Goal: Task Accomplishment & Management: Use online tool/utility

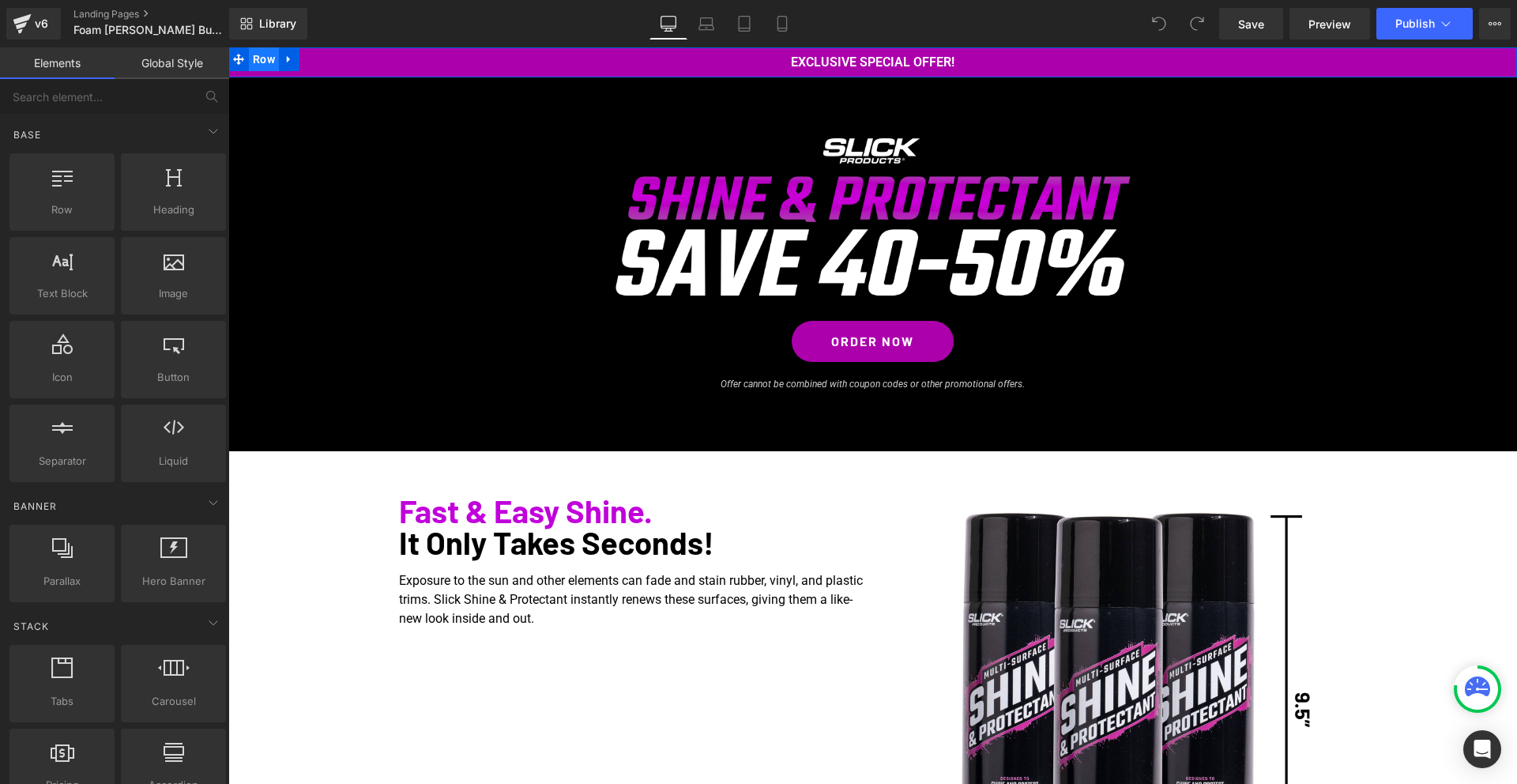
click at [260, 56] on span "Row" at bounding box center [264, 59] width 30 height 23
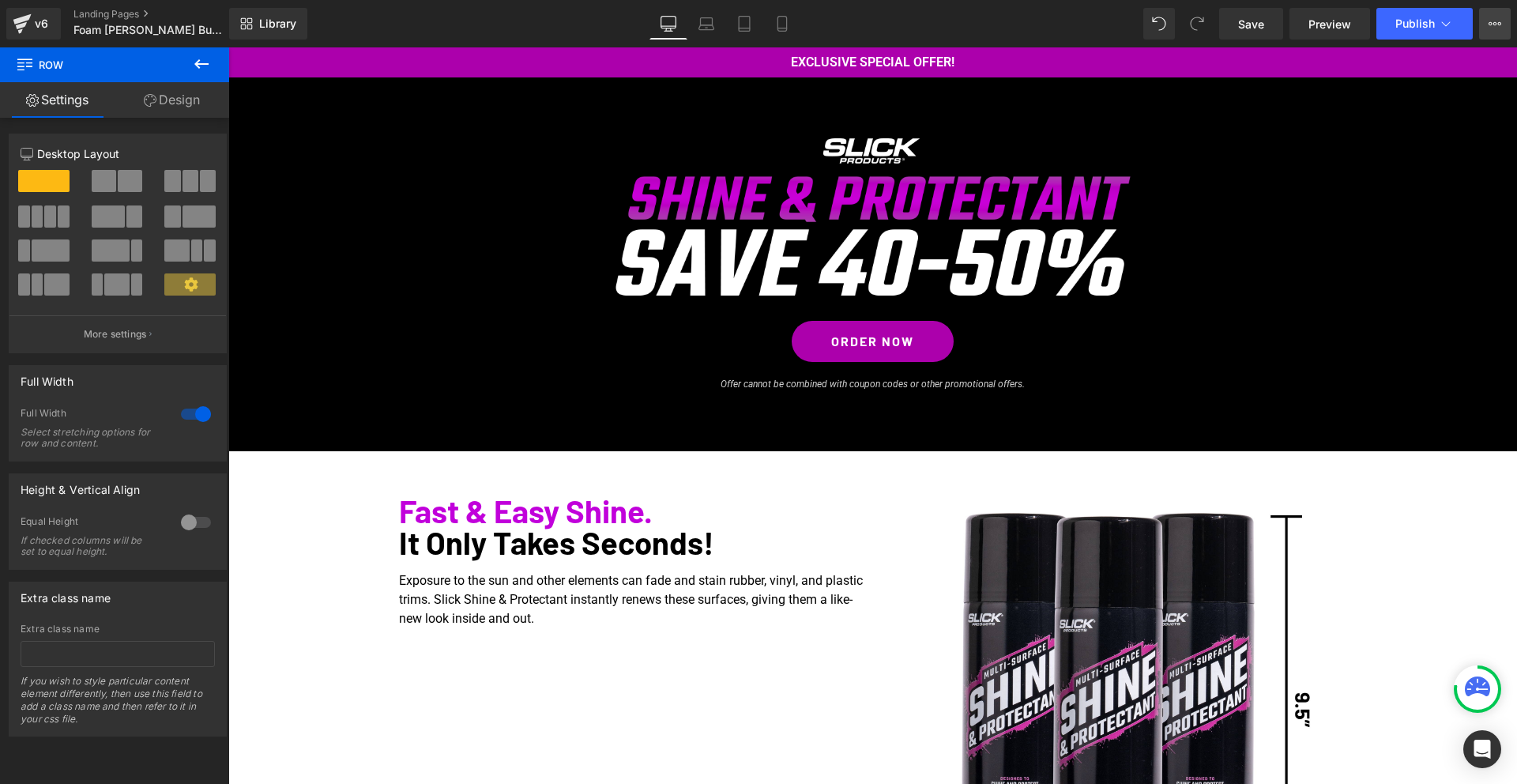
click at [1492, 27] on icon at bounding box center [1495, 23] width 13 height 13
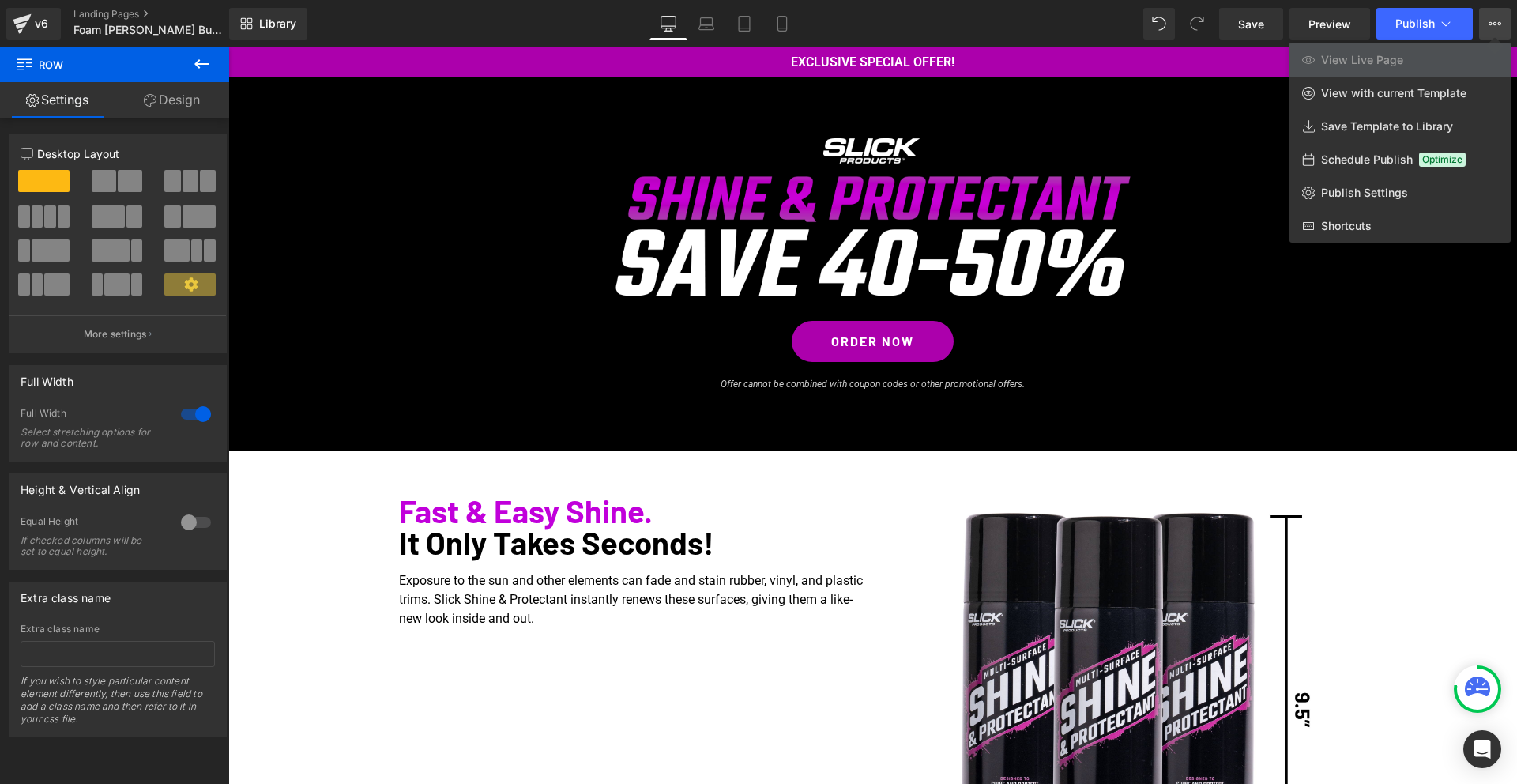
click at [1495, 23] on icon at bounding box center [1495, 23] width 13 height 13
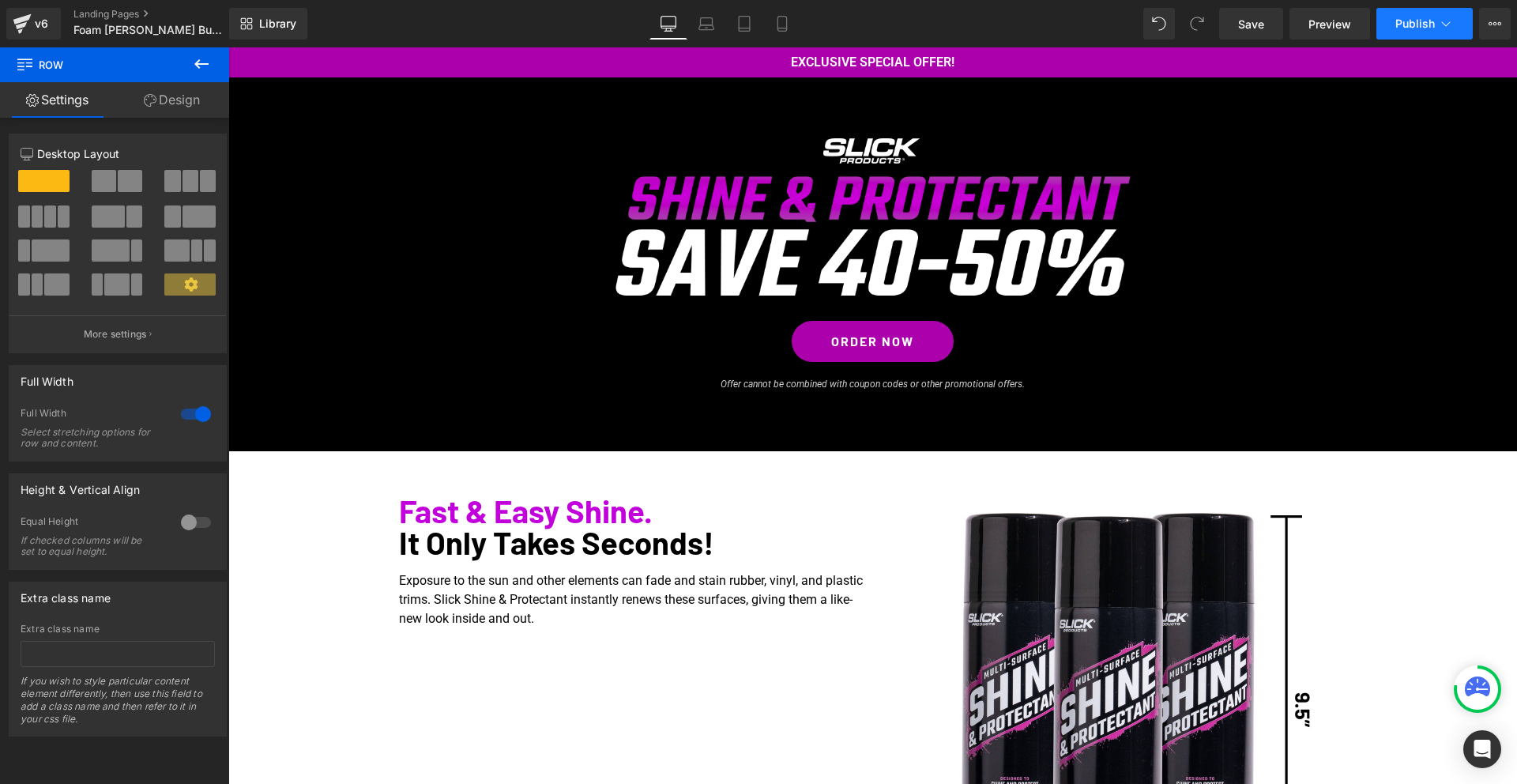
click at [1449, 26] on icon at bounding box center [1445, 24] width 16 height 16
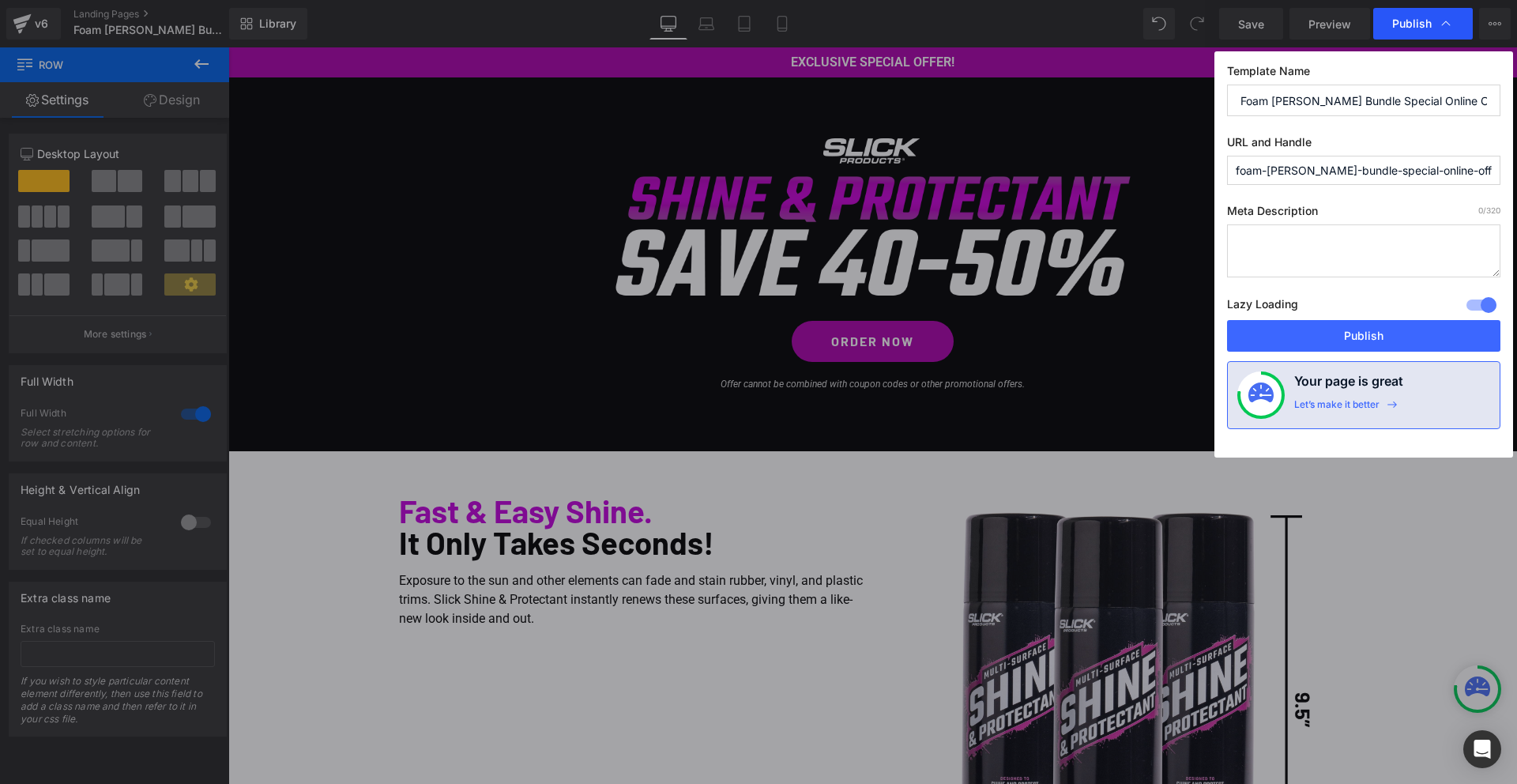
click at [1451, 21] on icon at bounding box center [1445, 24] width 16 height 16
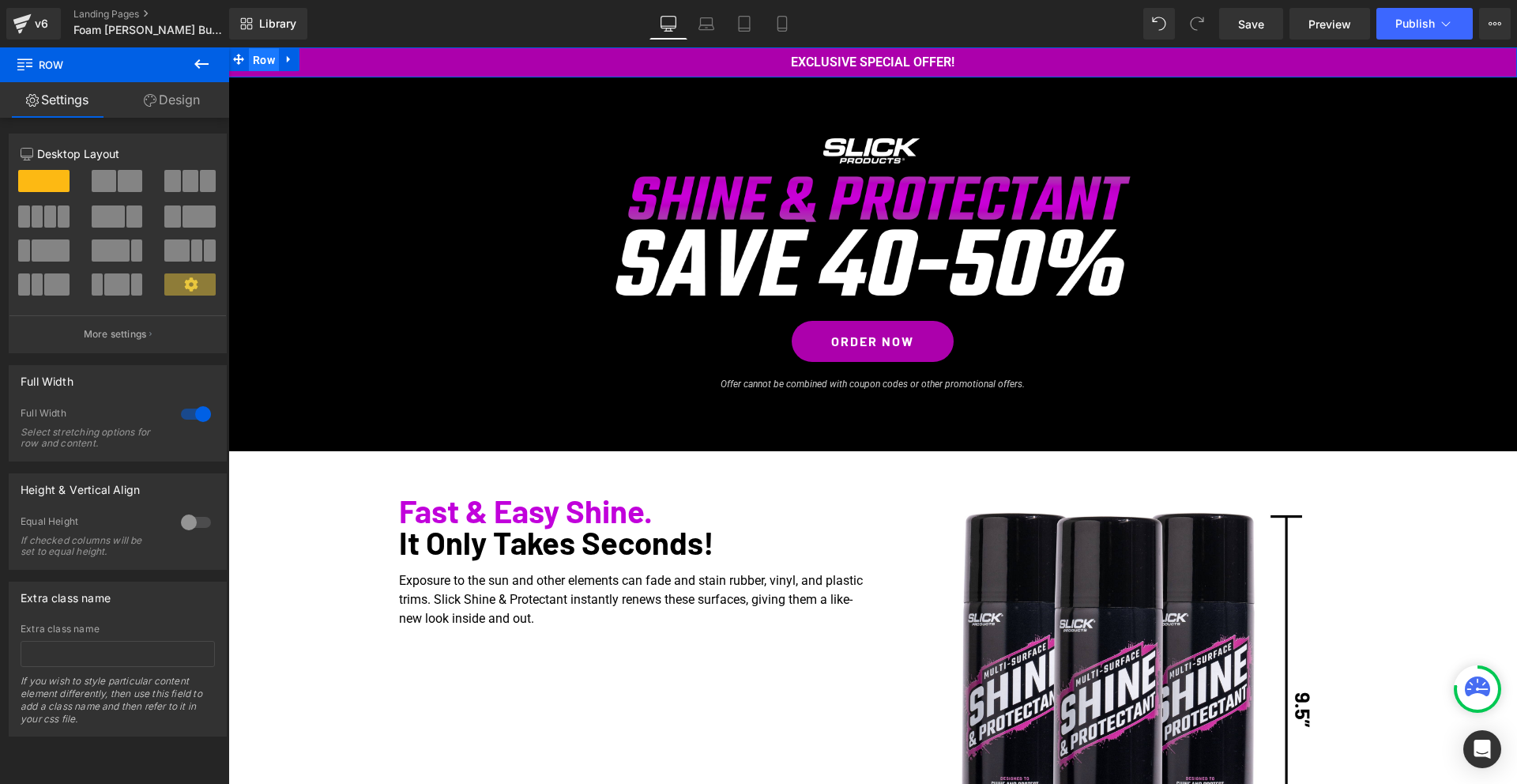
click at [260, 54] on span "Row" at bounding box center [264, 60] width 30 height 23
click at [262, 57] on span "Row" at bounding box center [264, 59] width 30 height 23
click at [162, 96] on link "Design" at bounding box center [172, 100] width 115 height 36
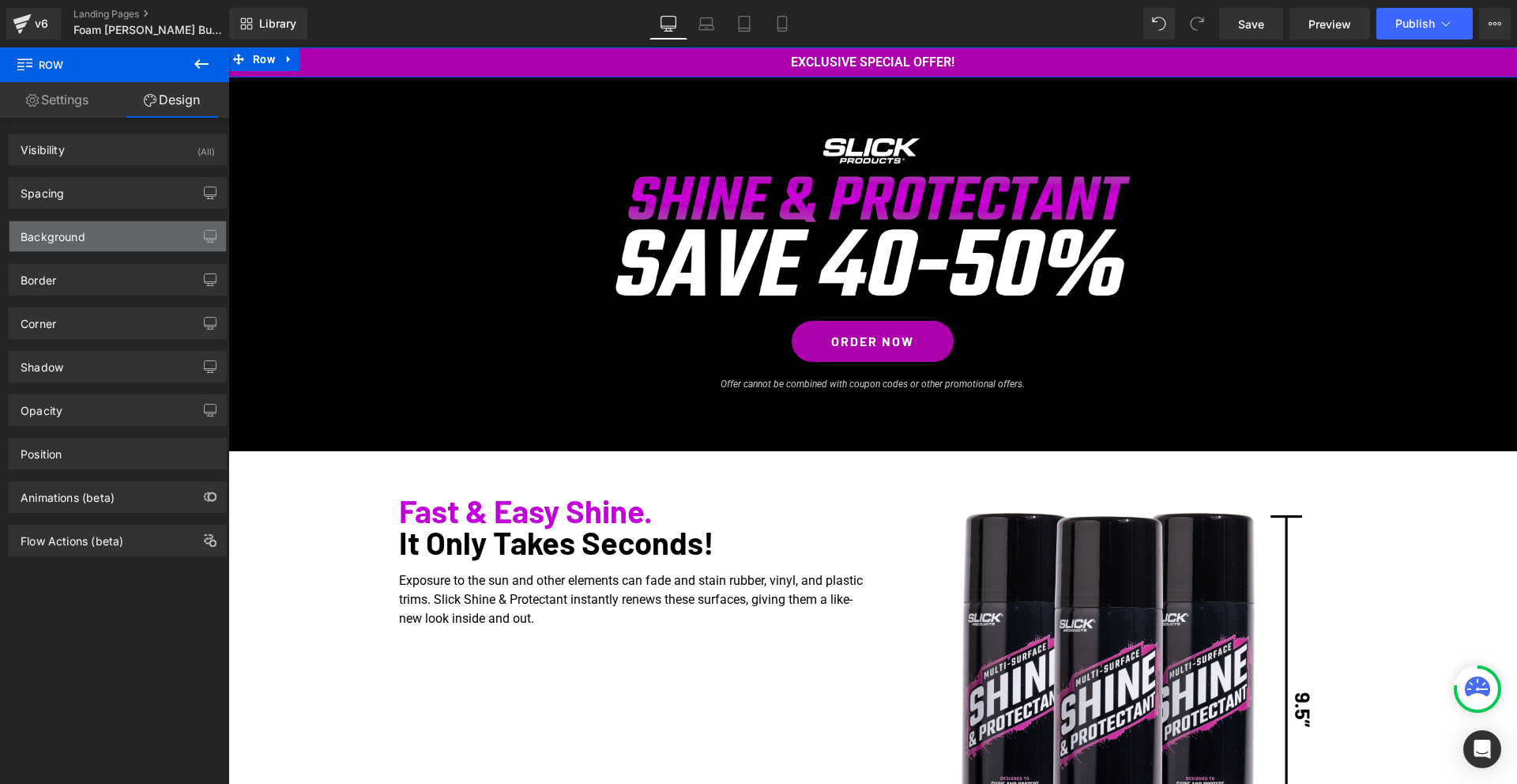
click at [103, 226] on div "Background" at bounding box center [118, 236] width 217 height 30
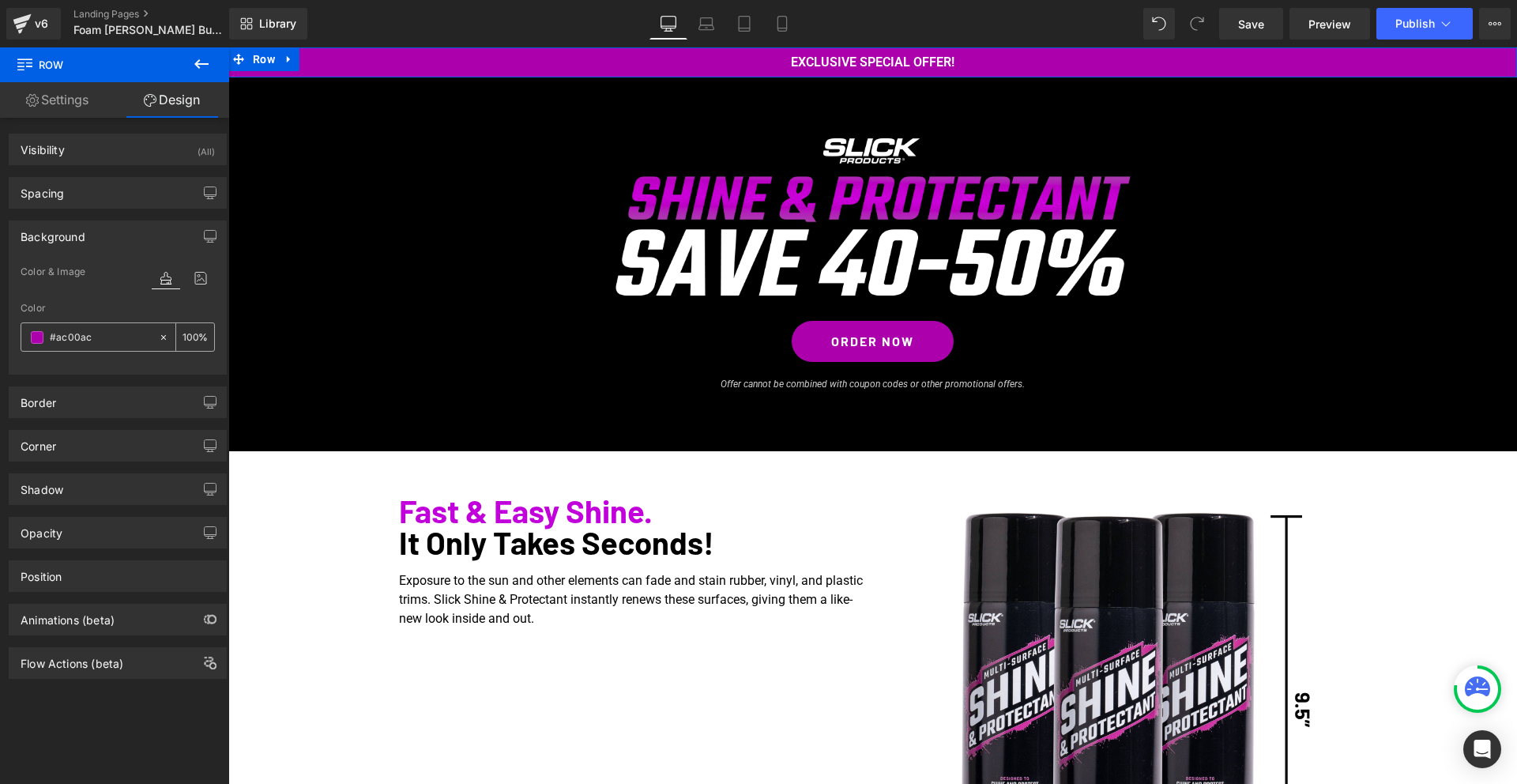
click at [82, 343] on input "text" at bounding box center [100, 337] width 101 height 17
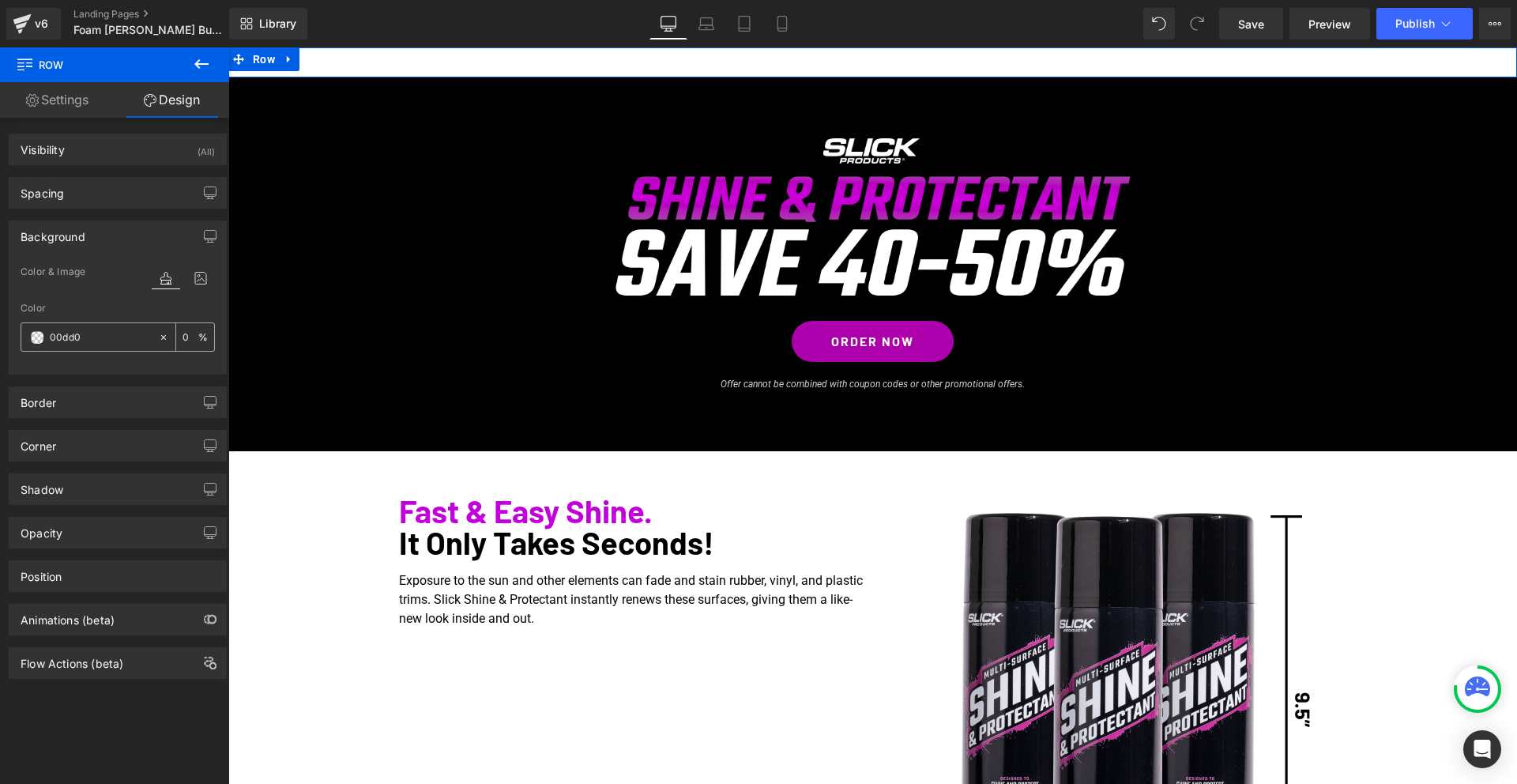
type input "00dd00"
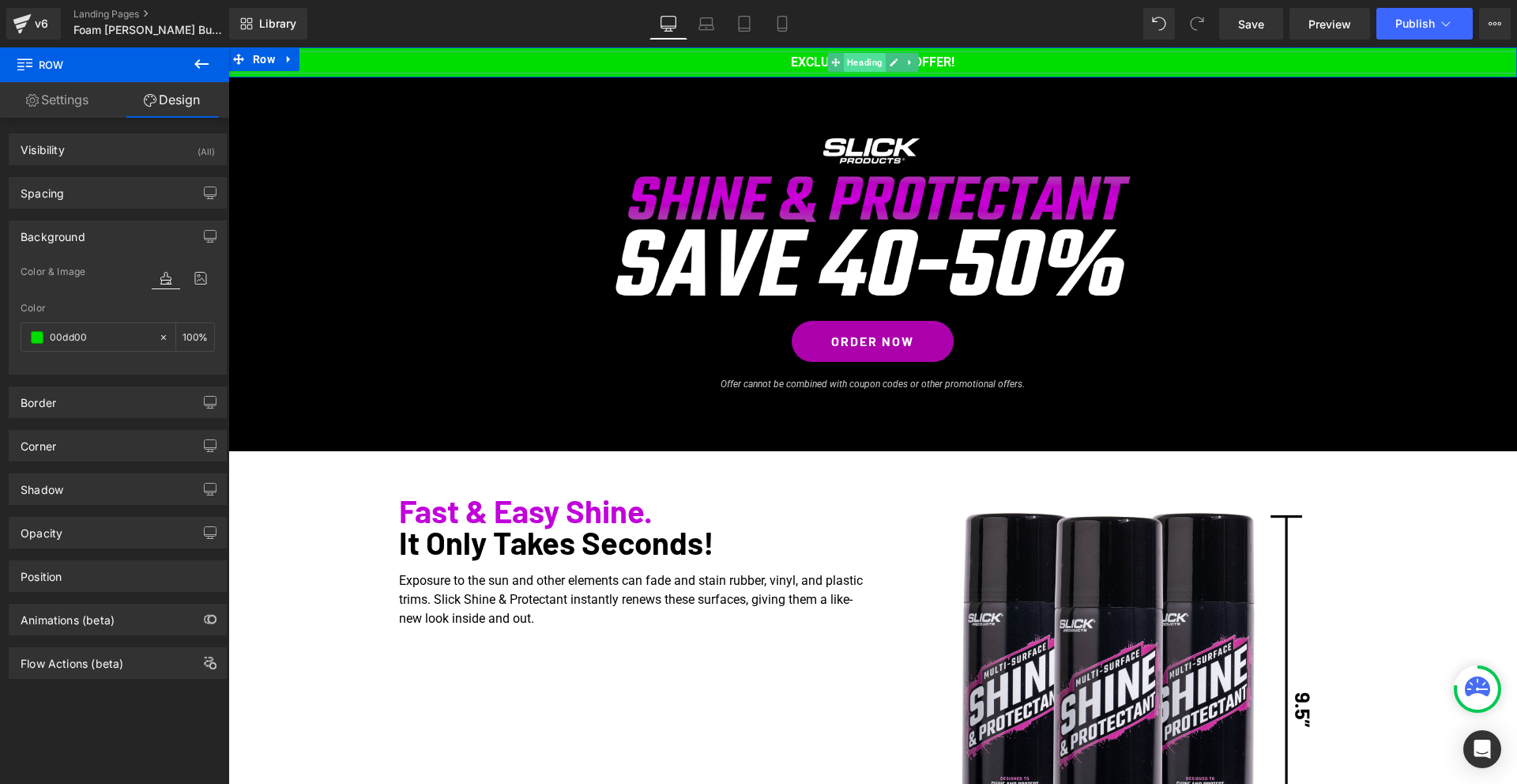
click at [862, 59] on span "Heading" at bounding box center [865, 62] width 42 height 19
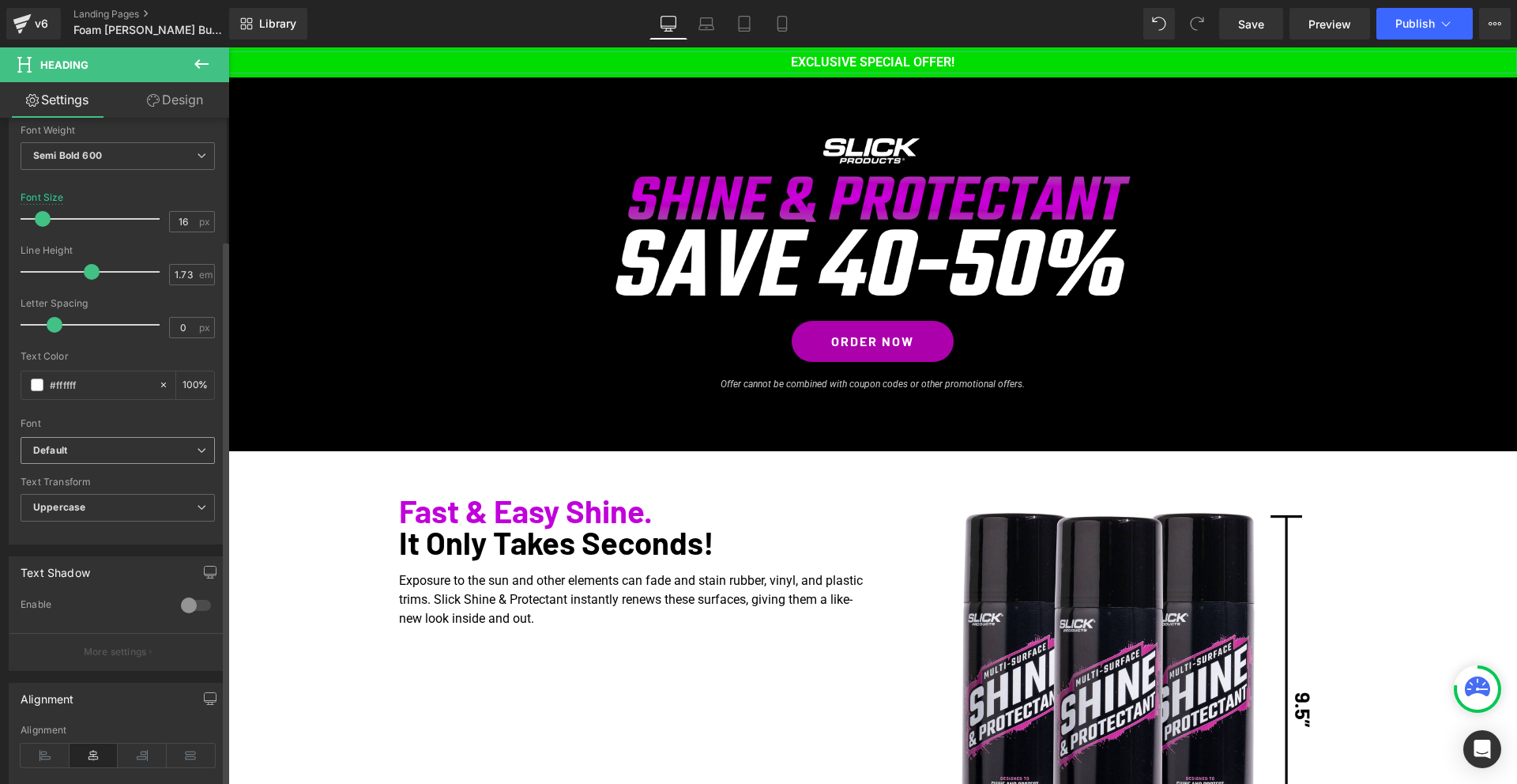
scroll to position [293, 0]
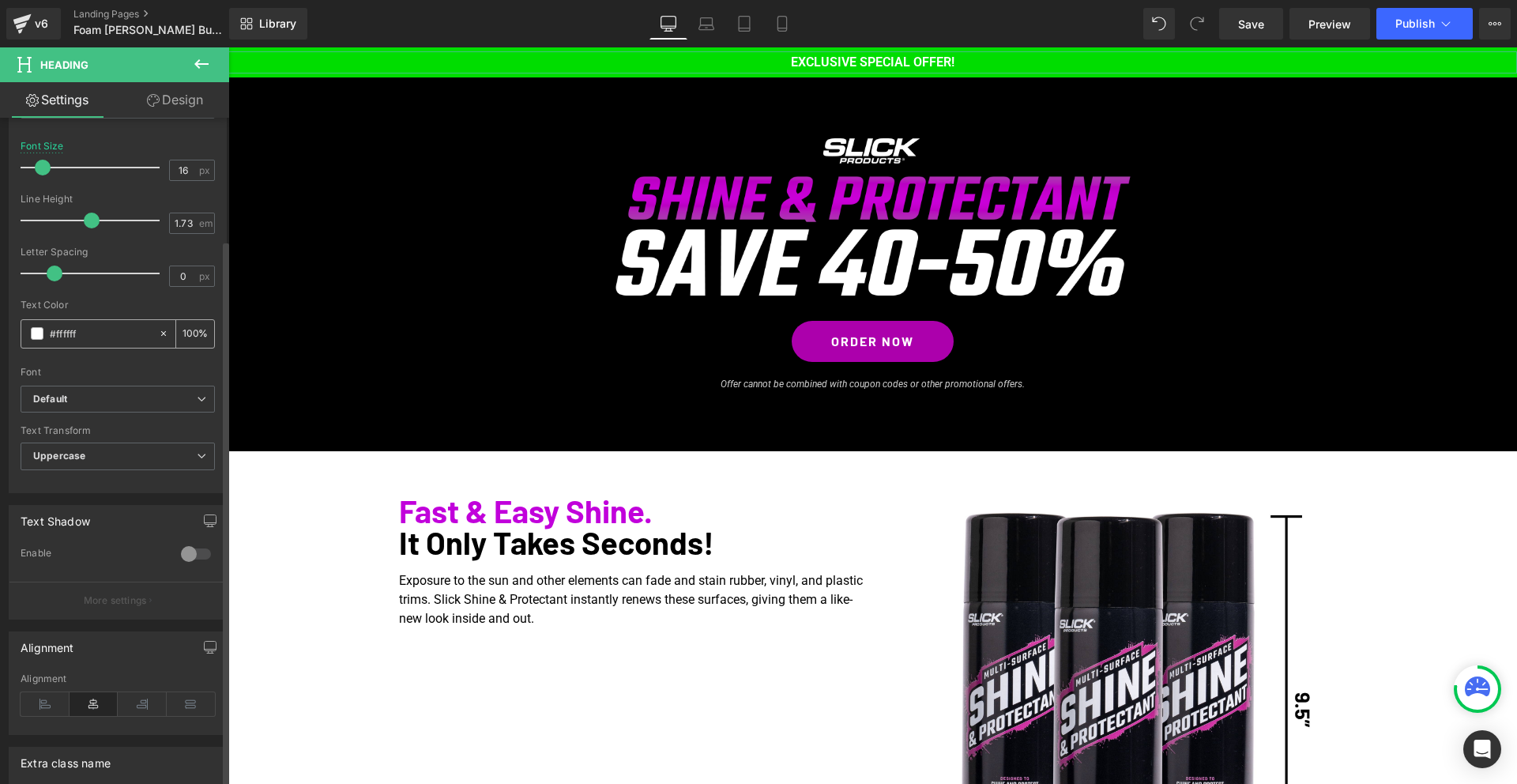
click at [37, 333] on span at bounding box center [37, 333] width 13 height 13
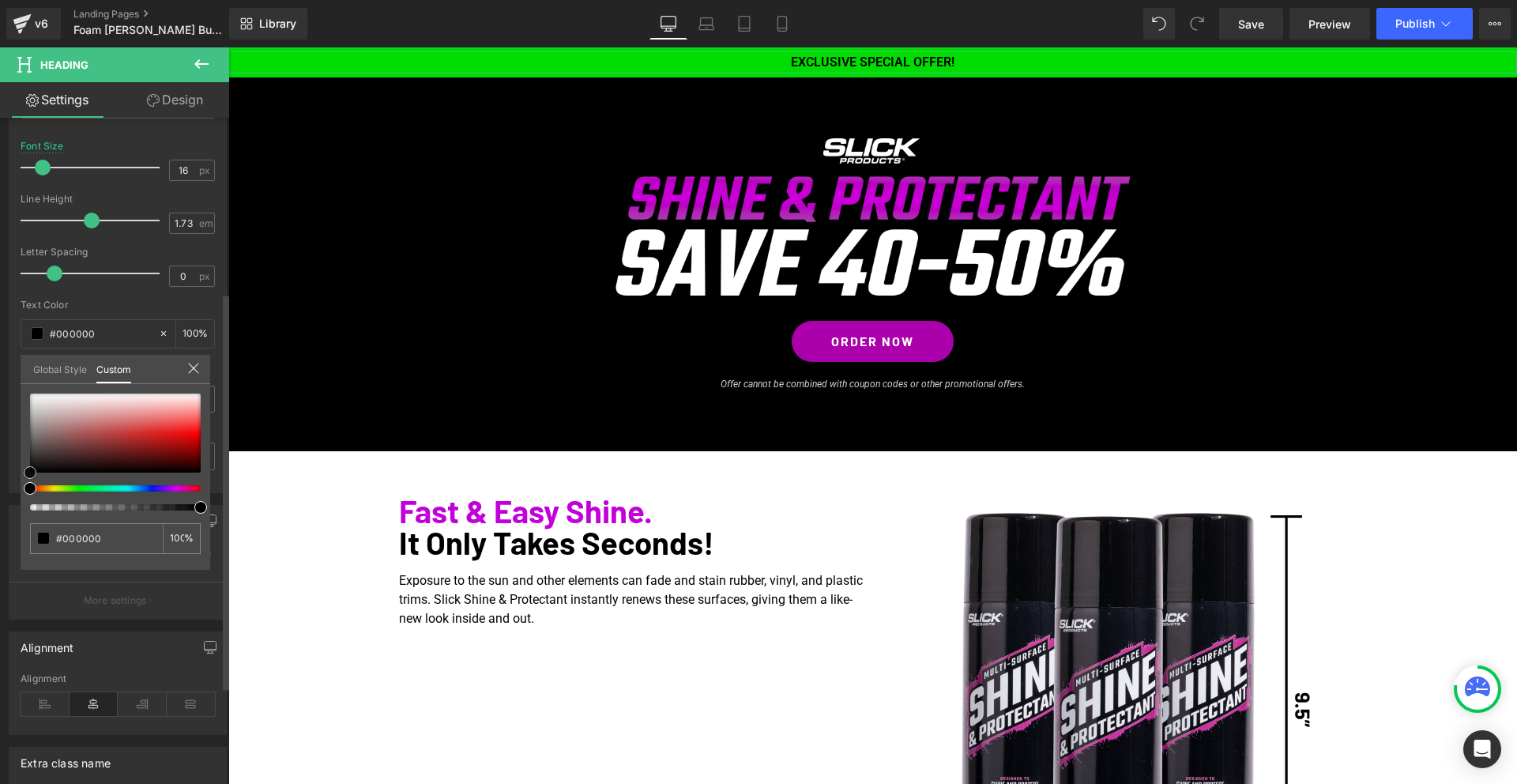
drag, startPoint x: 29, startPoint y: 485, endPoint x: 6, endPoint y: 505, distance: 30.5
click at [4, 493] on div "Typography Text Styles Custom Custom Setup Global Style Custom Setup Global Sty…" at bounding box center [118, 221] width 236 height 542
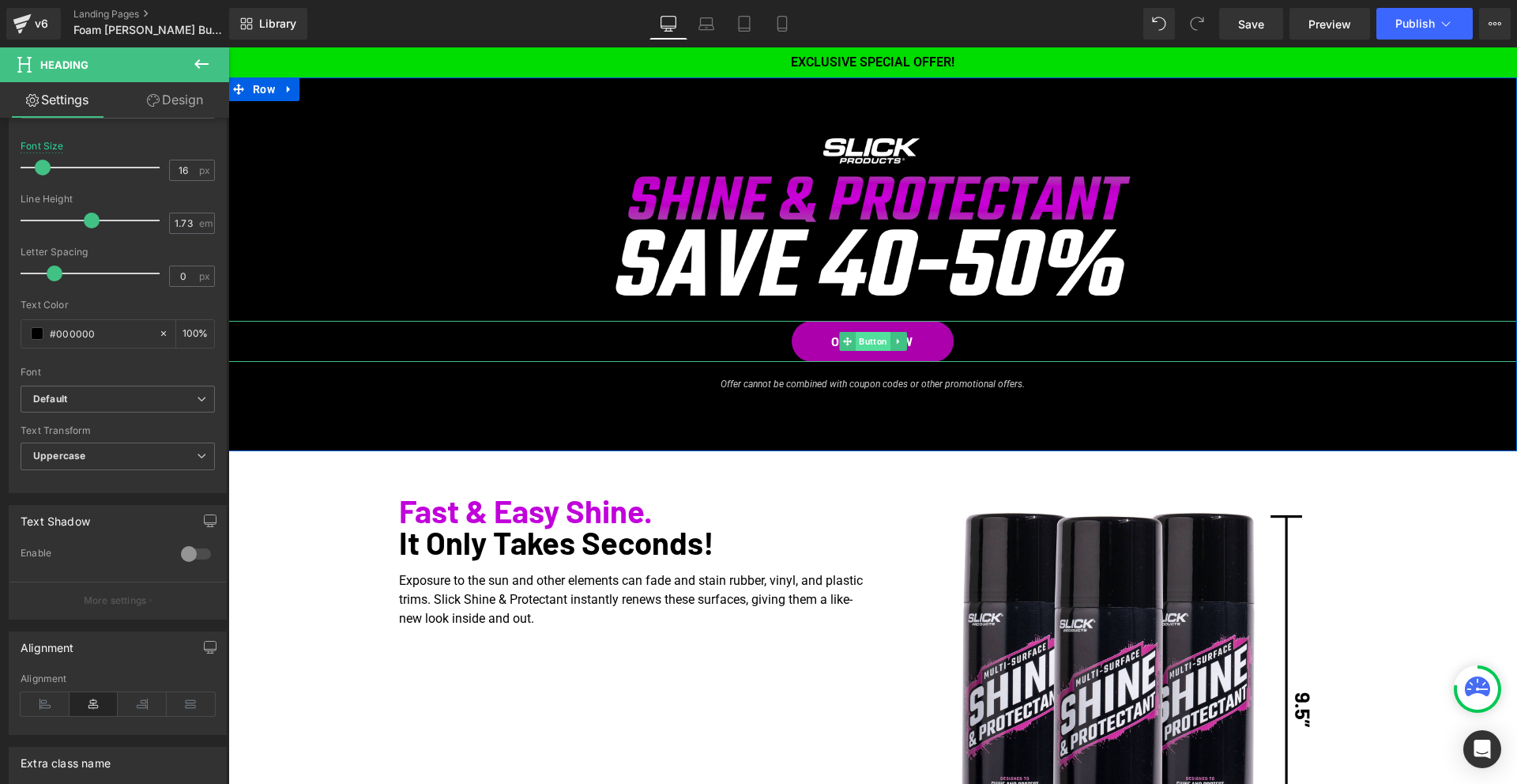
click at [863, 339] on span "Button" at bounding box center [873, 341] width 35 height 19
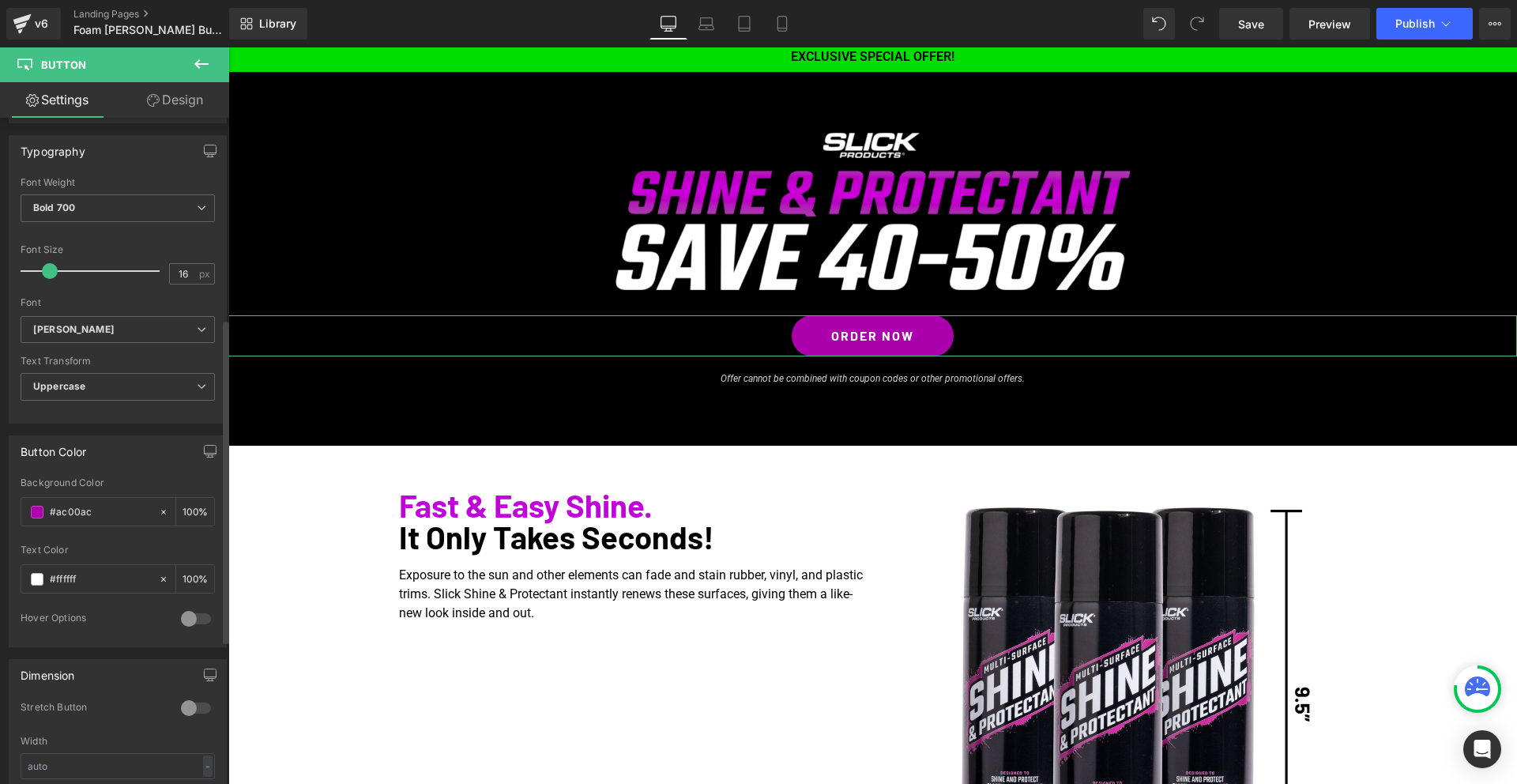
scroll to position [632, 0]
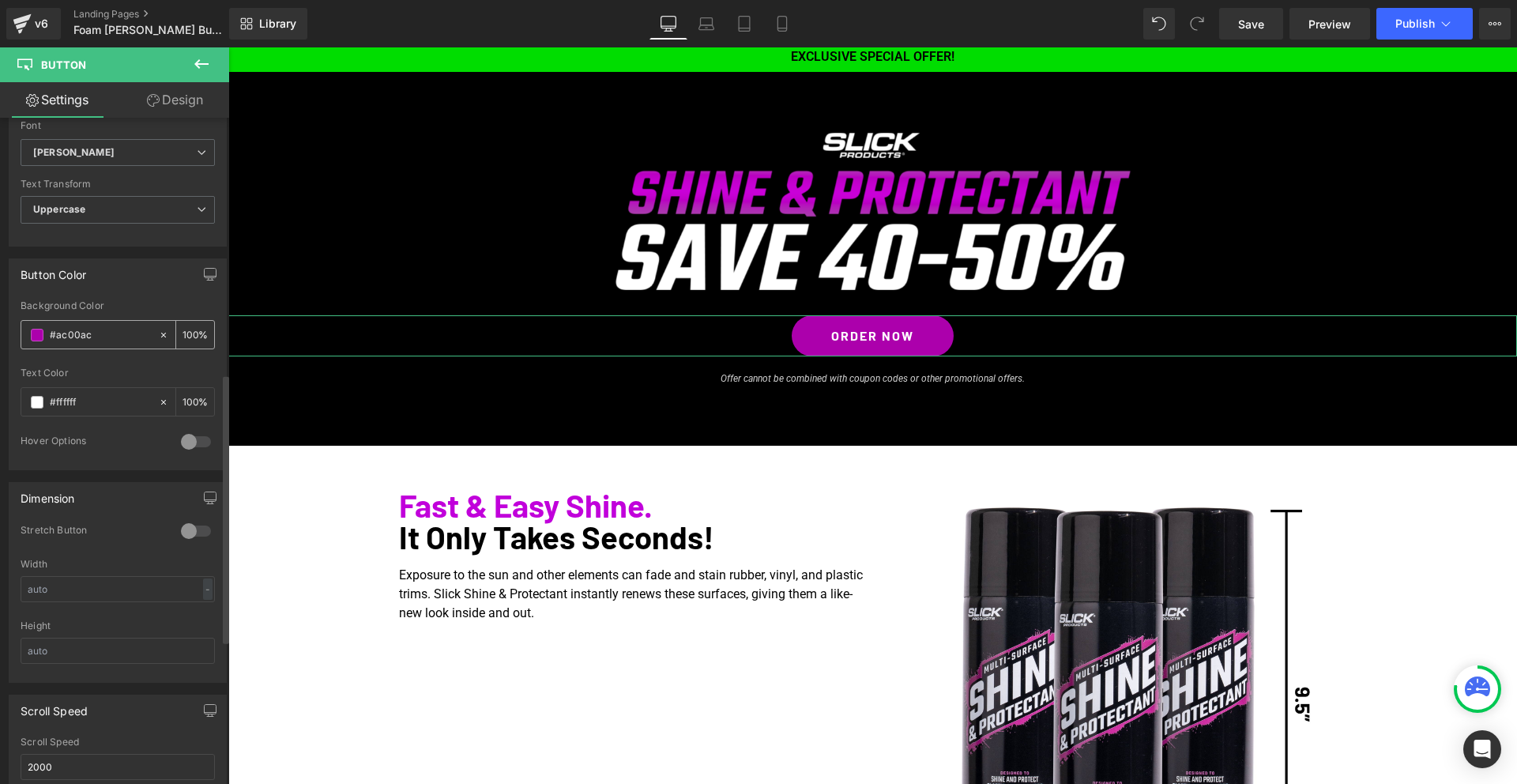
click at [68, 330] on input "#ac00ac" at bounding box center [100, 335] width 101 height 17
type input "#00dd00"
click at [66, 401] on input "#ffffff" at bounding box center [100, 401] width 101 height 17
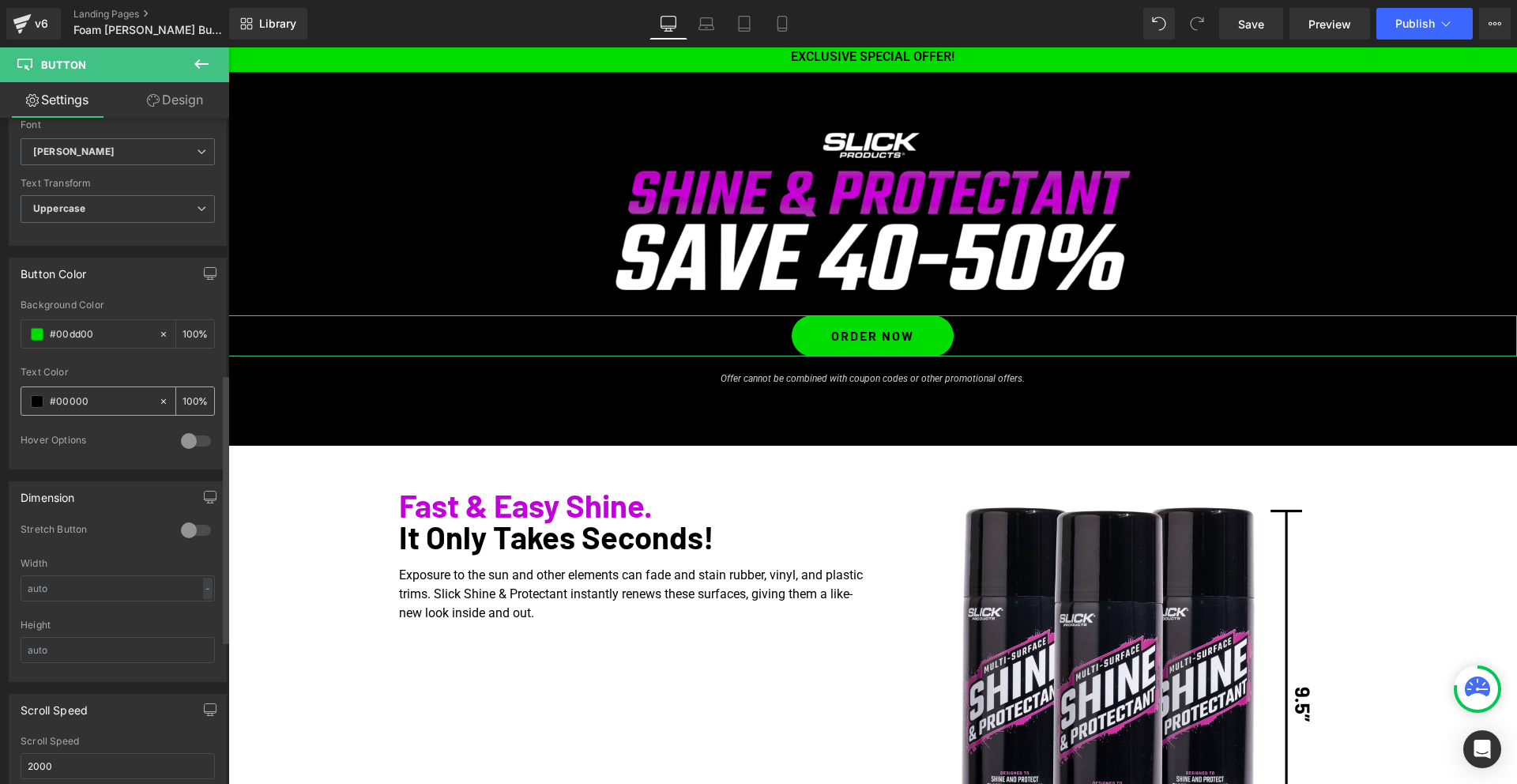
type input "#000000"
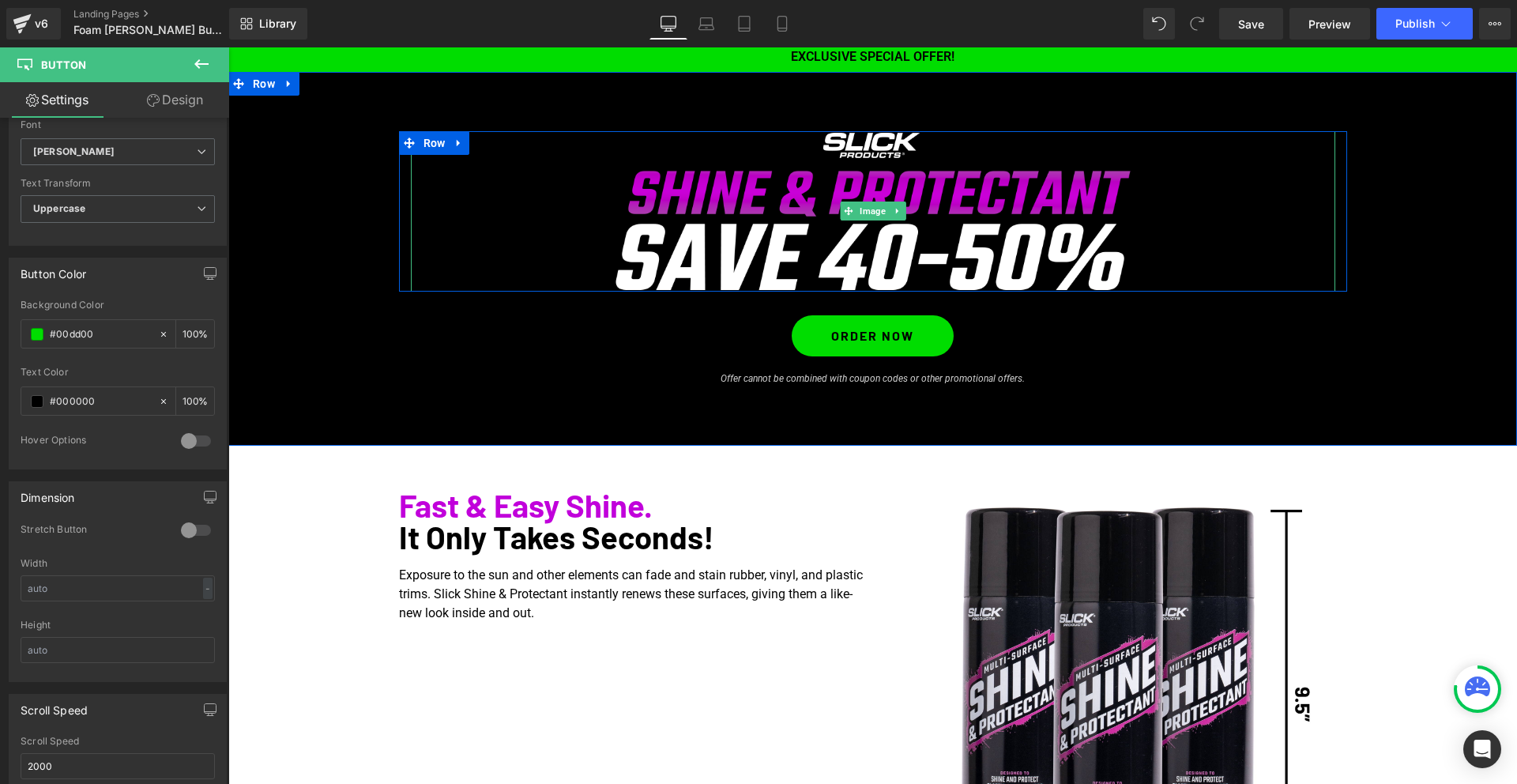
drag, startPoint x: 1301, startPoint y: 264, endPoint x: 1301, endPoint y: 277, distance: 13.0
click at [1301, 264] on div at bounding box center [873, 211] width 925 height 160
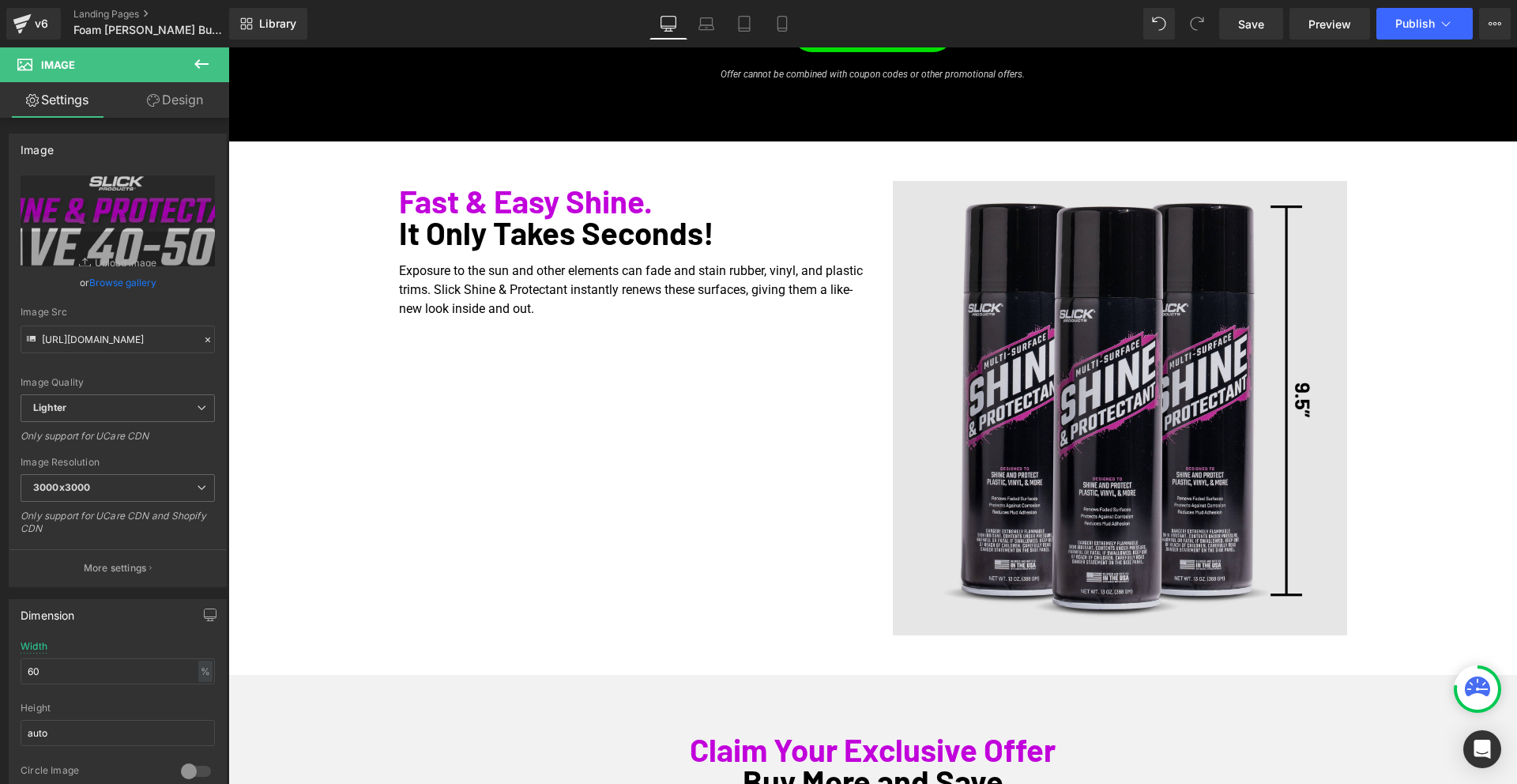
scroll to position [320, 0]
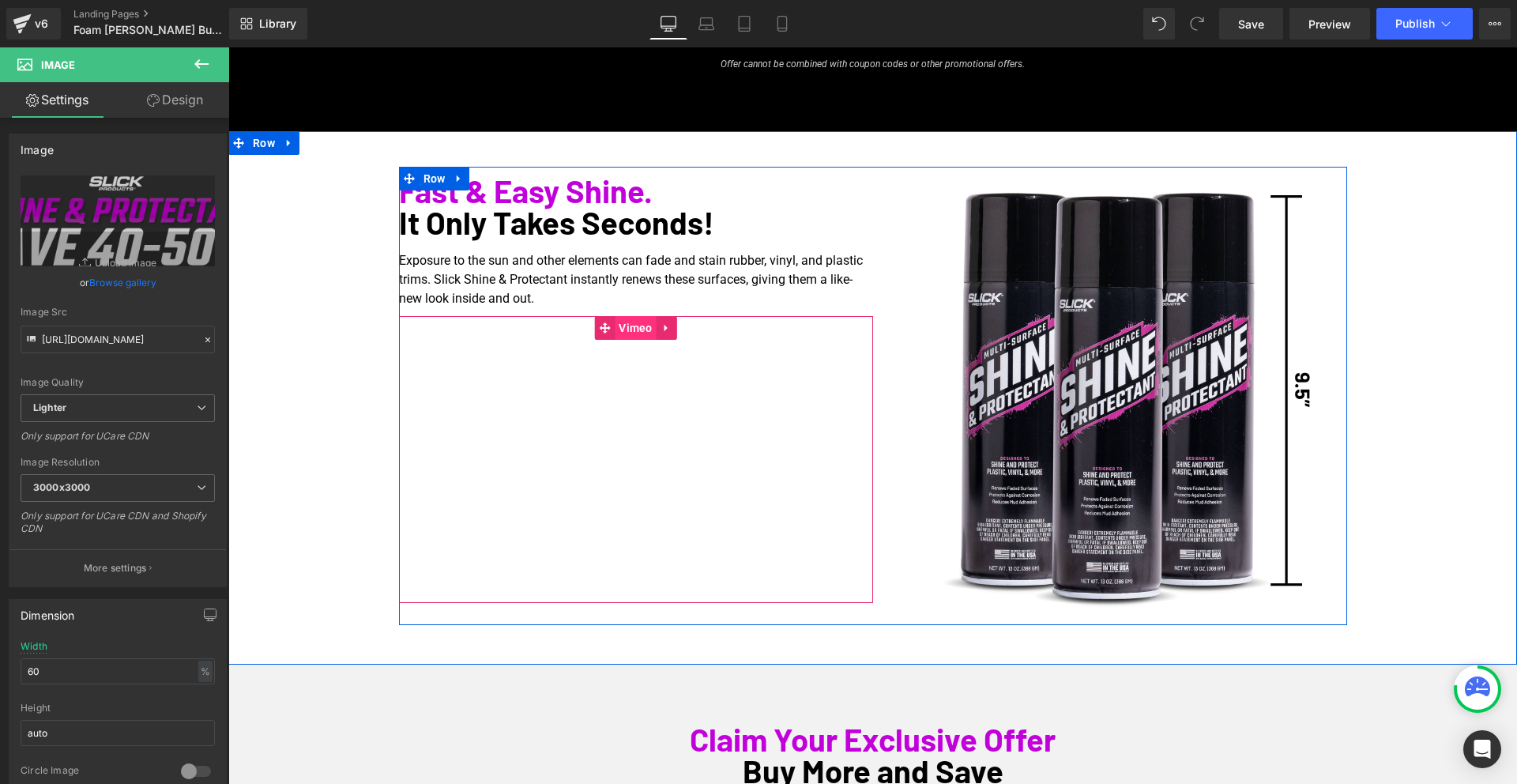
click at [635, 329] on span "Vimeo" at bounding box center [635, 328] width 42 height 23
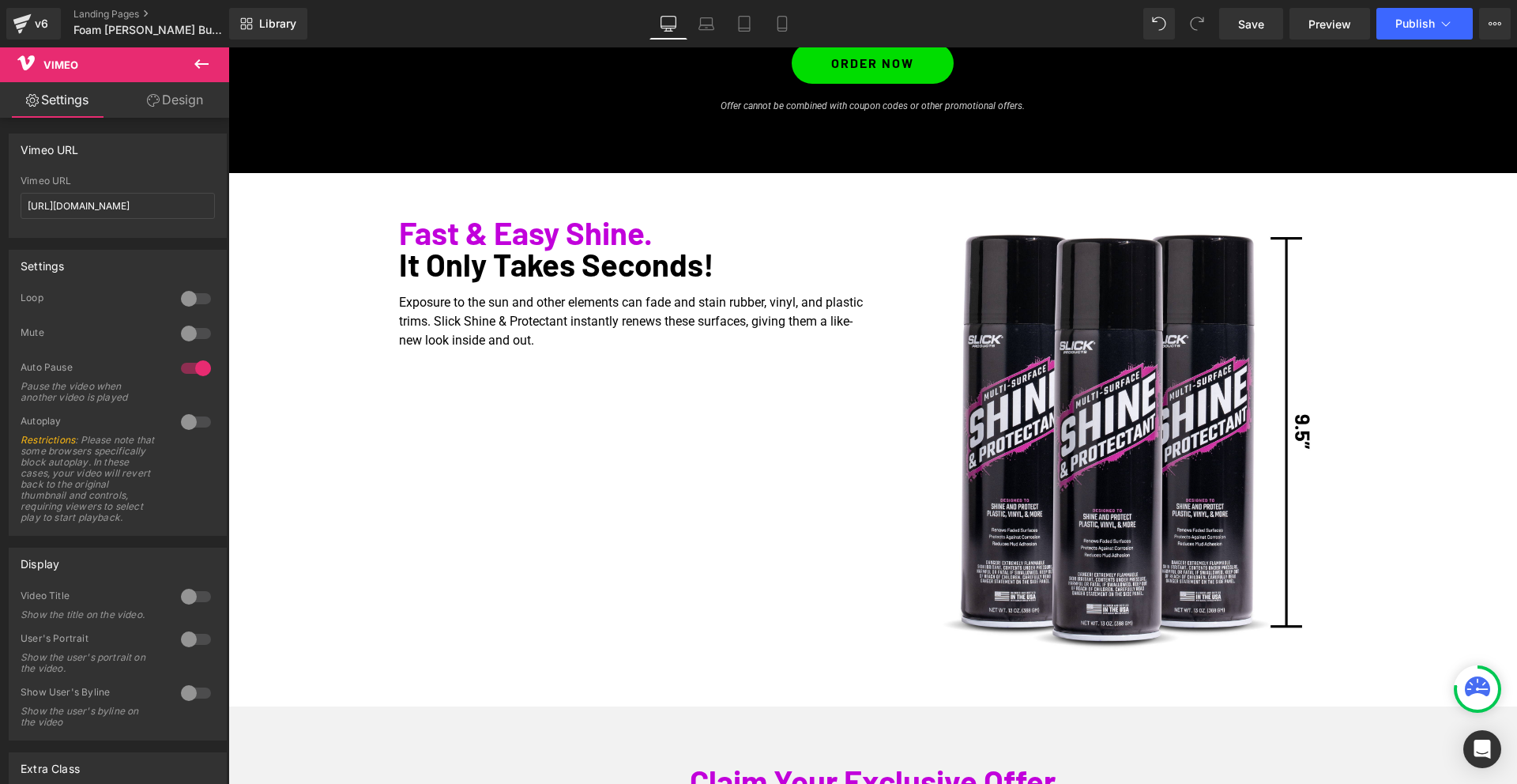
scroll to position [284, 0]
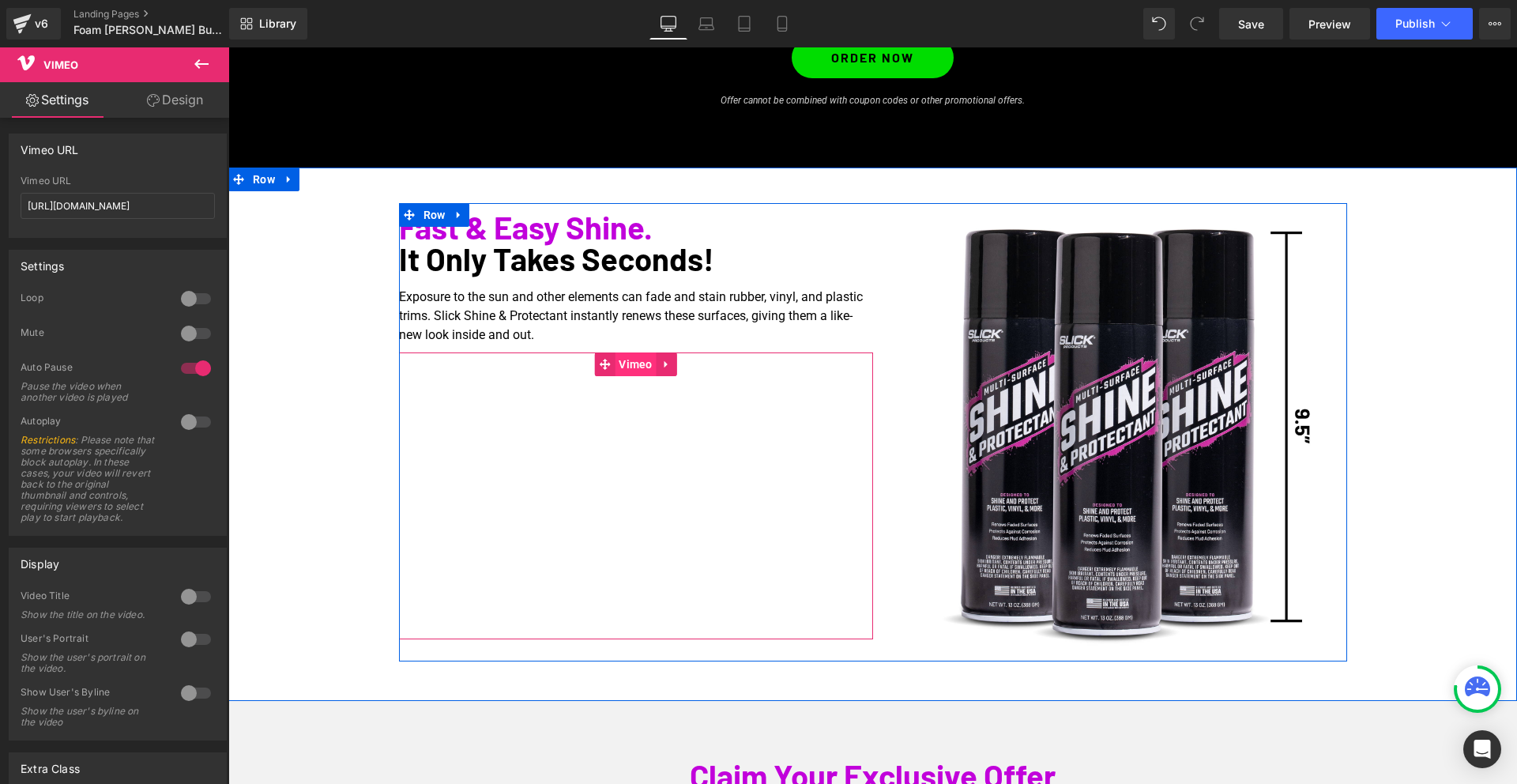
click at [643, 368] on span "Vimeo" at bounding box center [635, 364] width 42 height 23
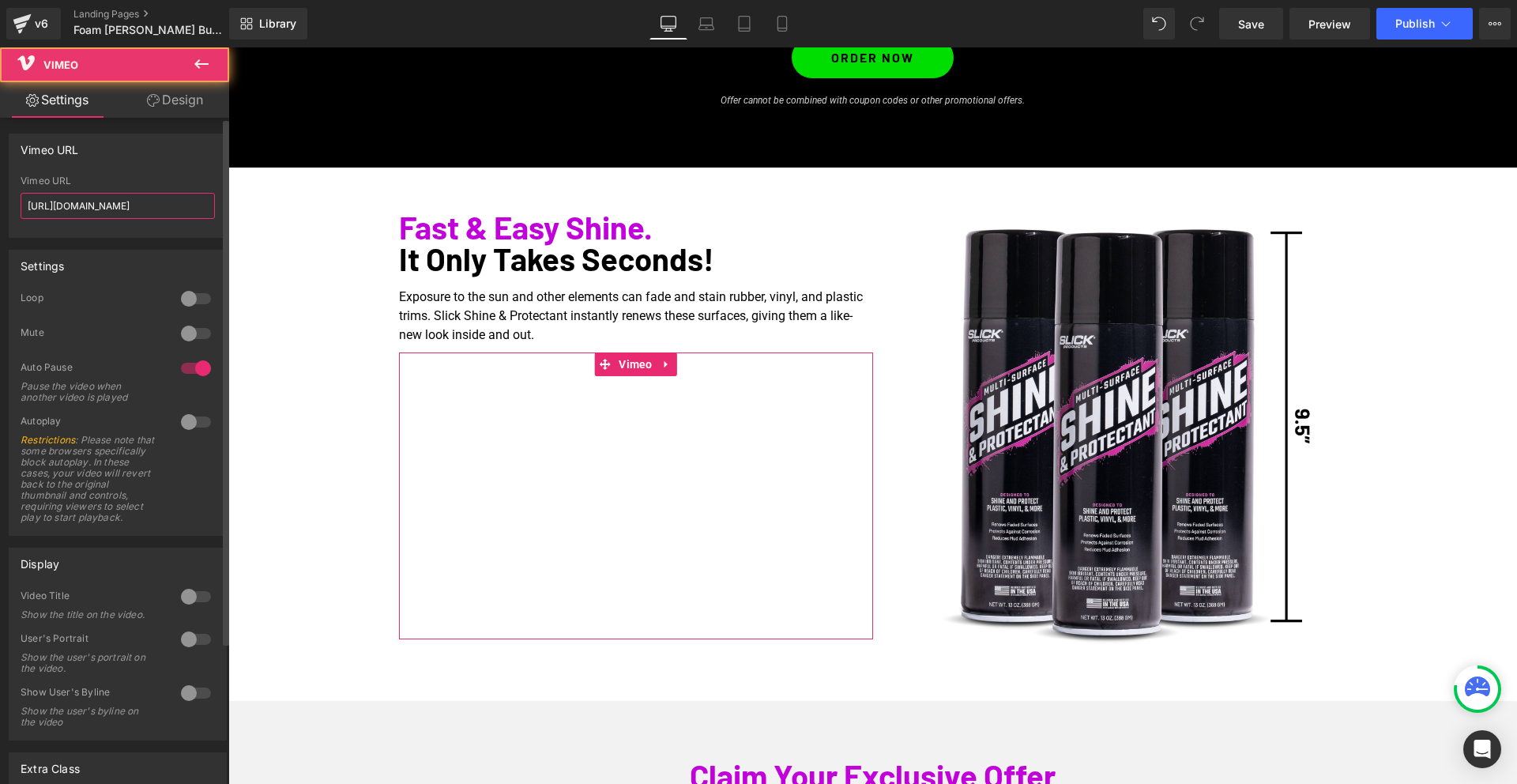
click at [84, 200] on input "[URL][DOMAIN_NAME]" at bounding box center [117, 205] width 194 height 26
paste input "51559169?share=copy"
type input "[URL][DOMAIN_NAME]"
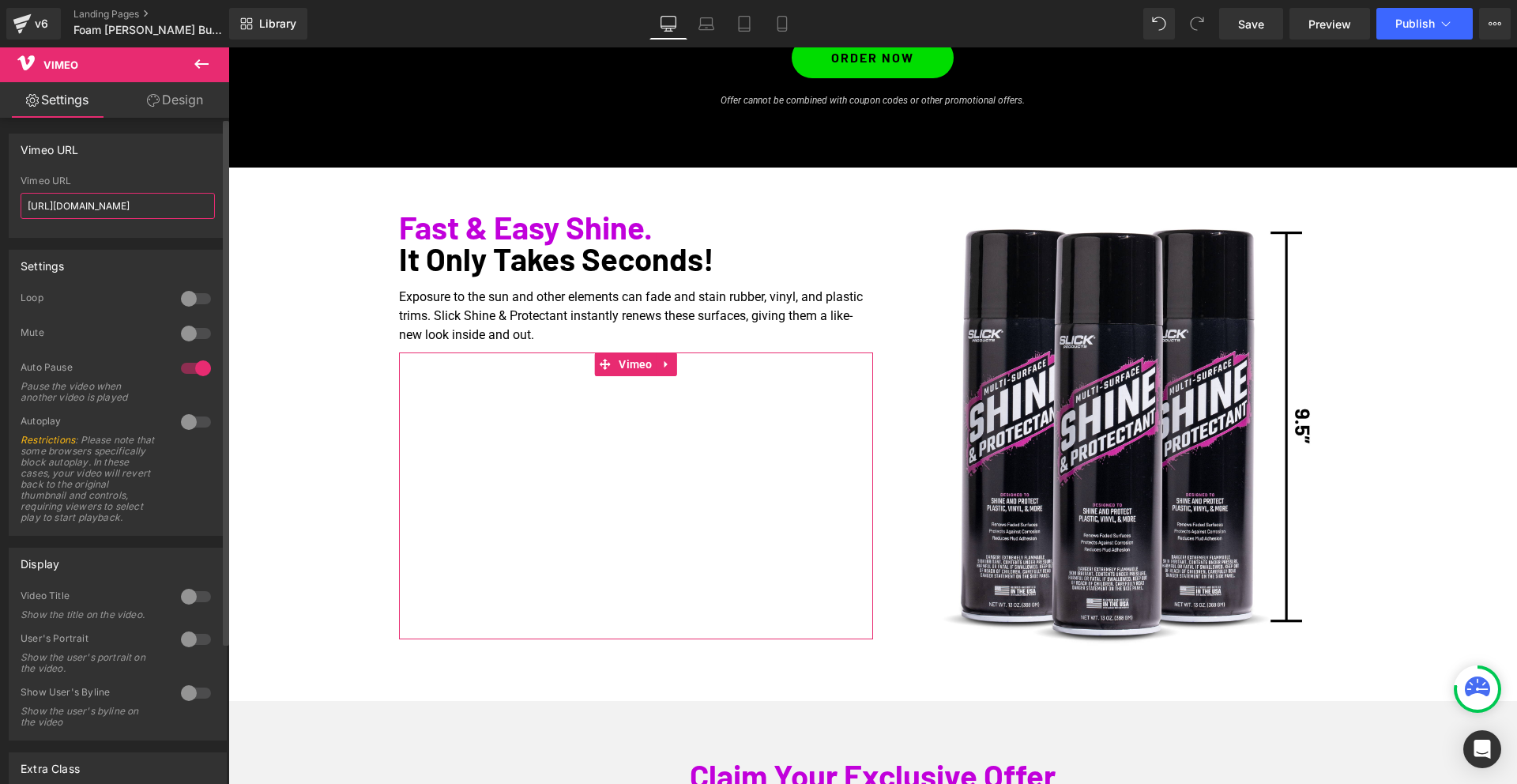
scroll to position [0, 17]
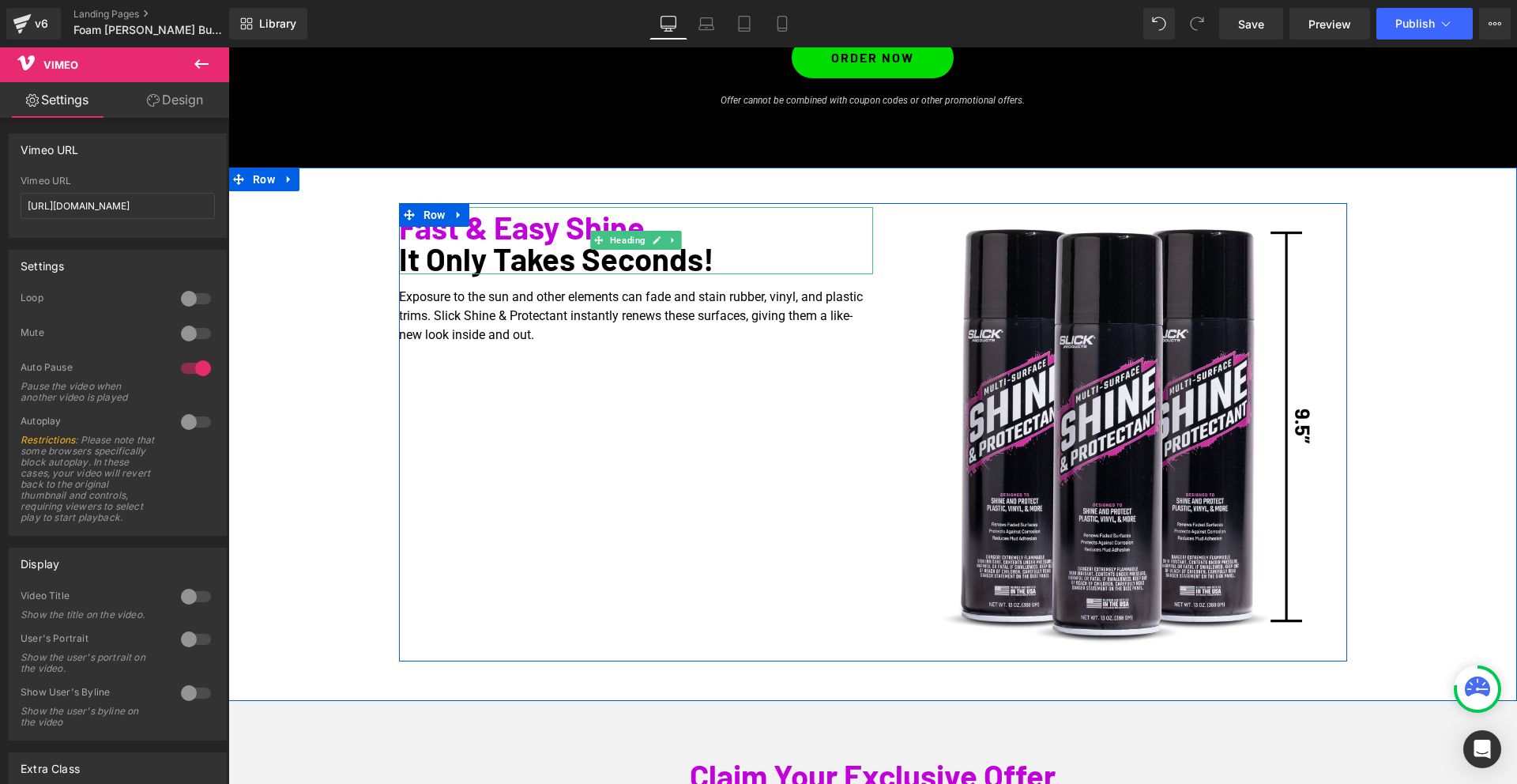
click at [519, 229] on span "Fast & Easy Shine." at bounding box center [525, 226] width 253 height 38
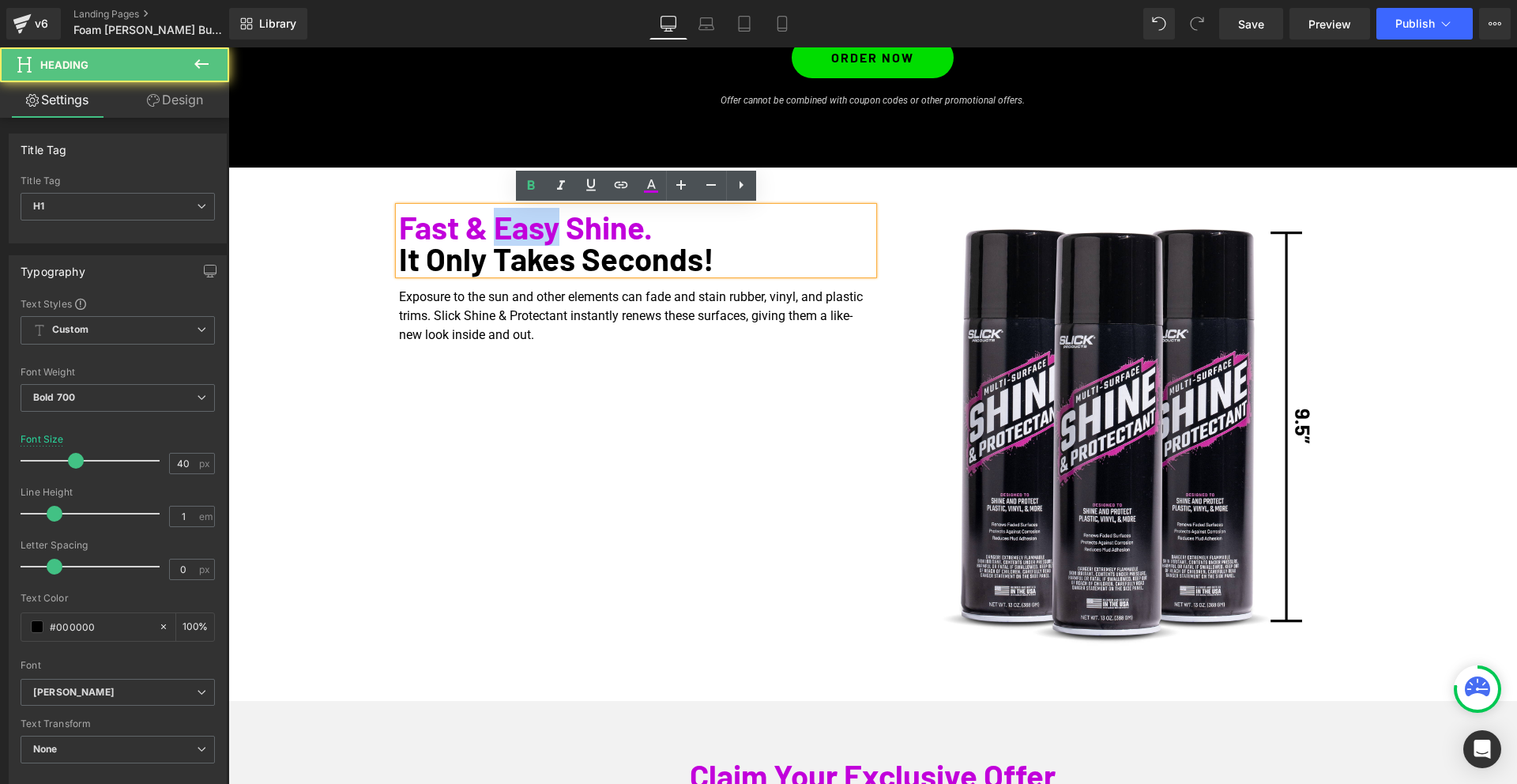
click at [519, 229] on span "Fast & Easy Shine." at bounding box center [525, 226] width 253 height 38
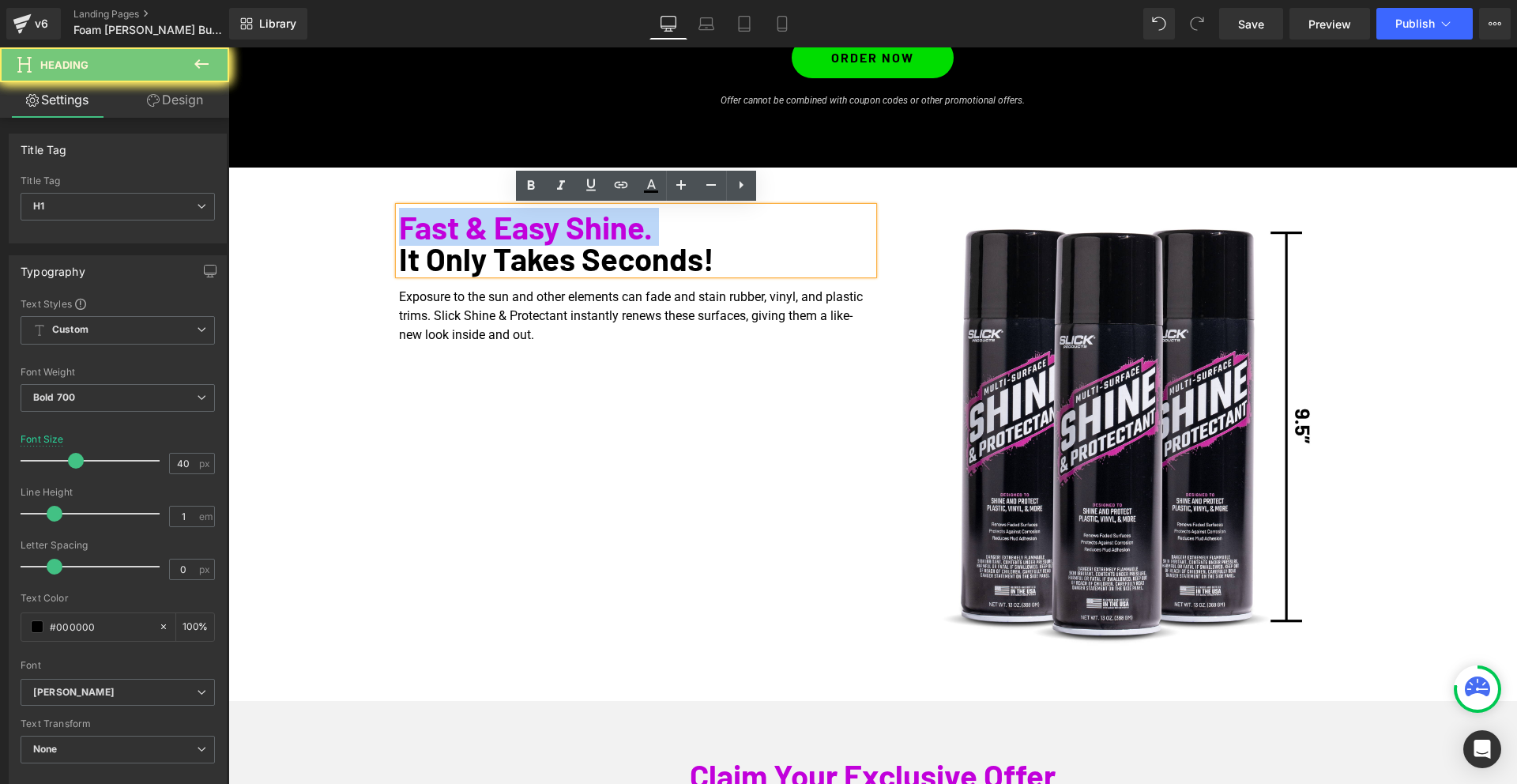
click at [519, 229] on span "Fast & Easy Shine." at bounding box center [525, 226] width 253 height 38
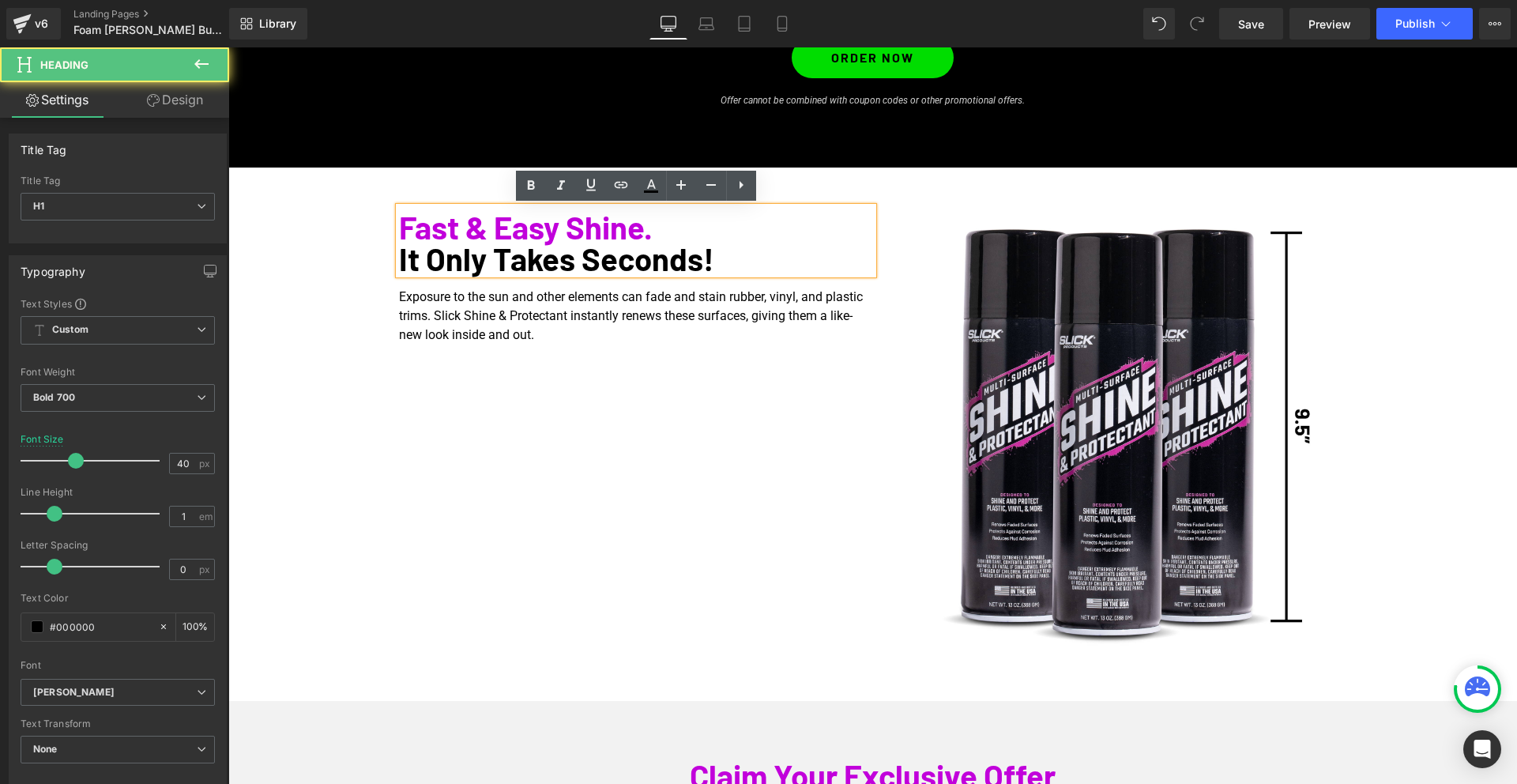
click at [347, 280] on div "Fast & Easy Shine. It Only Takes Seconds! Heading Exposure to the sun and other…" at bounding box center [872, 432] width 1288 height 458
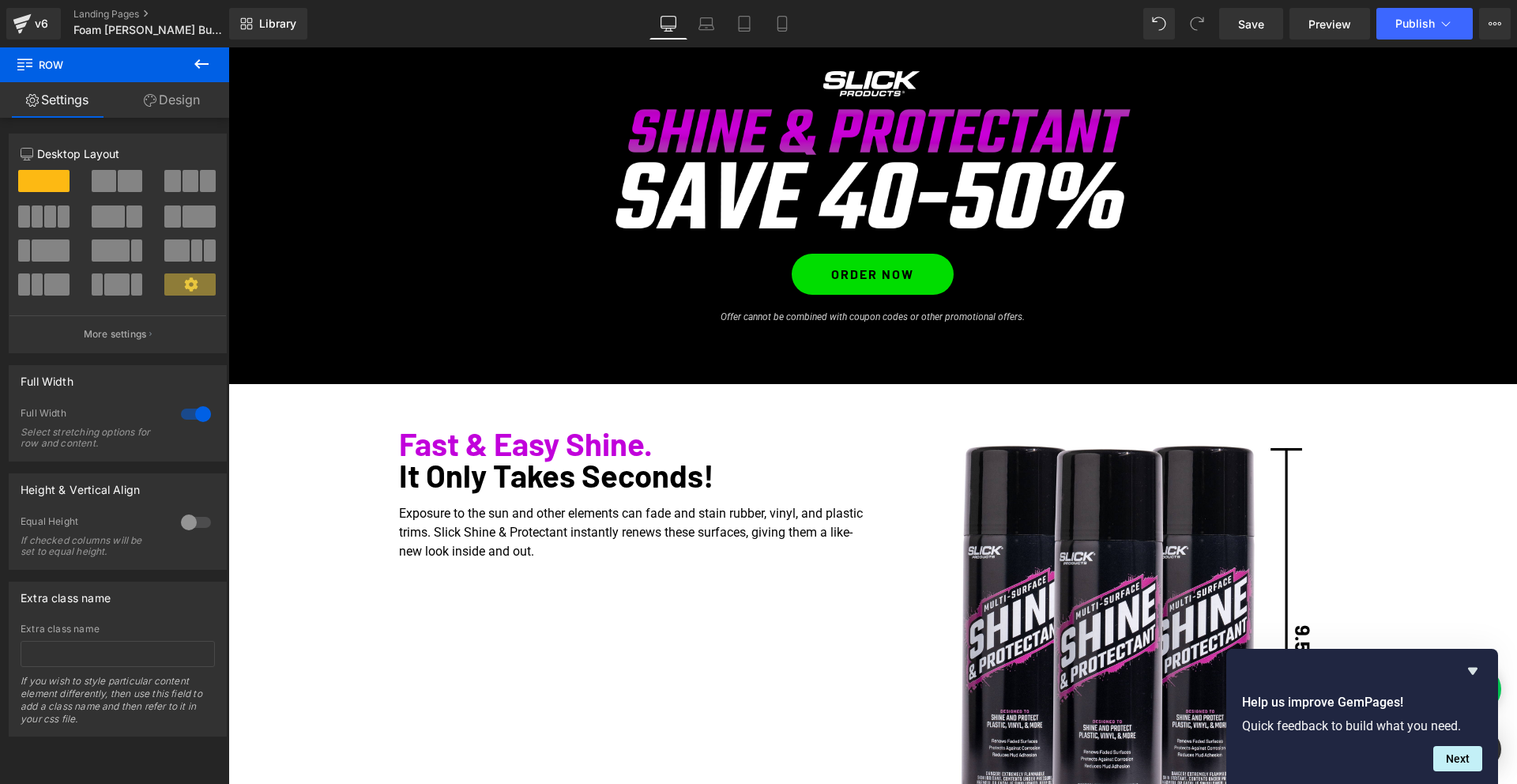
scroll to position [0, 0]
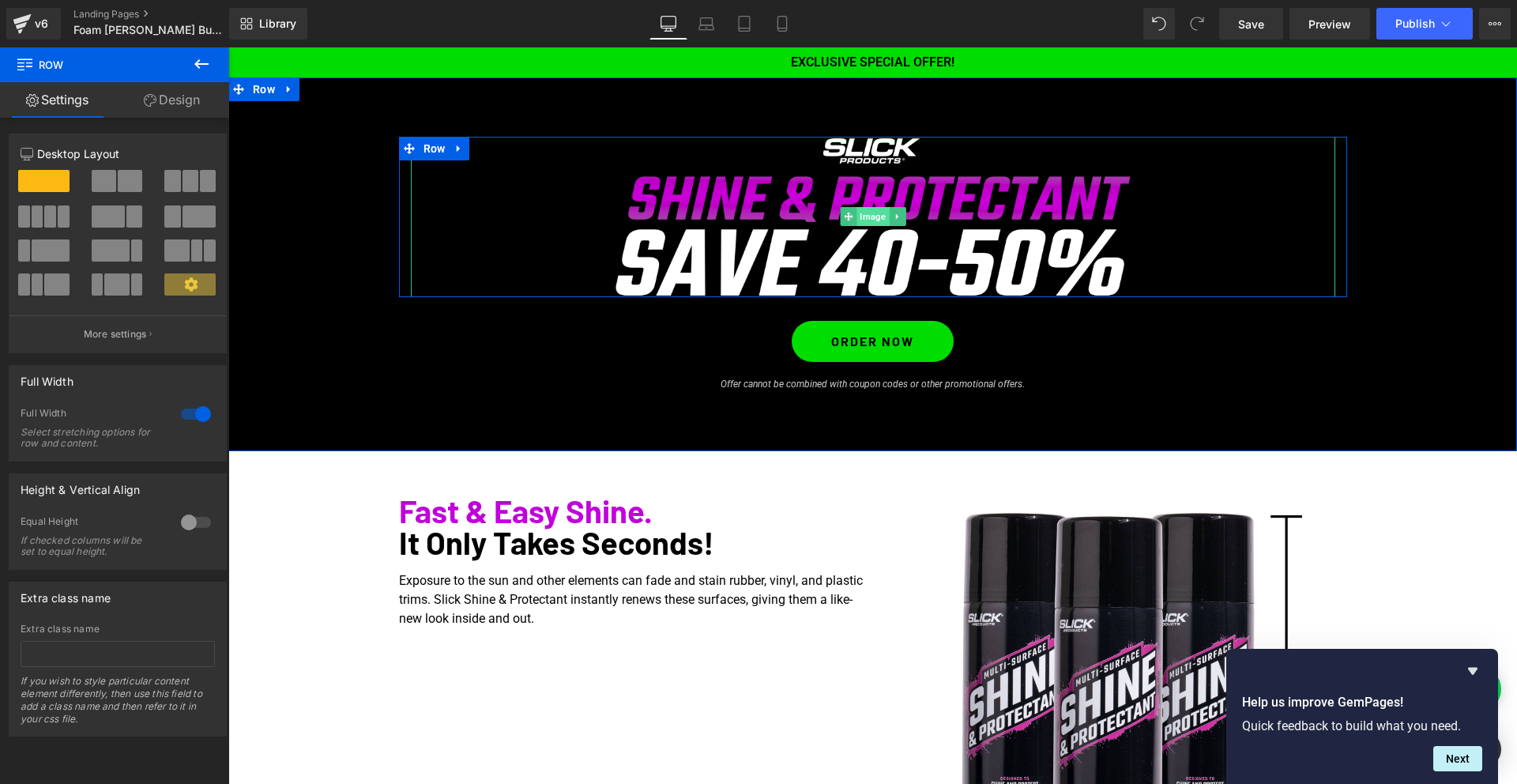
click at [871, 218] on span "Image" at bounding box center [873, 216] width 32 height 19
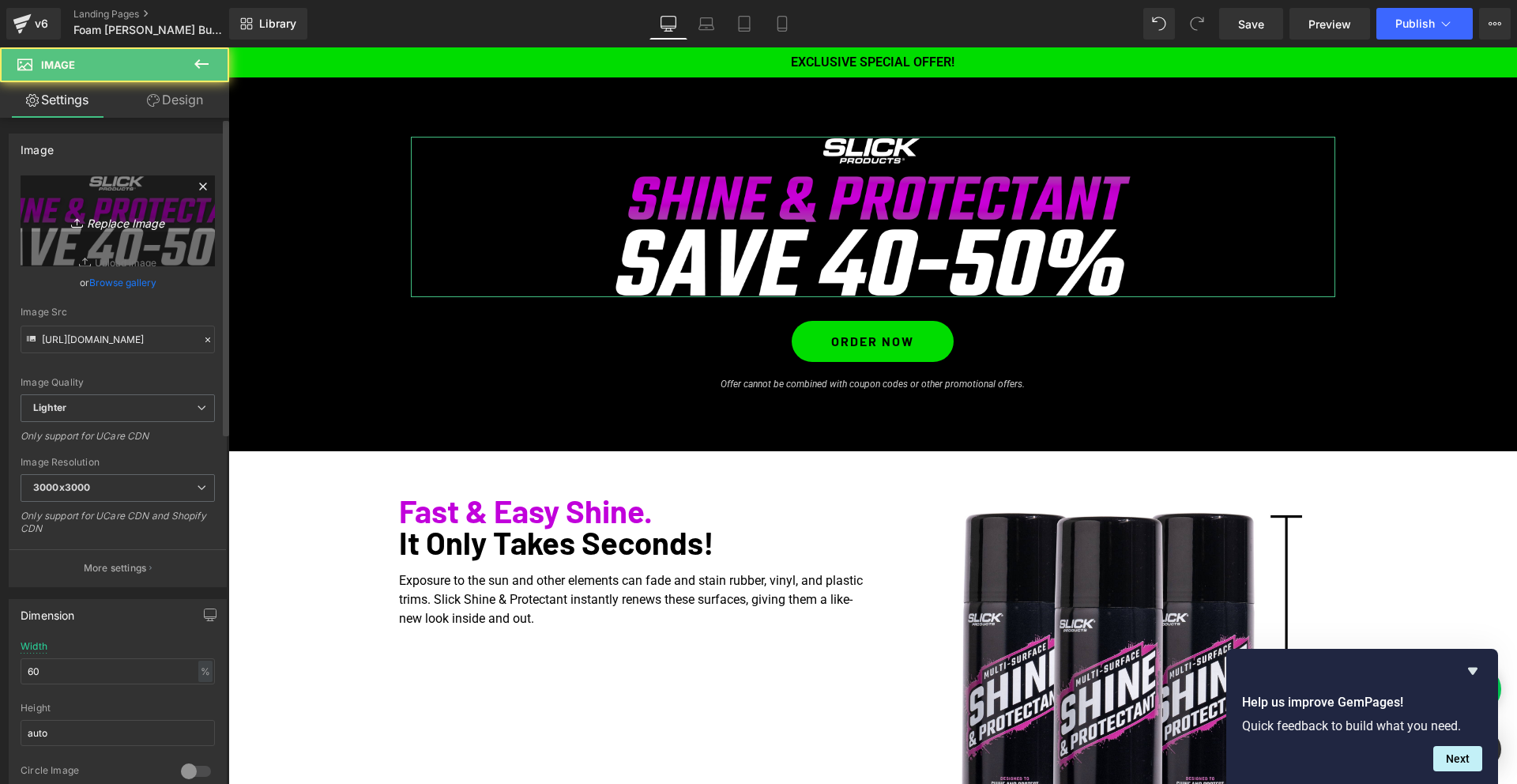
click at [130, 229] on icon "Replace Image" at bounding box center [117, 221] width 126 height 20
type input "C:\fakepath\foam-bundle-offer-header.png"
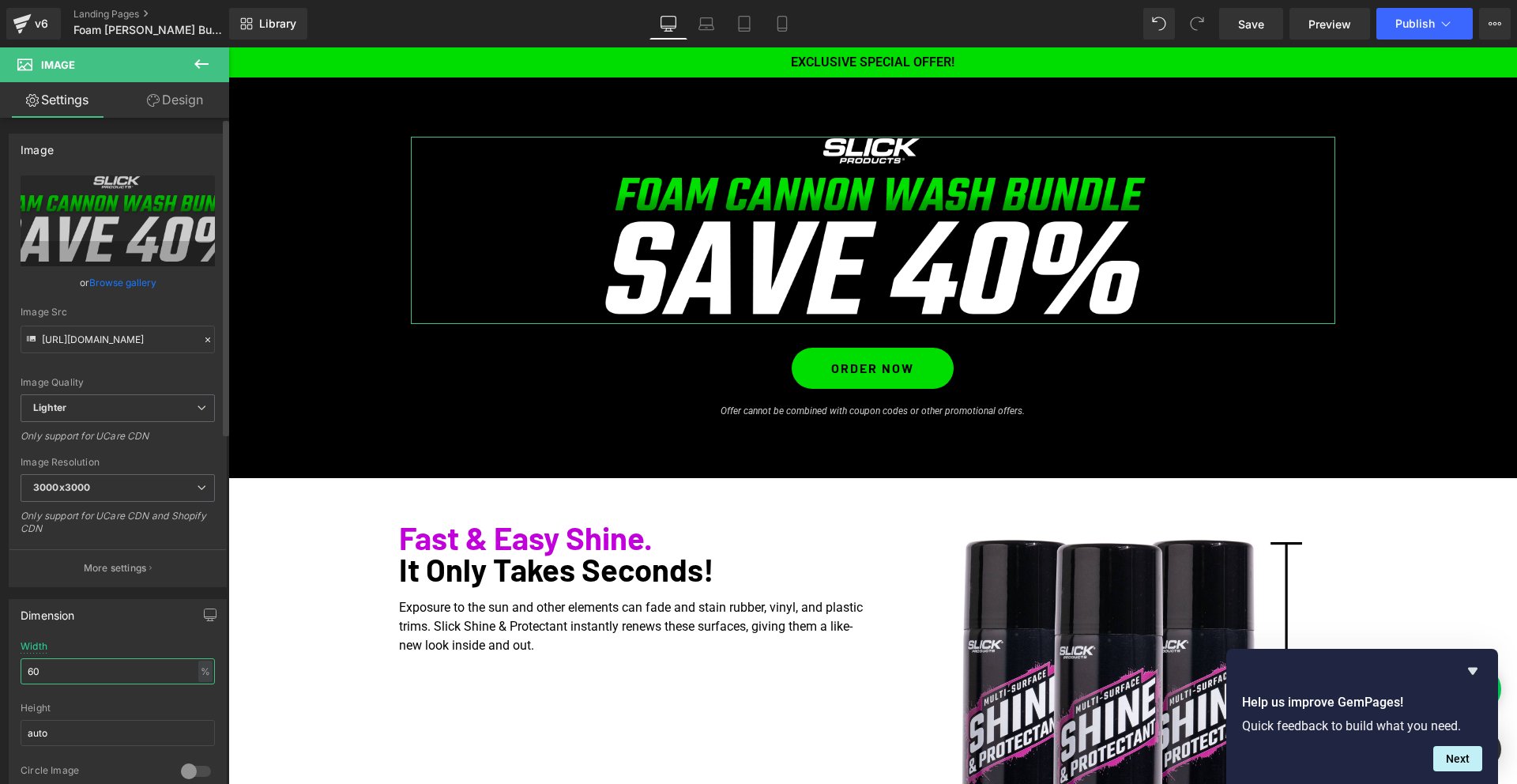
click at [67, 670] on input "60" at bounding box center [117, 670] width 194 height 26
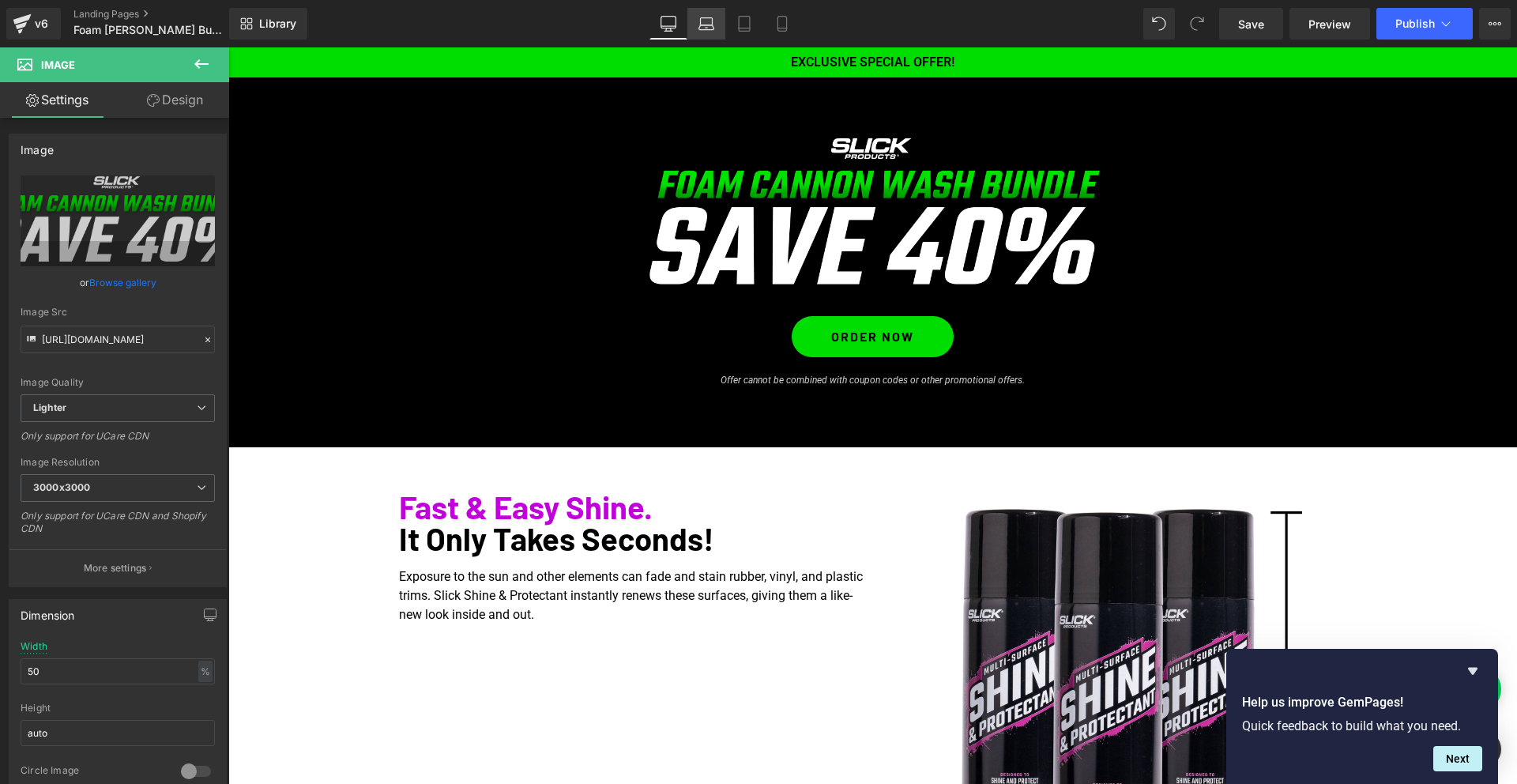
click at [704, 25] on icon at bounding box center [706, 27] width 15 height 4
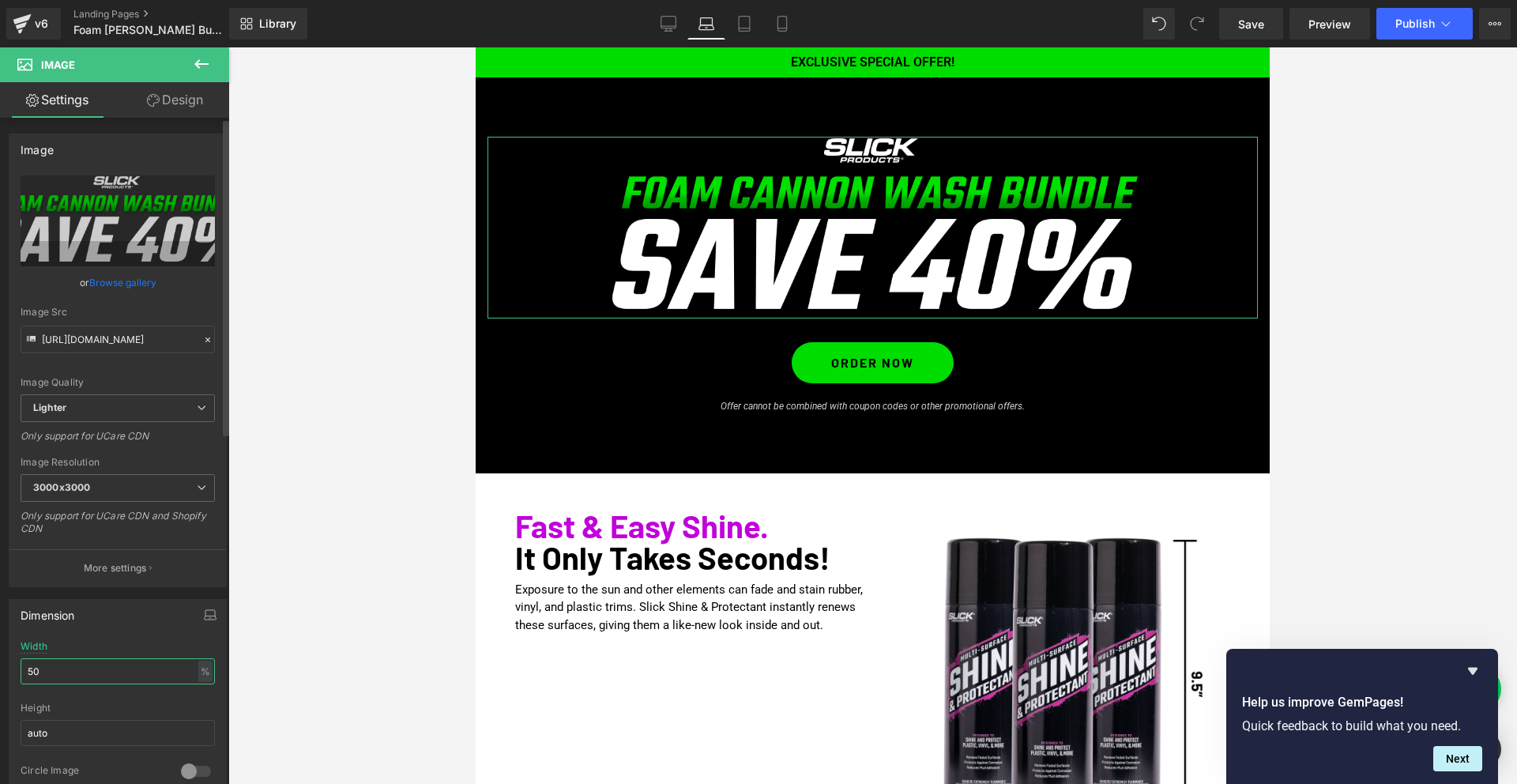
click at [79, 668] on input "50" at bounding box center [117, 670] width 194 height 26
type input "7"
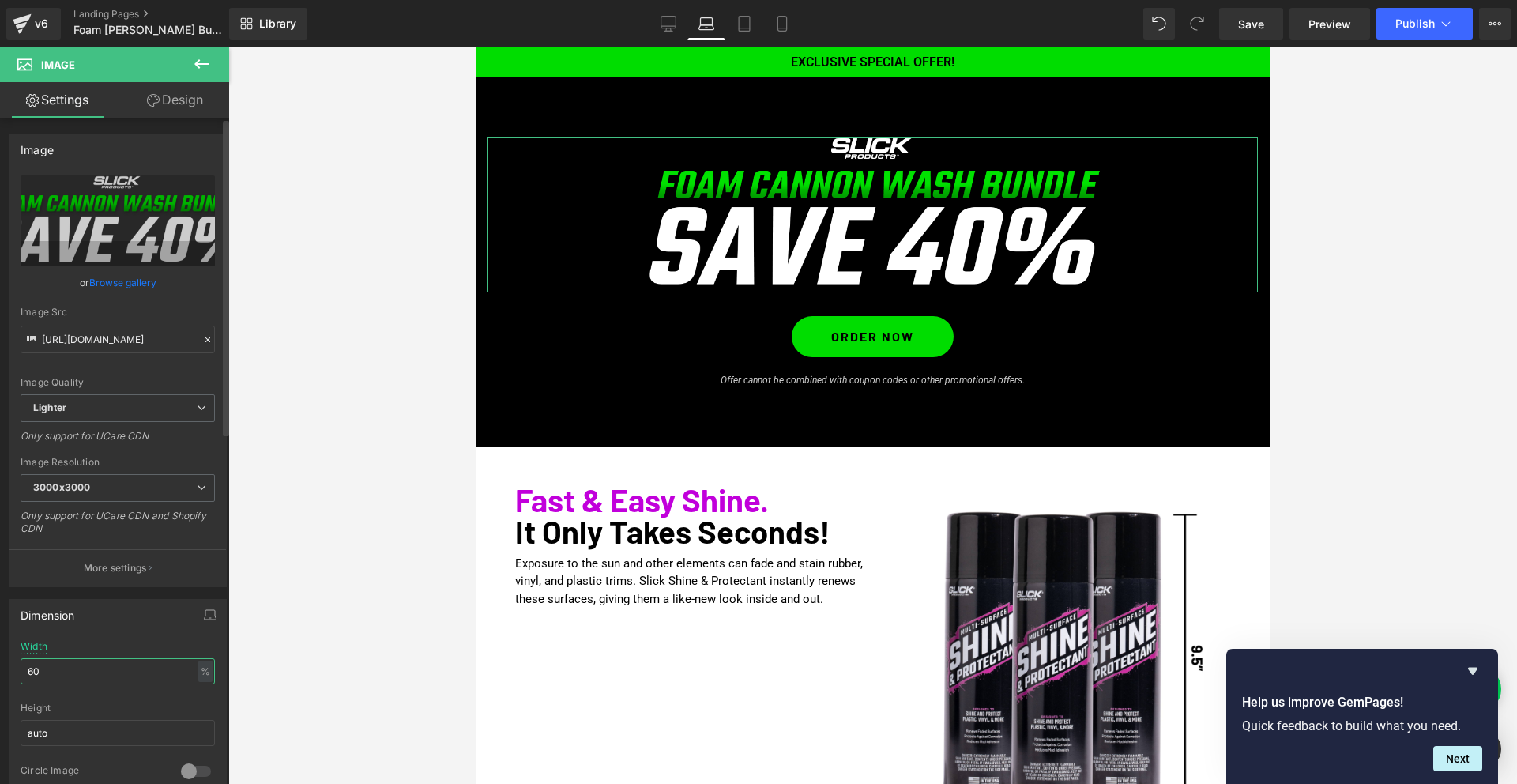
type input "6"
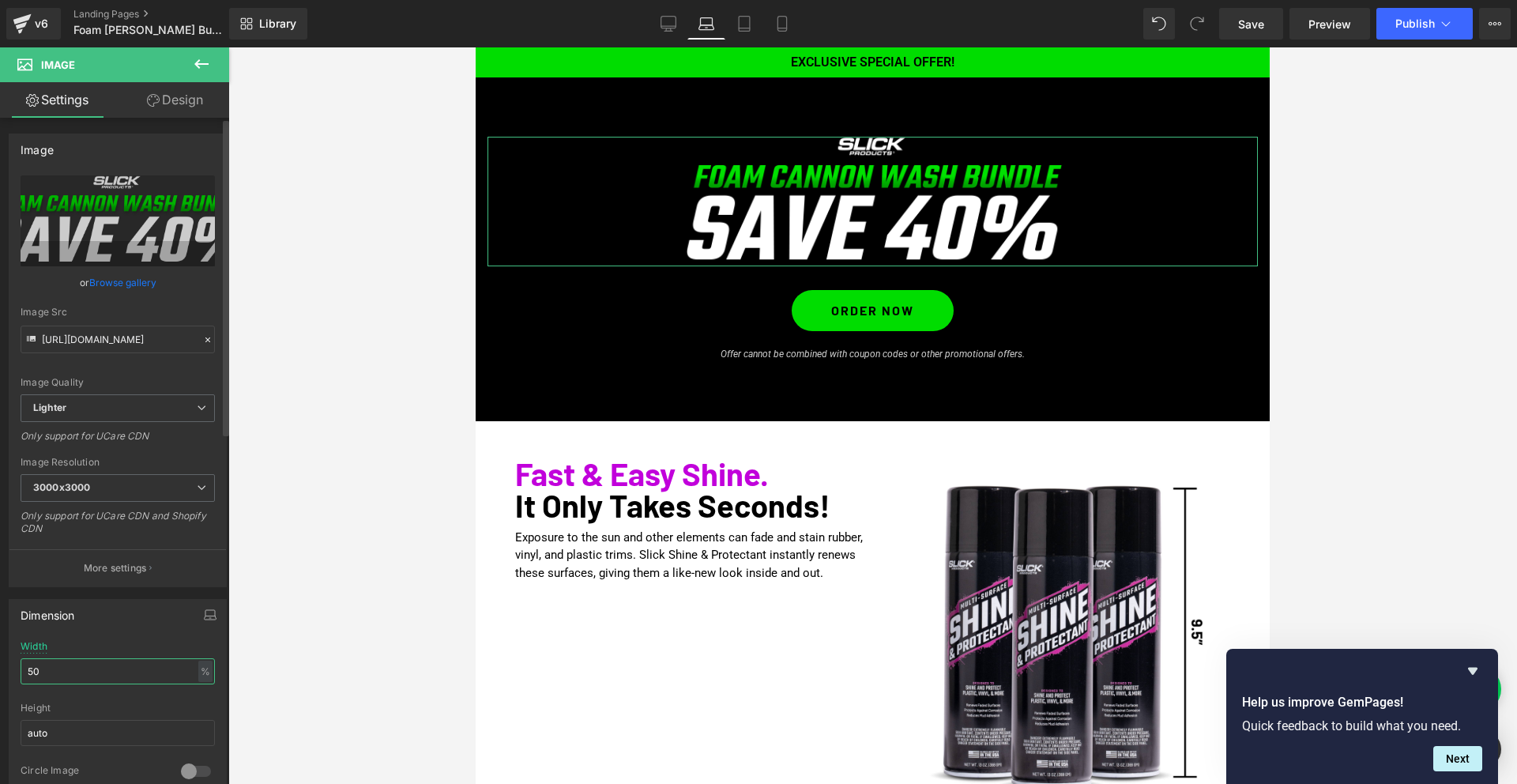
type input "5"
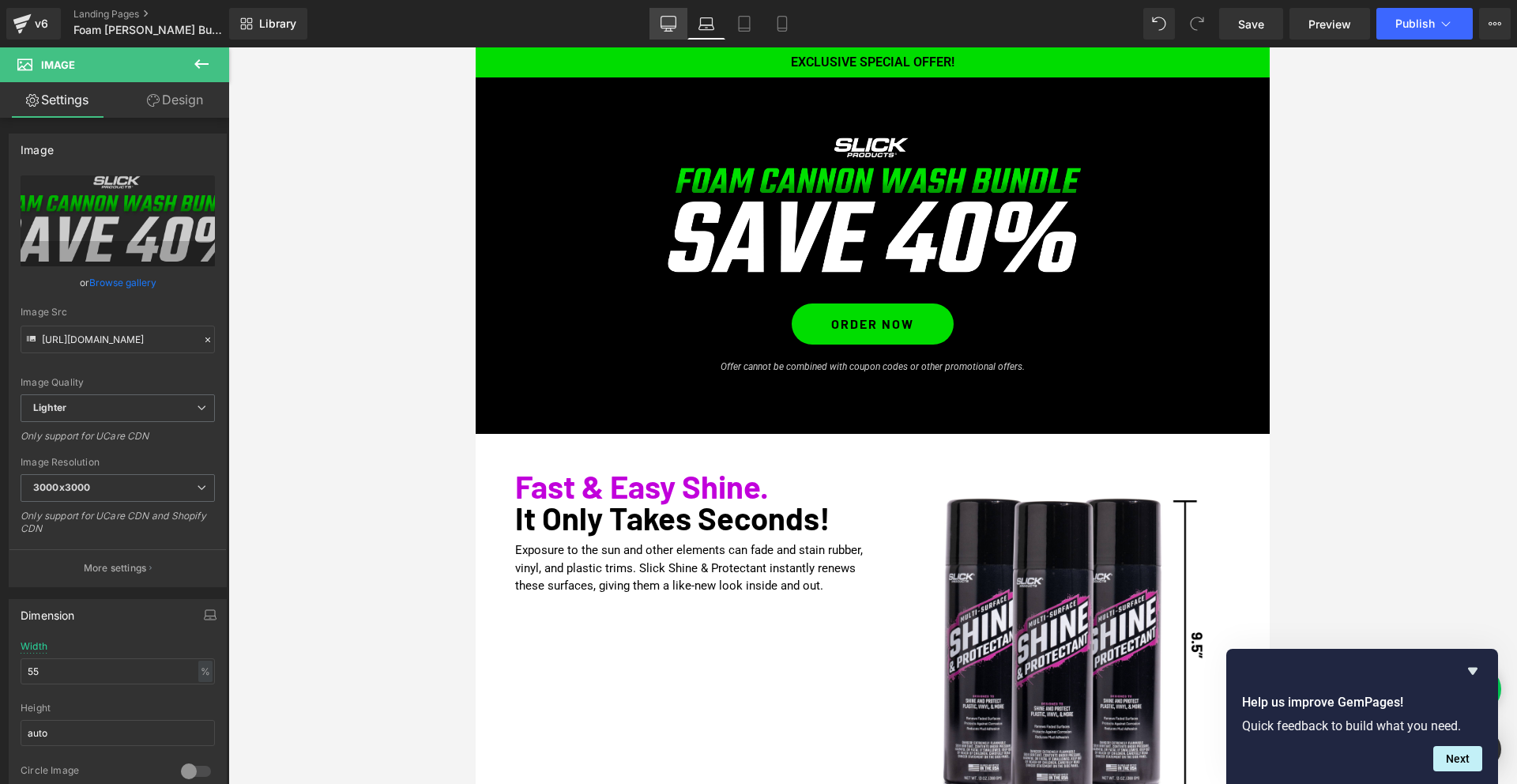
click at [669, 30] on icon at bounding box center [668, 30] width 8 height 0
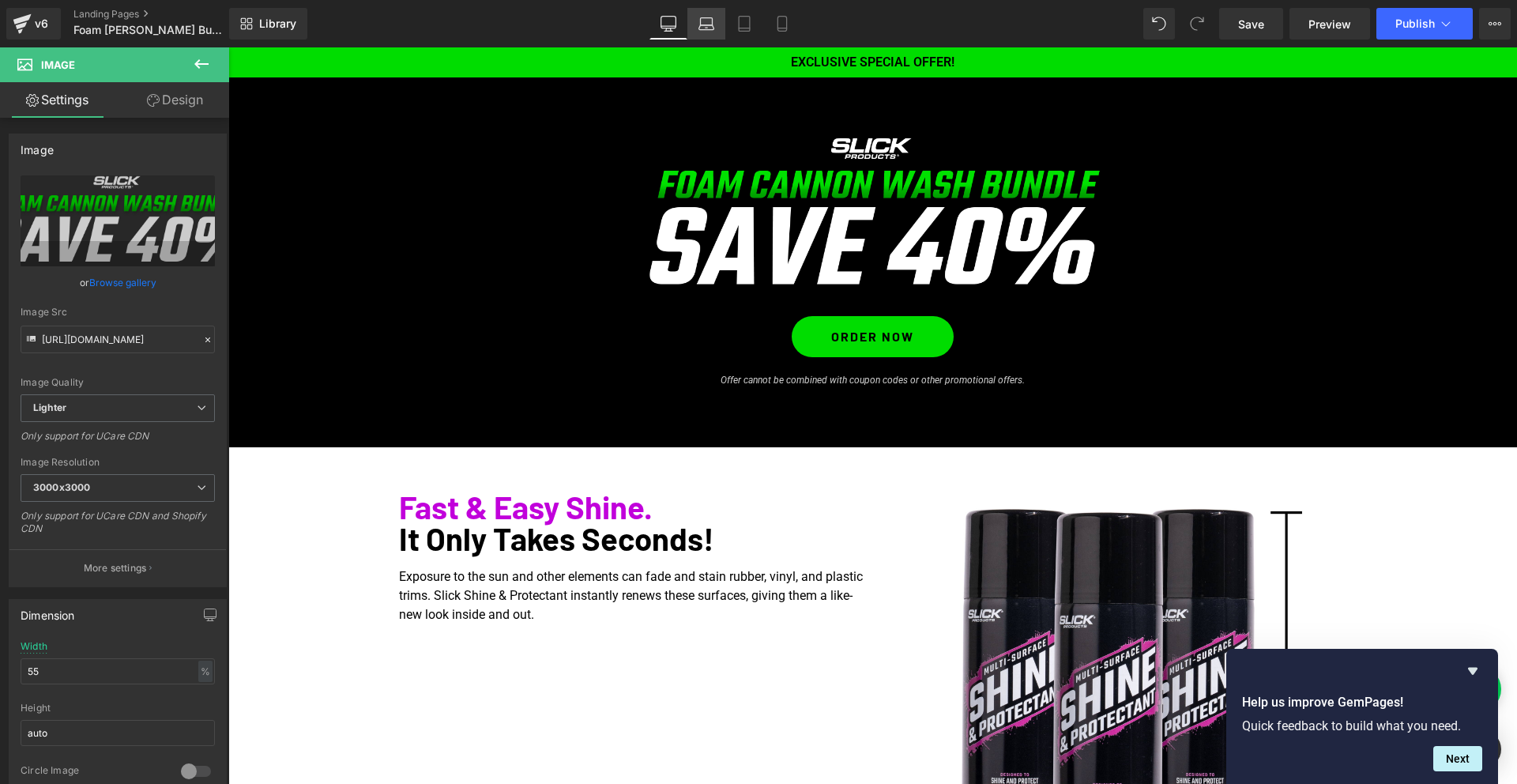
click at [706, 30] on icon at bounding box center [706, 24] width 16 height 16
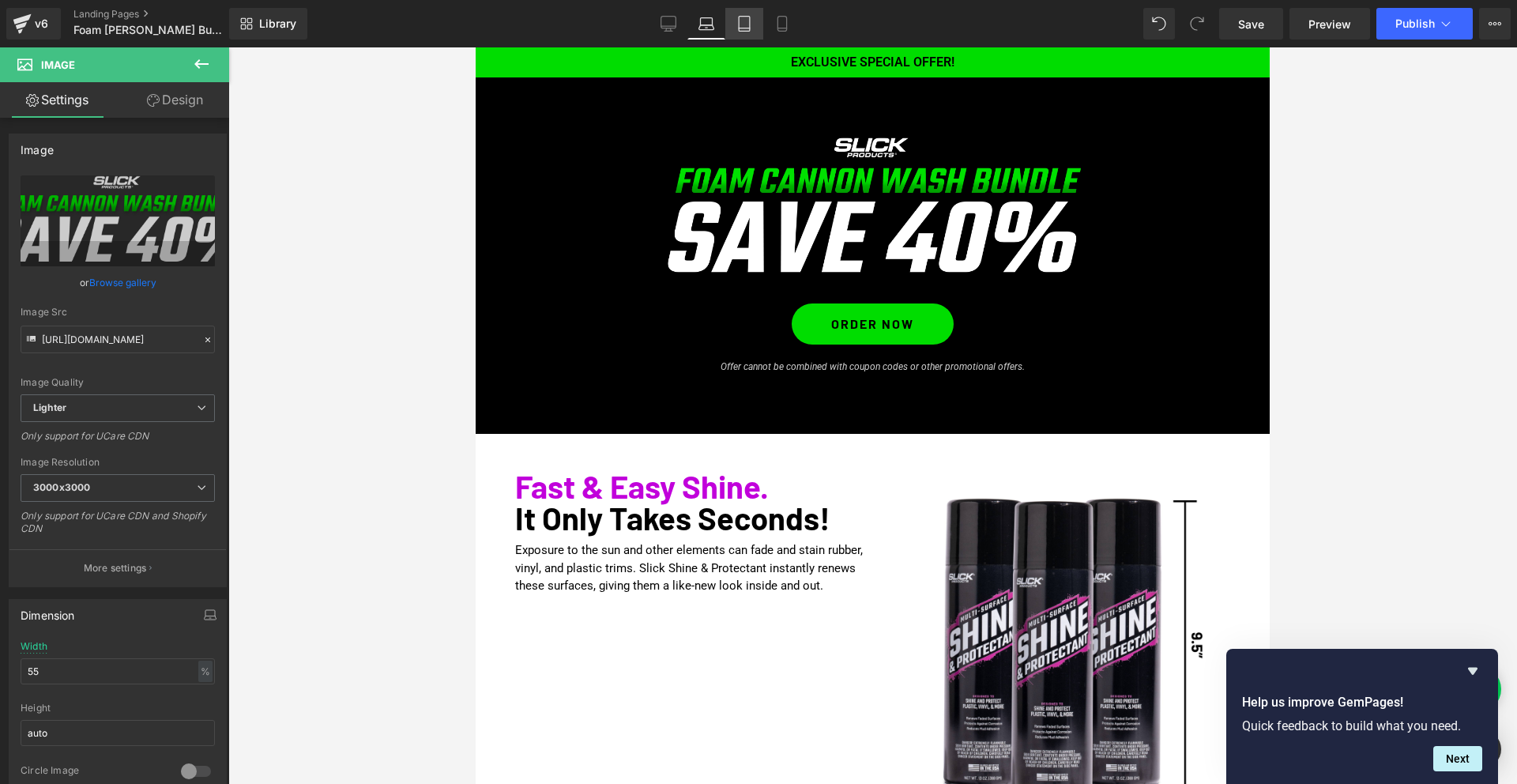
click at [746, 30] on icon at bounding box center [745, 24] width 16 height 16
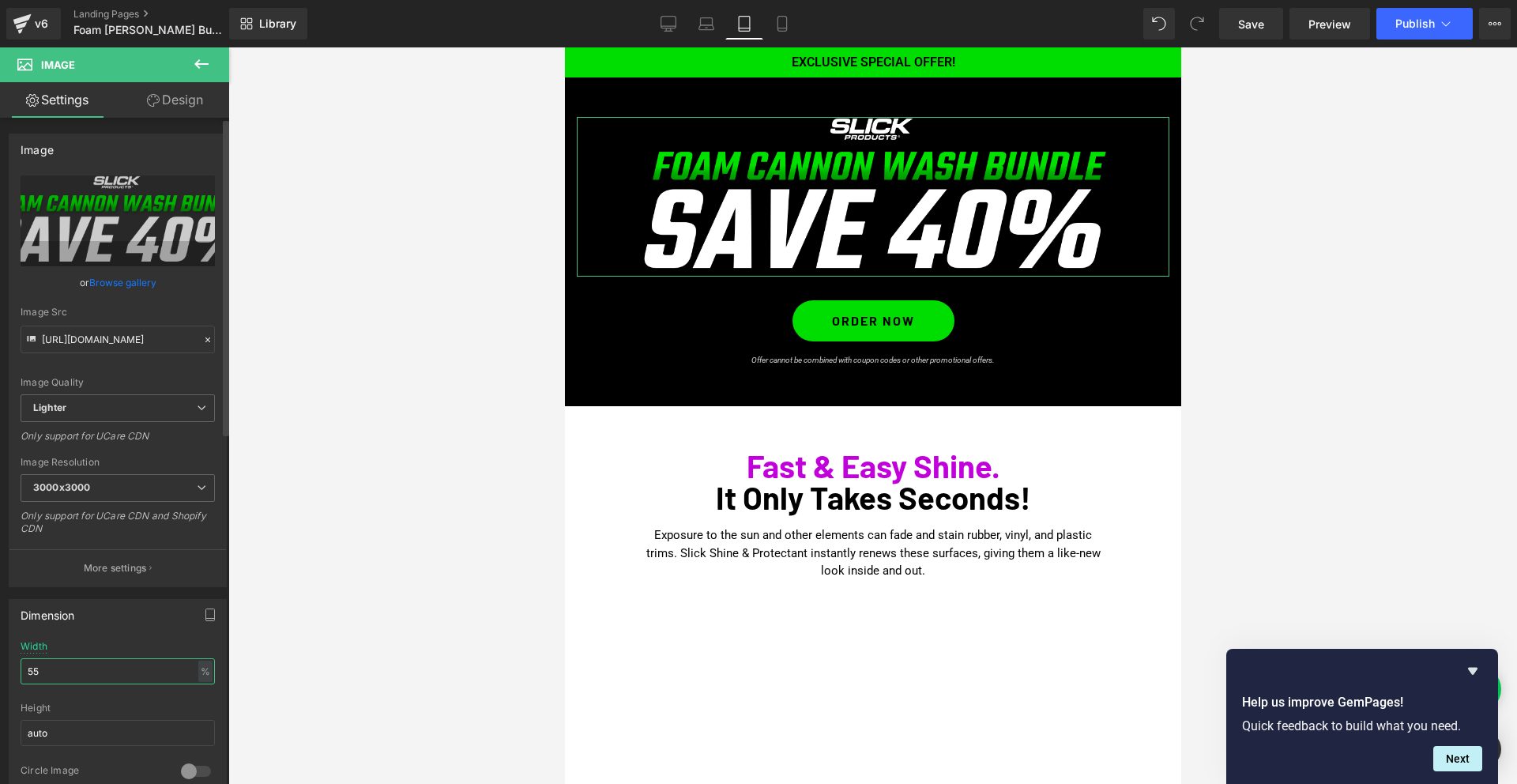
click at [56, 669] on input "55" at bounding box center [117, 670] width 194 height 26
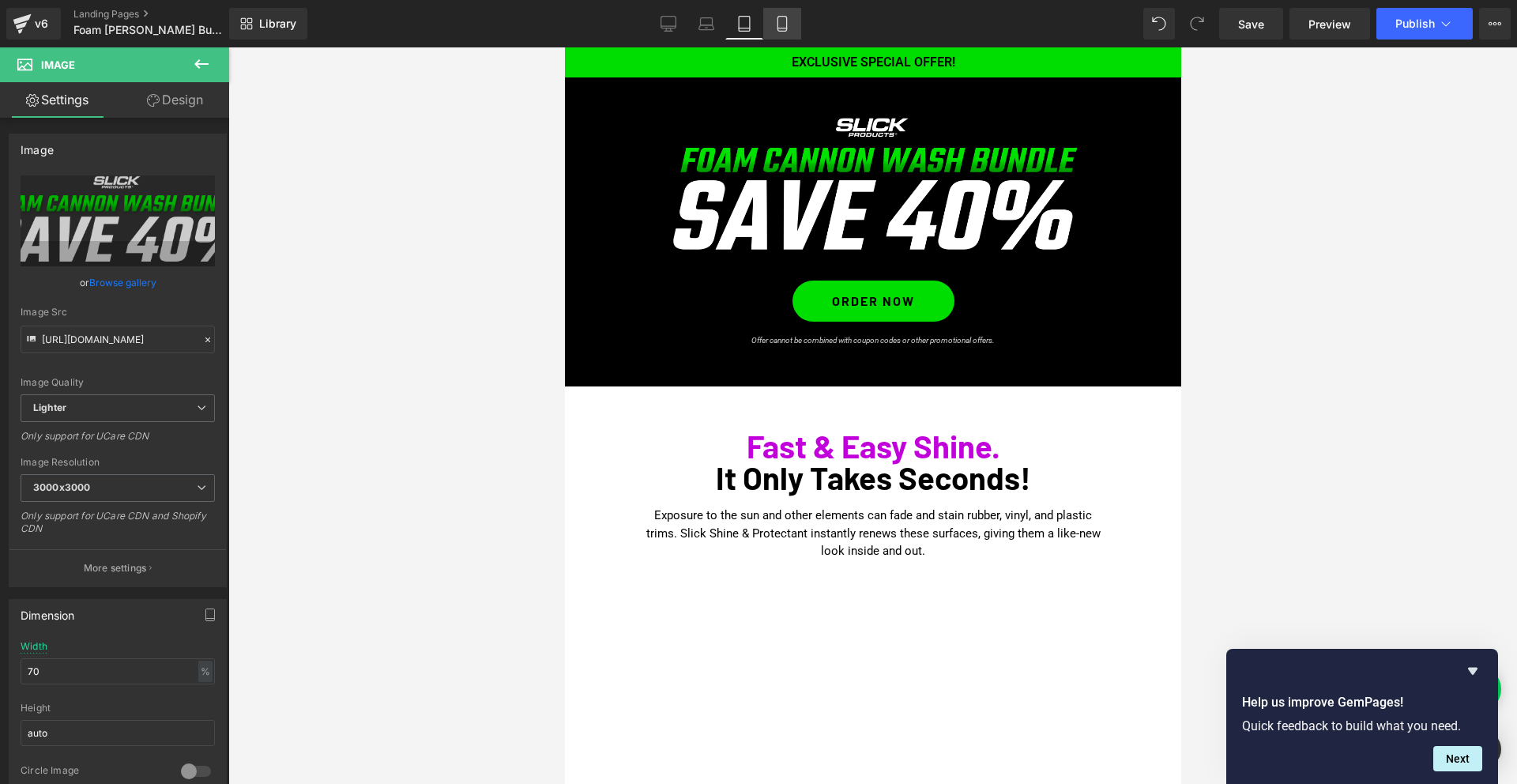
click at [780, 23] on icon at bounding box center [782, 24] width 16 height 16
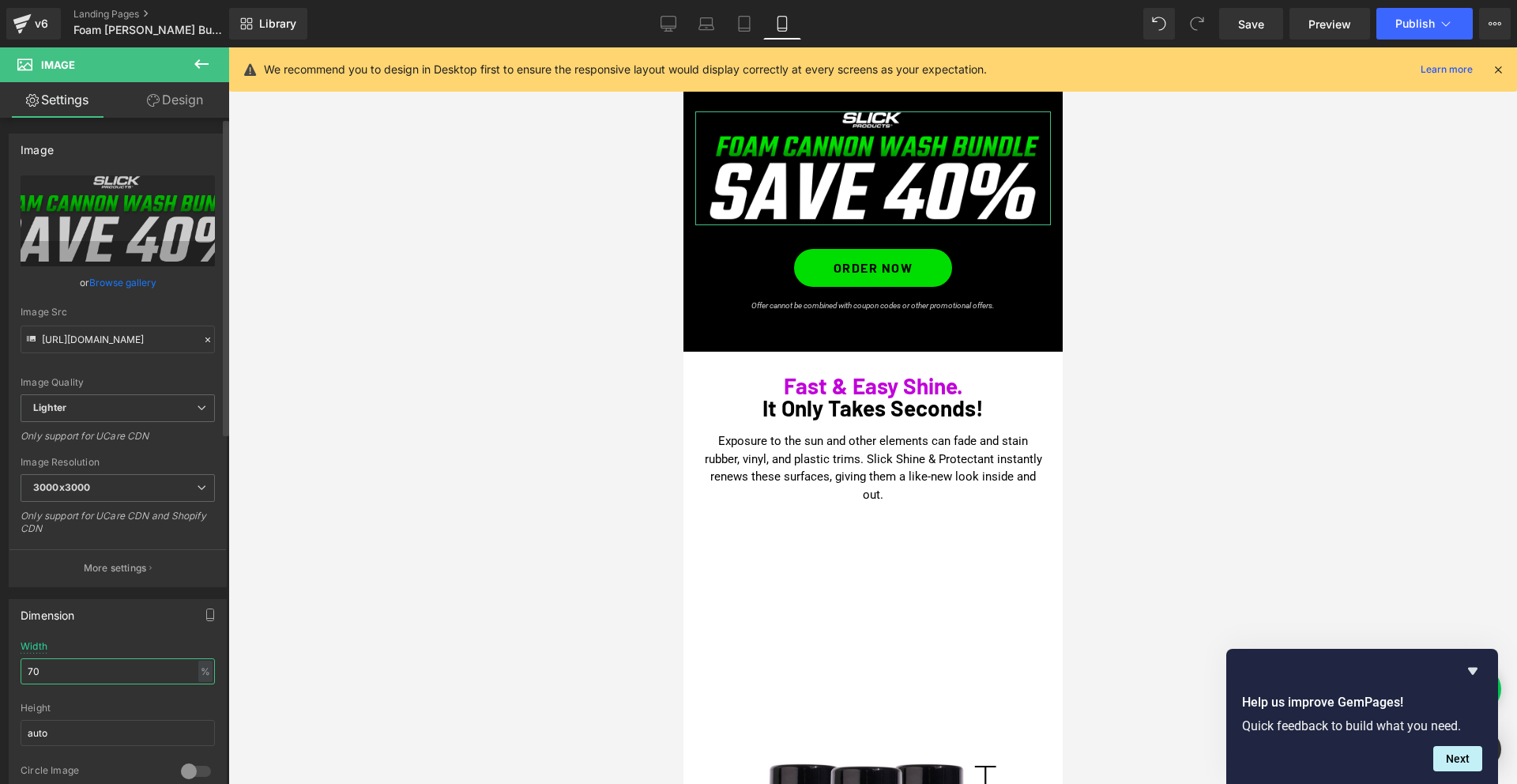
click at [72, 669] on input "70" at bounding box center [117, 670] width 194 height 26
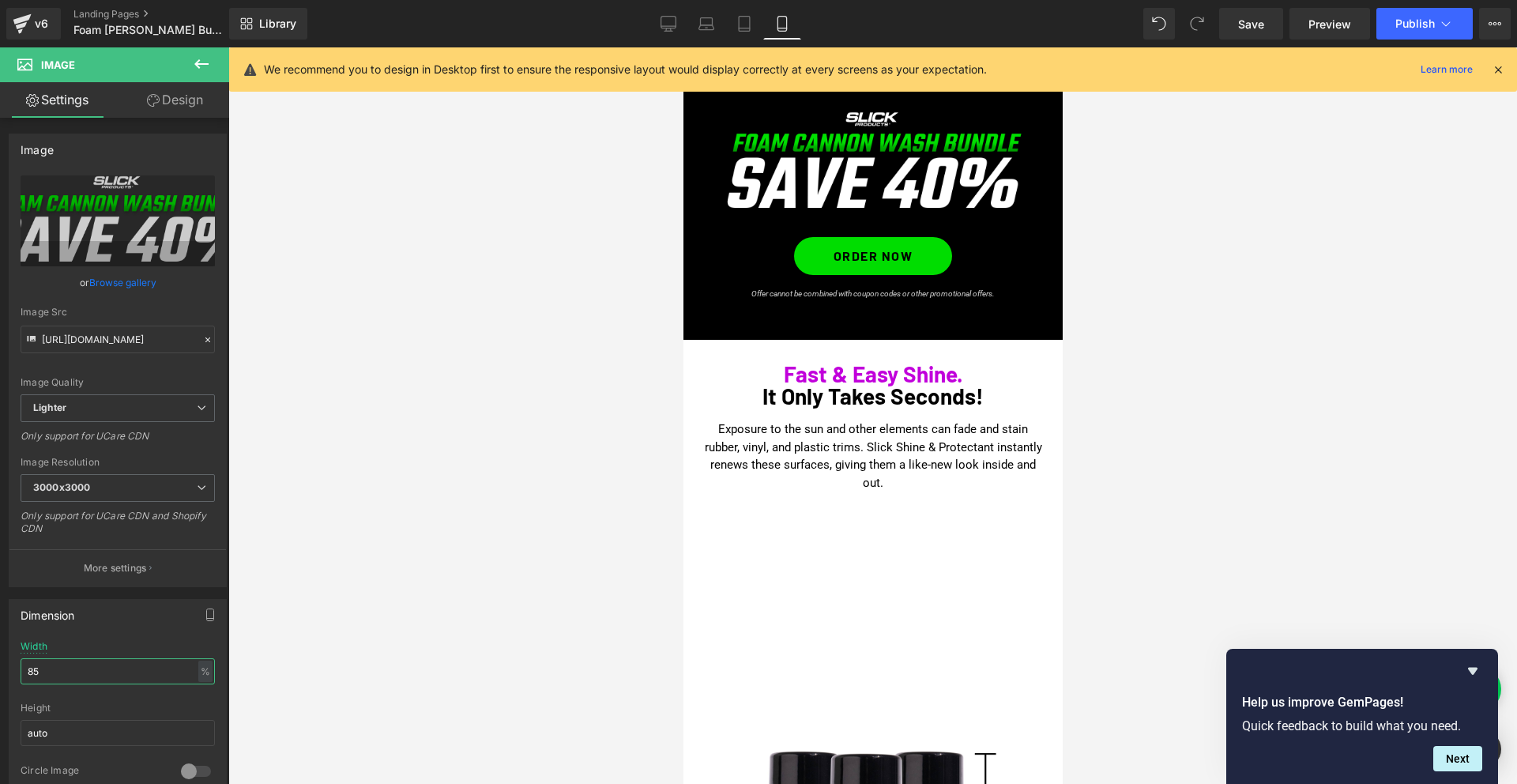
type input "85"
click at [669, 28] on icon at bounding box center [669, 22] width 15 height 12
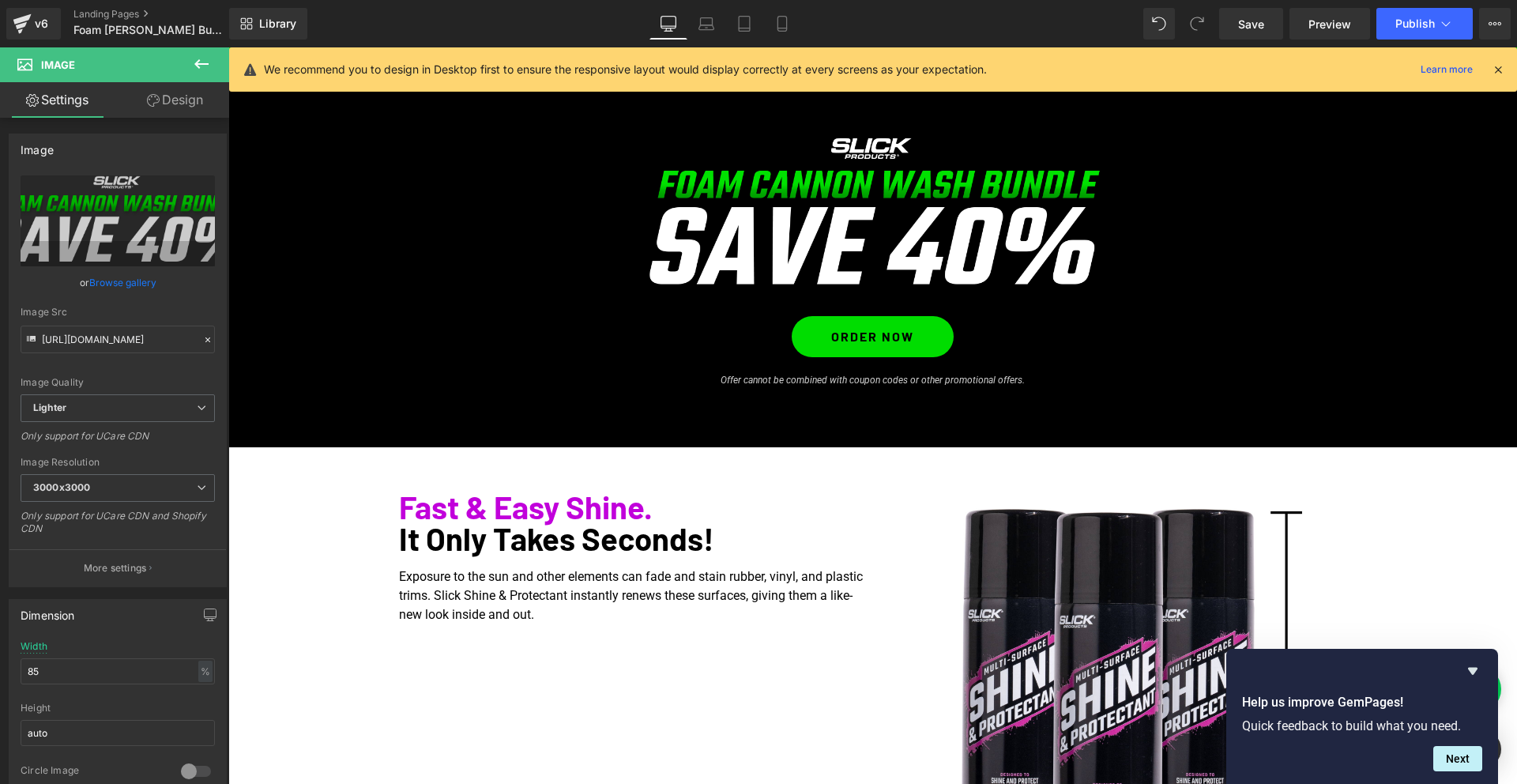
scroll to position [25, 0]
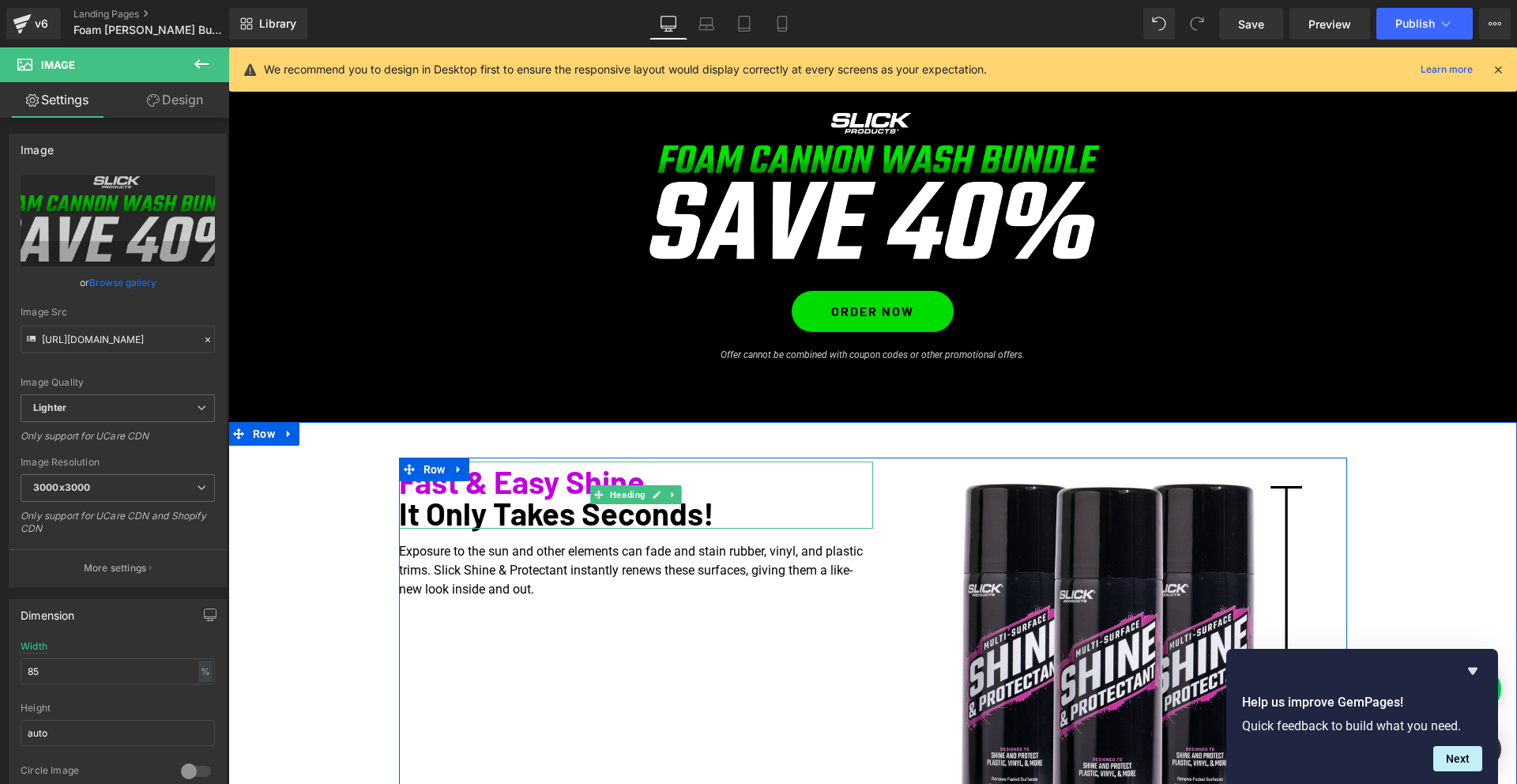
click at [555, 486] on span "Fast & Easy Shine." at bounding box center [525, 481] width 253 height 38
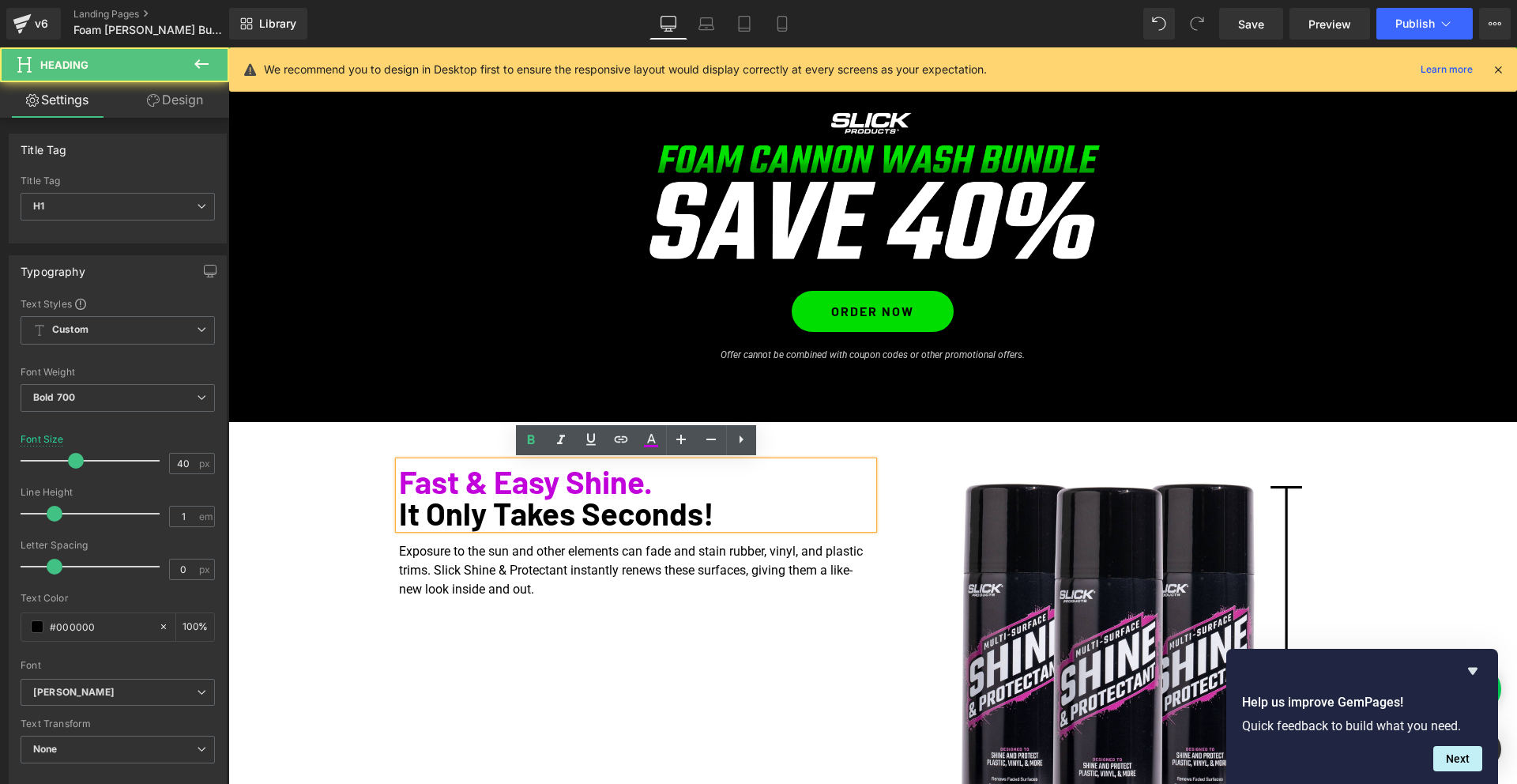
click at [551, 486] on span "Fast & Easy Shine." at bounding box center [525, 481] width 253 height 38
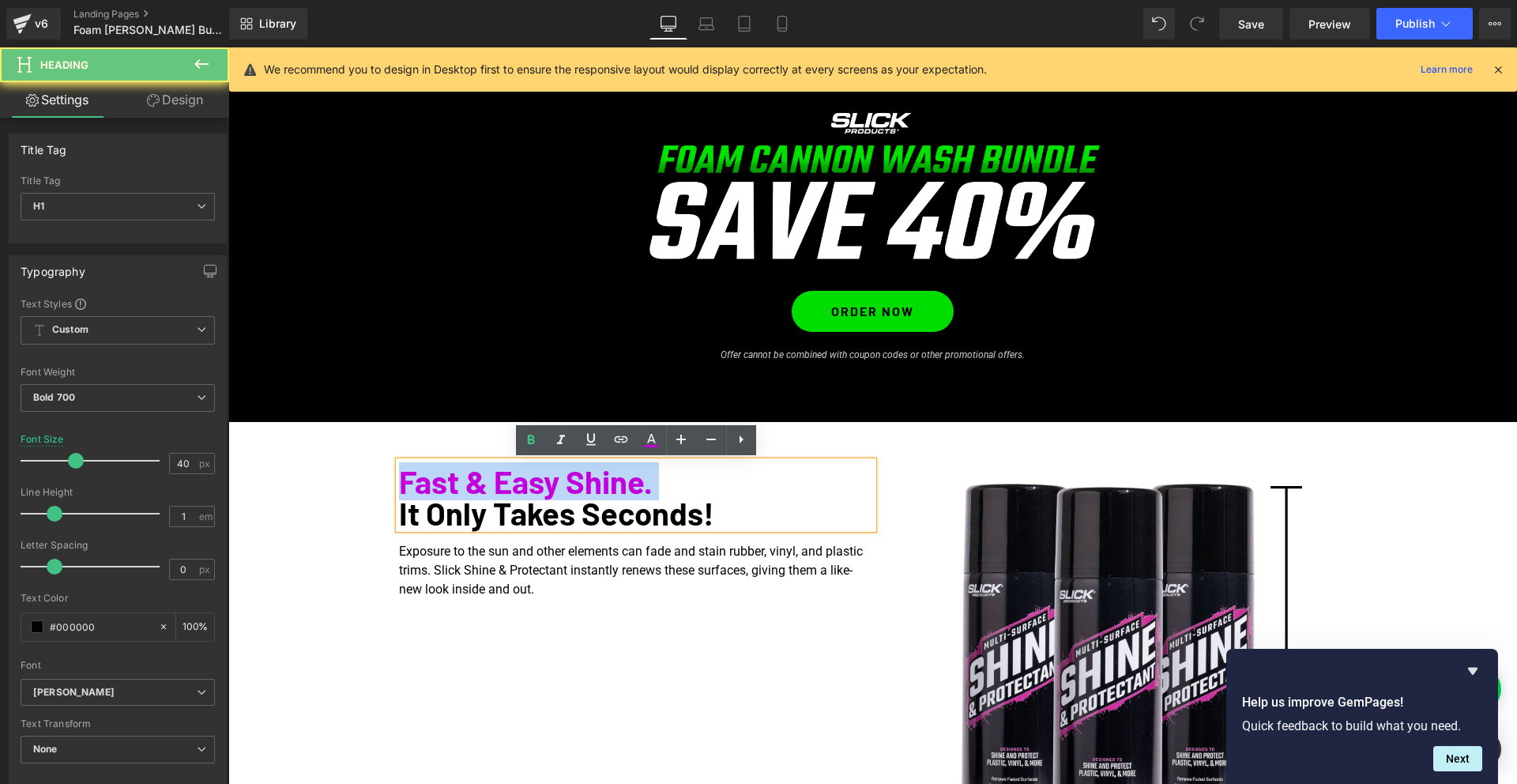
click at [551, 486] on span "Fast & Easy Shine." at bounding box center [525, 481] width 253 height 38
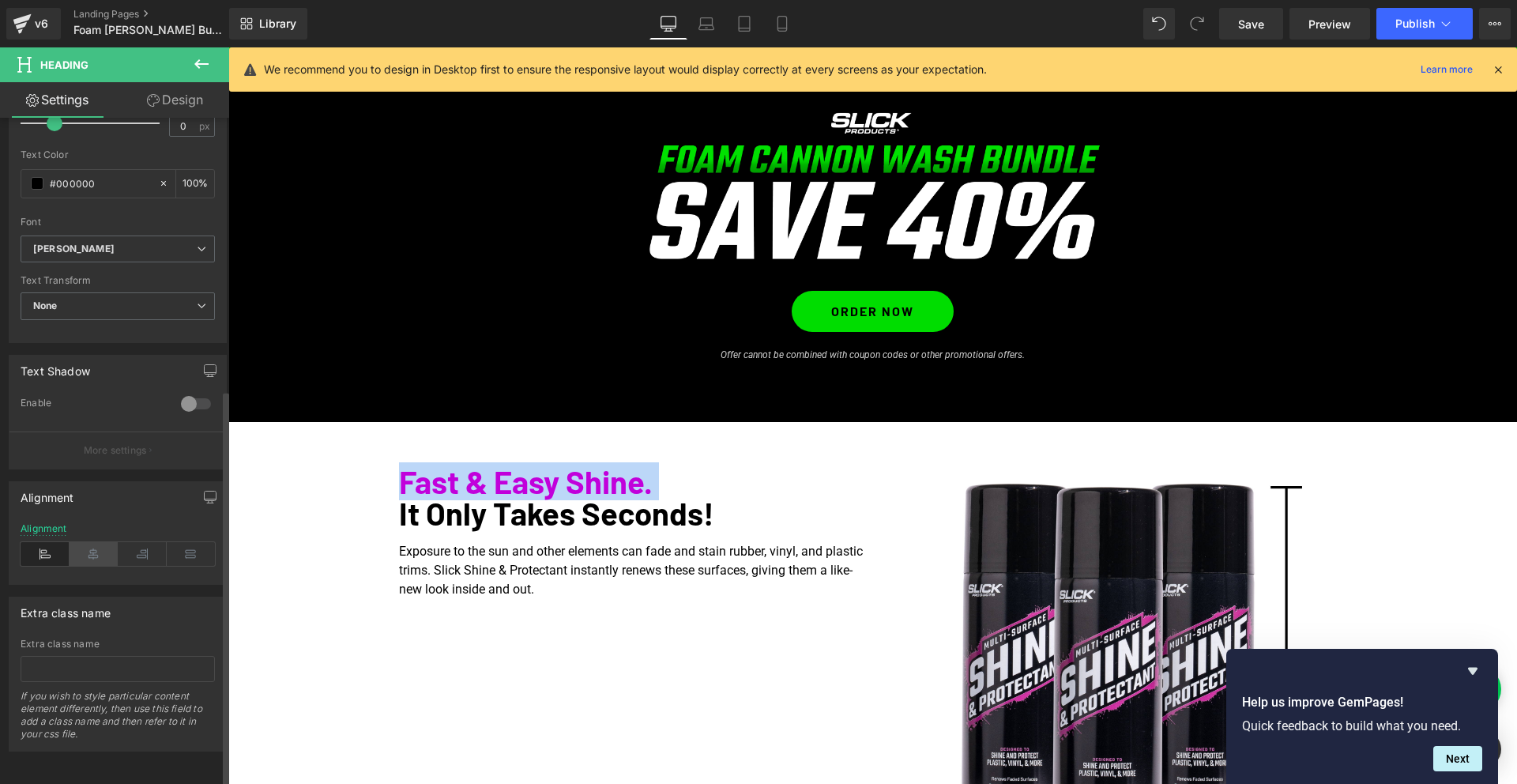
scroll to position [0, 0]
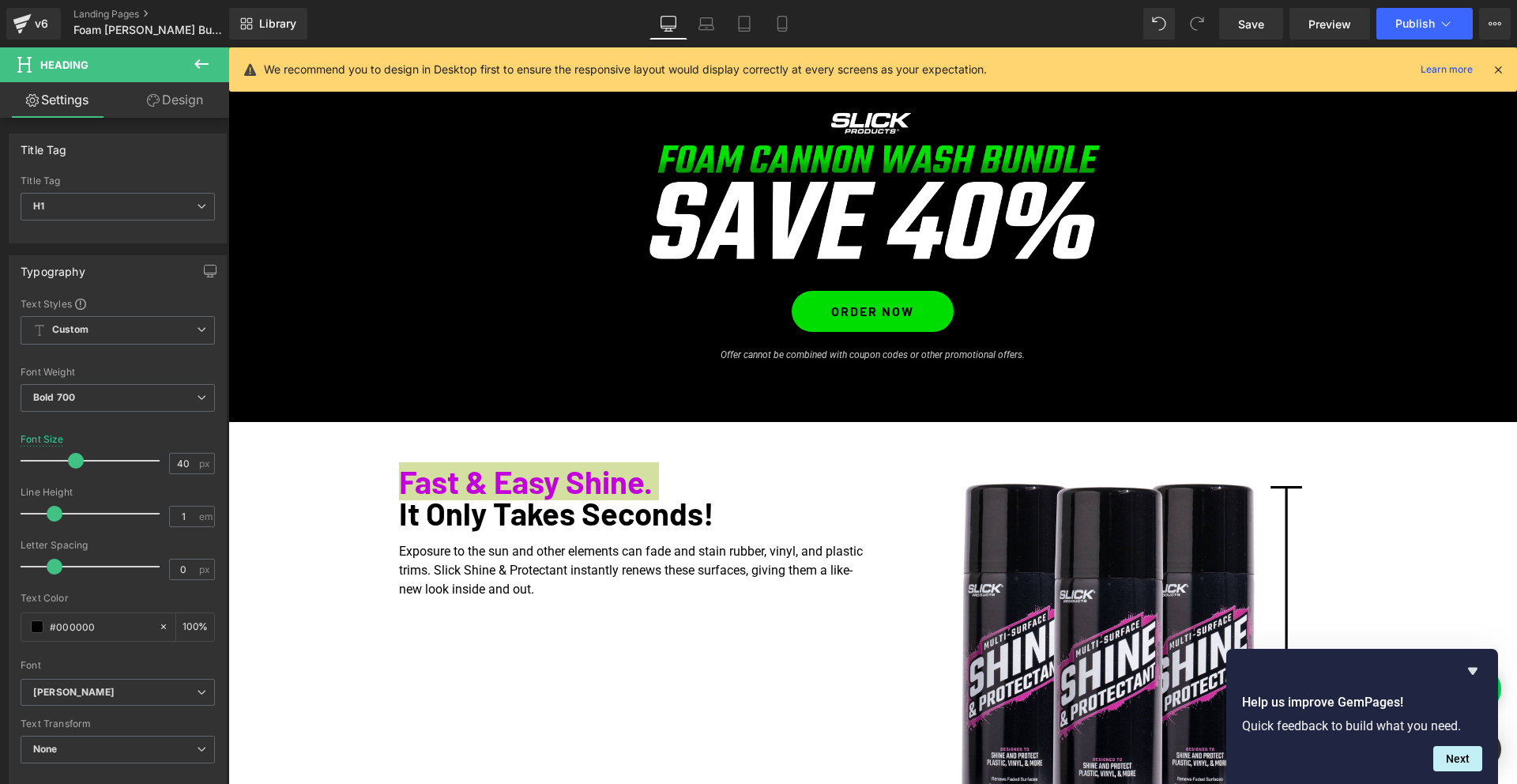
click at [164, 104] on link "Design" at bounding box center [175, 100] width 115 height 36
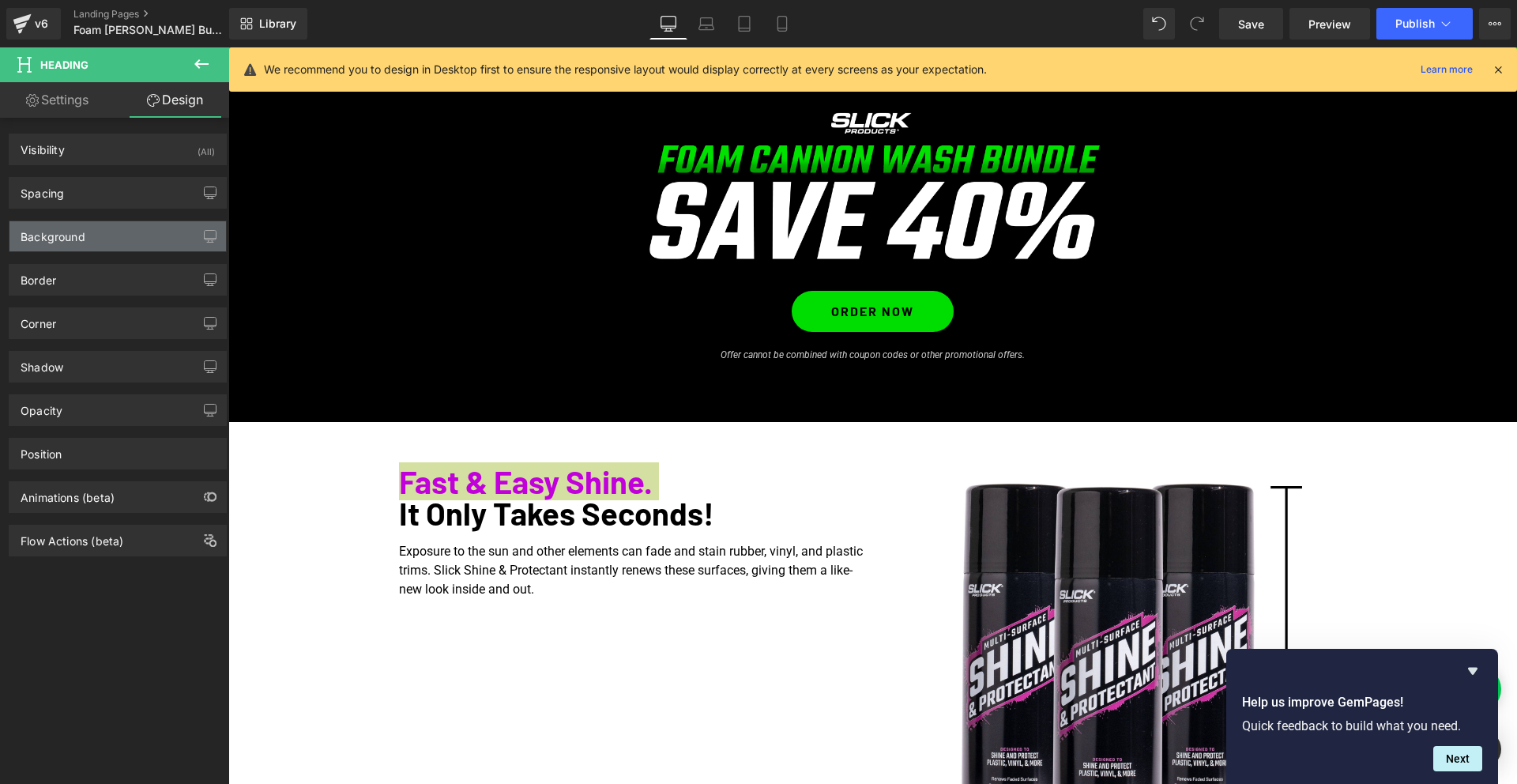
click at [90, 240] on div "Background" at bounding box center [118, 236] width 217 height 30
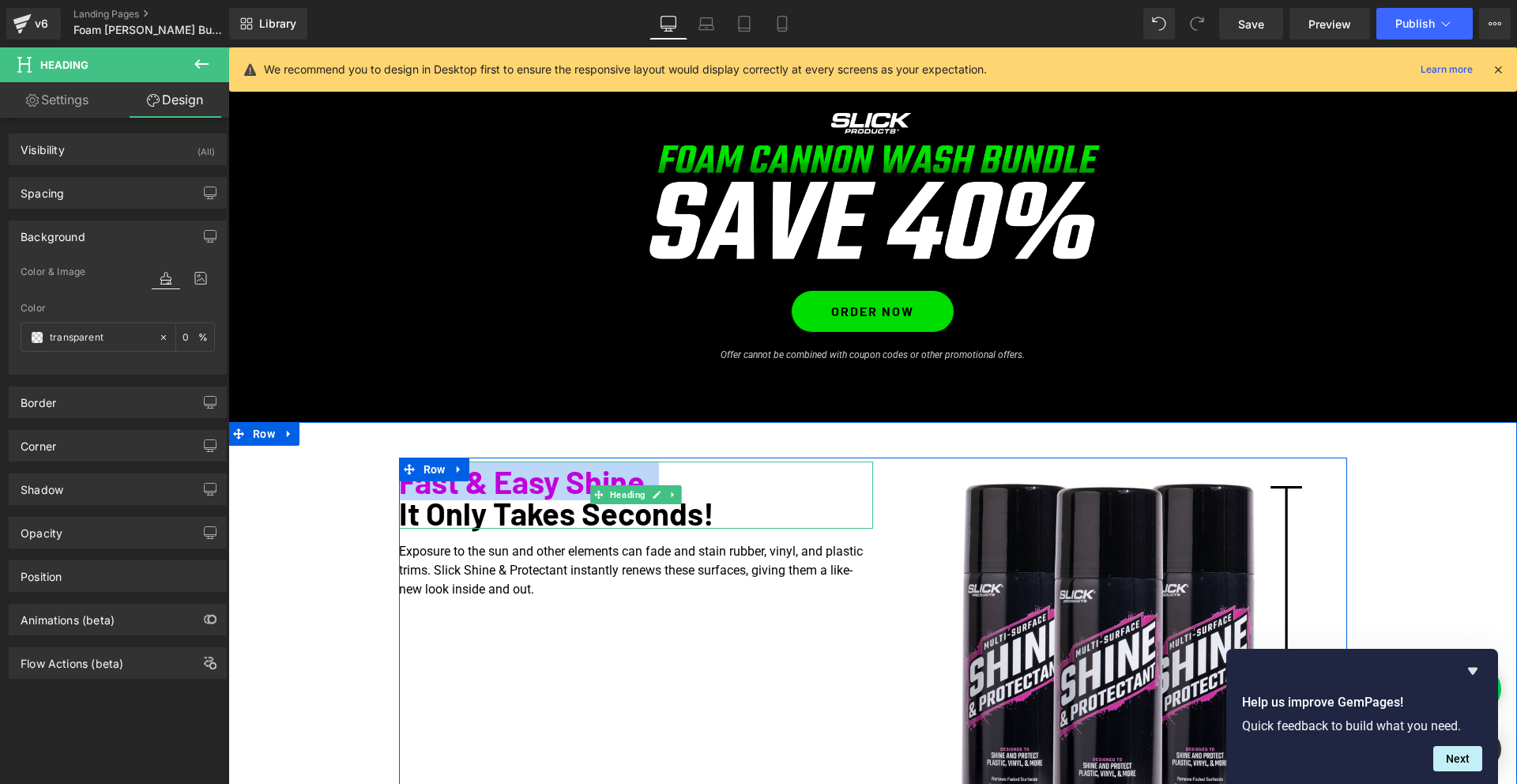
click at [561, 488] on span "Fast & Easy Shine." at bounding box center [525, 481] width 253 height 38
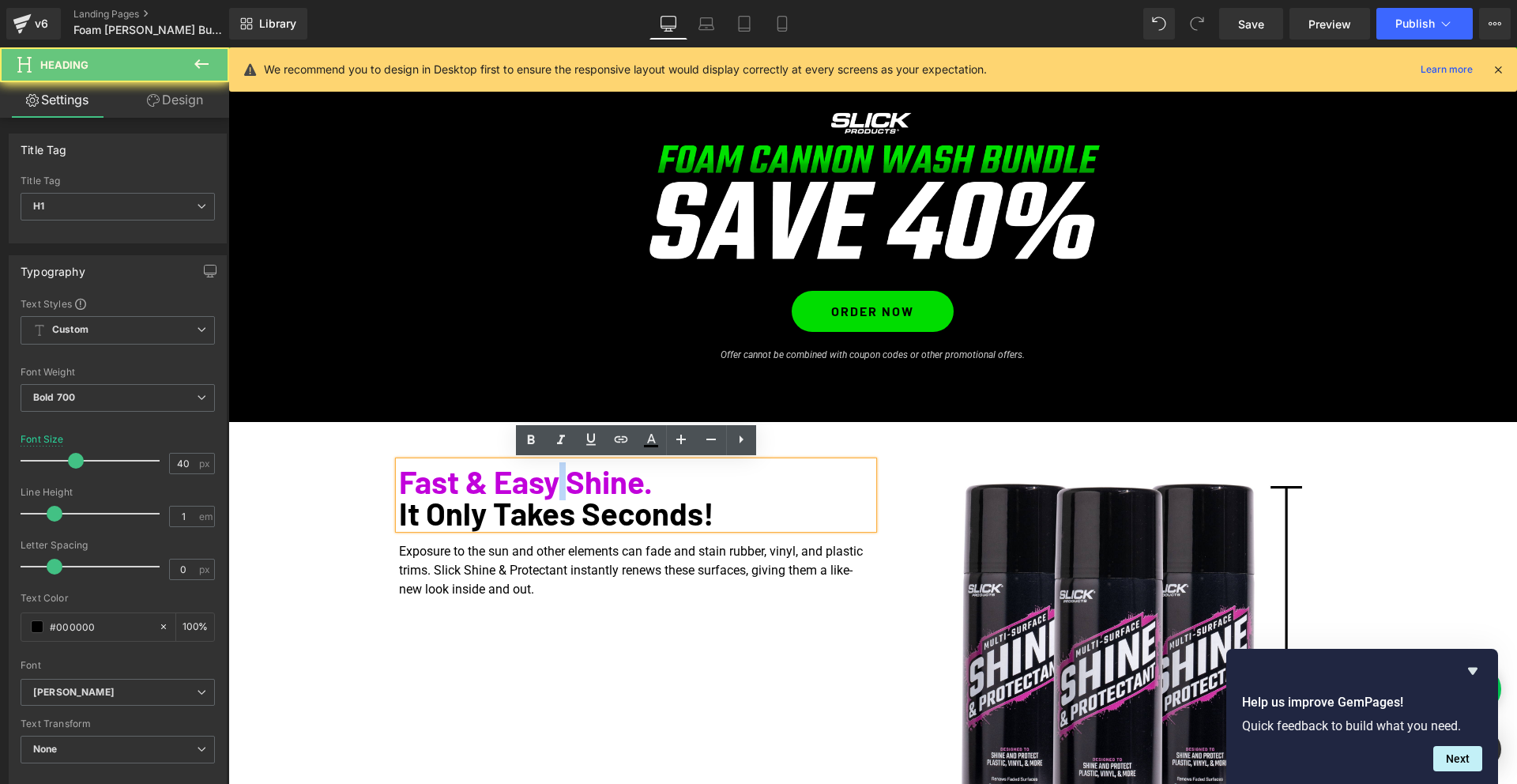
click at [561, 488] on span "Fast & Easy Shine." at bounding box center [525, 481] width 253 height 38
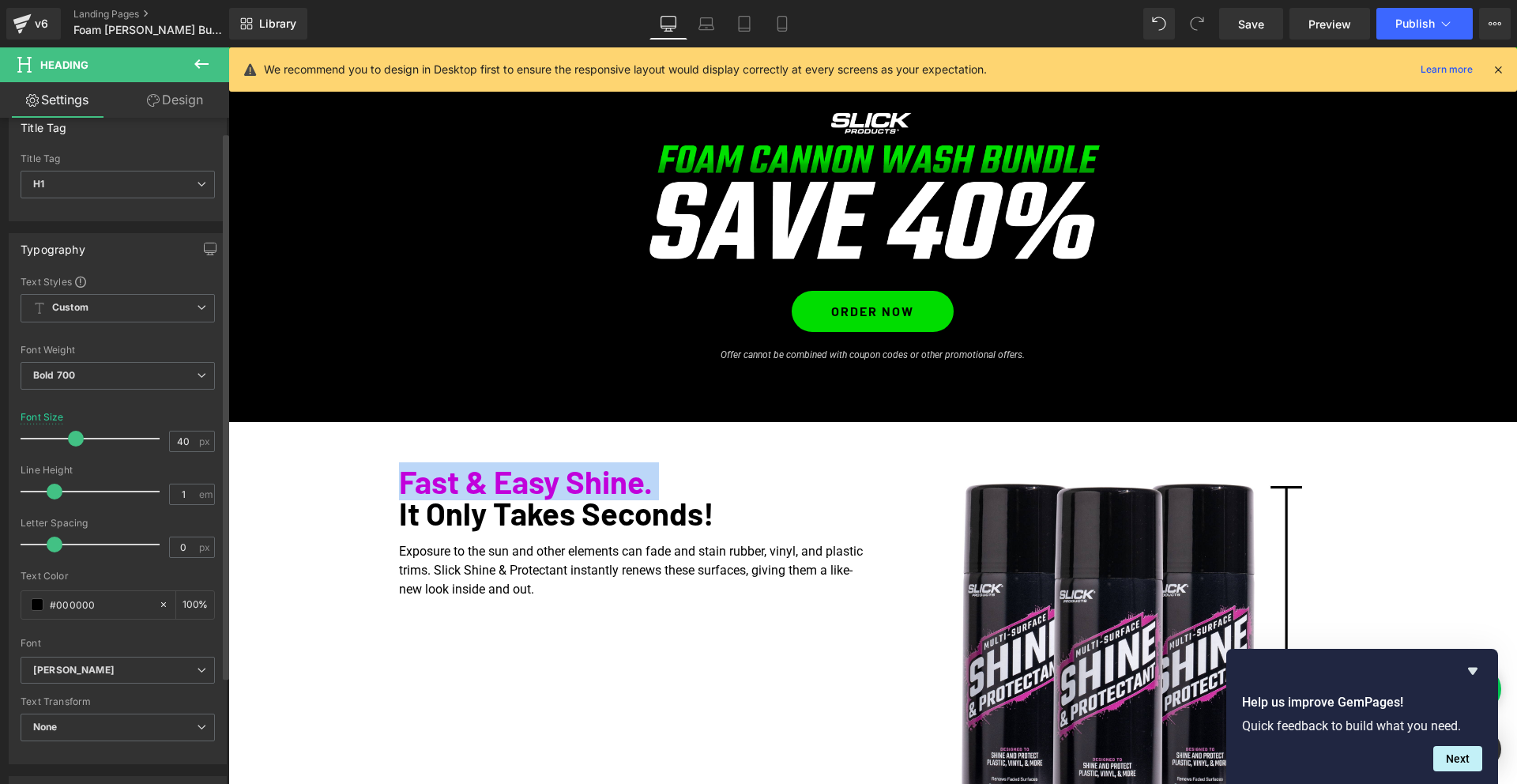
scroll to position [24, 0]
click at [180, 96] on link "Design" at bounding box center [175, 100] width 115 height 36
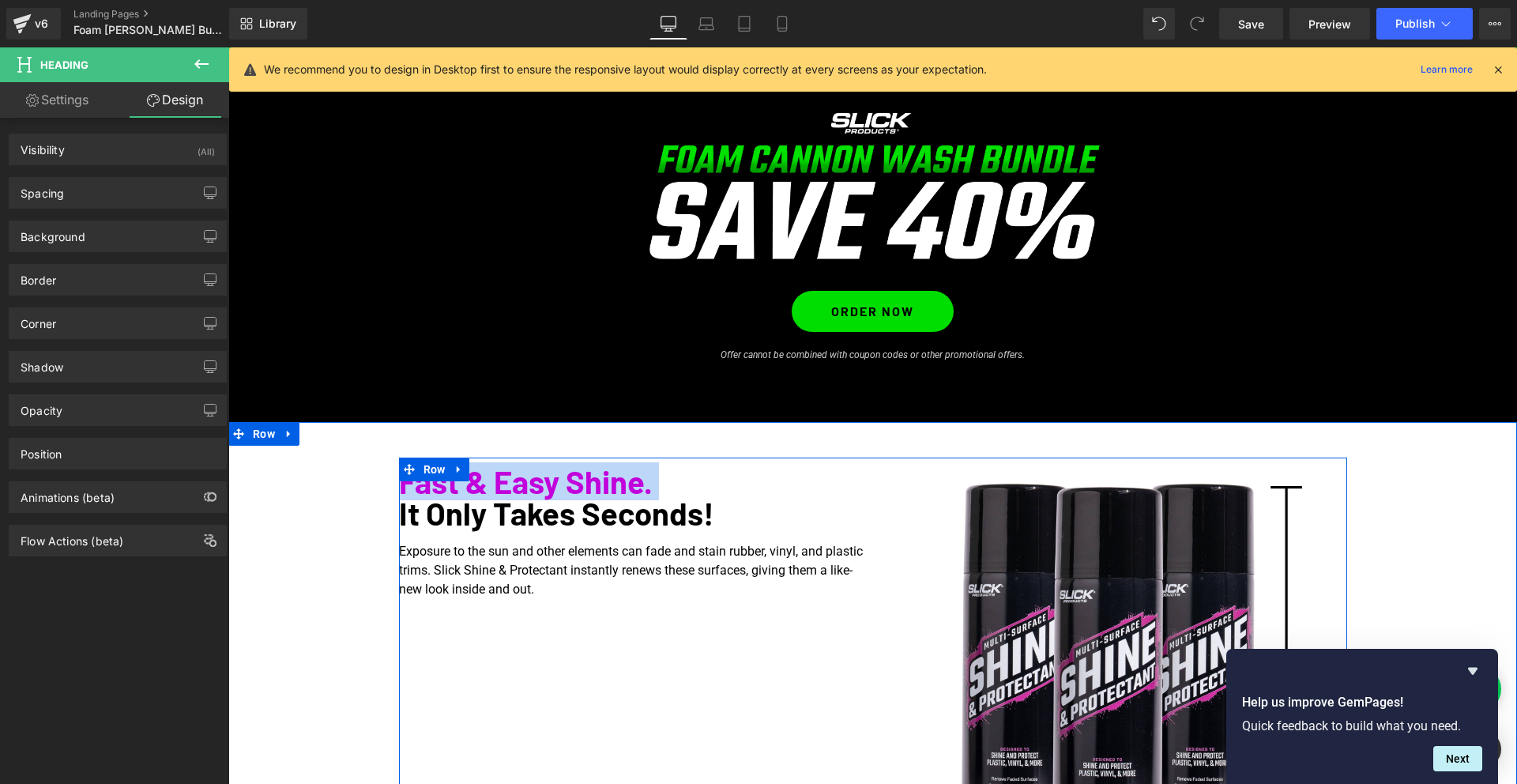
click at [455, 472] on icon at bounding box center [459, 468] width 11 height 12
click at [631, 485] on span "Heading" at bounding box center [627, 494] width 42 height 19
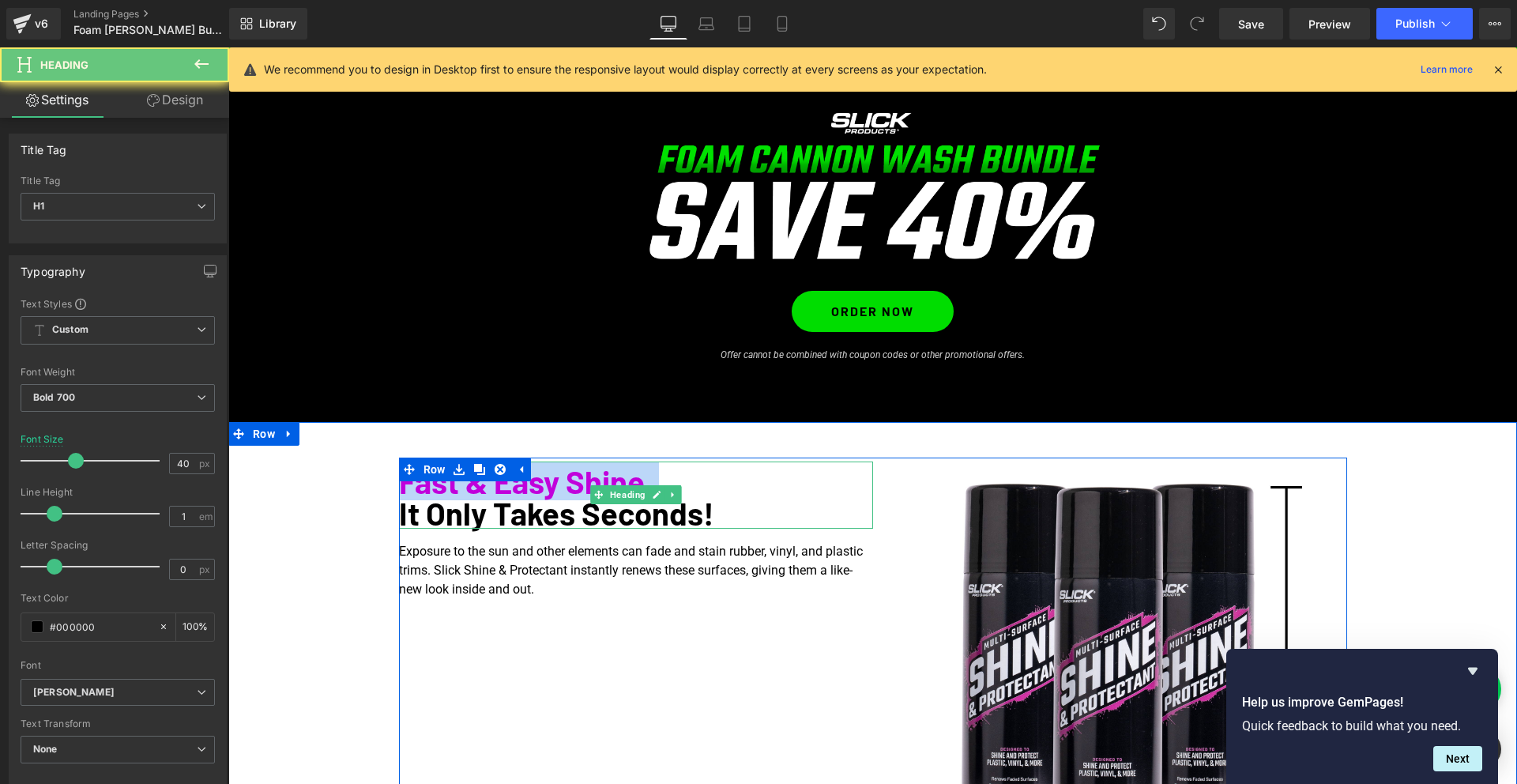
drag, startPoint x: 632, startPoint y: 478, endPoint x: 649, endPoint y: 480, distance: 17.1
click at [632, 478] on span "Fast & Easy Shine." at bounding box center [525, 481] width 253 height 38
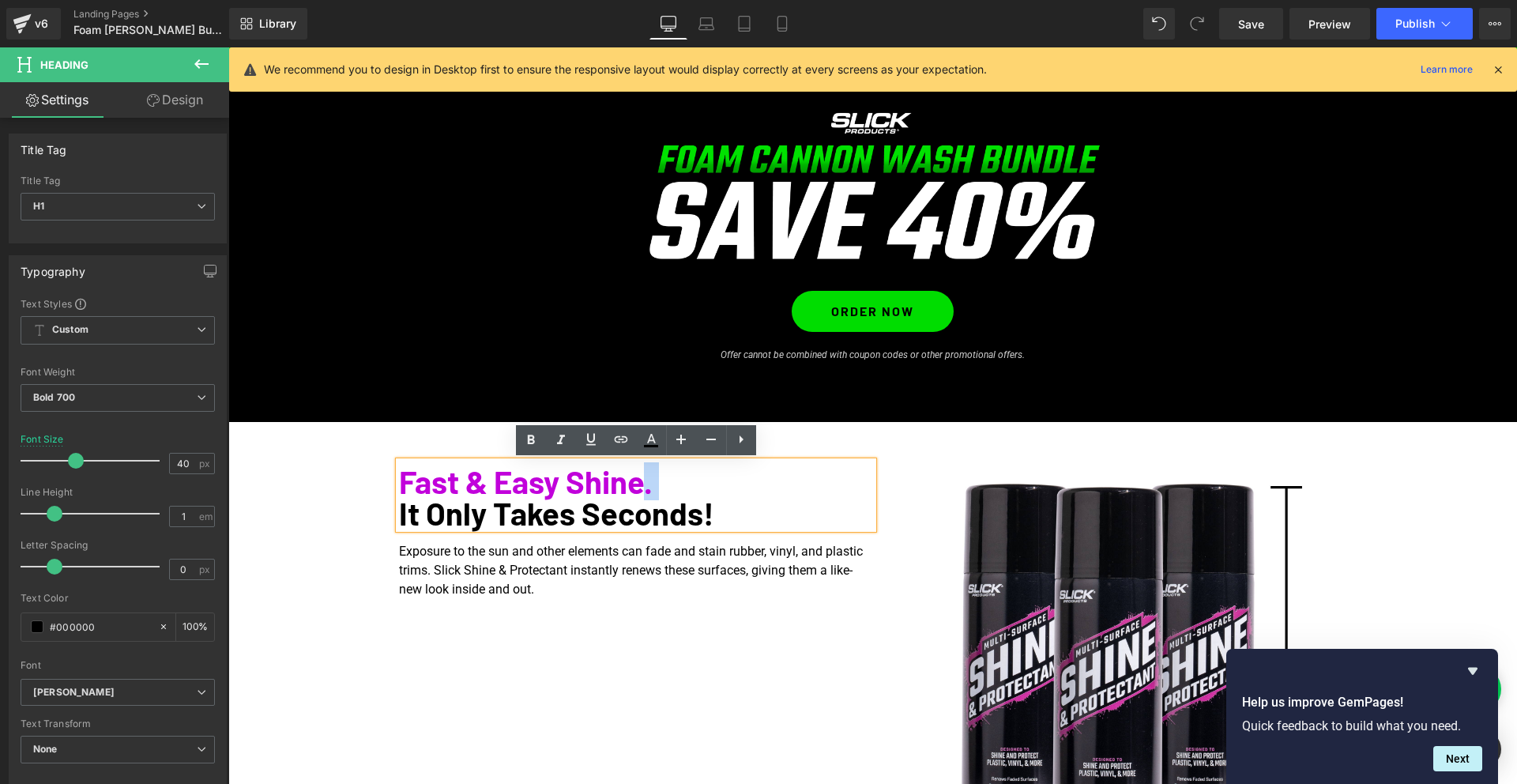
click at [644, 487] on span "Fast & Easy Shine." at bounding box center [525, 481] width 253 height 38
click at [626, 486] on span "Fast & Easy Shine." at bounding box center [525, 481] width 253 height 38
drag, startPoint x: 650, startPoint y: 488, endPoint x: 392, endPoint y: 488, distance: 258.0
click at [392, 488] on div "Fast & Easy Shine. It Only Takes Seconds! Heading Exposure to the sun and other…" at bounding box center [872, 686] width 1288 height 458
click at [655, 440] on icon at bounding box center [651, 439] width 19 height 19
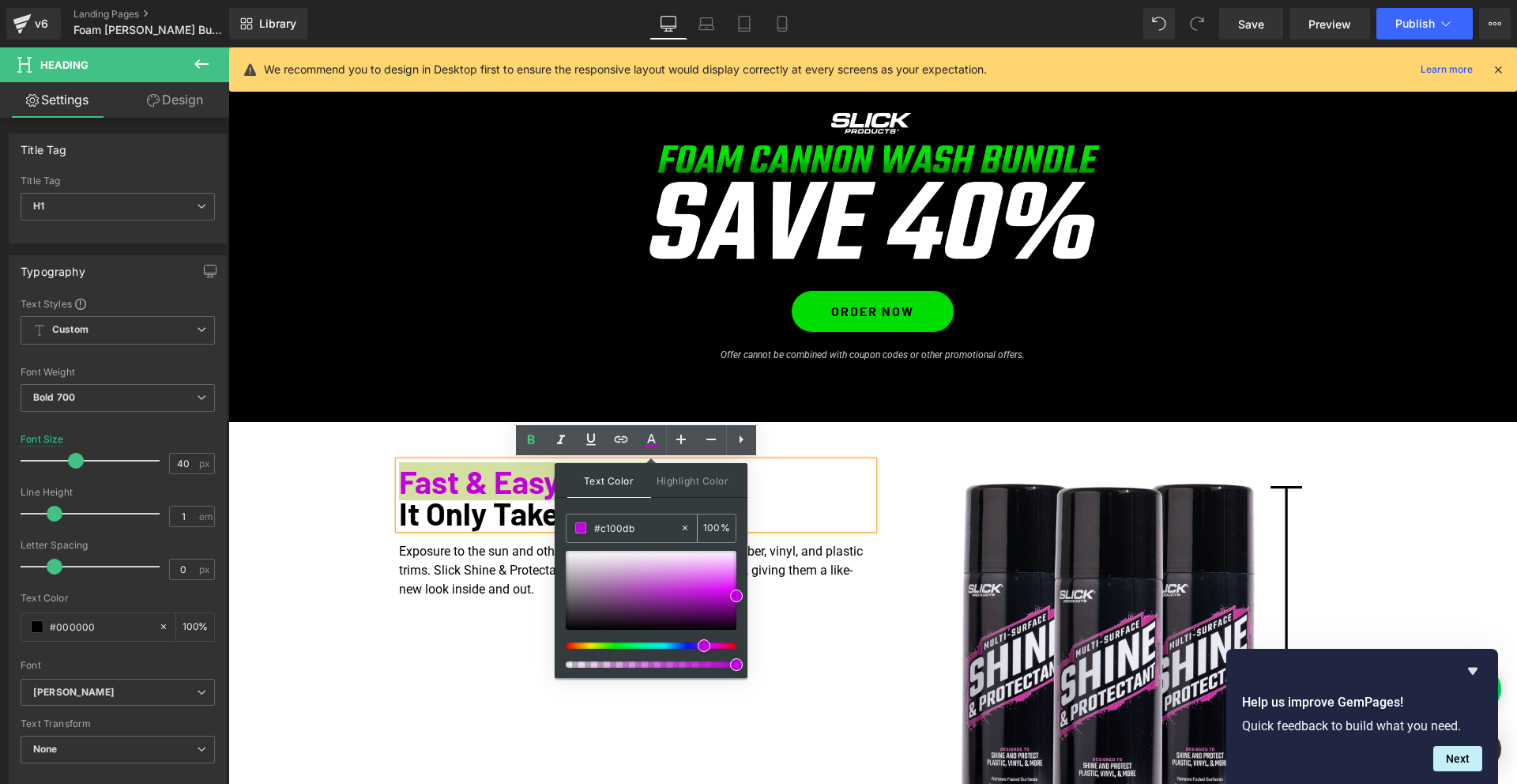
drag, startPoint x: 595, startPoint y: 528, endPoint x: 689, endPoint y: 532, distance: 94.1
click at [689, 532] on div "#c100db 100 %" at bounding box center [651, 528] width 171 height 30
type input "#00DD00"
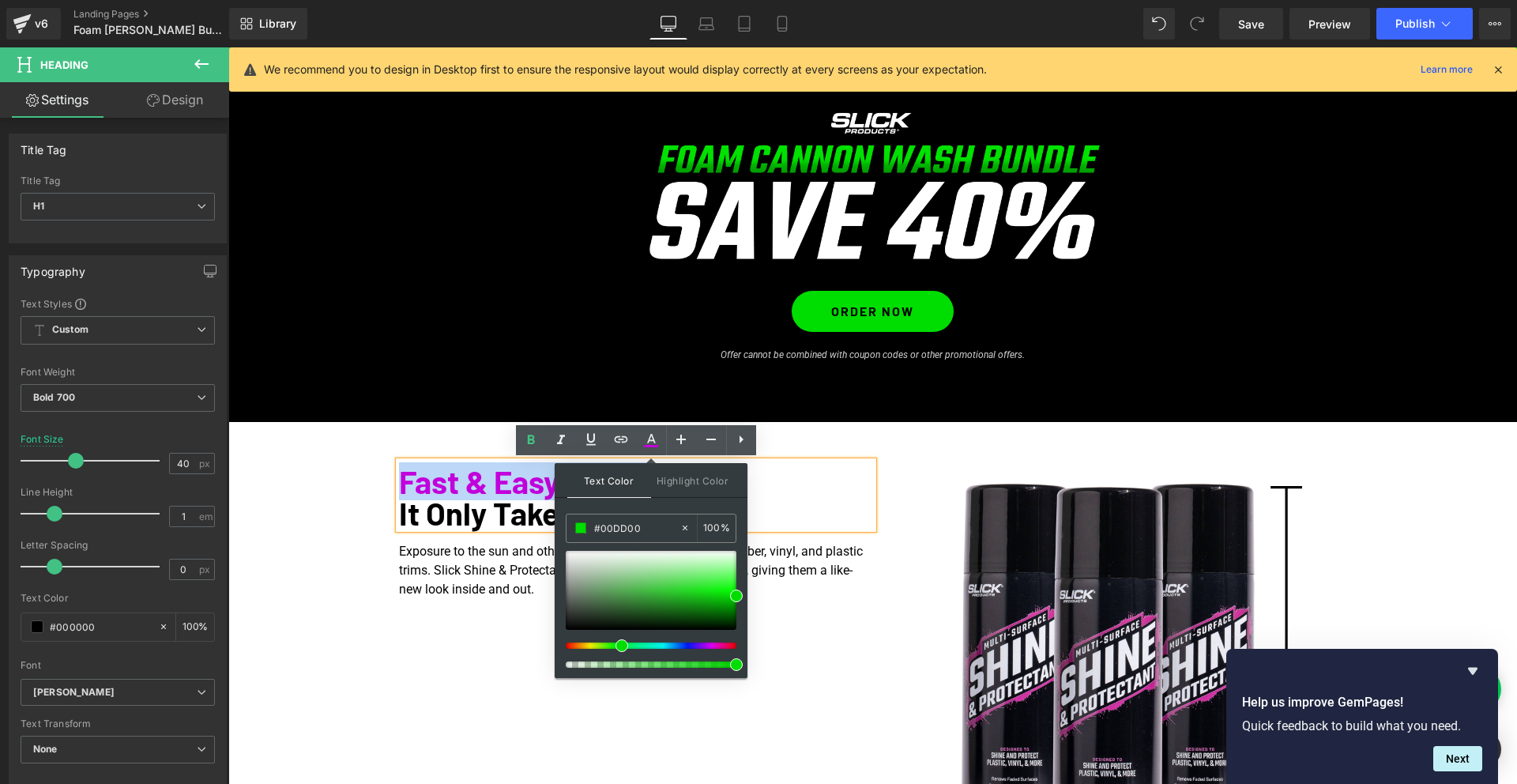
click at [328, 544] on div "Fast & Easy Shine. It Only Takes Seconds! Heading Exposure to the sun and other…" at bounding box center [872, 686] width 1288 height 458
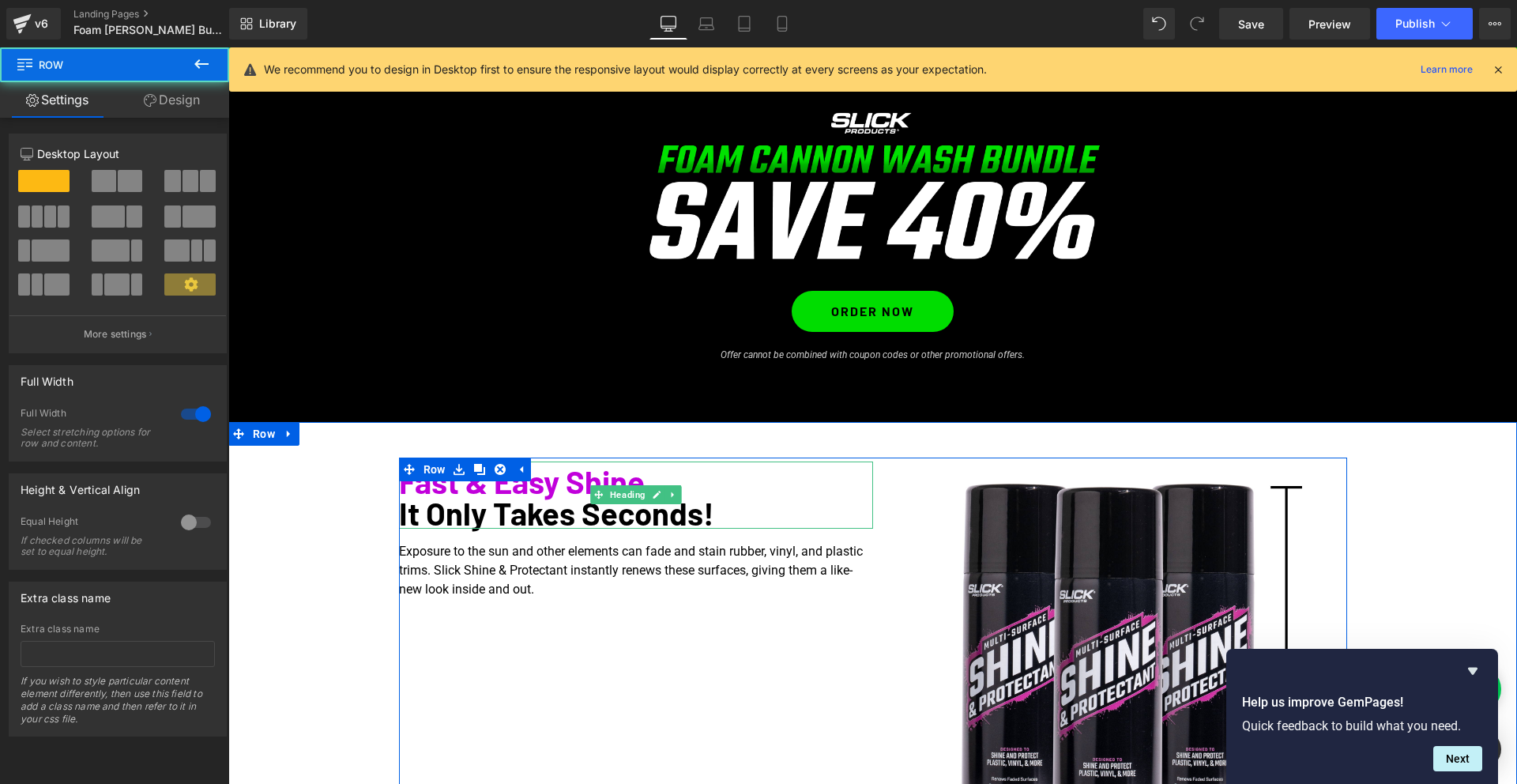
click at [432, 488] on span "Fast & Easy Shine." at bounding box center [525, 481] width 253 height 38
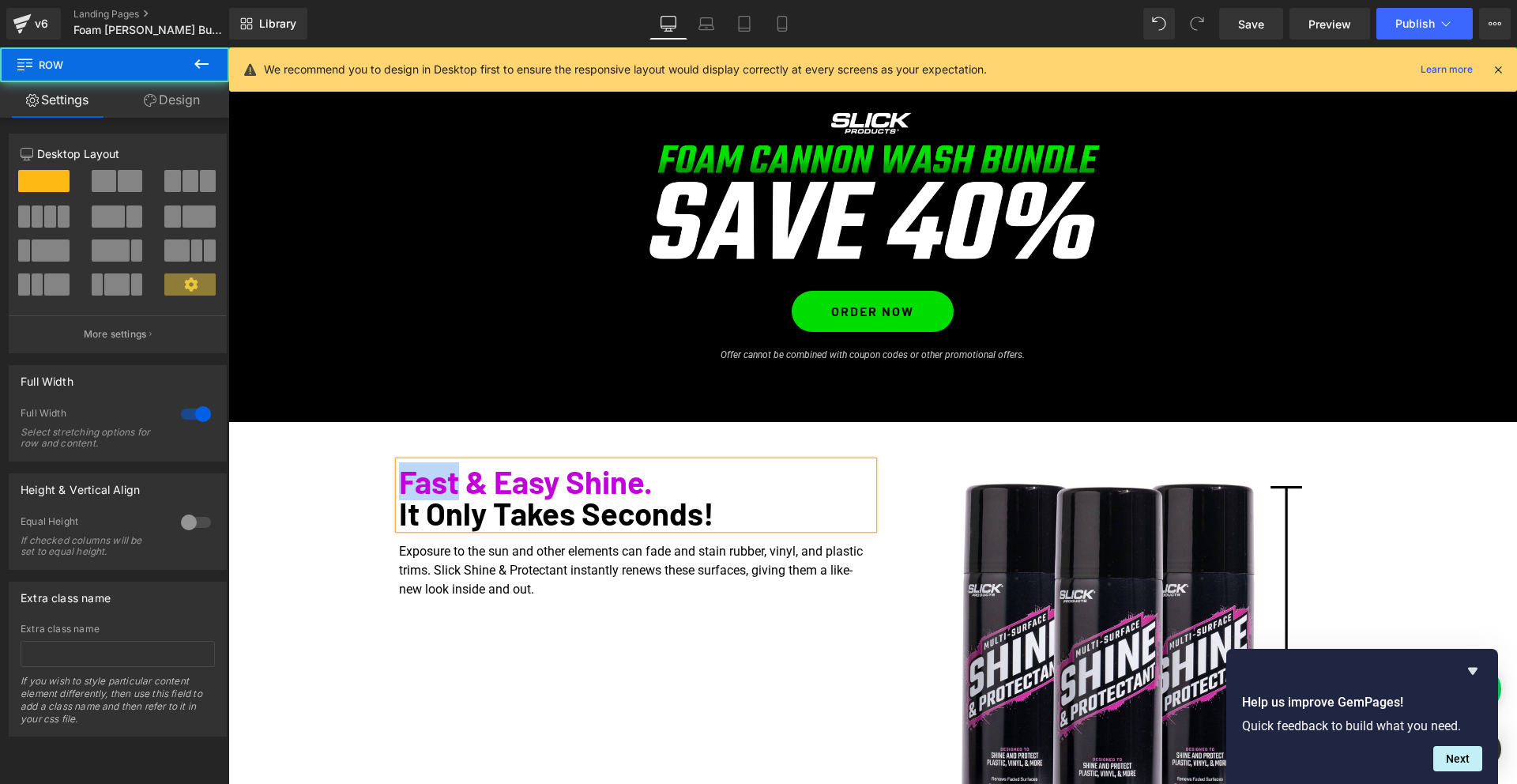
click at [432, 488] on span "Fast & Easy Shine." at bounding box center [525, 481] width 253 height 38
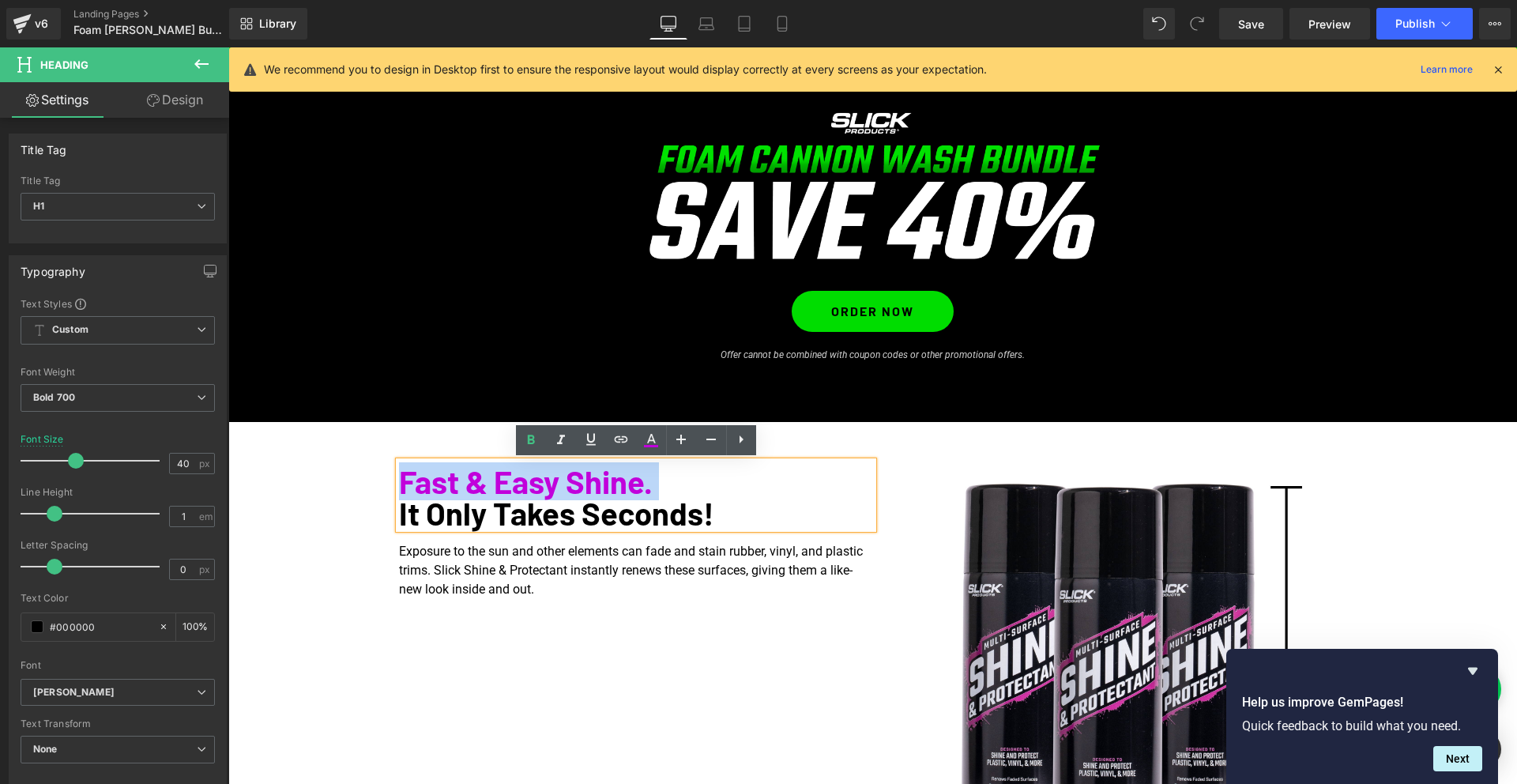
click at [432, 488] on span "Fast & Easy Shine." at bounding box center [525, 481] width 253 height 38
click at [656, 442] on icon at bounding box center [651, 439] width 19 height 19
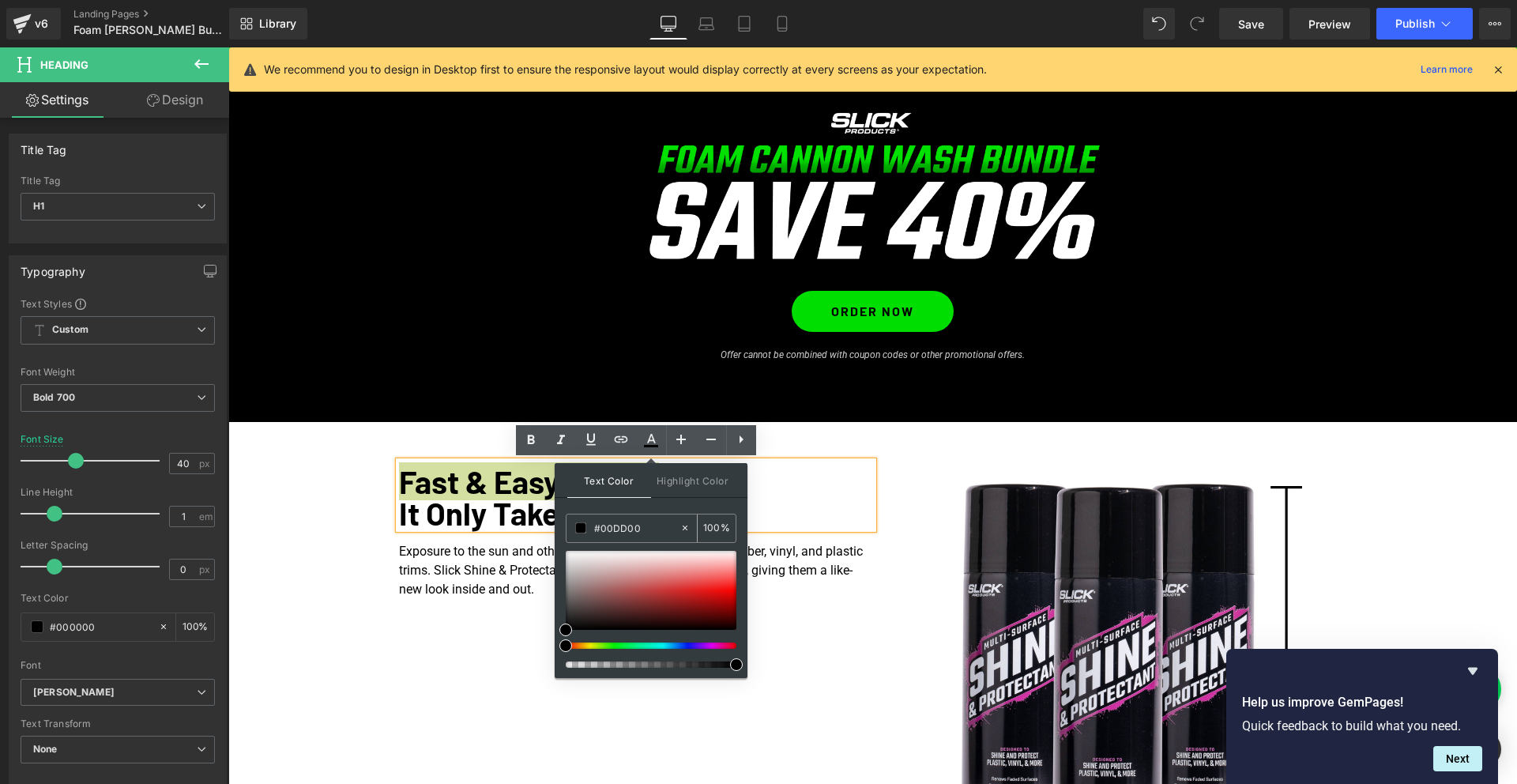
click at [630, 529] on input "#00DD00" at bounding box center [636, 527] width 85 height 17
drag, startPoint x: 613, startPoint y: 531, endPoint x: 624, endPoint y: 531, distance: 11.0
click at [624, 531] on input "#00DD00" at bounding box center [636, 527] width 85 height 17
type input "#00DD00"
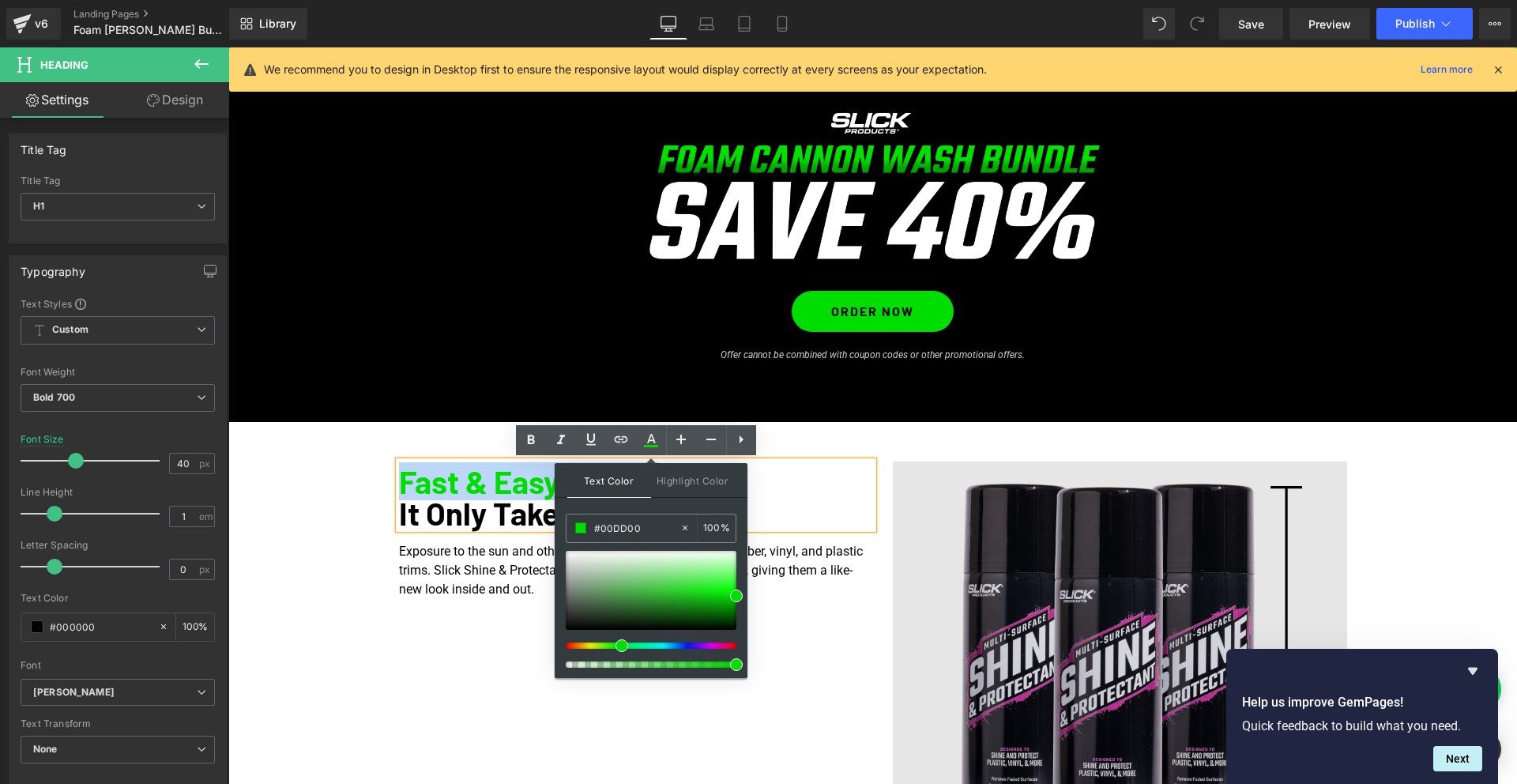
click at [965, 485] on img at bounding box center [1110, 687] width 474 height 454
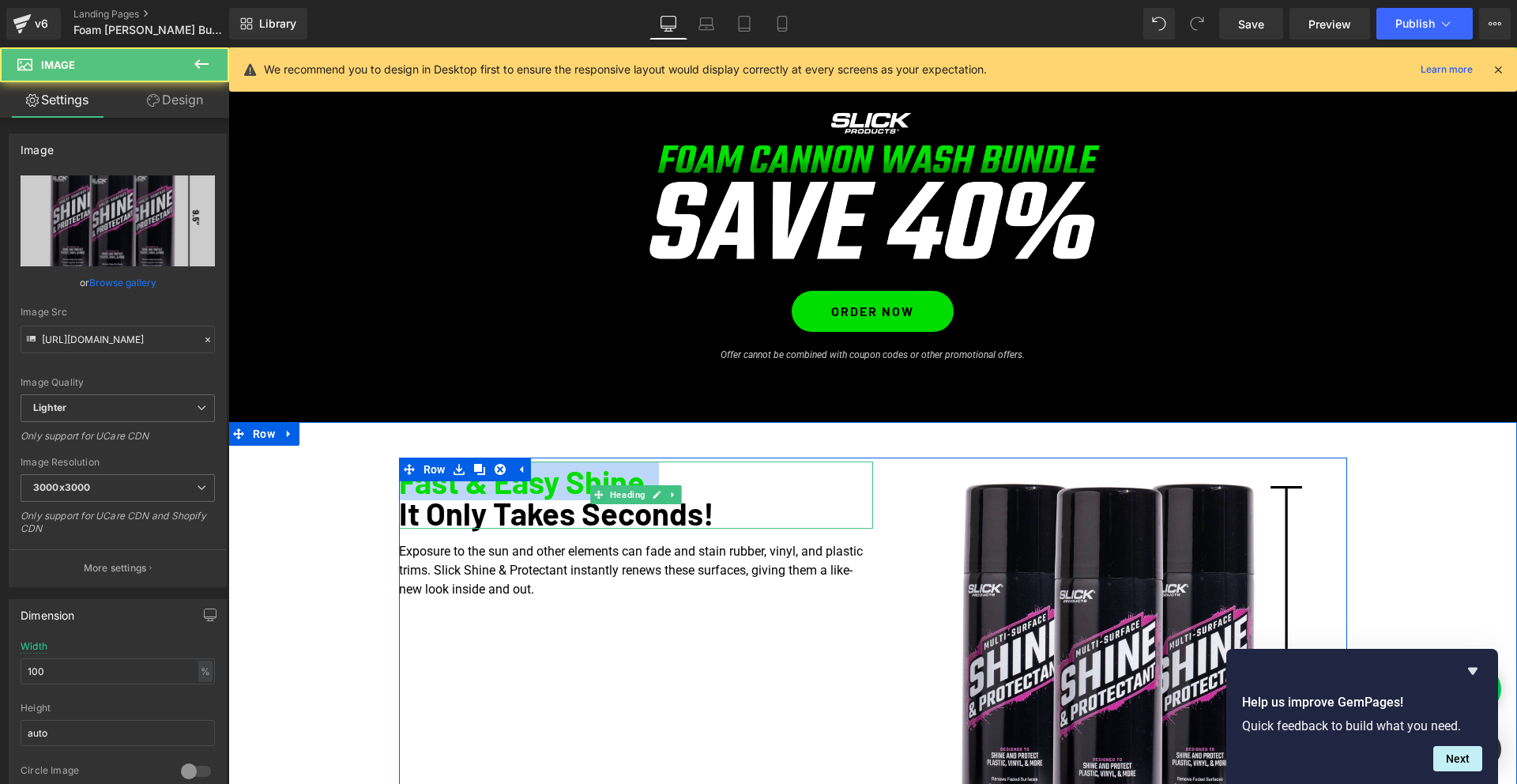
click at [678, 469] on h1 "Fast & Easy Shine." at bounding box center [636, 481] width 474 height 31
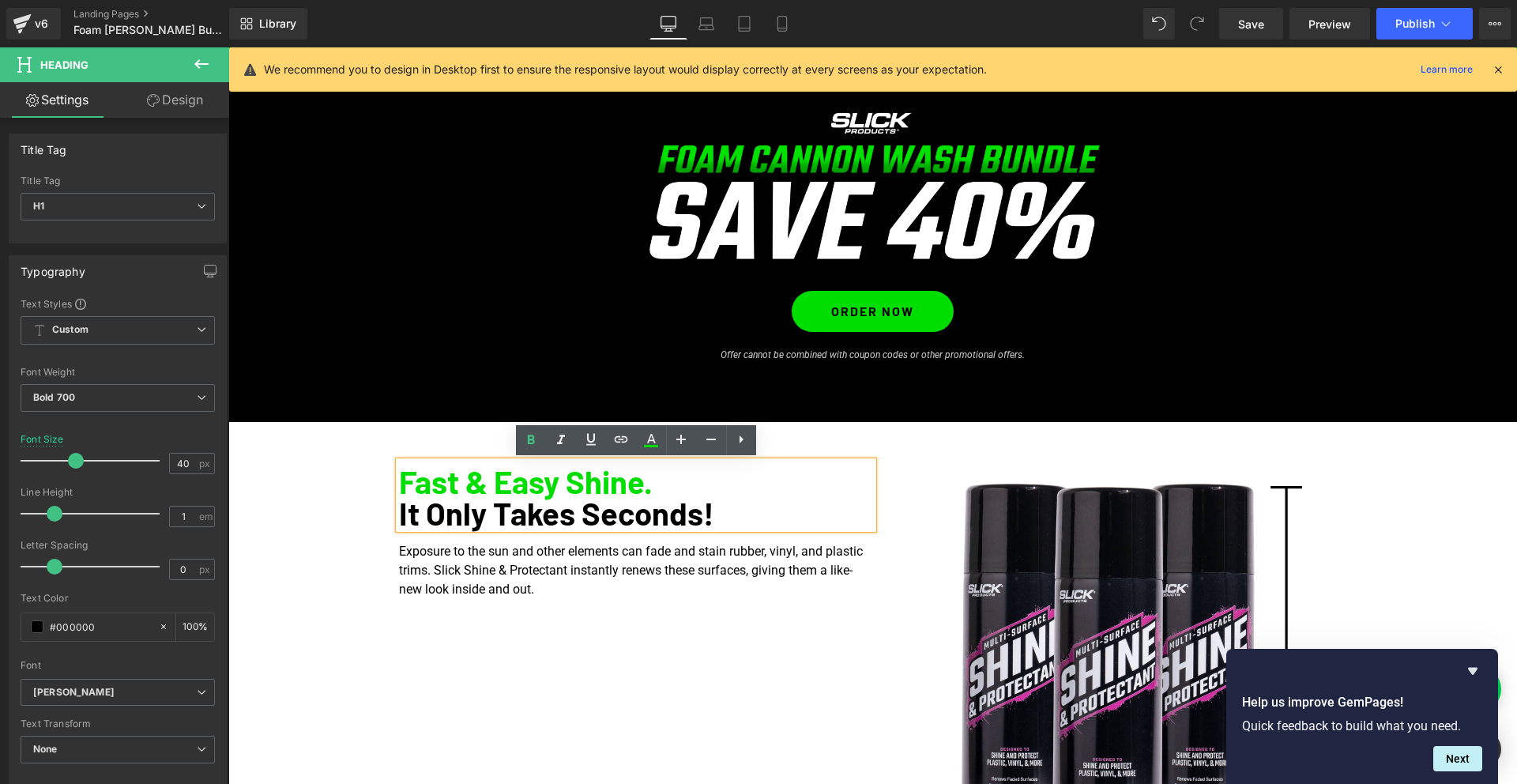
click at [343, 503] on div "Fast & Easy Shine. It Only Takes Seconds! Heading Exposure to the sun and other…" at bounding box center [872, 686] width 1288 height 458
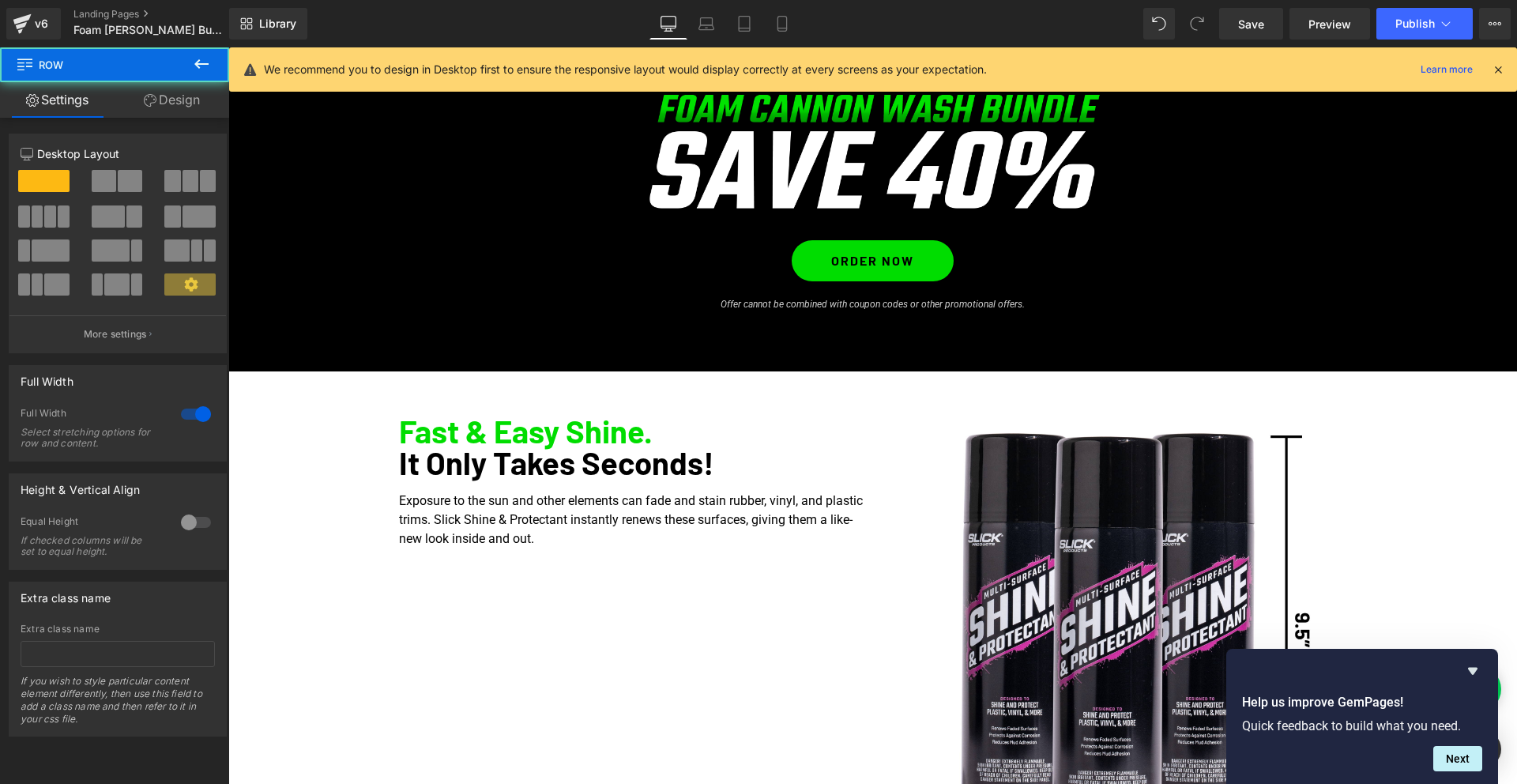
scroll to position [79, 0]
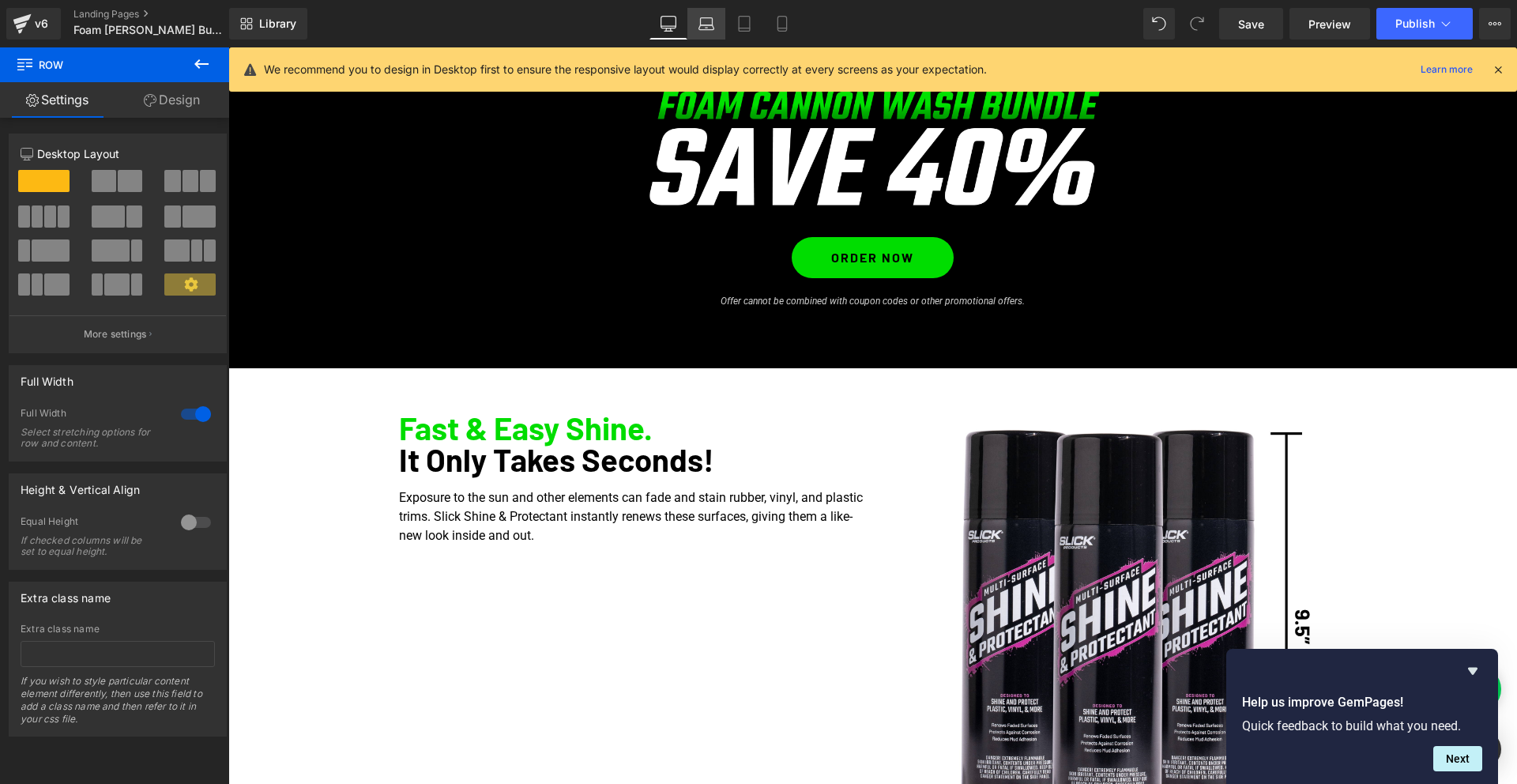
click at [712, 30] on icon at bounding box center [706, 27] width 15 height 4
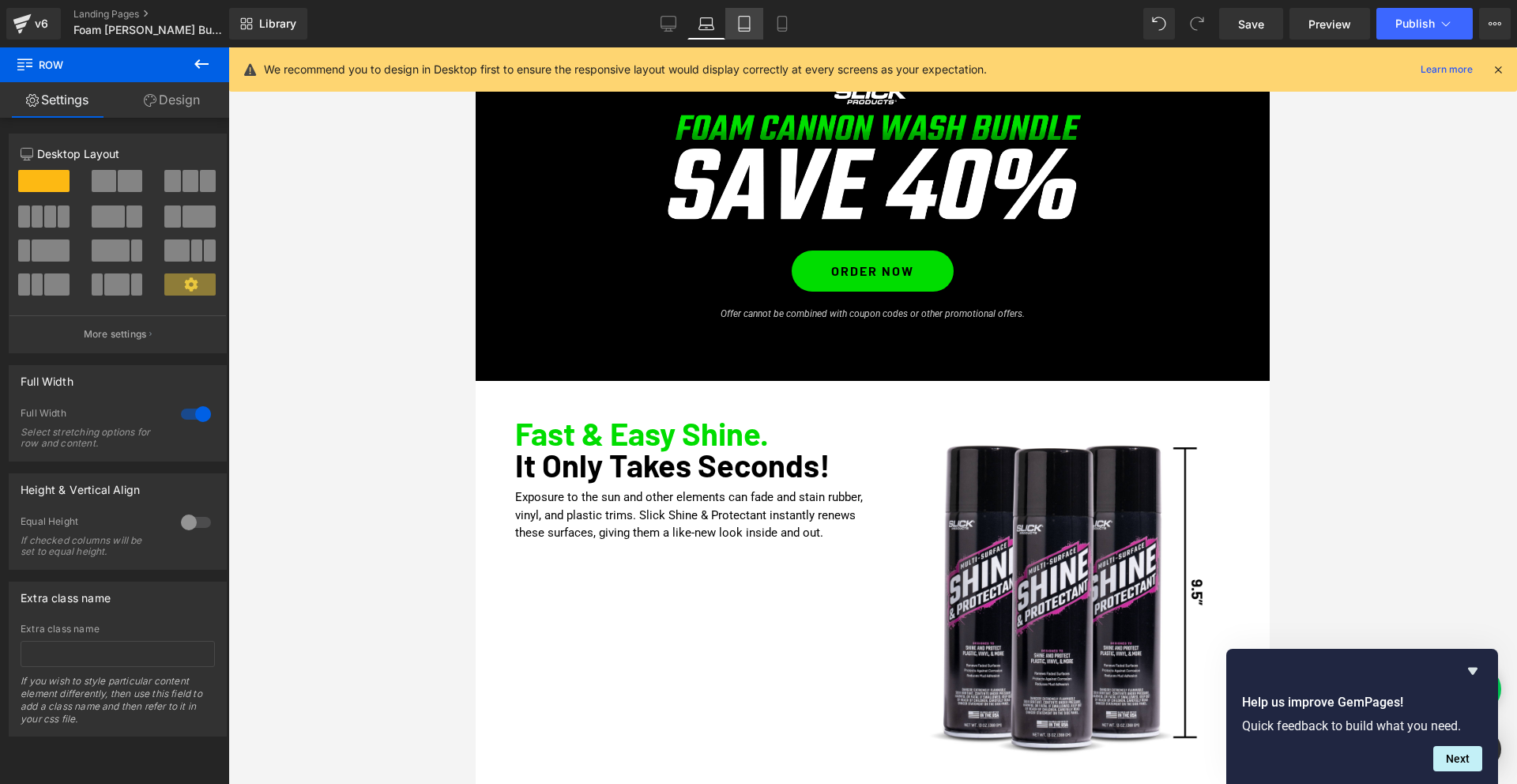
drag, startPoint x: 741, startPoint y: 26, endPoint x: 762, endPoint y: 25, distance: 21.0
click at [743, 26] on icon at bounding box center [745, 24] width 16 height 16
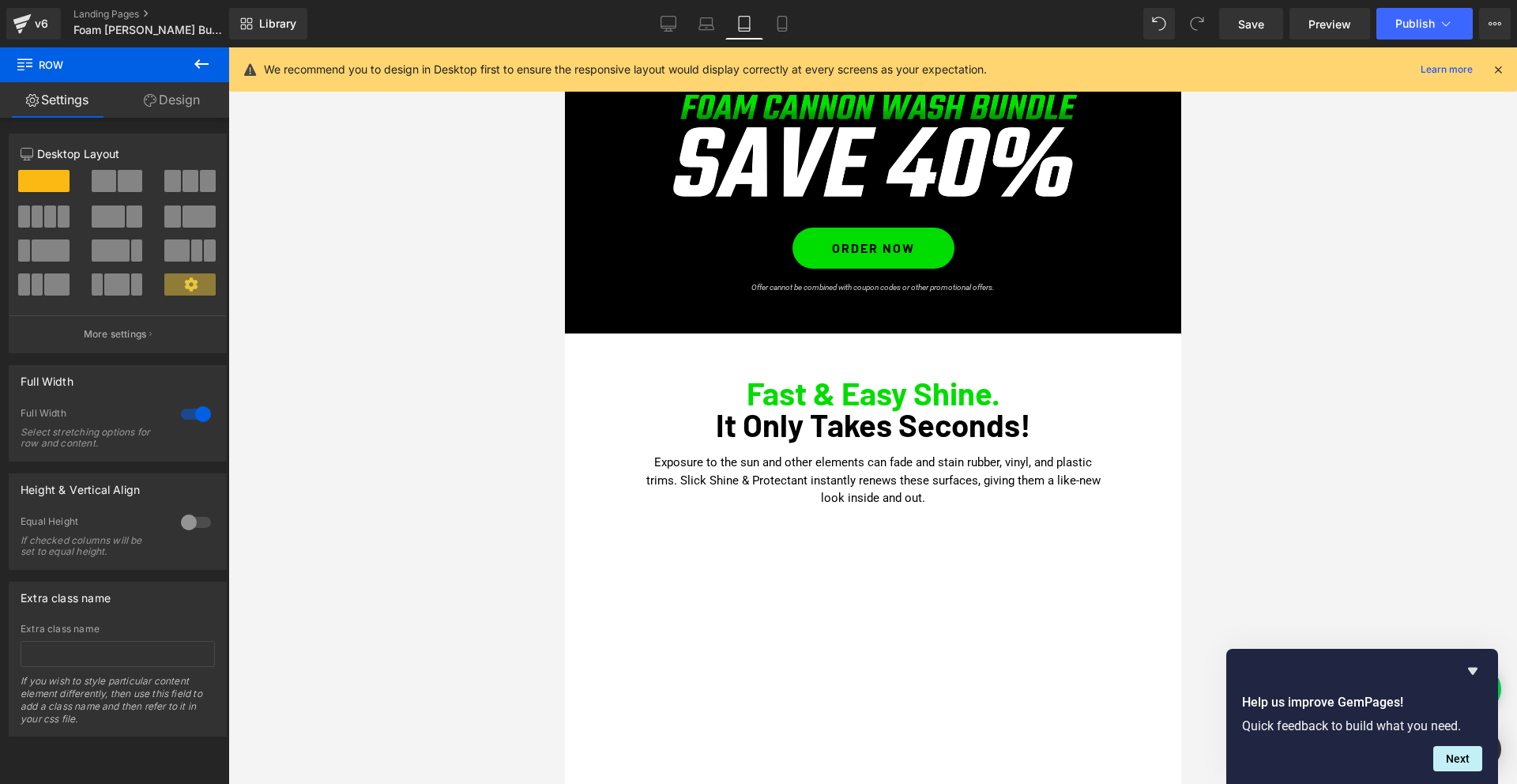
scroll to position [0, 0]
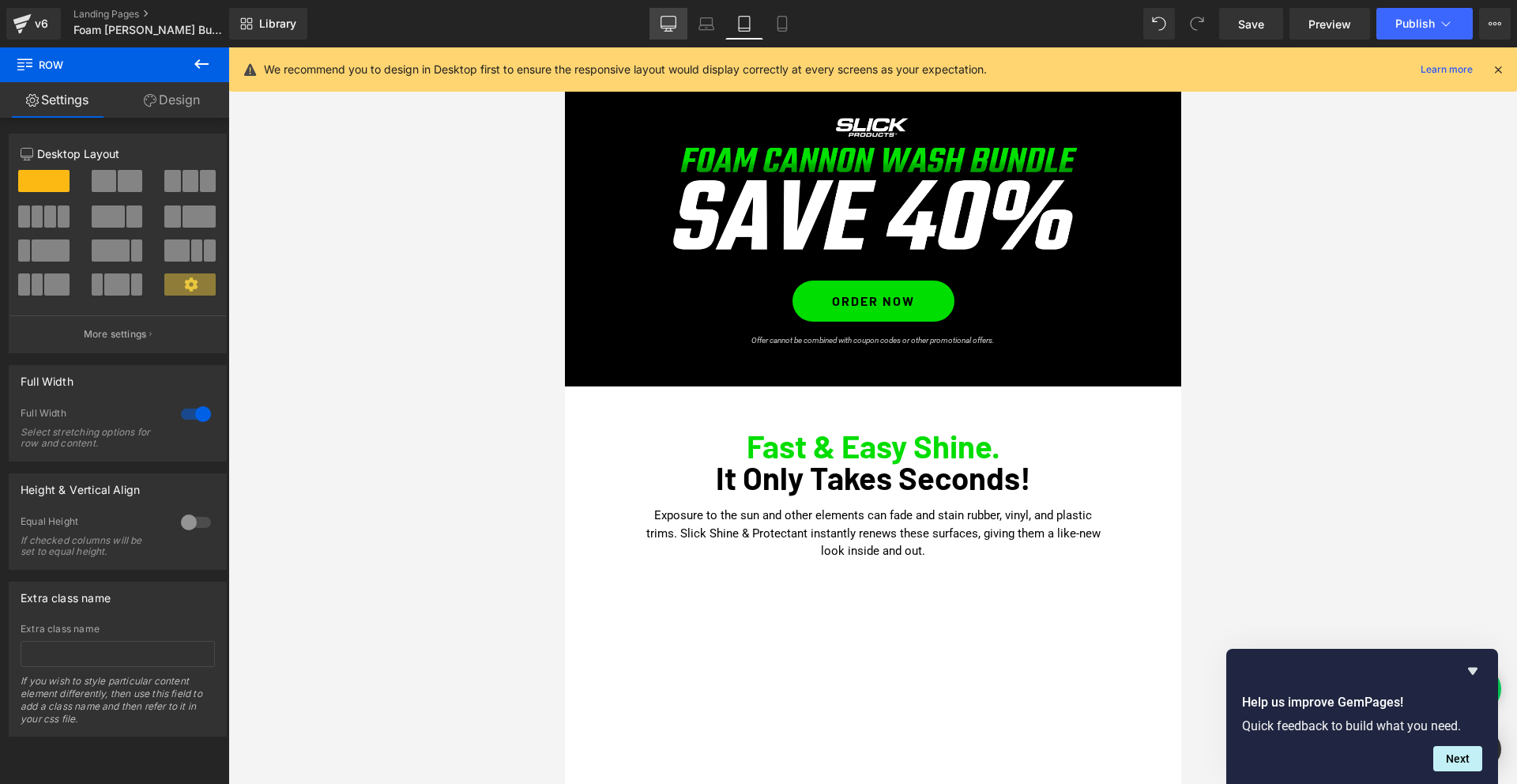
click at [666, 30] on icon at bounding box center [668, 30] width 8 height 0
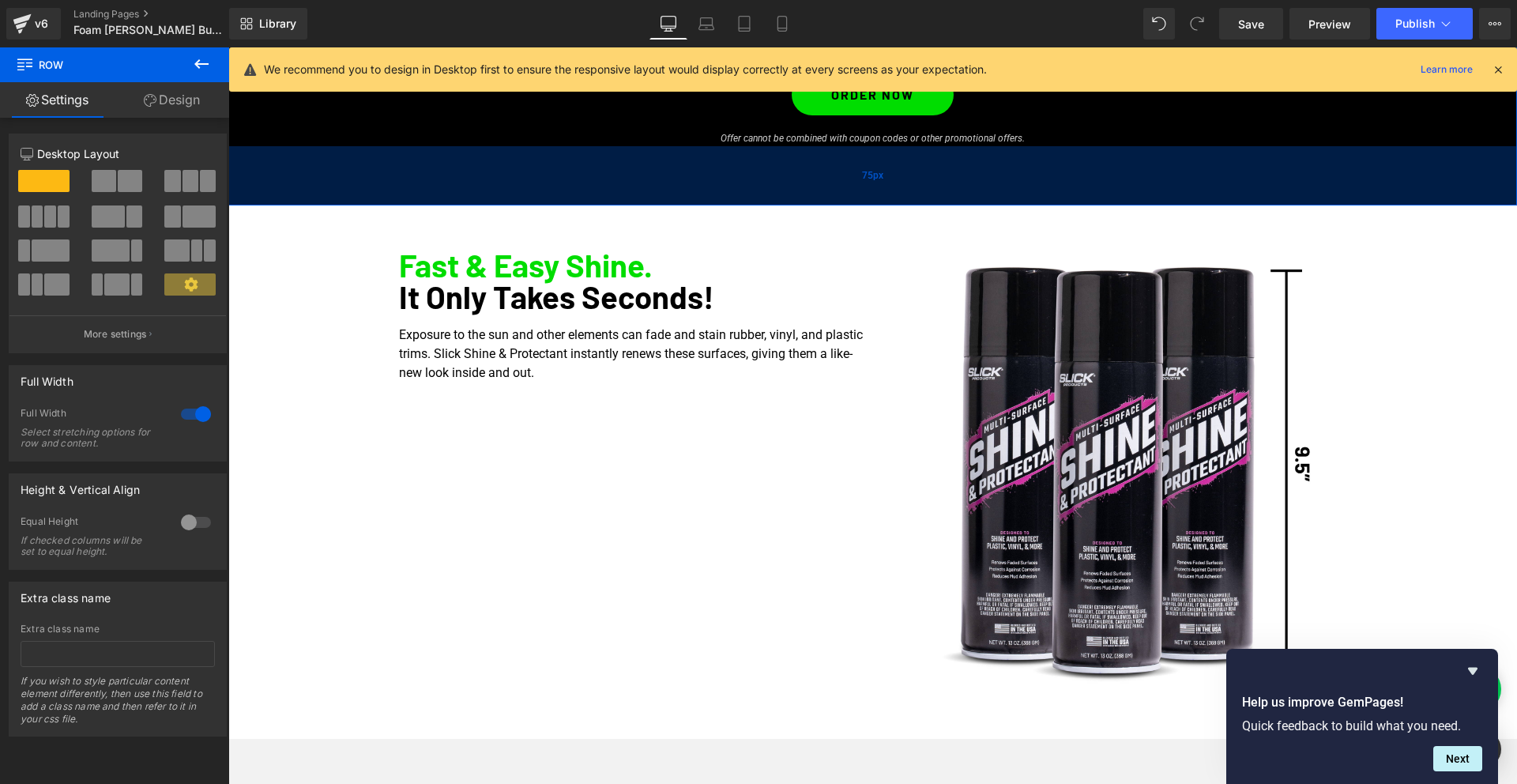
scroll to position [243, 0]
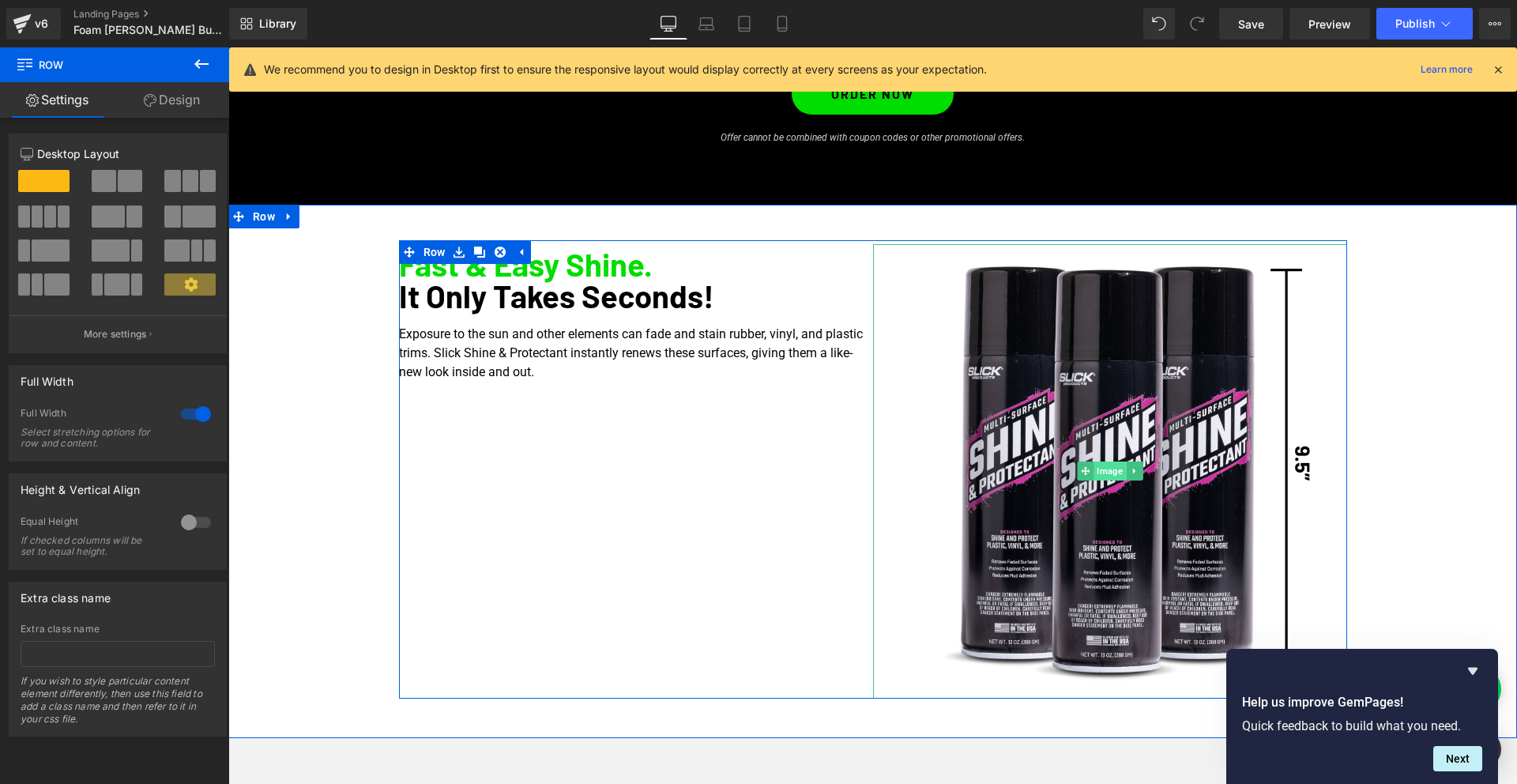
click at [1106, 467] on span "Image" at bounding box center [1109, 470] width 32 height 19
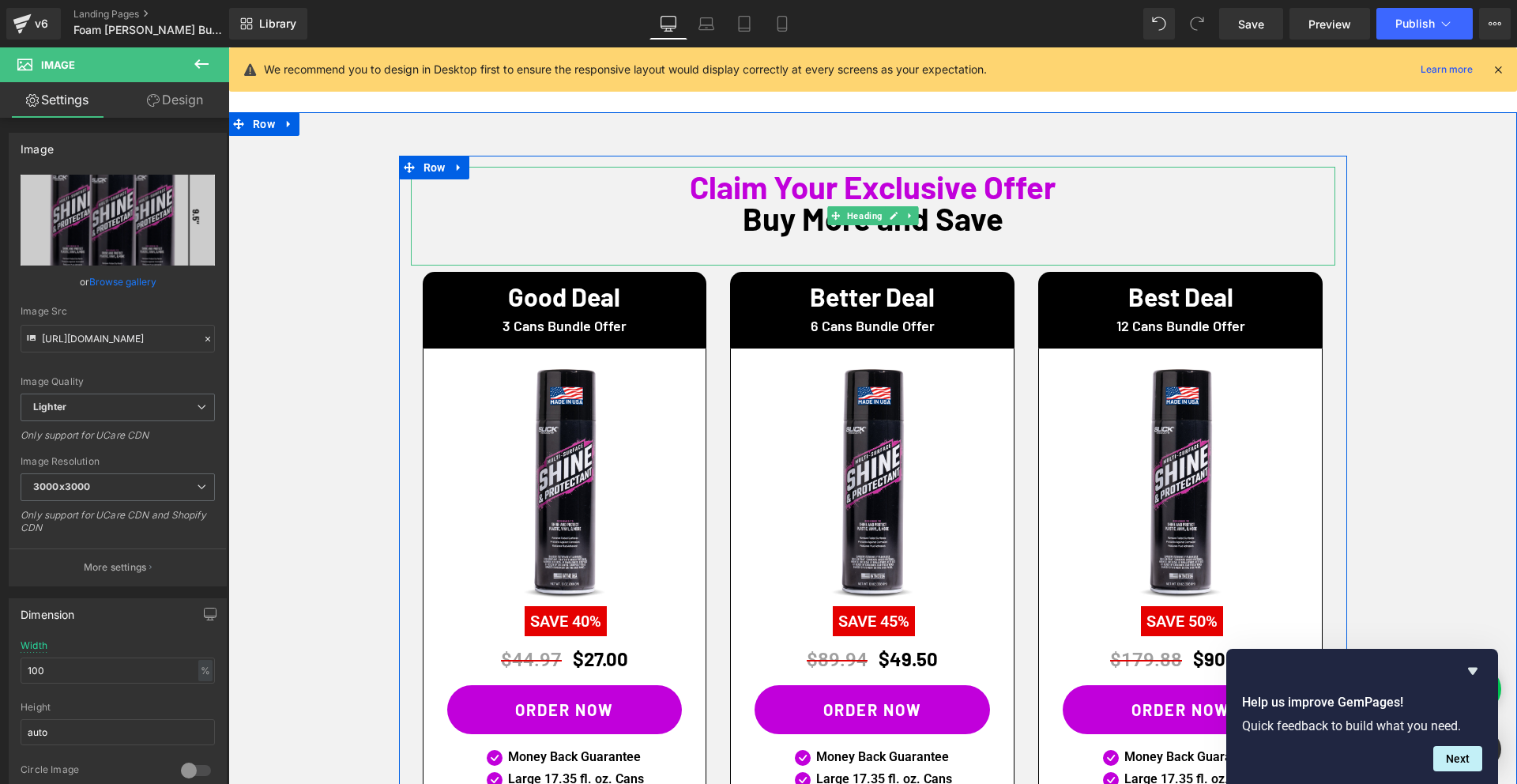
scroll to position [883, 0]
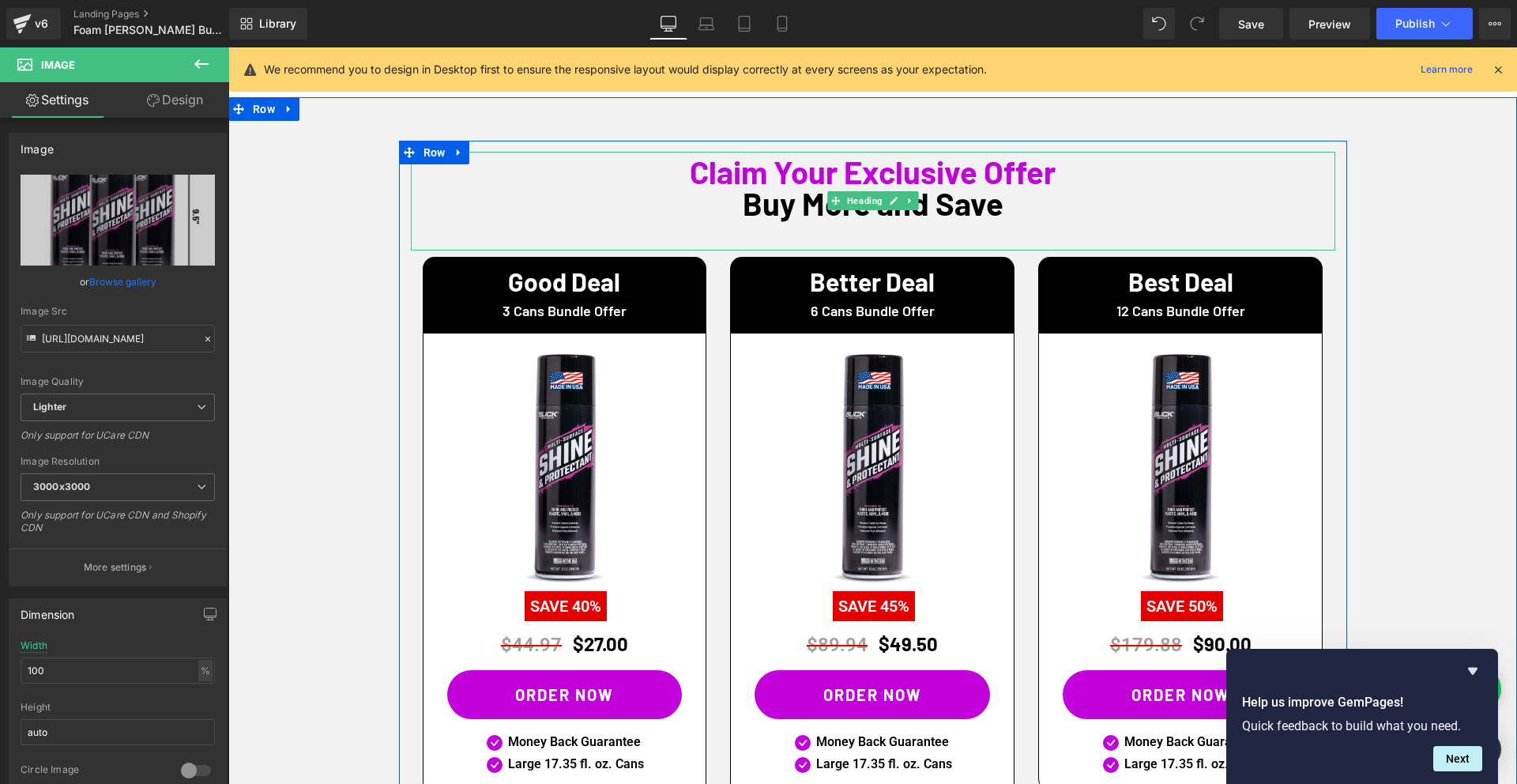
click at [769, 175] on span "Claim Your Exclusive Offer" at bounding box center [872, 171] width 366 height 38
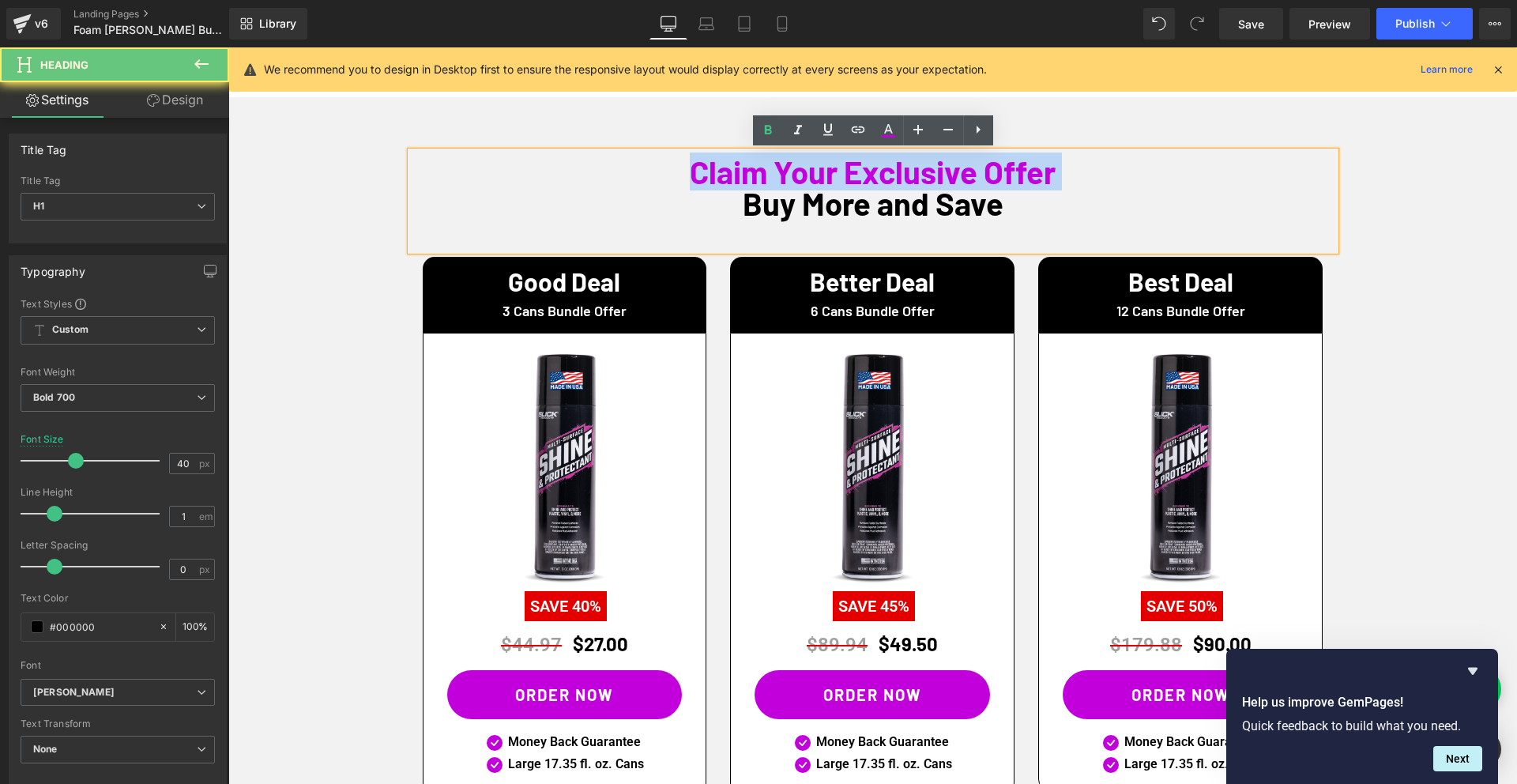
click at [769, 175] on span "Claim Your Exclusive Offer" at bounding box center [872, 171] width 366 height 38
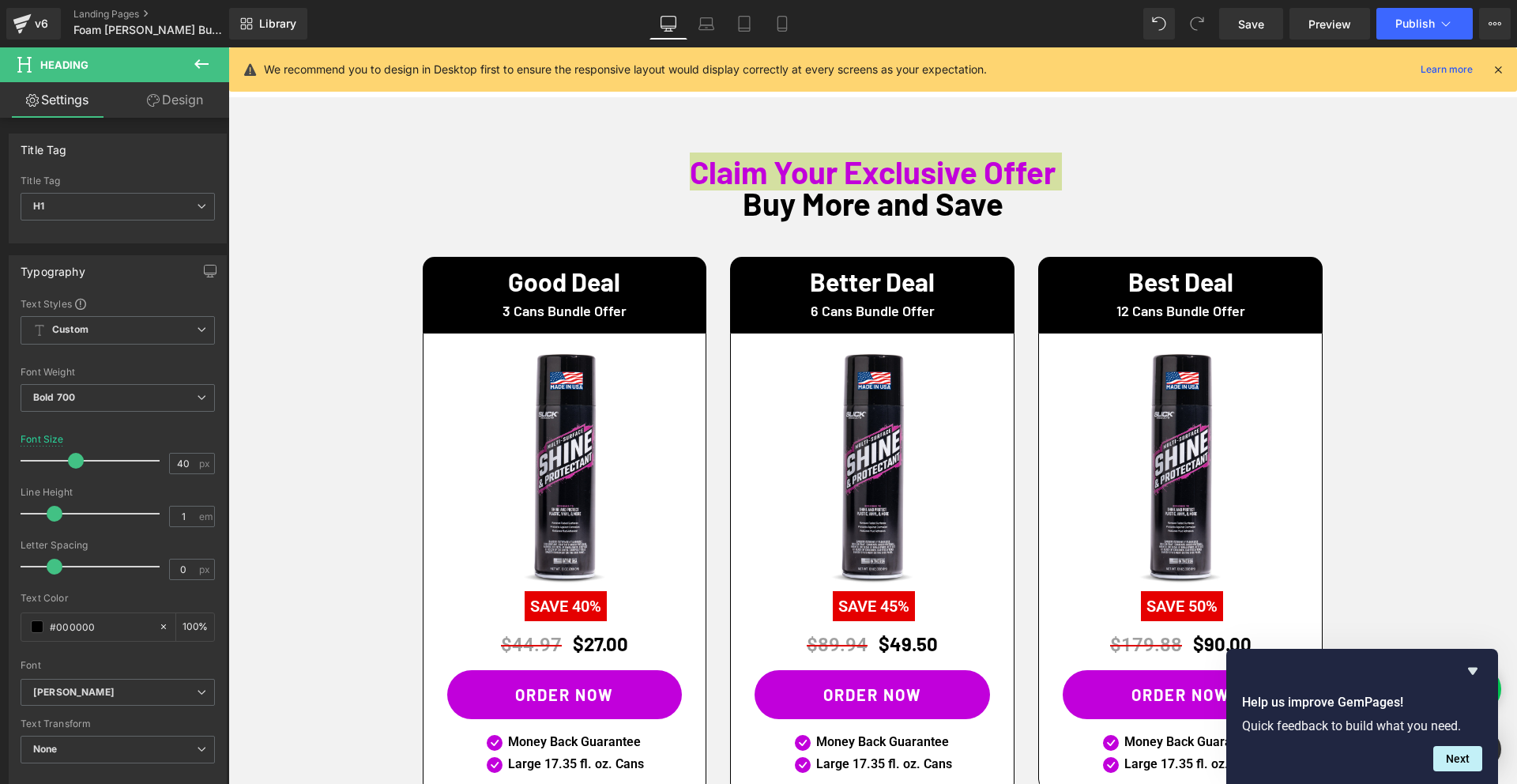
click at [191, 96] on link "Design" at bounding box center [175, 100] width 115 height 36
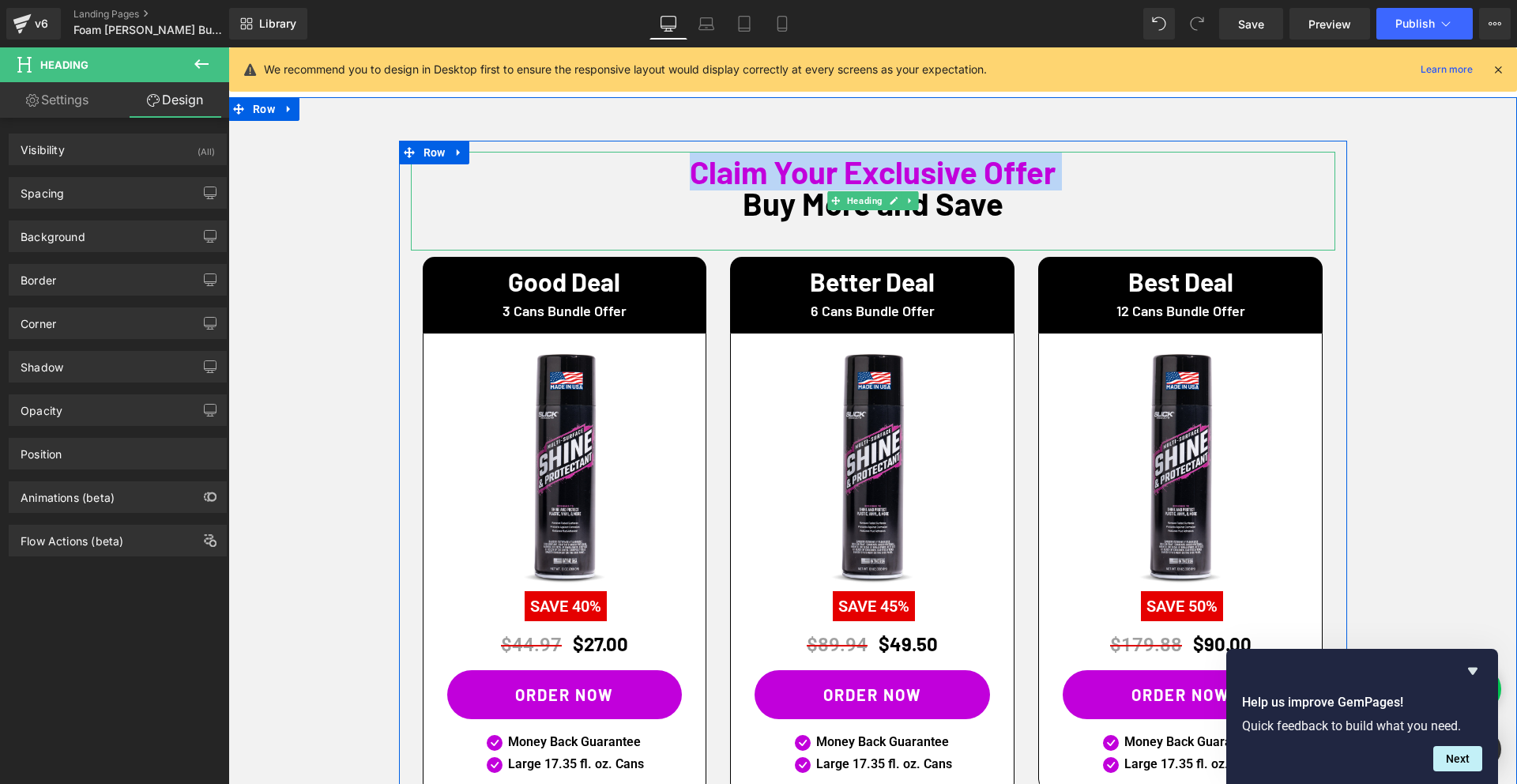
click at [839, 173] on span "Claim Your Exclusive Offer" at bounding box center [872, 171] width 366 height 38
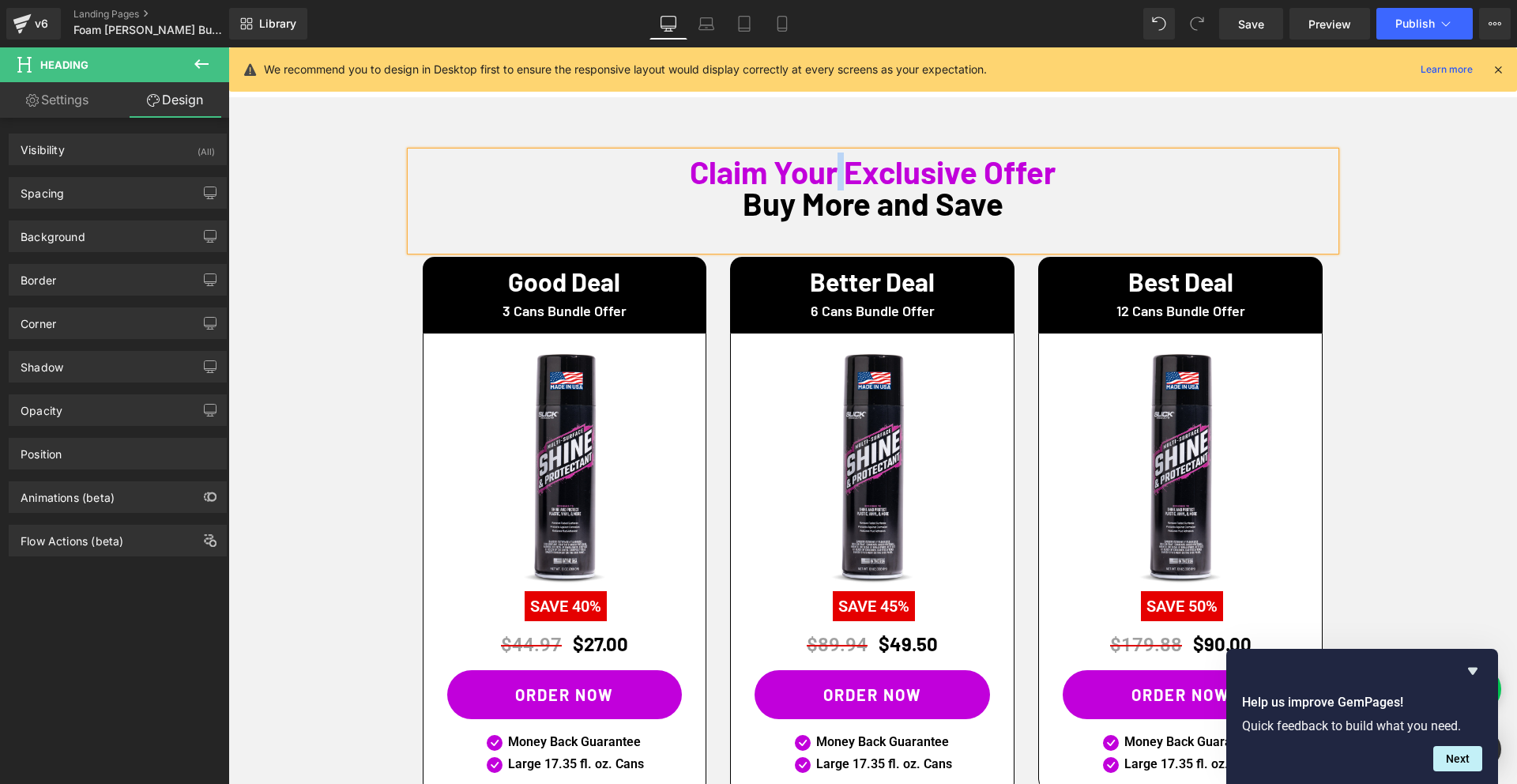
click at [839, 173] on span "Claim Your Exclusive Offer" at bounding box center [872, 171] width 366 height 38
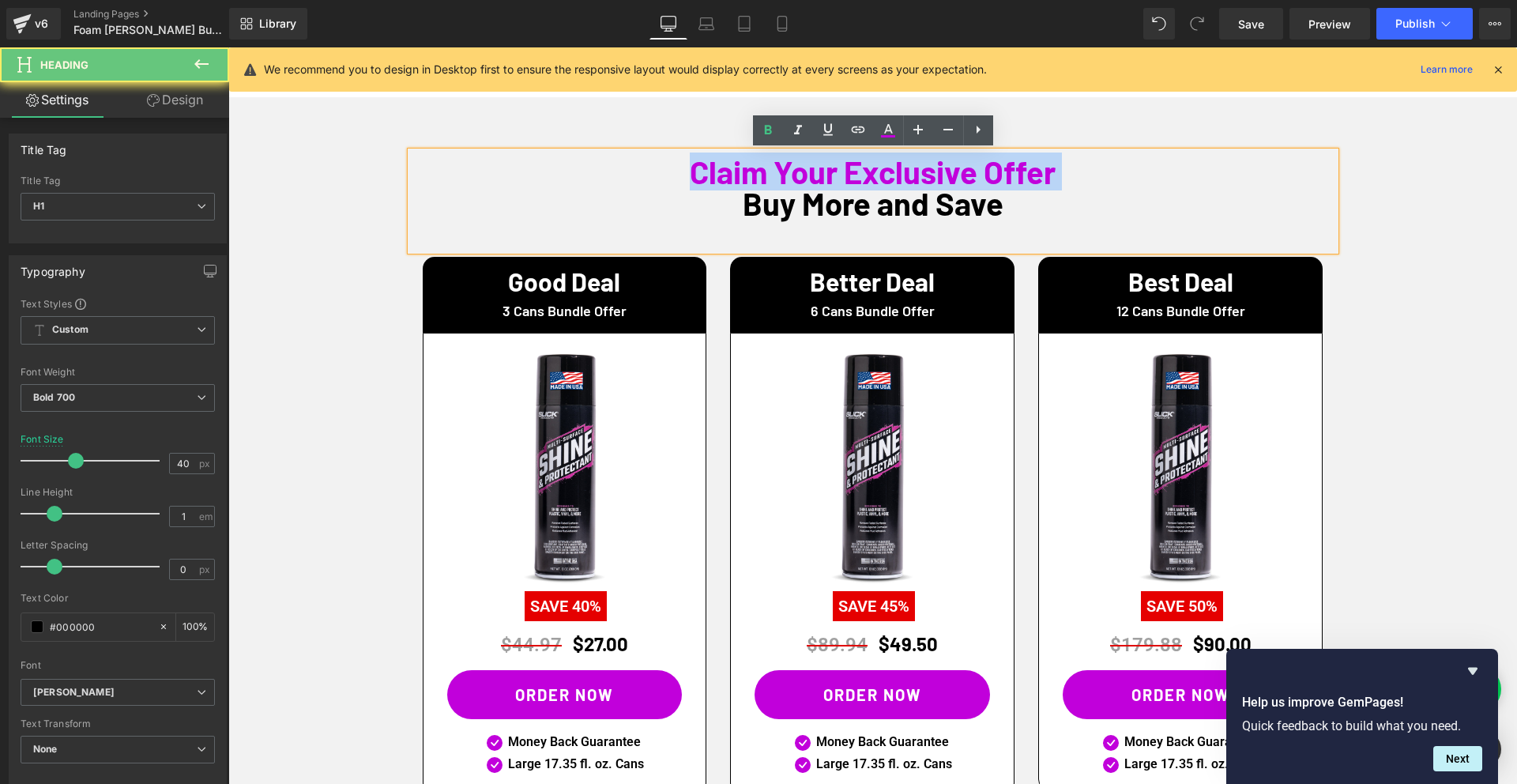
click at [839, 173] on span "Claim Your Exclusive Offer" at bounding box center [872, 171] width 366 height 38
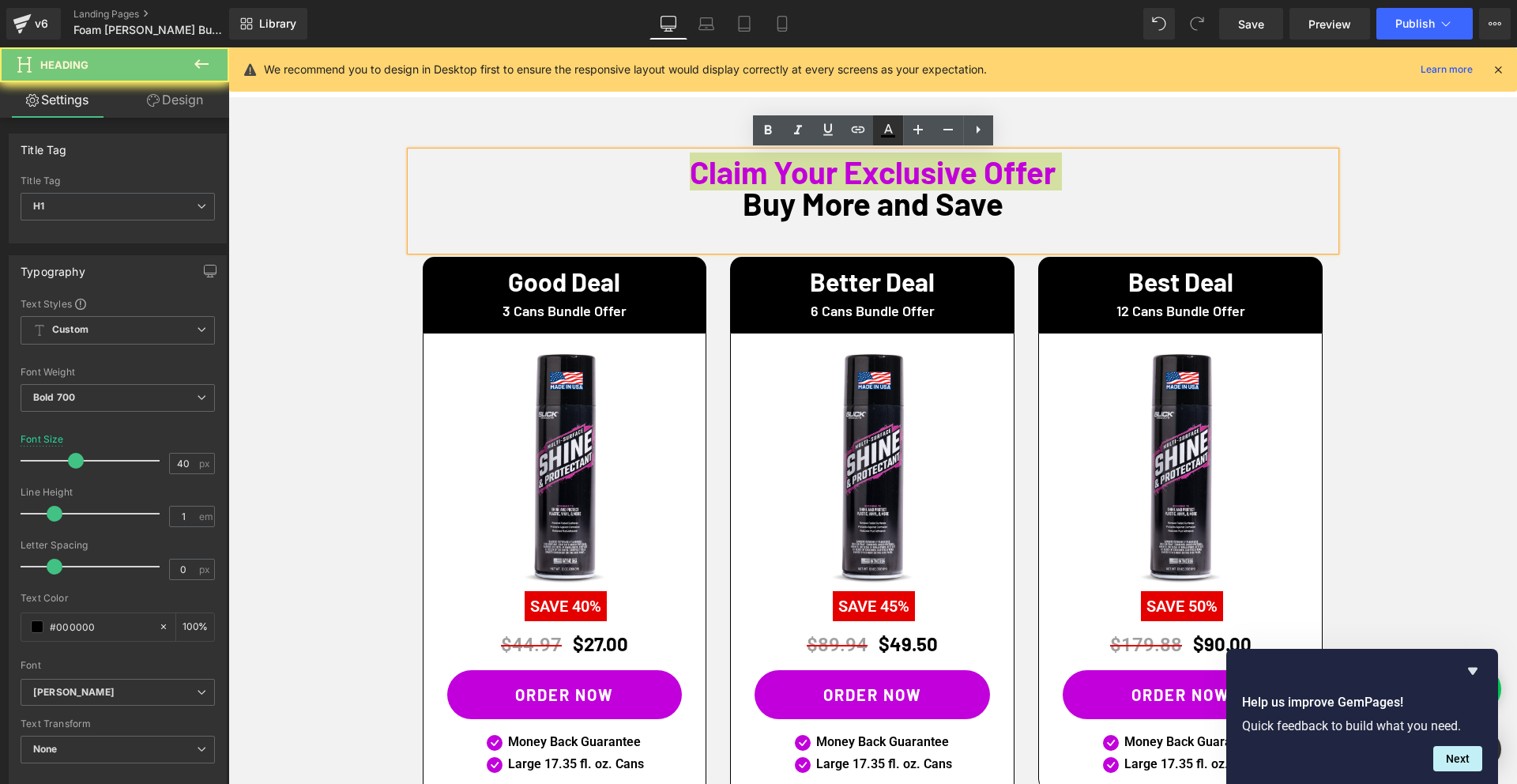
click at [891, 132] on icon at bounding box center [887, 130] width 19 height 19
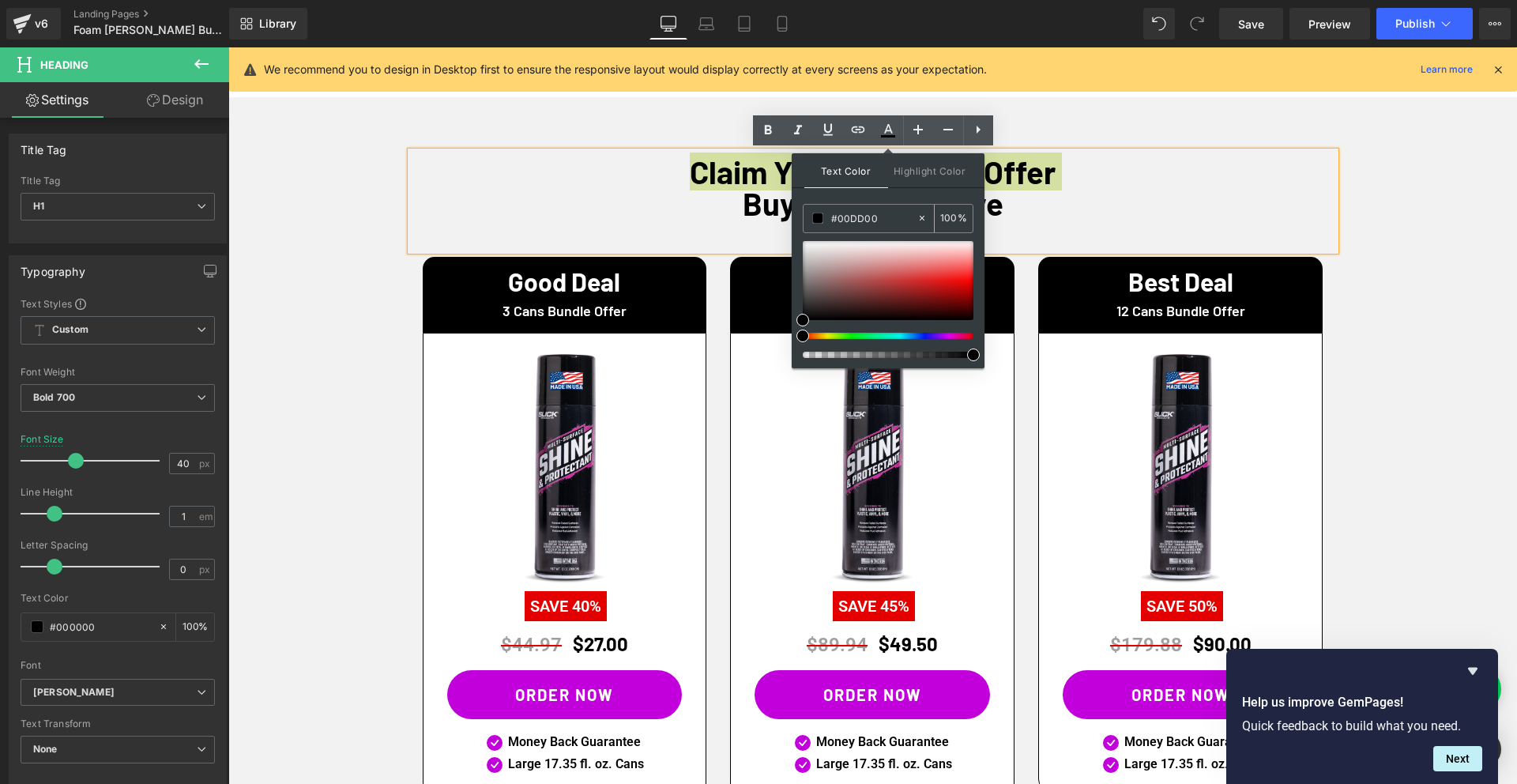
click at [858, 217] on input "#00DD00" at bounding box center [873, 217] width 85 height 17
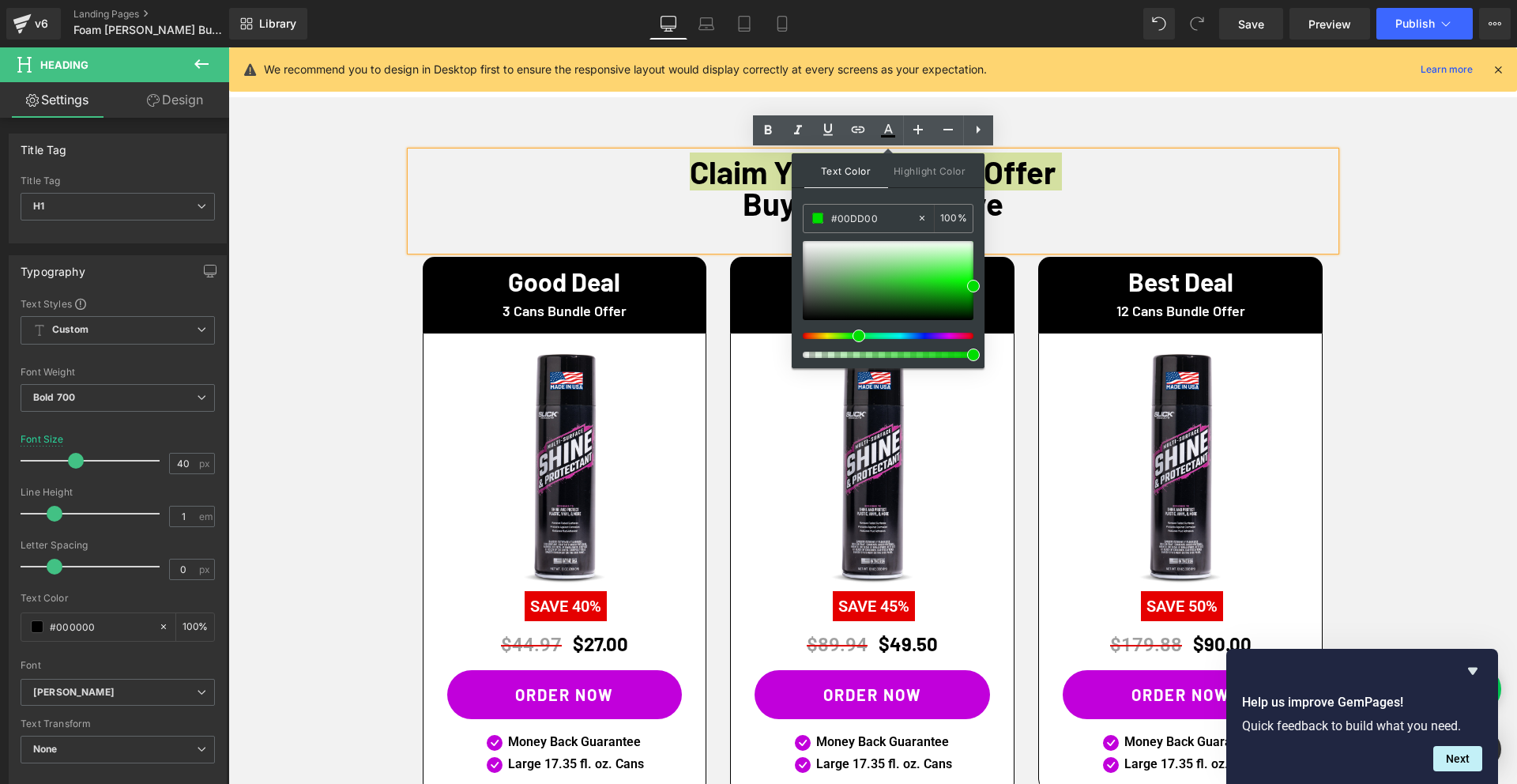
type input "#00DD00"
click at [1215, 214] on h1 "Buy More and Save" at bounding box center [873, 202] width 925 height 31
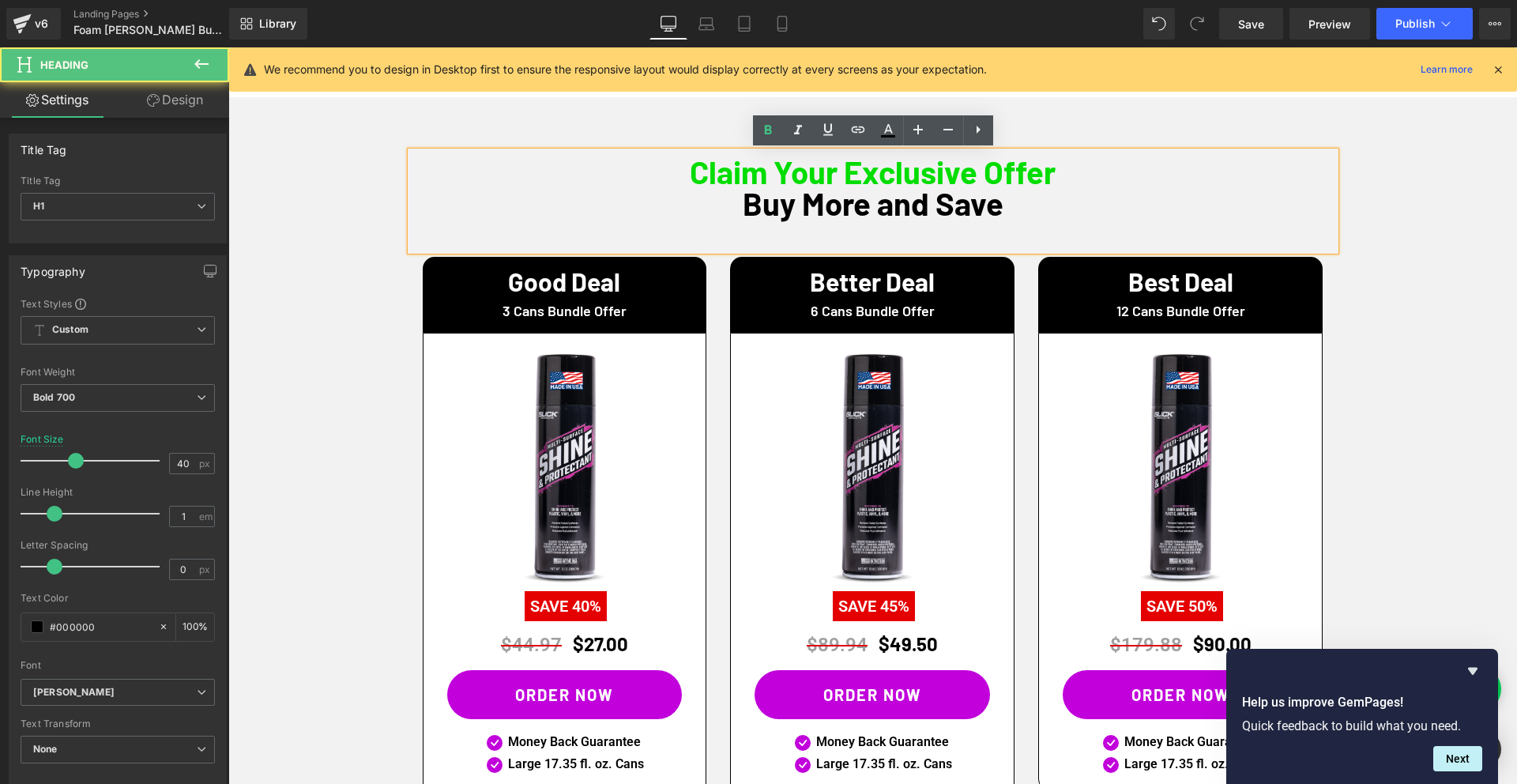
click at [1442, 216] on div "Claim Your Exclusive Offer Buy More and Save Heading Good Deal Heading 3 Cans B…" at bounding box center [872, 475] width 1288 height 670
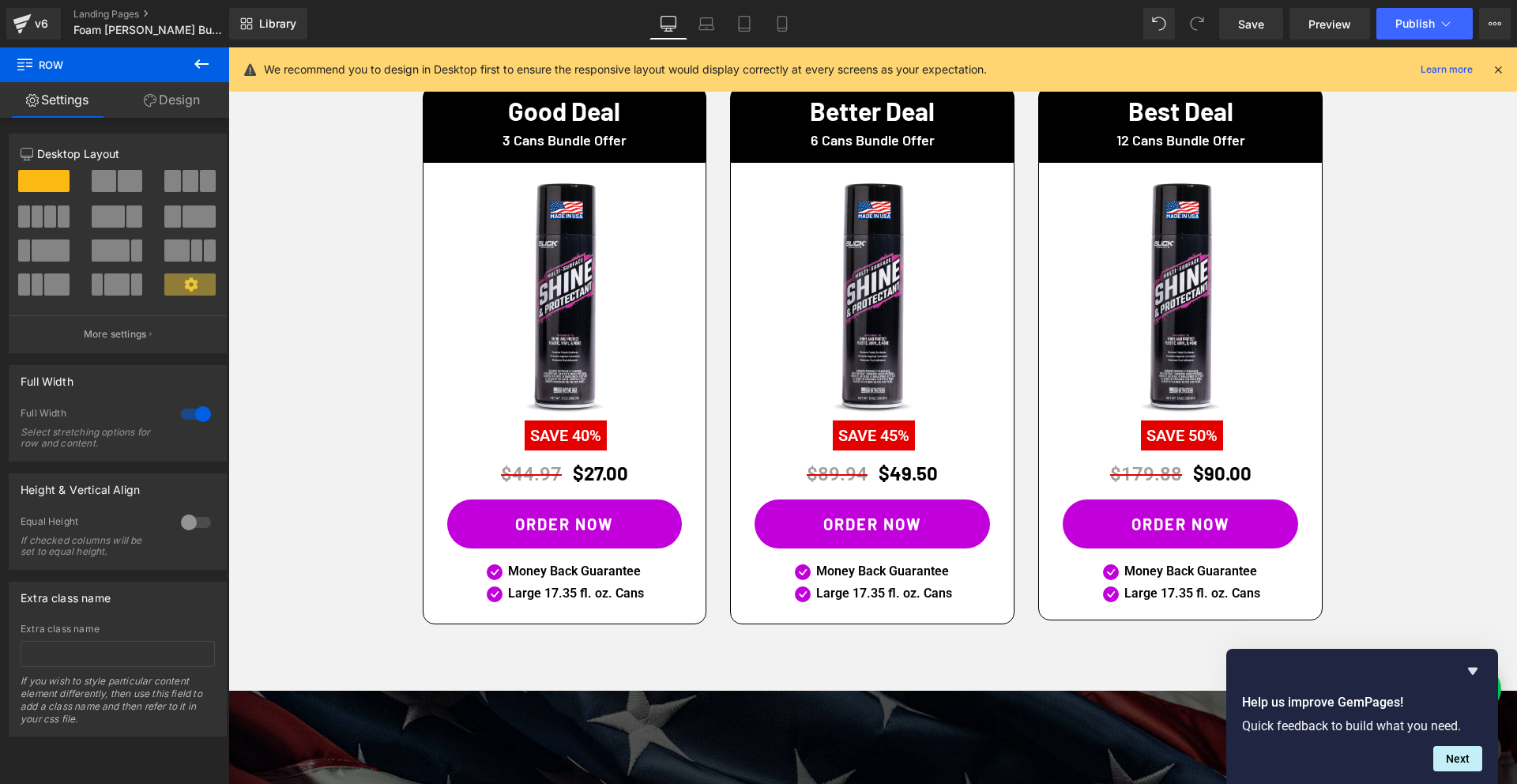
scroll to position [1115, 0]
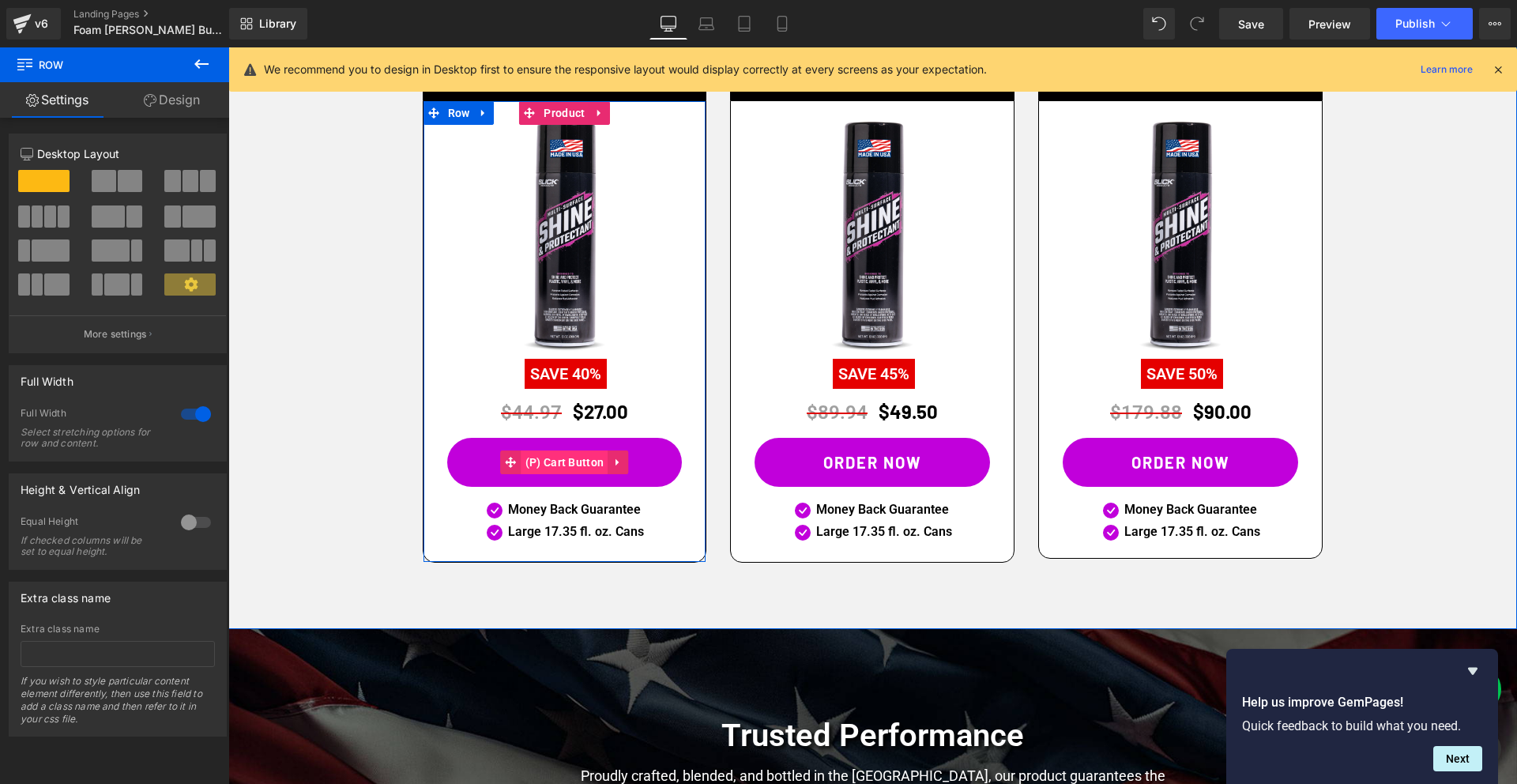
click at [559, 456] on span "(P) Cart Button" at bounding box center [564, 462] width 87 height 23
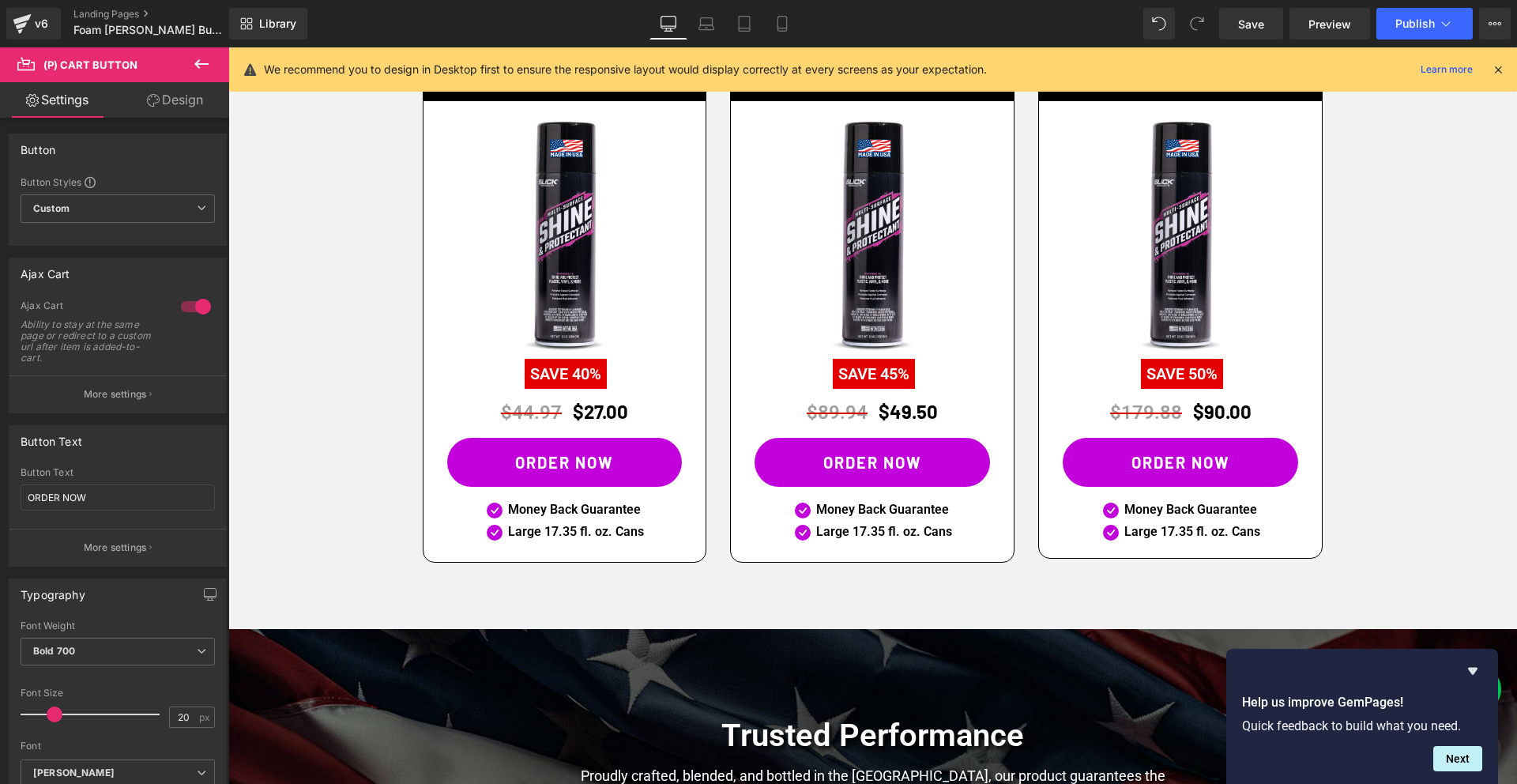
click at [183, 104] on link "Design" at bounding box center [175, 100] width 115 height 36
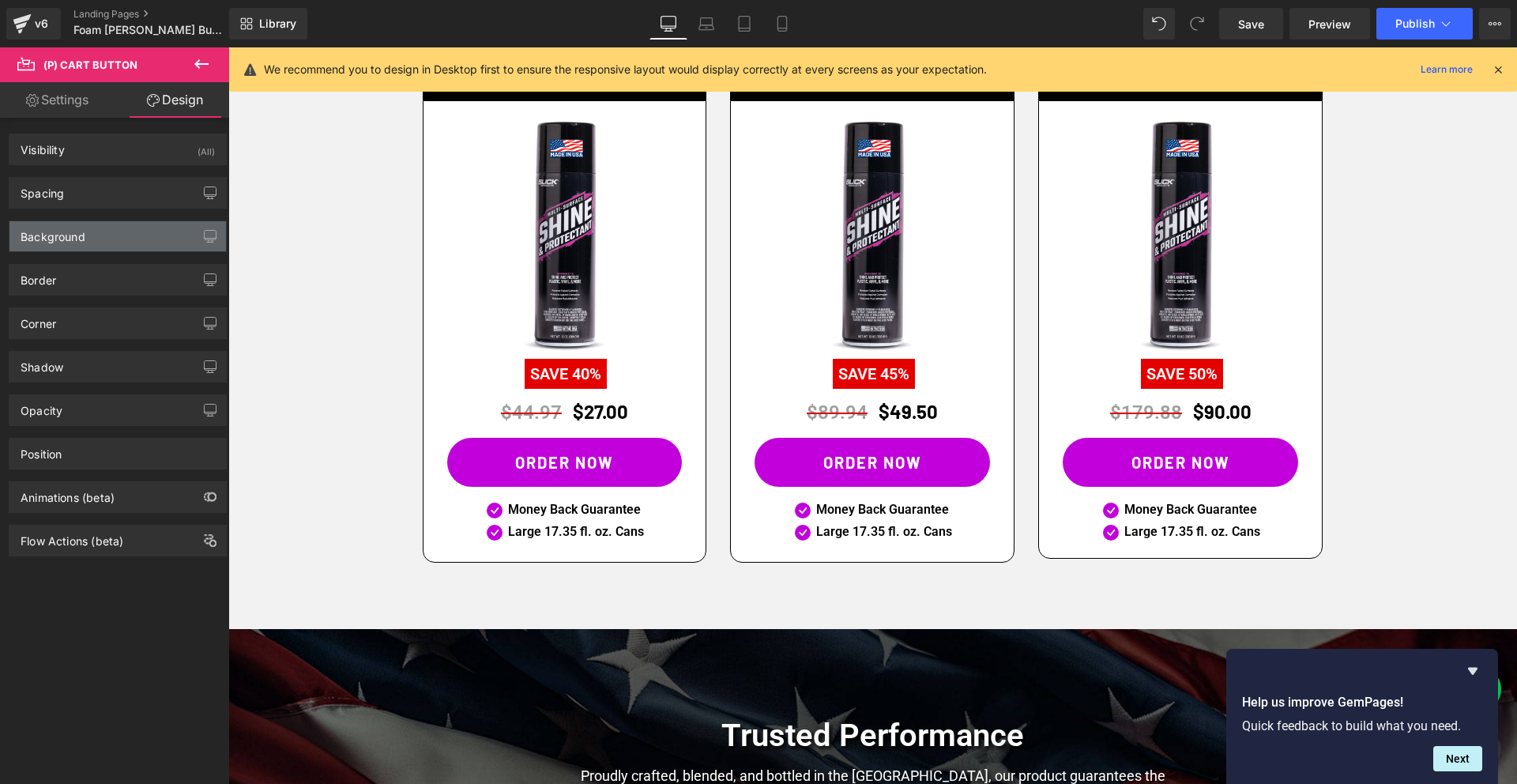
click at [72, 245] on div "Background" at bounding box center [118, 236] width 217 height 30
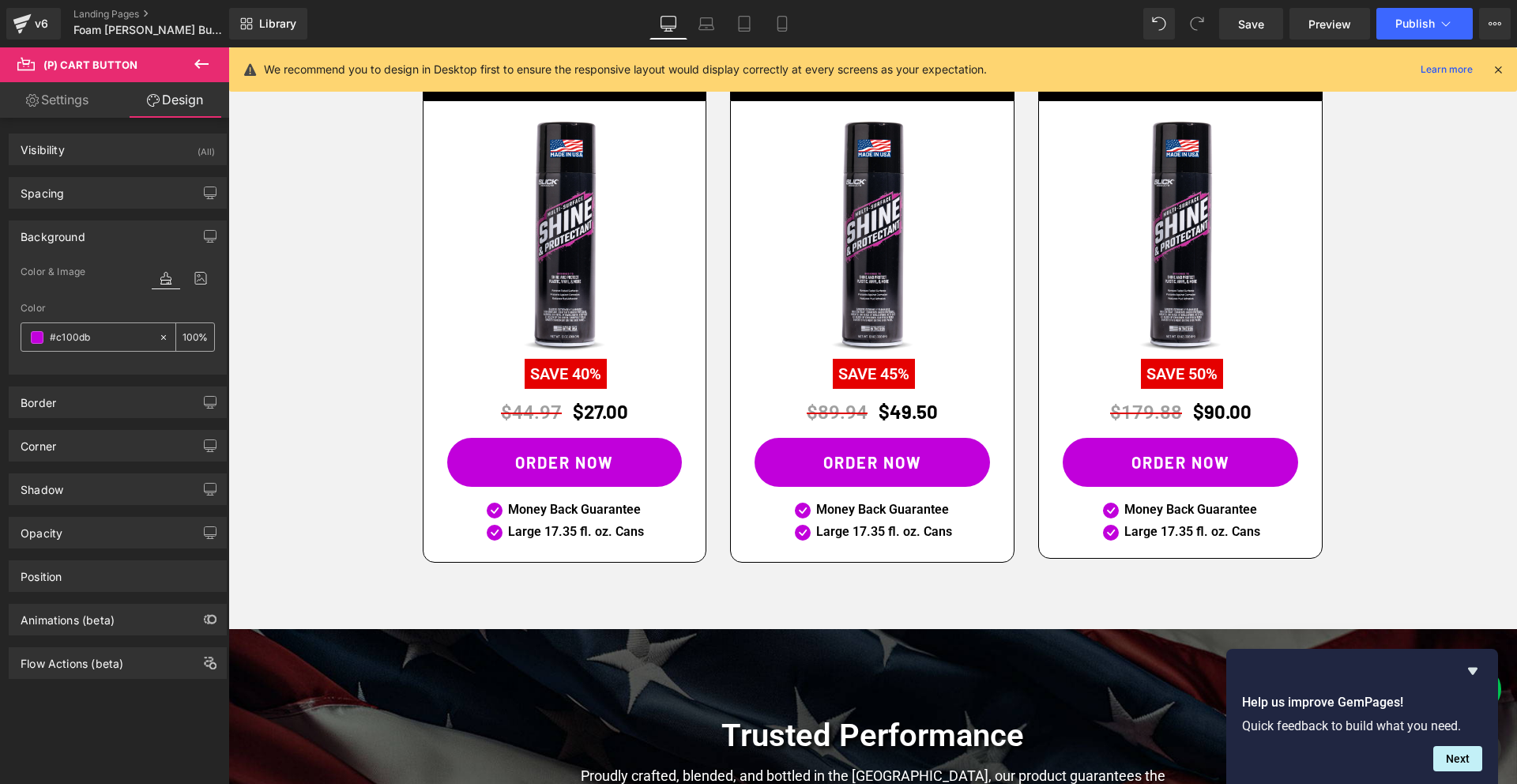
drag, startPoint x: 57, startPoint y: 340, endPoint x: 163, endPoint y: 341, distance: 106.0
click at [163, 341] on div "#c100db 100 %" at bounding box center [117, 337] width 194 height 30
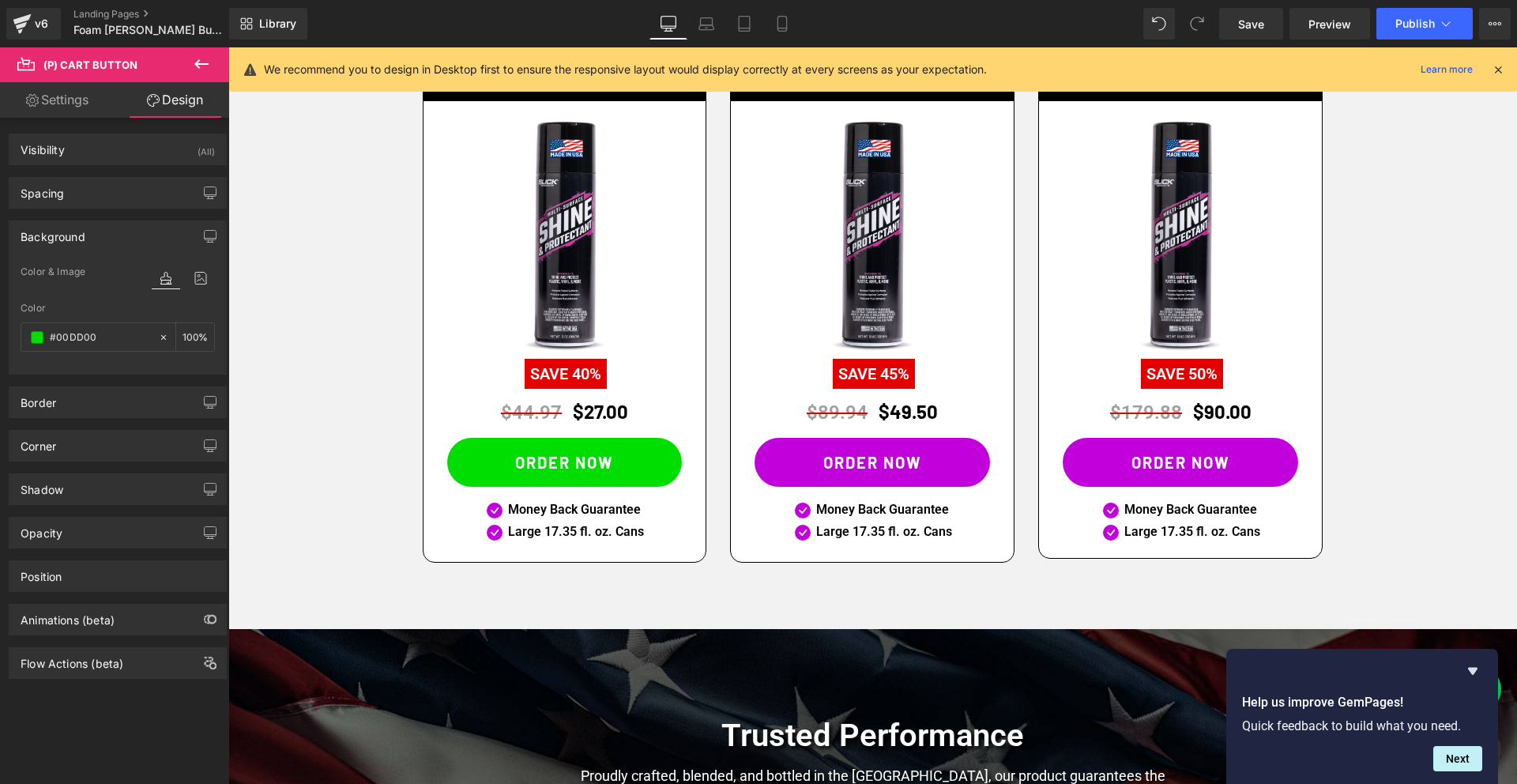
type input "#00DD00"
click at [141, 363] on div at bounding box center [117, 364] width 194 height 10
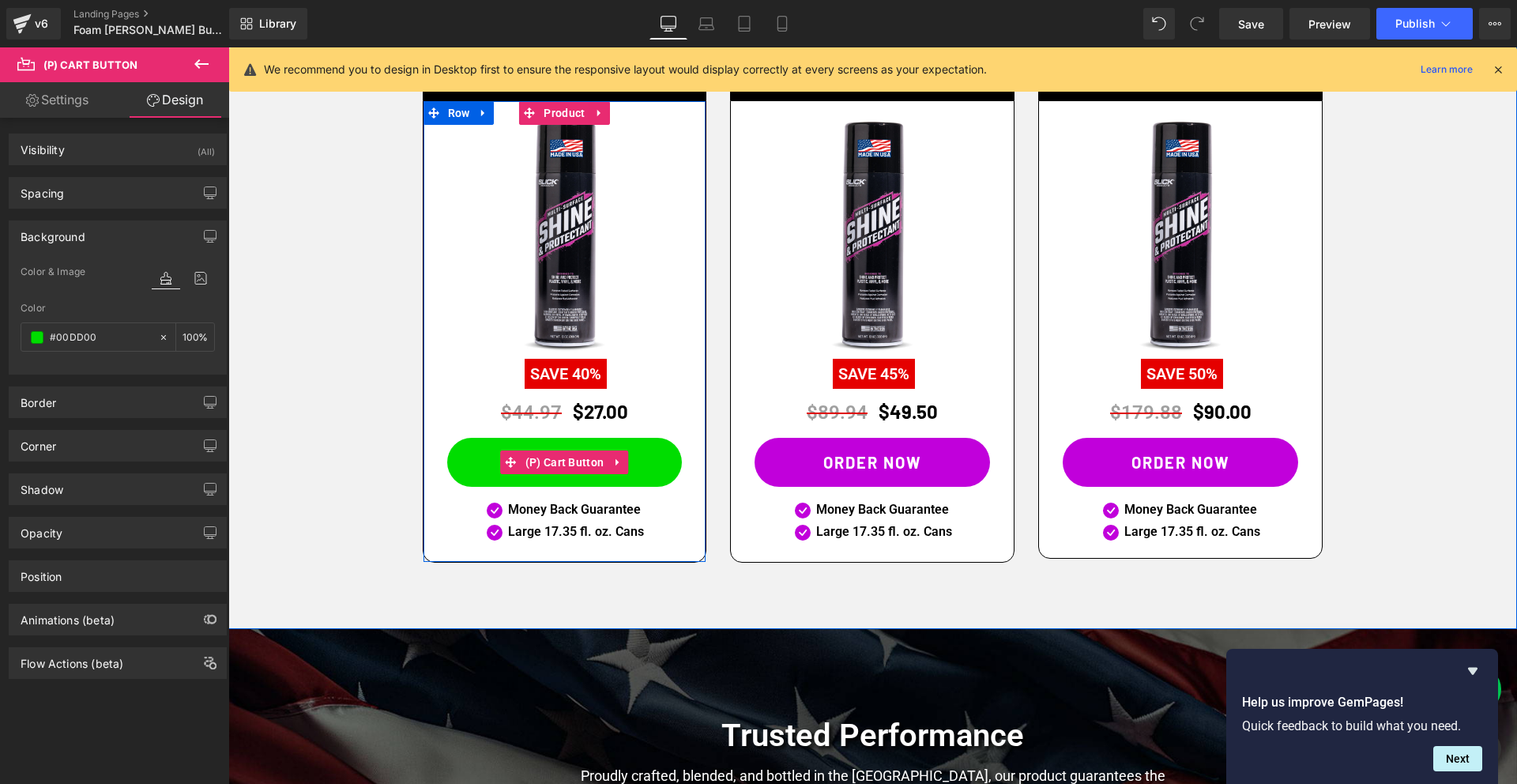
click at [546, 447] on button "ORDER NOW" at bounding box center [565, 462] width 235 height 49
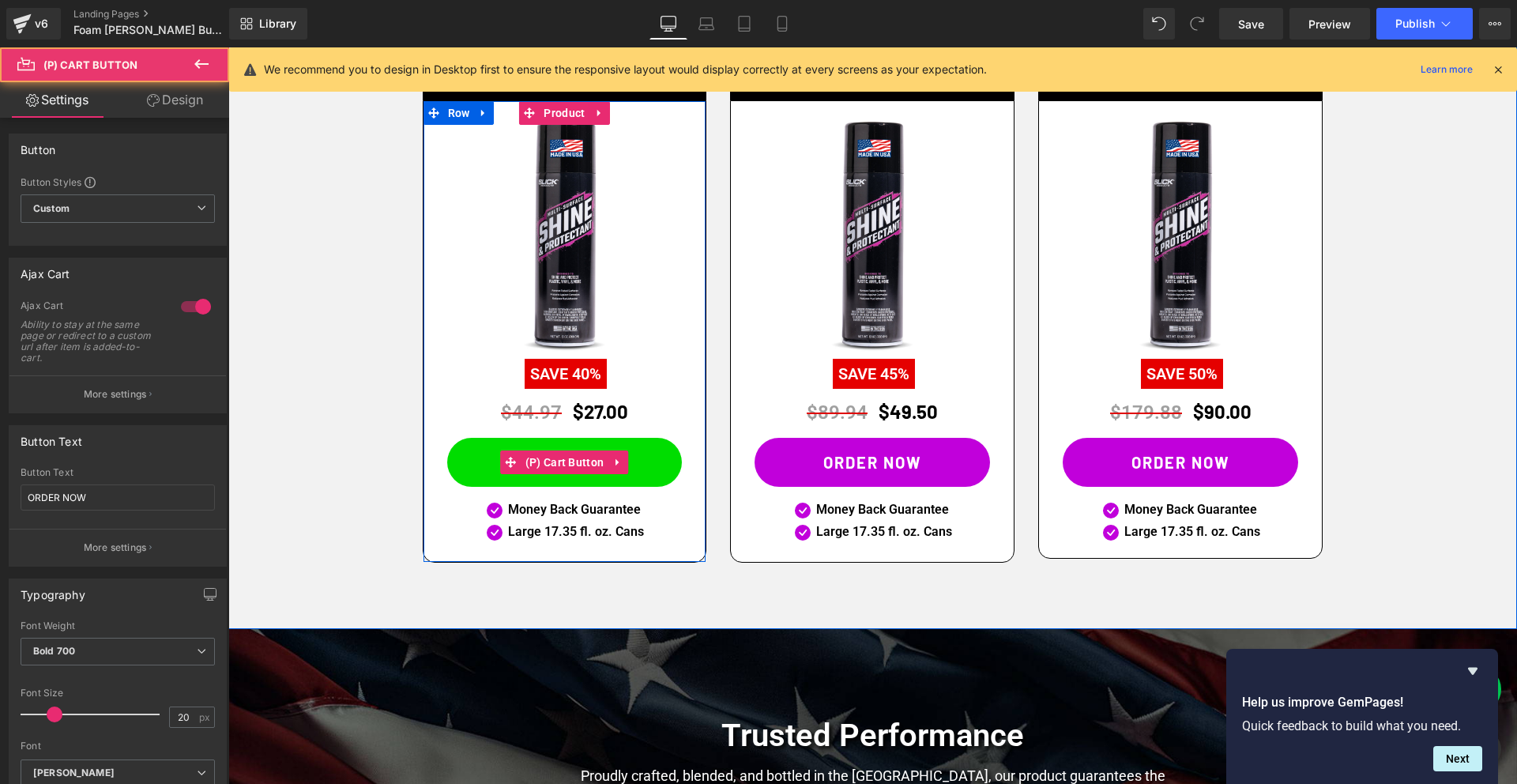
click at [484, 462] on button "ORDER NOW" at bounding box center [565, 462] width 235 height 49
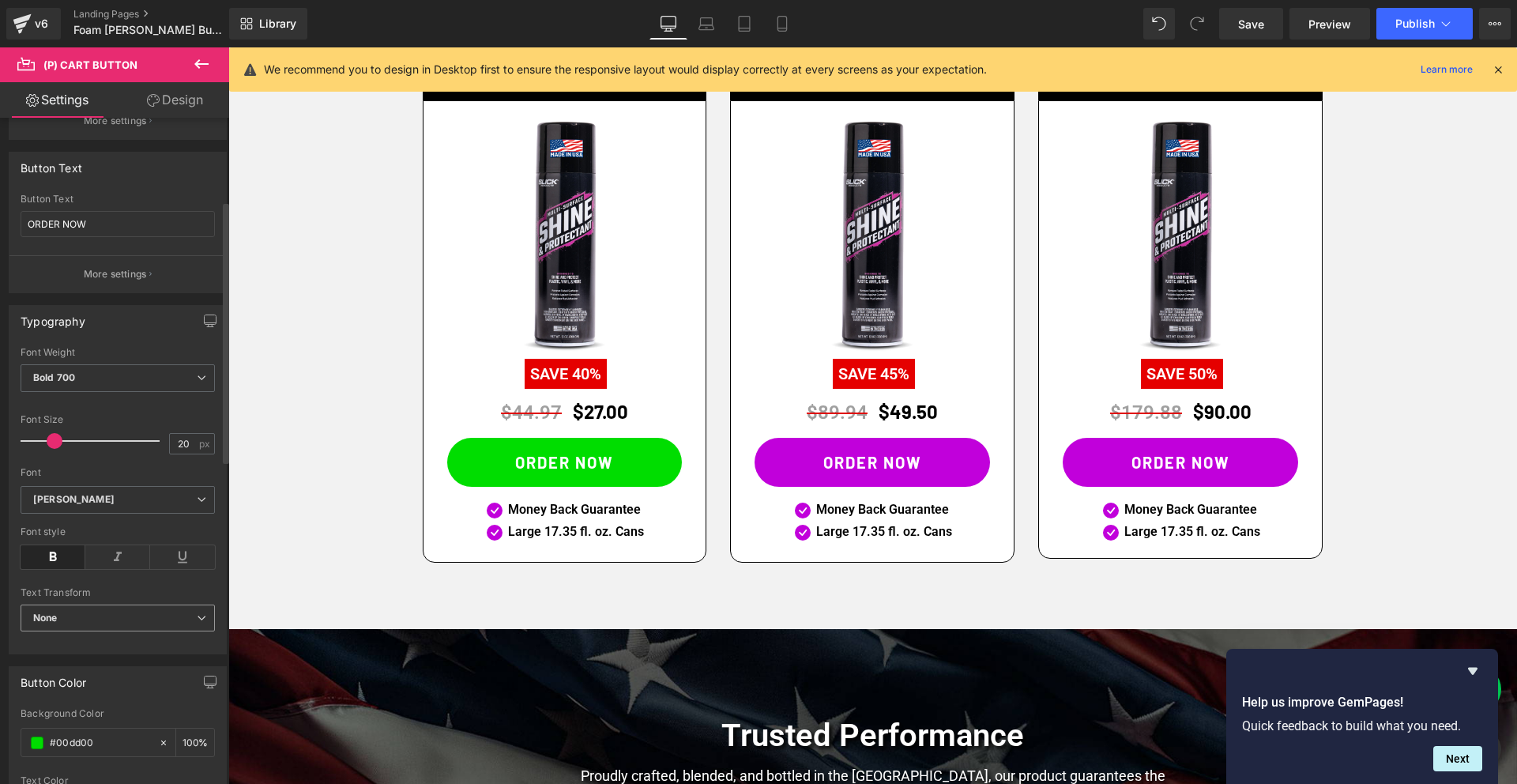
scroll to position [459, 0]
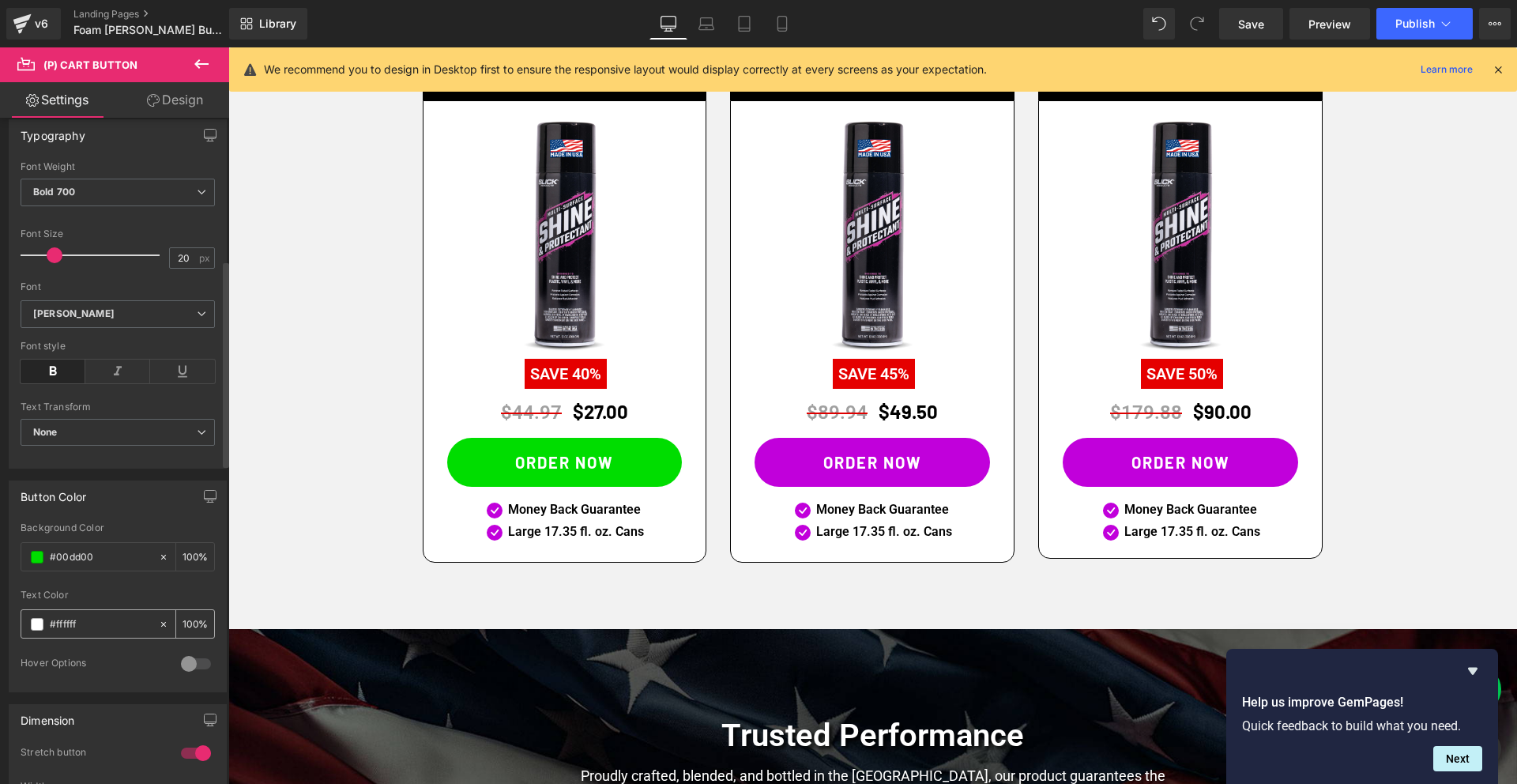
click at [39, 626] on span at bounding box center [37, 624] width 13 height 13
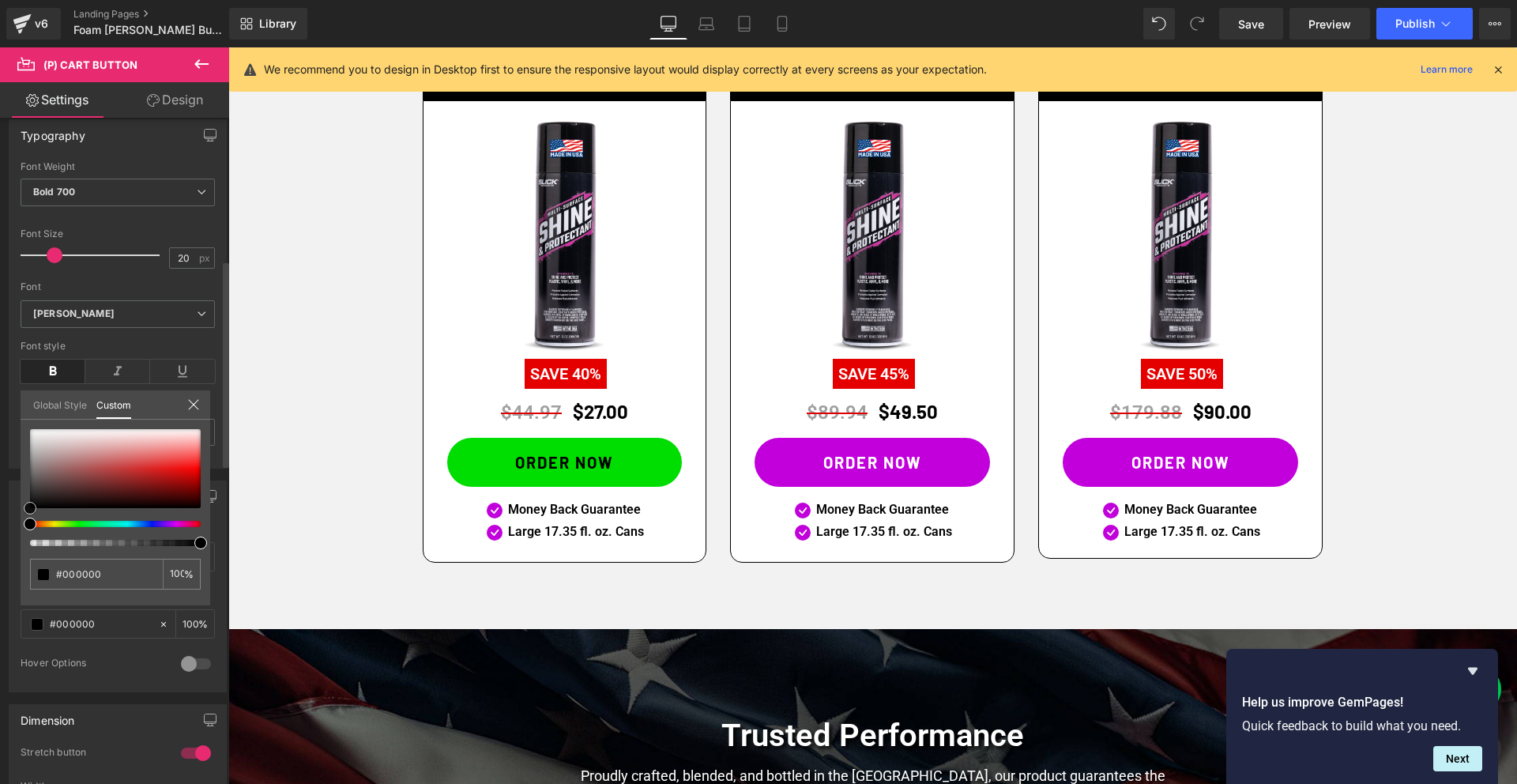
drag, startPoint x: 30, startPoint y: 508, endPoint x: 18, endPoint y: 524, distance: 20.0
click at [18, 524] on div "Button Color rgba(0, 221, 0, 1) Background Color #00dd00 100 % rgba(255, 255, 2…" at bounding box center [118, 580] width 236 height 224
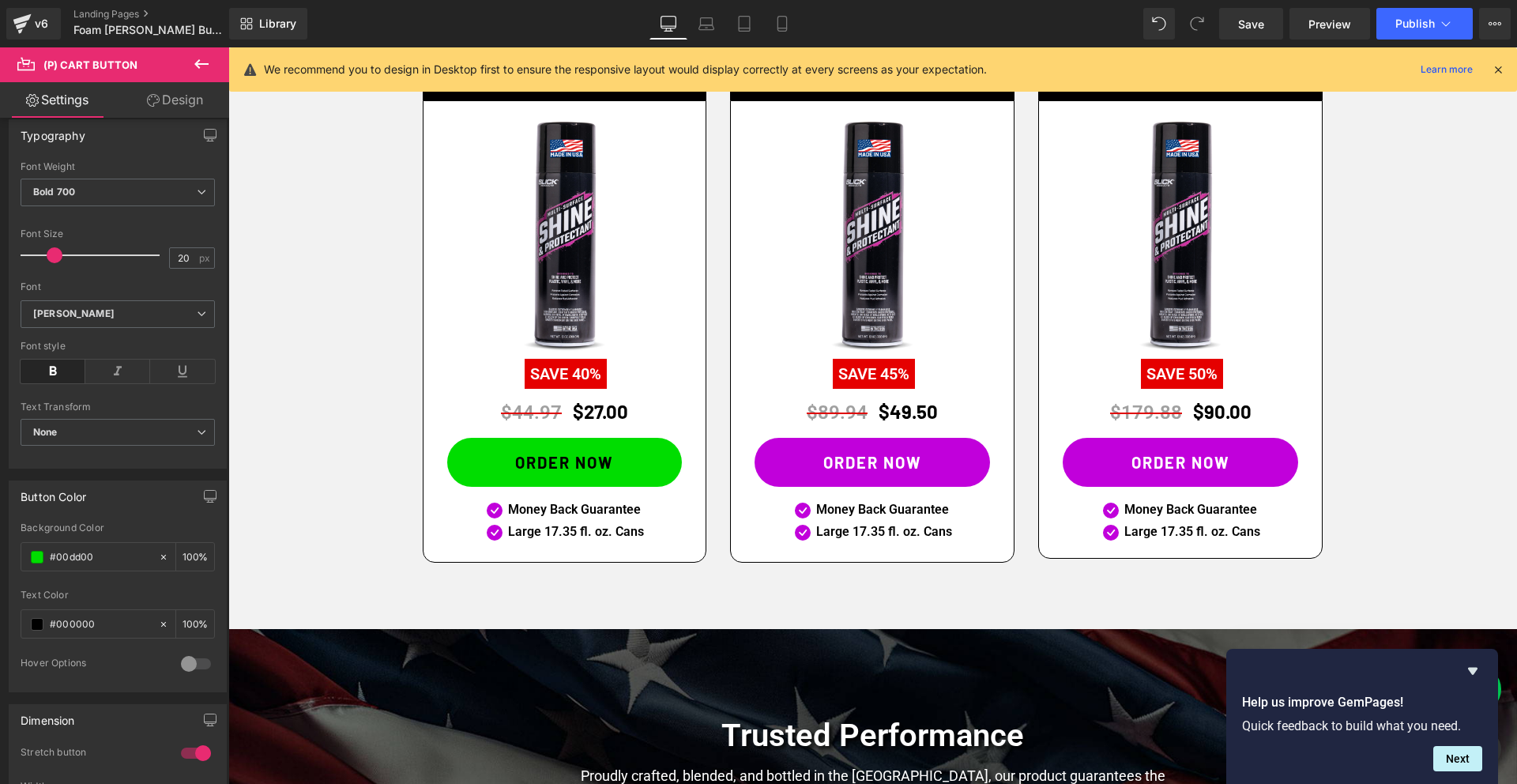
drag, startPoint x: 305, startPoint y: 568, endPoint x: 353, endPoint y: 539, distance: 56.1
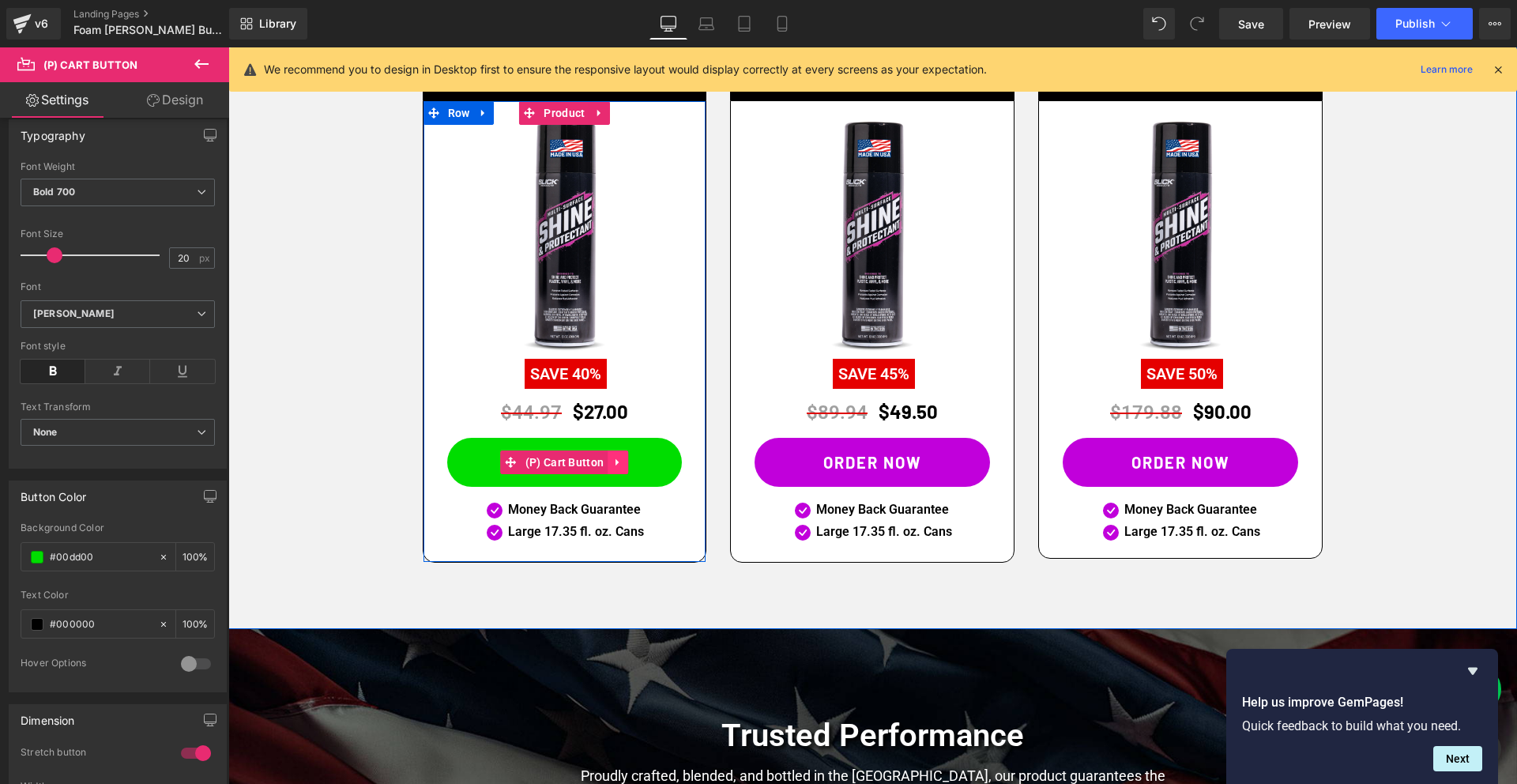
click at [616, 463] on icon at bounding box center [618, 462] width 11 height 12
click at [610, 463] on icon at bounding box center [608, 462] width 11 height 11
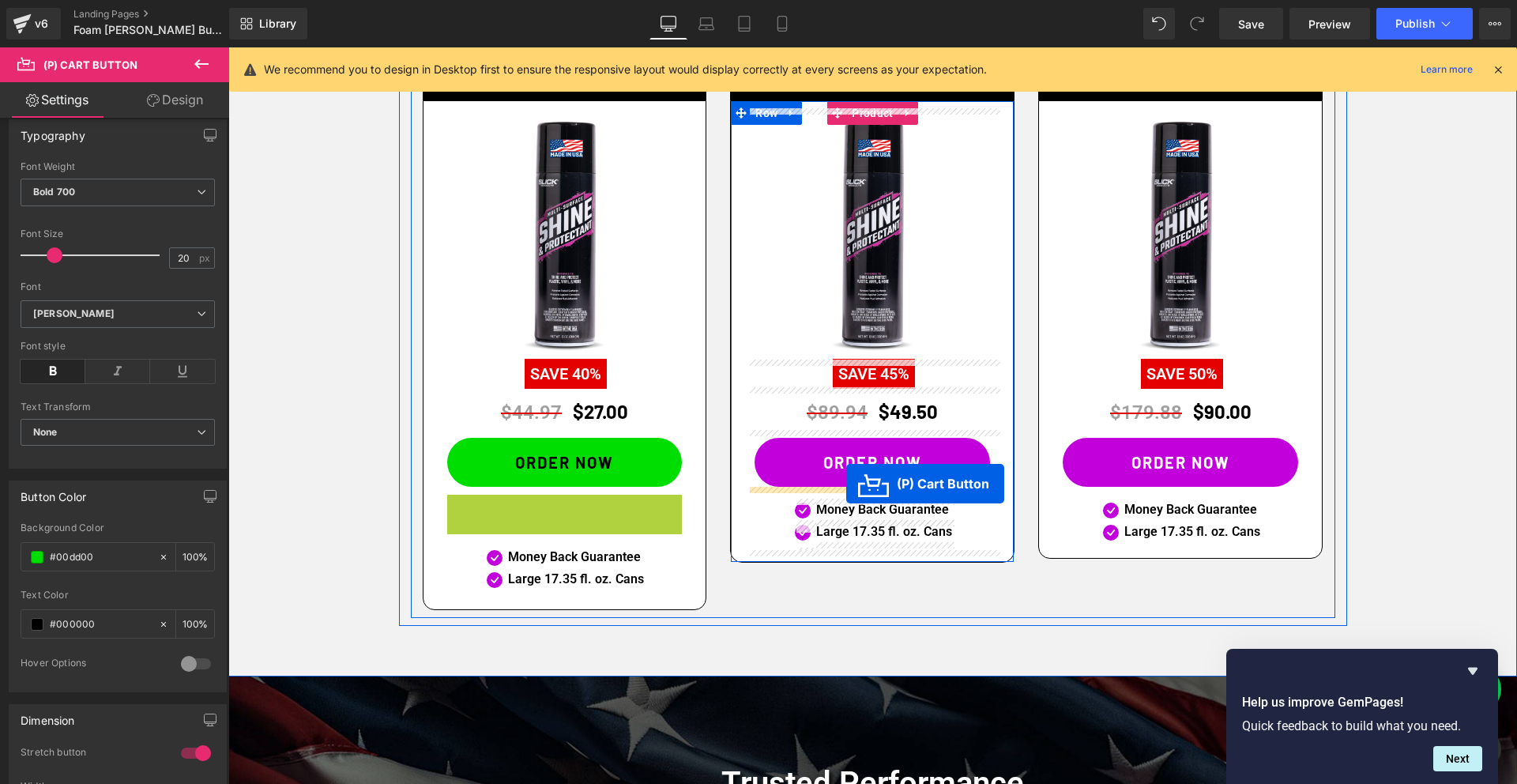
drag, startPoint x: 551, startPoint y: 519, endPoint x: 845, endPoint y: 483, distance: 296.2
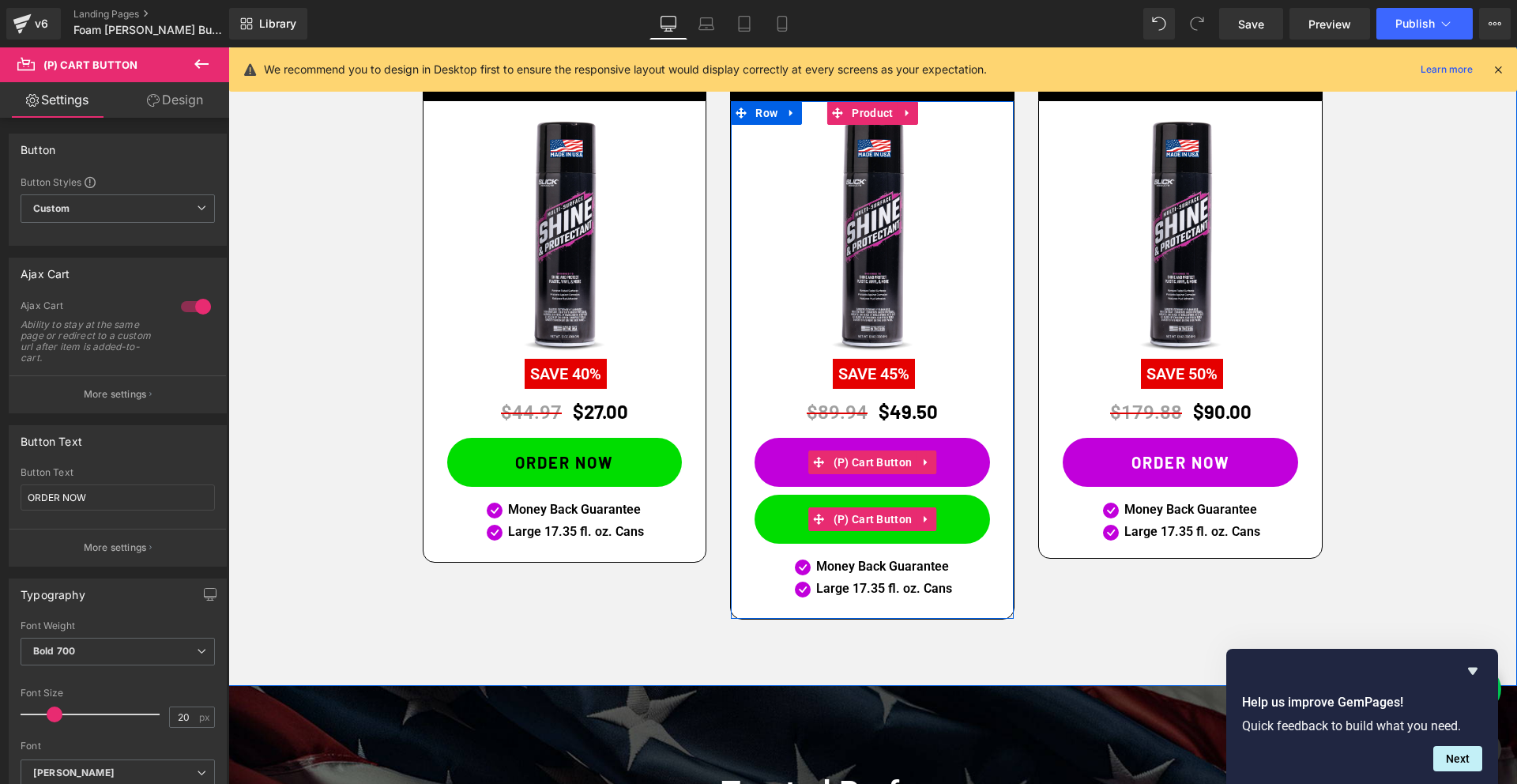
click at [932, 460] on icon at bounding box center [925, 462] width 11 height 12
click at [939, 456] on icon at bounding box center [936, 462] width 11 height 11
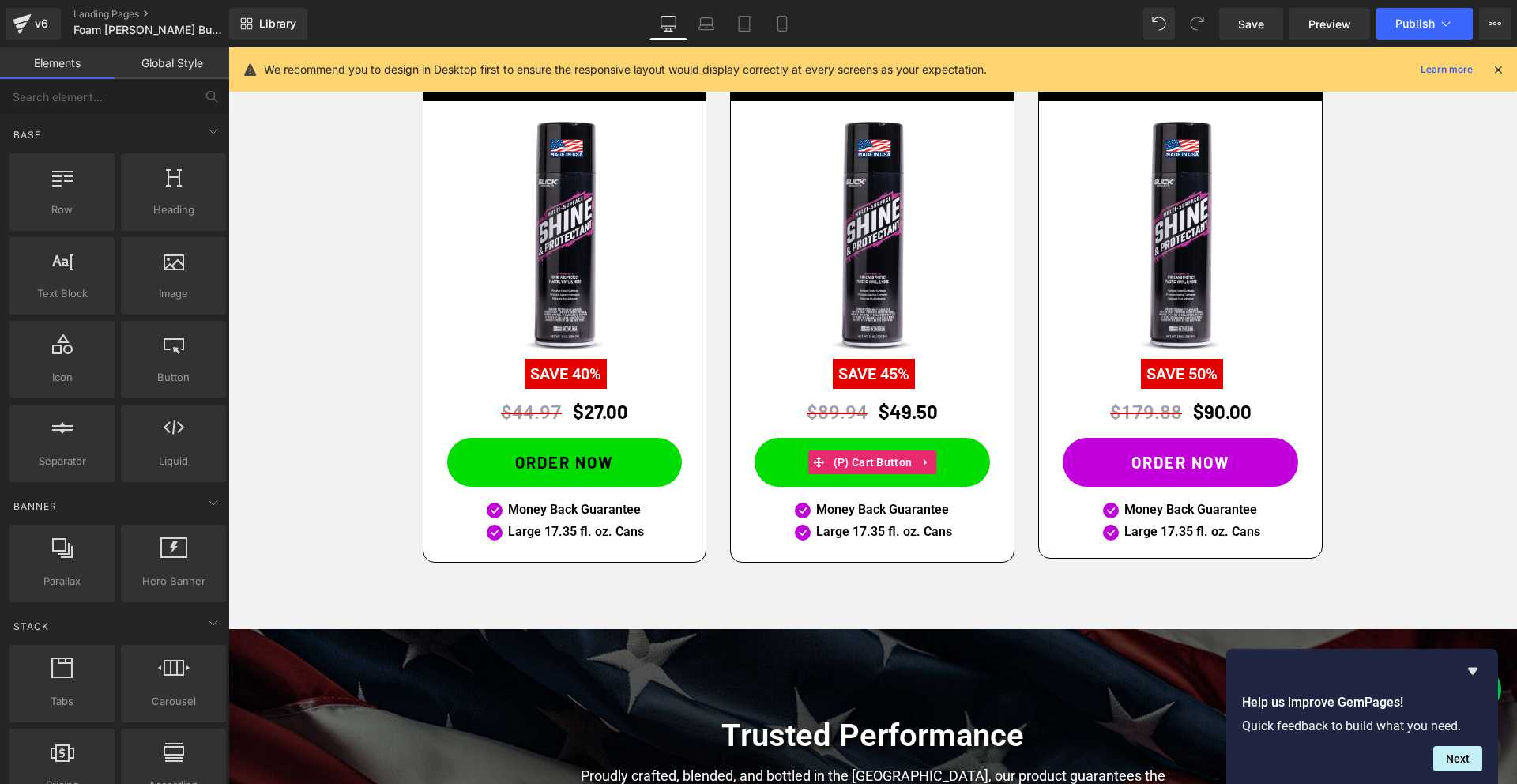
drag, startPoint x: 706, startPoint y: 16, endPoint x: 680, endPoint y: 19, distance: 26.2
click at [706, 17] on icon at bounding box center [706, 24] width 16 height 16
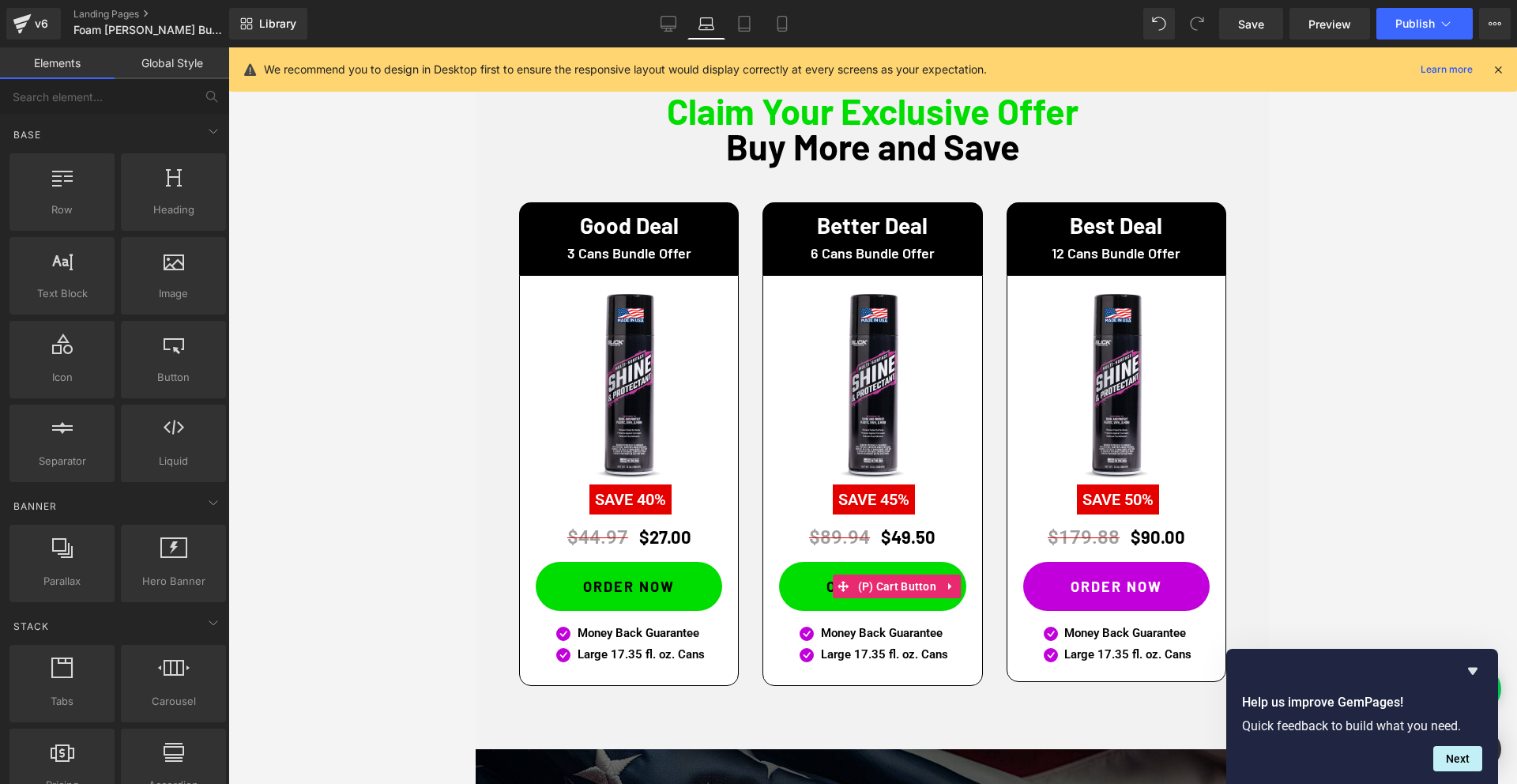
scroll to position [822, 0]
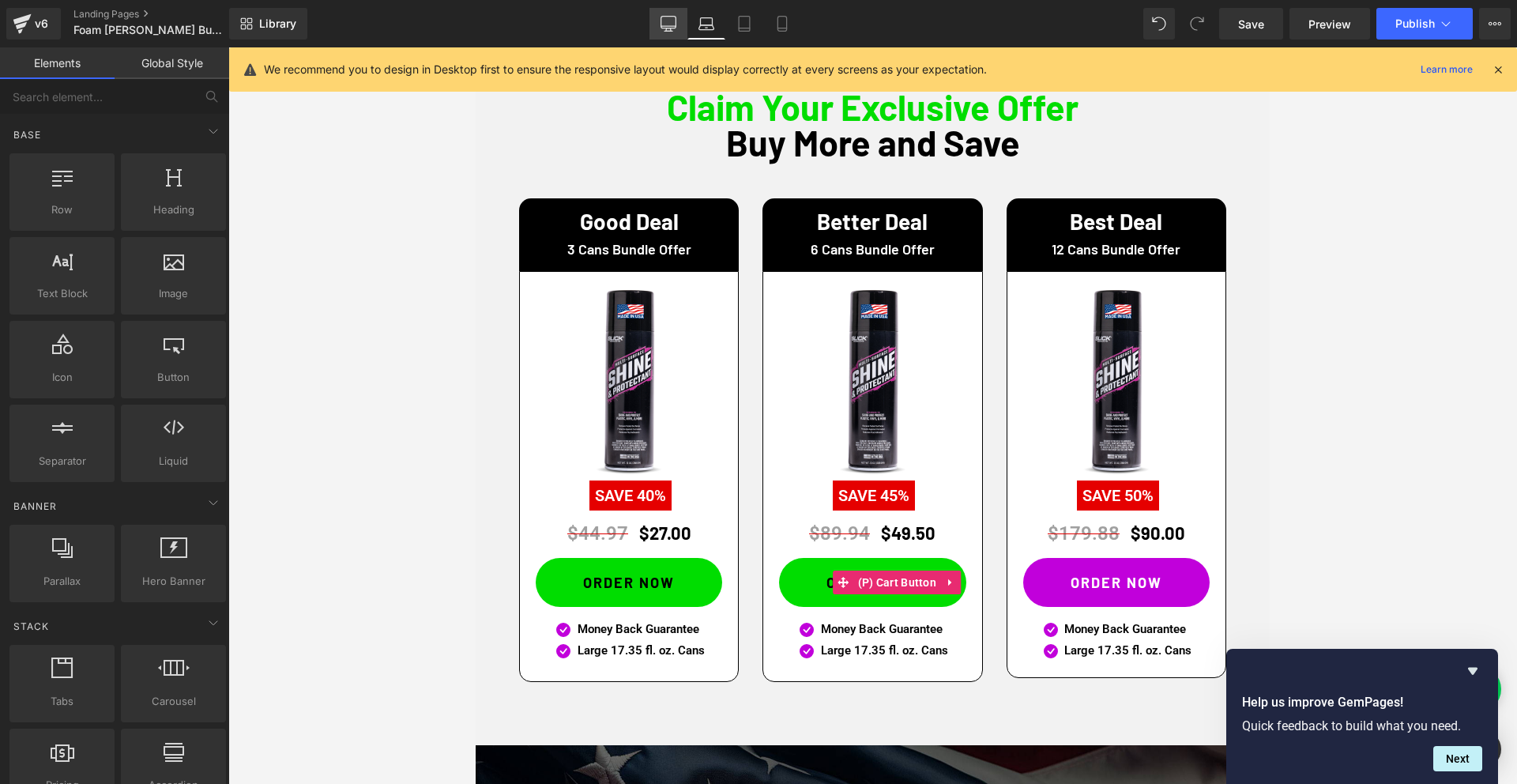
click at [659, 23] on link "Desktop" at bounding box center [668, 23] width 38 height 31
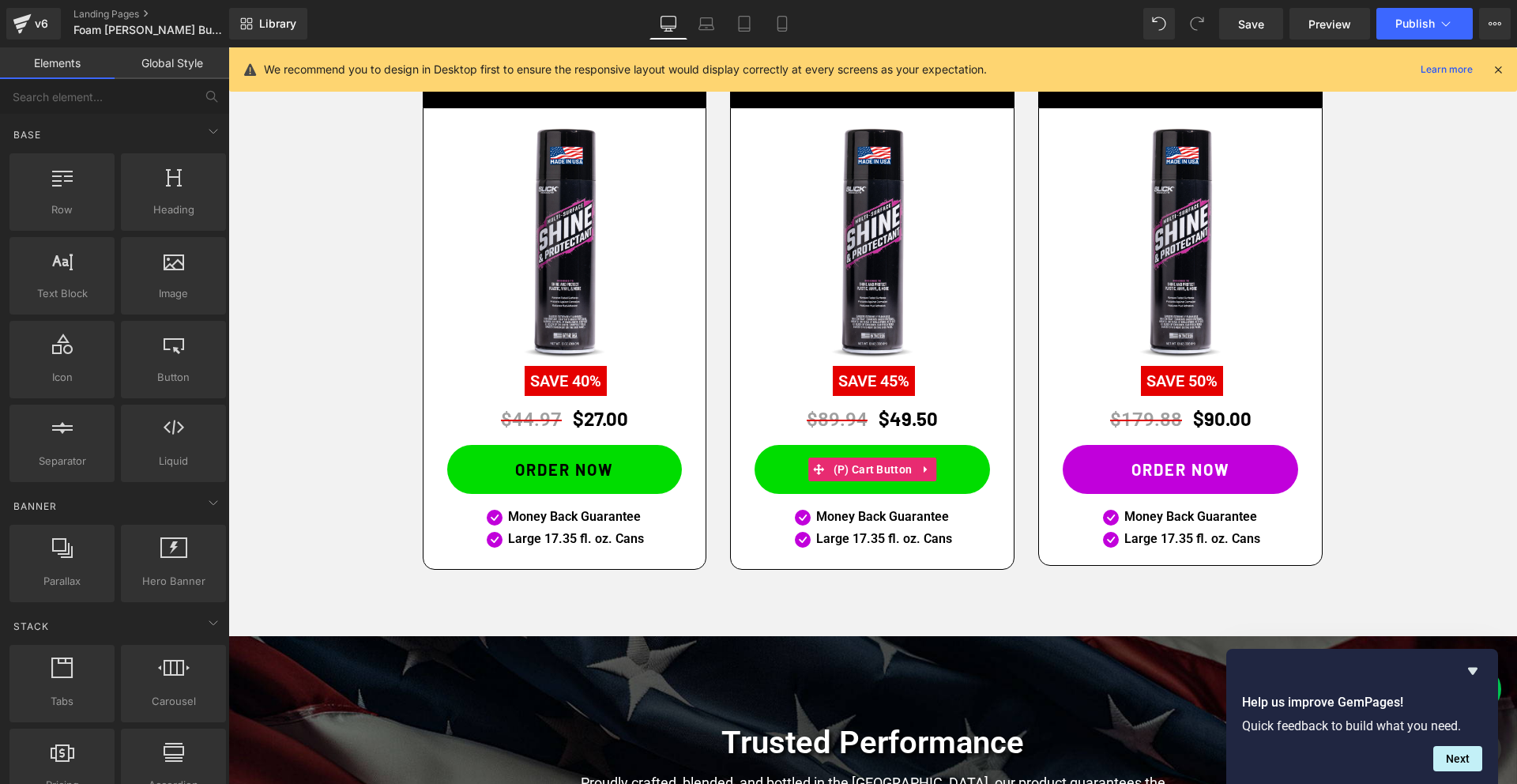
scroll to position [1117, 0]
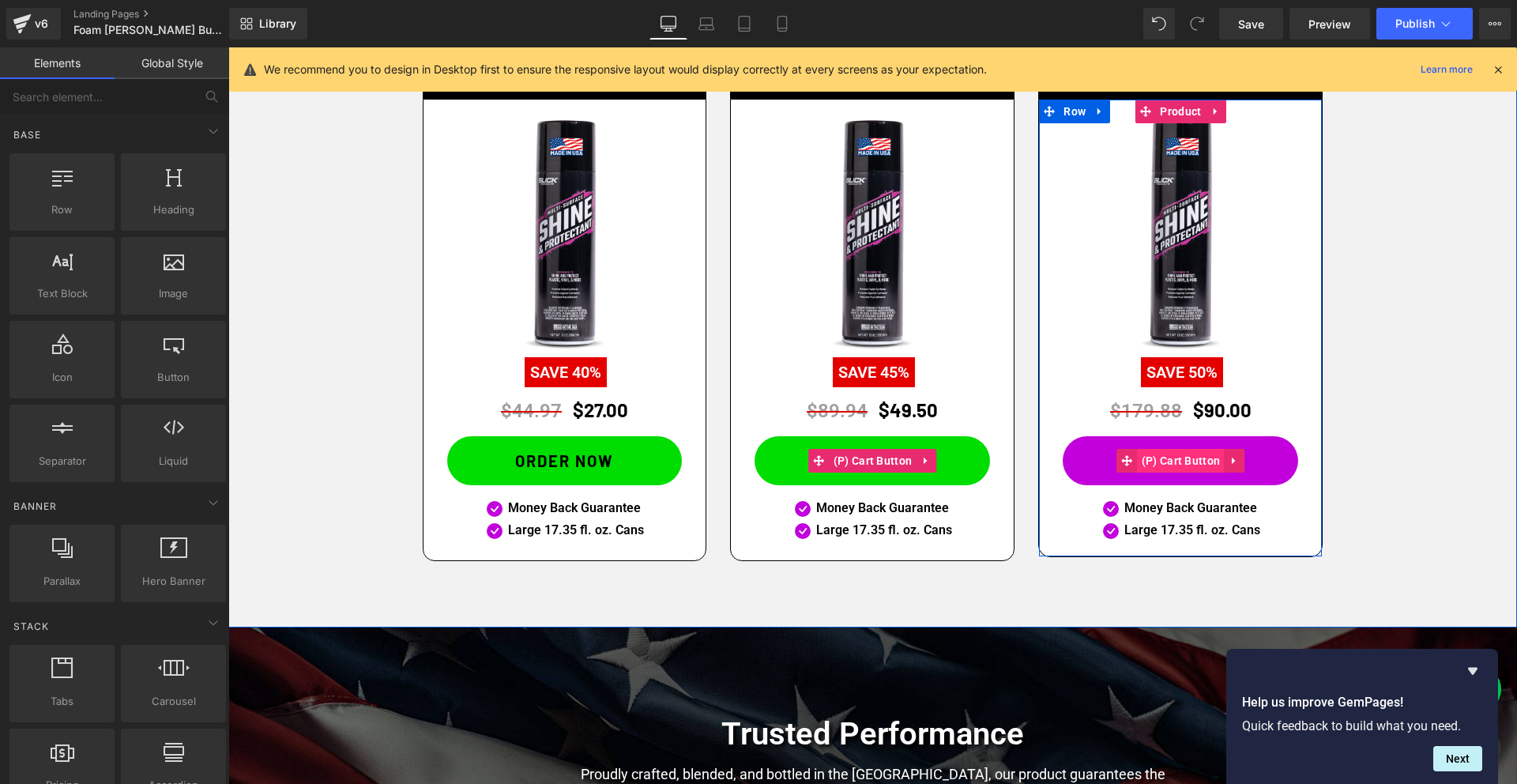
click at [1183, 461] on span "(P) Cart Button" at bounding box center [1180, 460] width 87 height 23
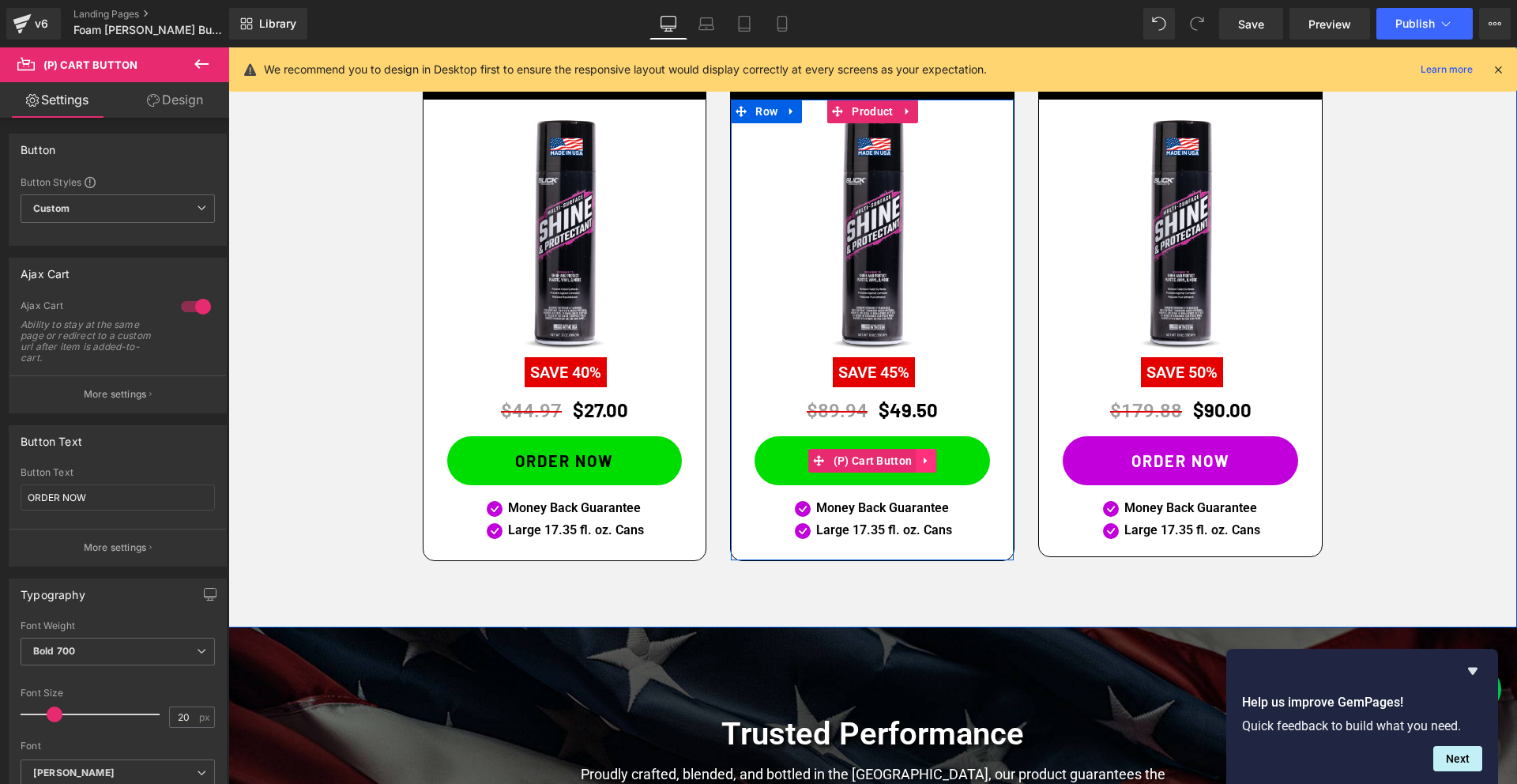
click at [926, 459] on icon at bounding box center [925, 461] width 4 height 7
click at [919, 462] on icon at bounding box center [916, 460] width 11 height 11
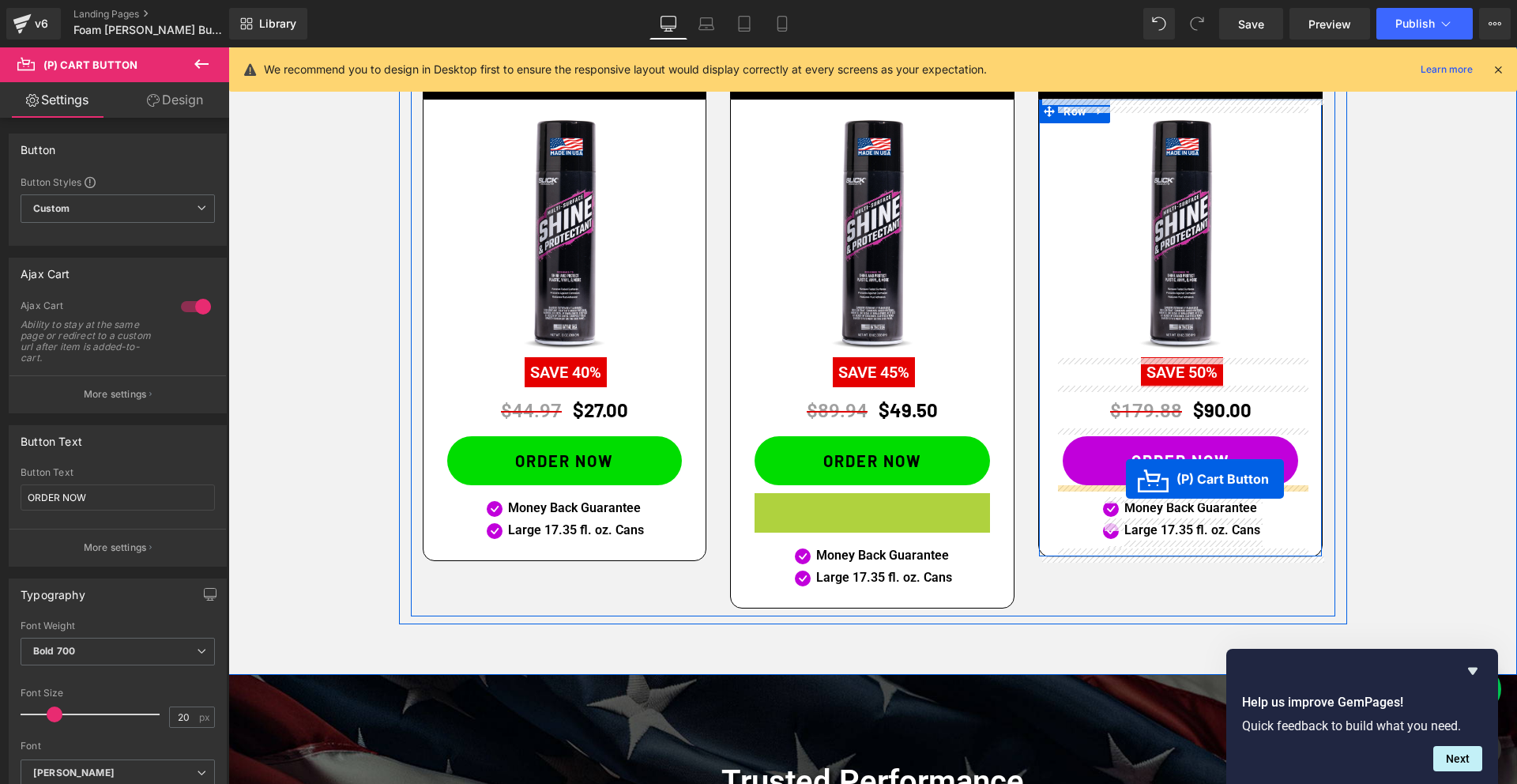
drag, startPoint x: 858, startPoint y: 516, endPoint x: 1126, endPoint y: 479, distance: 270.5
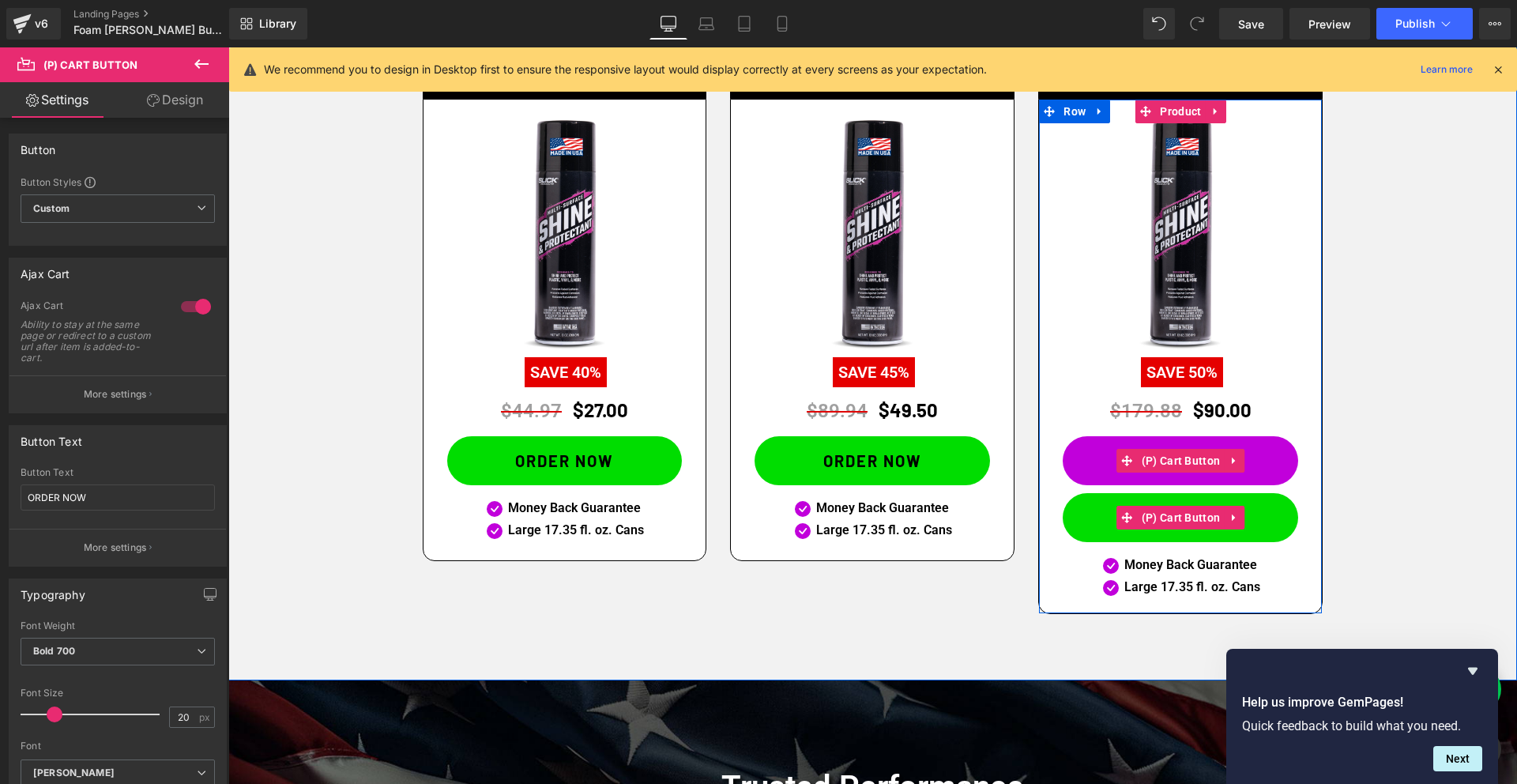
click at [1238, 458] on icon at bounding box center [1233, 460] width 11 height 12
click at [1245, 456] on icon at bounding box center [1244, 460] width 11 height 11
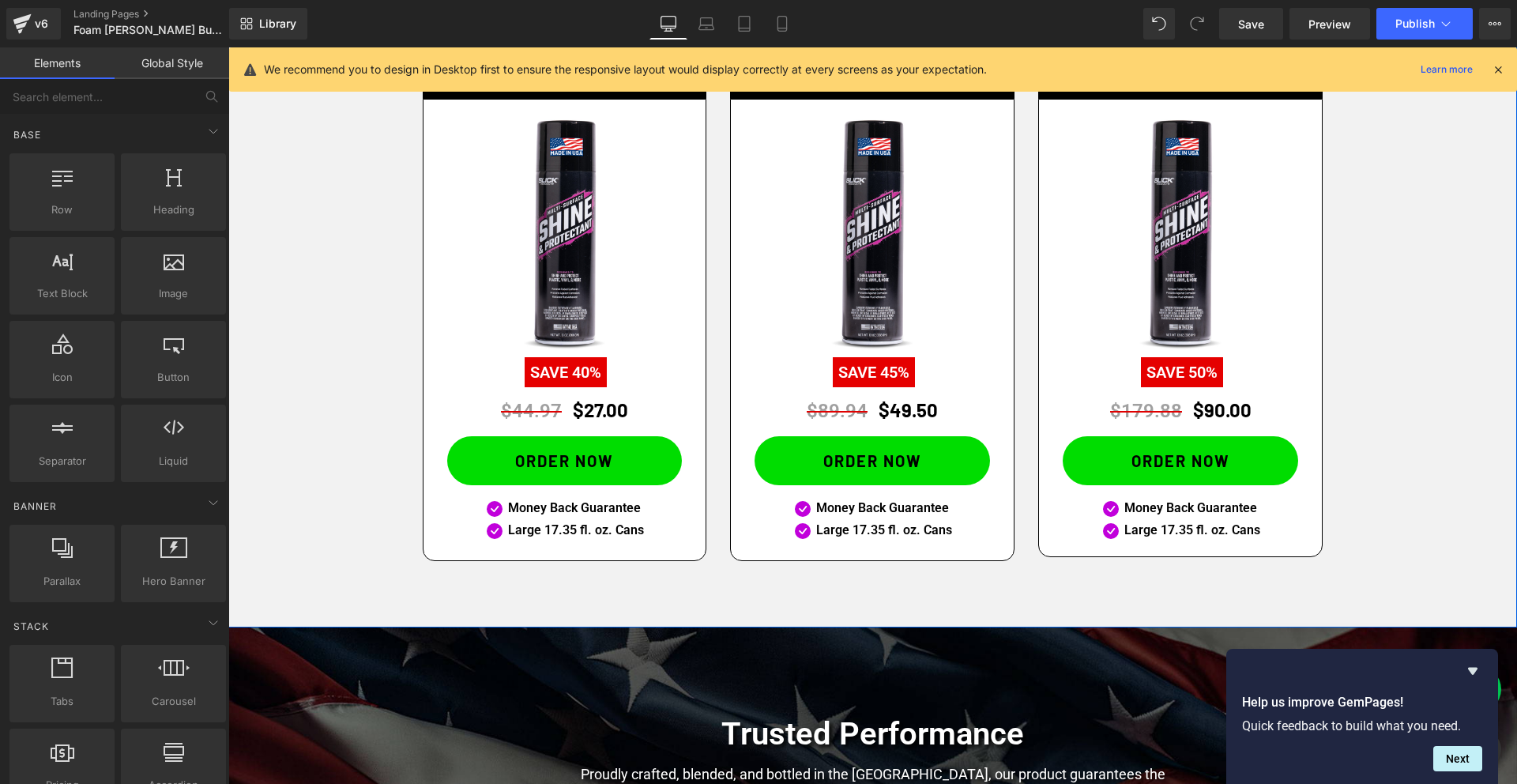
click at [286, 392] on div "Claim Your Exclusive Offer Buy More and Save Heading Good Deal Heading 3 Cans B…" at bounding box center [872, 242] width 1288 height 670
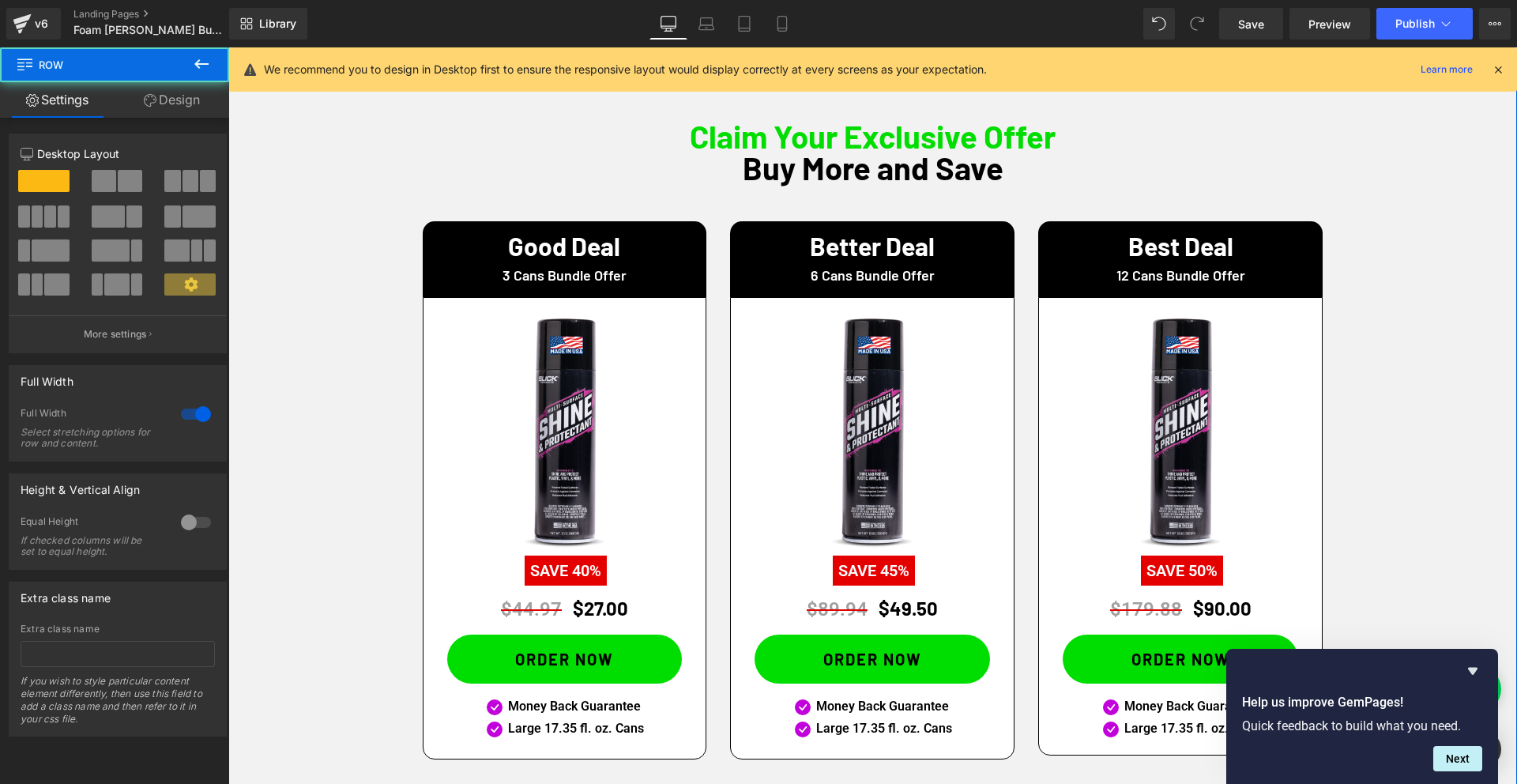
scroll to position [906, 0]
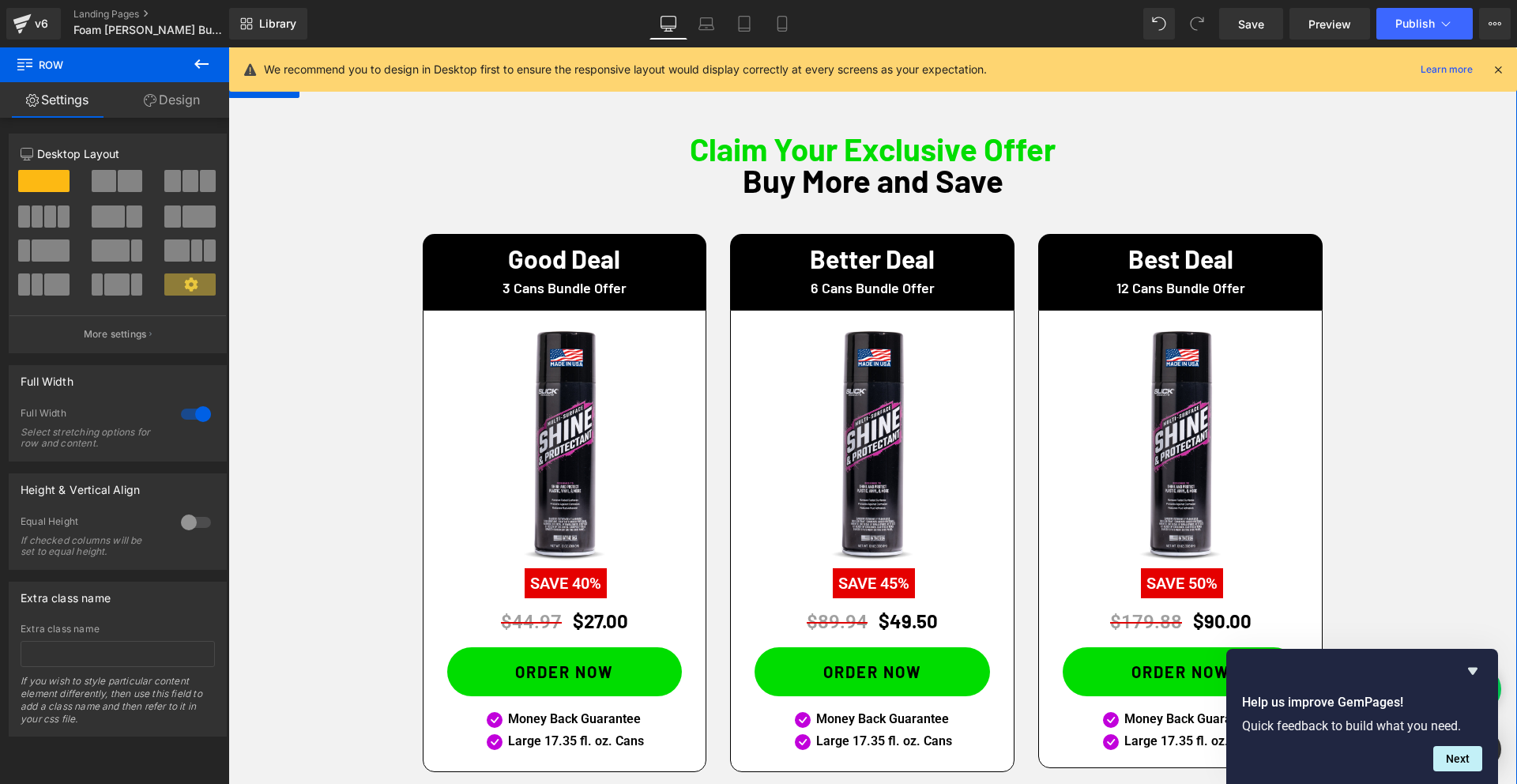
click at [578, 384] on img at bounding box center [565, 444] width 251 height 251
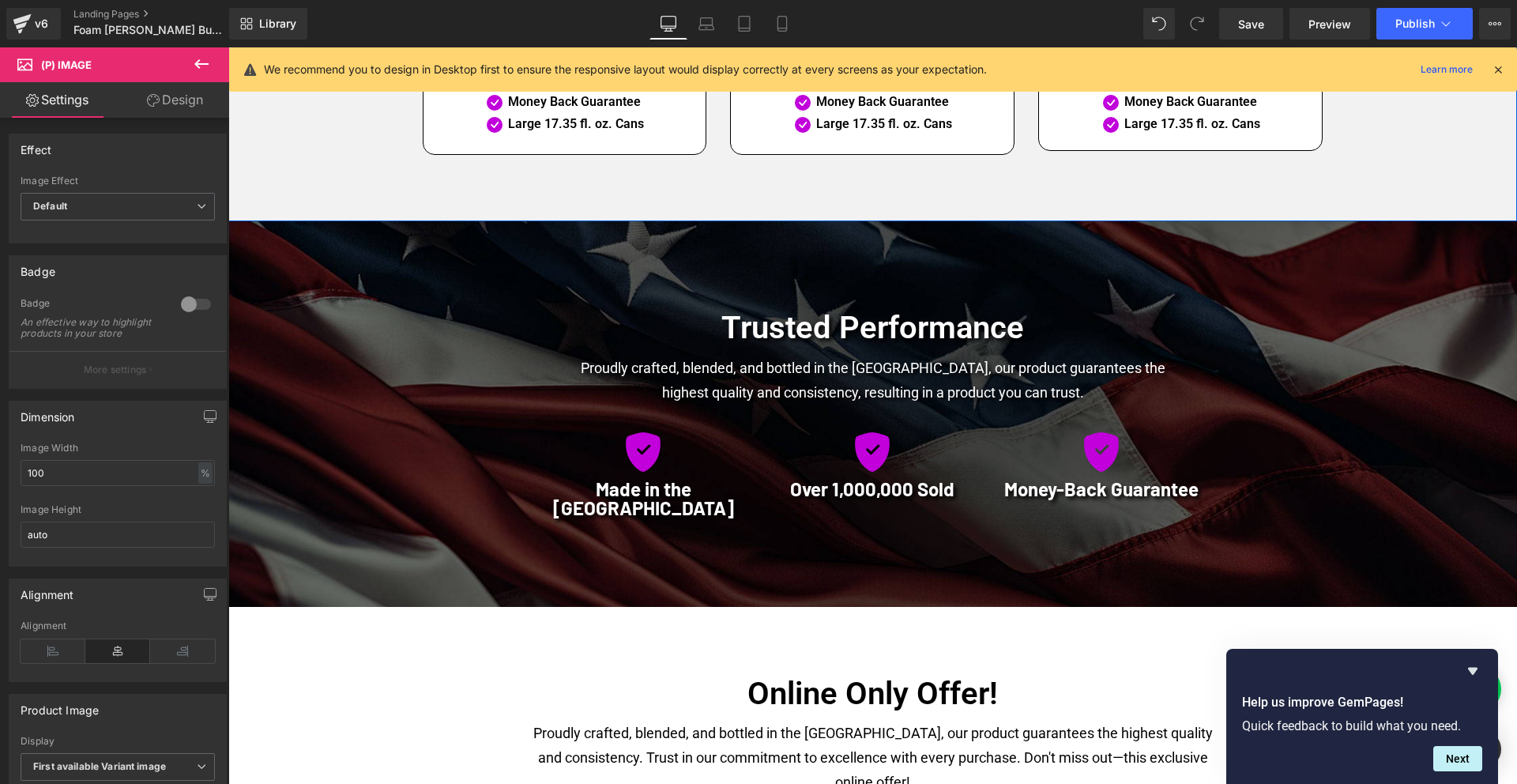
scroll to position [1576, 0]
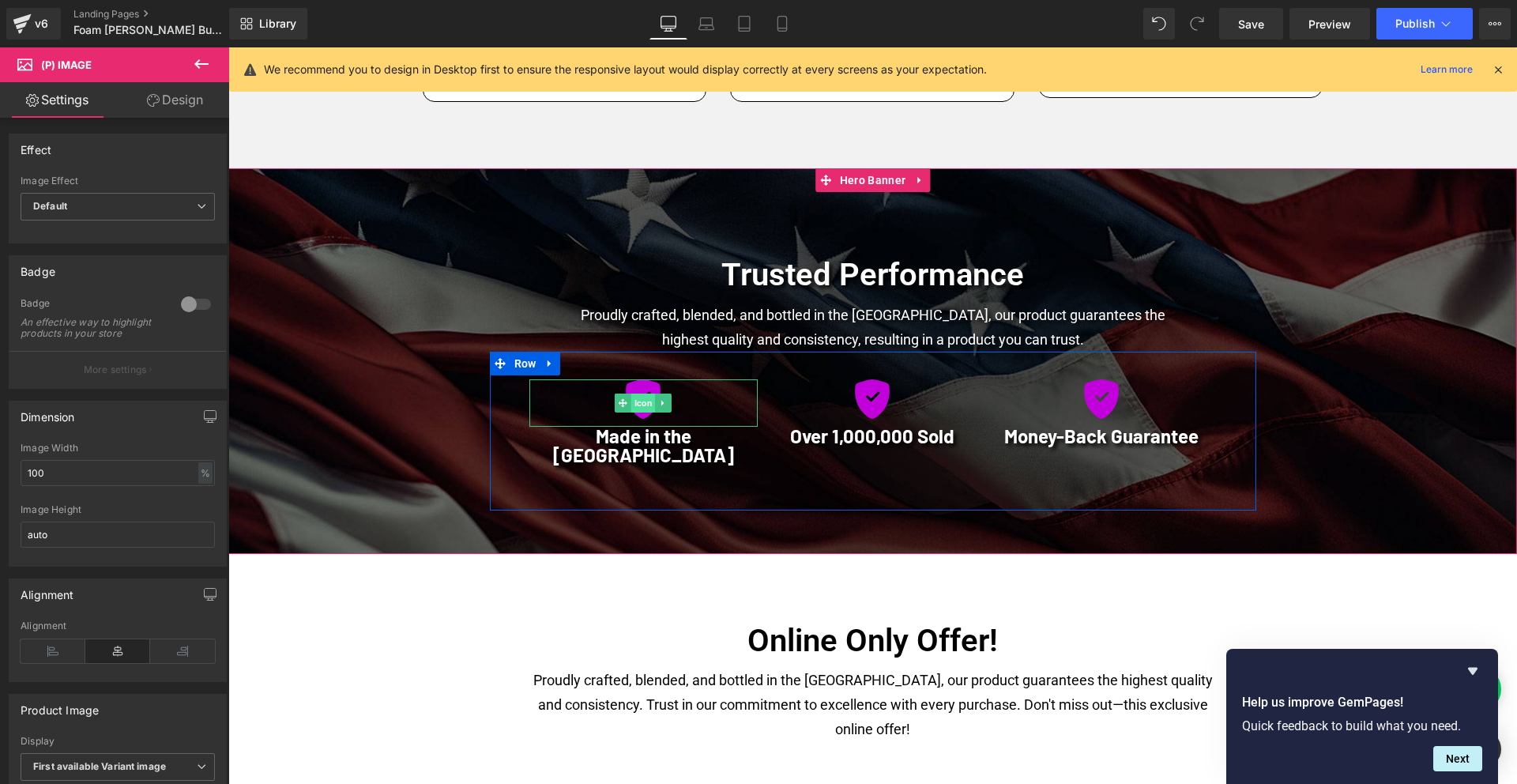
click at [645, 405] on span "Icon" at bounding box center [643, 403] width 24 height 19
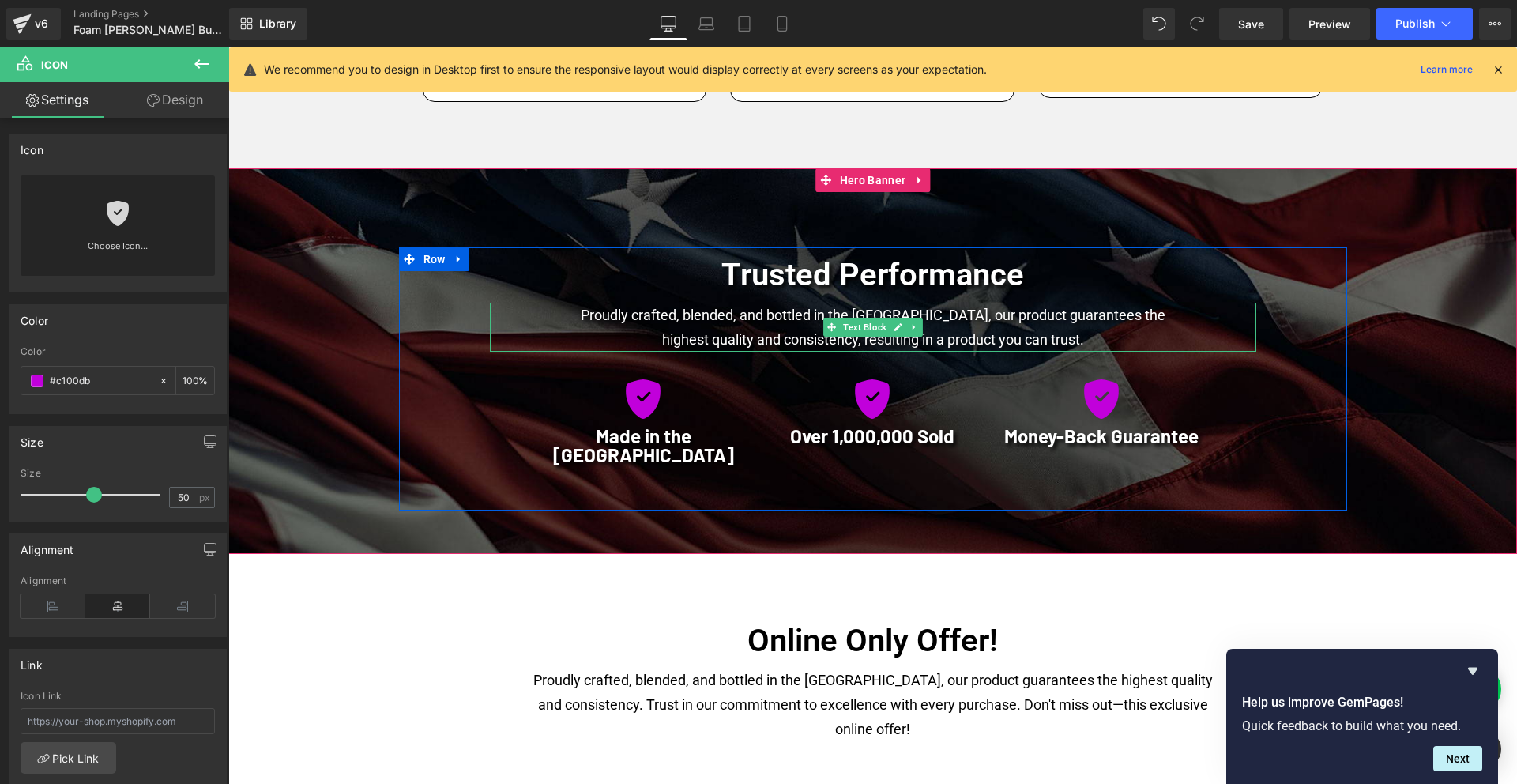
click at [698, 315] on p "Proudly crafted, blended, and bottled in the [GEOGRAPHIC_DATA], our product gua…" at bounding box center [873, 327] width 609 height 49
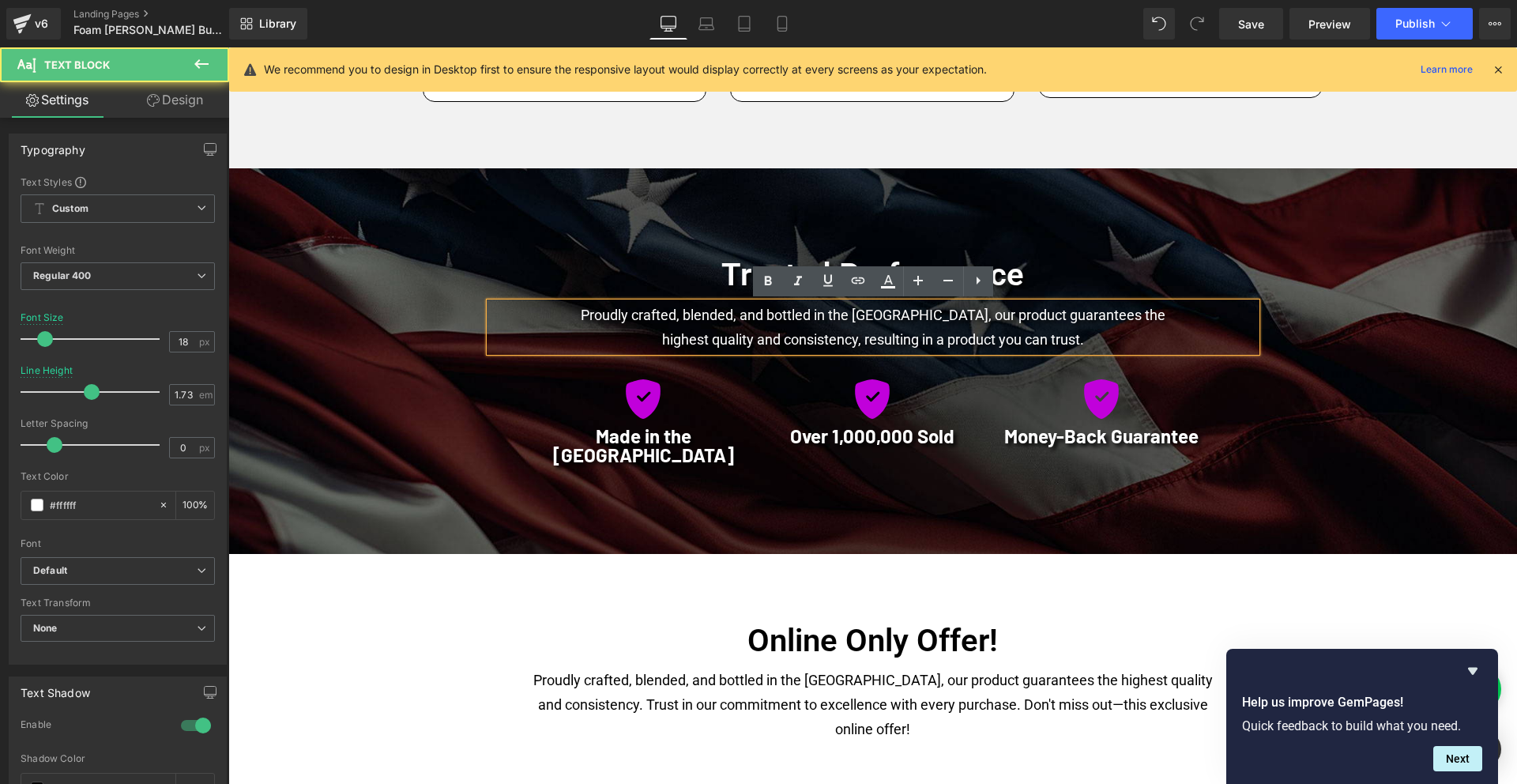
click at [574, 314] on p "Proudly crafted, blended, and bottled in the [GEOGRAPHIC_DATA], our product gua…" at bounding box center [873, 327] width 609 height 49
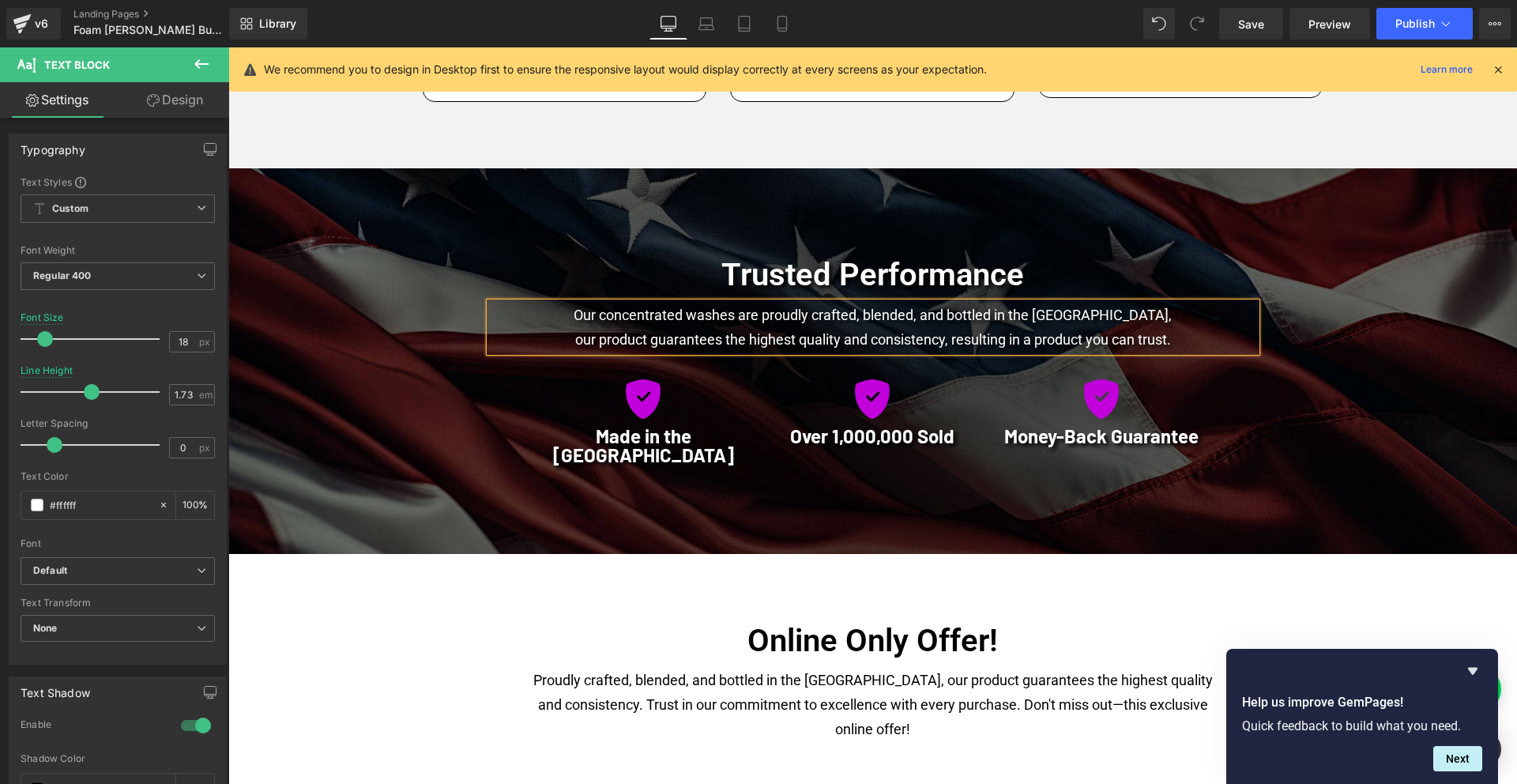
click at [1027, 324] on p "Our concentrated washes are proudly crafted, blended, and bottled in the [GEOGR…" at bounding box center [873, 327] width 609 height 49
click at [1082, 319] on p "Our concentrated washes are proudly crafted, blended, and bottled in the [GEOGR…" at bounding box center [873, 327] width 609 height 49
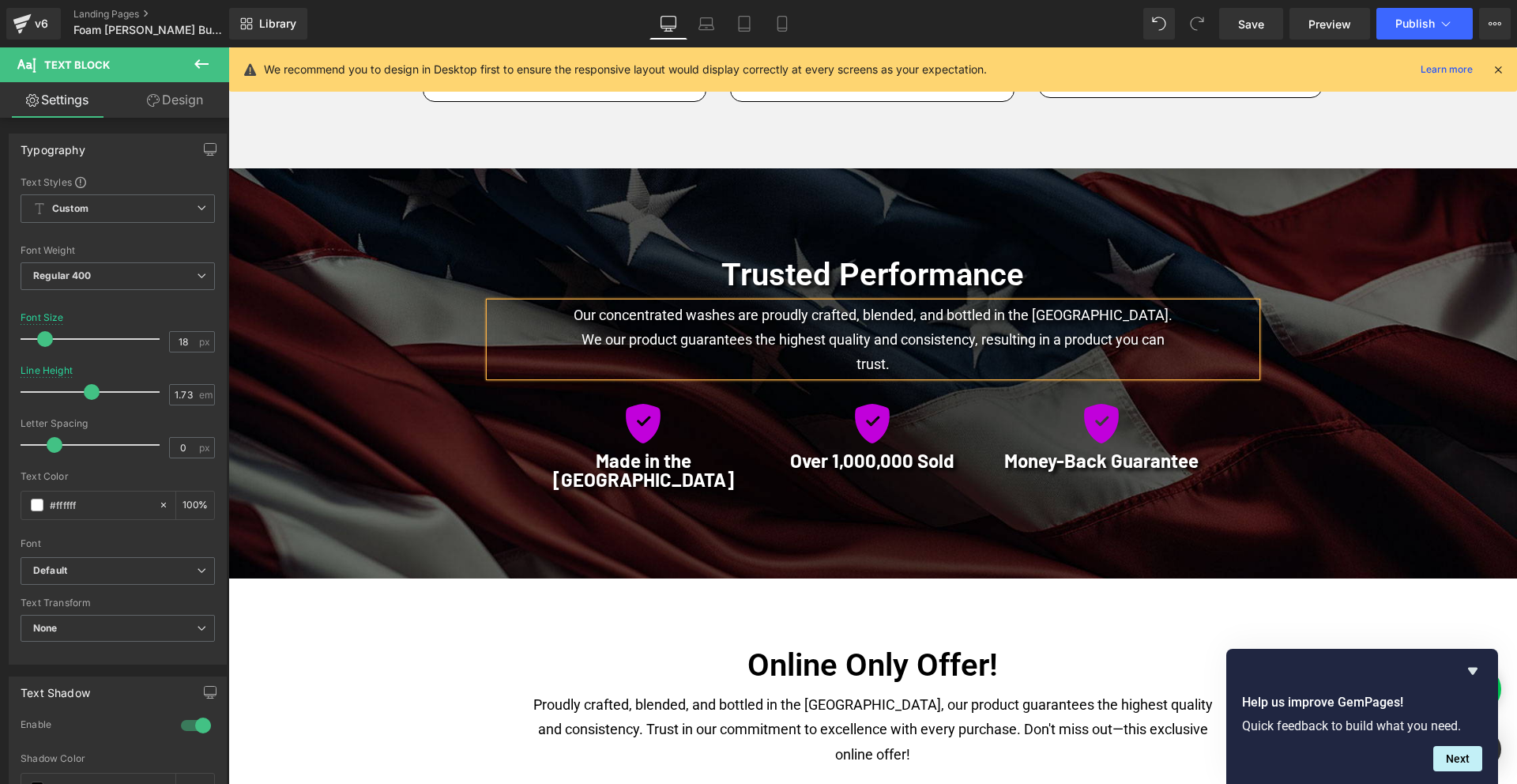
click at [680, 344] on p "Our concentrated washes are proudly crafted, blended, and bottled in the [GEOGR…" at bounding box center [873, 339] width 609 height 73
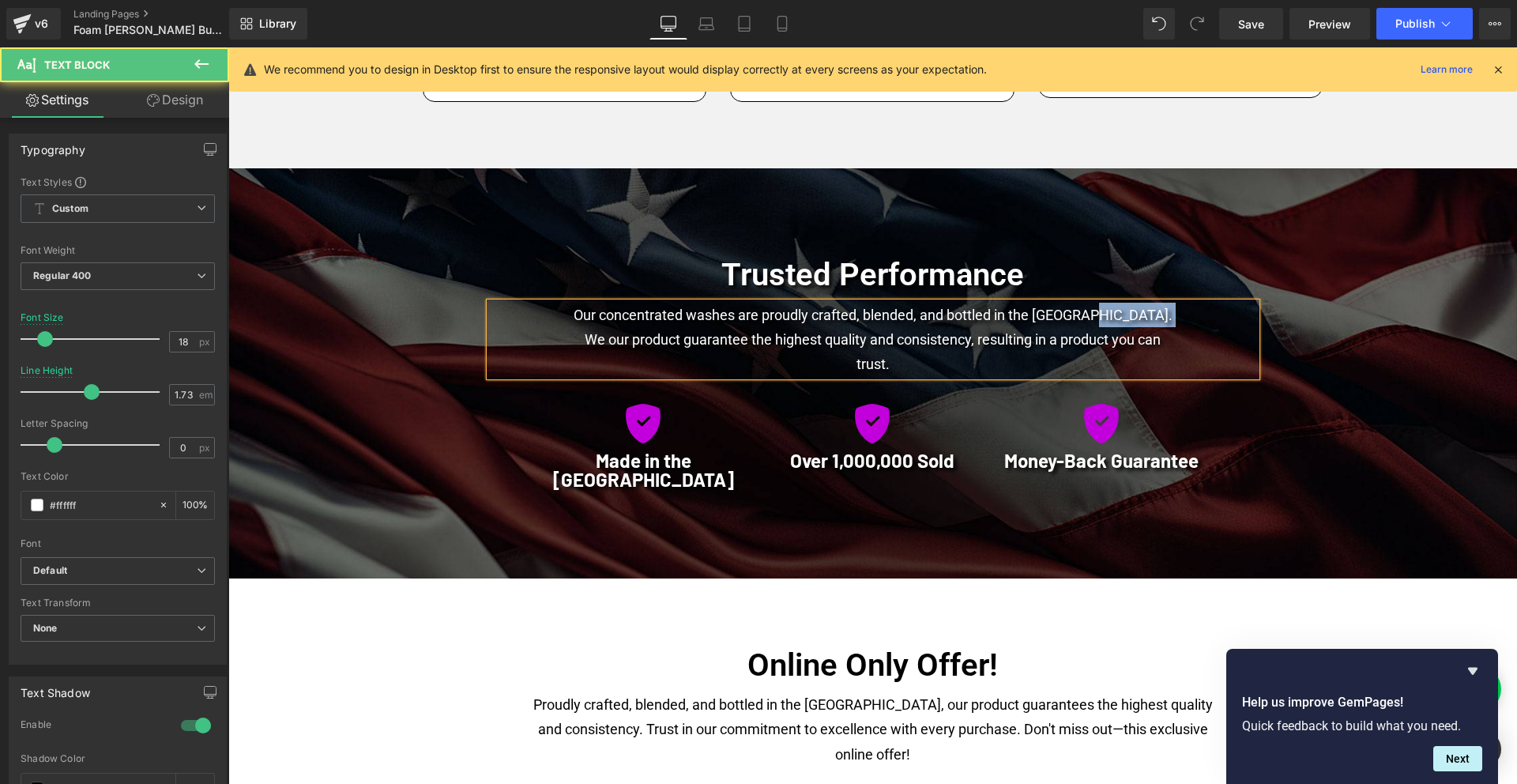
drag, startPoint x: 1094, startPoint y: 314, endPoint x: 1191, endPoint y: 314, distance: 97.0
click at [1191, 314] on div "Our concentrated washes are proudly crafted, blended, and bottled in the [GEOGR…" at bounding box center [873, 339] width 766 height 73
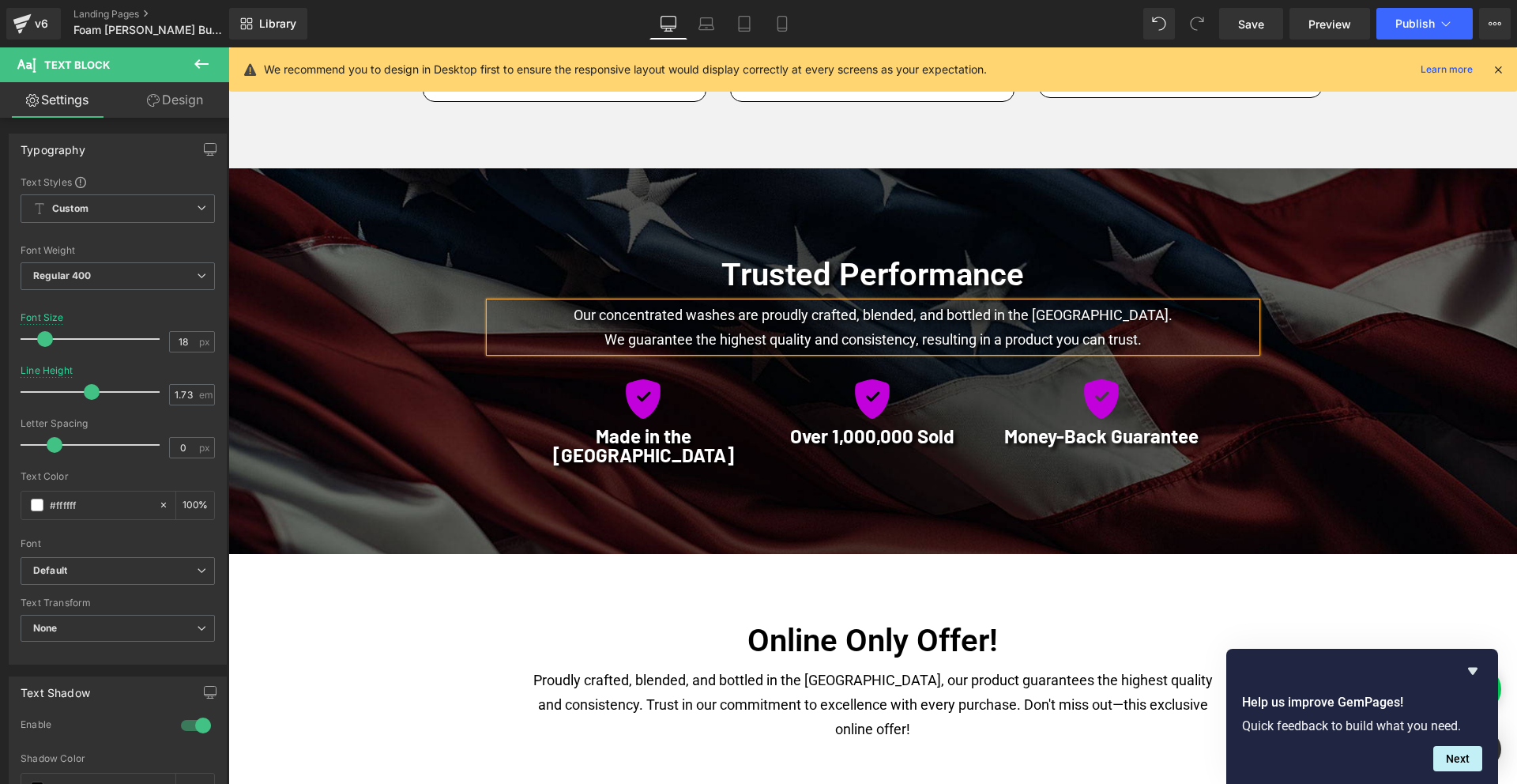
click at [839, 338] on p "Our concentrated washes are proudly crafted, blended, and bottled in the [GEOGR…" at bounding box center [873, 327] width 609 height 49
click at [464, 342] on div "Trusted Performance Heading Our concentrated washes are proudly crafted, blende…" at bounding box center [873, 378] width 948 height 262
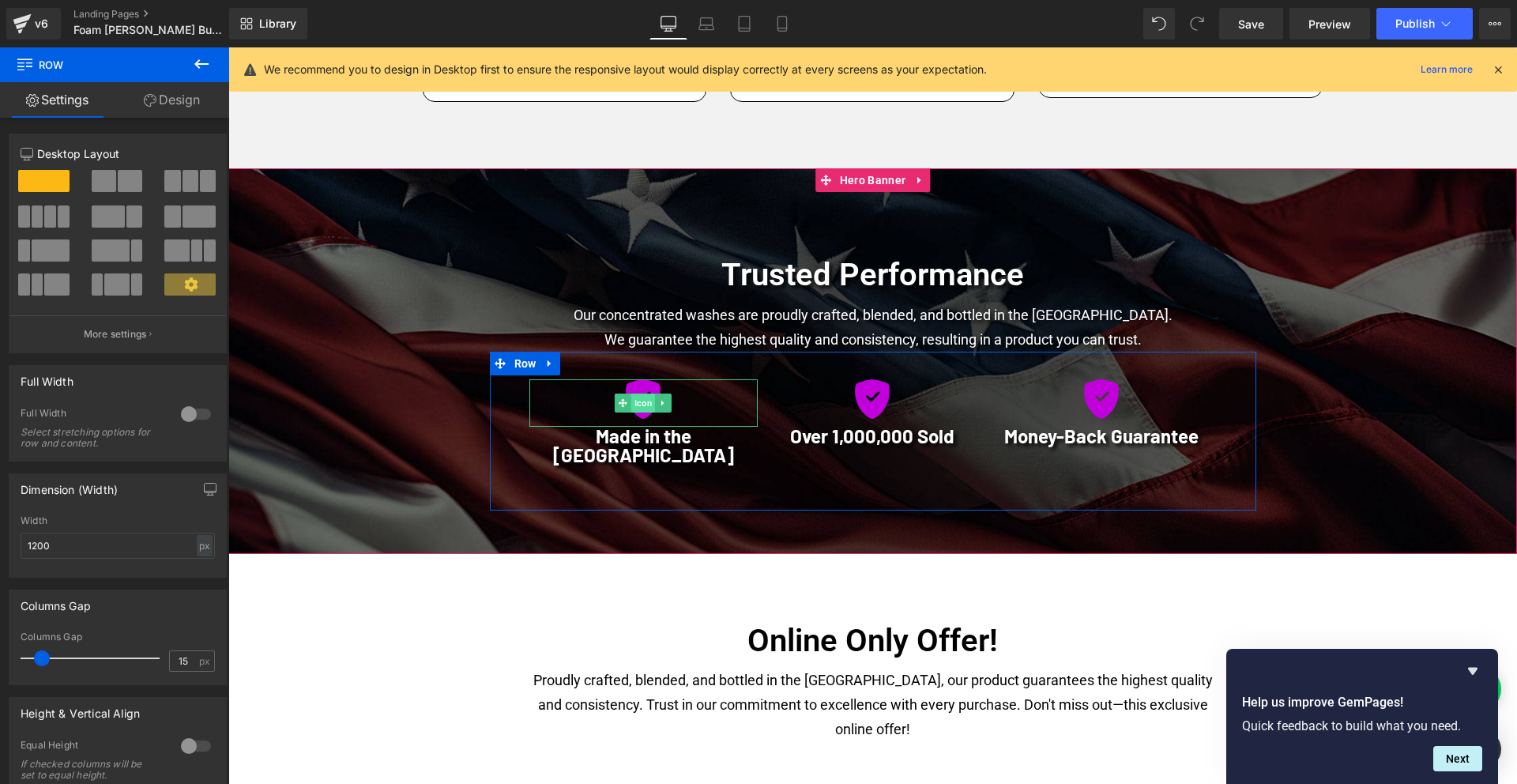
click at [642, 397] on span "Icon" at bounding box center [643, 403] width 24 height 19
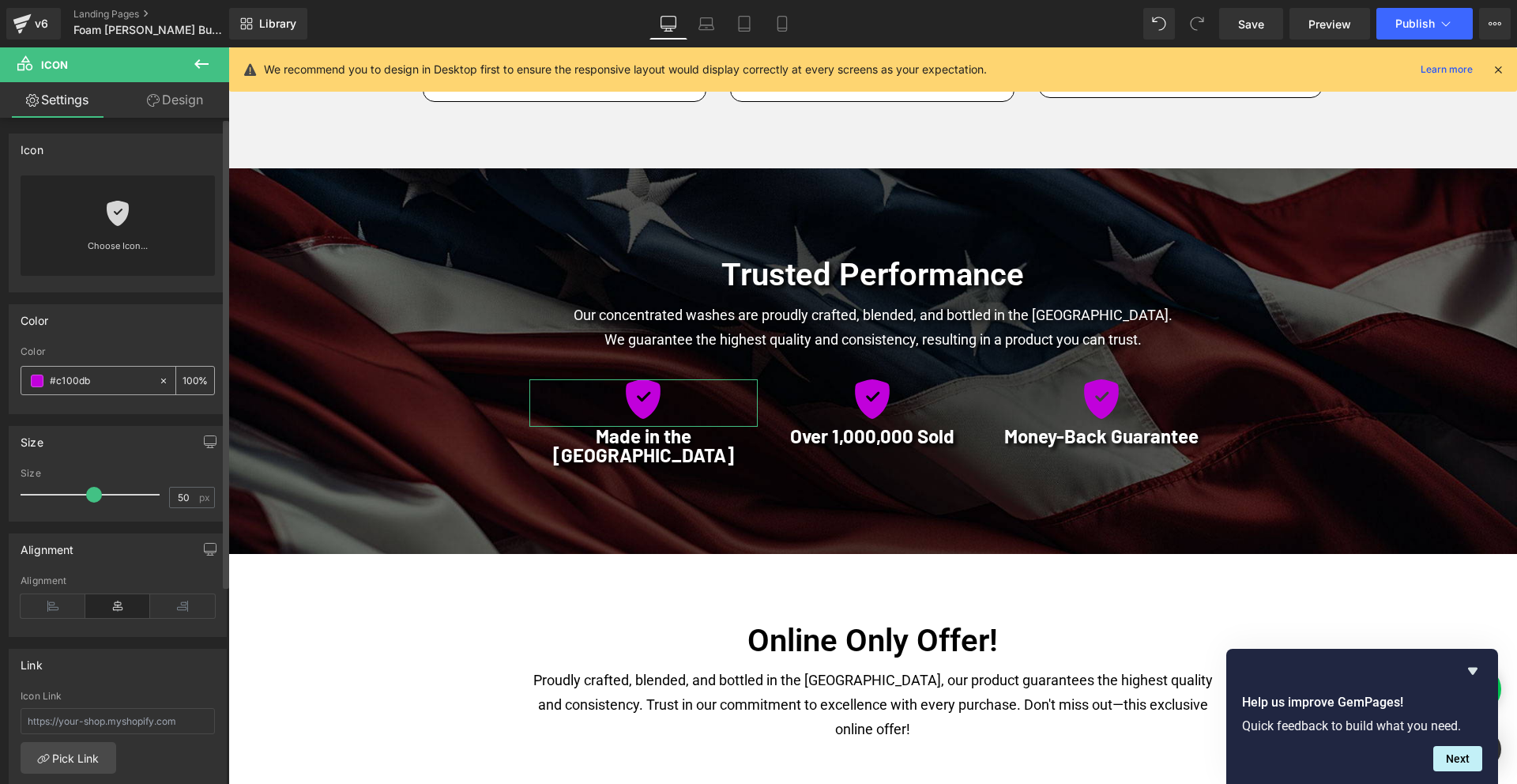
click at [66, 381] on input "#c100db" at bounding box center [100, 380] width 101 height 17
type input "#00dd00"
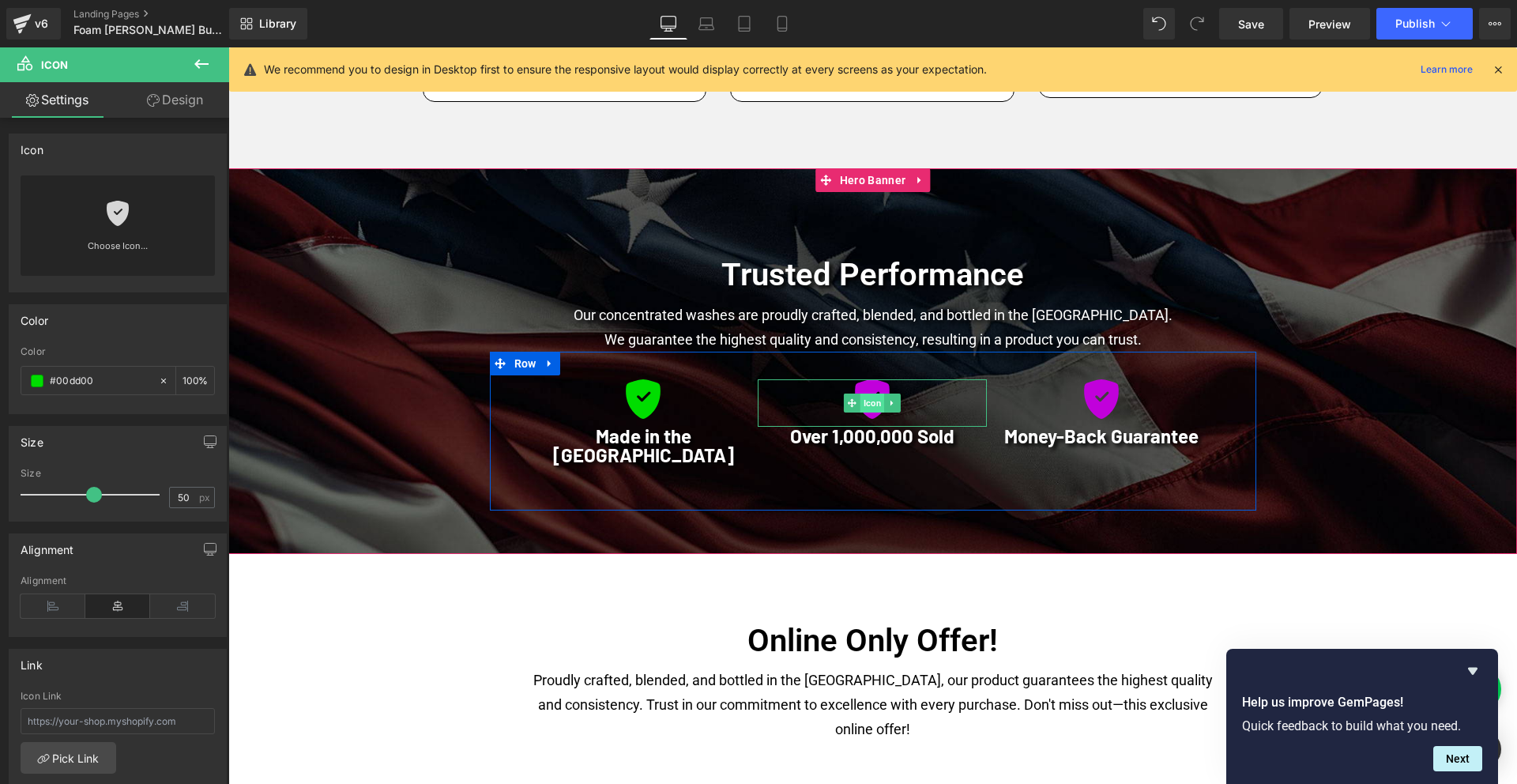
click at [869, 399] on span "Icon" at bounding box center [872, 403] width 24 height 19
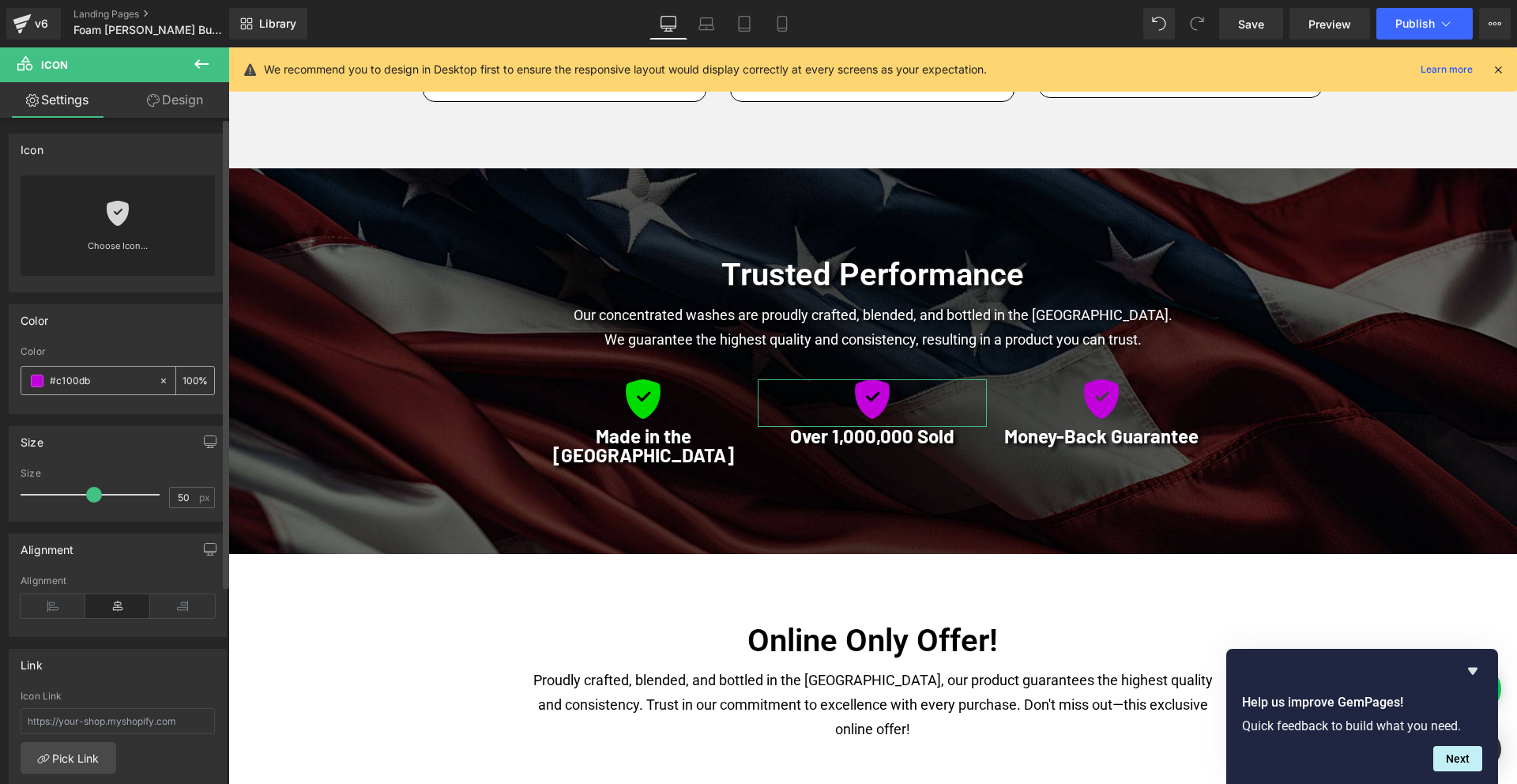
click at [79, 380] on input "#c100db" at bounding box center [100, 380] width 101 height 17
type input "#00dd00"
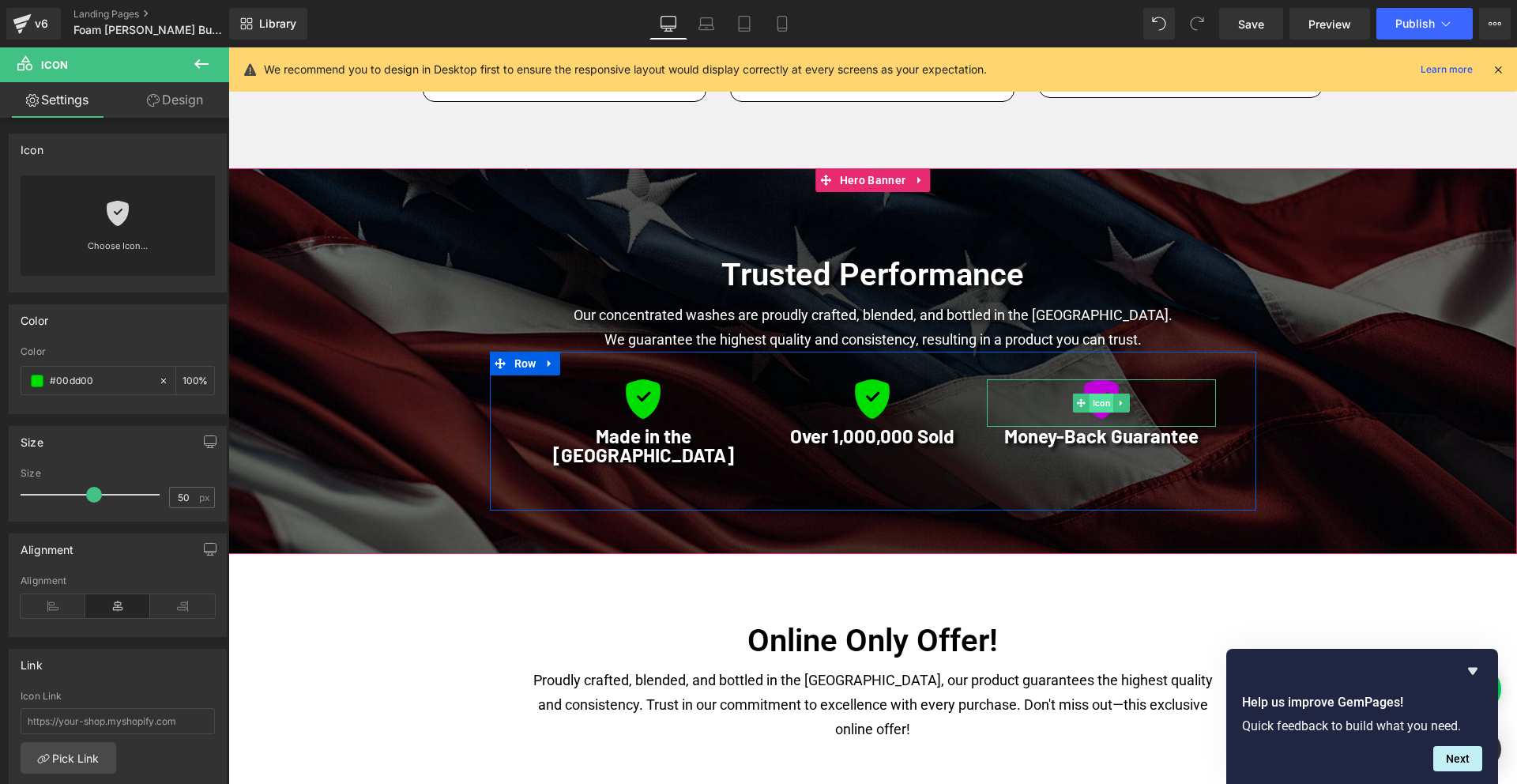
click at [1102, 409] on span "Icon" at bounding box center [1101, 403] width 24 height 19
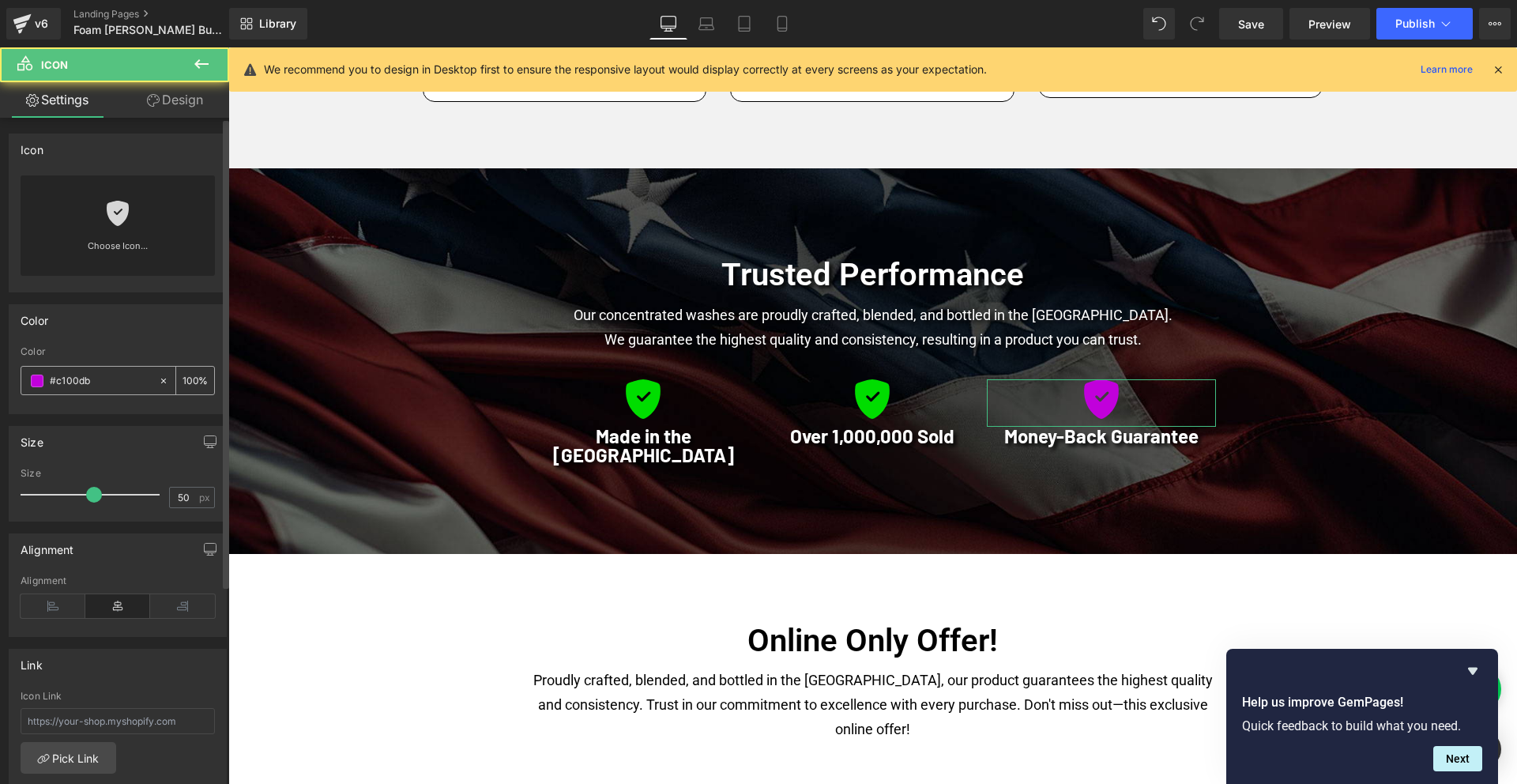
click at [75, 376] on input "#c100db" at bounding box center [100, 380] width 101 height 17
paste input "00dd00"
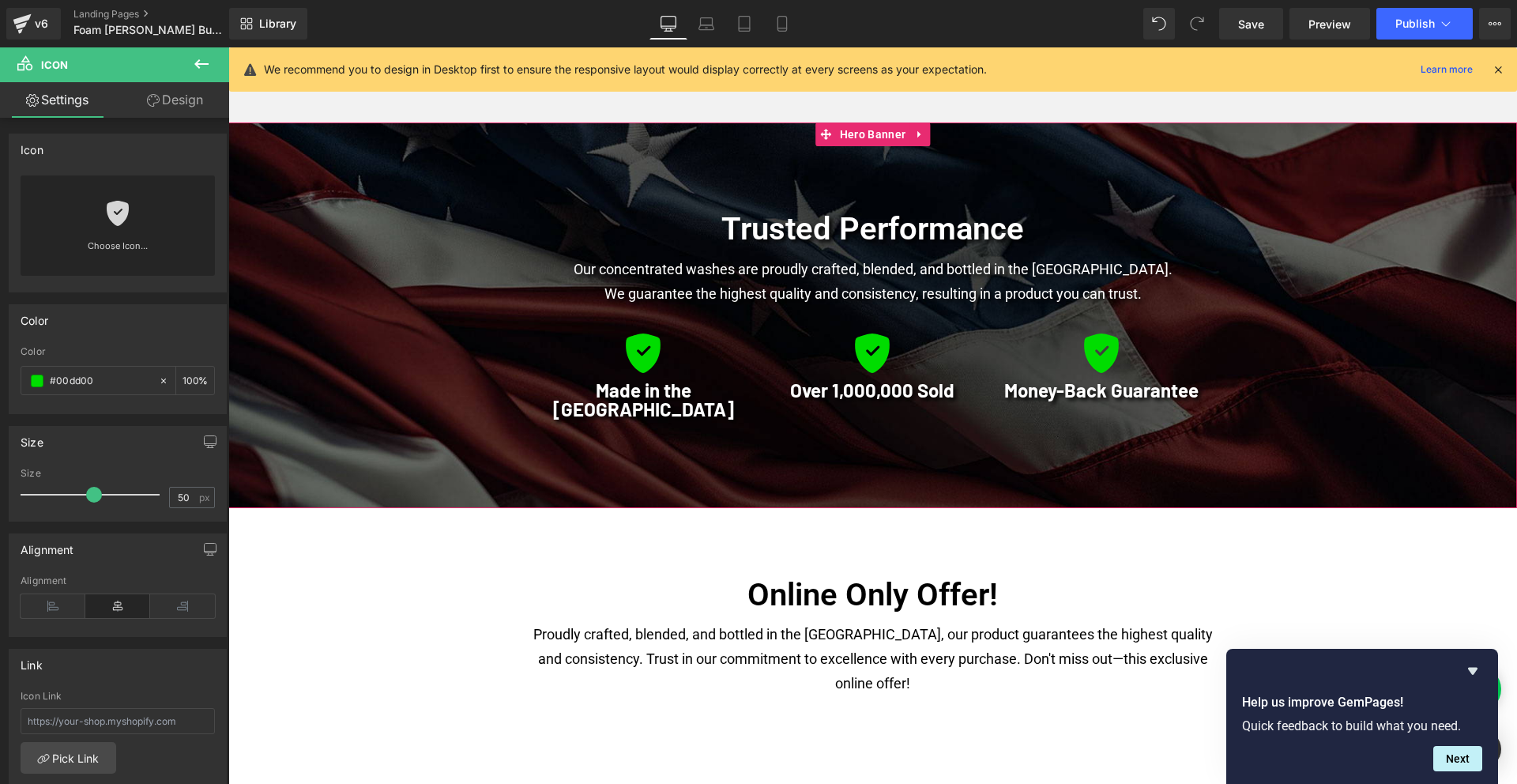
scroll to position [1620, 0]
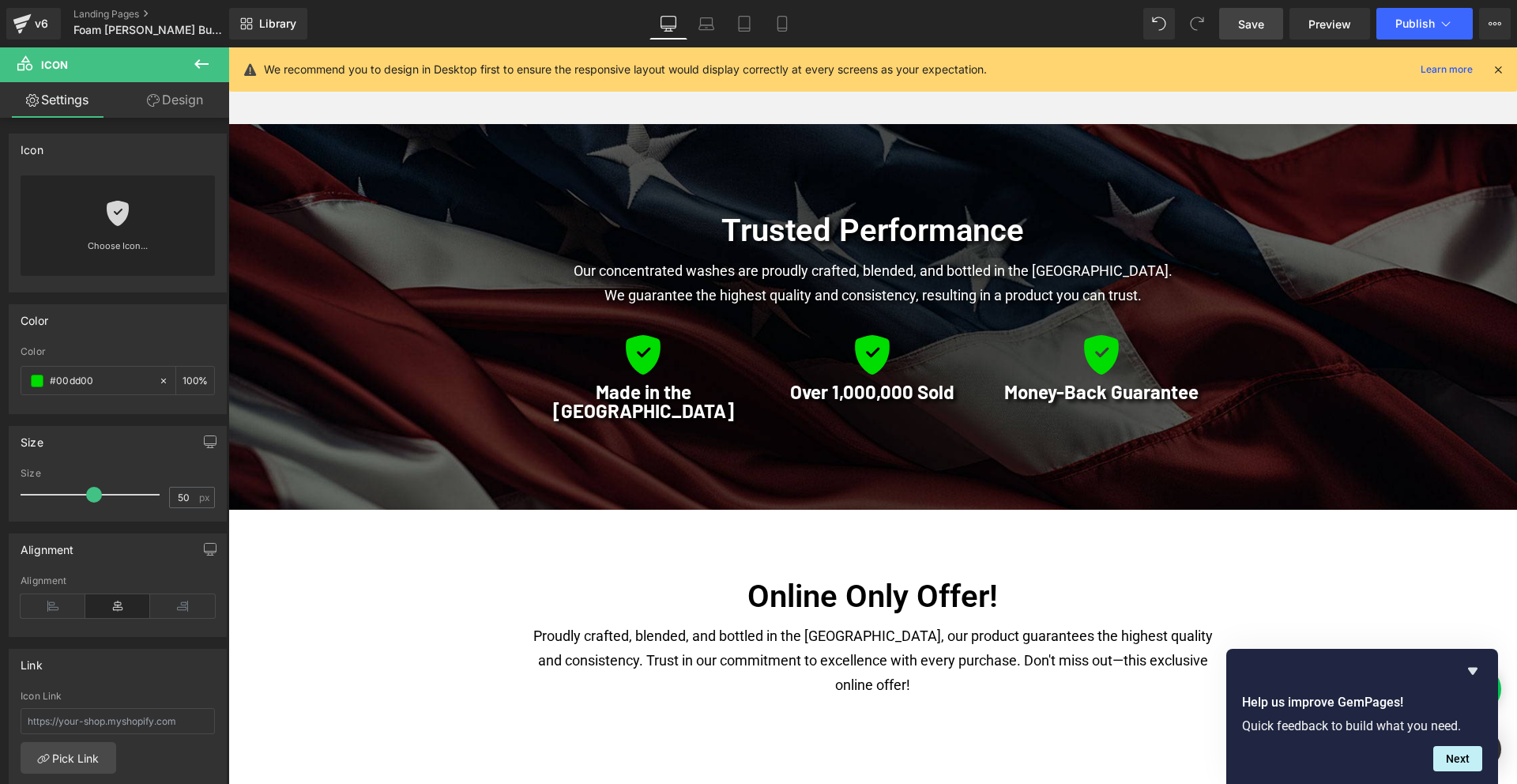
type input "#00dd00"
click at [1261, 22] on span "Save" at bounding box center [1250, 24] width 26 height 17
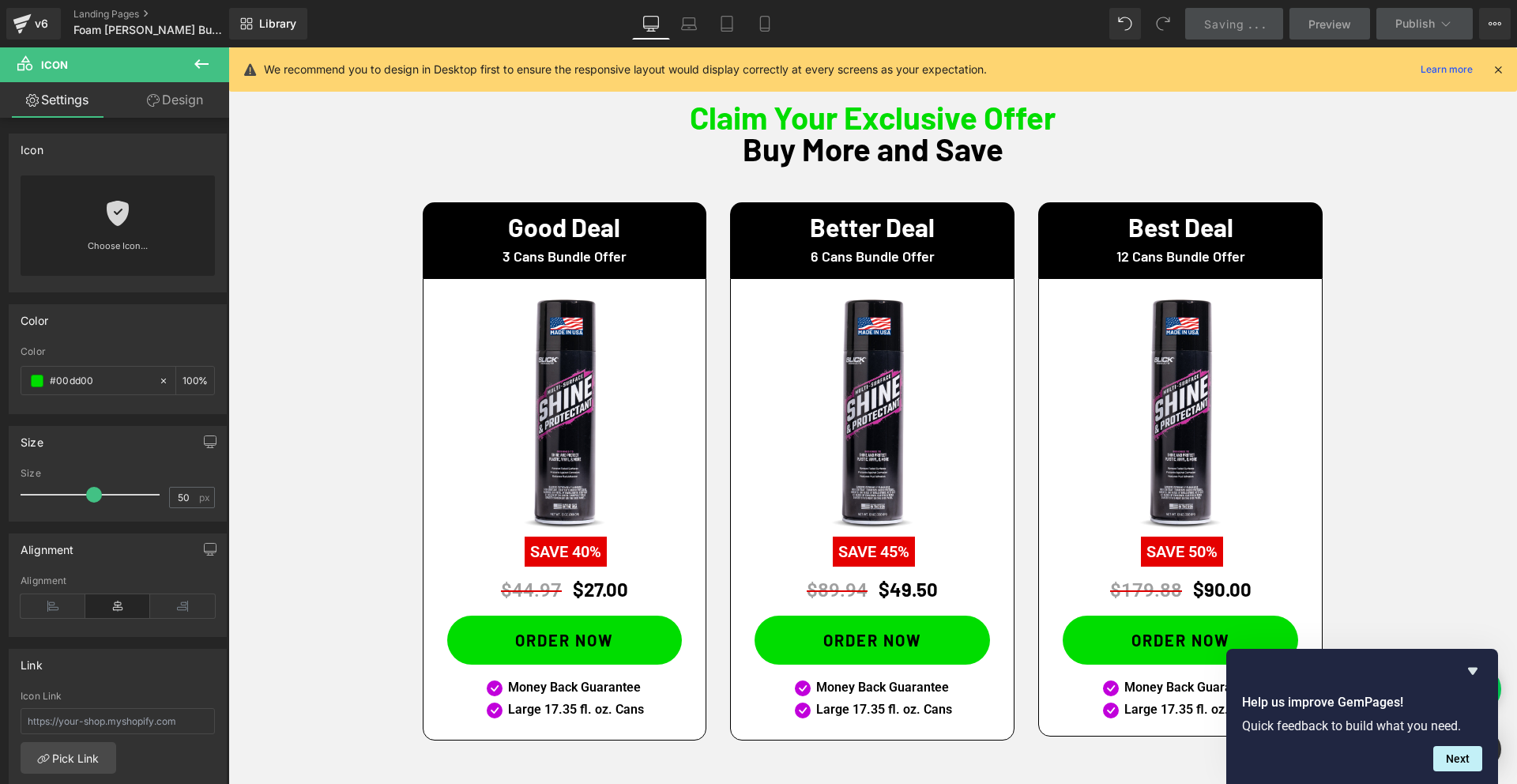
scroll to position [488, 0]
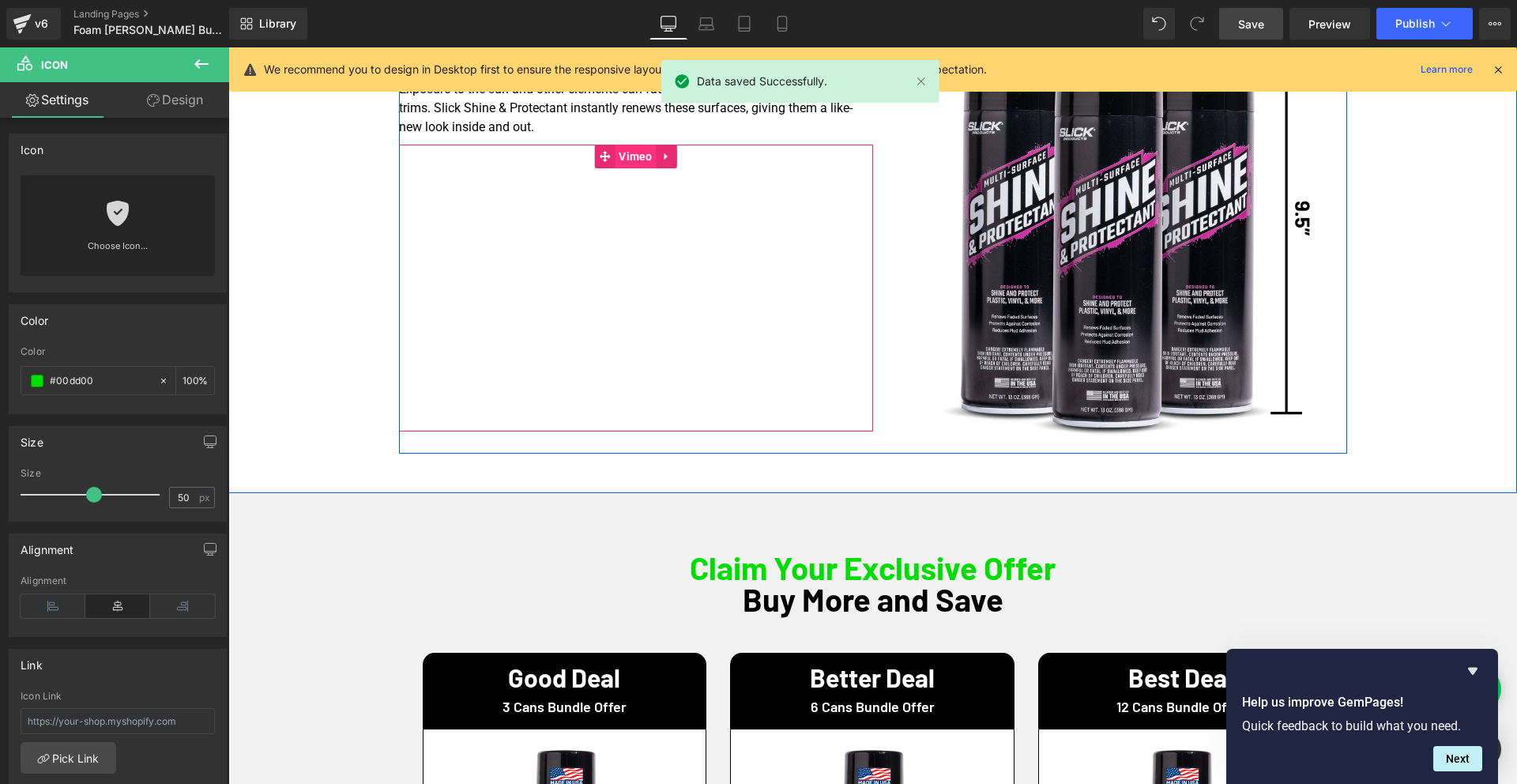
click at [633, 158] on span "Vimeo" at bounding box center [635, 157] width 42 height 23
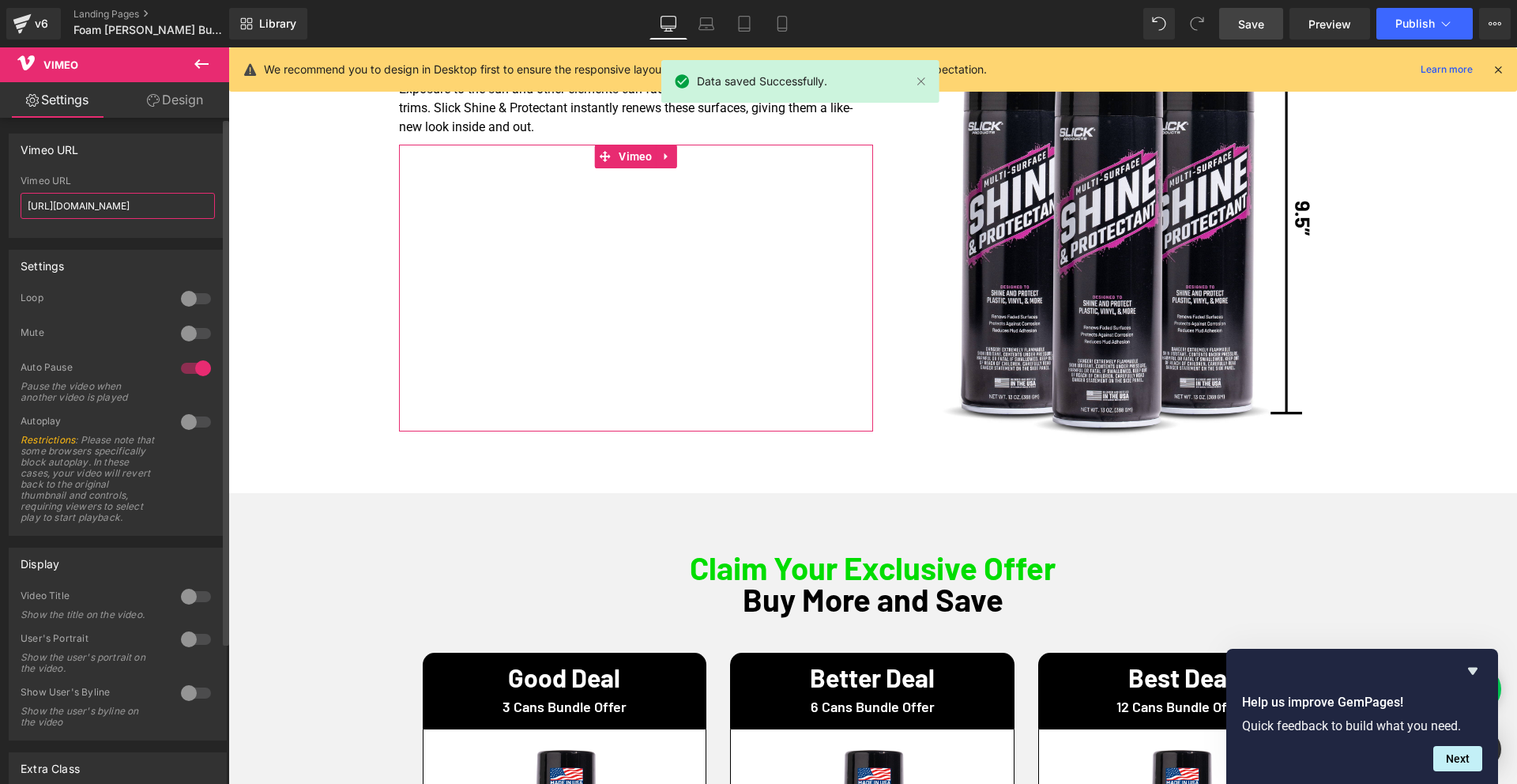
click at [136, 200] on input "[URL][DOMAIN_NAME]" at bounding box center [117, 205] width 194 height 26
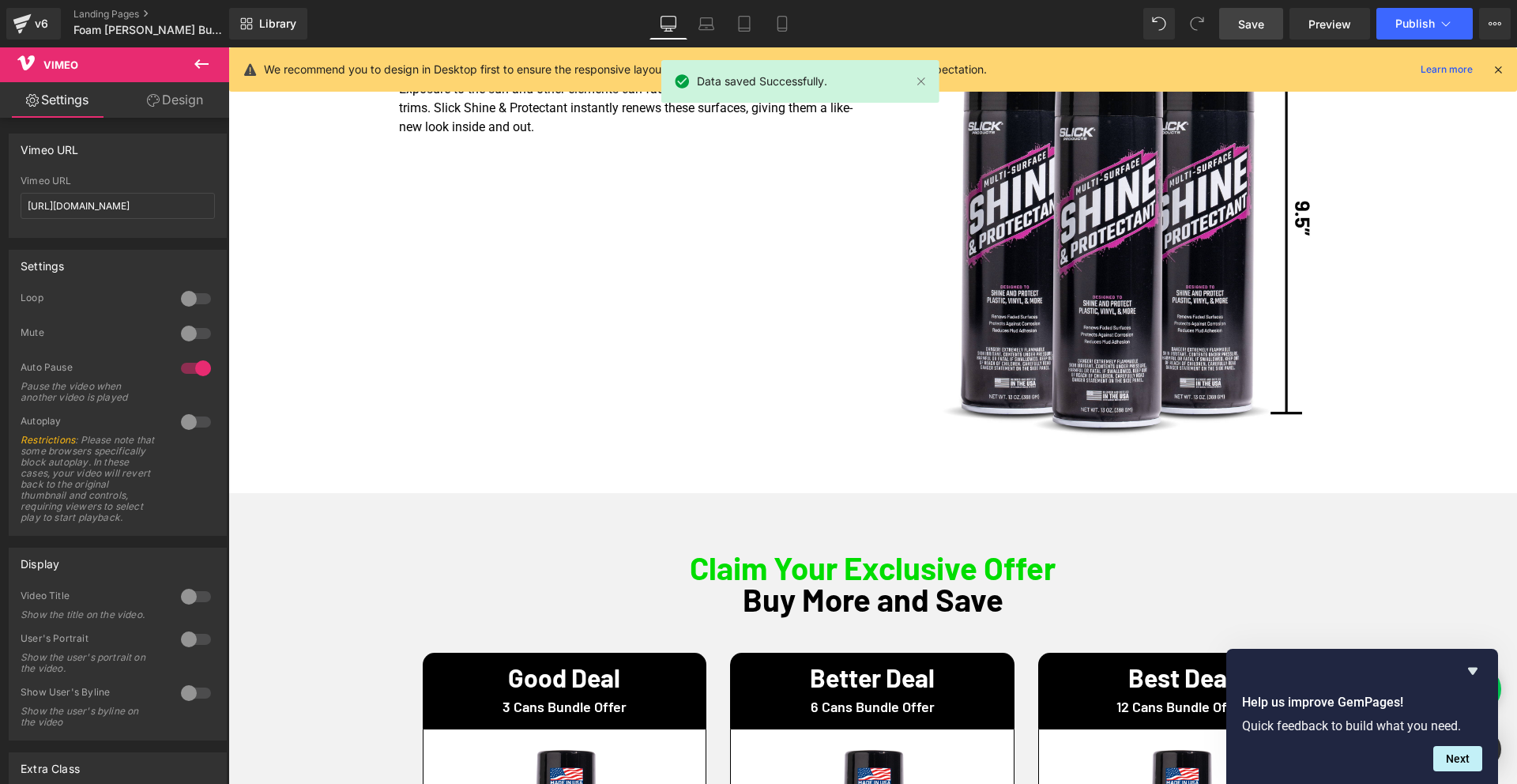
click at [499, 311] on div at bounding box center [636, 288] width 474 height 286
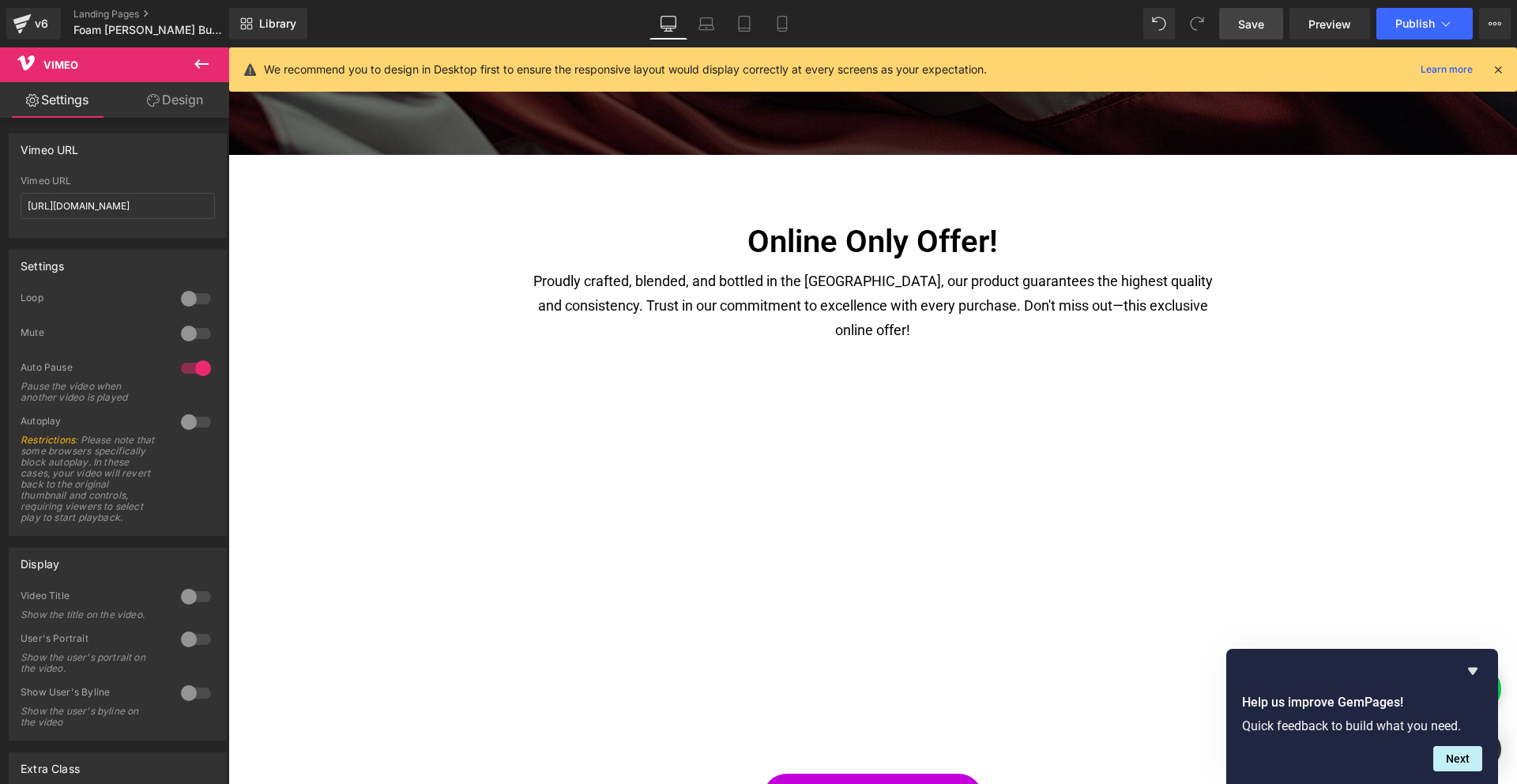
scroll to position [2035, 0]
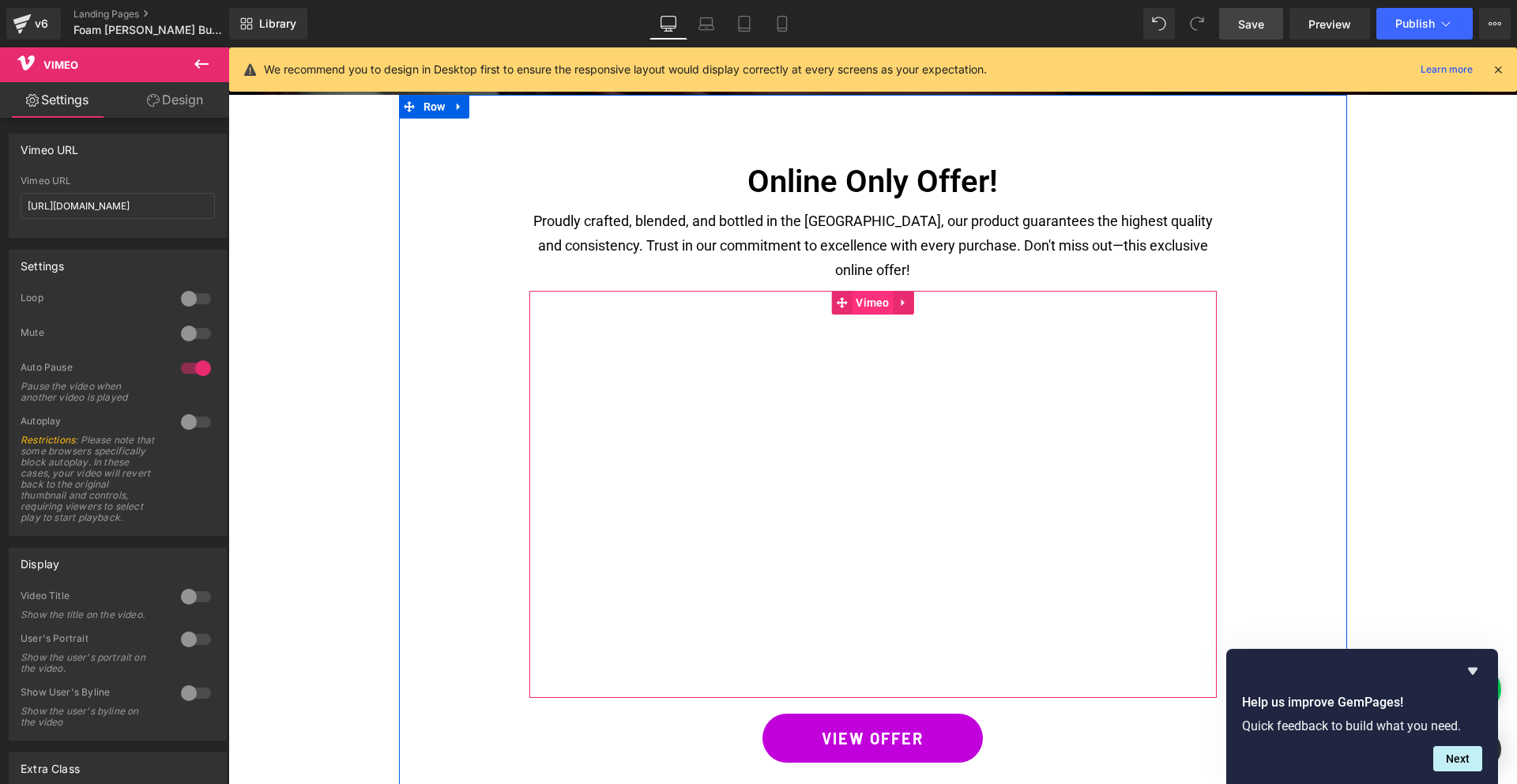
click at [876, 291] on span "Vimeo" at bounding box center [872, 303] width 42 height 23
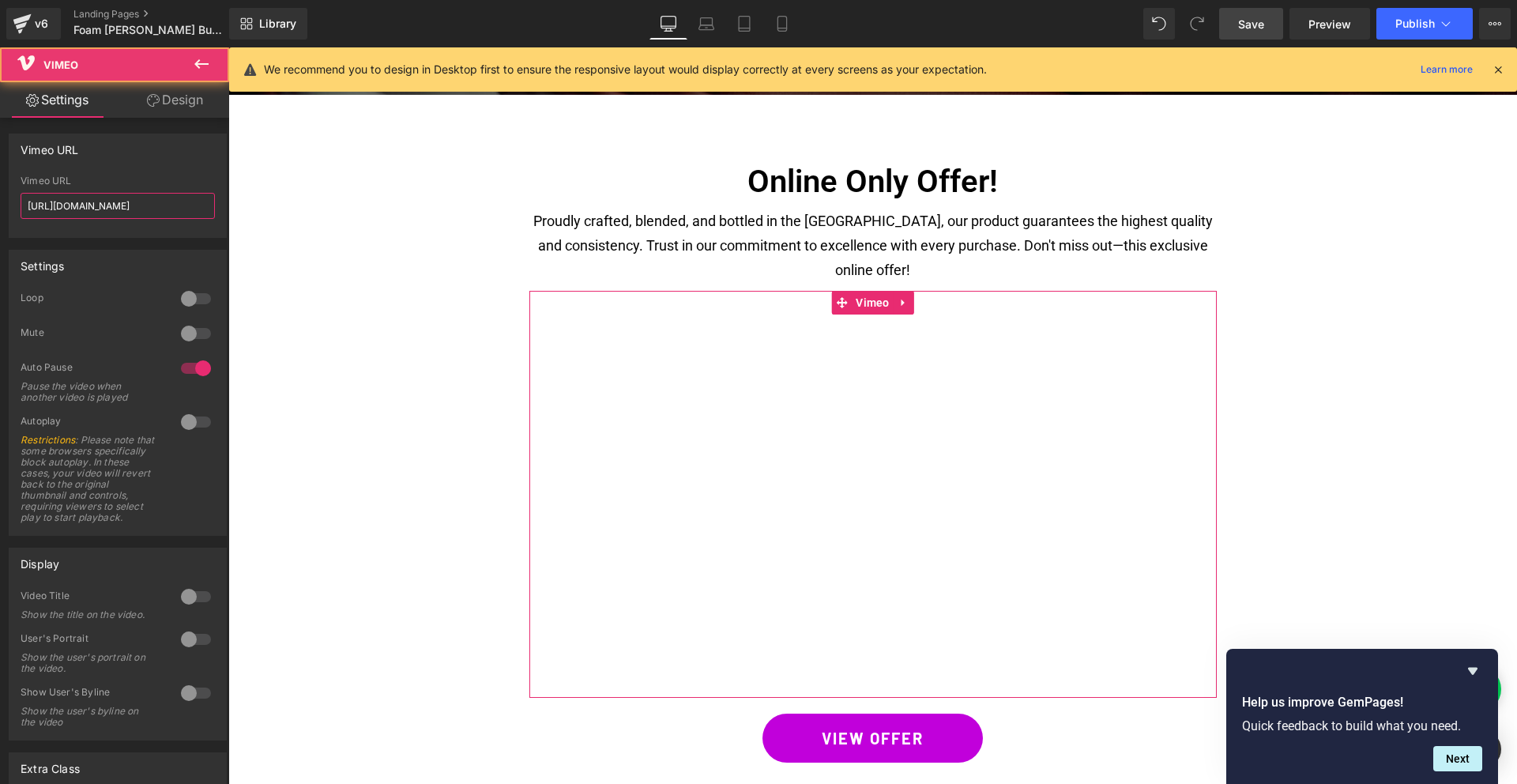
click at [125, 193] on input "[URL][DOMAIN_NAME]" at bounding box center [117, 205] width 194 height 26
paste input "51559169?share=copy"
type input "[URL][DOMAIN_NAME]"
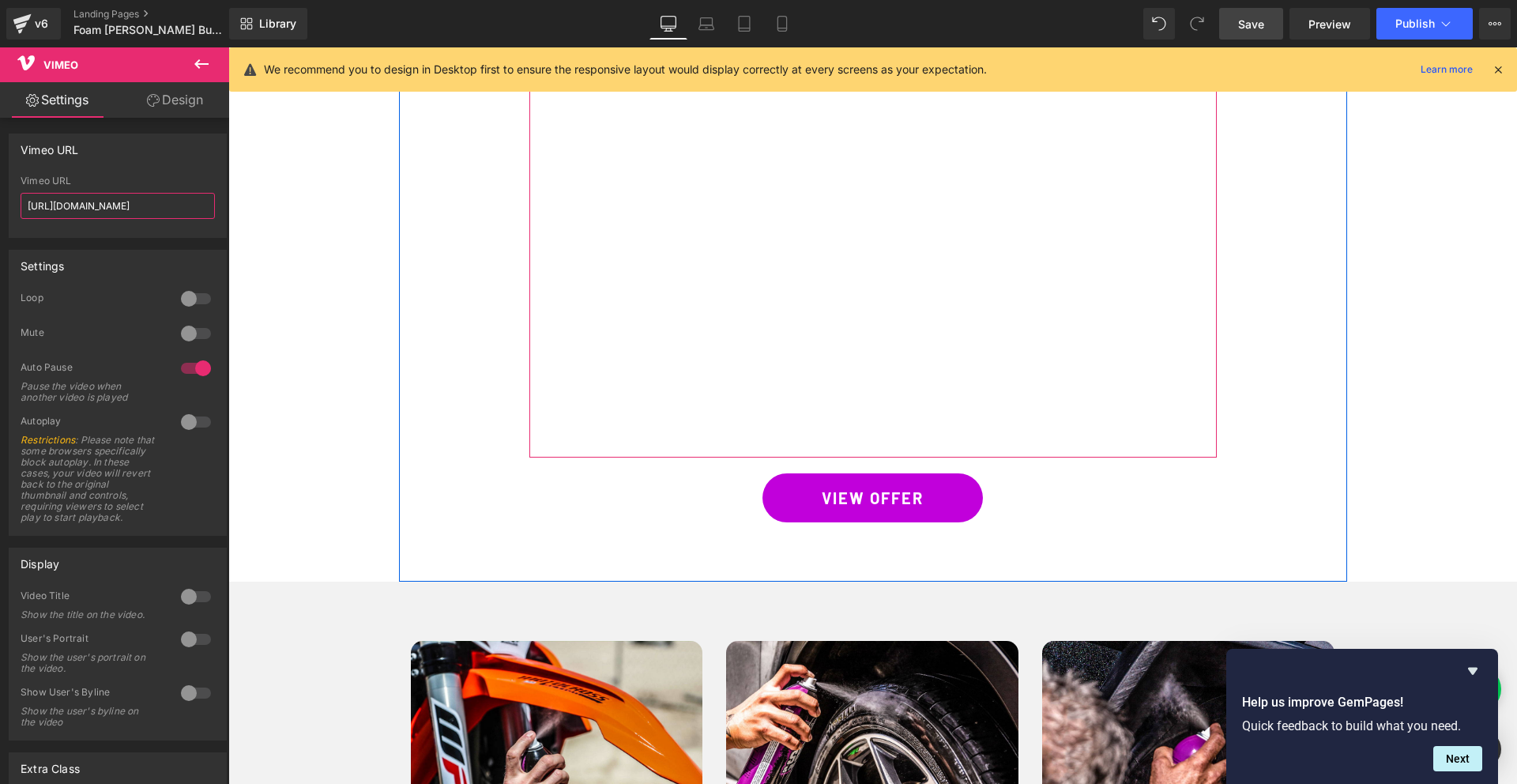
scroll to position [2283, 0]
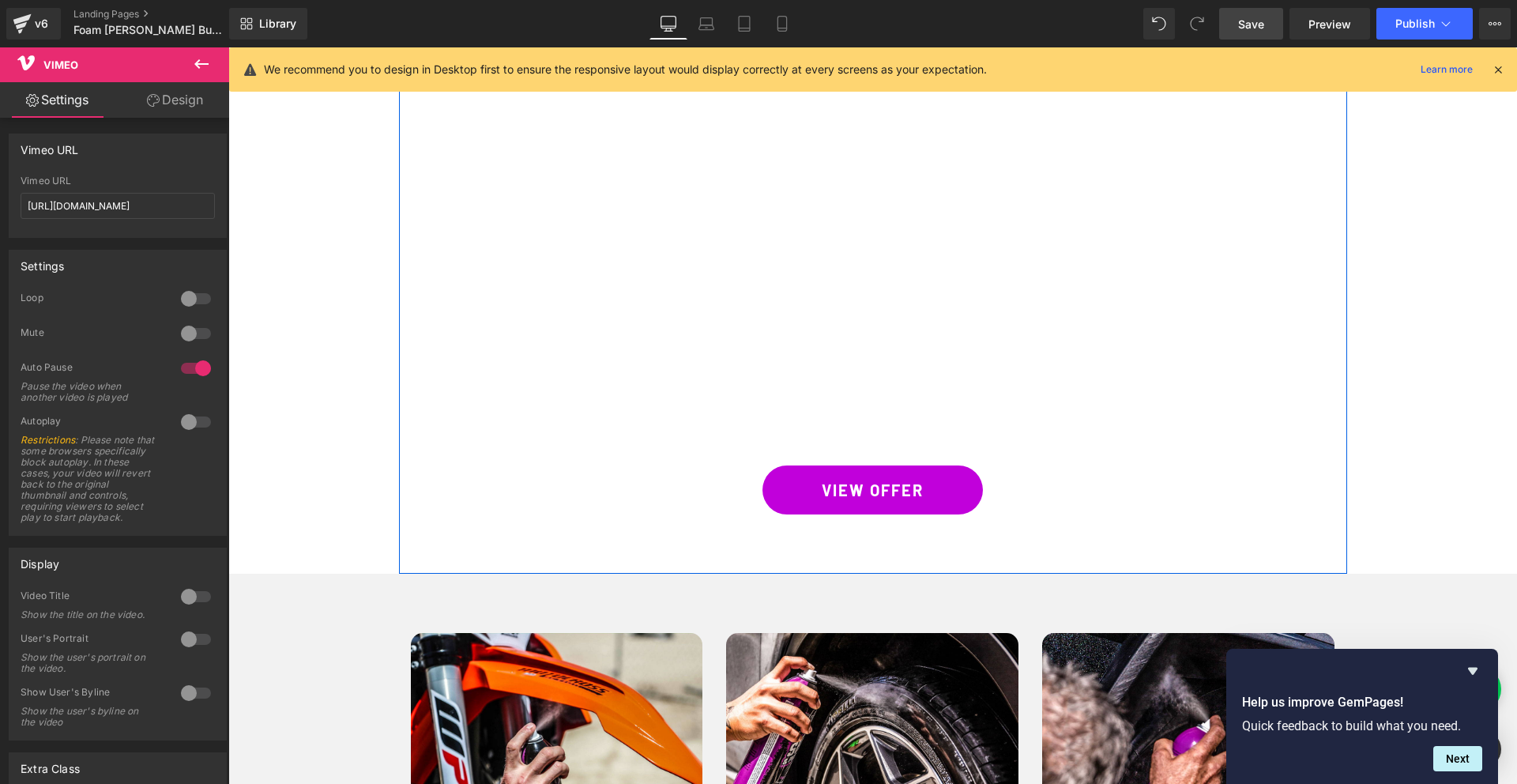
click at [878, 465] on div "VIEW OFFER Button" at bounding box center [873, 490] width 687 height 49
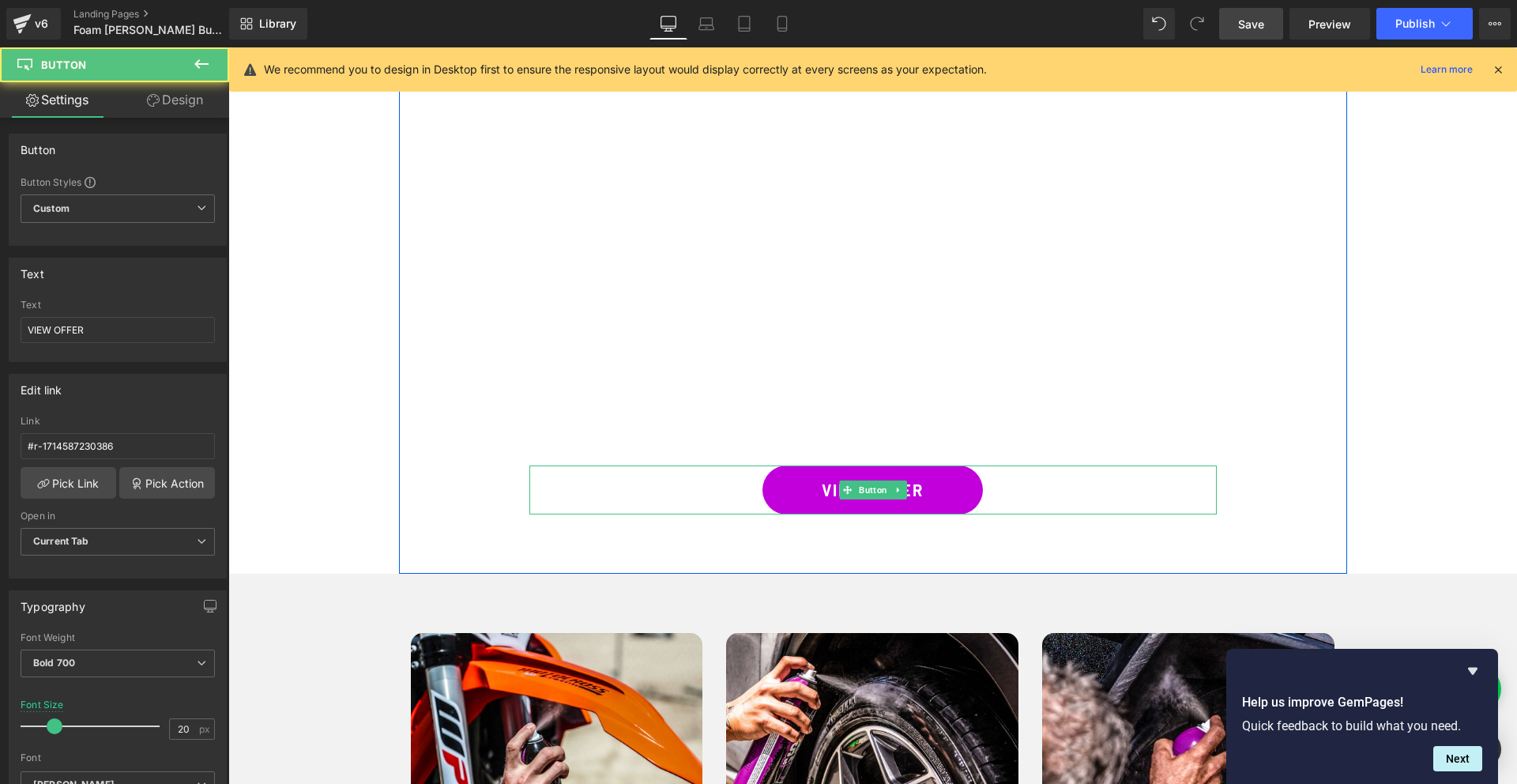
click at [878, 481] on span "Button" at bounding box center [873, 490] width 35 height 19
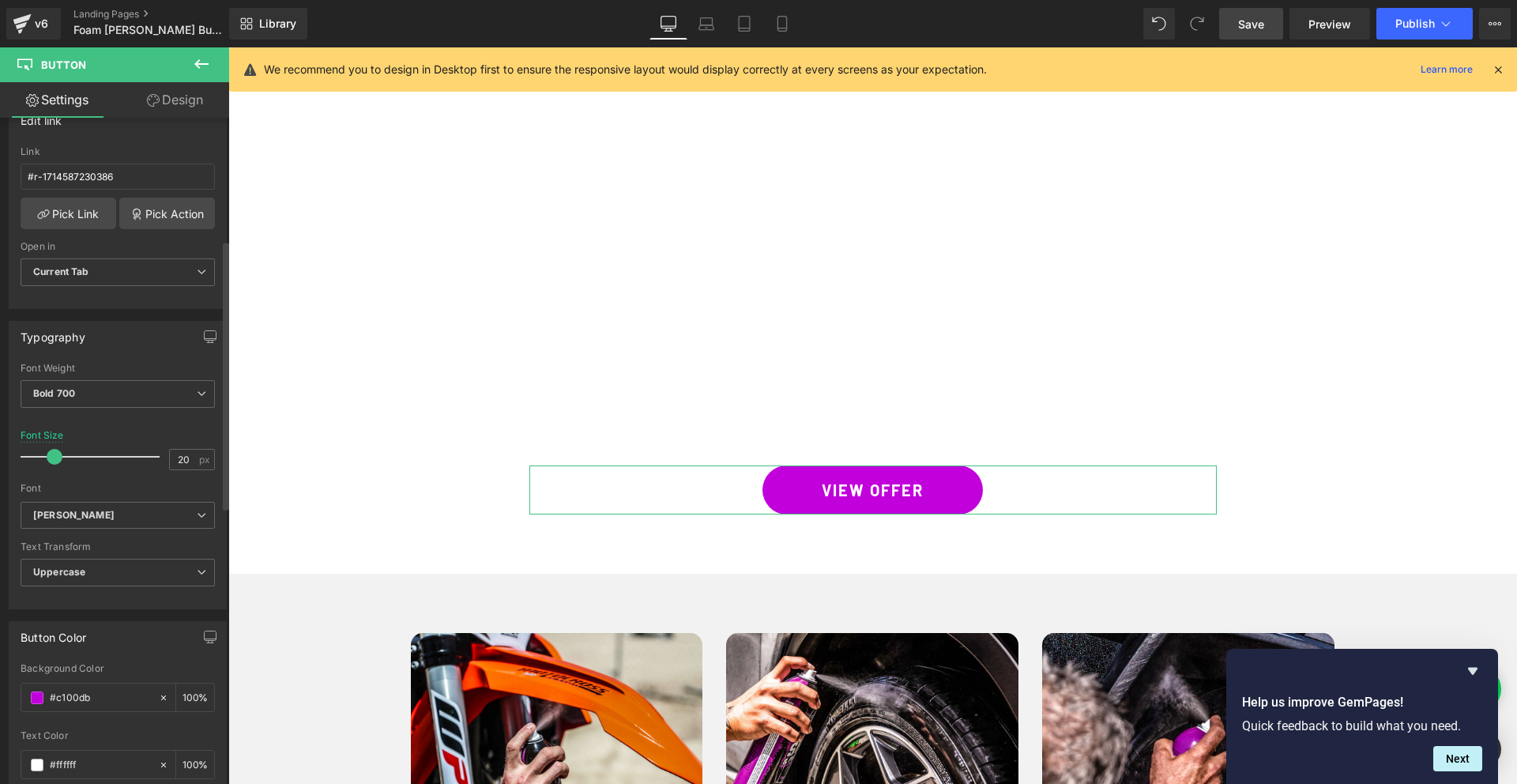
scroll to position [389, 0]
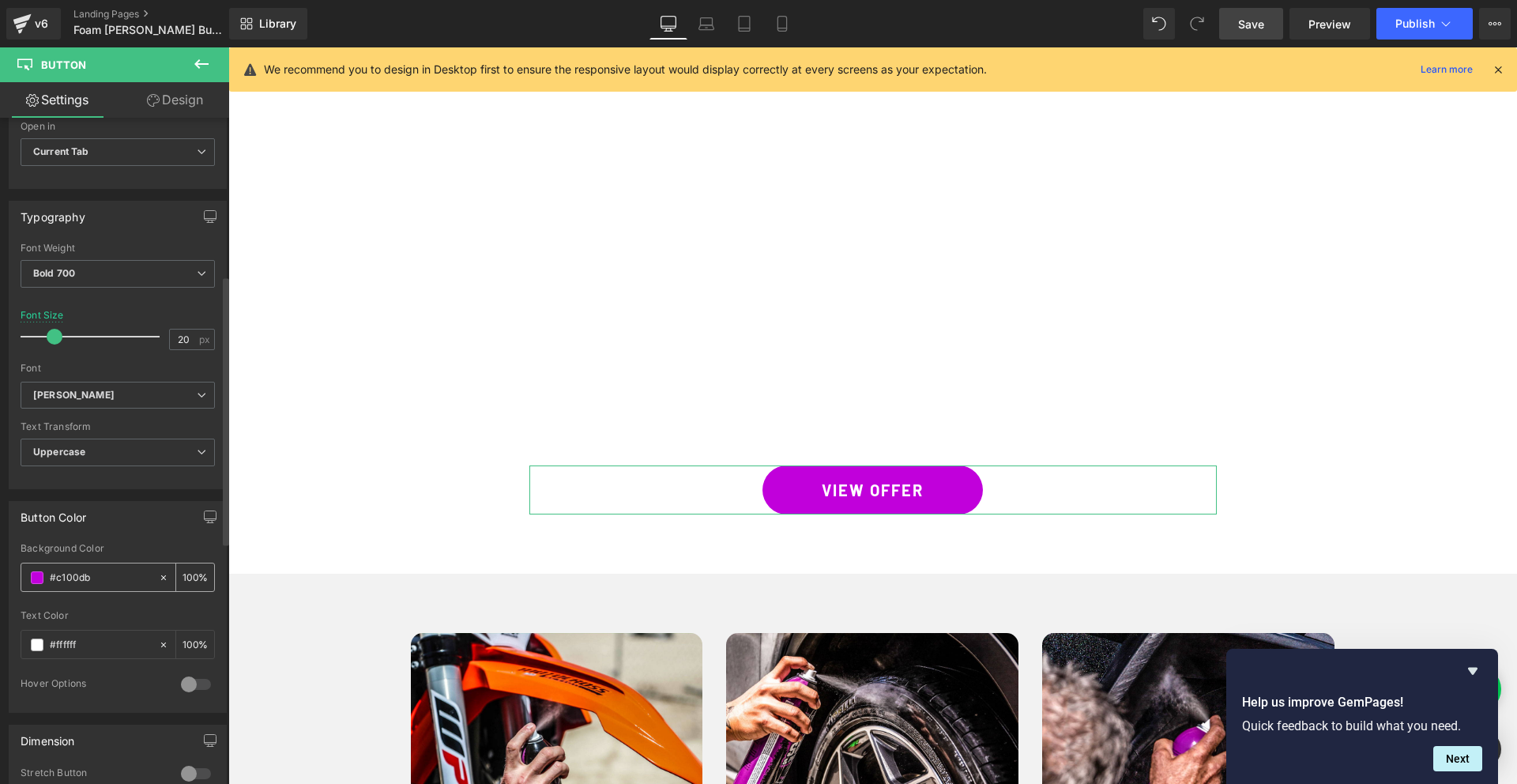
click at [68, 581] on input "#c100db" at bounding box center [100, 576] width 101 height 17
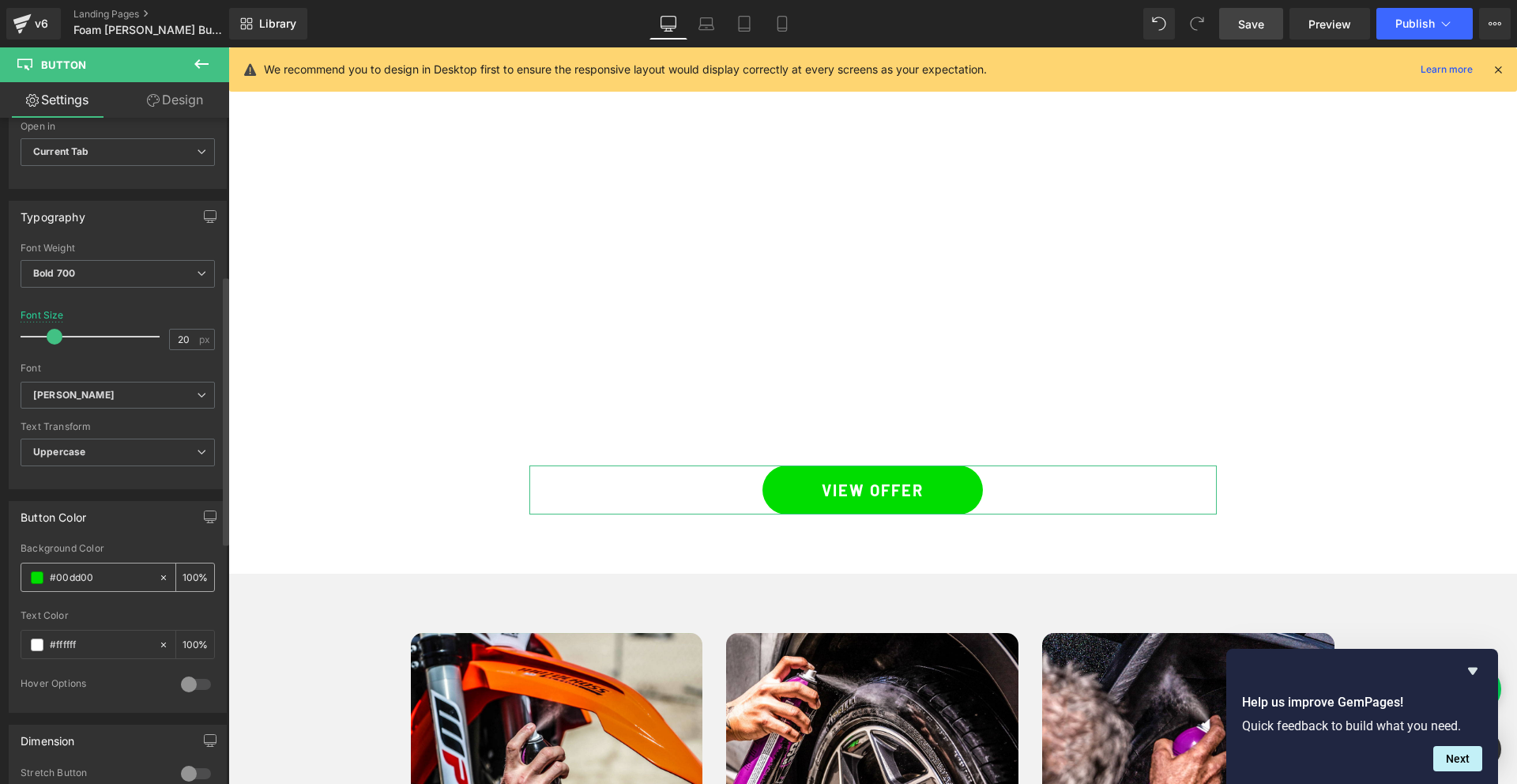
type input "#00dd00"
click at [42, 646] on span at bounding box center [37, 644] width 13 height 13
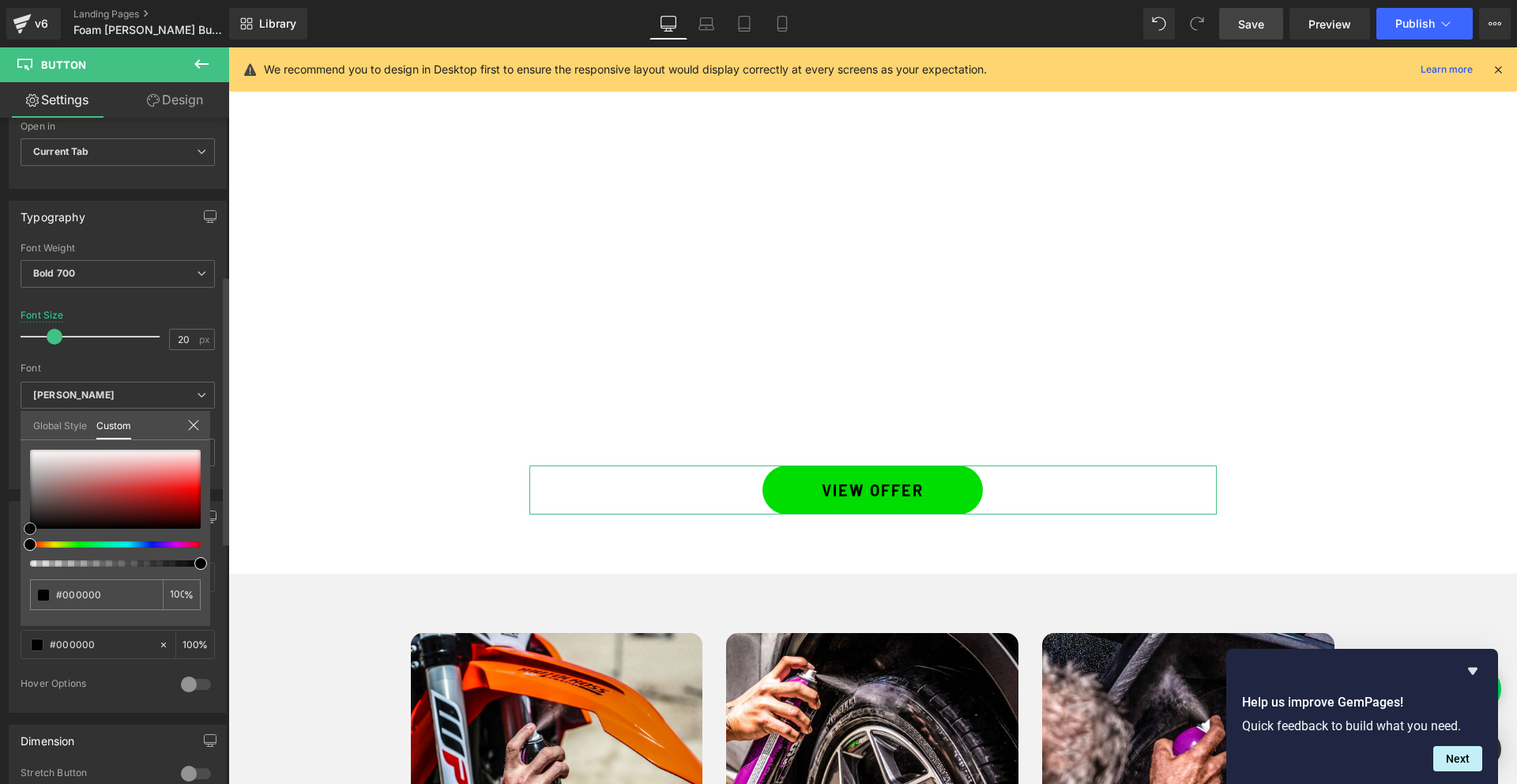
drag, startPoint x: 58, startPoint y: 499, endPoint x: 8, endPoint y: 558, distance: 77.3
click at [9, 555] on div "Button Color rgb(193, 0, 219) Background Color #00dd00 100 % rgba(255, 255, 255…" at bounding box center [118, 601] width 236 height 224
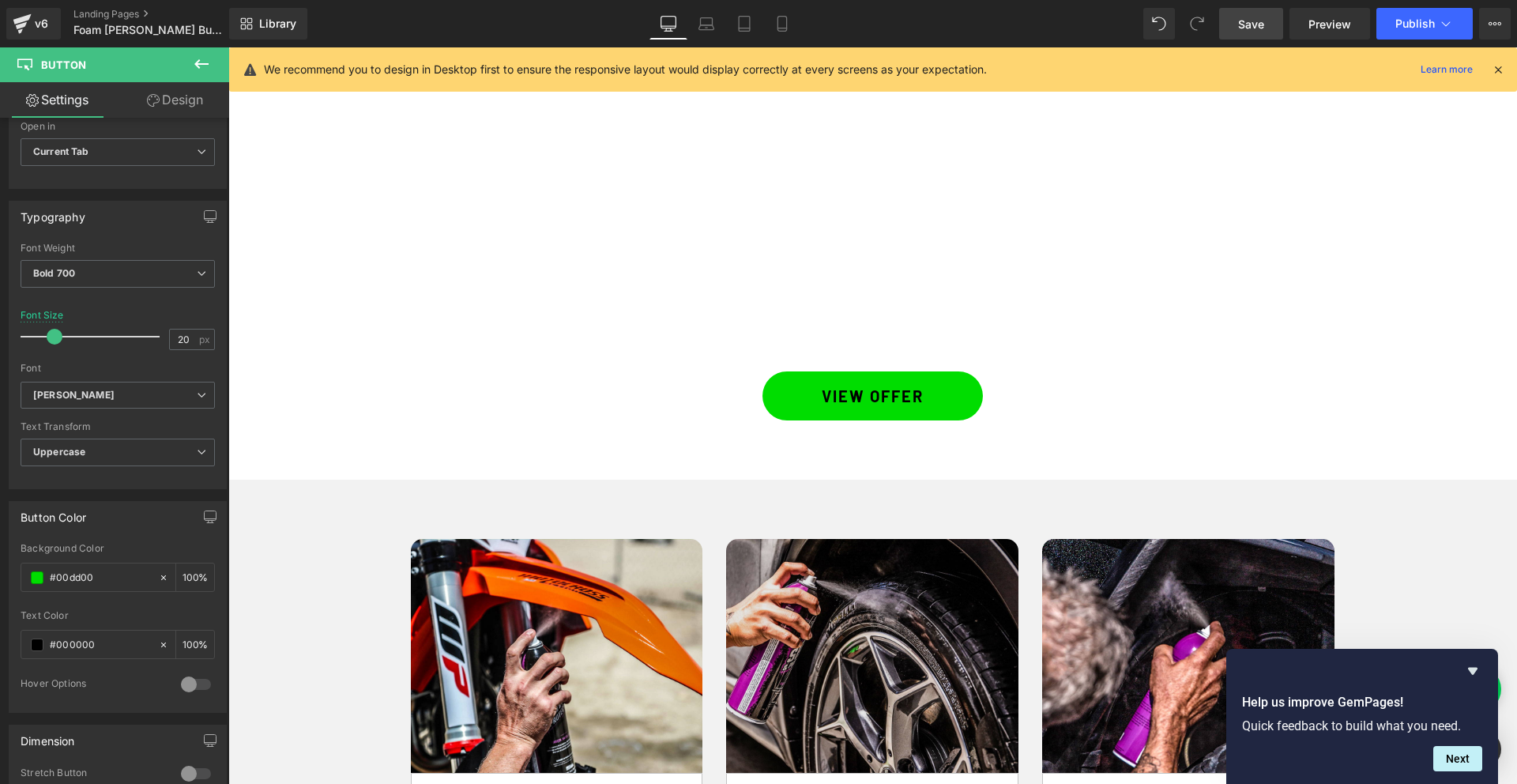
scroll to position [2409, 0]
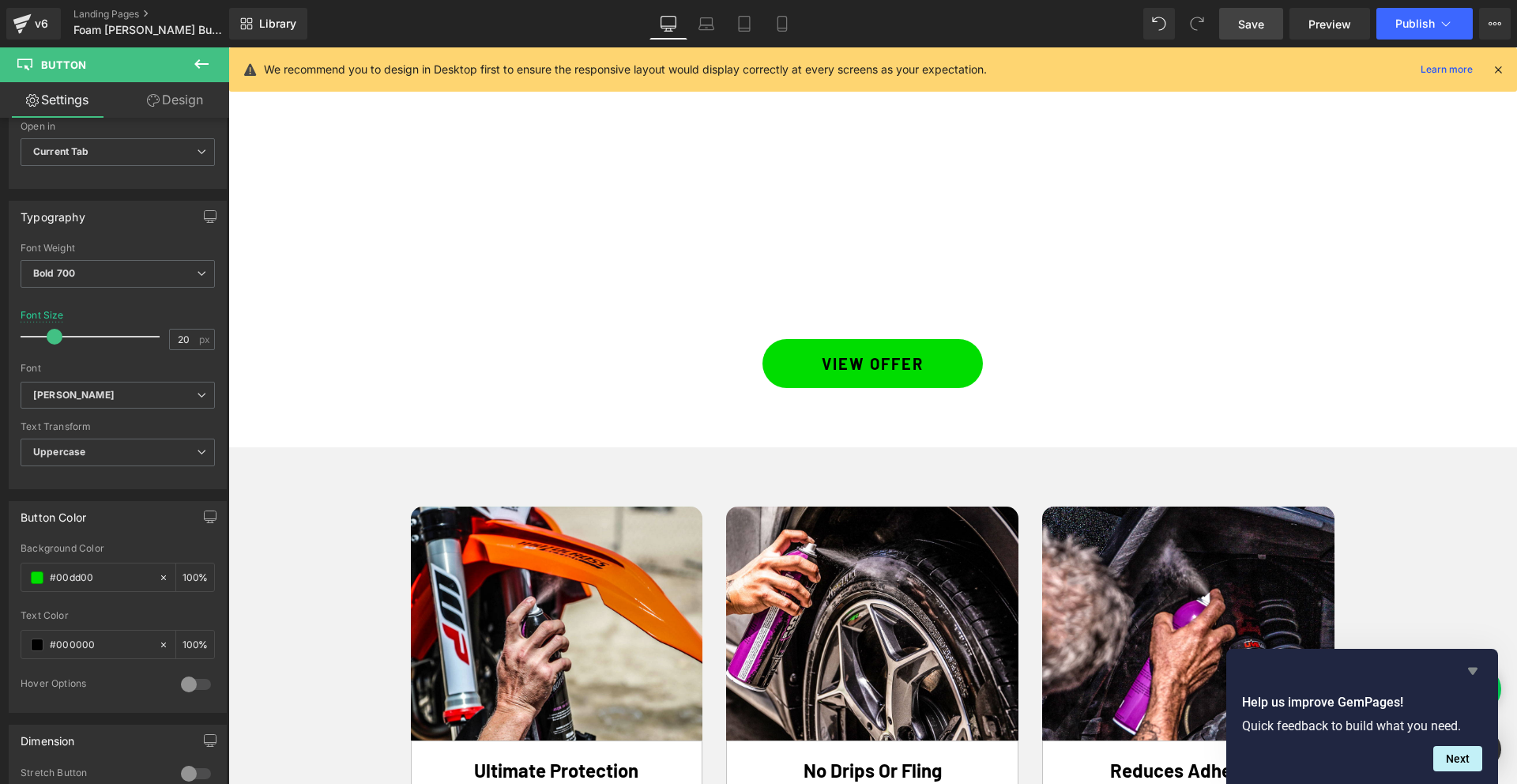
click at [1472, 669] on icon "Hide survey" at bounding box center [1472, 671] width 10 height 7
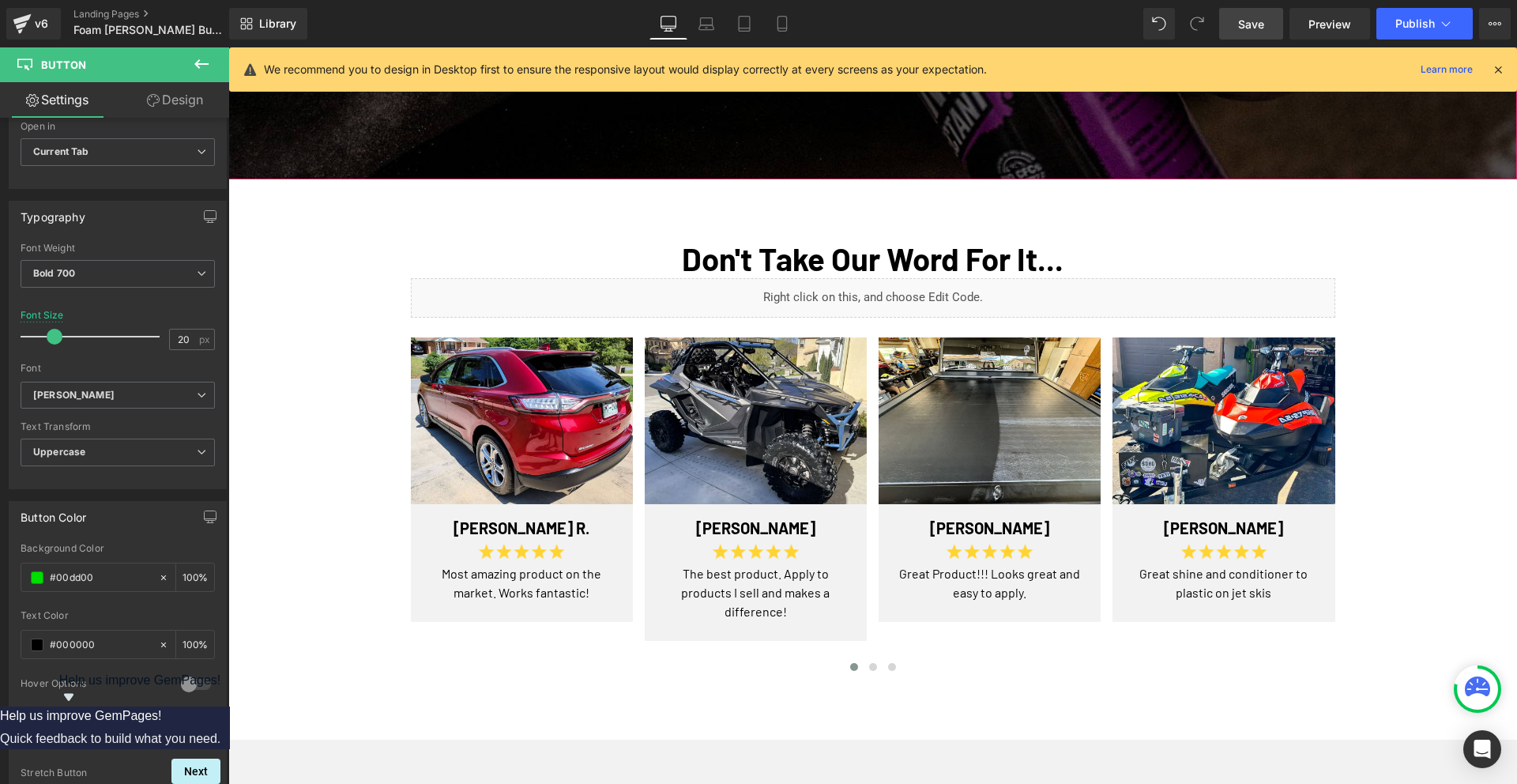
scroll to position [3667, 0]
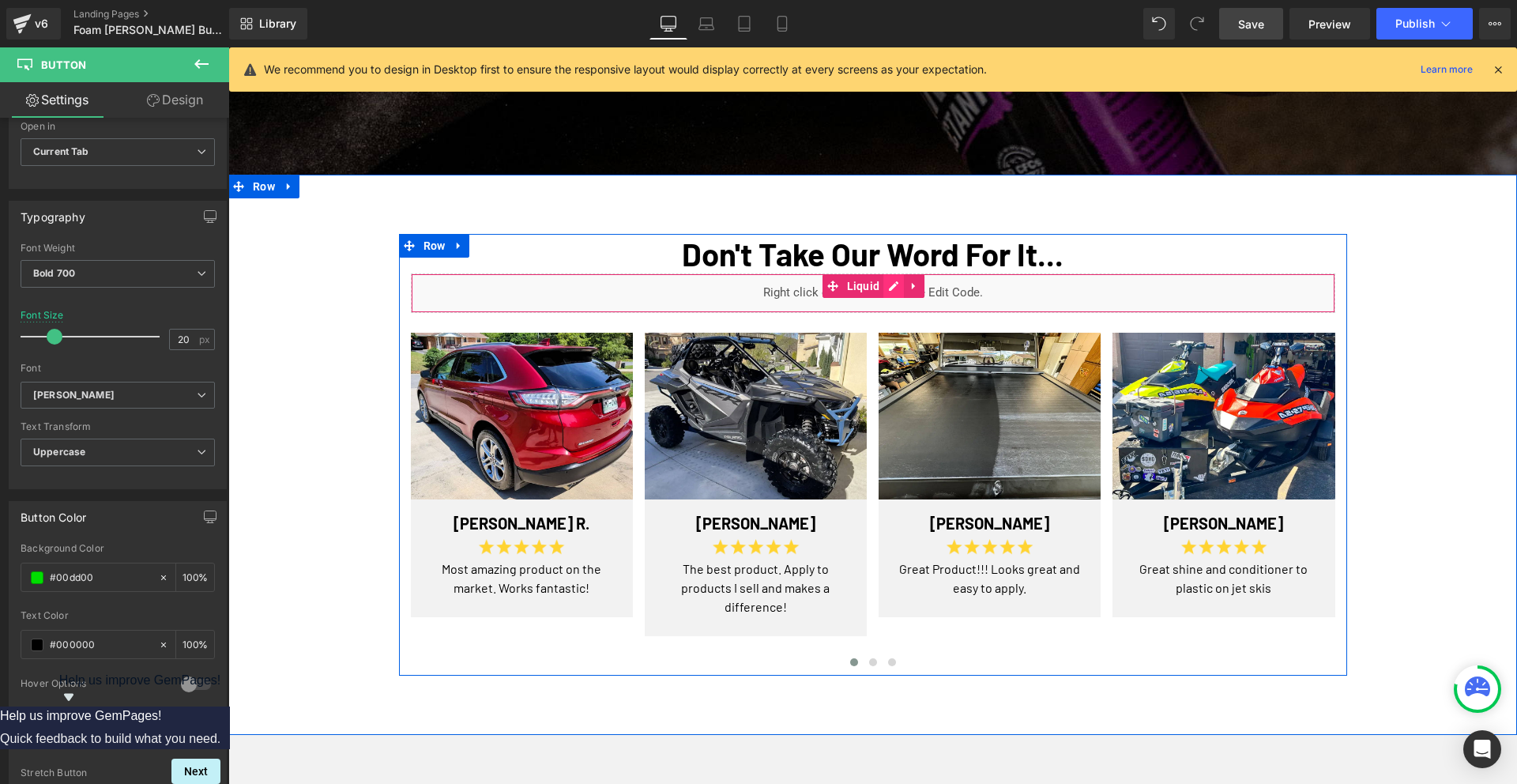
click at [897, 273] on div "Liquid" at bounding box center [873, 293] width 925 height 39
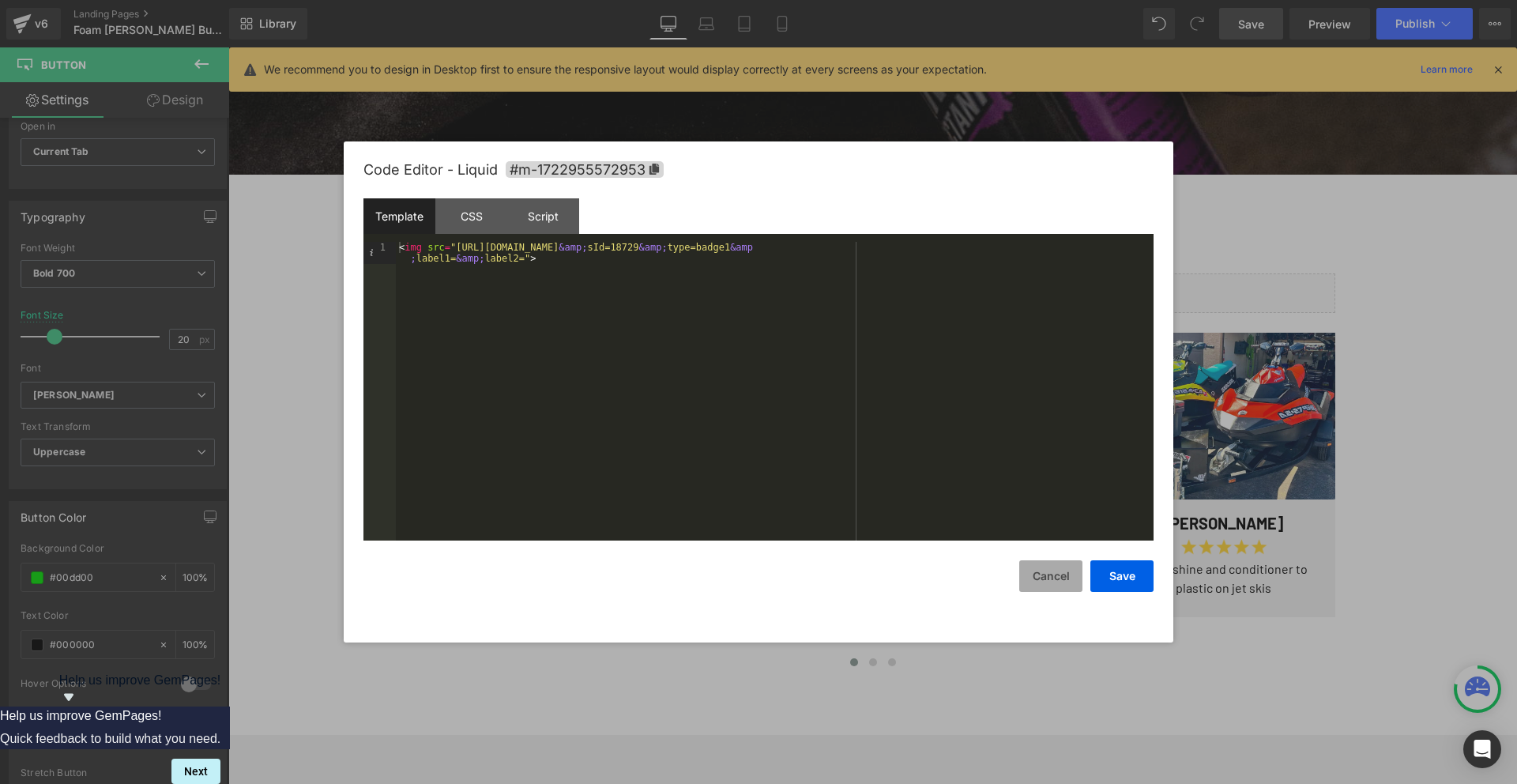
click at [1043, 579] on button "Cancel" at bounding box center [1051, 575] width 64 height 31
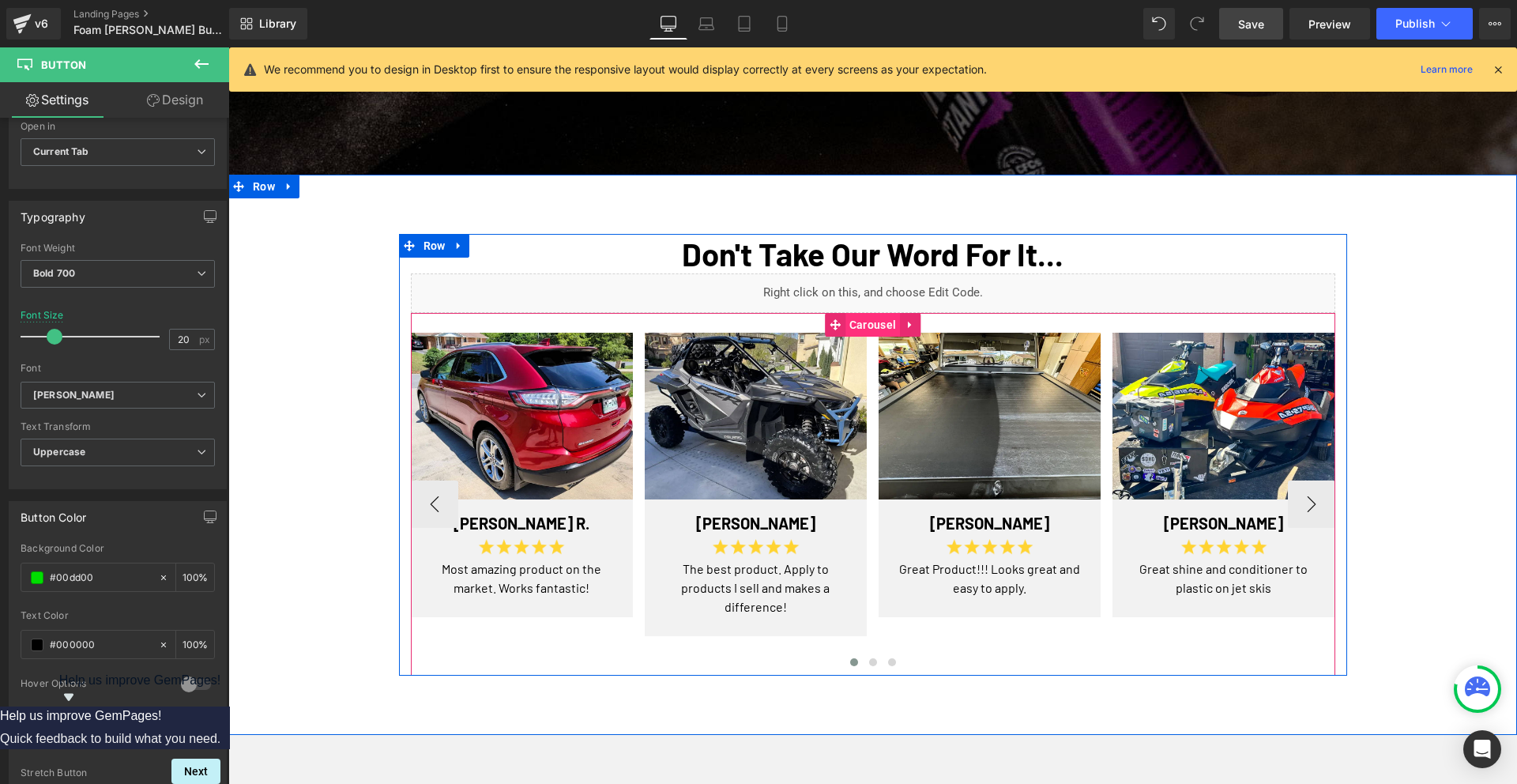
click at [875, 312] on span "Carousel" at bounding box center [872, 324] width 55 height 23
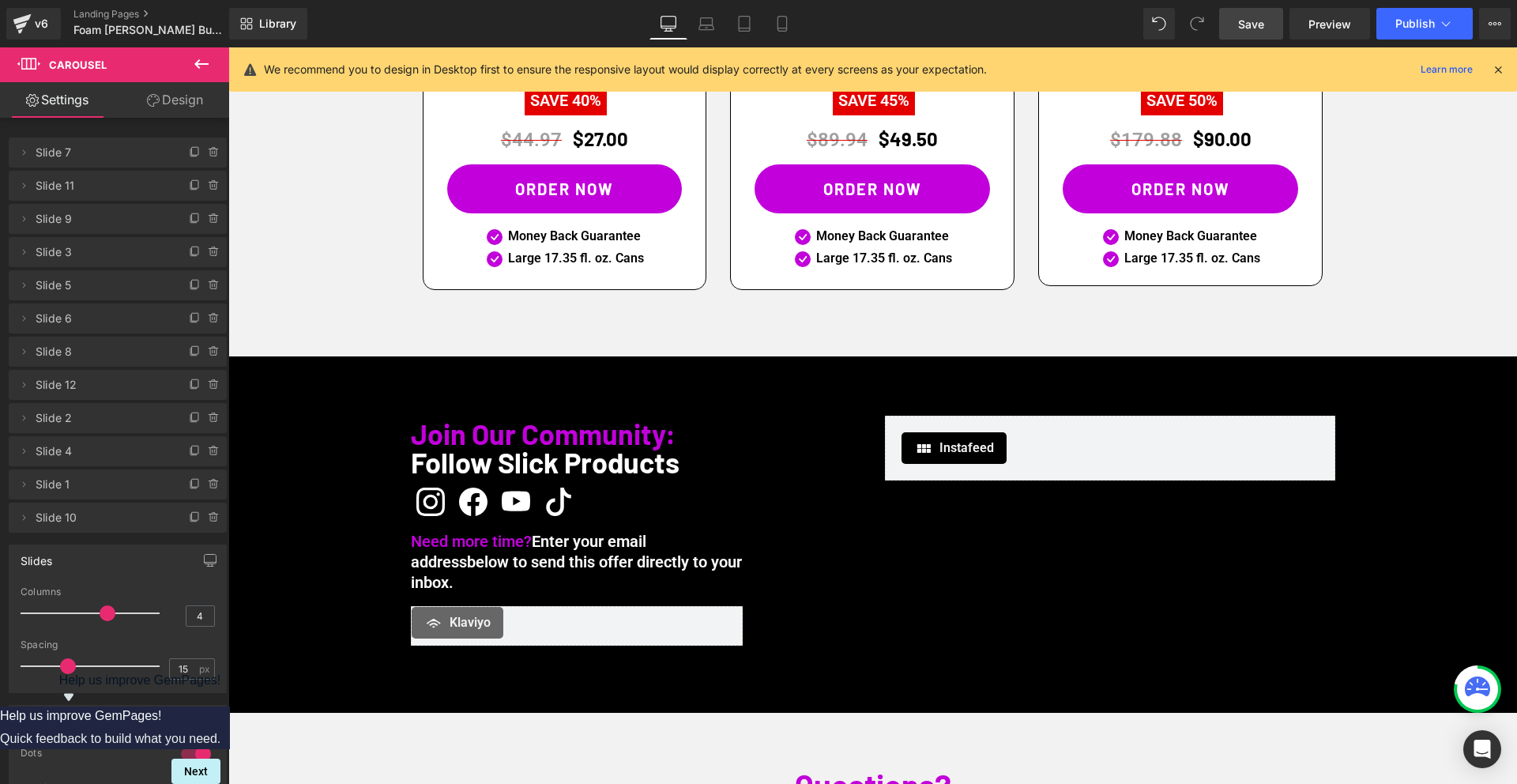
scroll to position [4809, 0]
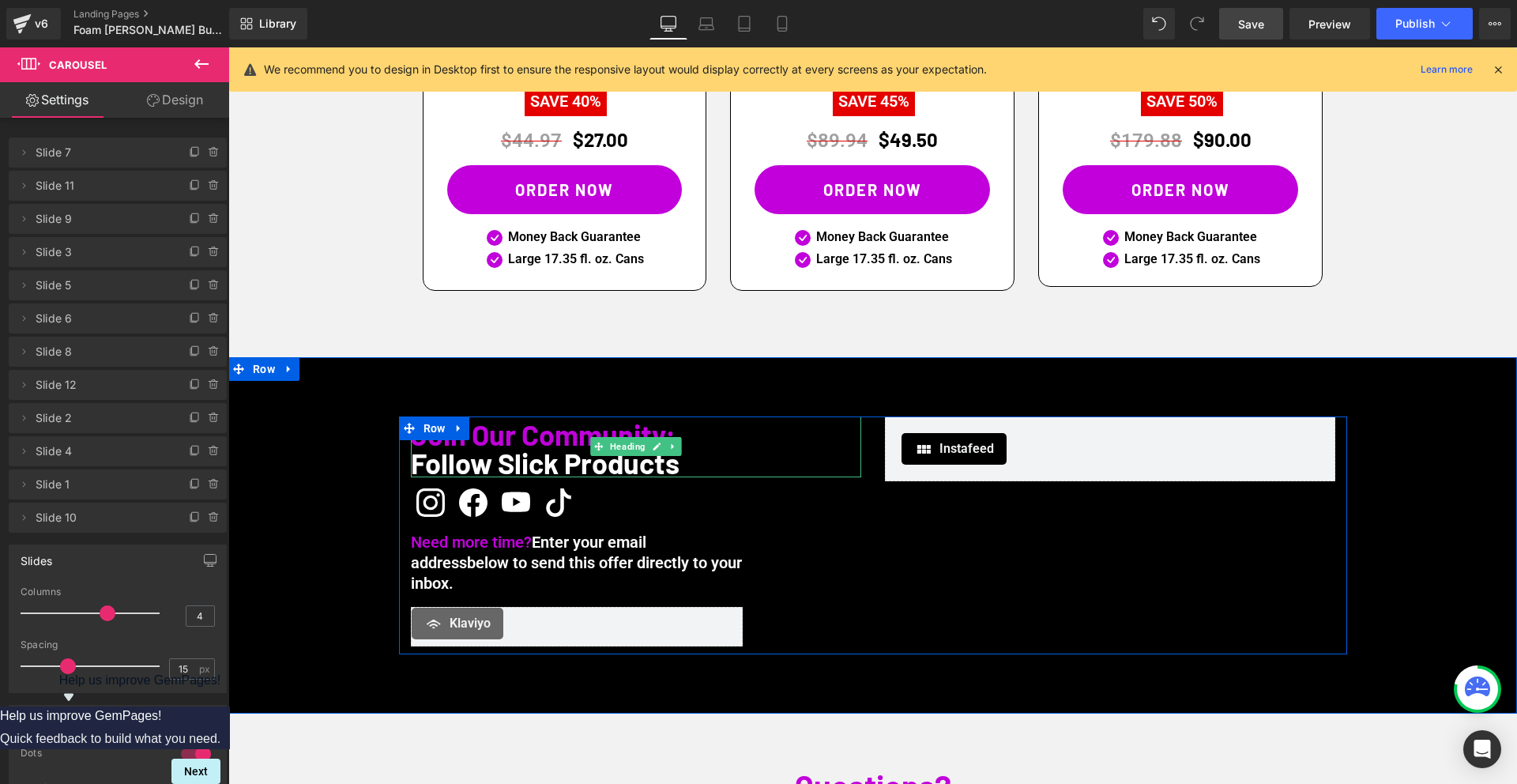
click at [518, 417] on span "Join Our Community:" at bounding box center [543, 434] width 265 height 34
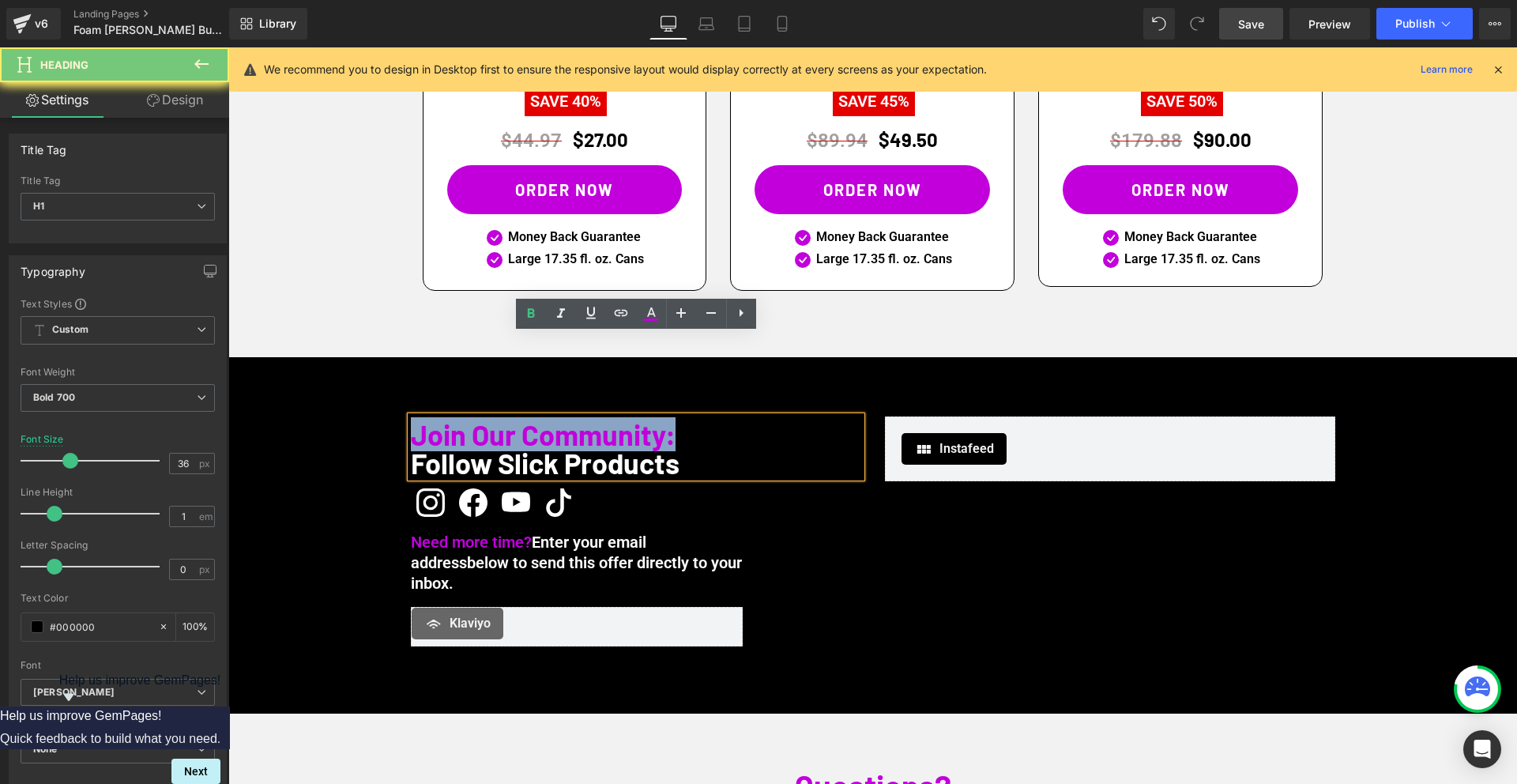
click at [518, 417] on span "Join Our Community:" at bounding box center [543, 434] width 265 height 34
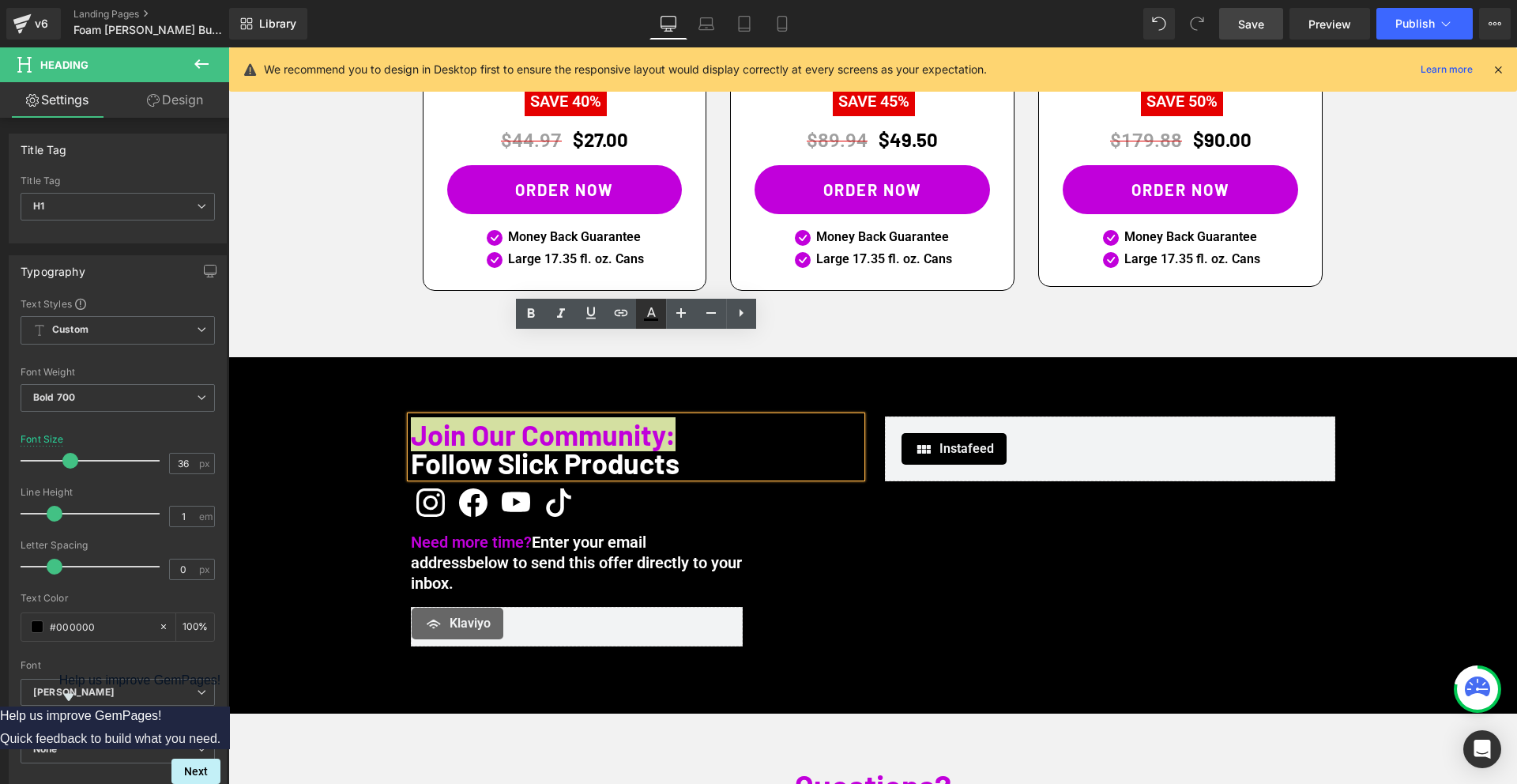
click at [647, 317] on icon at bounding box center [651, 313] width 19 height 19
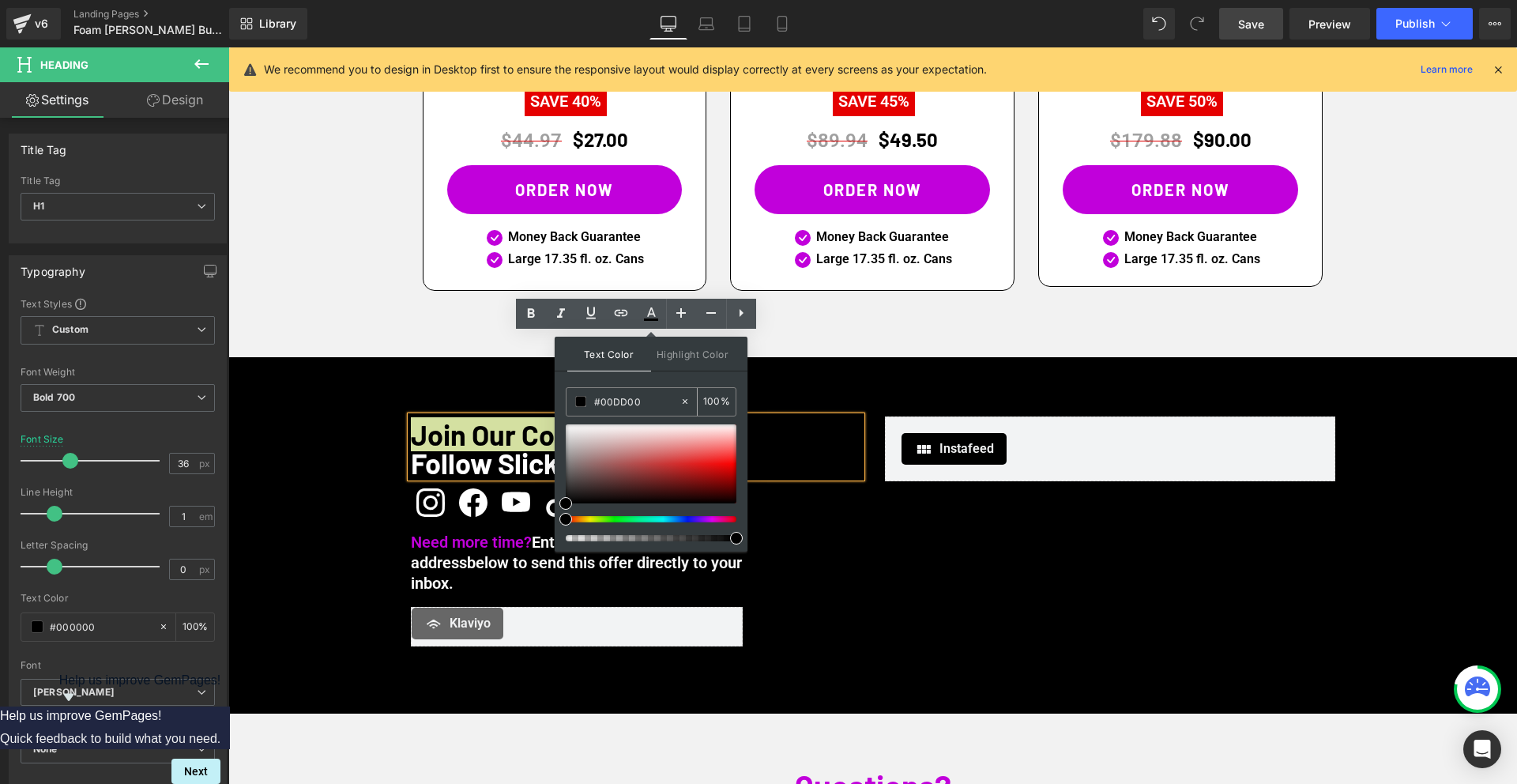
drag, startPoint x: 602, startPoint y: 403, endPoint x: 673, endPoint y: 405, distance: 71.0
click at [673, 405] on input "#00DD00" at bounding box center [636, 401] width 85 height 17
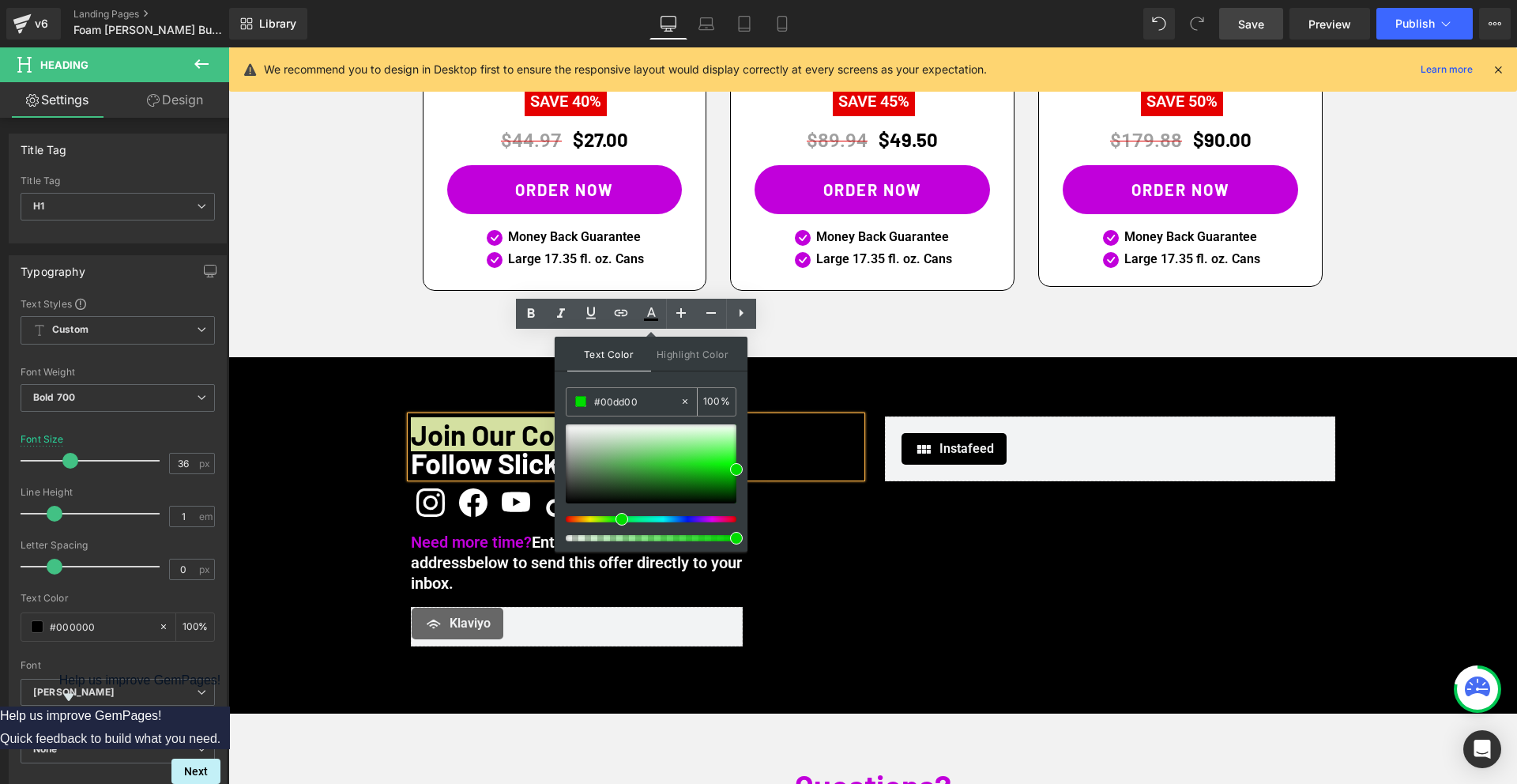
type input "#00dd00"
click at [873, 515] on div "Join Our Community: Follow Slick Products Heading Icon Icon Icon Icon Icon List…" at bounding box center [873, 535] width 948 height 238
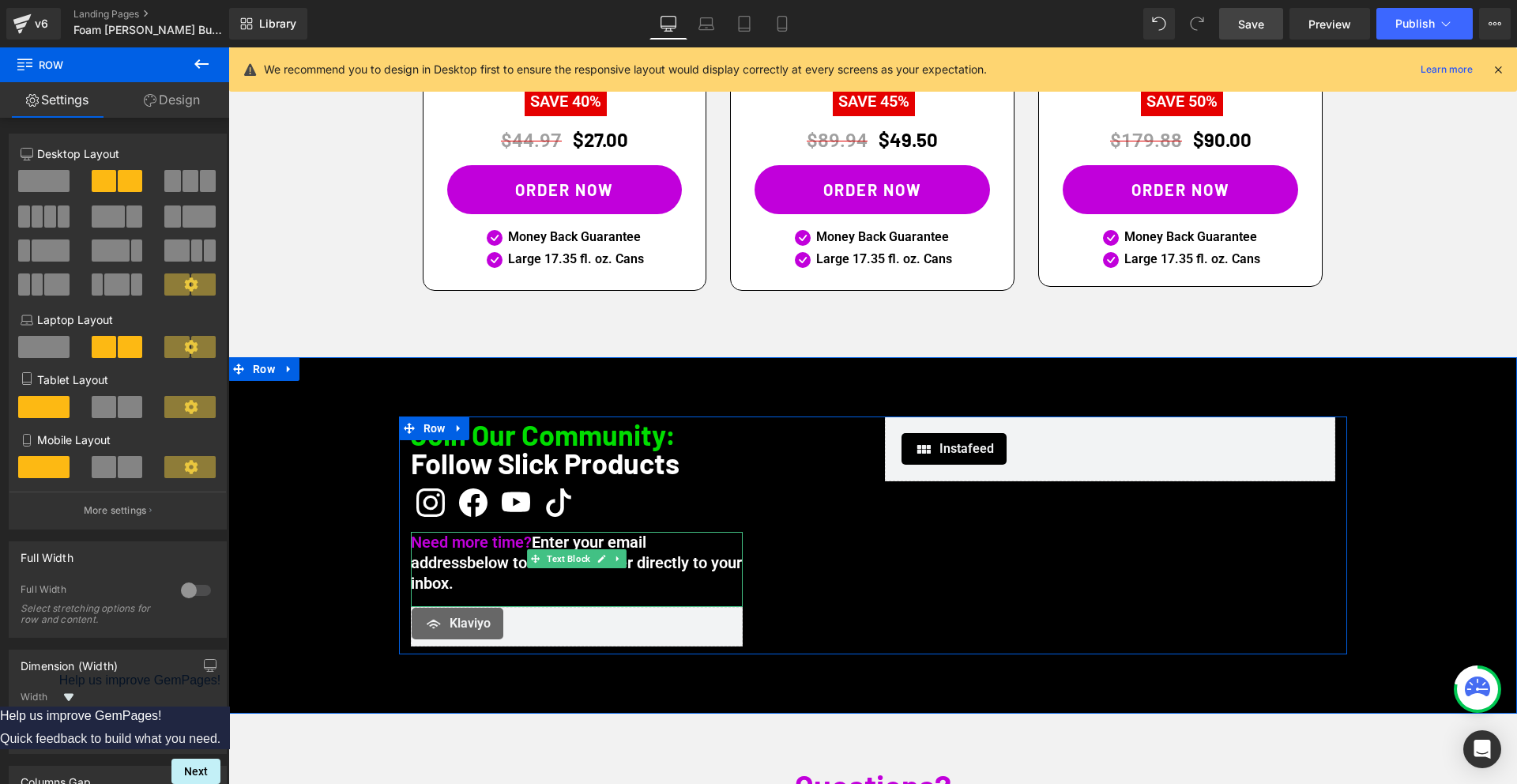
click at [533, 533] on span "Enter your email address" at bounding box center [528, 552] width 235 height 39
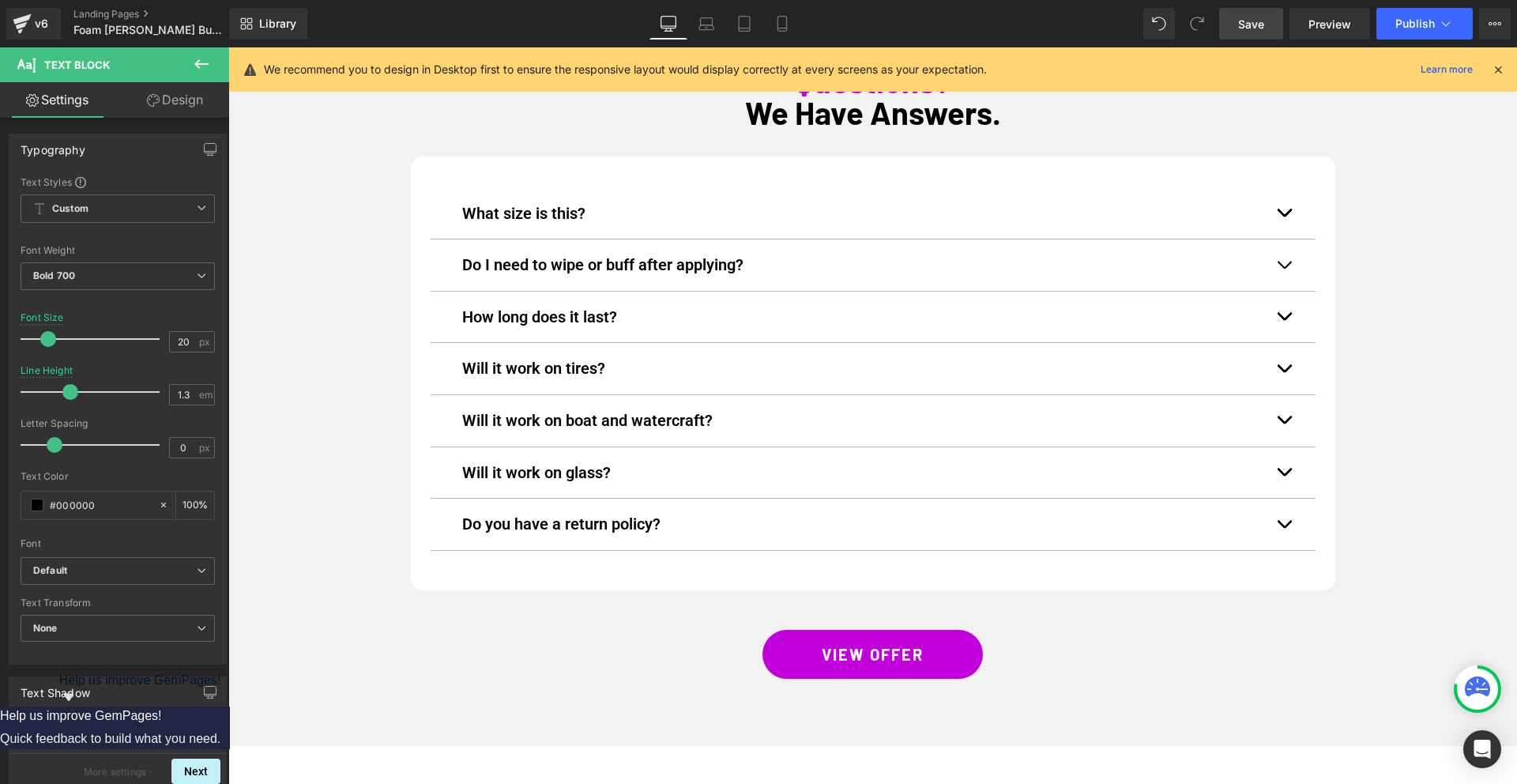
scroll to position [4739, 0]
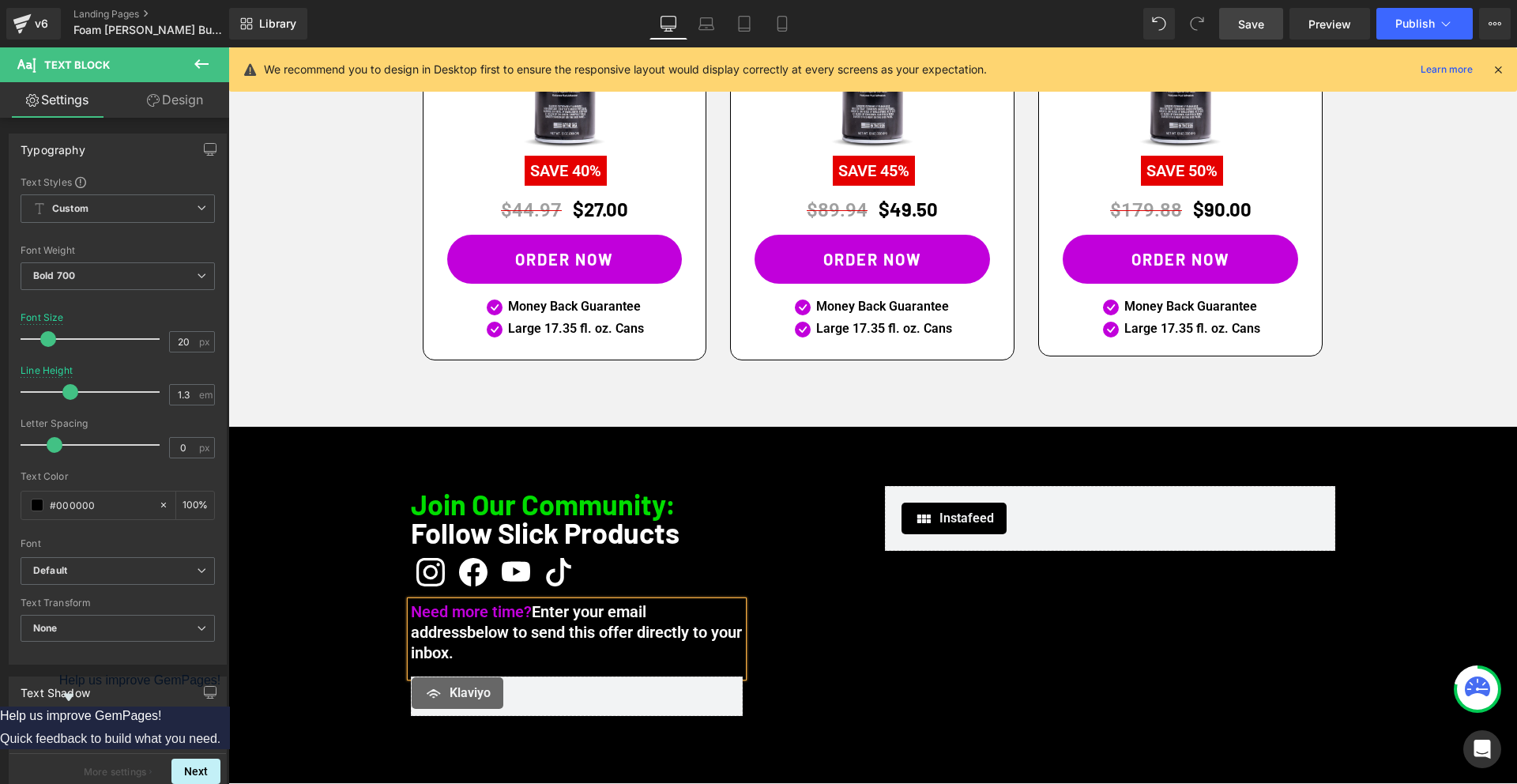
click at [530, 602] on span "Need more time?" at bounding box center [471, 611] width 121 height 19
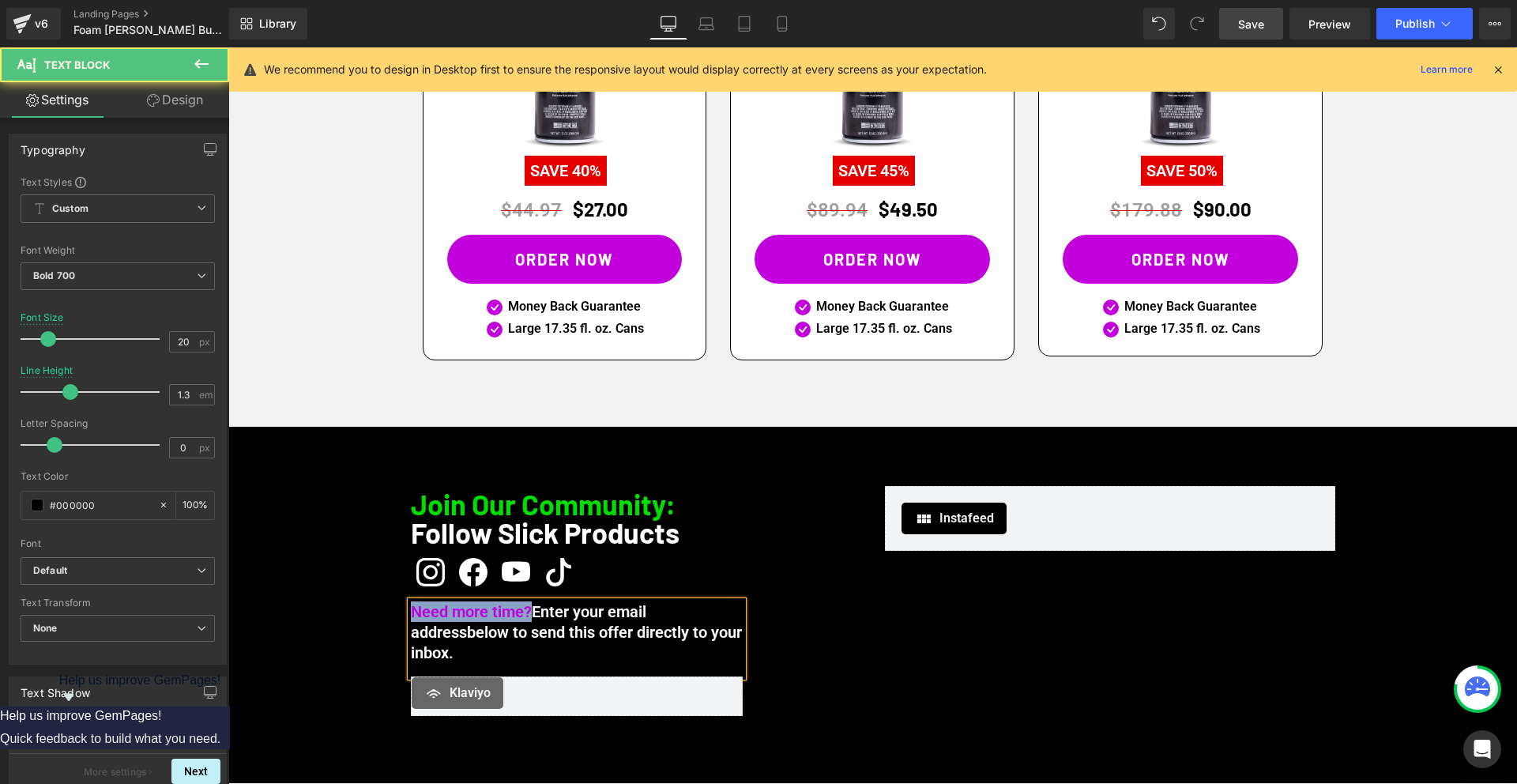
drag, startPoint x: 533, startPoint y: 531, endPoint x: 366, endPoint y: 532, distance: 167.0
click at [366, 532] on div "Join Our Community: Follow Slick Products Heading Icon Icon Icon Icon Icon List…" at bounding box center [872, 605] width 1288 height 238
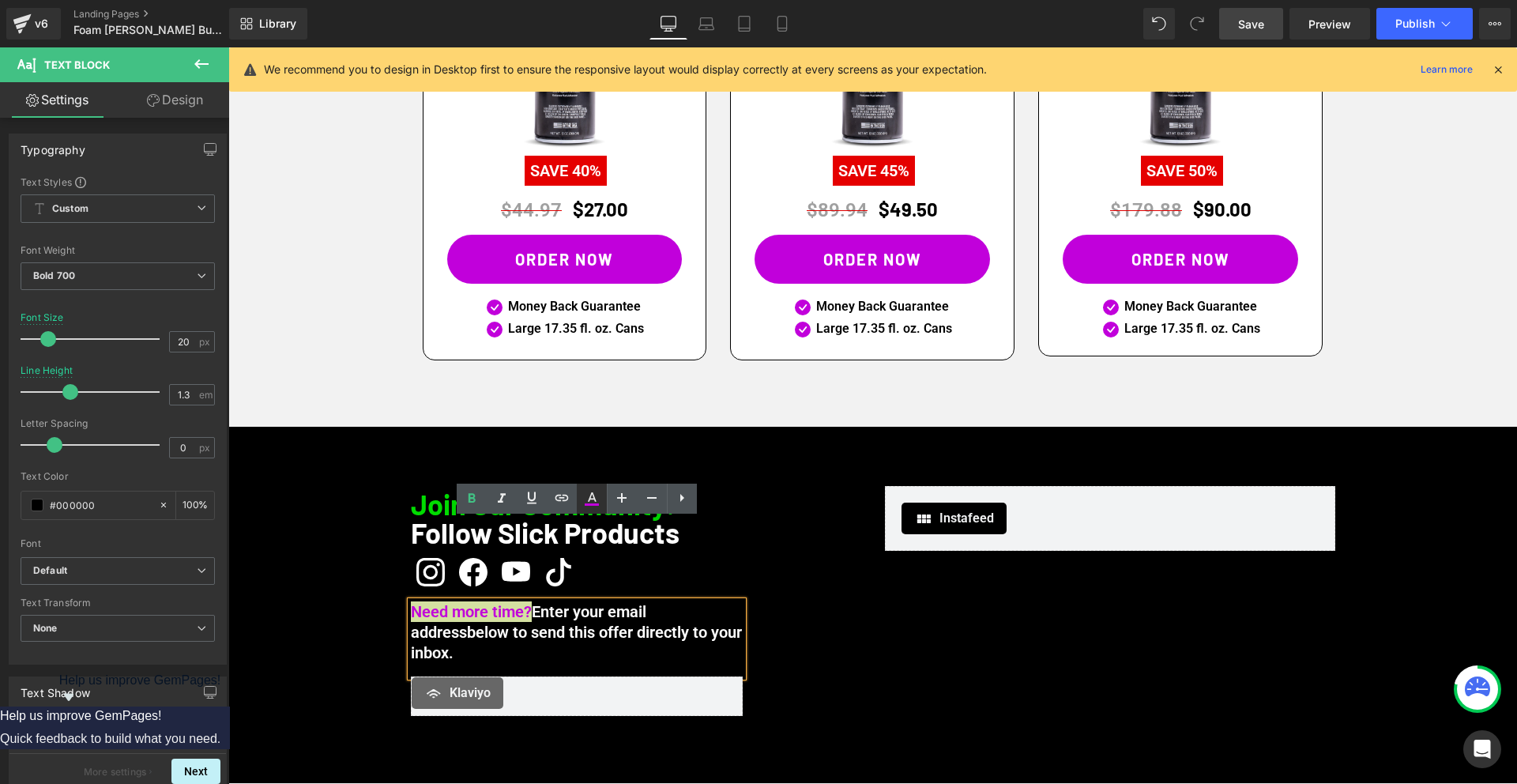
click at [598, 503] on icon at bounding box center [591, 498] width 19 height 19
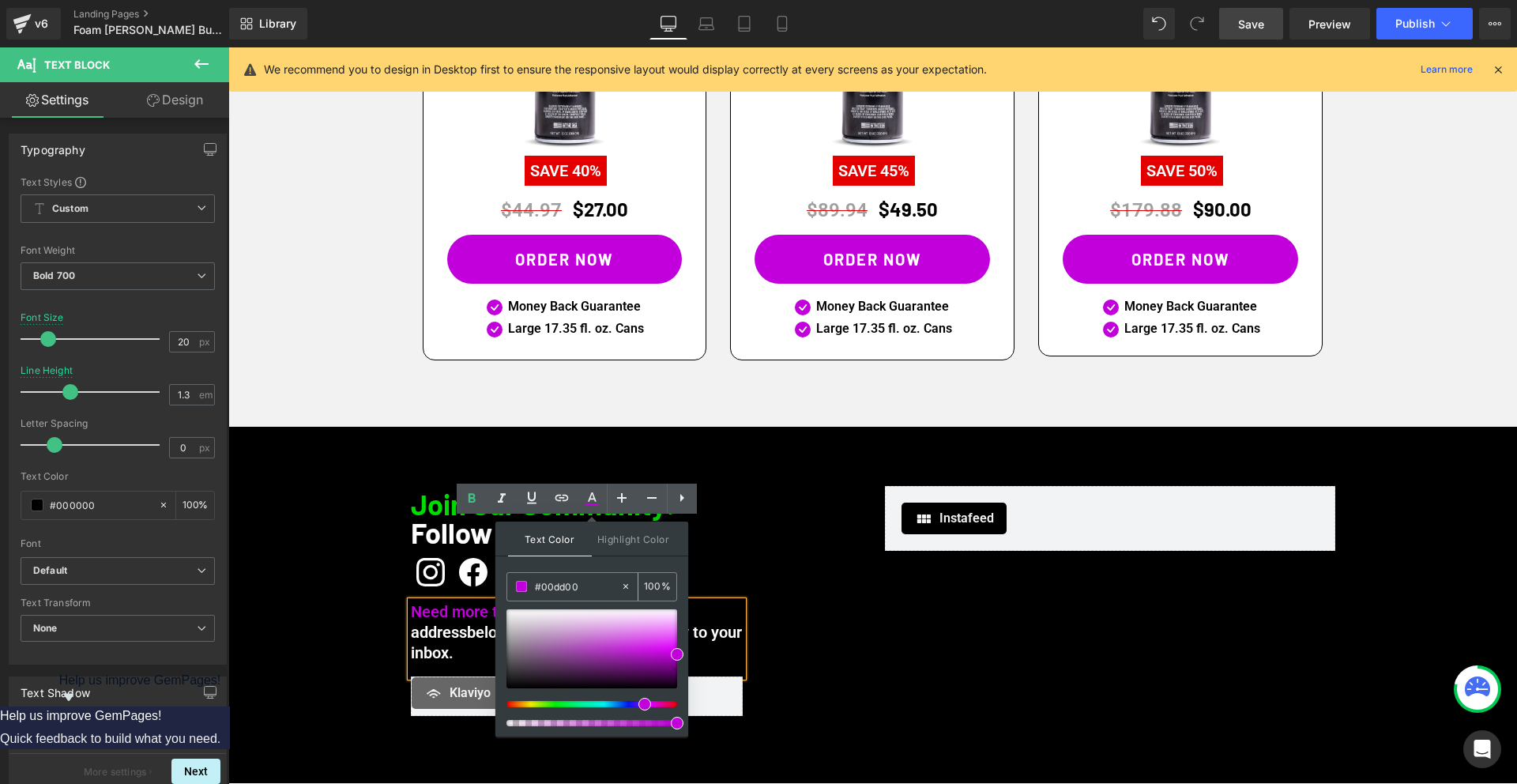
drag, startPoint x: 539, startPoint y: 591, endPoint x: 583, endPoint y: 591, distance: 44.0
click at [583, 591] on input "#00dd00" at bounding box center [577, 585] width 85 height 17
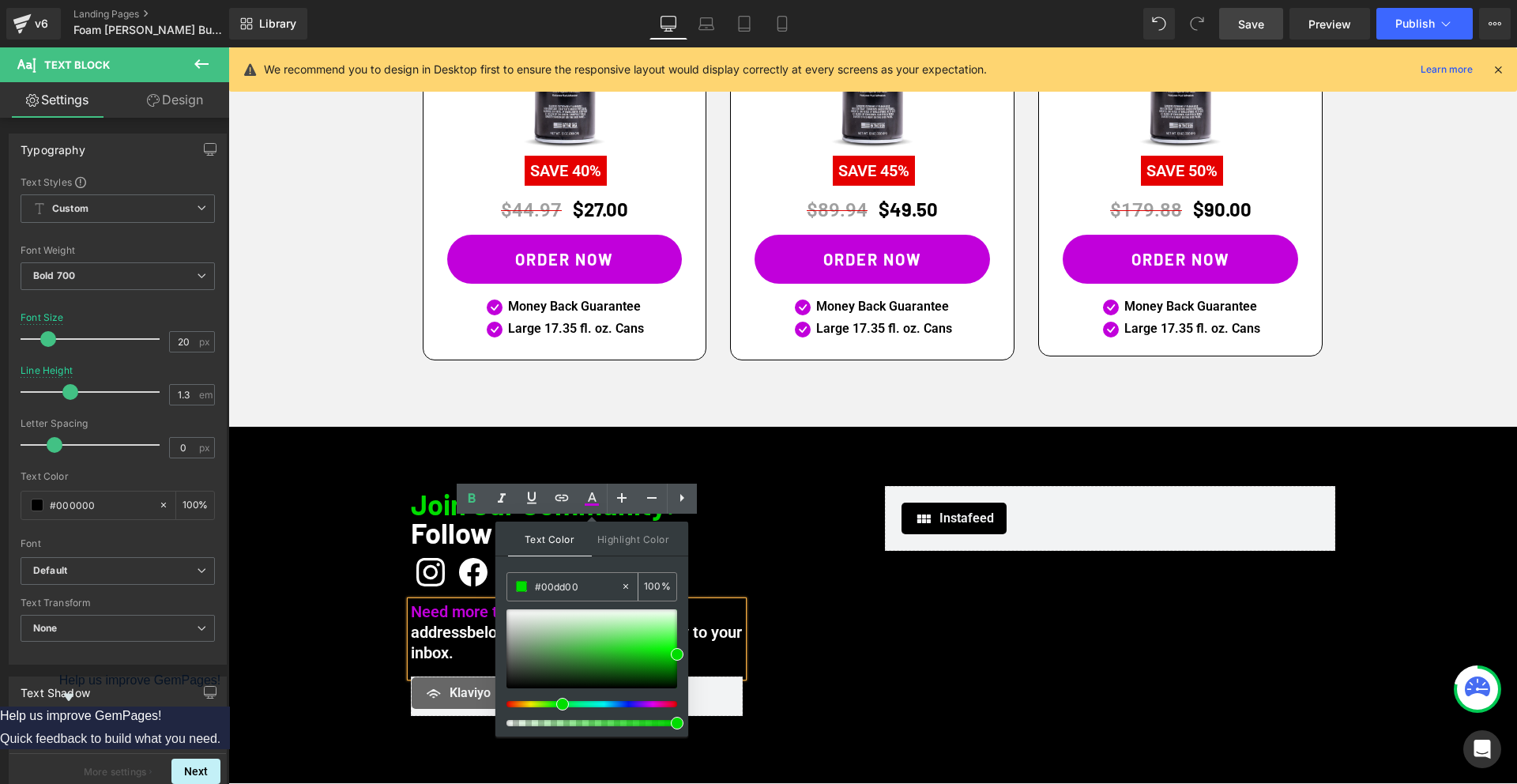
type input "#00dd00"
click at [934, 602] on div "Join Our Community: Follow Slick Products Heading Icon Icon Icon Icon Icon List…" at bounding box center [873, 605] width 948 height 238
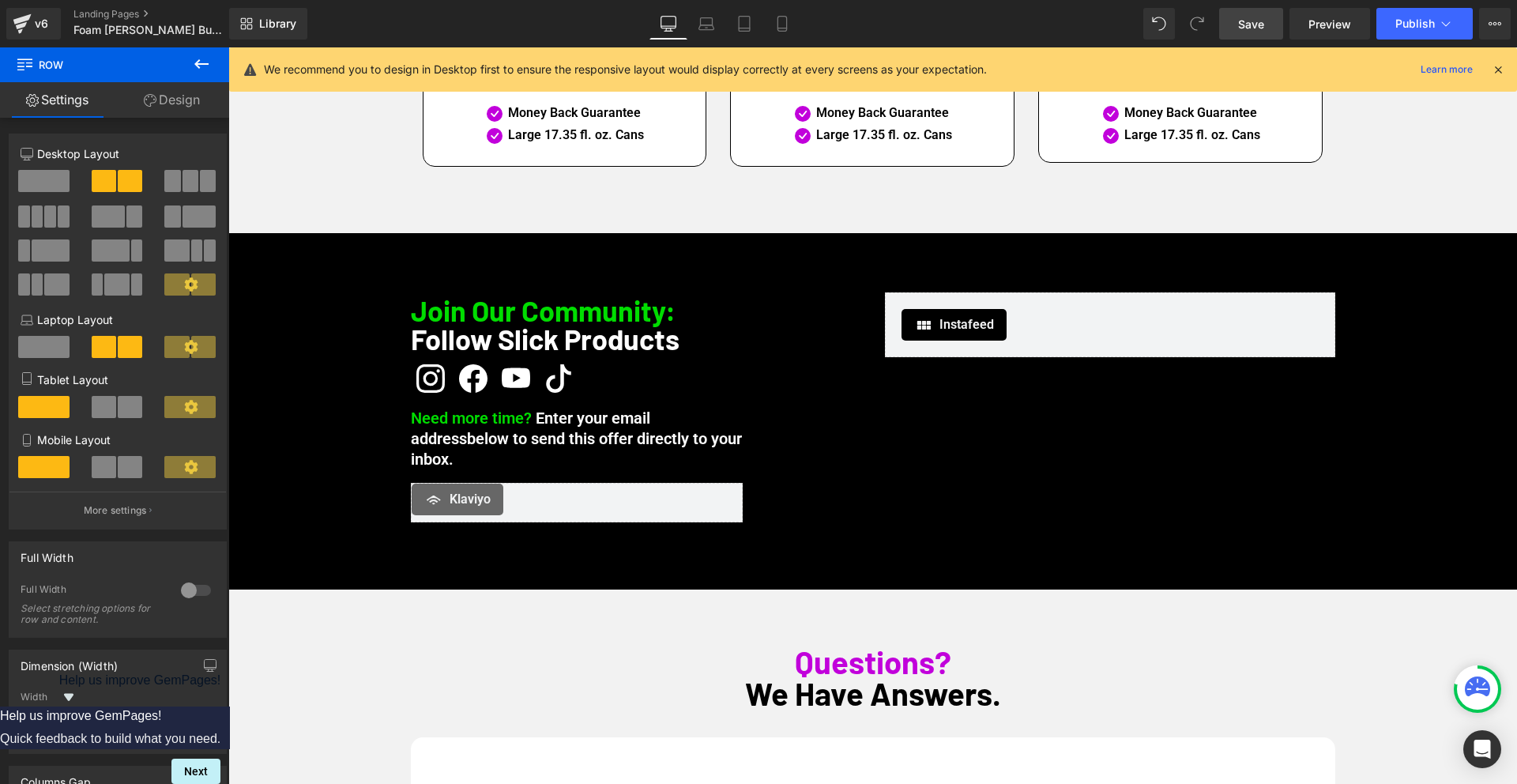
scroll to position [4927, 0]
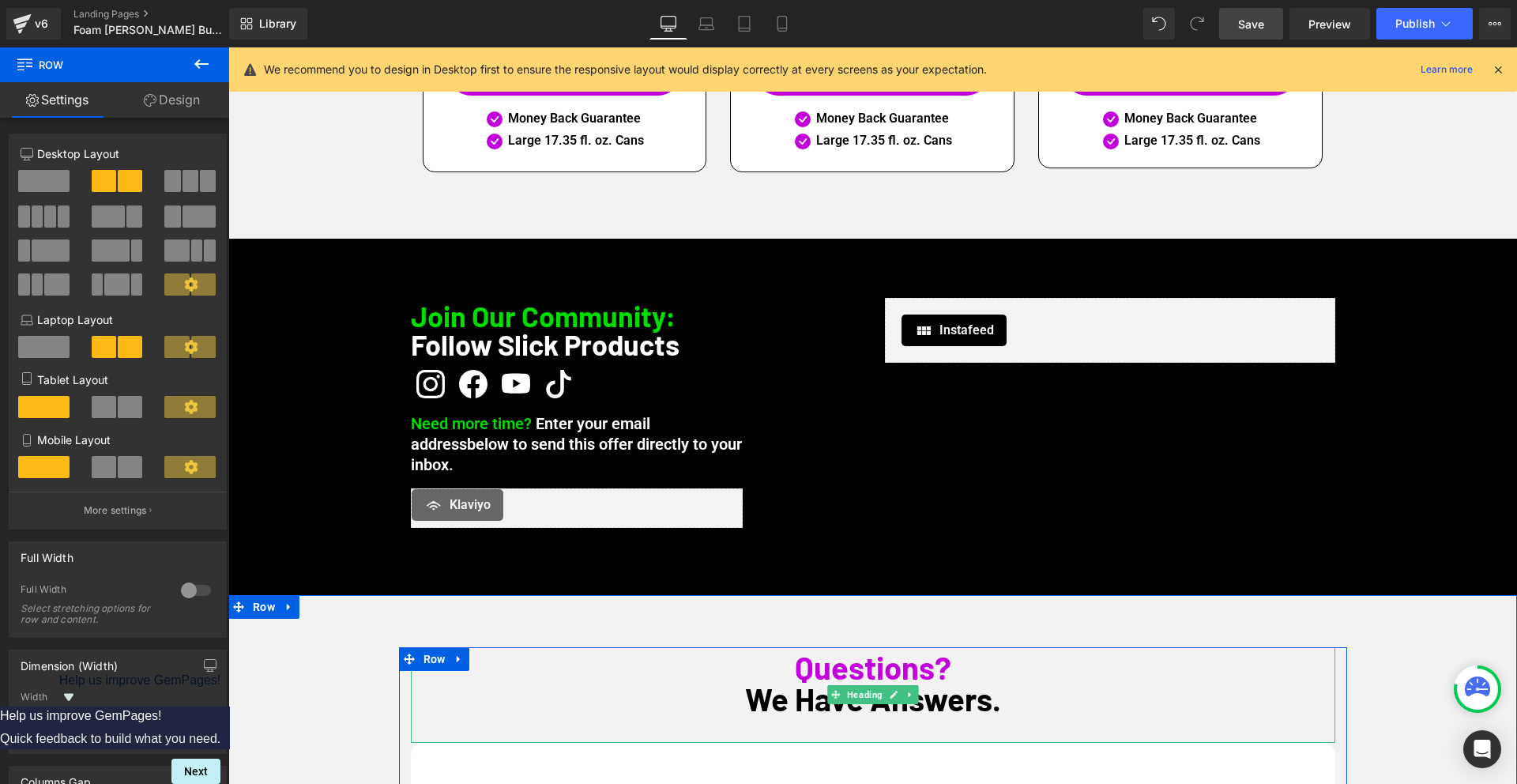
click at [831, 648] on span "Questions?" at bounding box center [873, 667] width 157 height 38
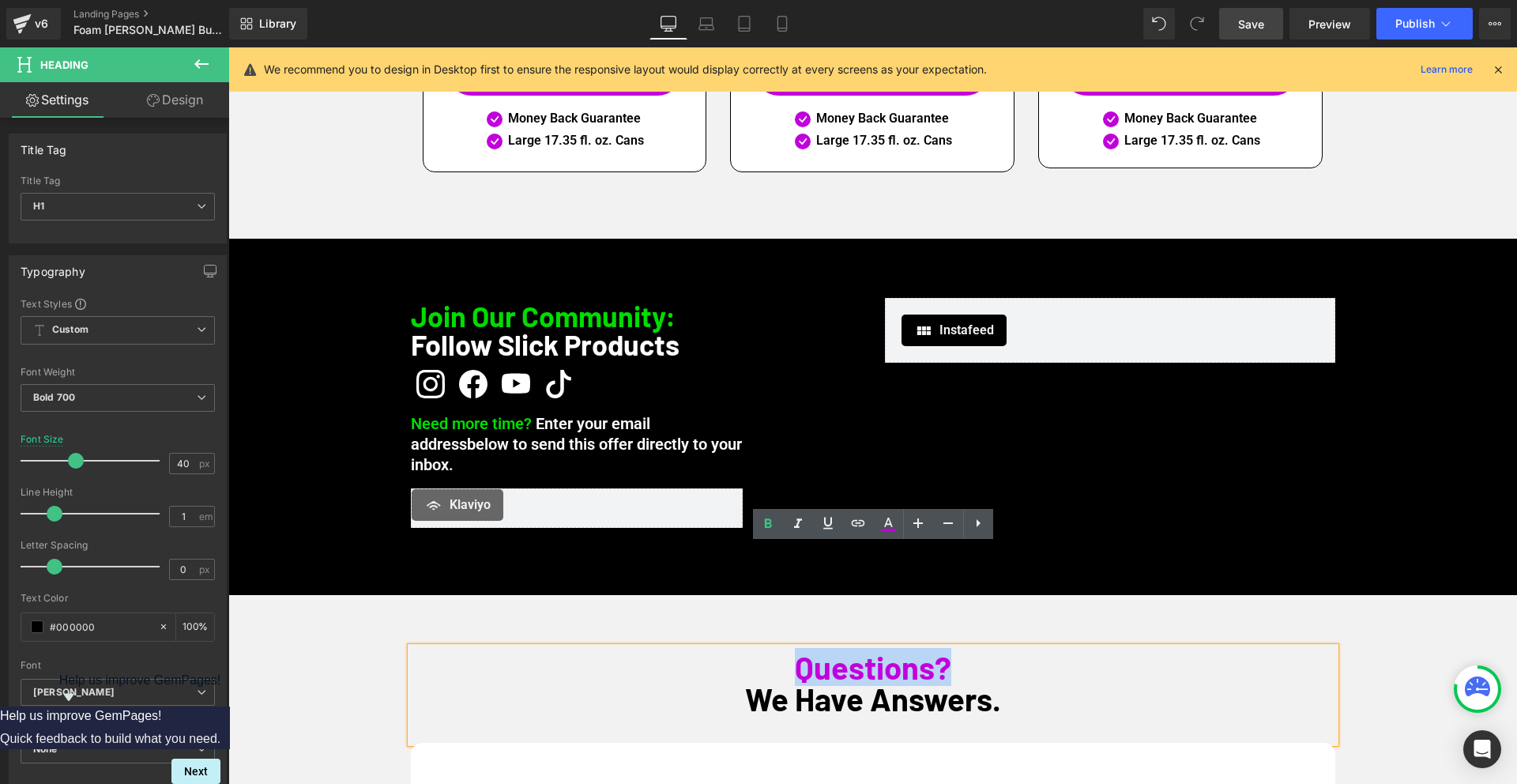
drag, startPoint x: 798, startPoint y: 569, endPoint x: 993, endPoint y: 568, distance: 195.0
click at [993, 651] on h1 "Questions?" at bounding box center [873, 666] width 925 height 31
click at [891, 532] on icon at bounding box center [887, 524] width 19 height 19
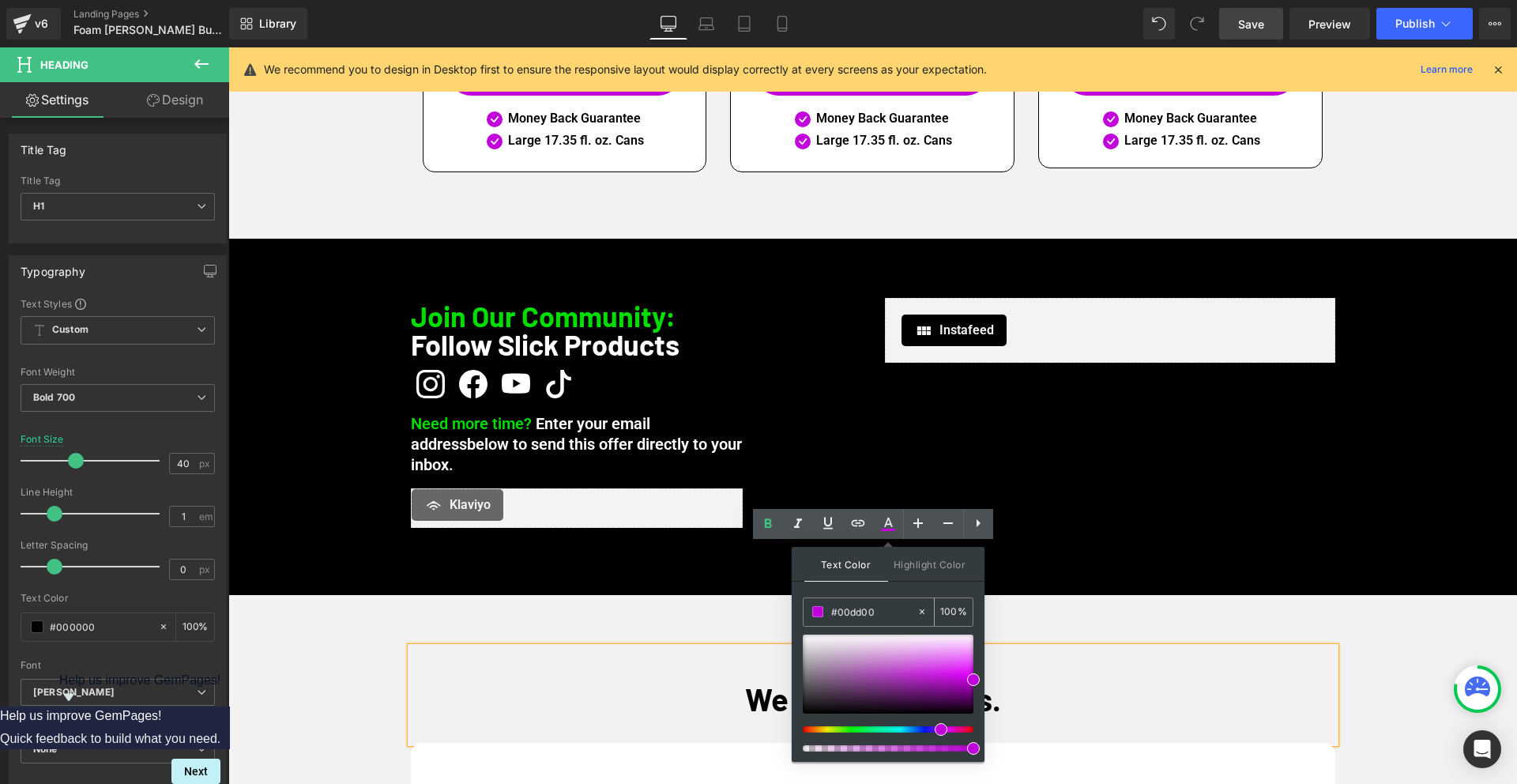
drag, startPoint x: 839, startPoint y: 613, endPoint x: 885, endPoint y: 609, distance: 46.2
click at [884, 612] on input "#00dd00" at bounding box center [873, 610] width 85 height 17
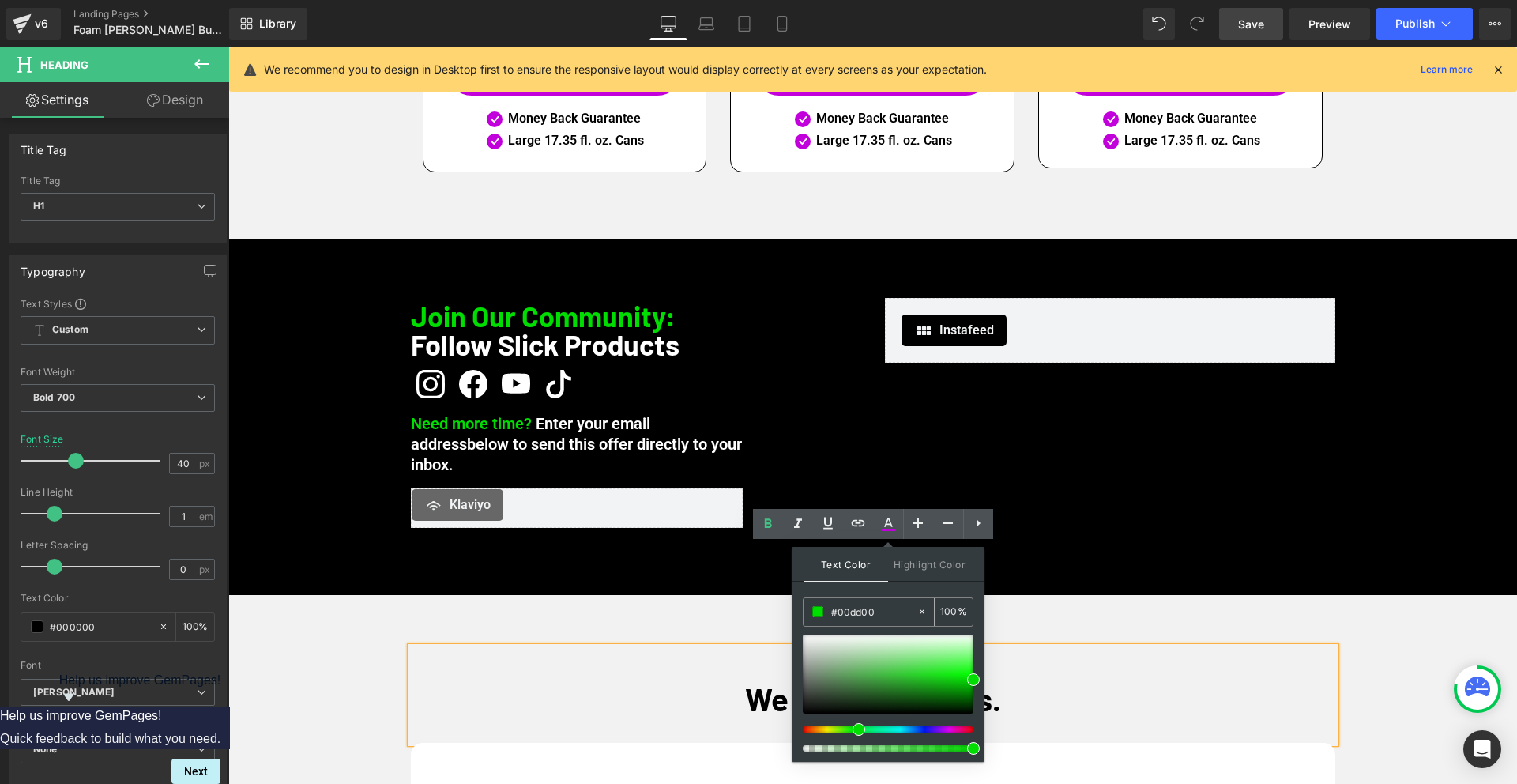
type input "#00dd00"
click at [1129, 683] on h1 "We Have Answers." at bounding box center [873, 698] width 925 height 31
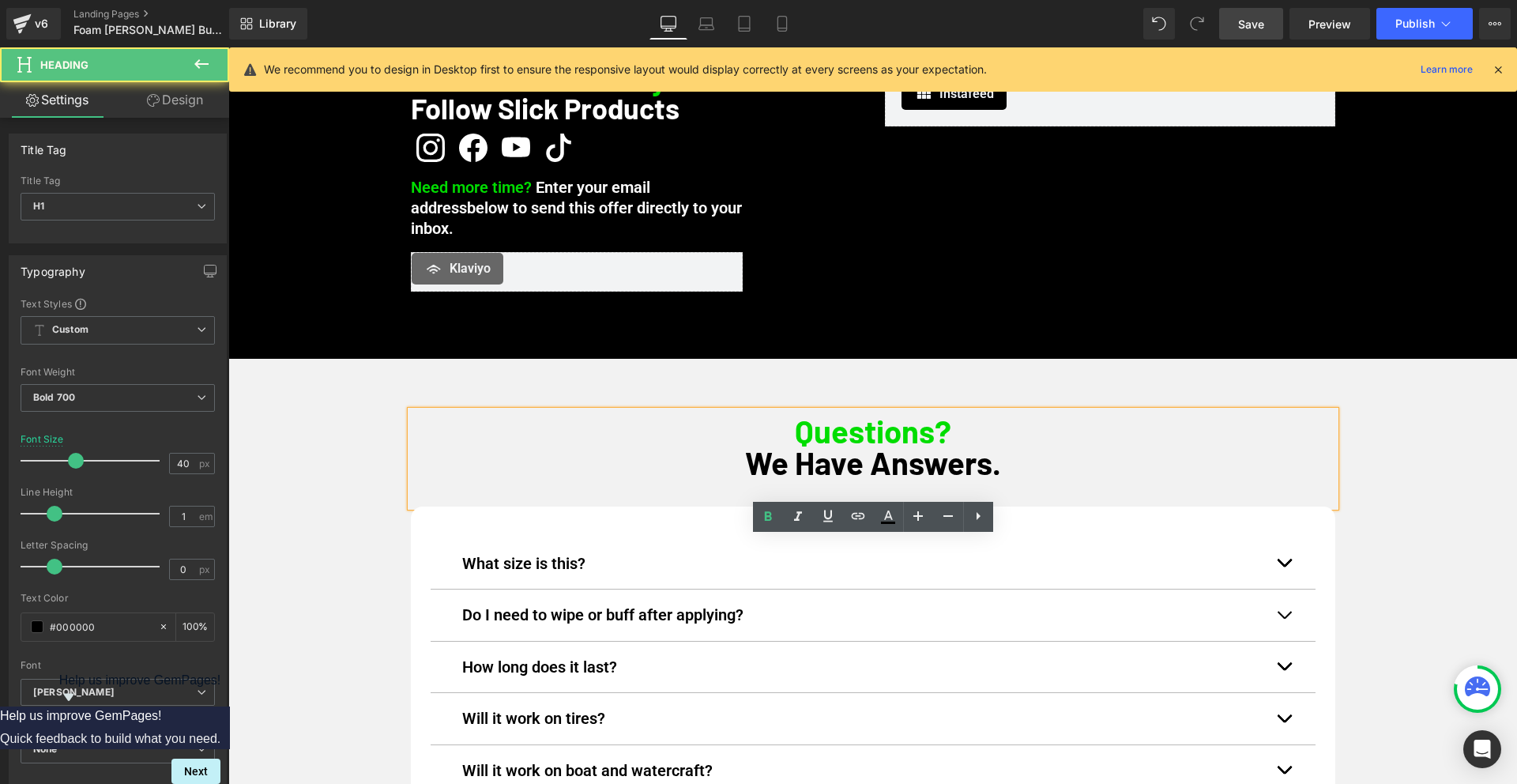
scroll to position [5233, 0]
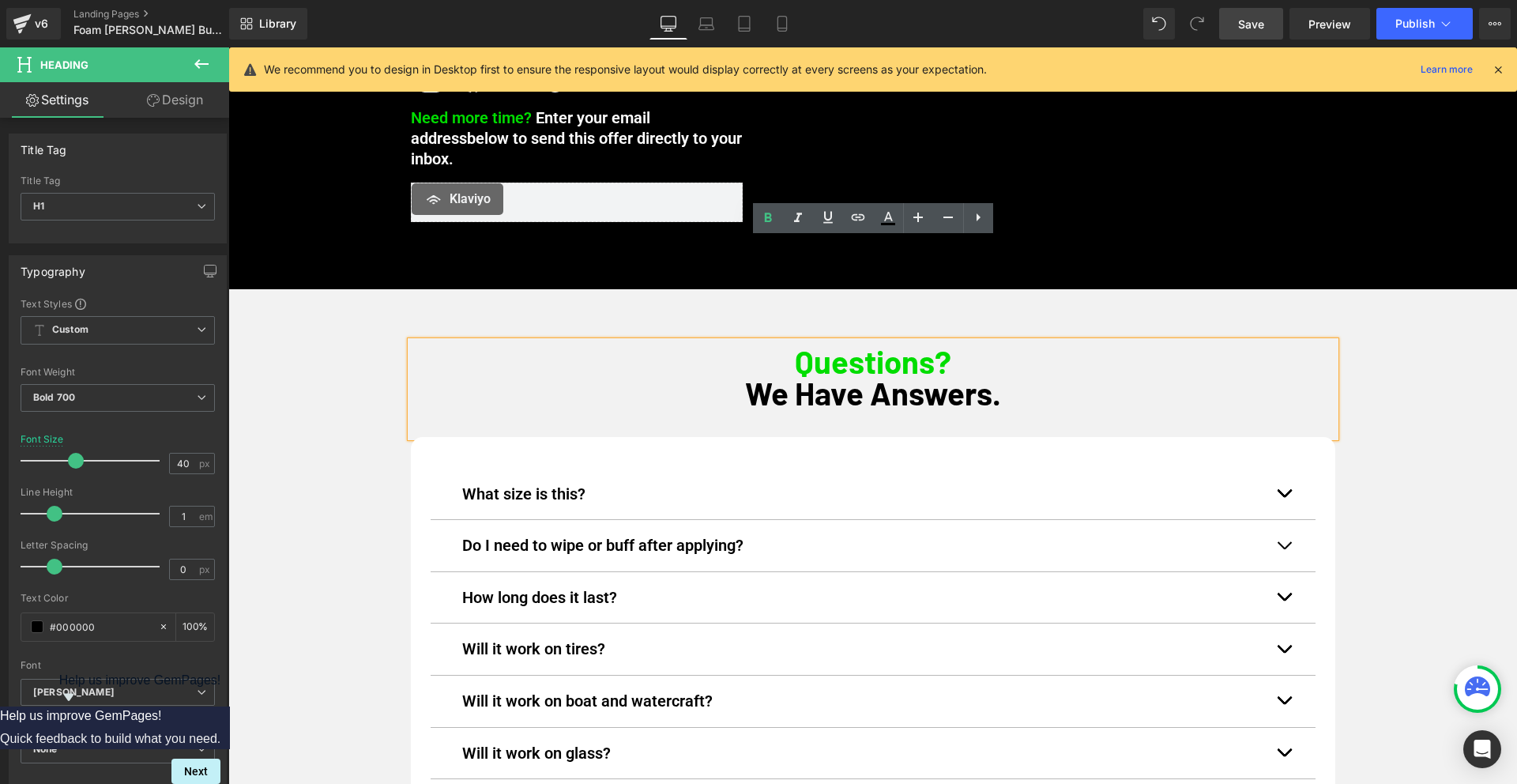
click at [370, 492] on div "Questions? We Have Answers. Heading What size is this? Text Block Each can is 1…" at bounding box center [872, 653] width 1288 height 626
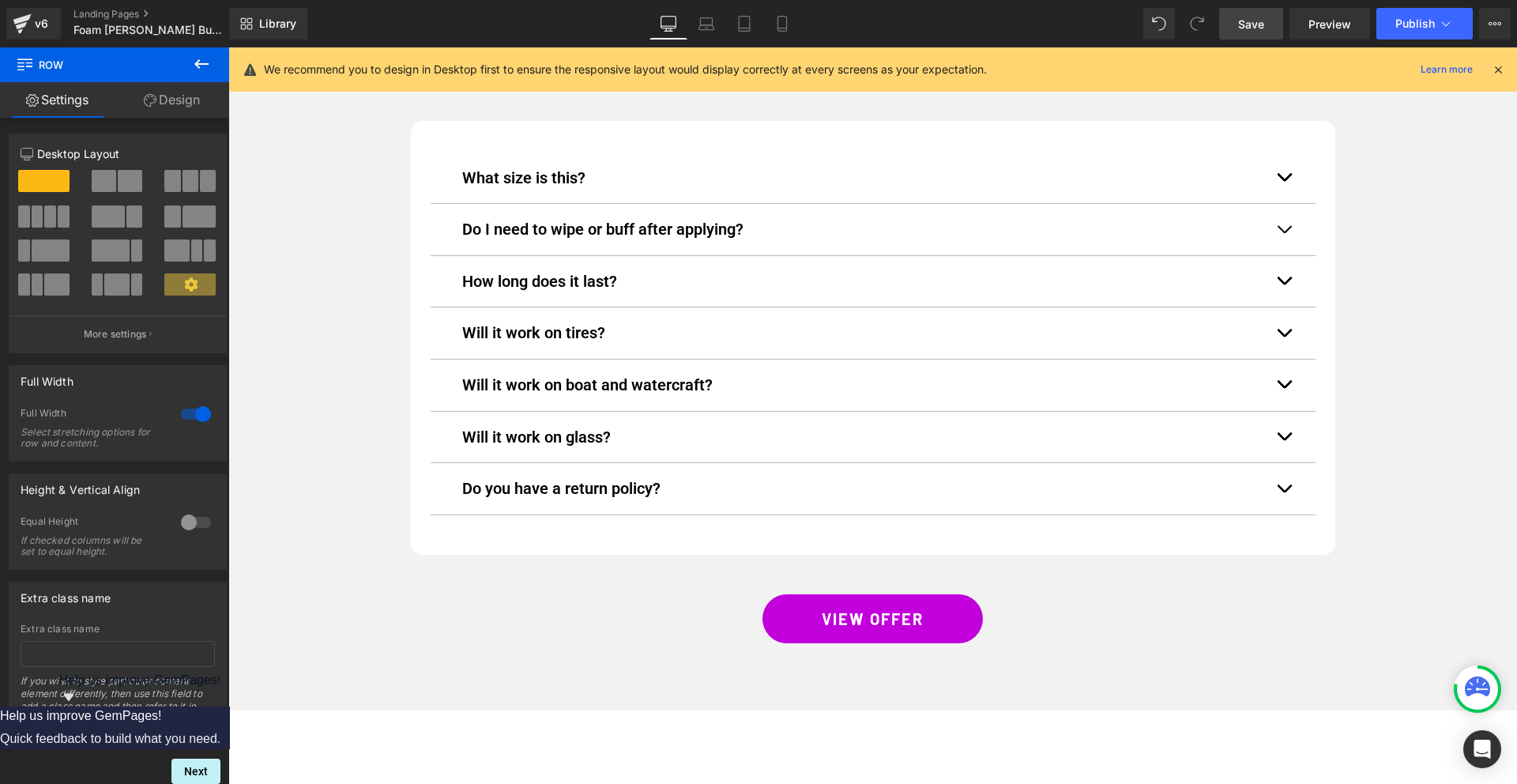
scroll to position [5552, 0]
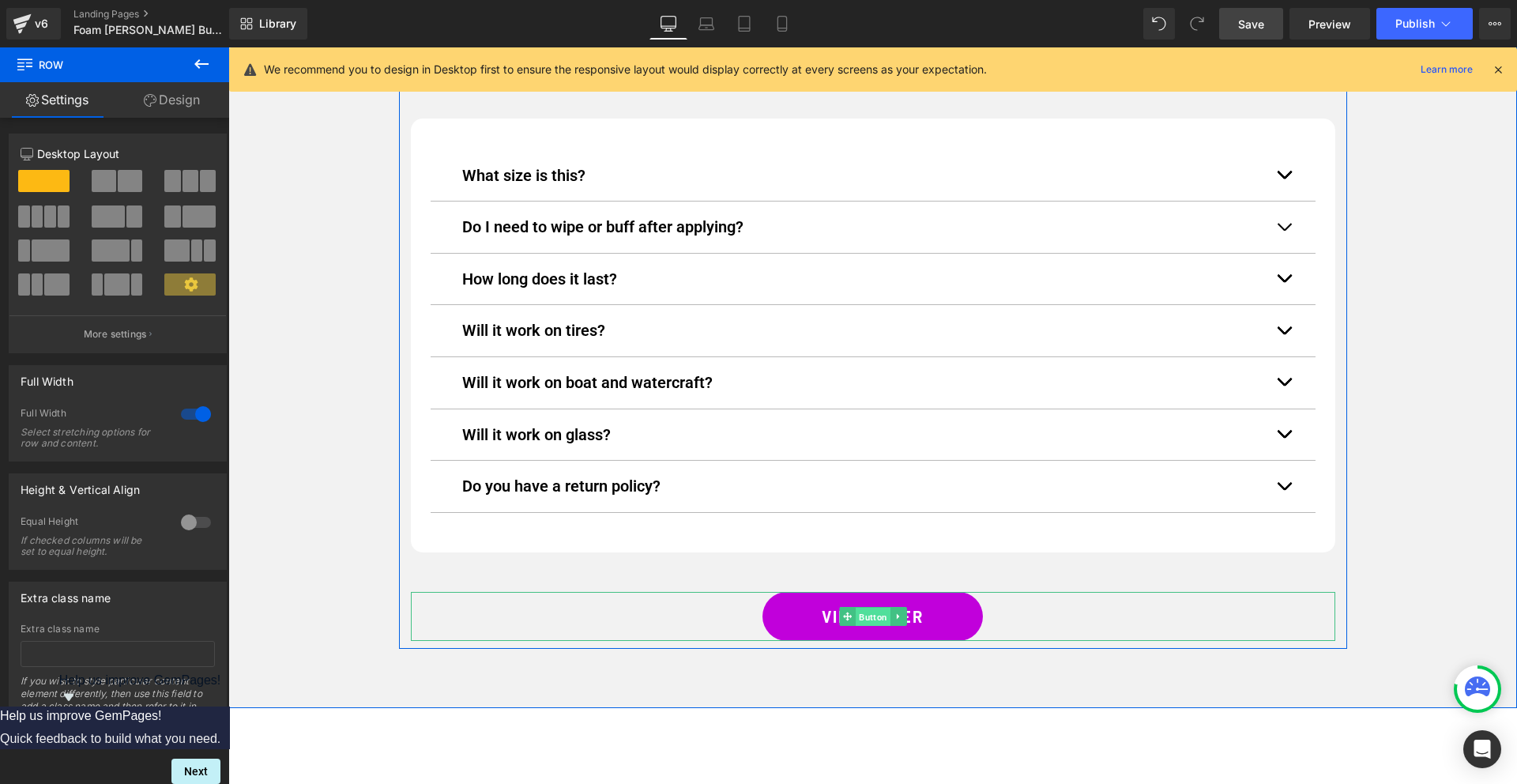
click at [876, 608] on span "Button" at bounding box center [873, 617] width 35 height 19
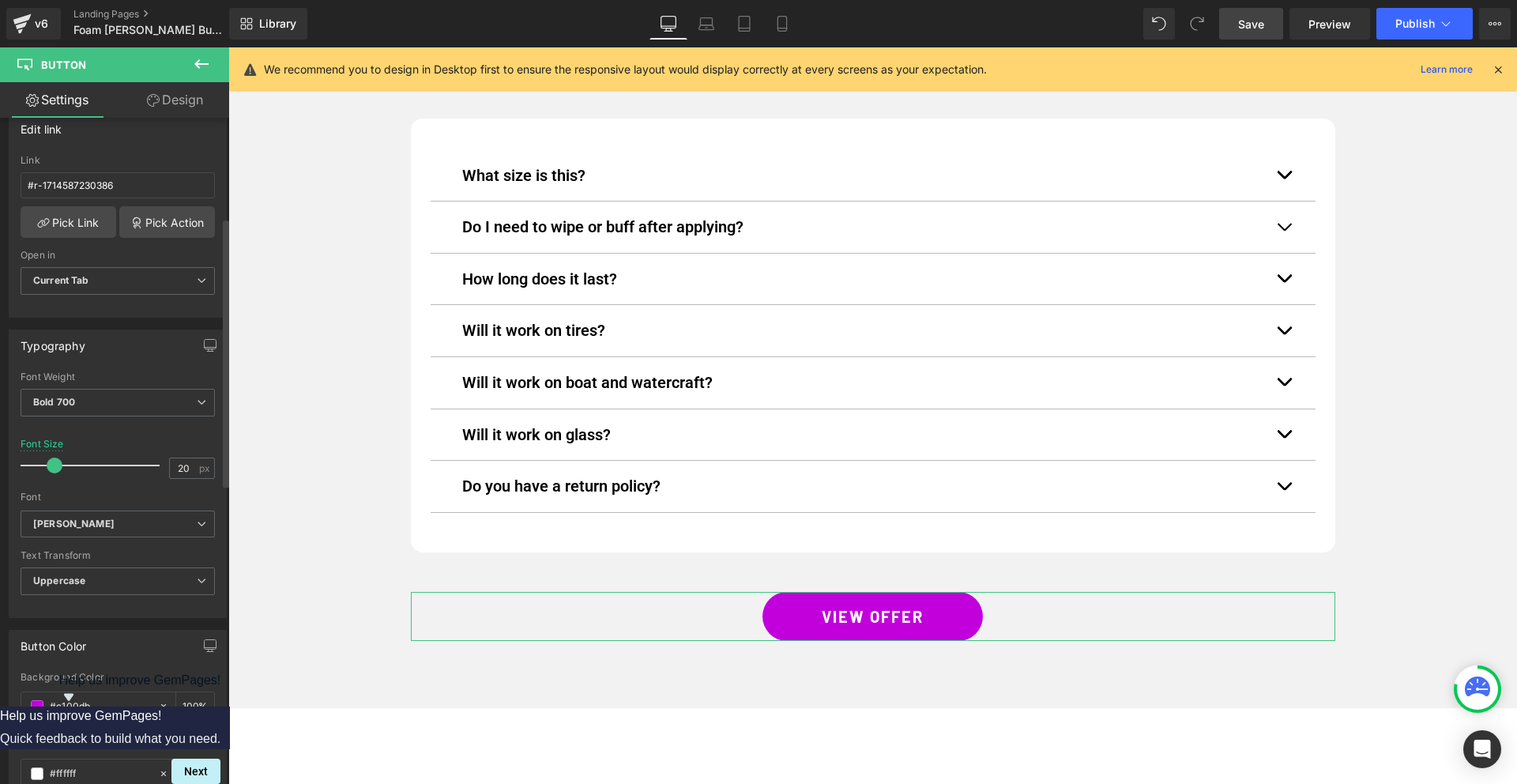
scroll to position [427, 0]
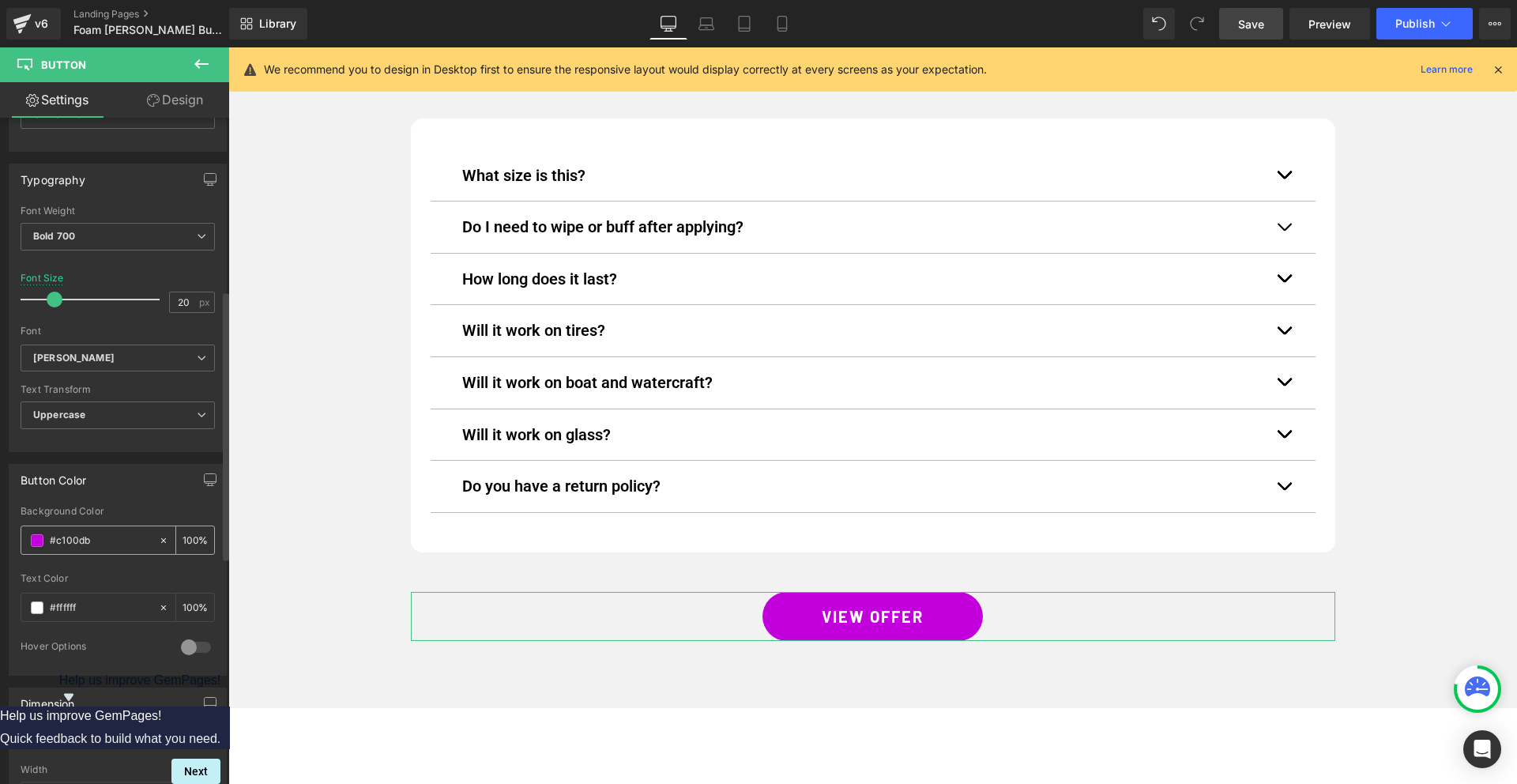
drag, startPoint x: 57, startPoint y: 538, endPoint x: 178, endPoint y: 542, distance: 121.1
click at [178, 542] on div "#c100db 100 %" at bounding box center [117, 540] width 194 height 30
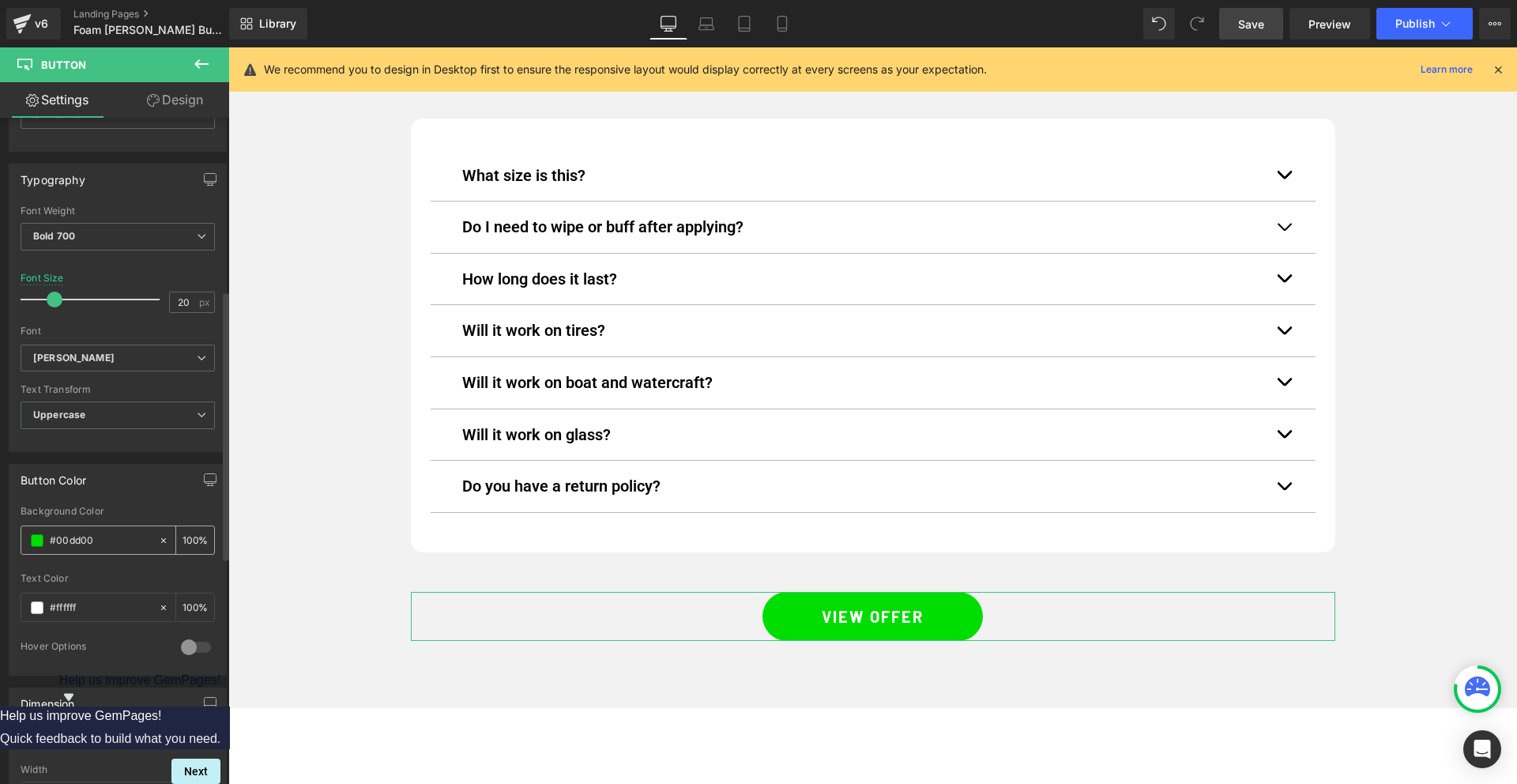
type input "#00dd00"
click at [26, 603] on div "#ffffff" at bounding box center [89, 607] width 137 height 28
click at [44, 611] on div "#ffffff" at bounding box center [89, 607] width 137 height 28
click at [38, 606] on span at bounding box center [37, 608] width 13 height 13
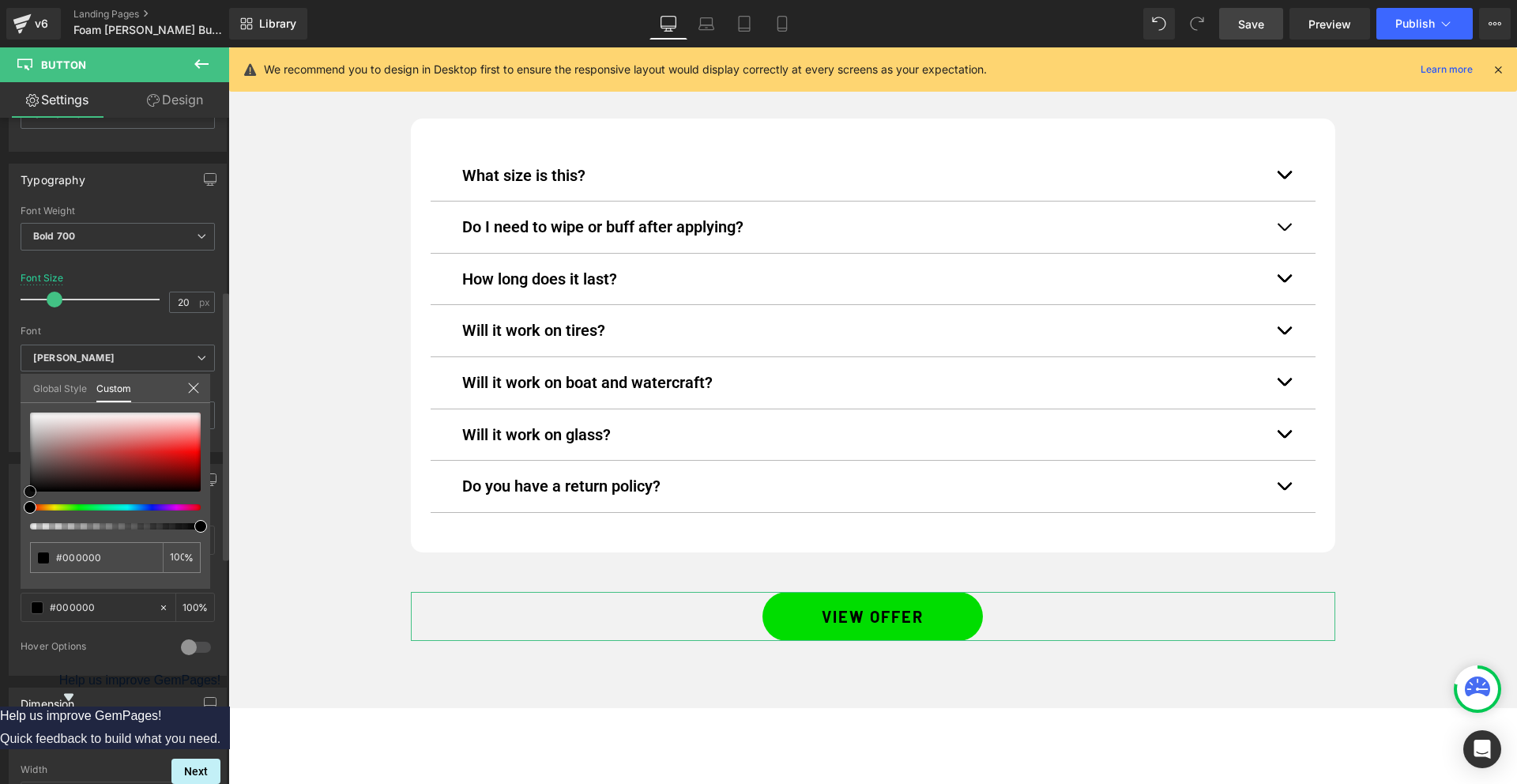
drag, startPoint x: 50, startPoint y: 476, endPoint x: 0, endPoint y: 516, distance: 64.0
click at [0, 516] on div "Button Color rgb(193, 0, 219) Background Color #00dd00 100 % rgba(255, 255, 255…" at bounding box center [118, 564] width 236 height 224
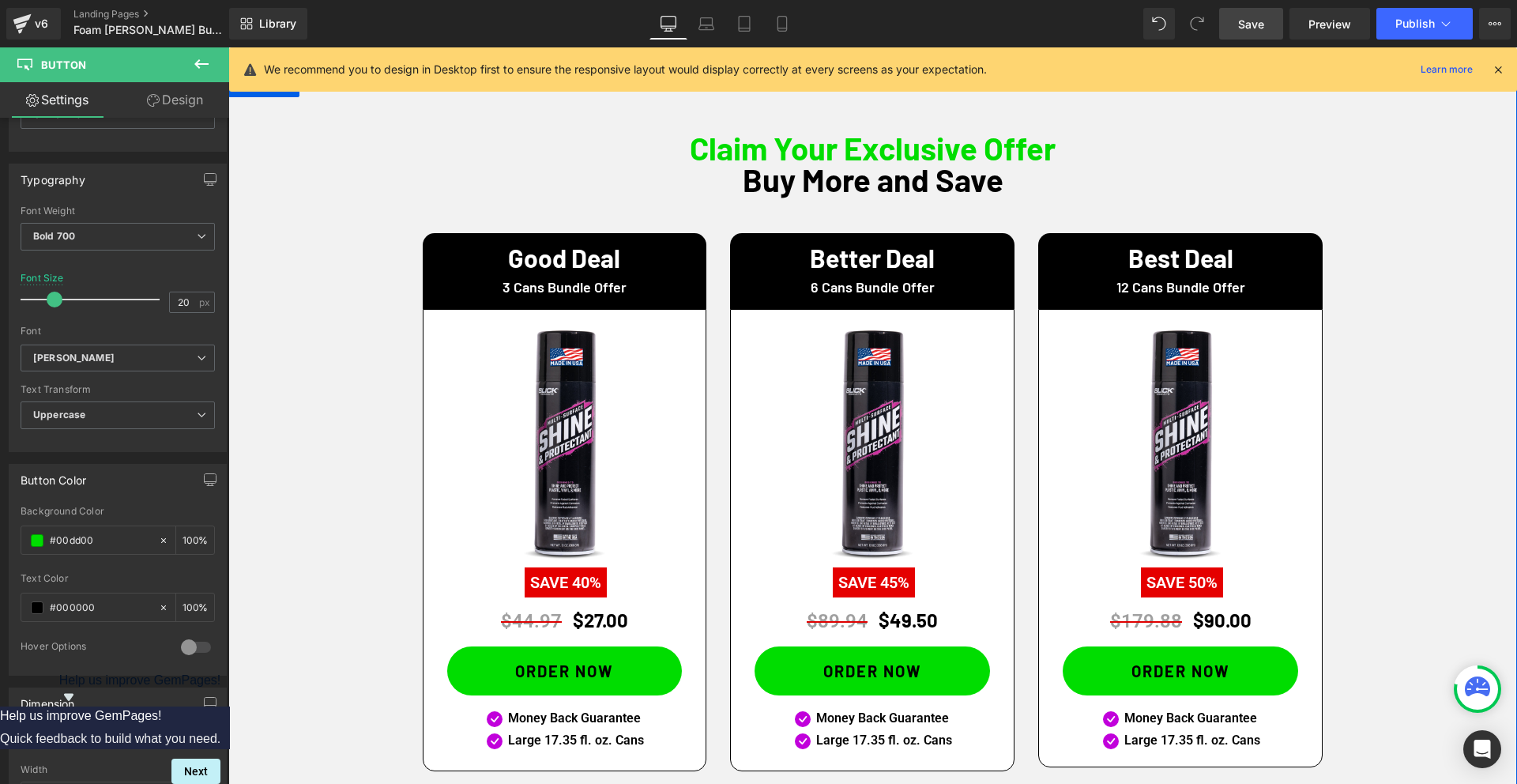
scroll to position [901, 0]
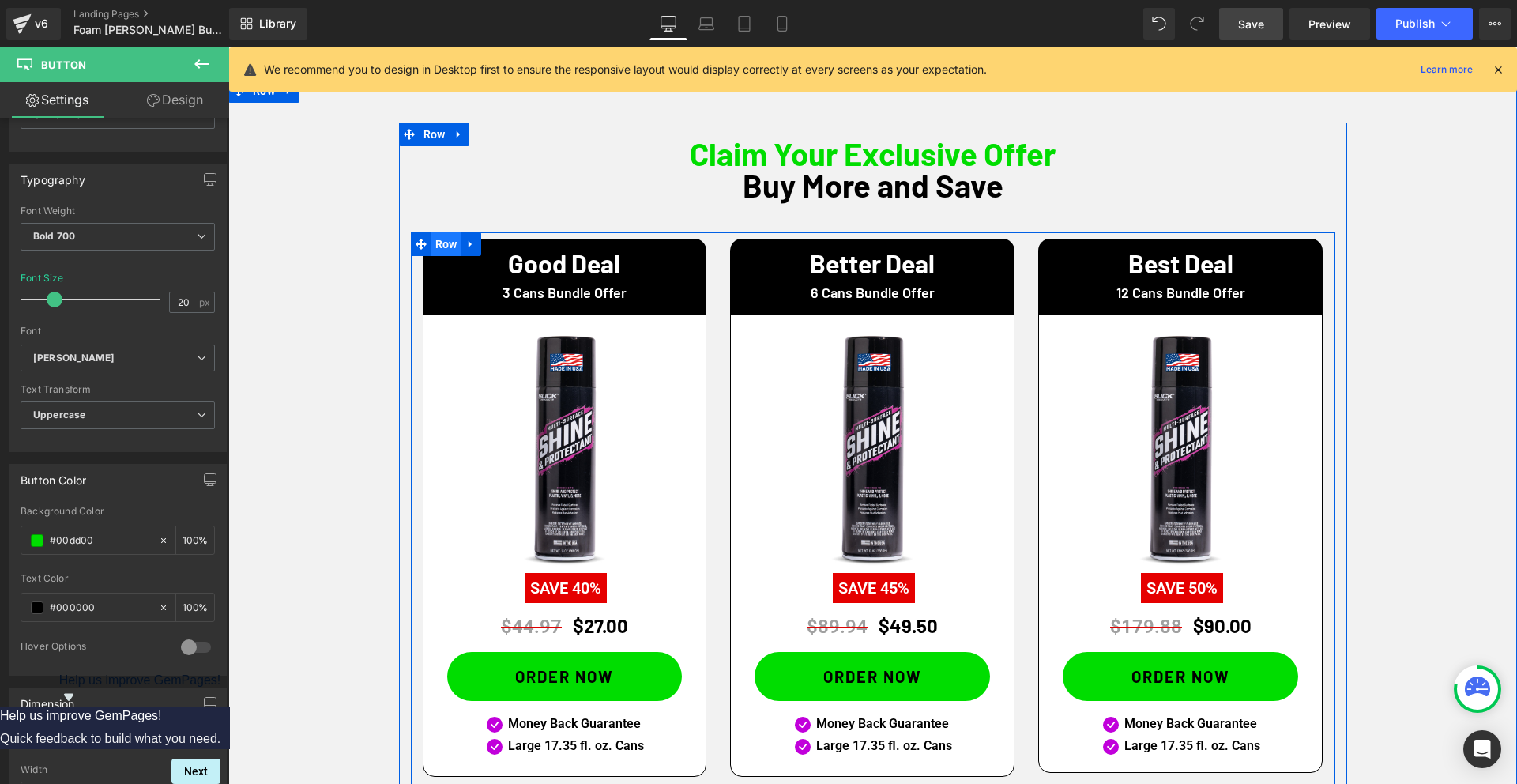
click at [448, 248] on span "Row" at bounding box center [447, 243] width 30 height 23
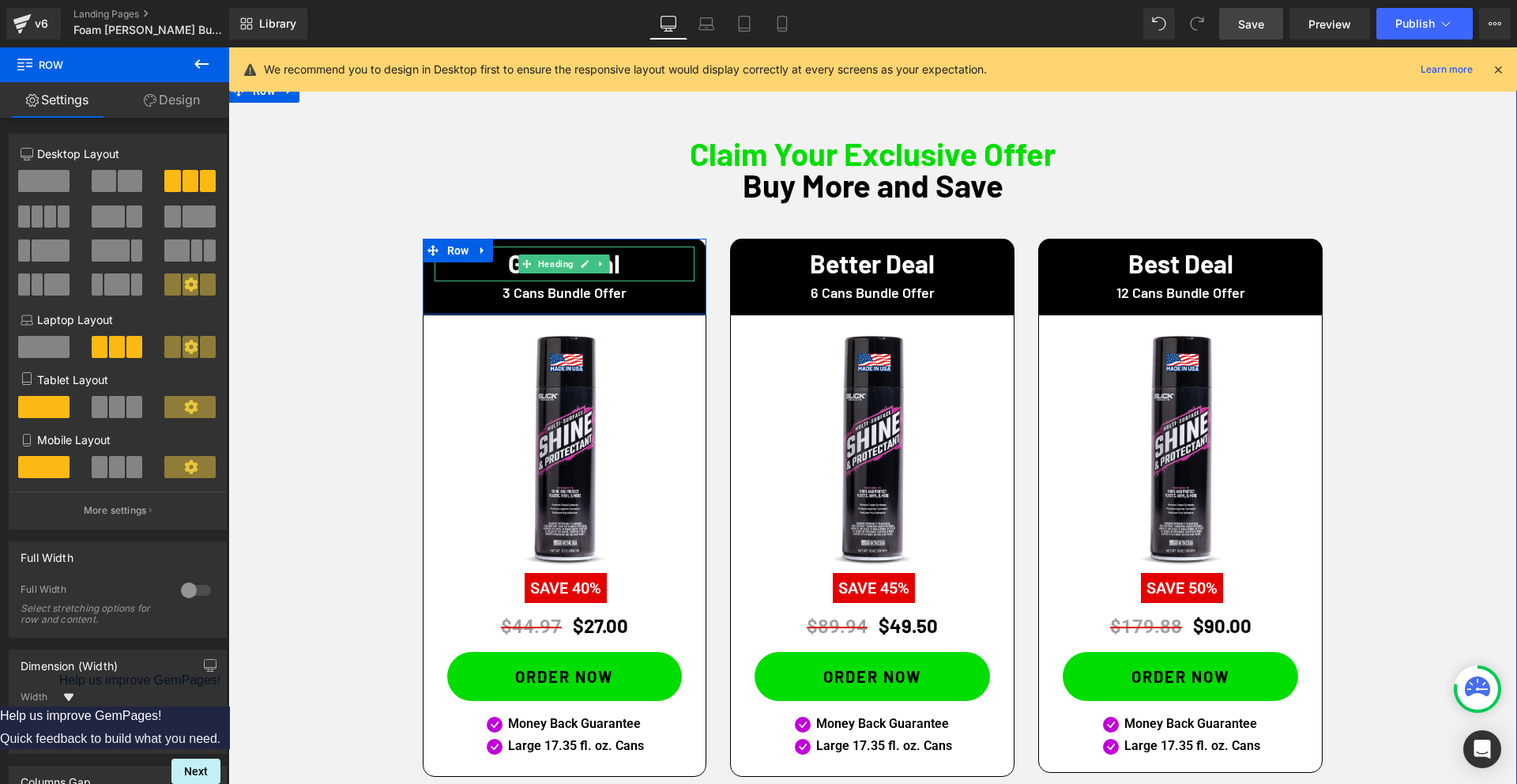
click at [511, 262] on h1 "Good Deal" at bounding box center [564, 263] width 260 height 25
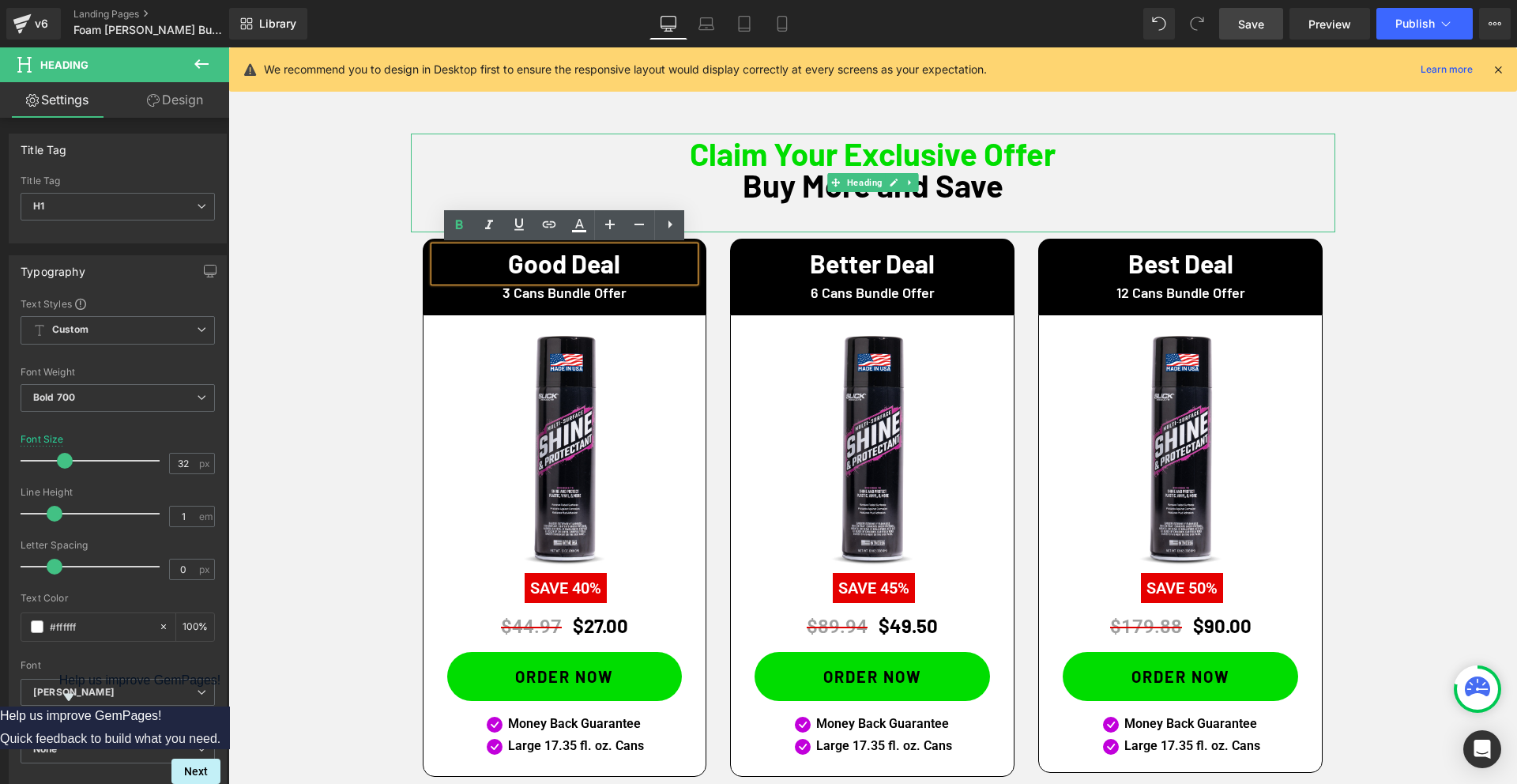
scroll to position [771, 0]
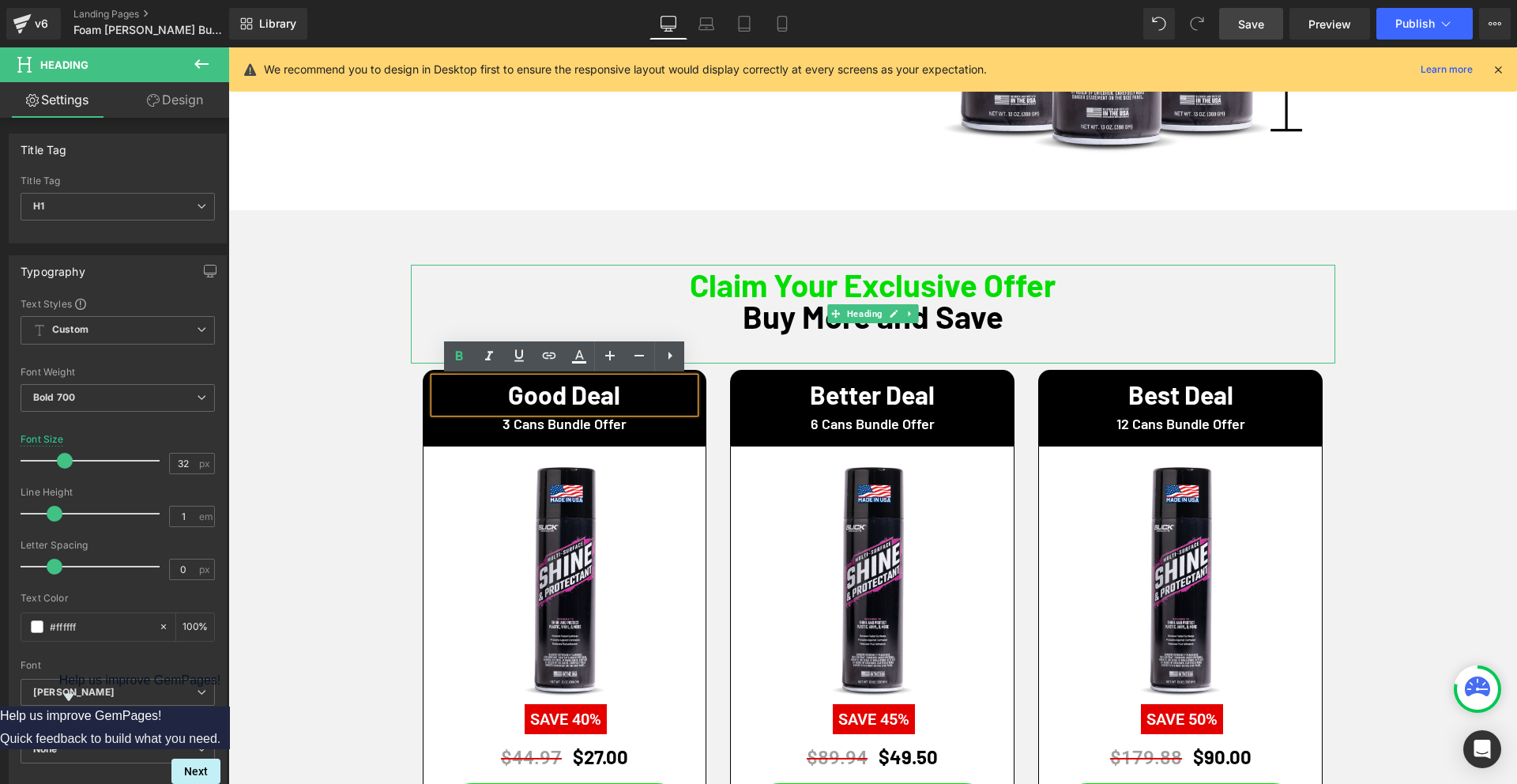
click at [771, 328] on h1 "Buy More and Save" at bounding box center [873, 315] width 925 height 31
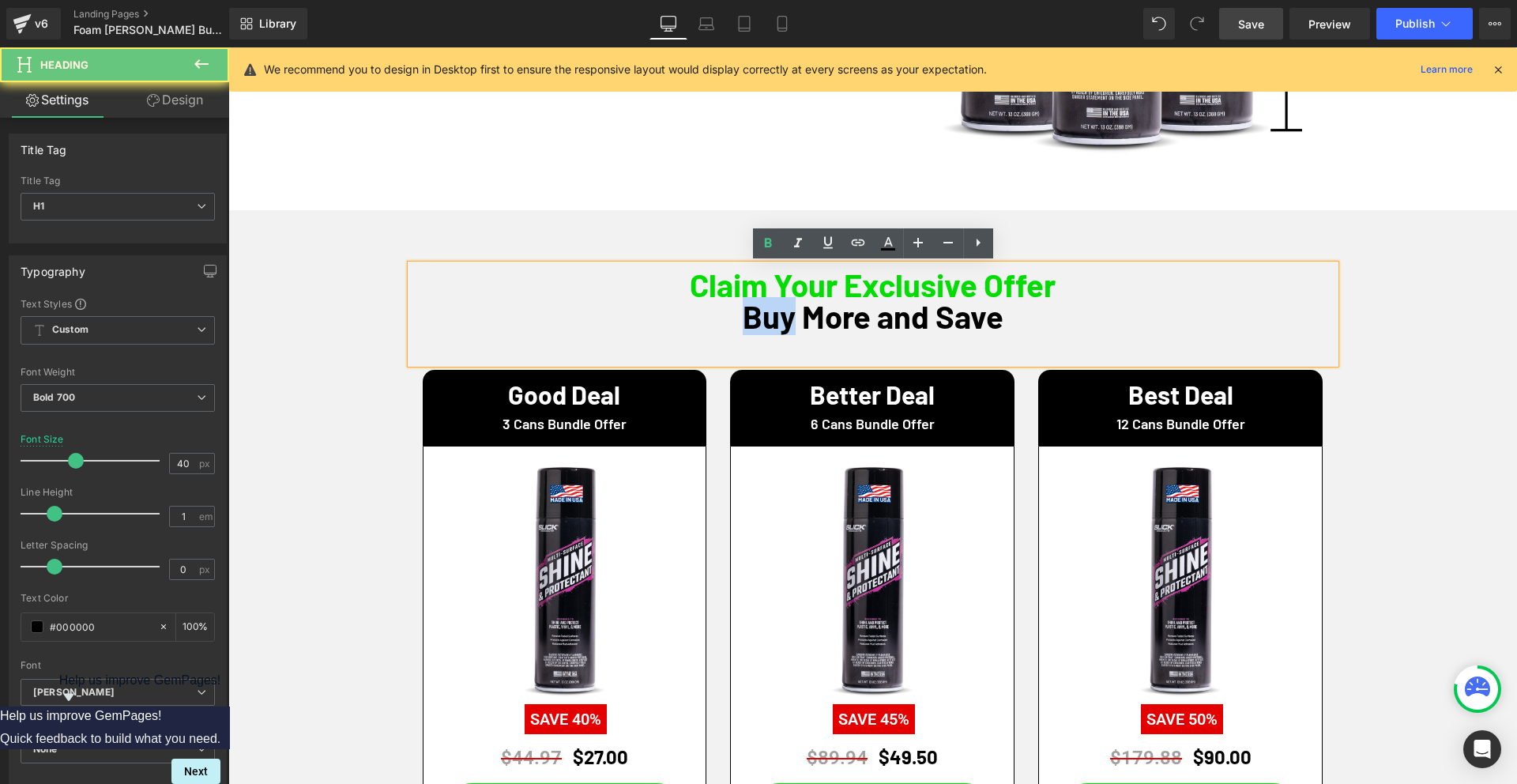
click at [771, 328] on h1 "Buy More and Save" at bounding box center [873, 315] width 925 height 31
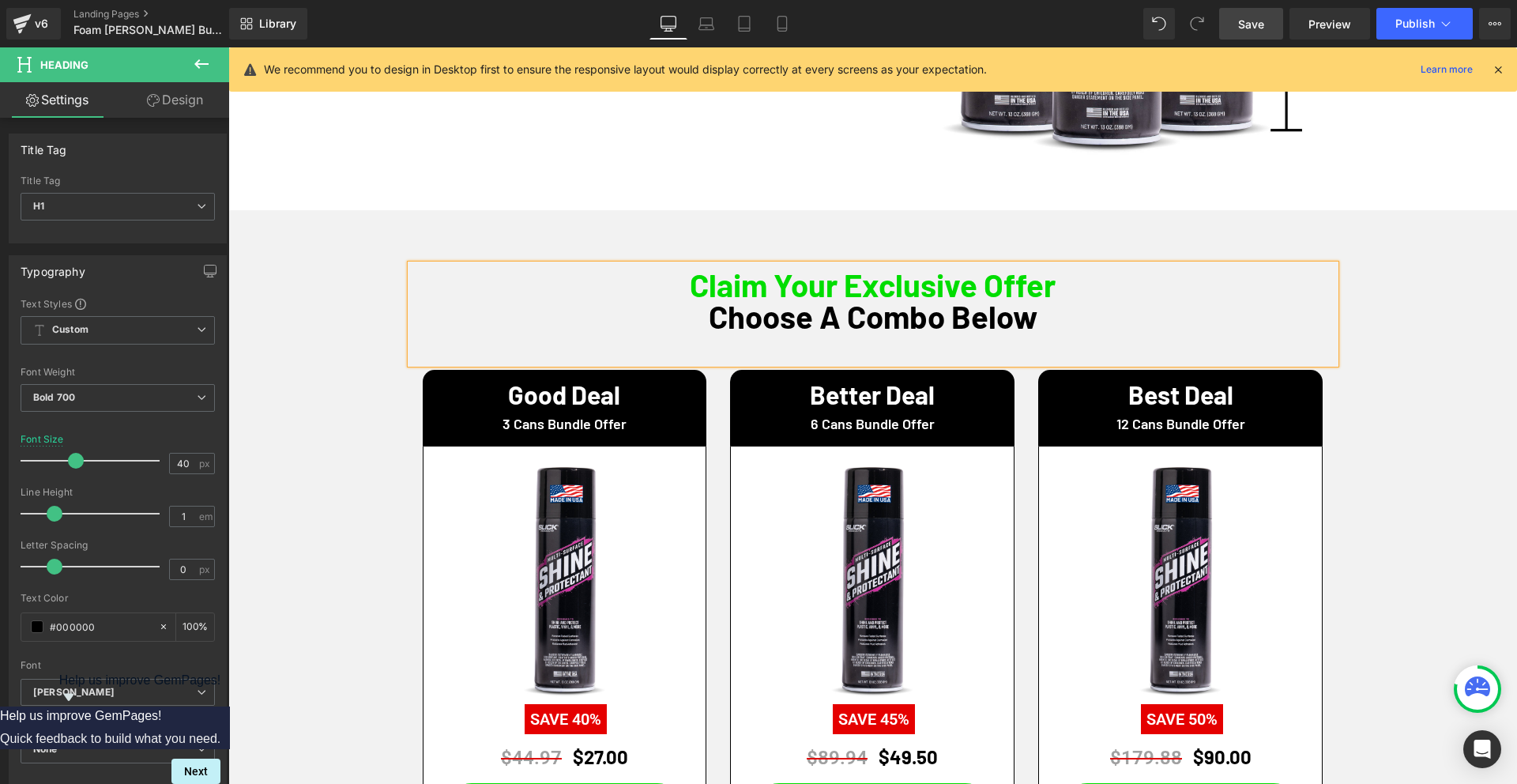
click at [1426, 327] on div "Claim Your Exclusive Offer Choose A Combo Below Heading Good Deal Heading 3 Can…" at bounding box center [872, 588] width 1288 height 670
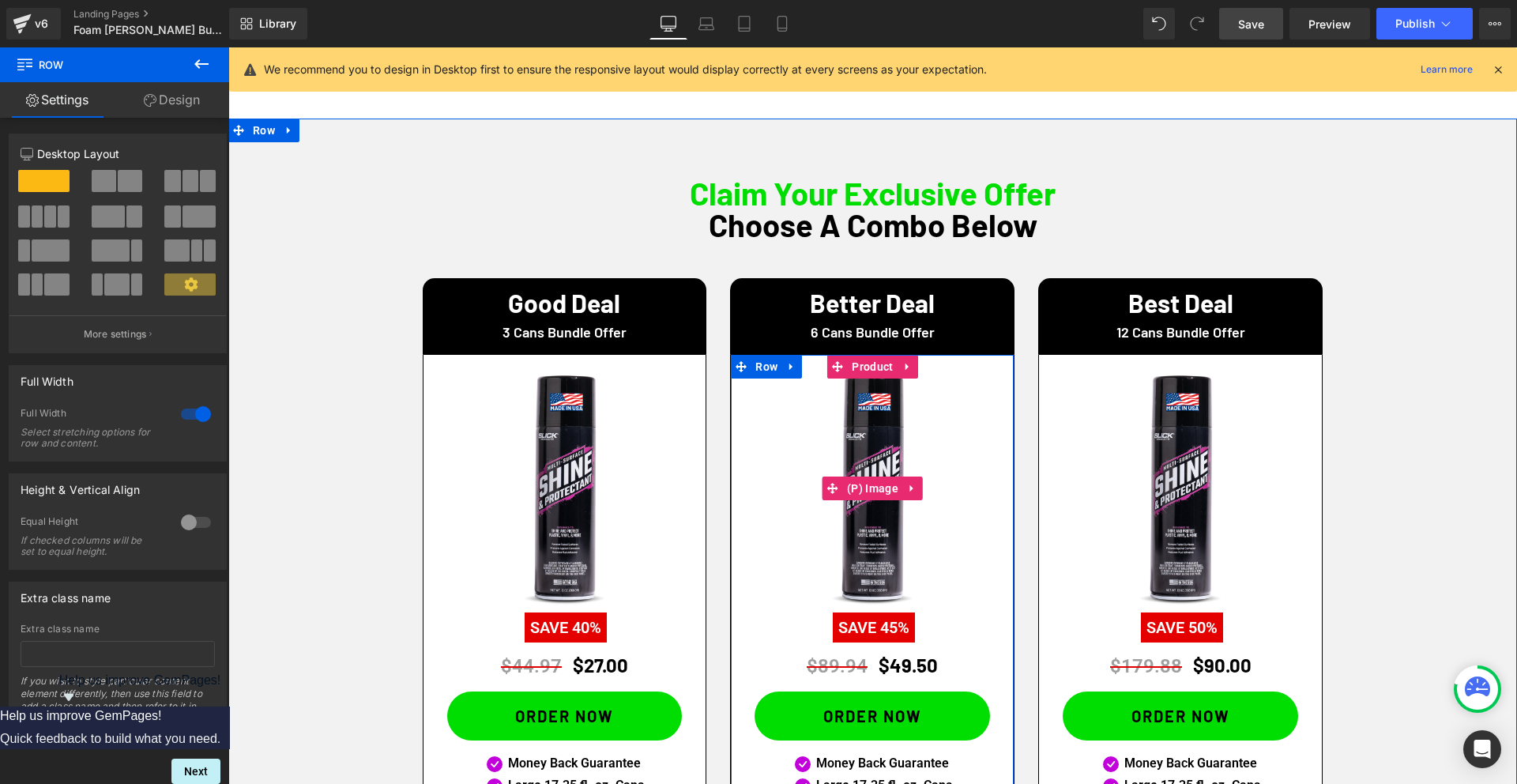
scroll to position [856, 0]
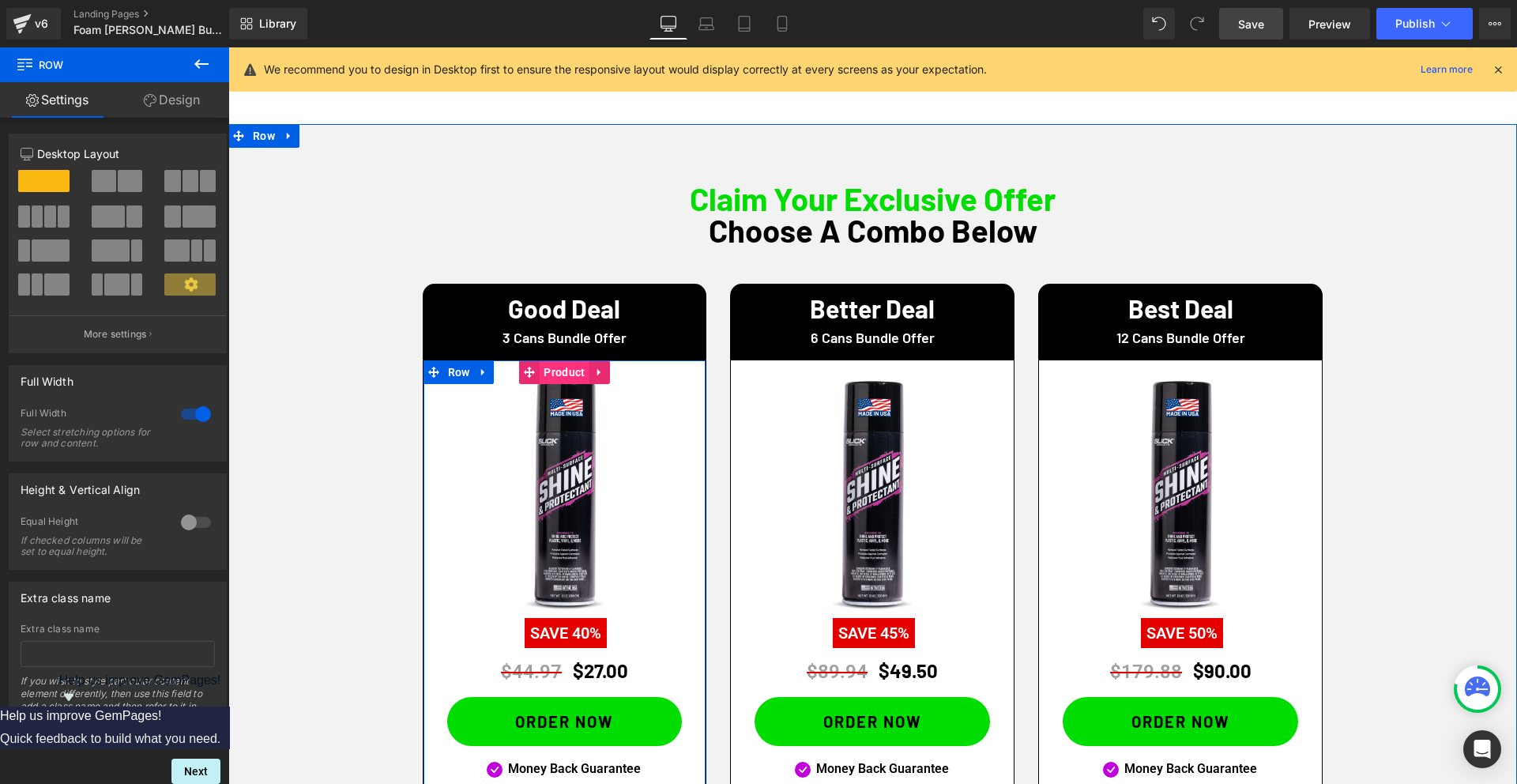
click at [564, 371] on span "Product" at bounding box center [564, 371] width 49 height 23
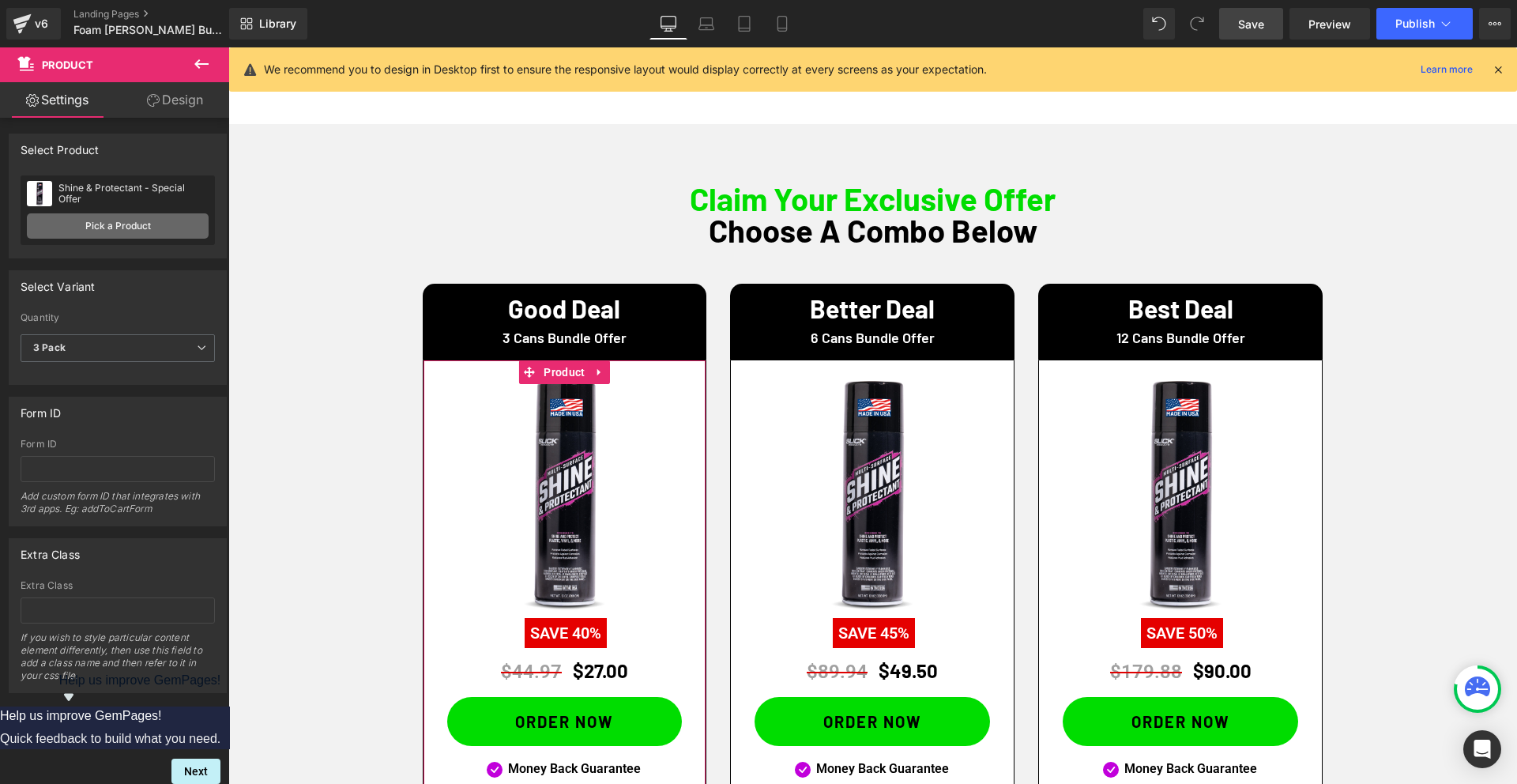
click at [118, 226] on link "Pick a Product" at bounding box center [117, 226] width 182 height 25
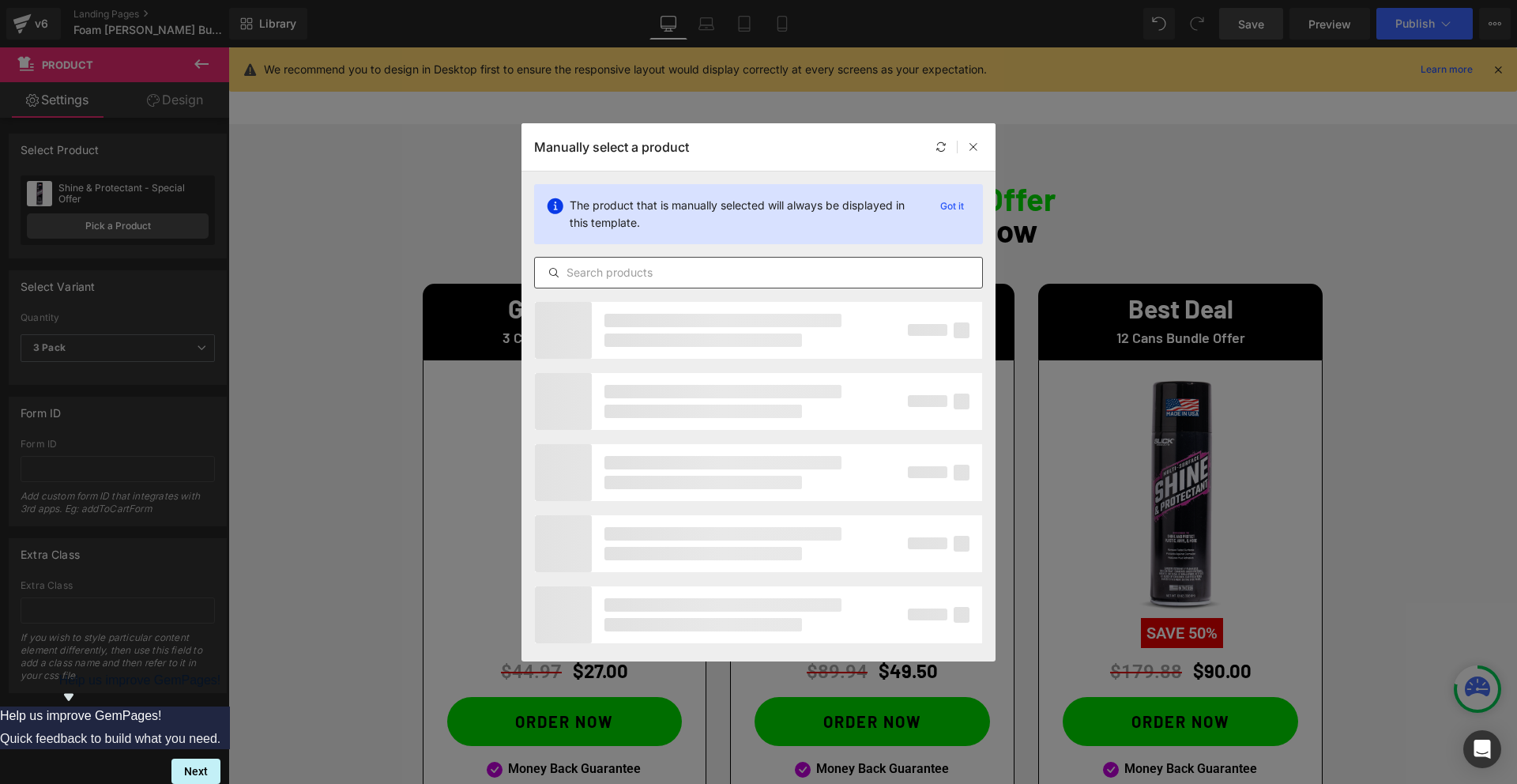
click at [618, 268] on input "text" at bounding box center [759, 272] width 447 height 19
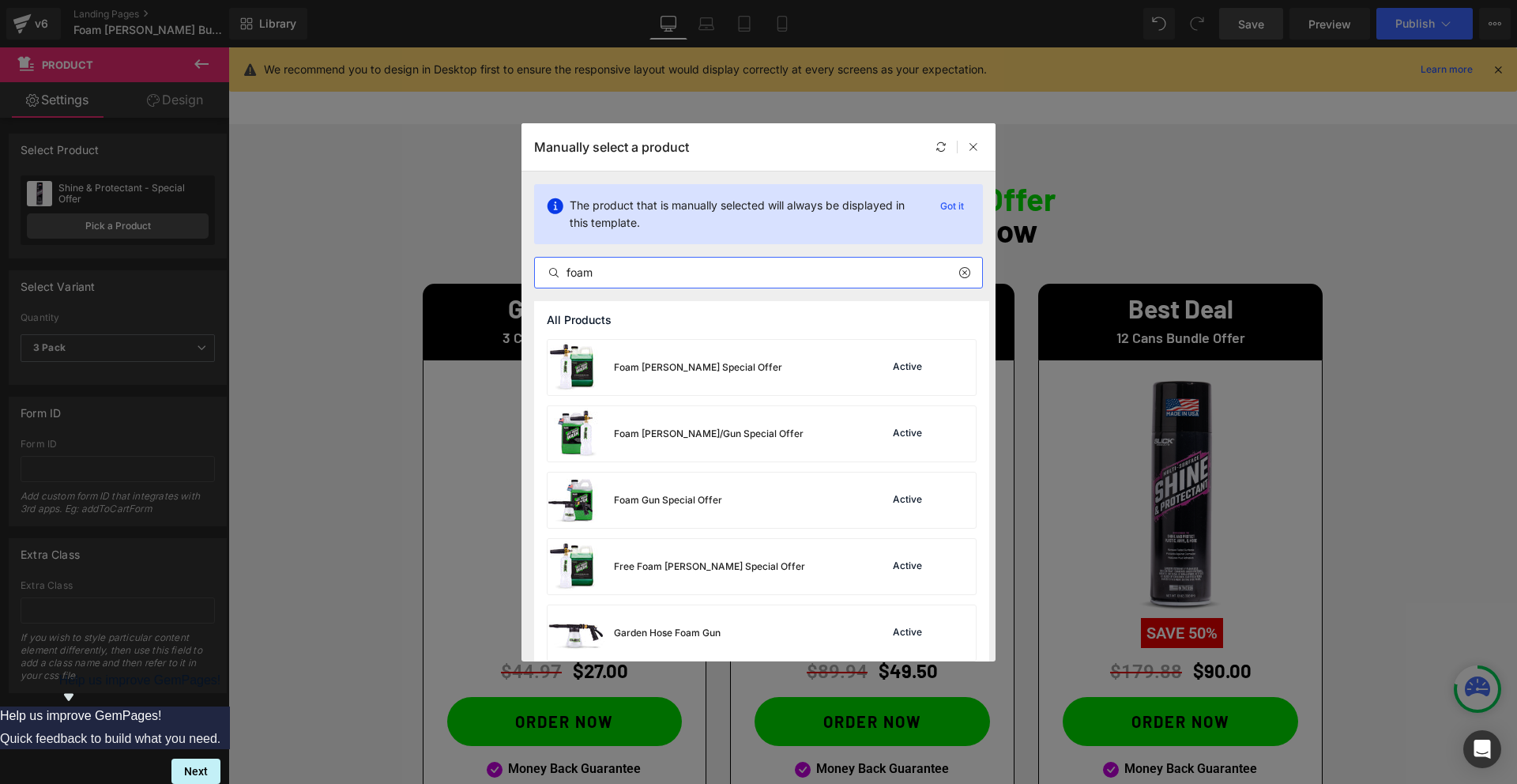
type input "foam"
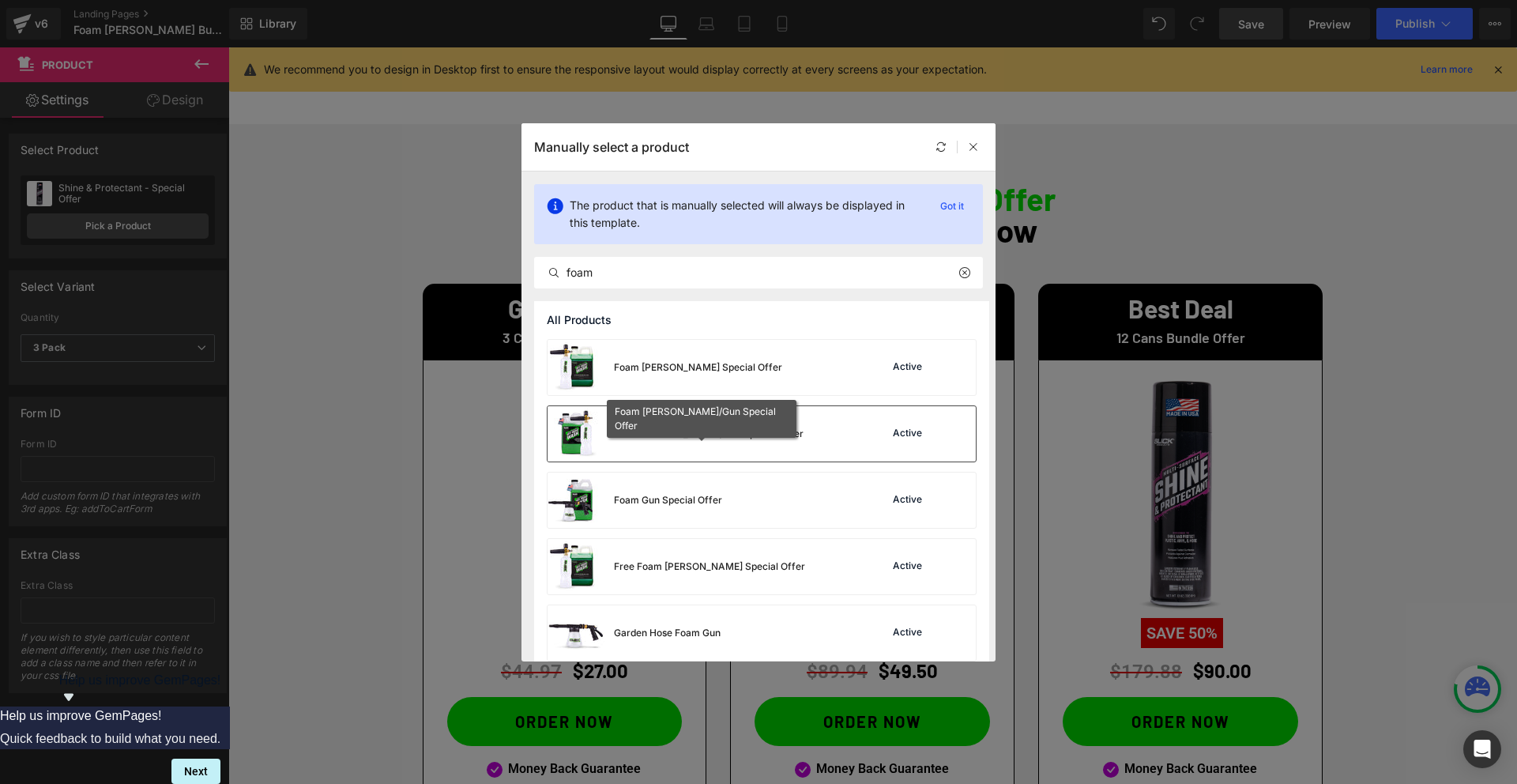
click at [684, 431] on div "Foam [PERSON_NAME]/Gun Special Offer" at bounding box center [709, 434] width 190 height 14
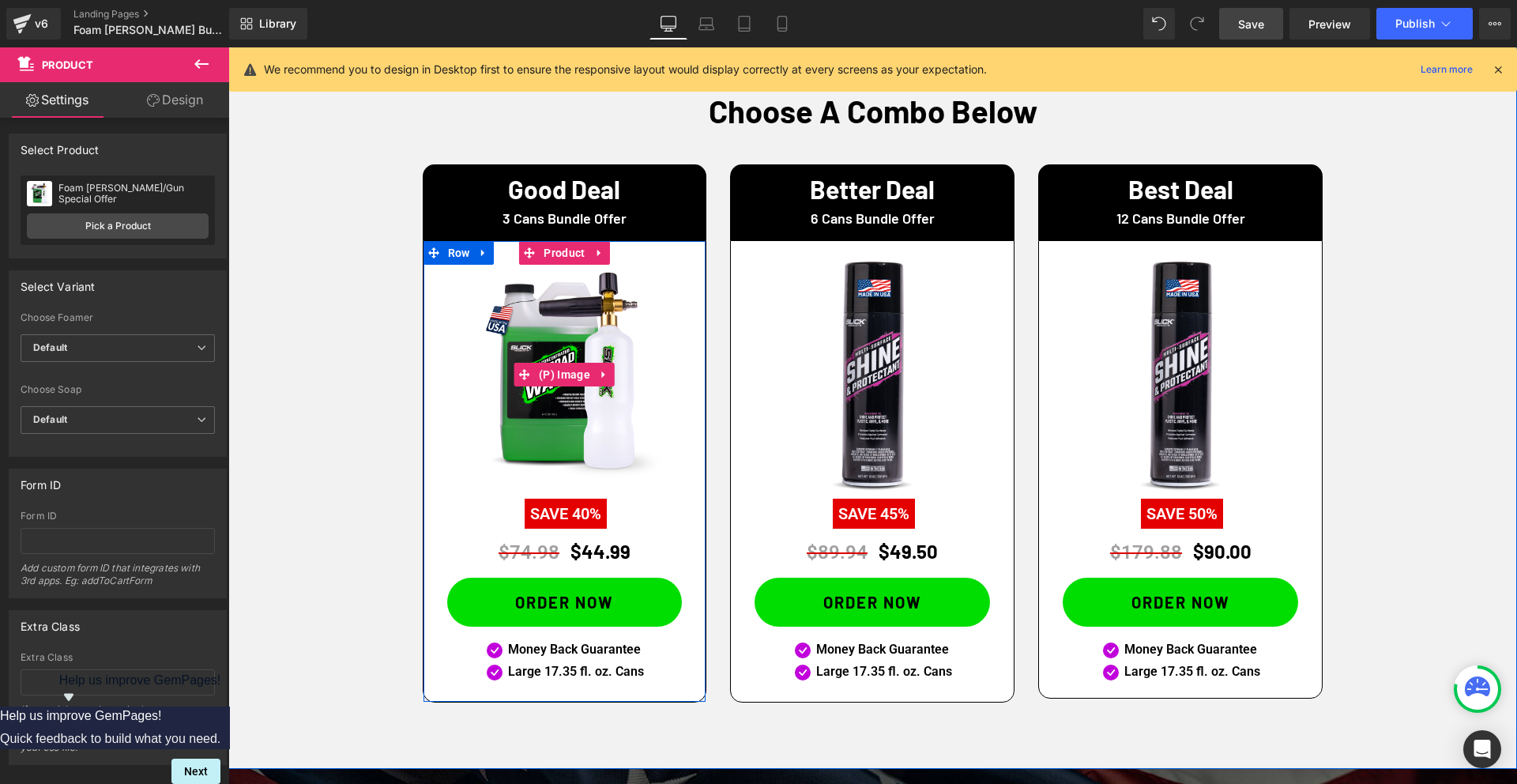
scroll to position [984, 0]
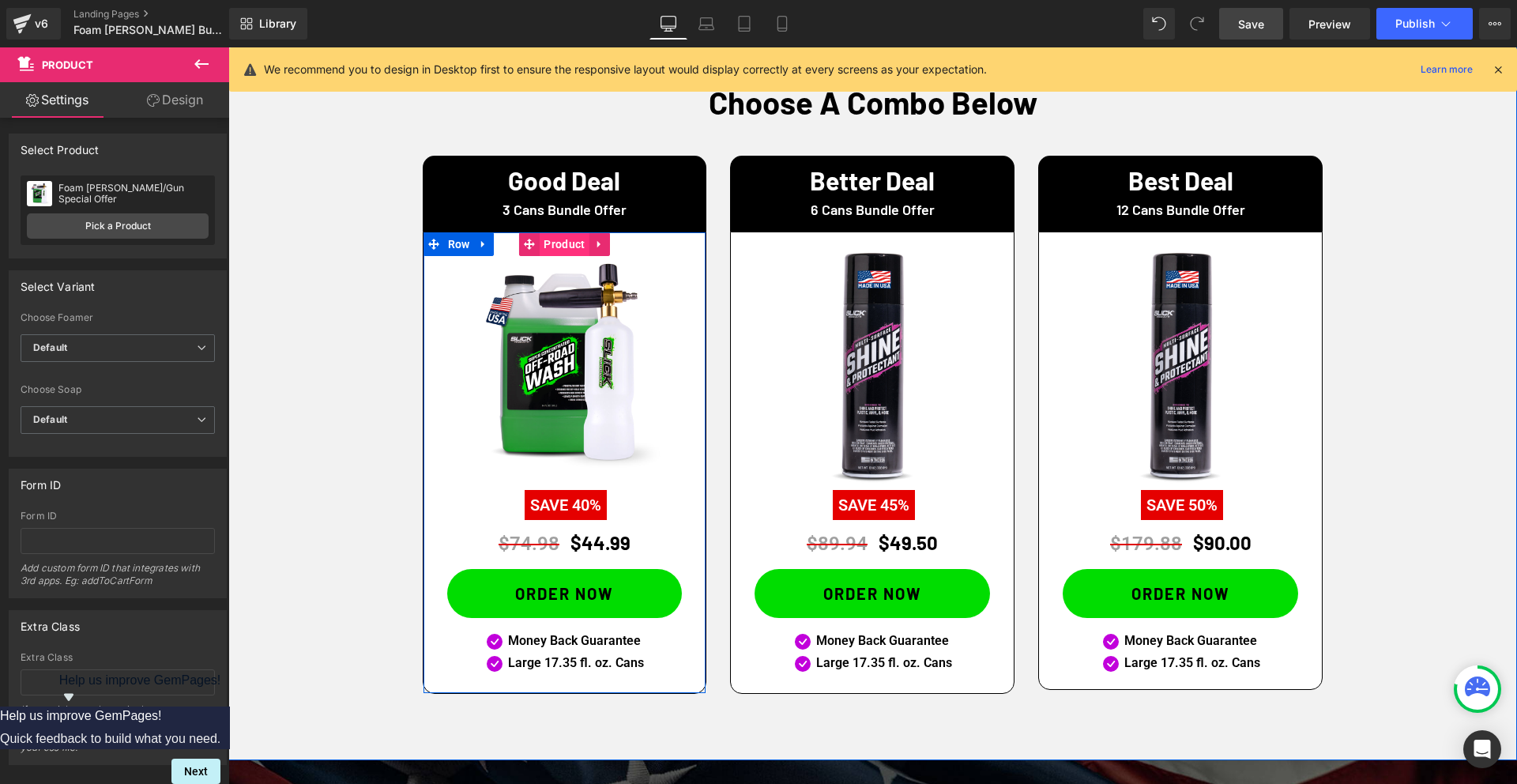
click at [562, 245] on span "Product" at bounding box center [564, 243] width 49 height 23
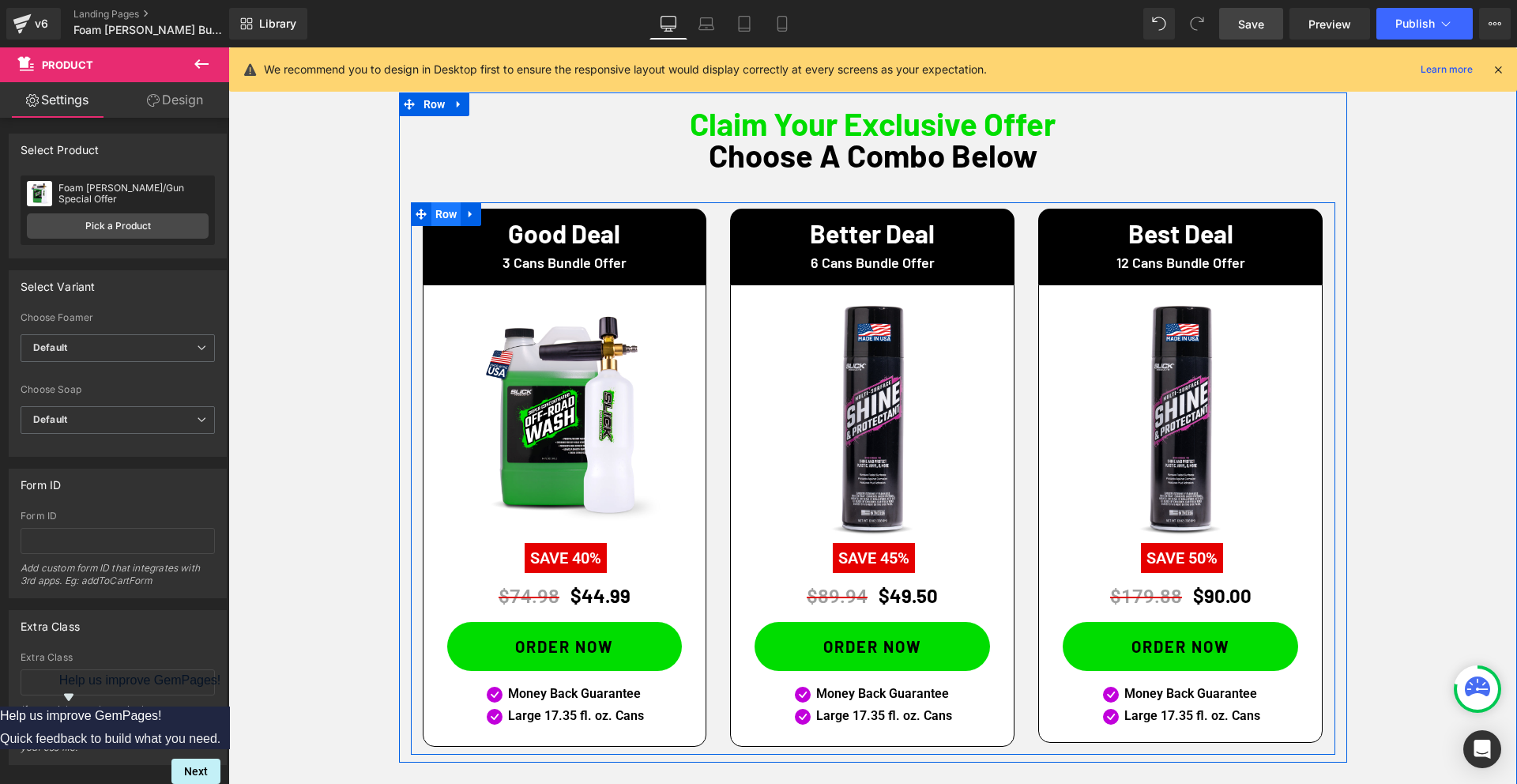
scroll to position [932, 0]
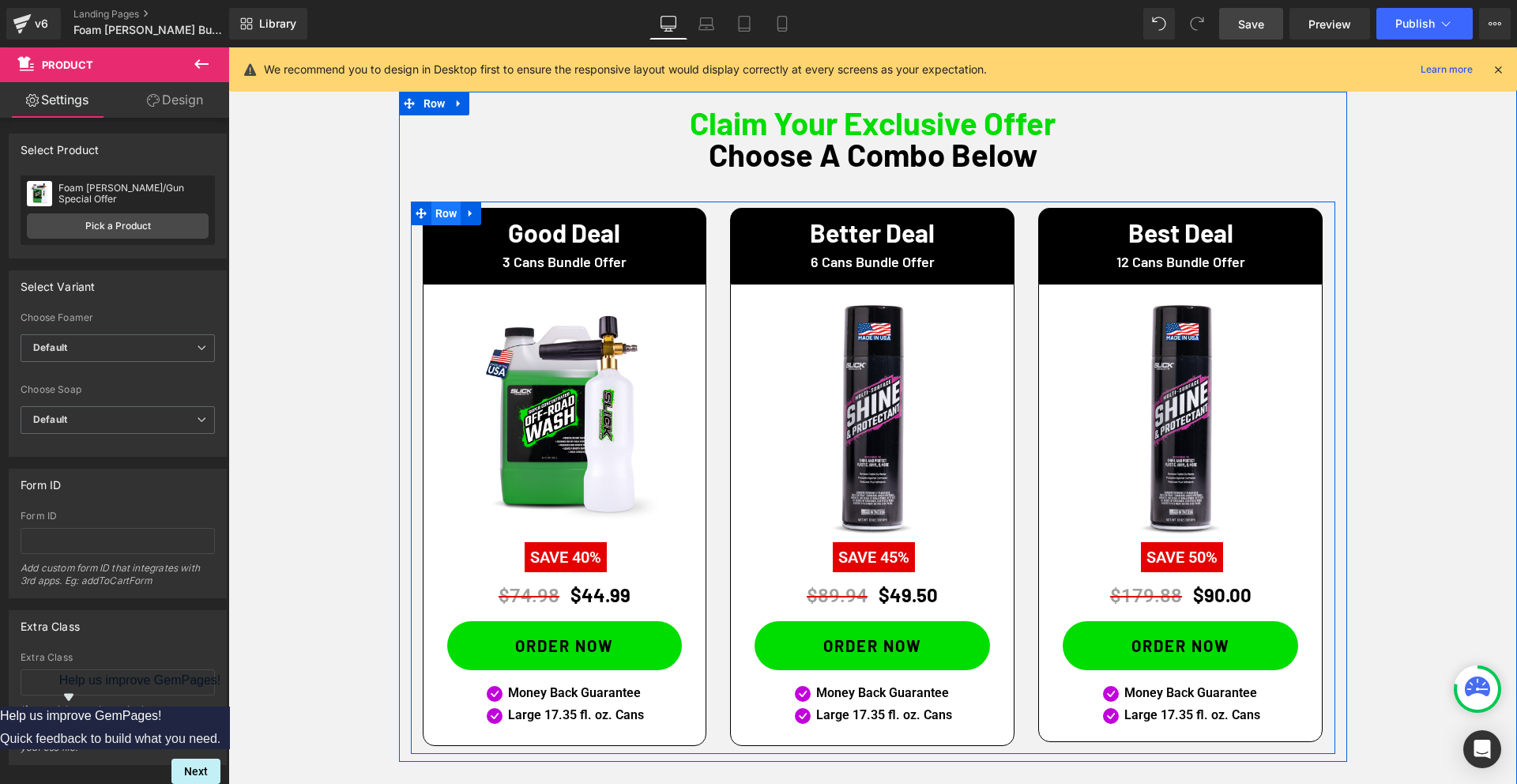
click at [449, 217] on span "Row" at bounding box center [447, 213] width 30 height 23
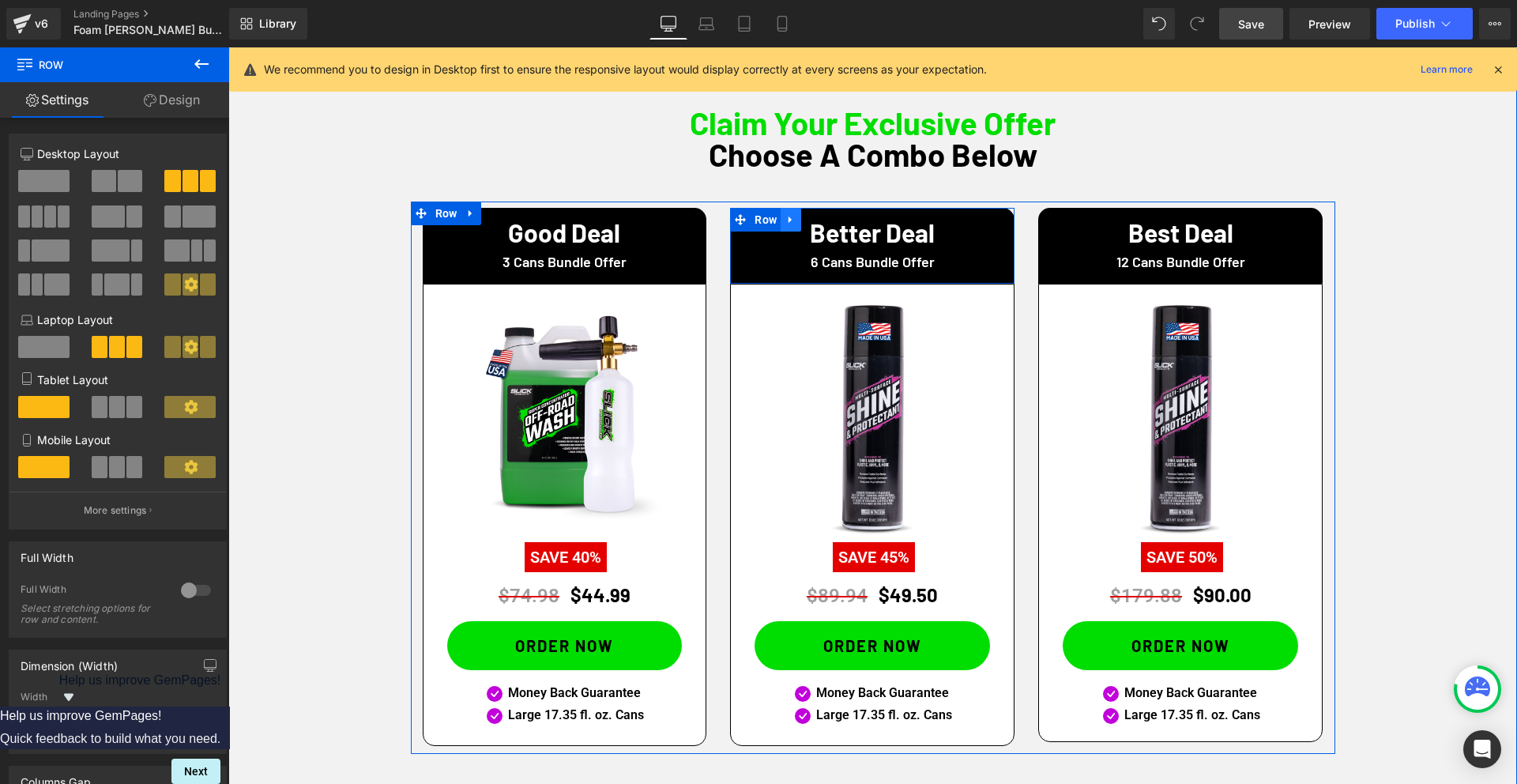
click at [797, 221] on icon at bounding box center [790, 218] width 11 height 12
click at [835, 221] on icon at bounding box center [831, 219] width 11 height 11
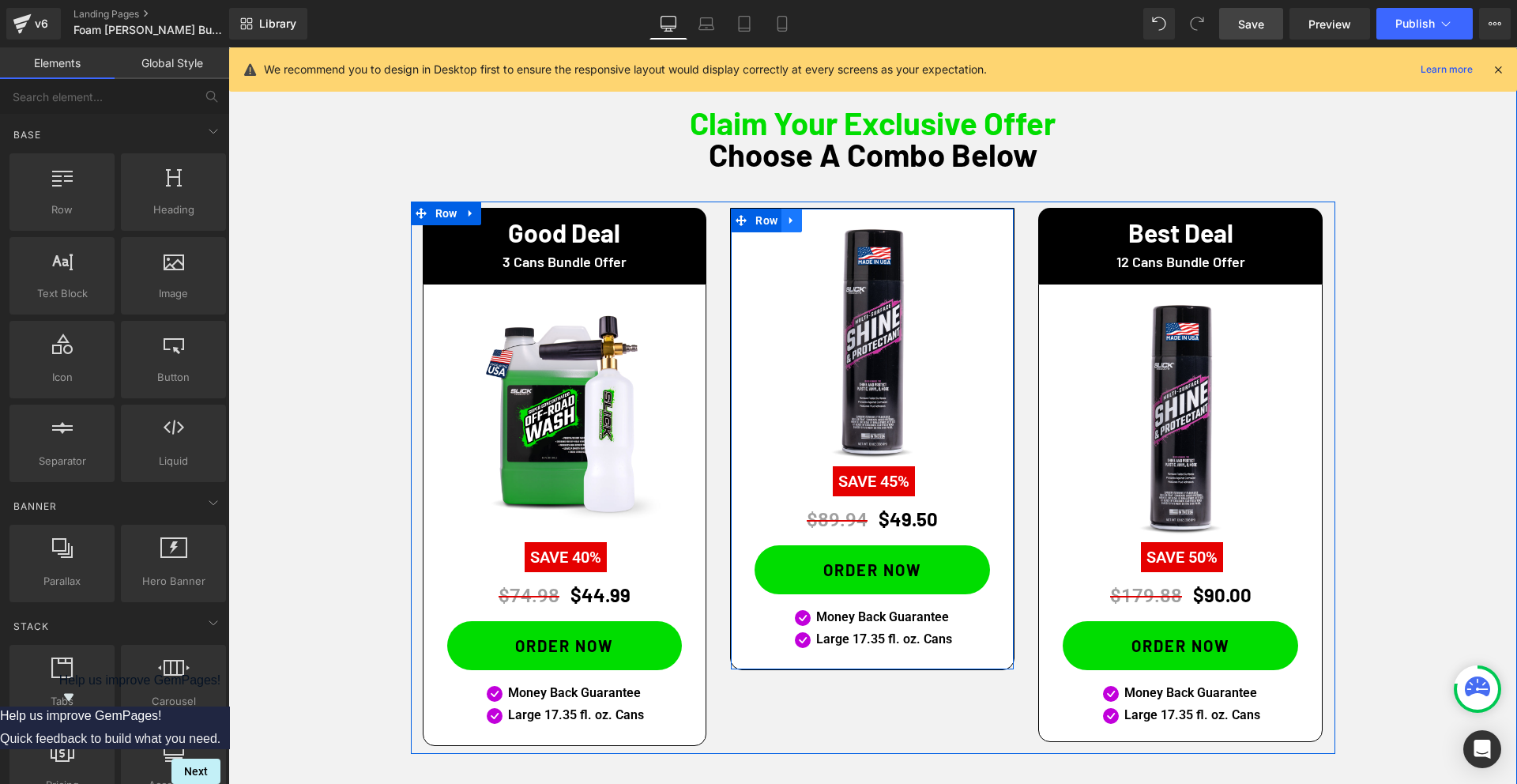
click at [797, 219] on icon at bounding box center [791, 219] width 11 height 12
click at [813, 220] on icon at bounding box center [812, 220] width 11 height 11
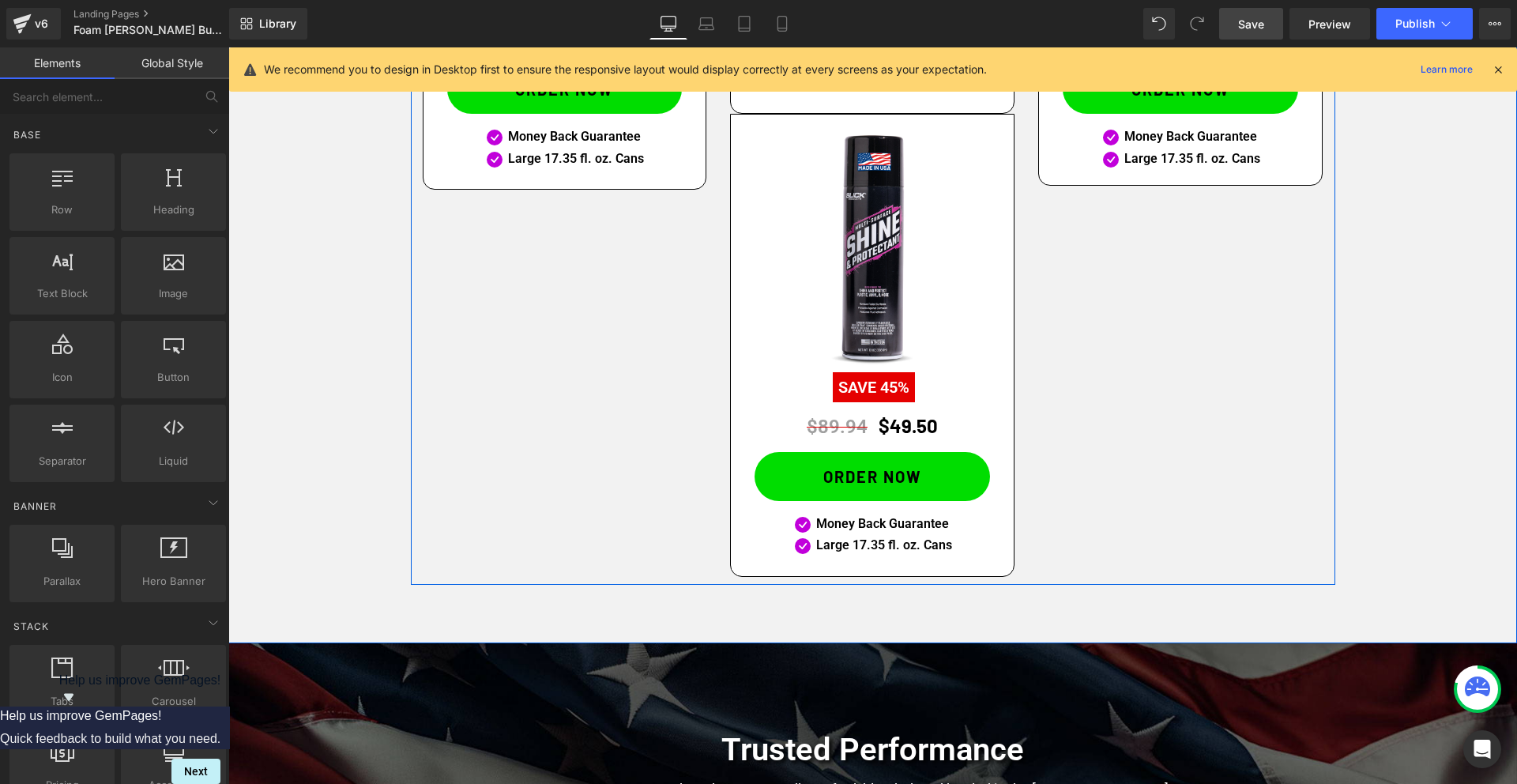
scroll to position [1491, 0]
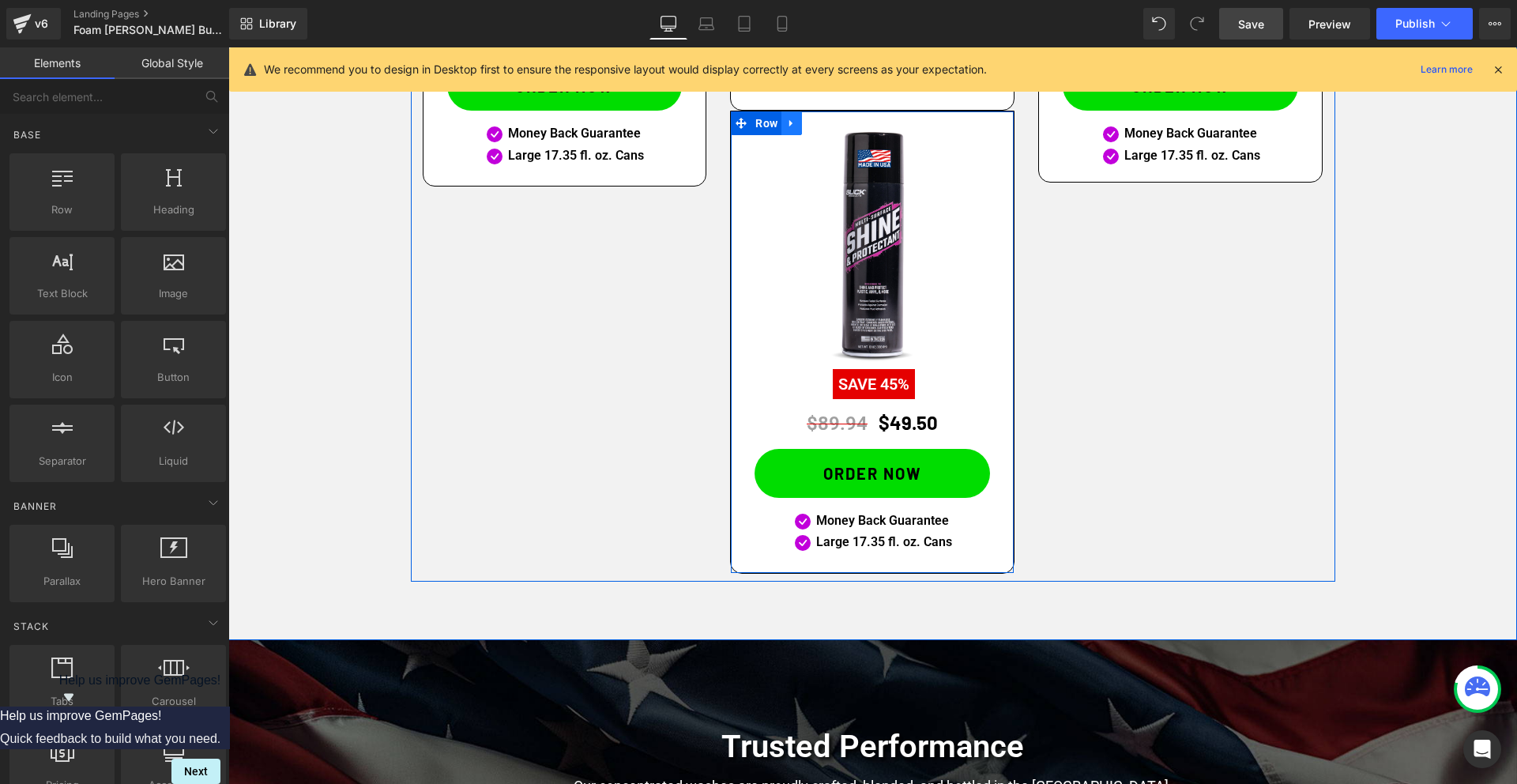
click at [792, 122] on icon at bounding box center [791, 124] width 4 height 7
click at [834, 123] on icon at bounding box center [832, 124] width 11 height 11
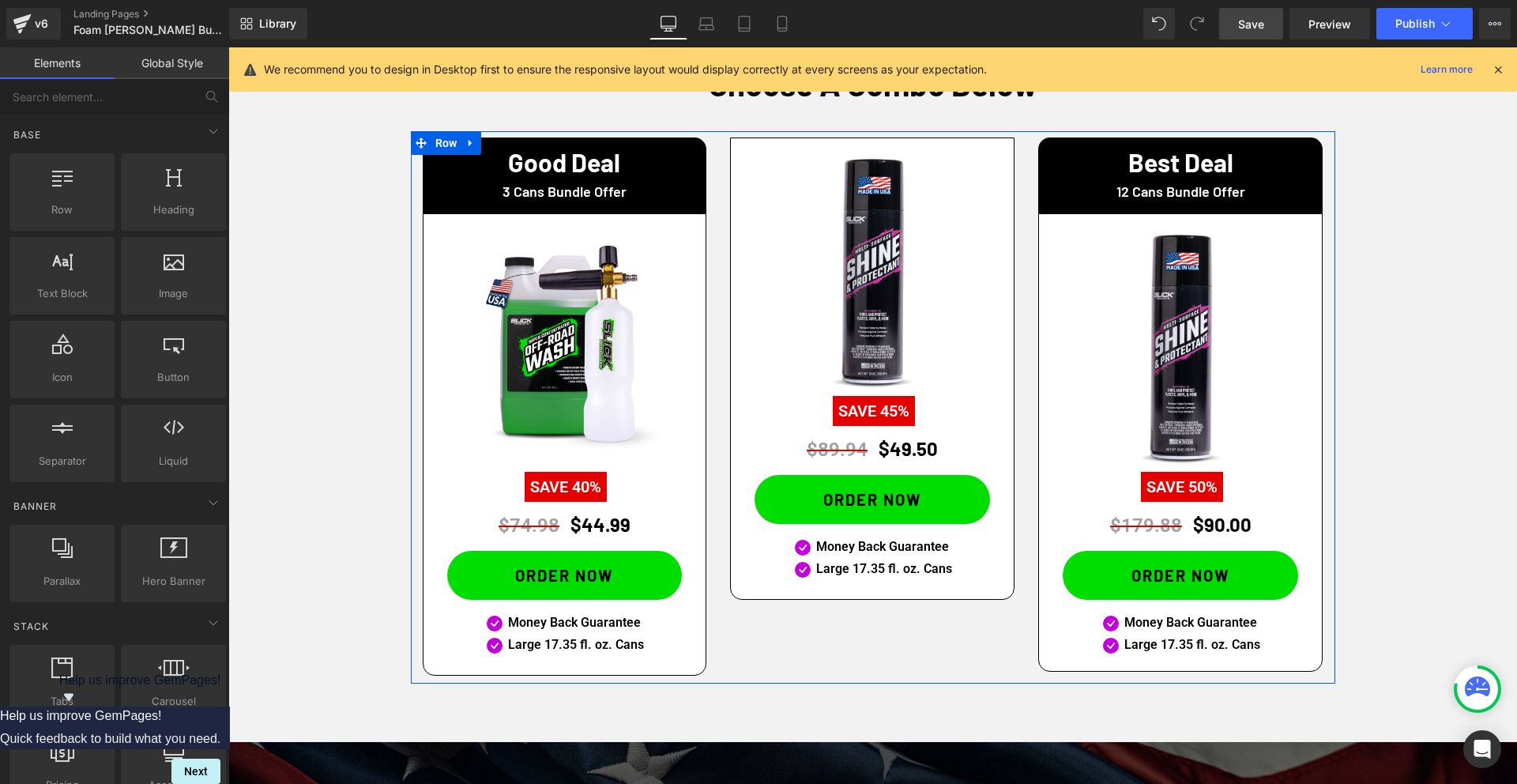
scroll to position [899, 0]
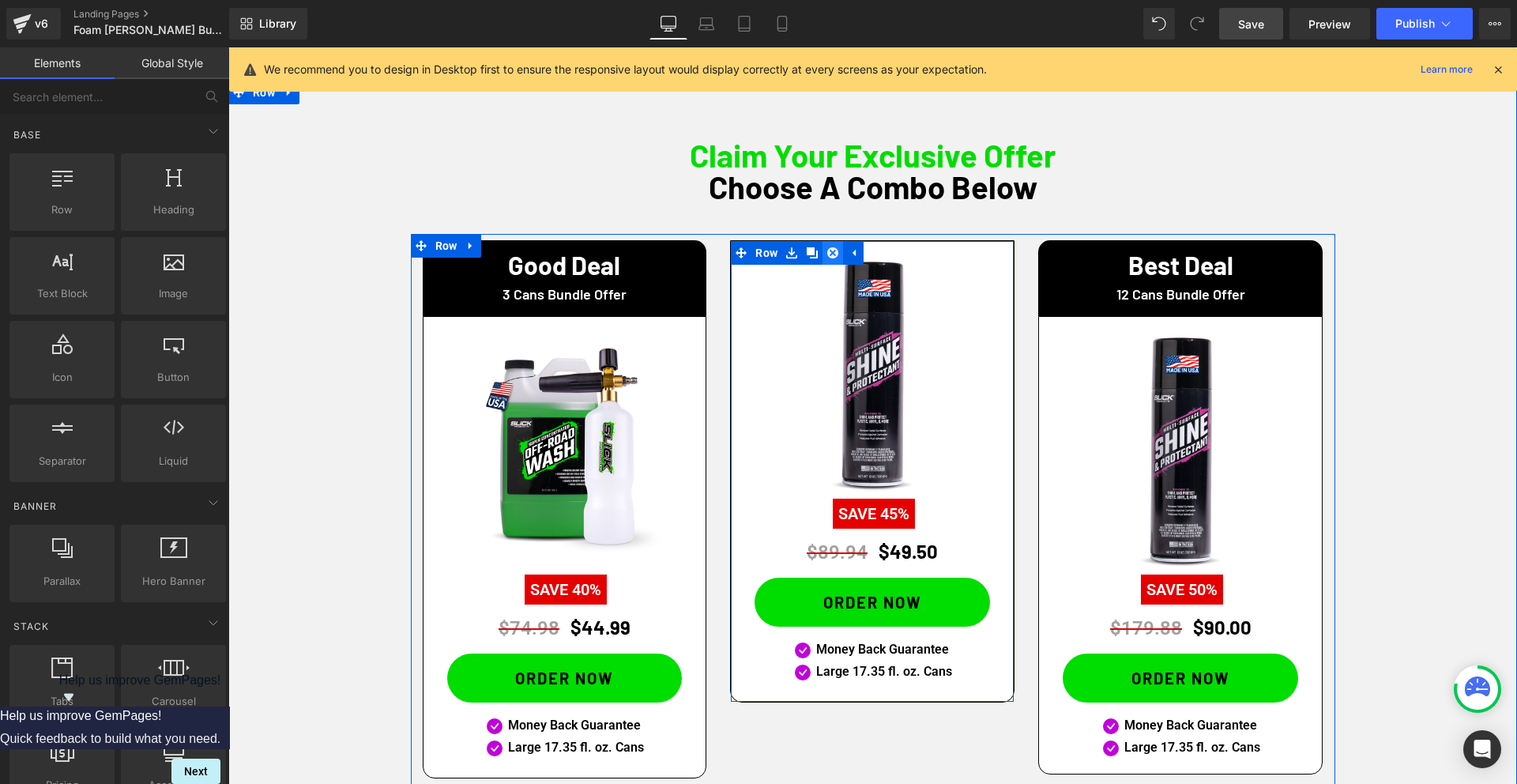
click at [835, 252] on icon at bounding box center [832, 251] width 11 height 12
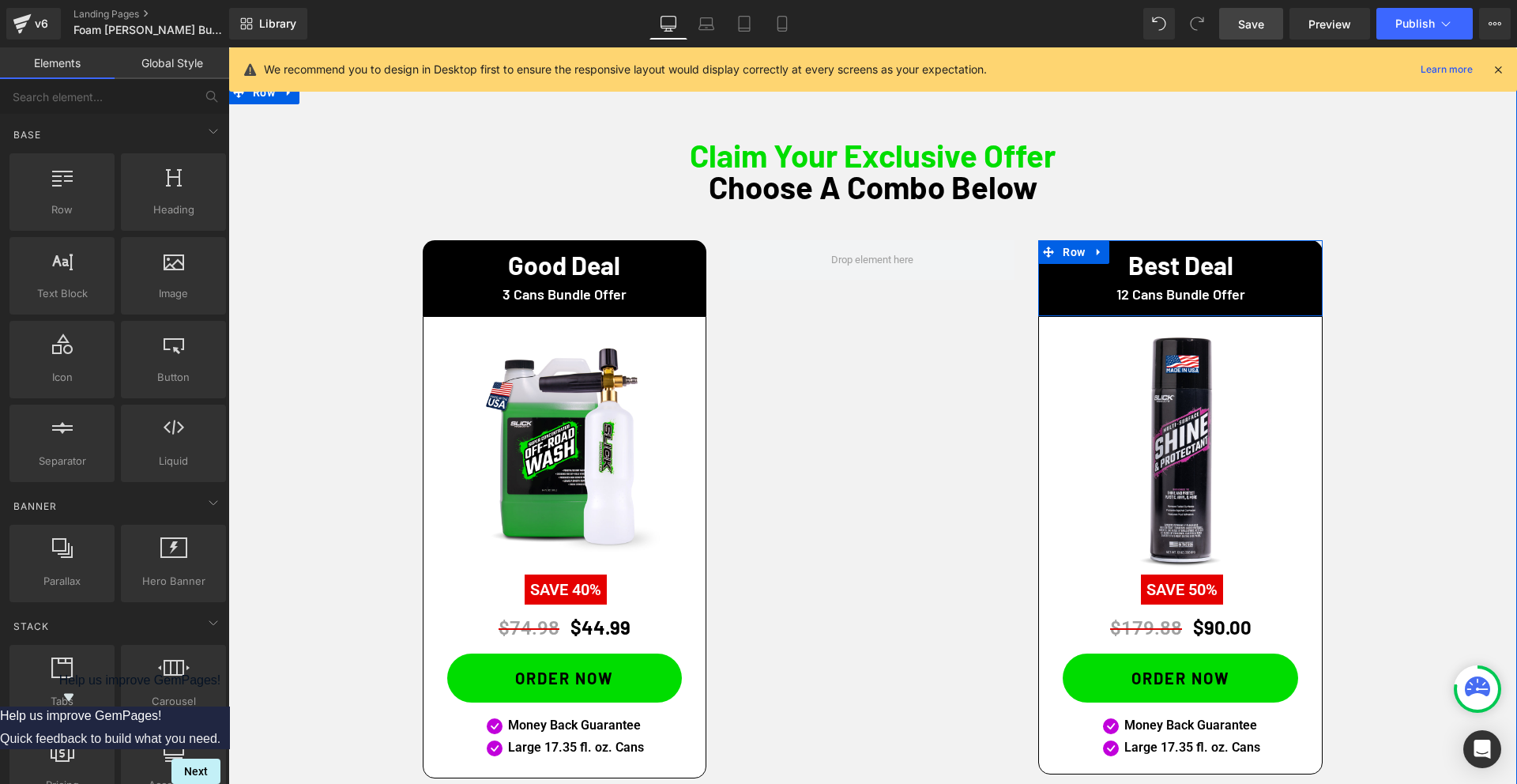
click at [1096, 253] on icon at bounding box center [1098, 251] width 11 height 12
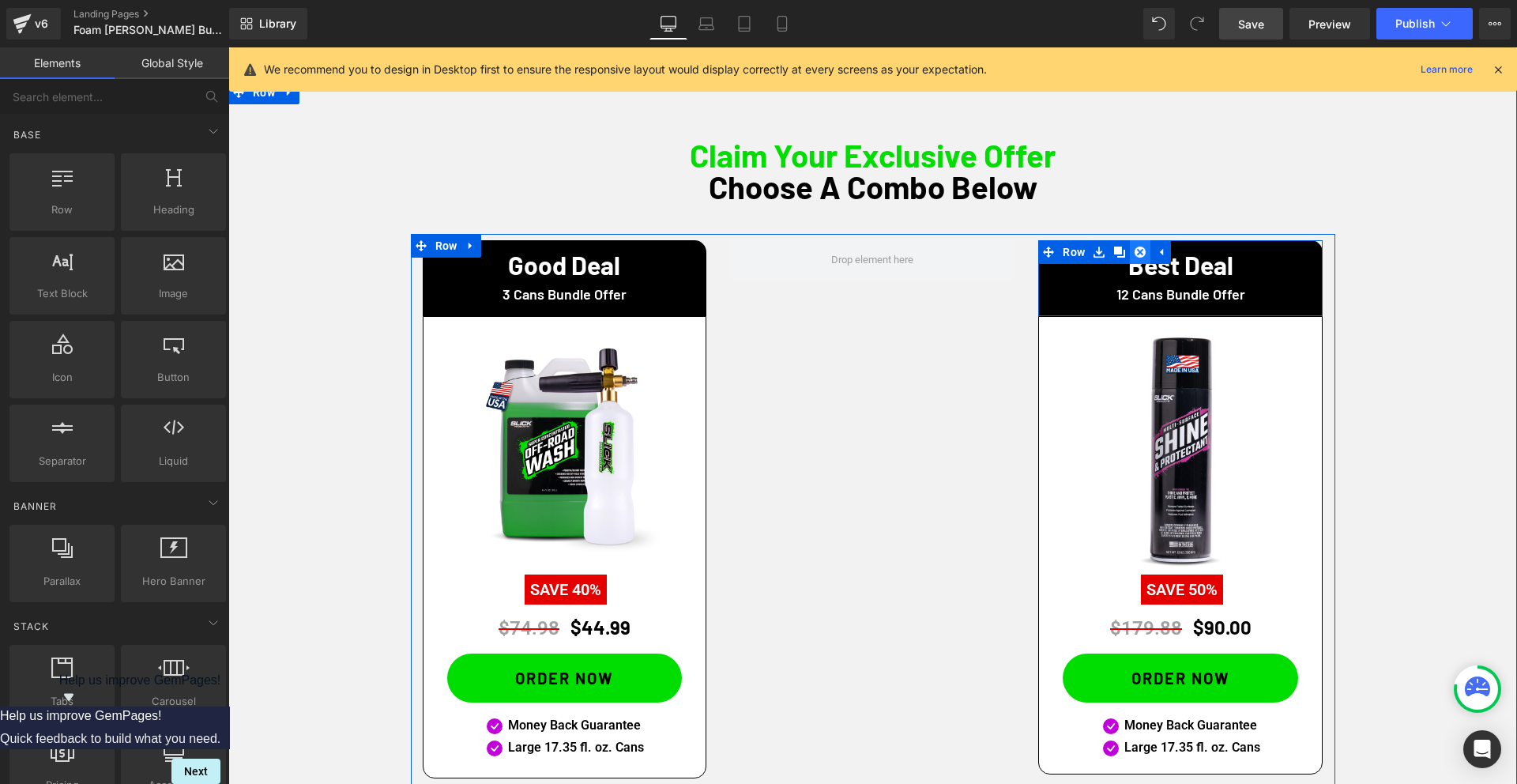
click at [1142, 250] on icon at bounding box center [1139, 251] width 11 height 11
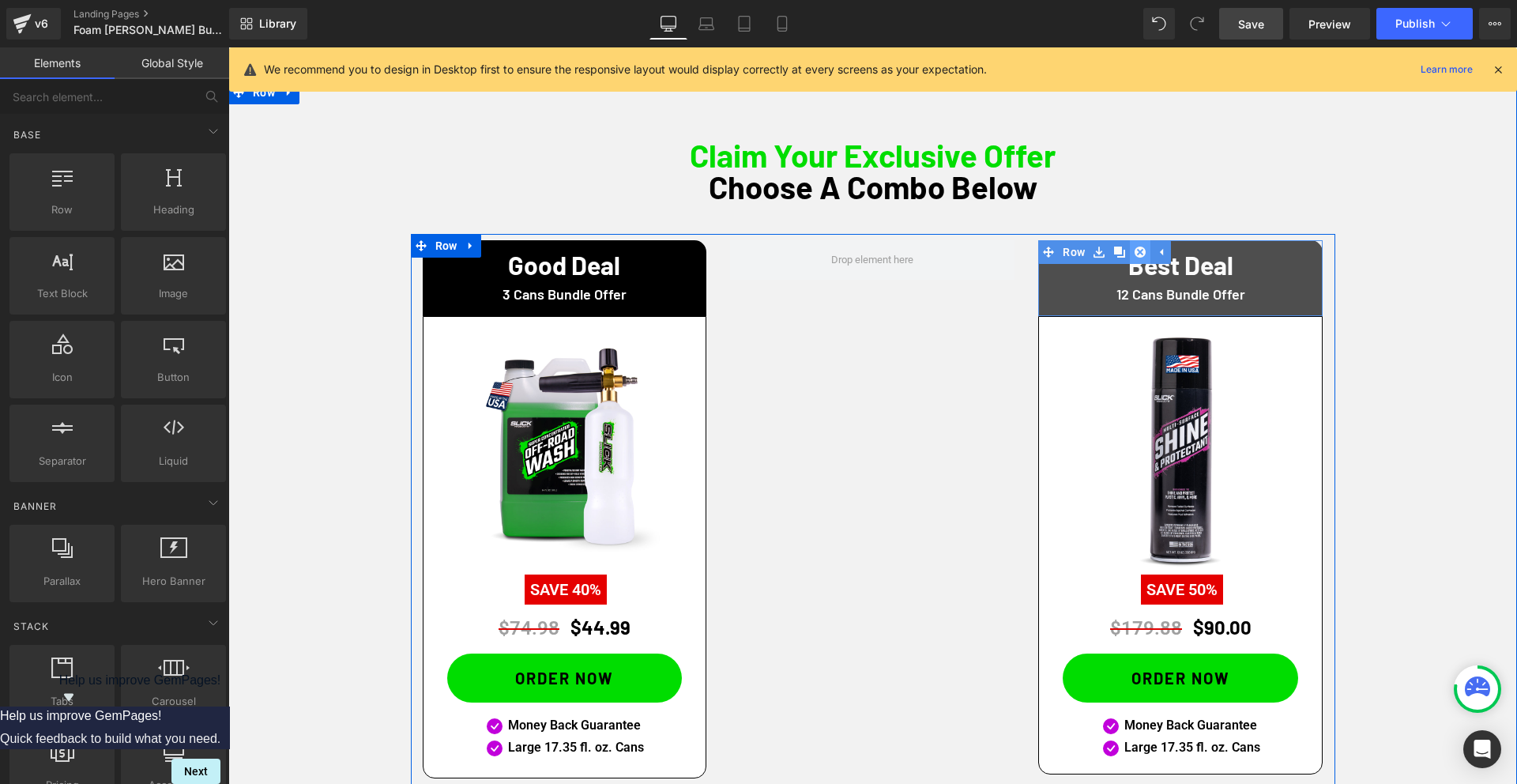
scroll to position [900, 0]
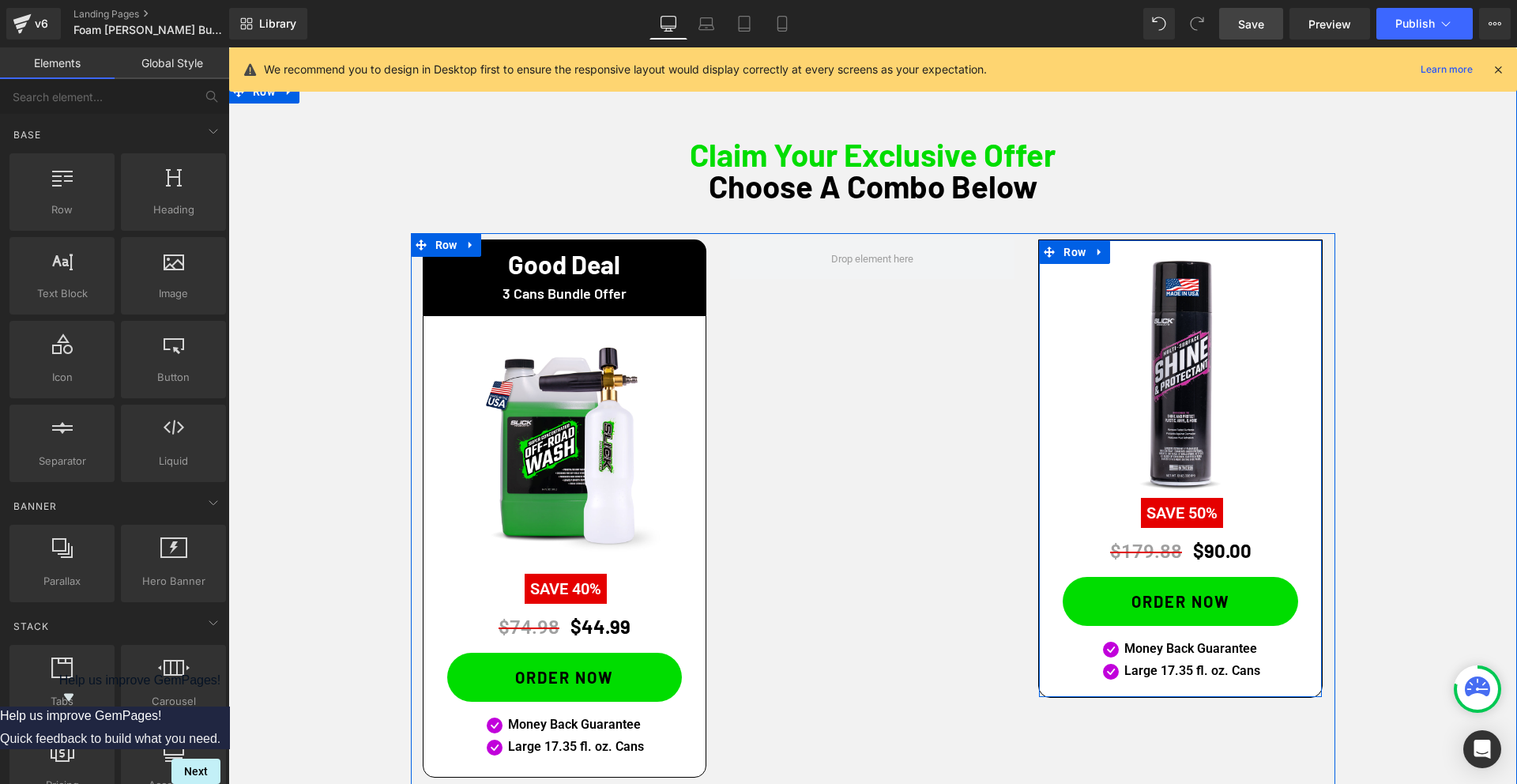
click at [1104, 256] on icon at bounding box center [1099, 251] width 11 height 12
click at [1146, 251] on icon at bounding box center [1140, 251] width 11 height 11
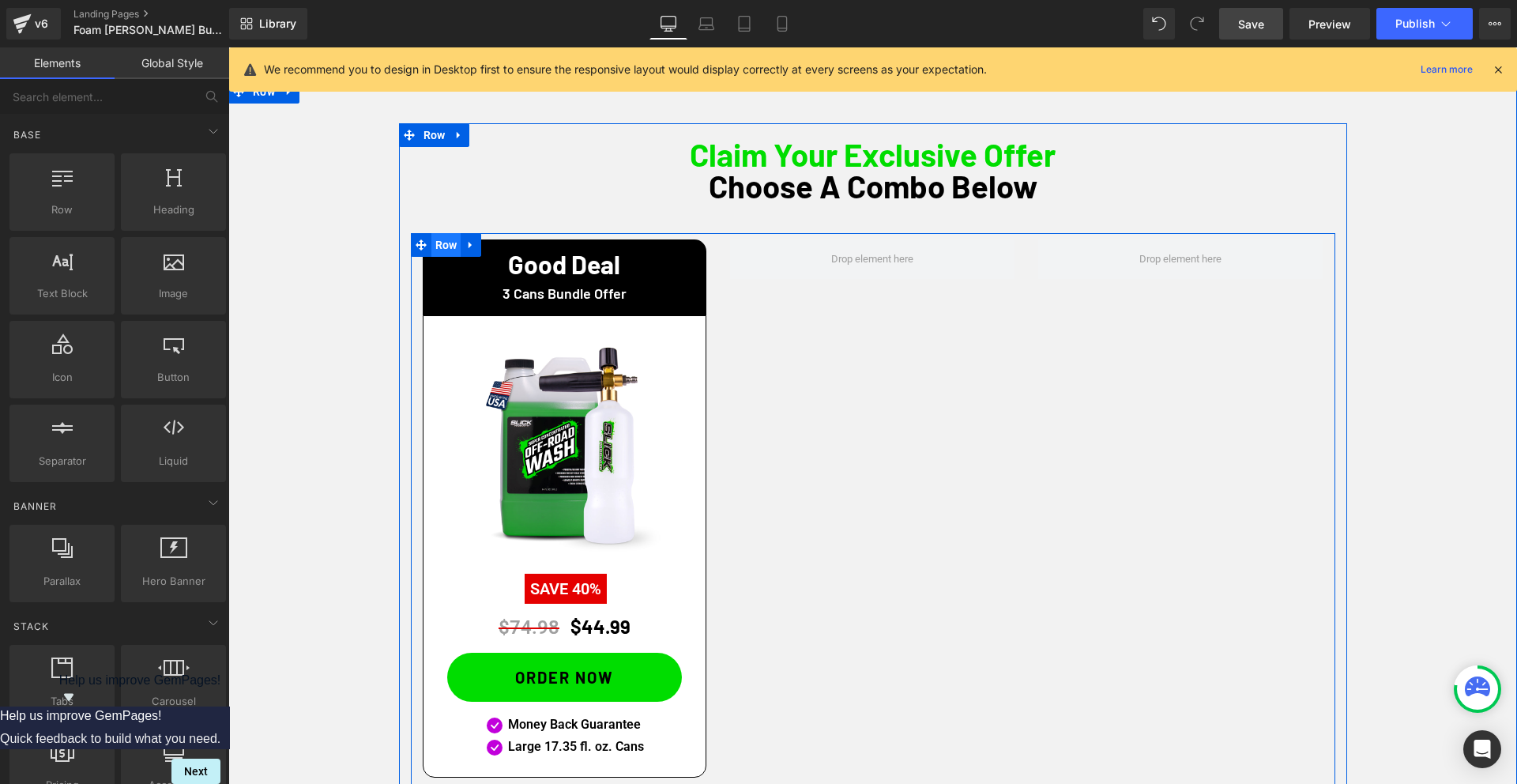
click at [447, 245] on span "Row" at bounding box center [447, 244] width 30 height 23
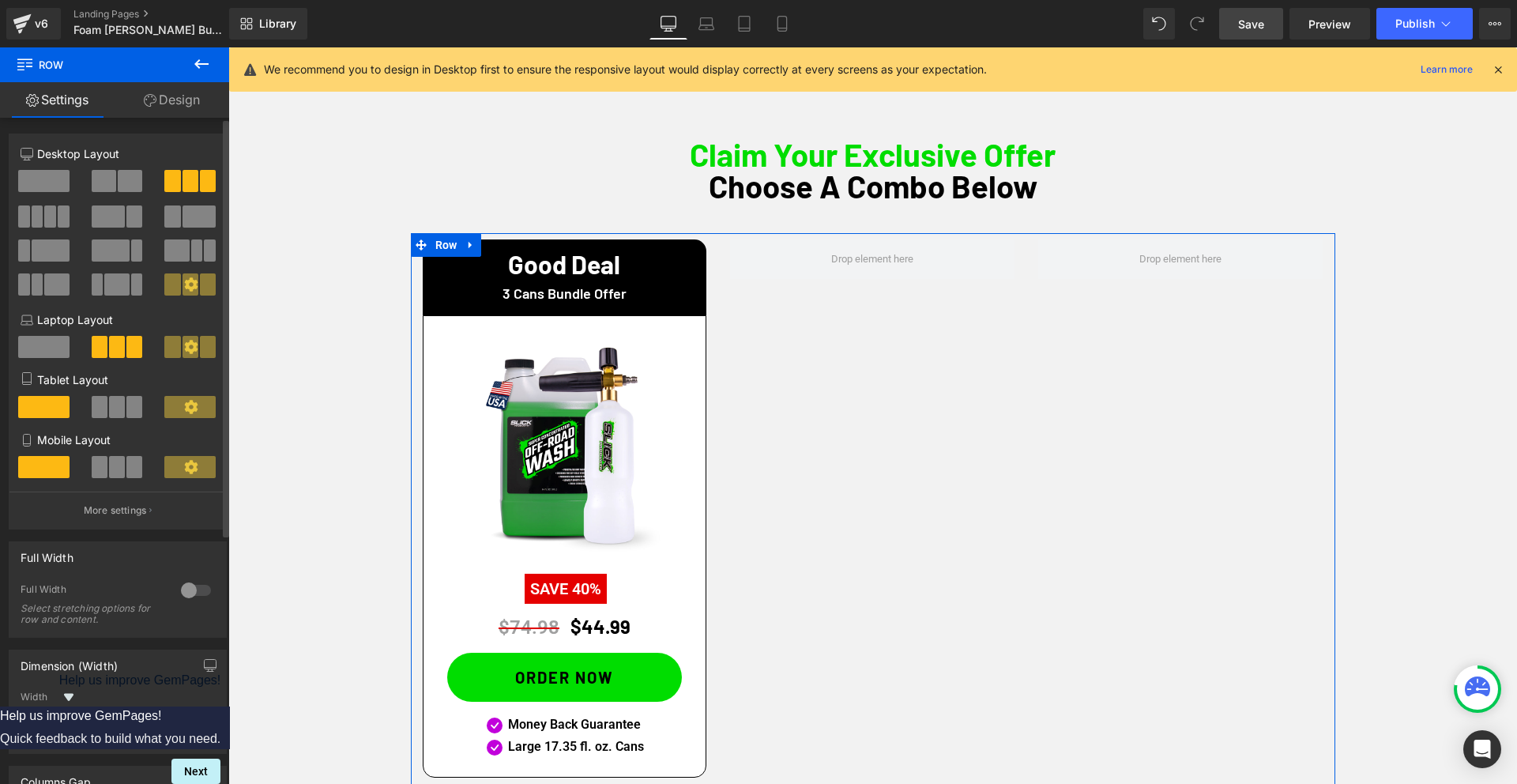
click at [118, 182] on span at bounding box center [130, 181] width 24 height 22
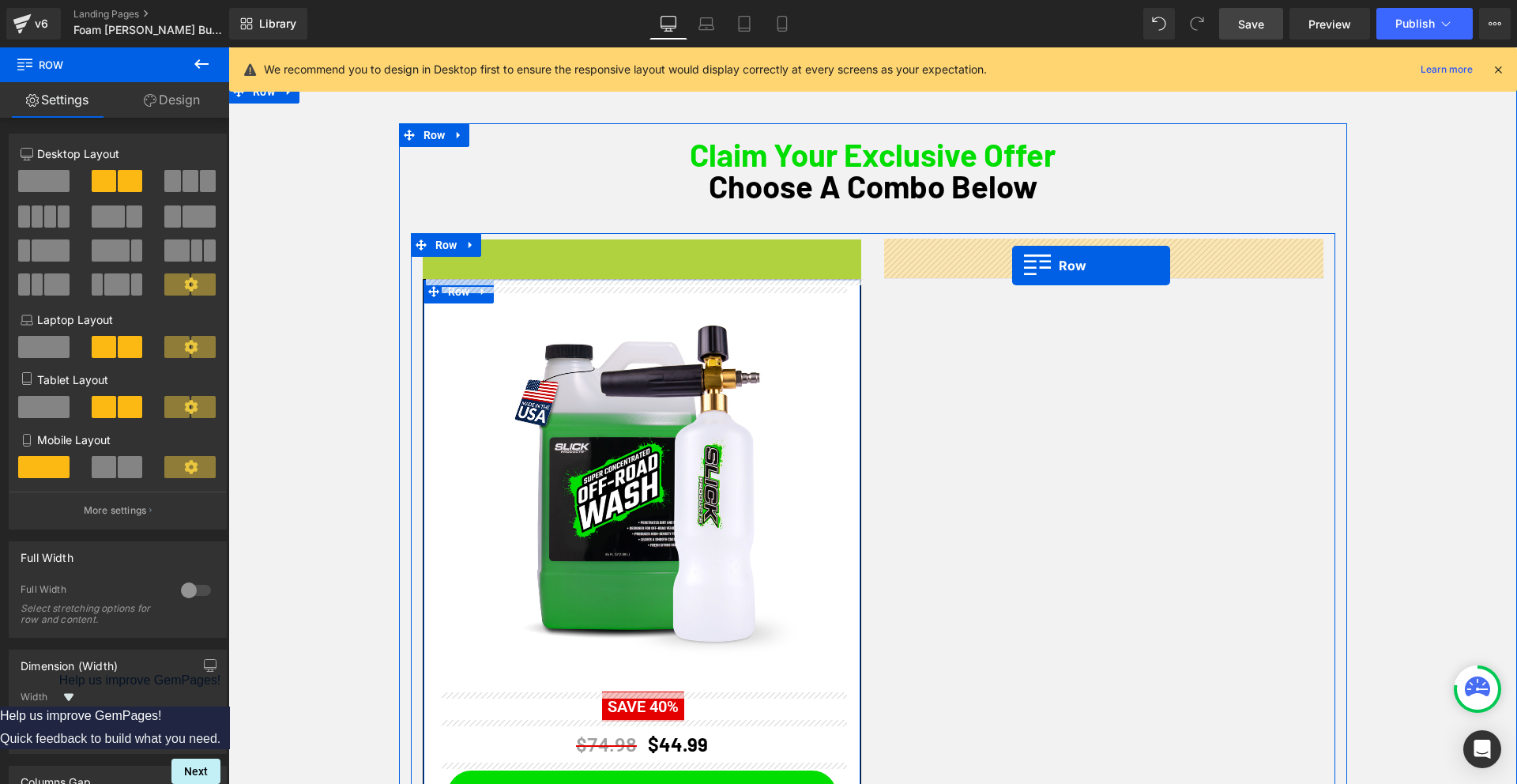
drag, startPoint x: 454, startPoint y: 260, endPoint x: 1012, endPoint y: 266, distance: 558.0
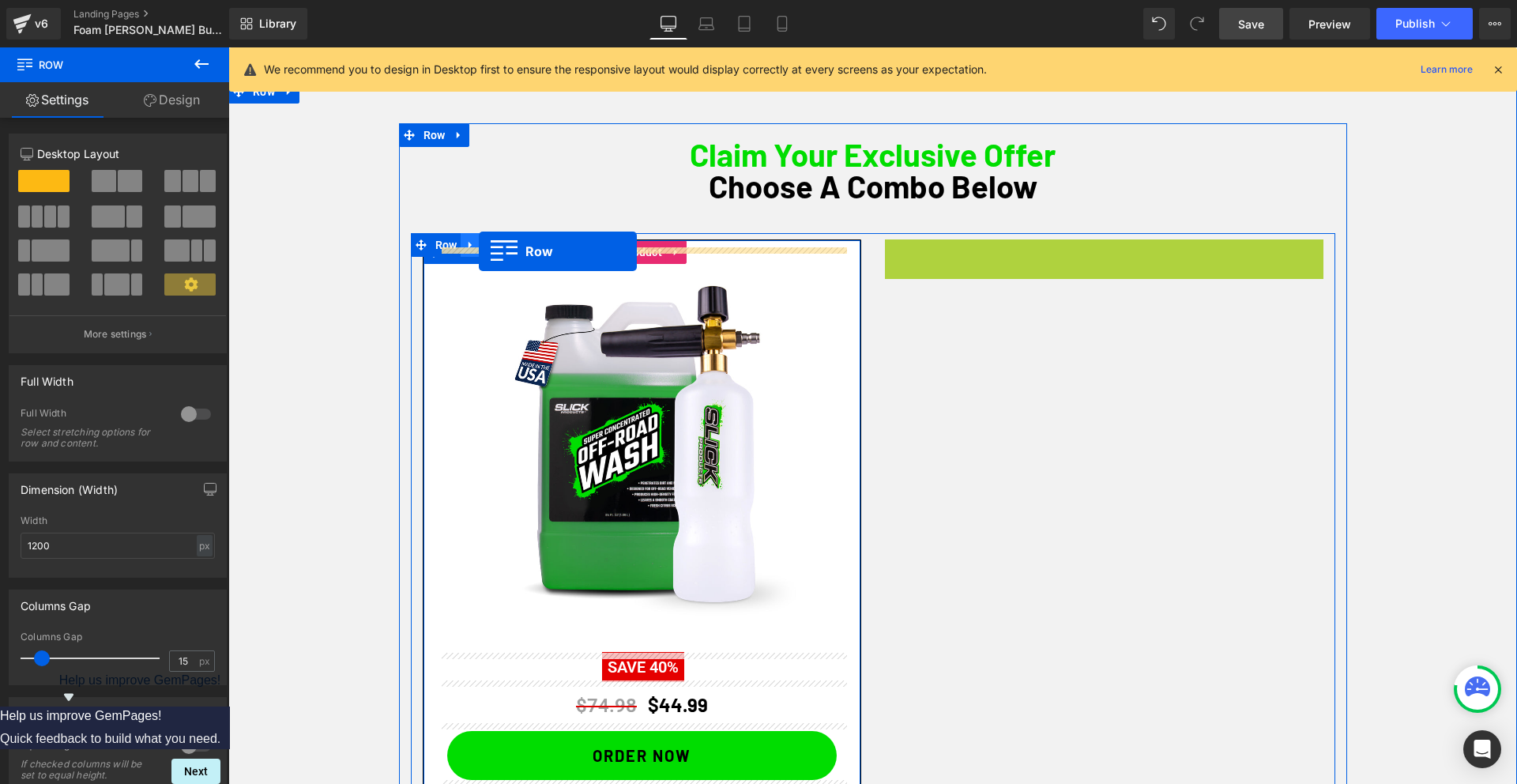
drag, startPoint x: 891, startPoint y: 252, endPoint x: 479, endPoint y: 251, distance: 412.0
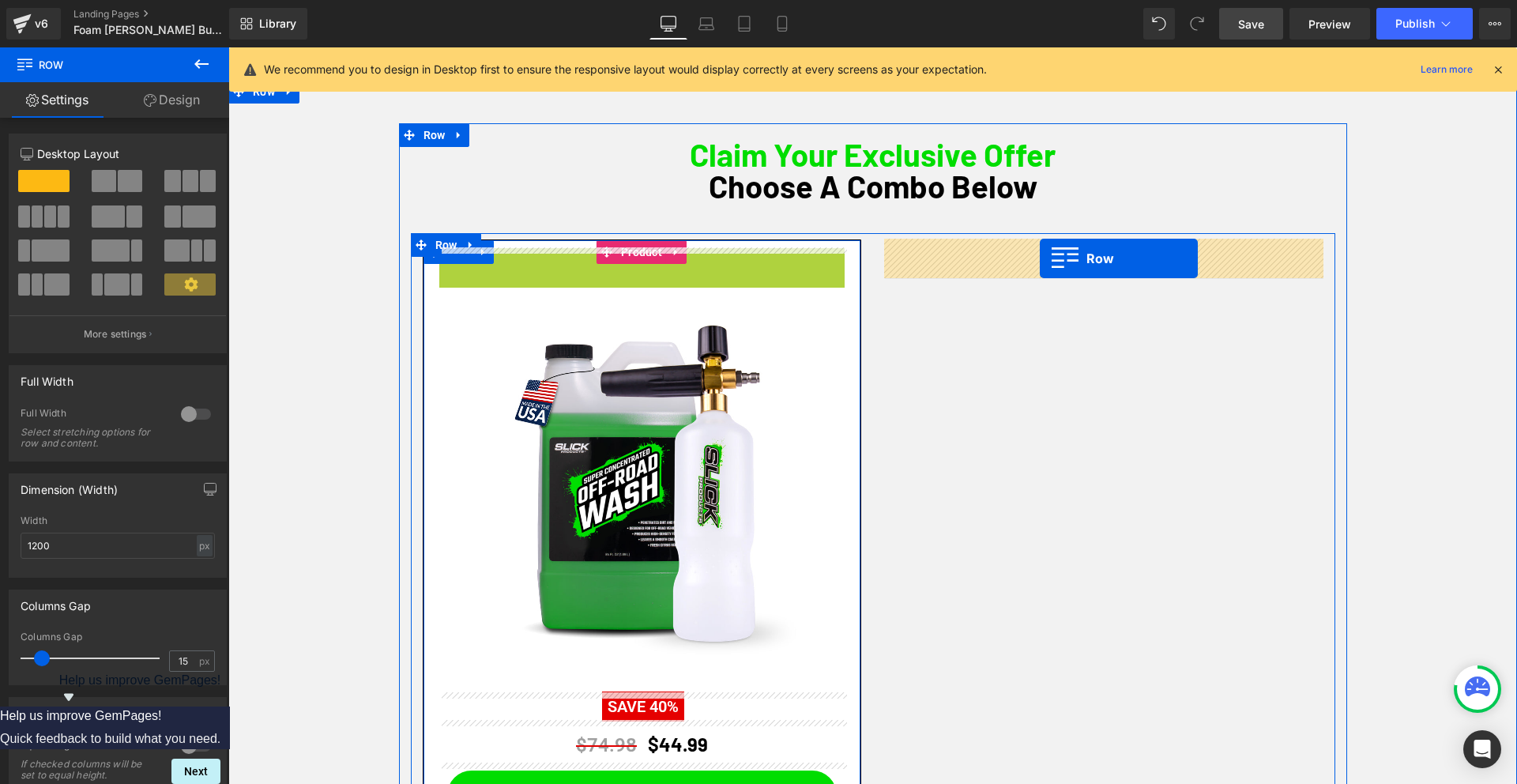
drag, startPoint x: 449, startPoint y: 268, endPoint x: 1039, endPoint y: 259, distance: 590.1
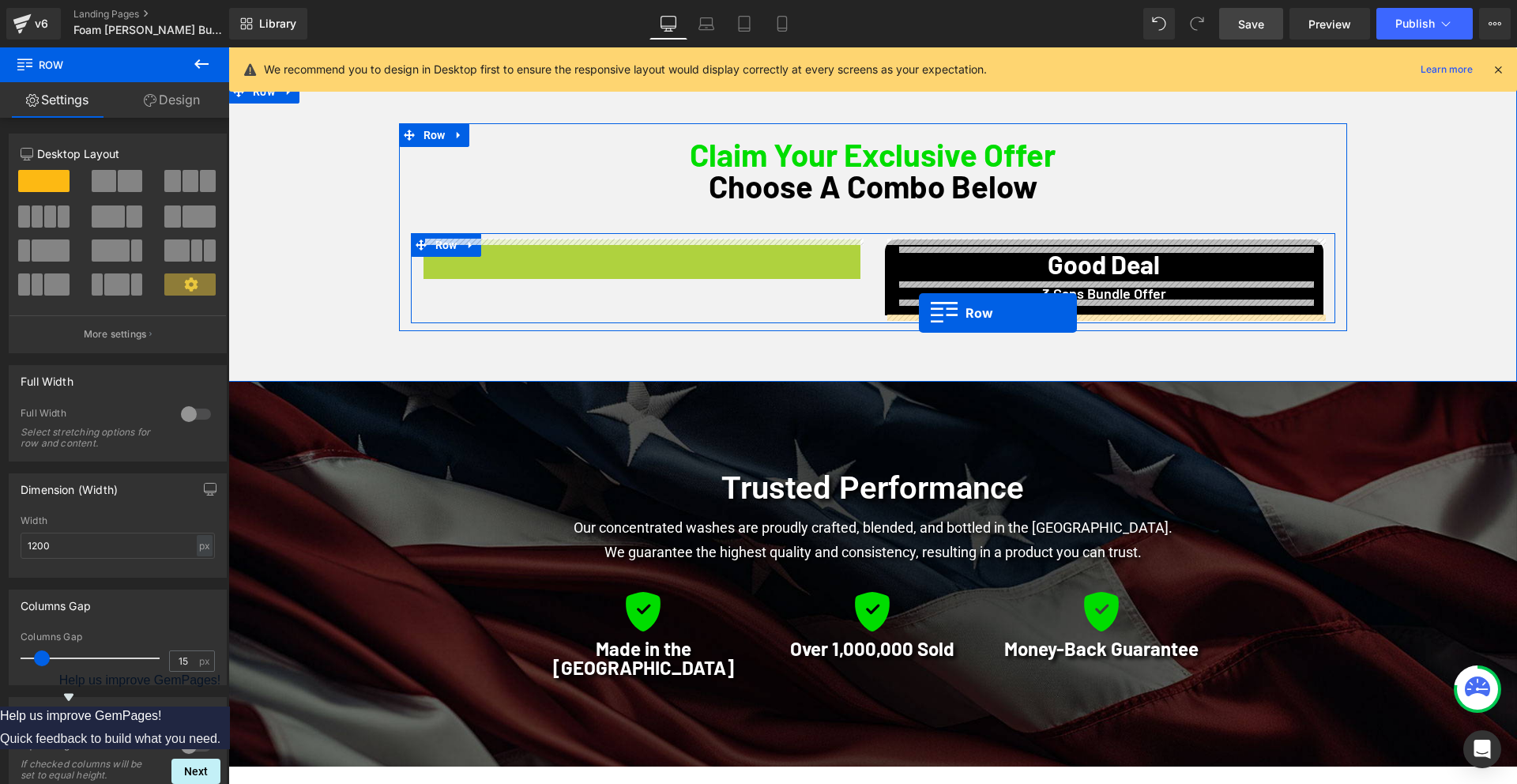
drag, startPoint x: 448, startPoint y: 260, endPoint x: 918, endPoint y: 312, distance: 472.9
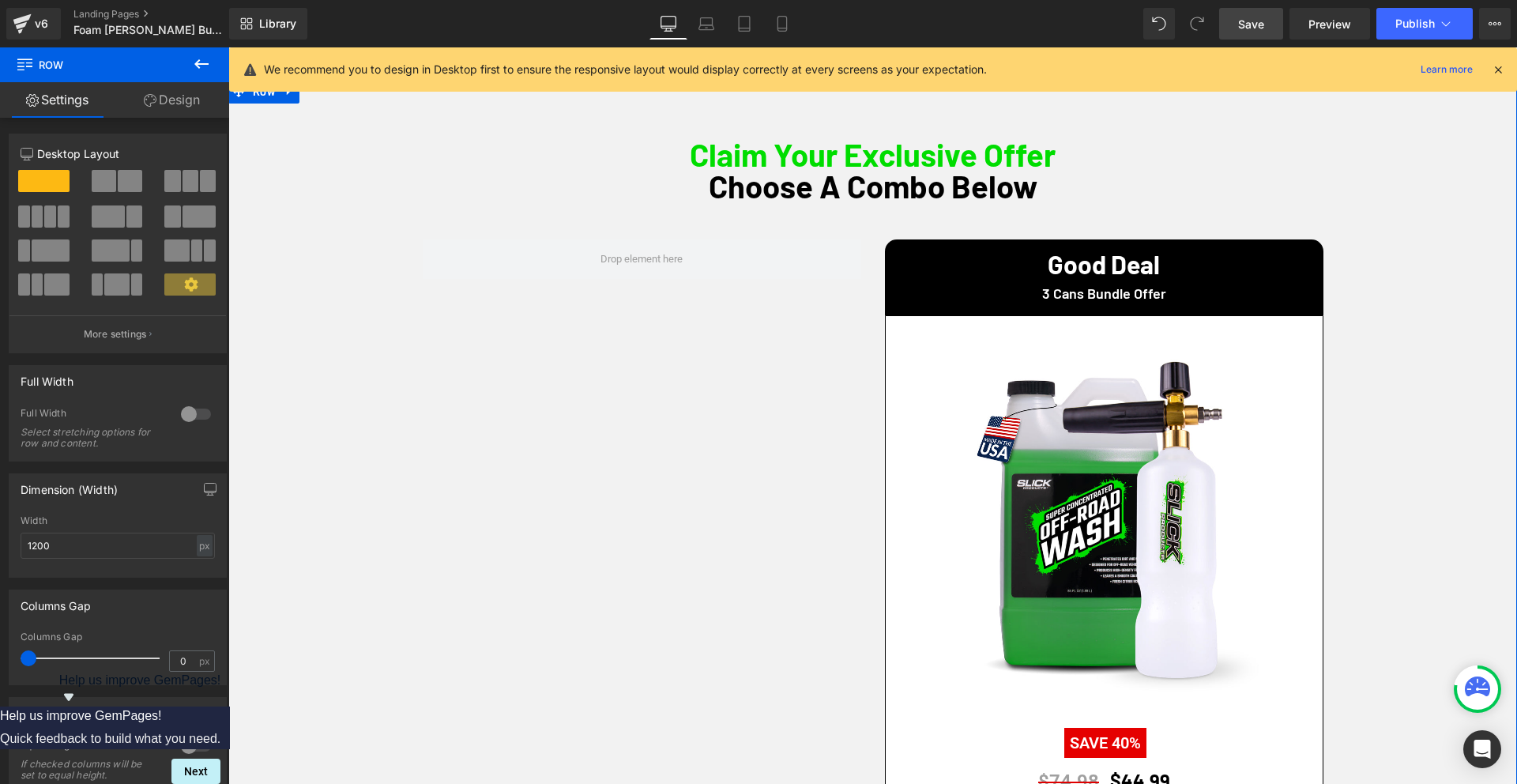
click at [1462, 315] on div "Claim Your Exclusive Offer Choose A Combo Below Heading Good Deal Heading 3 Can…" at bounding box center [872, 535] width 1288 height 824
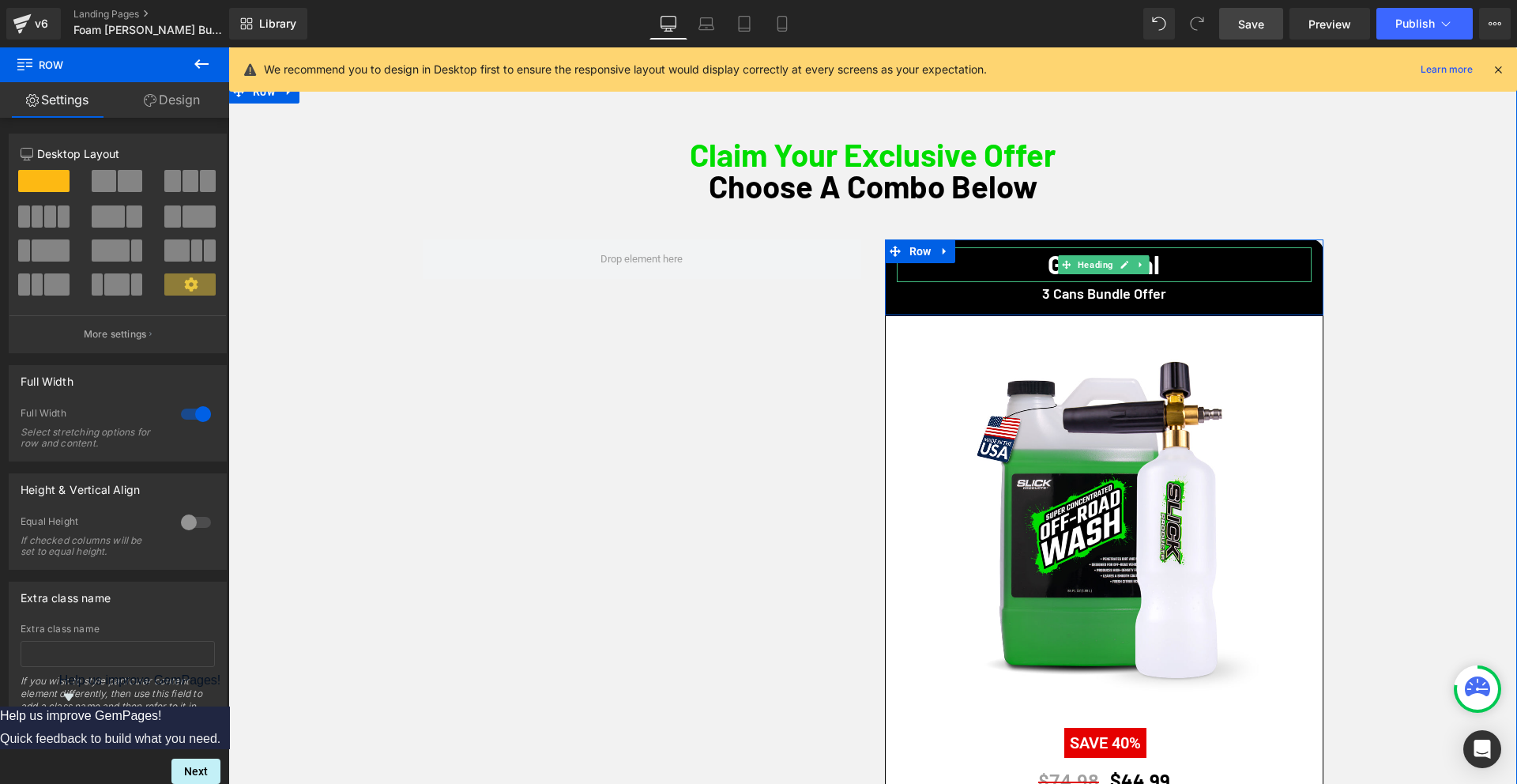
click at [1046, 268] on h1 "Good Deal" at bounding box center [1104, 264] width 414 height 25
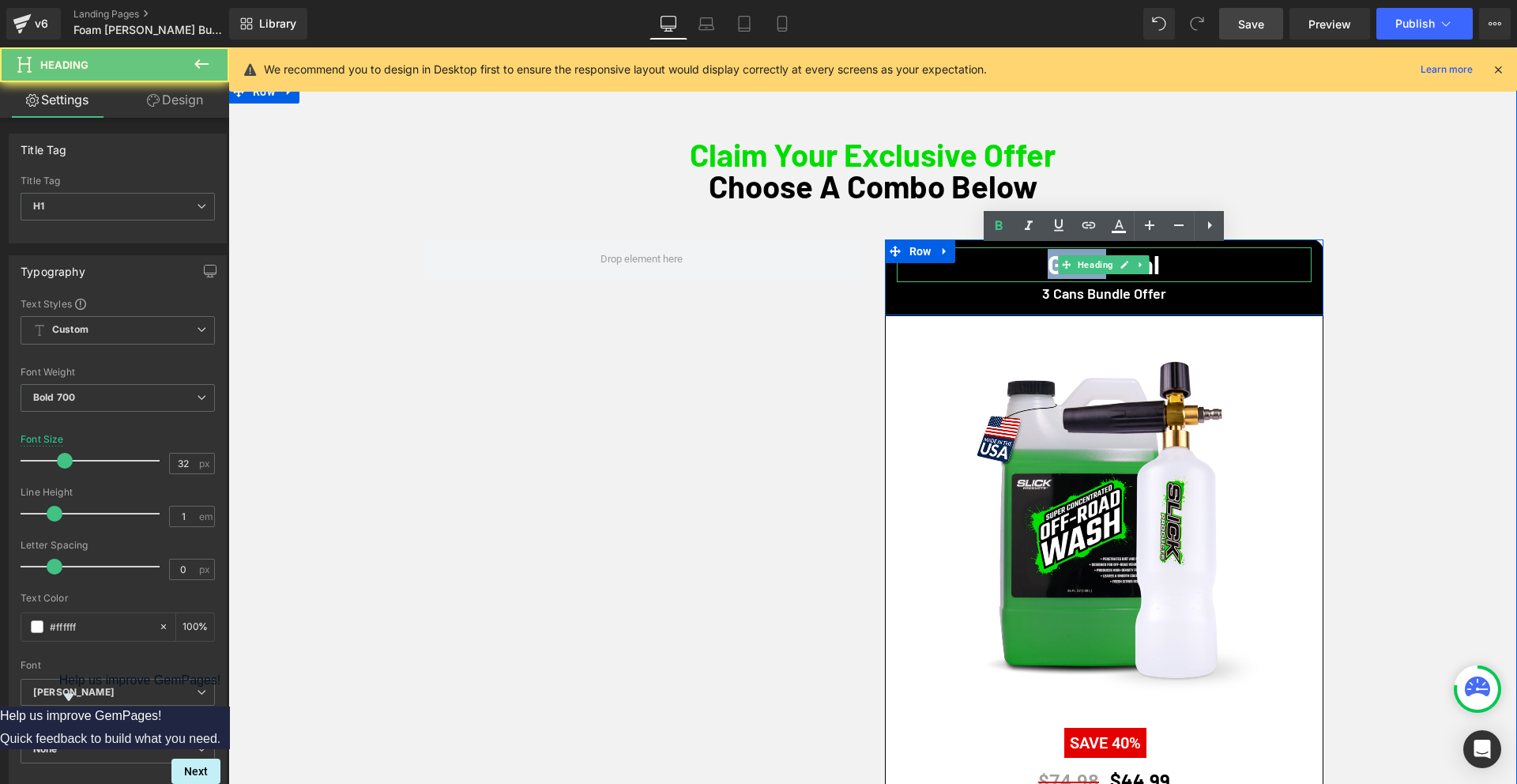
click at [1046, 268] on h1 "Good Deal" at bounding box center [1104, 264] width 414 height 25
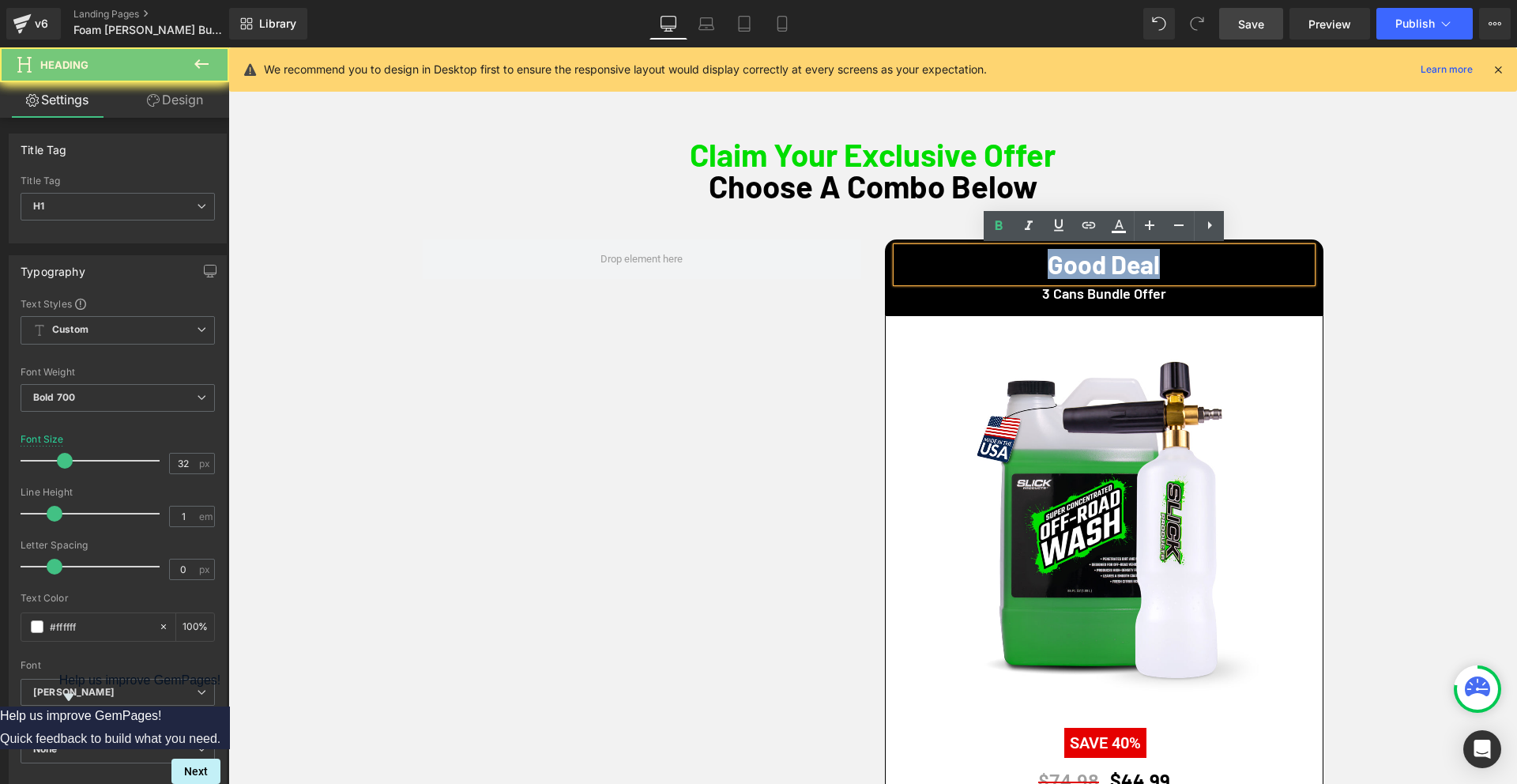
click at [1046, 268] on h1 "Good Deal" at bounding box center [1104, 264] width 414 height 25
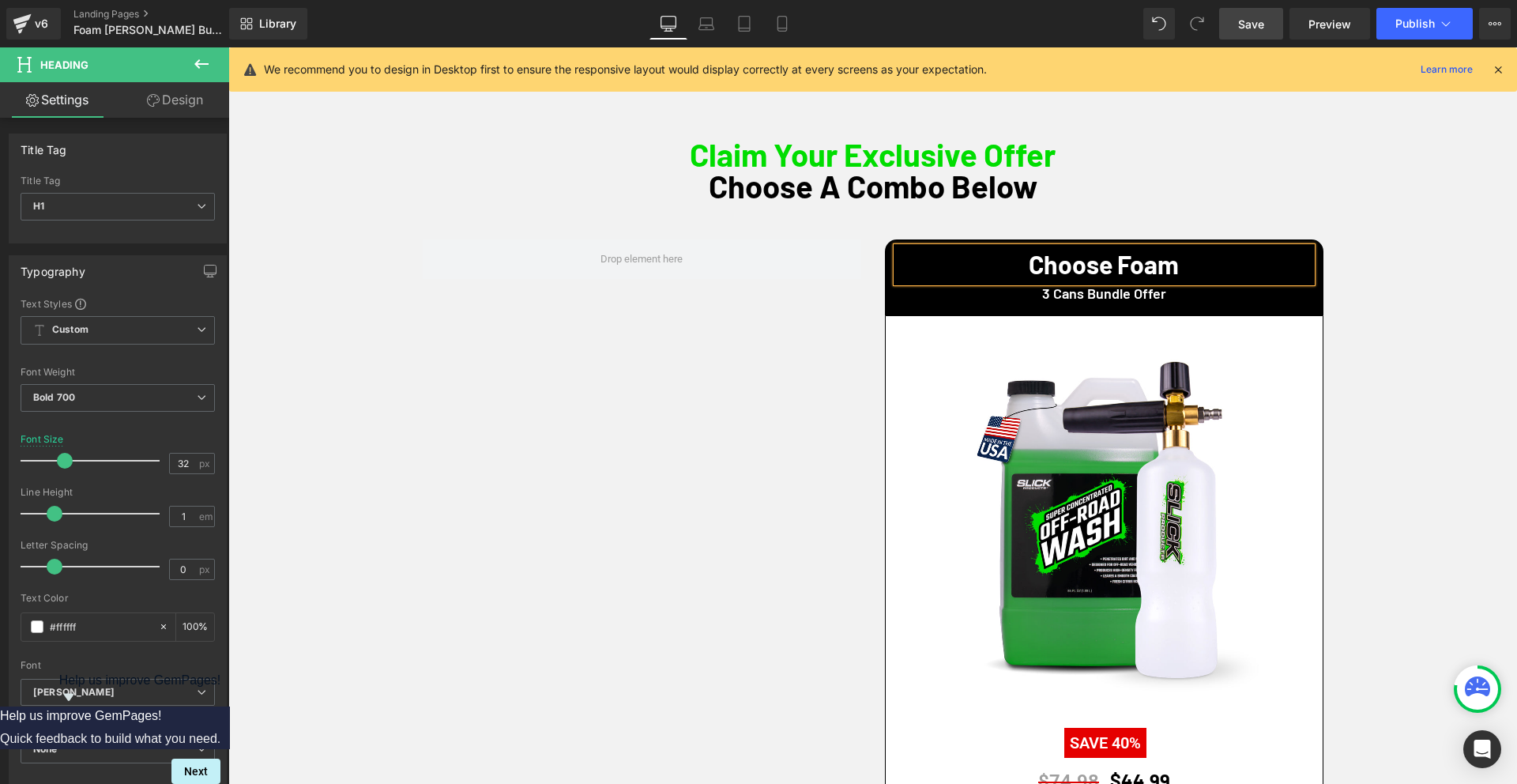
click at [481, 290] on div "Choose Foam Heading 3 Cans Bundle Offer Heading Row Sale Off (P) Image $44.99 S…" at bounding box center [873, 586] width 925 height 707
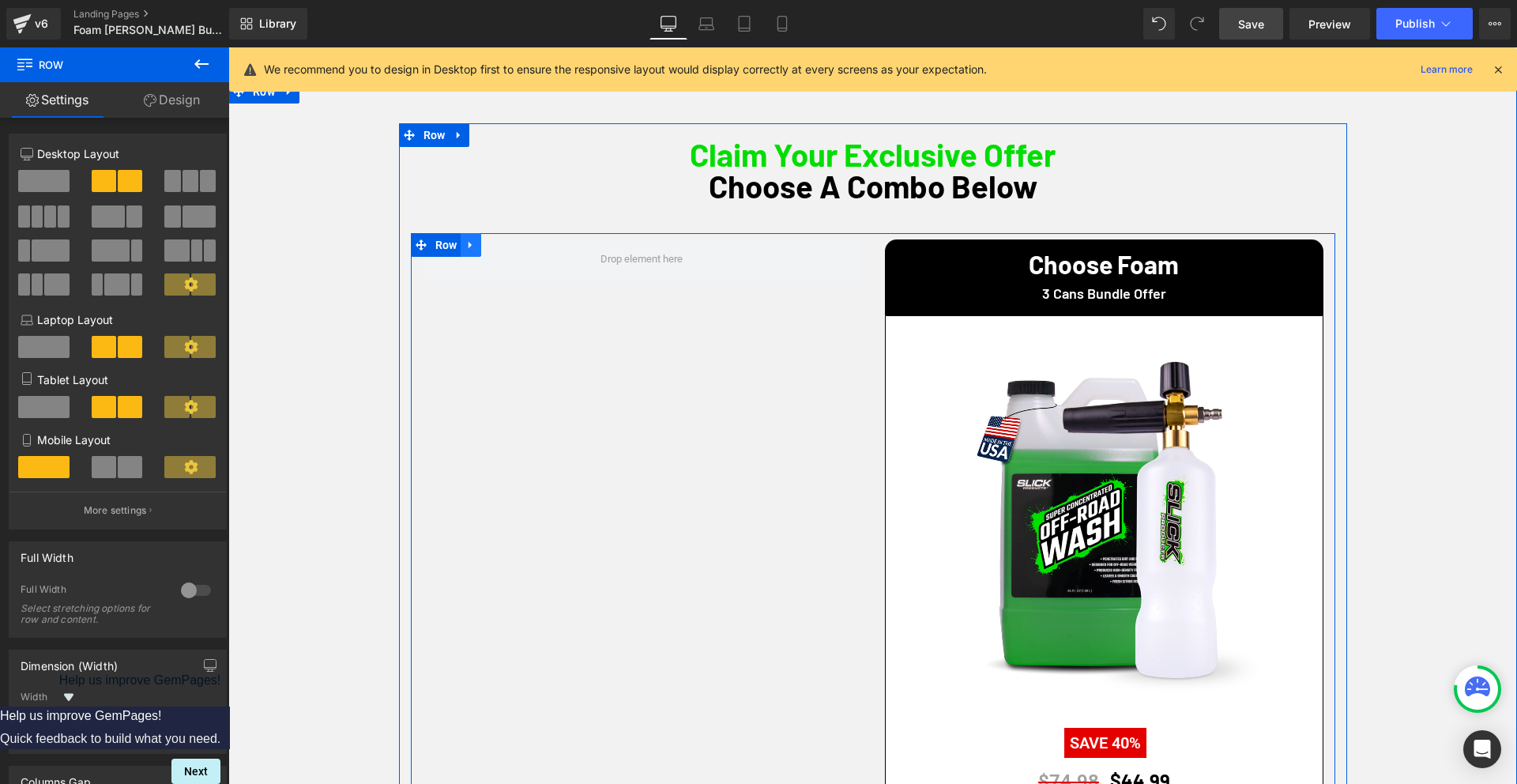
click at [474, 249] on icon at bounding box center [471, 244] width 11 height 12
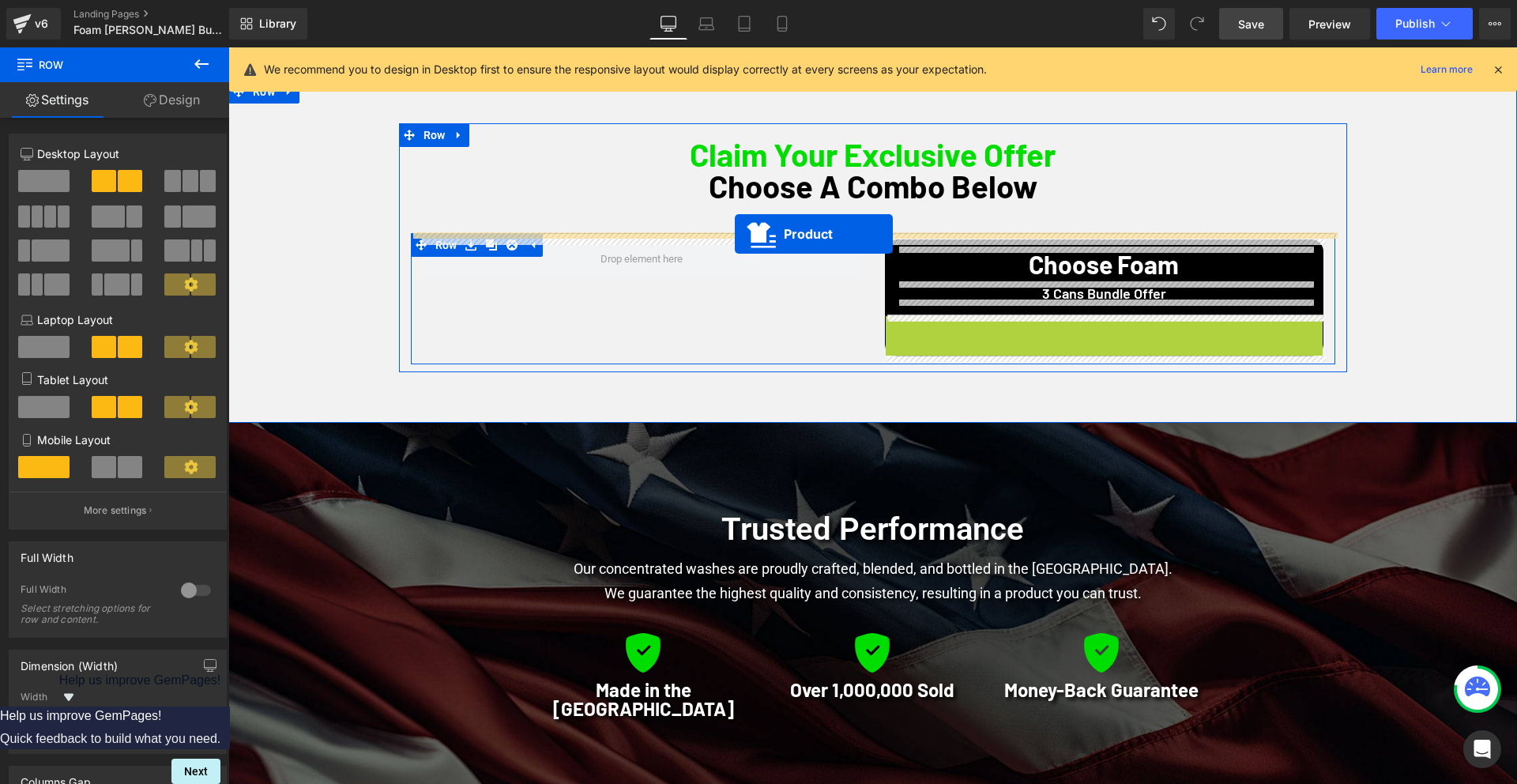
drag, startPoint x: 1061, startPoint y: 329, endPoint x: 735, endPoint y: 234, distance: 339.6
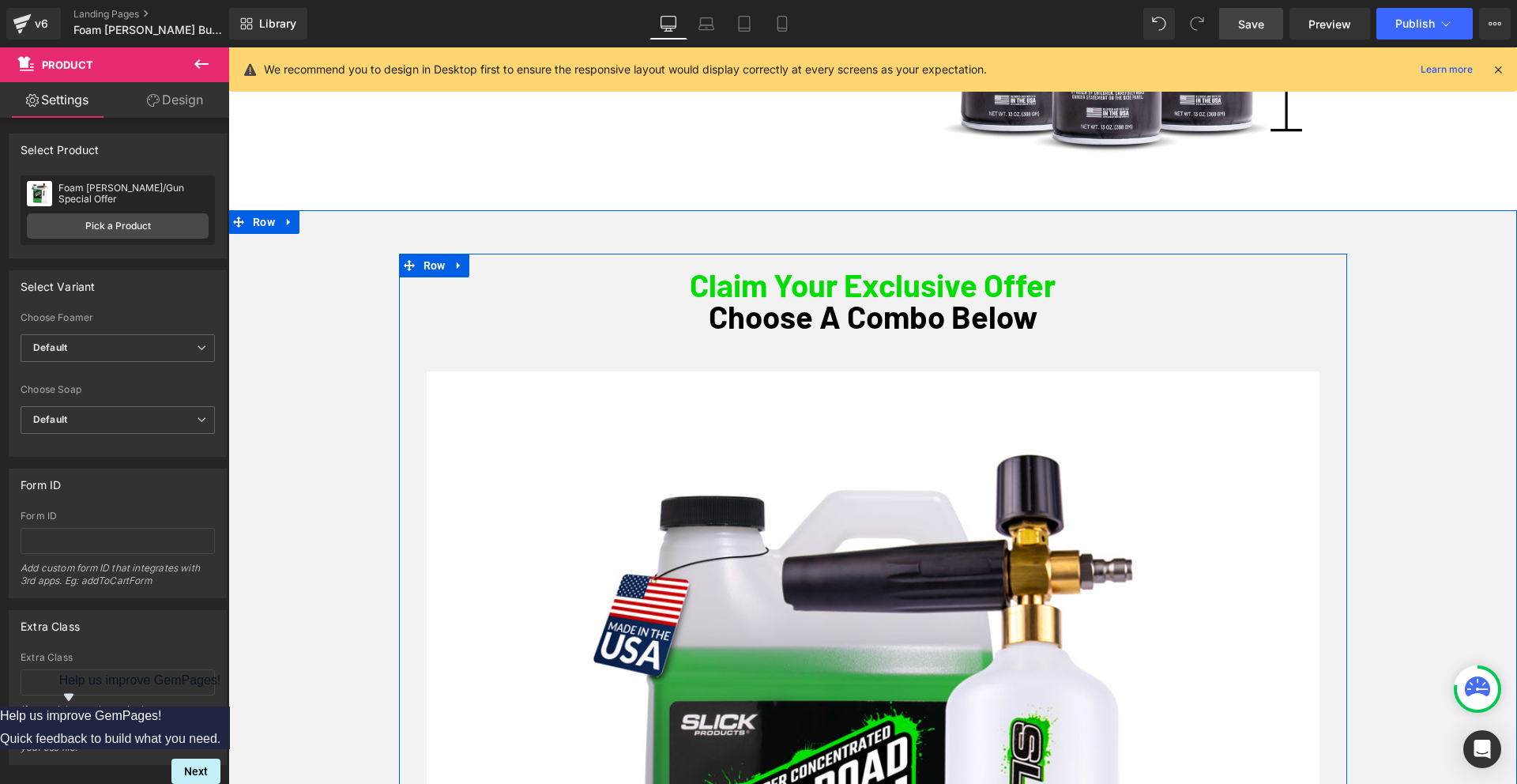
scroll to position [932, 0]
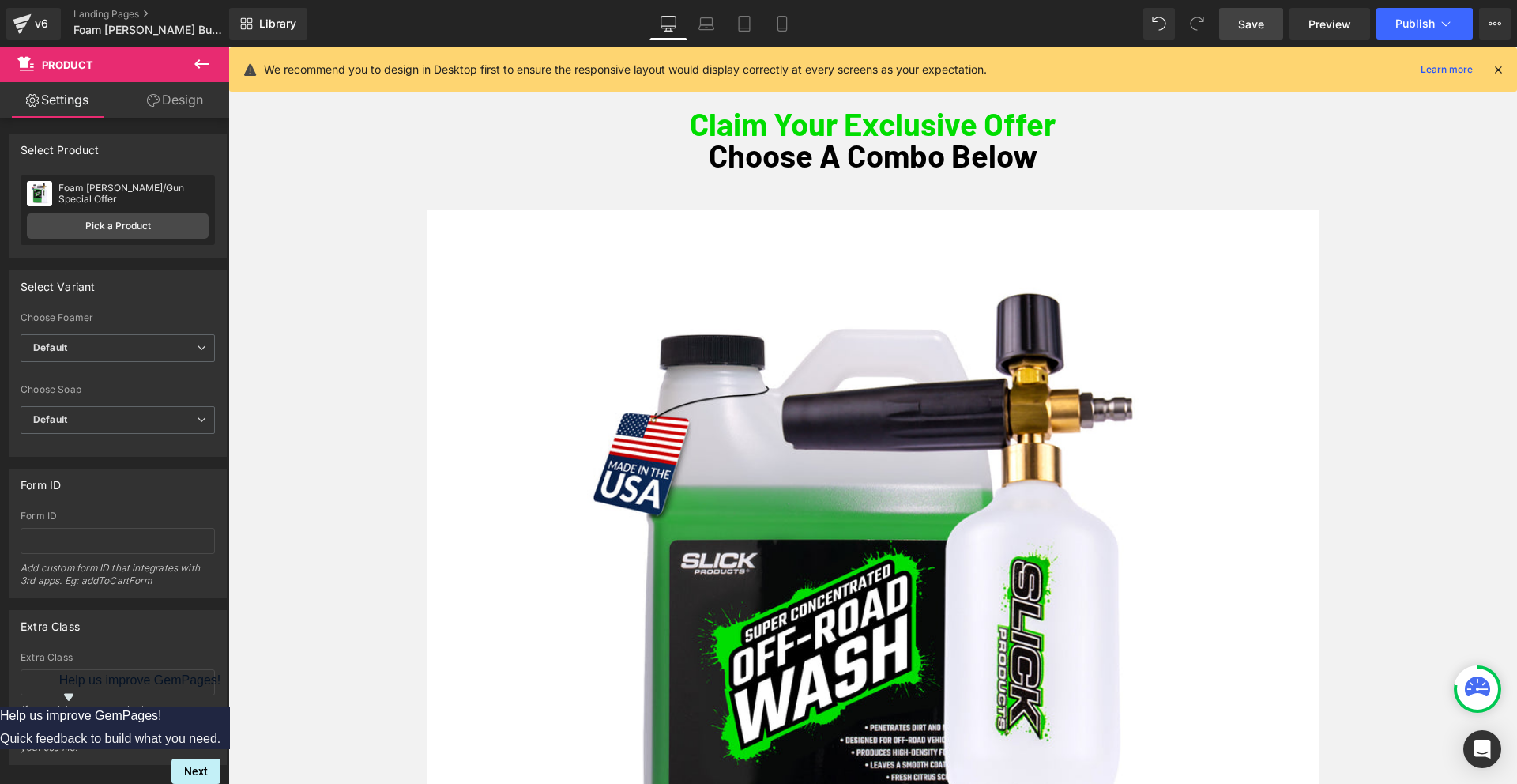
click at [200, 61] on icon at bounding box center [200, 64] width 19 height 19
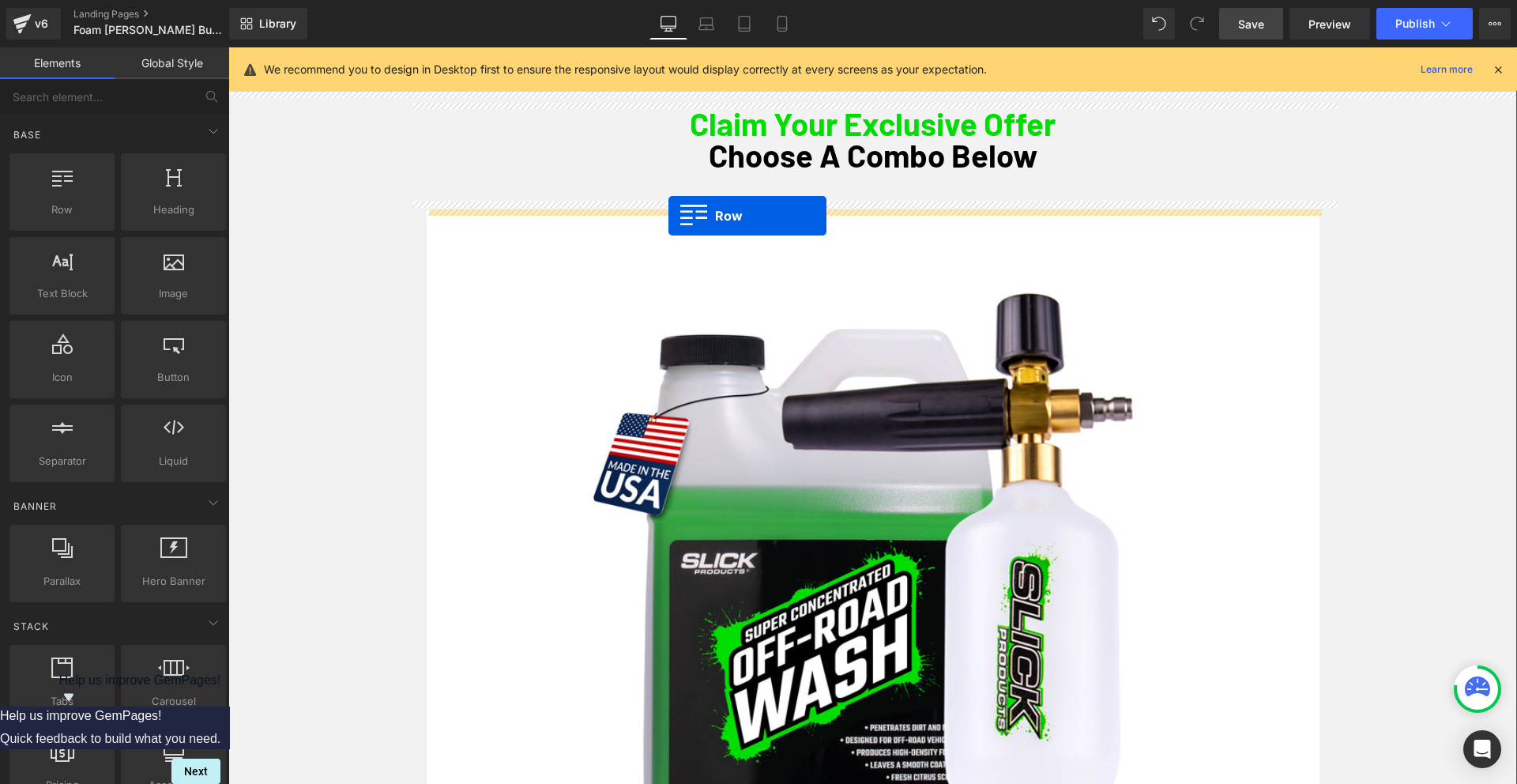
drag, startPoint x: 412, startPoint y: 258, endPoint x: 669, endPoint y: 216, distance: 260.4
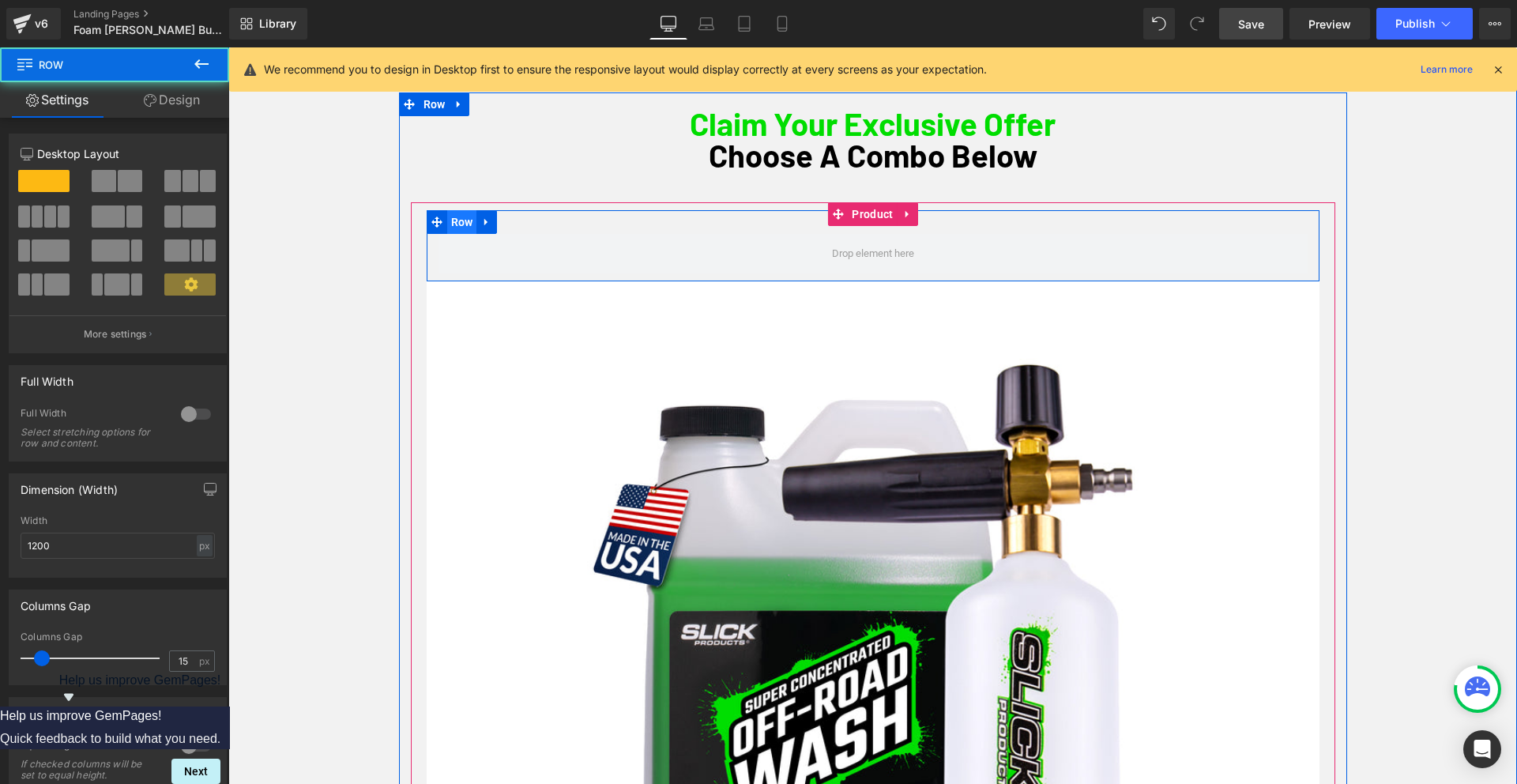
click at [461, 220] on span "Row" at bounding box center [463, 222] width 30 height 23
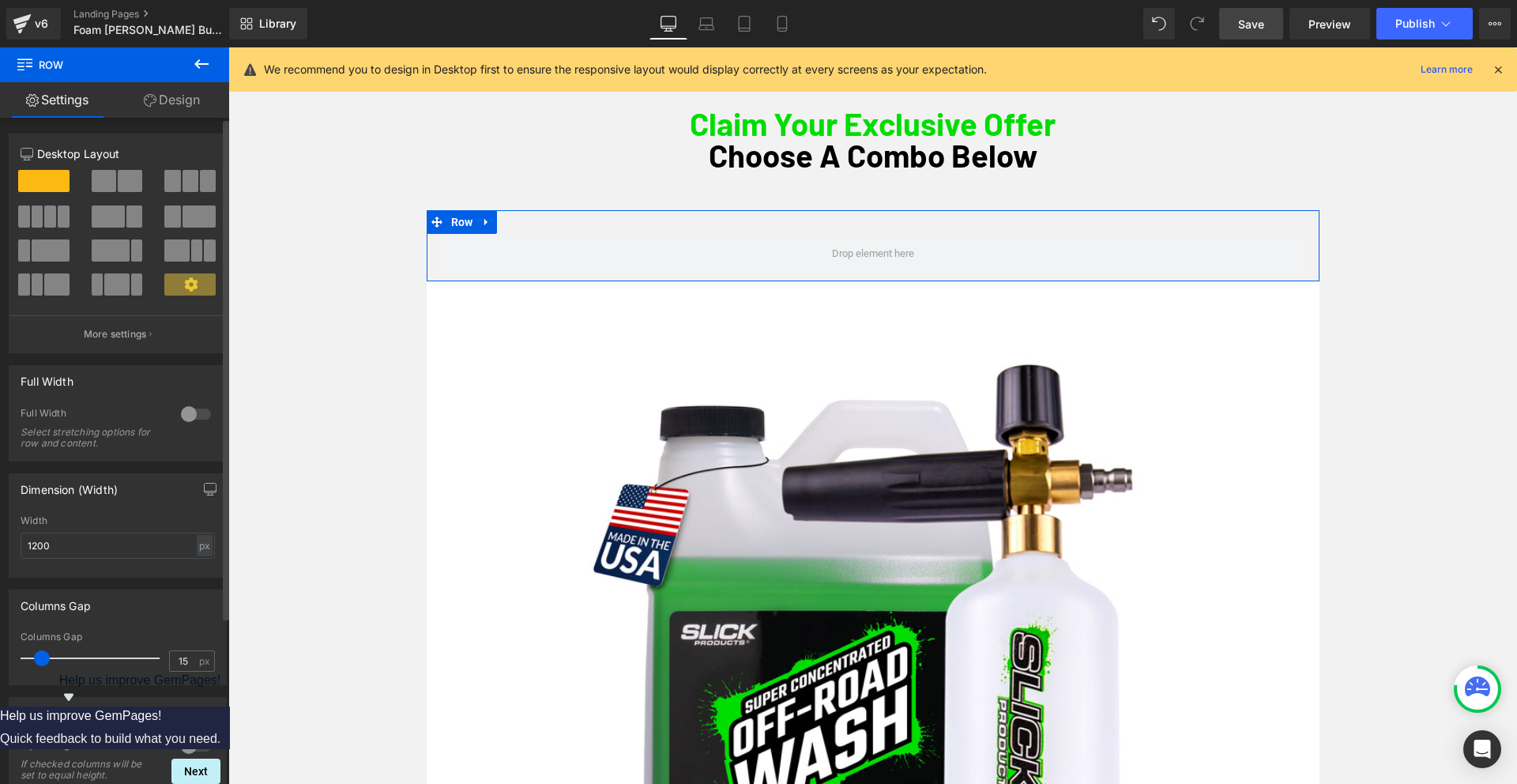
click at [107, 175] on span at bounding box center [103, 181] width 24 height 22
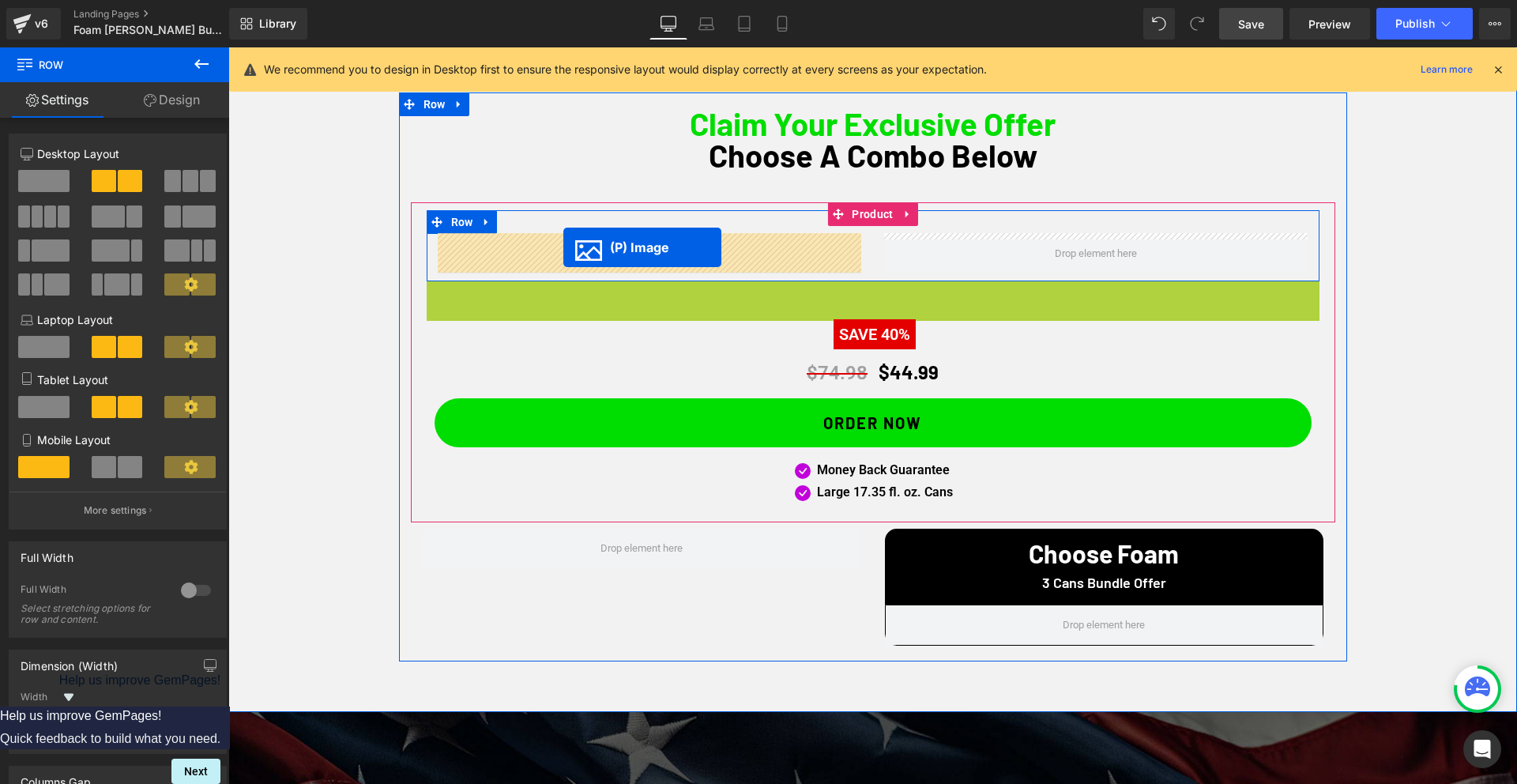
drag, startPoint x: 830, startPoint y: 727, endPoint x: 563, endPoint y: 247, distance: 549.3
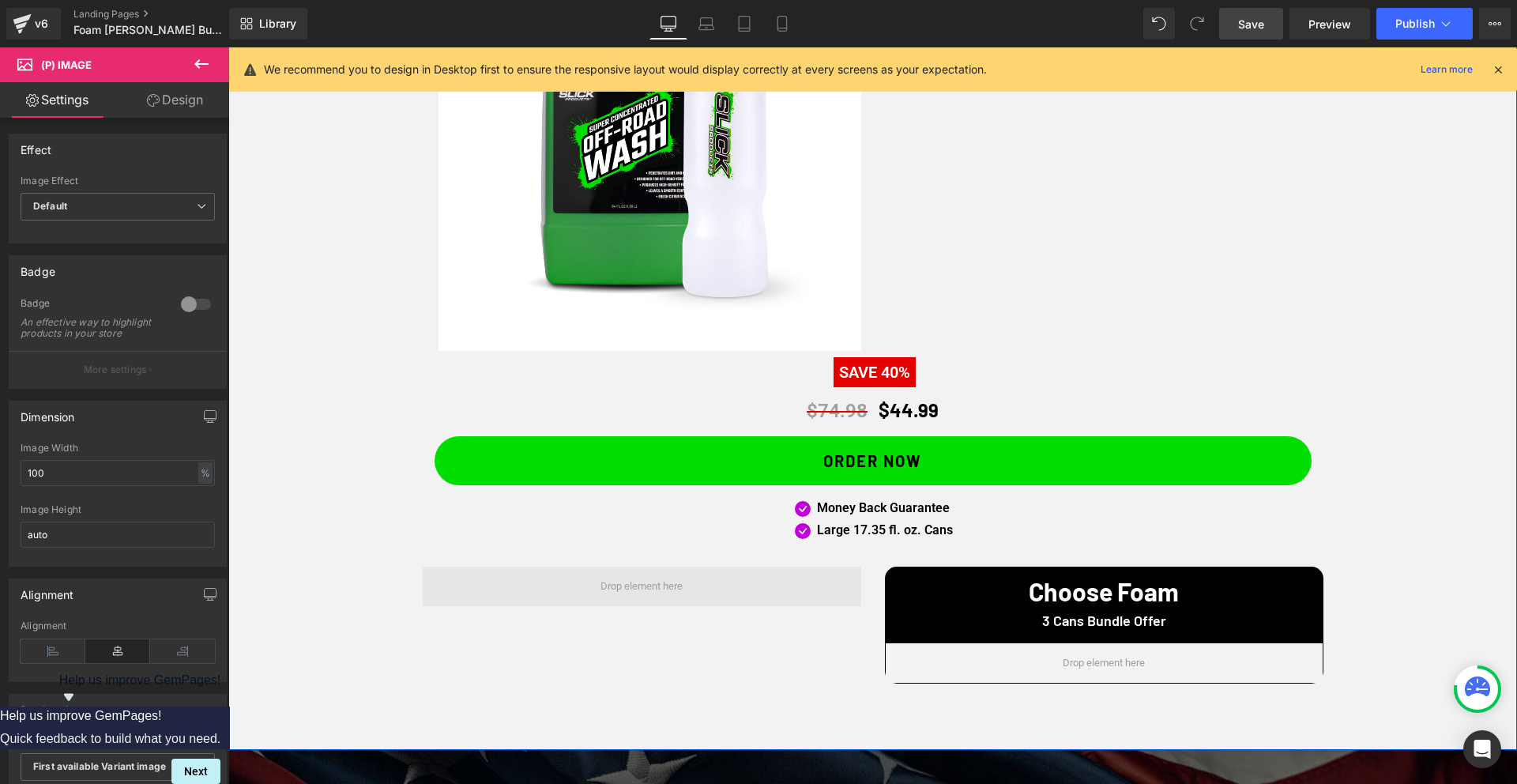
scroll to position [1248, 0]
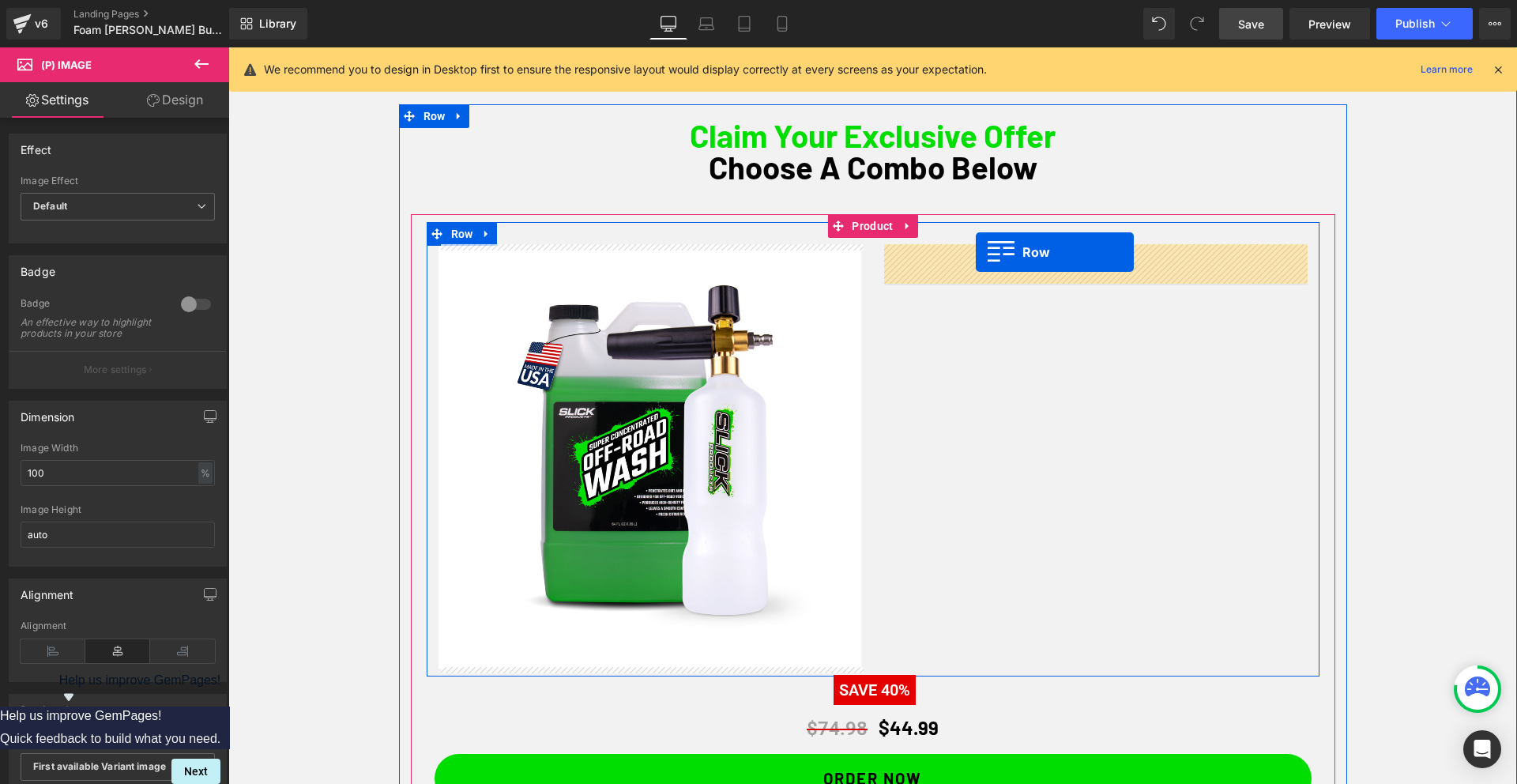
drag, startPoint x: 895, startPoint y: 570, endPoint x: 976, endPoint y: 248, distance: 332.0
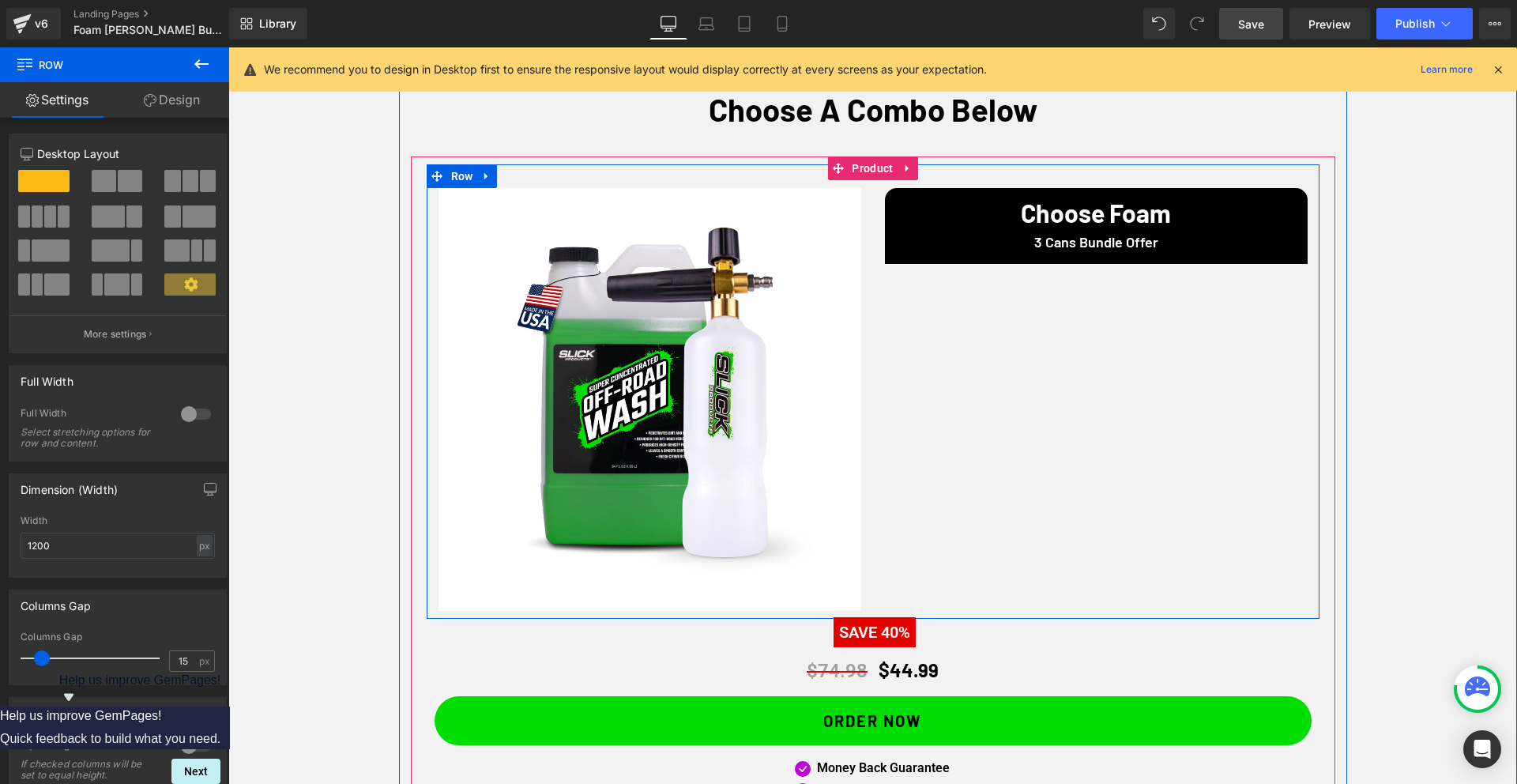
scroll to position [979, 0]
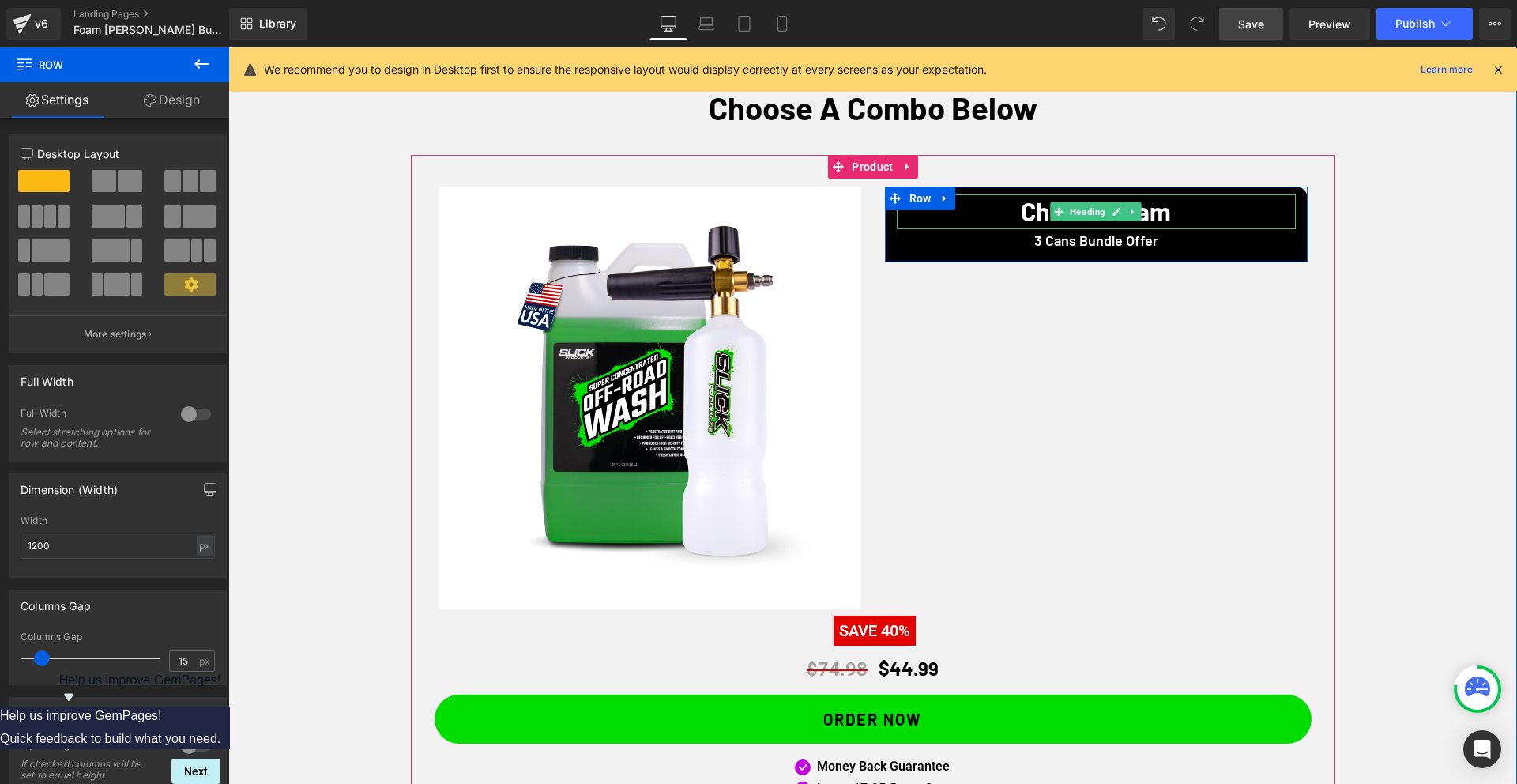
click at [1172, 211] on h1 "Choose Foam" at bounding box center [1096, 211] width 399 height 25
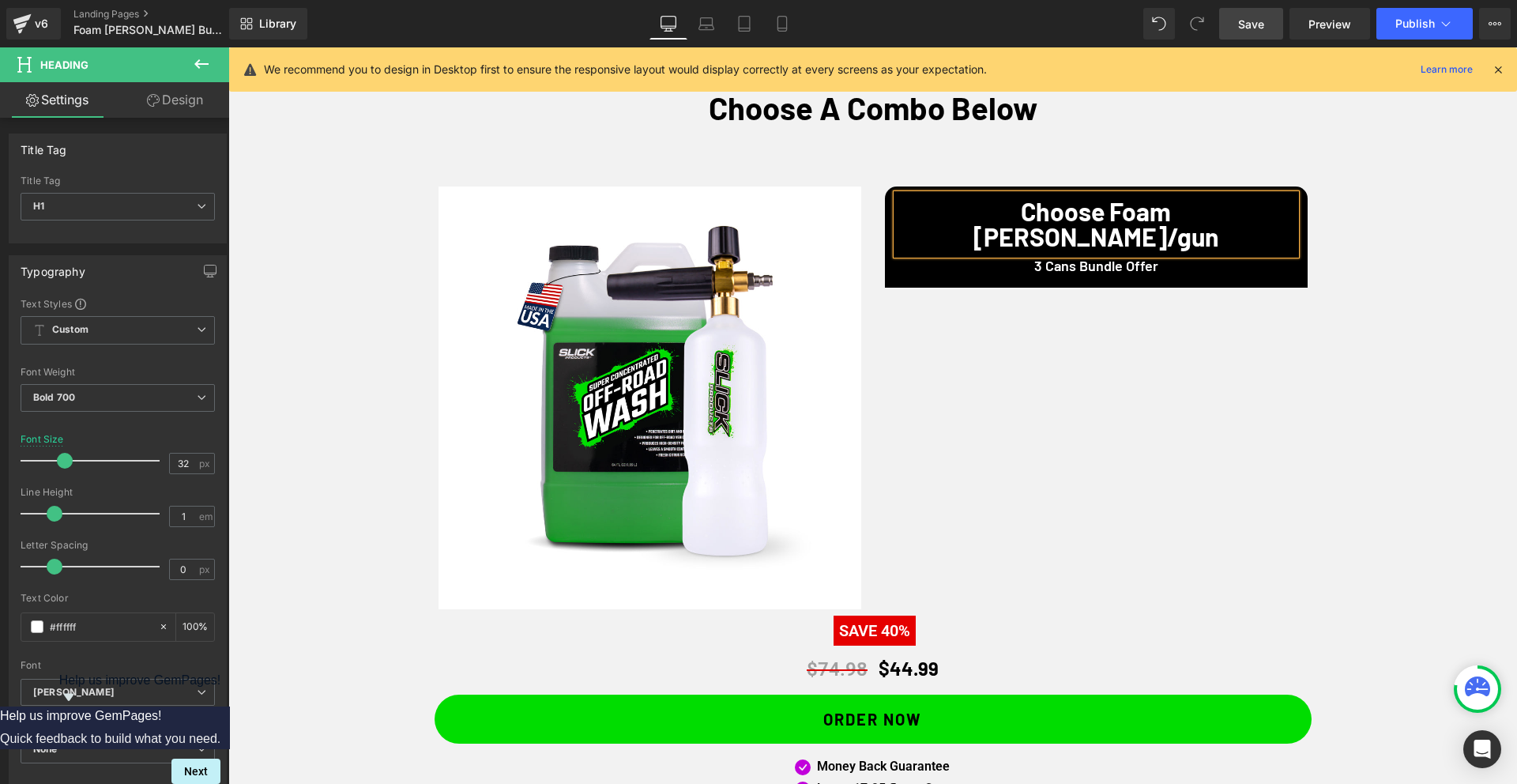
click at [1207, 217] on h1 "Choose Foam [PERSON_NAME]/gun" at bounding box center [1096, 224] width 399 height 50
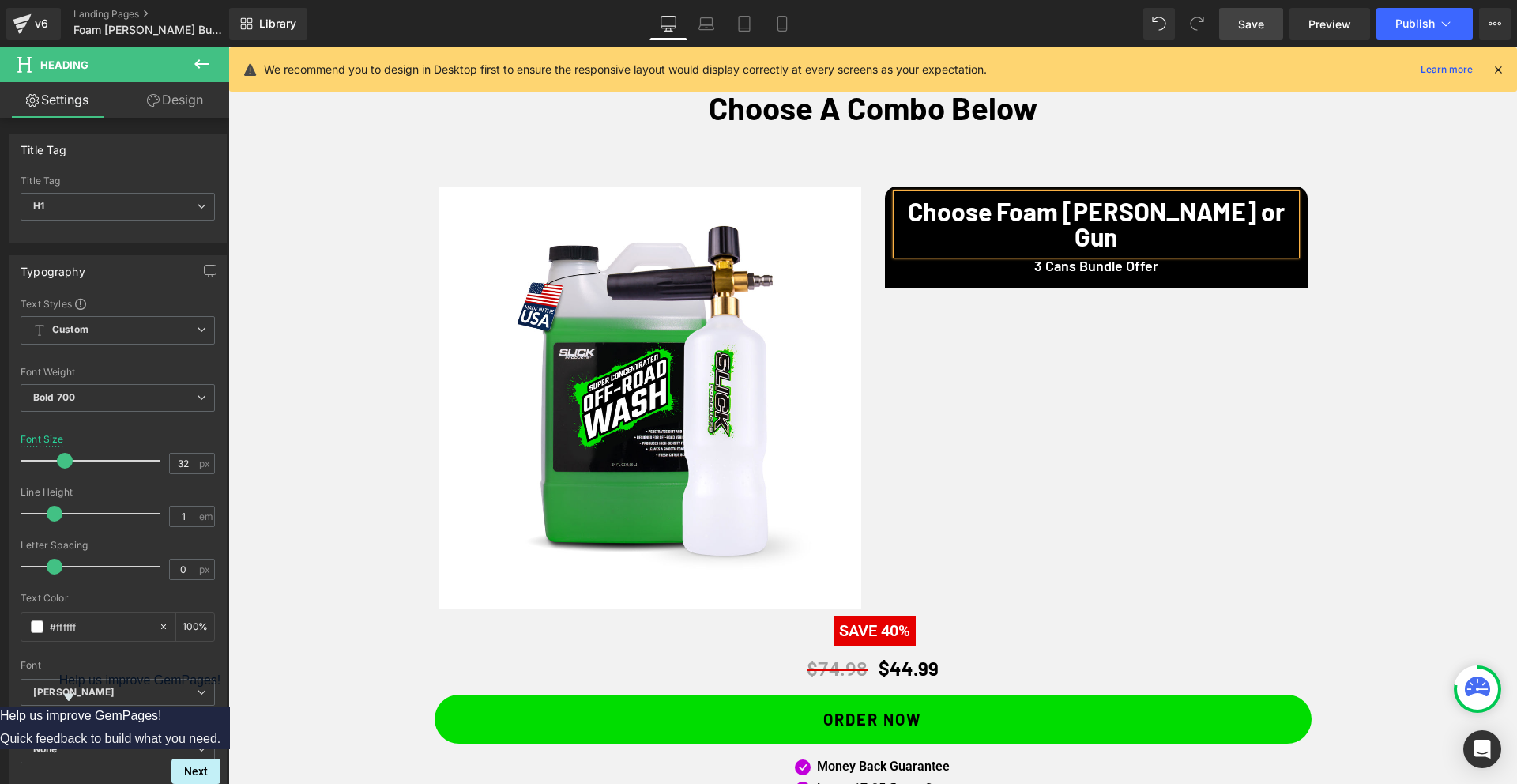
click at [1370, 245] on div "Claim Your Exclusive Offer Choose A Combo Below Heading Sale Off (P) Image Choo…" at bounding box center [872, 464] width 1288 height 838
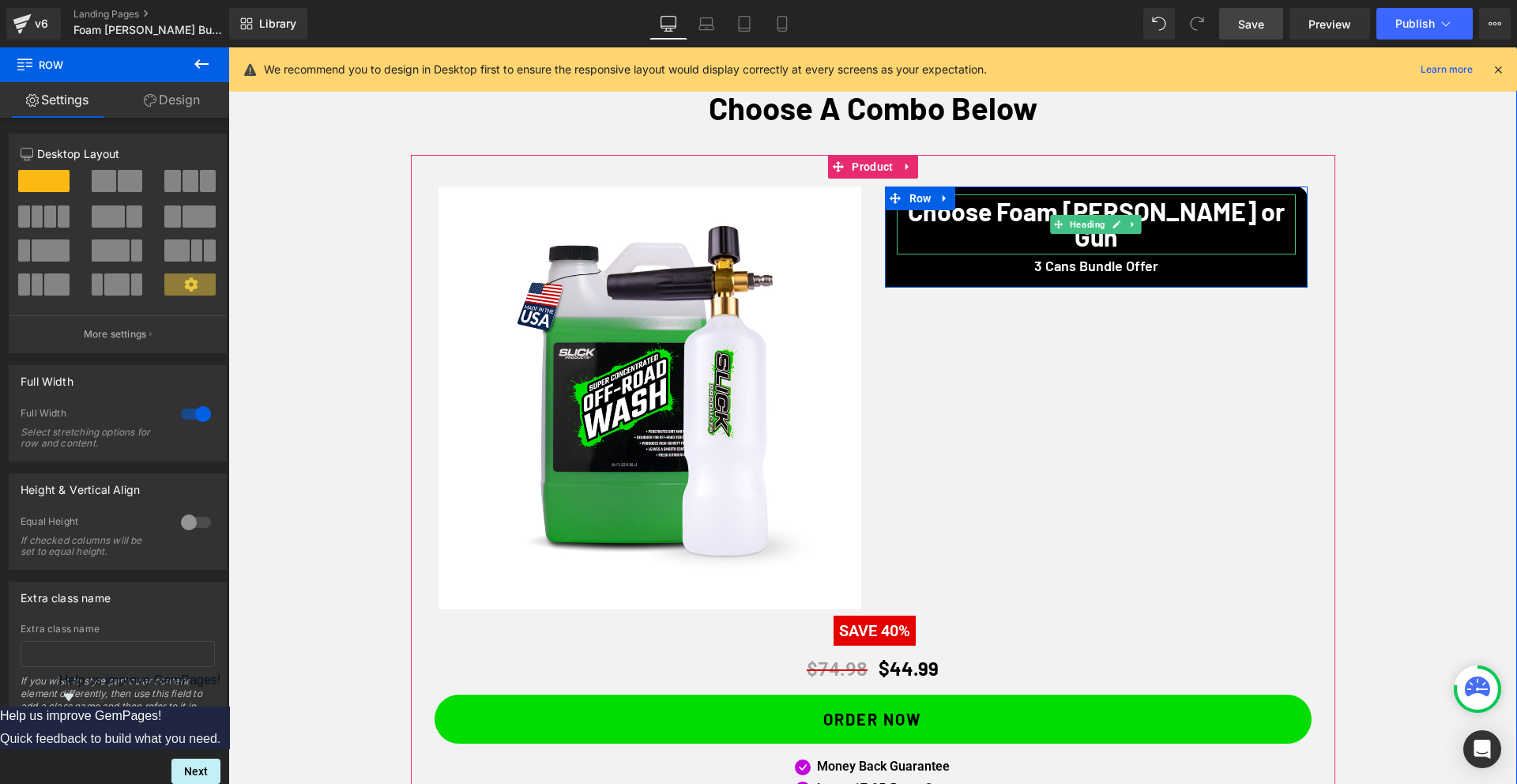
click at [1231, 213] on h1 "Choose Foam [PERSON_NAME] or Gun" at bounding box center [1096, 224] width 399 height 50
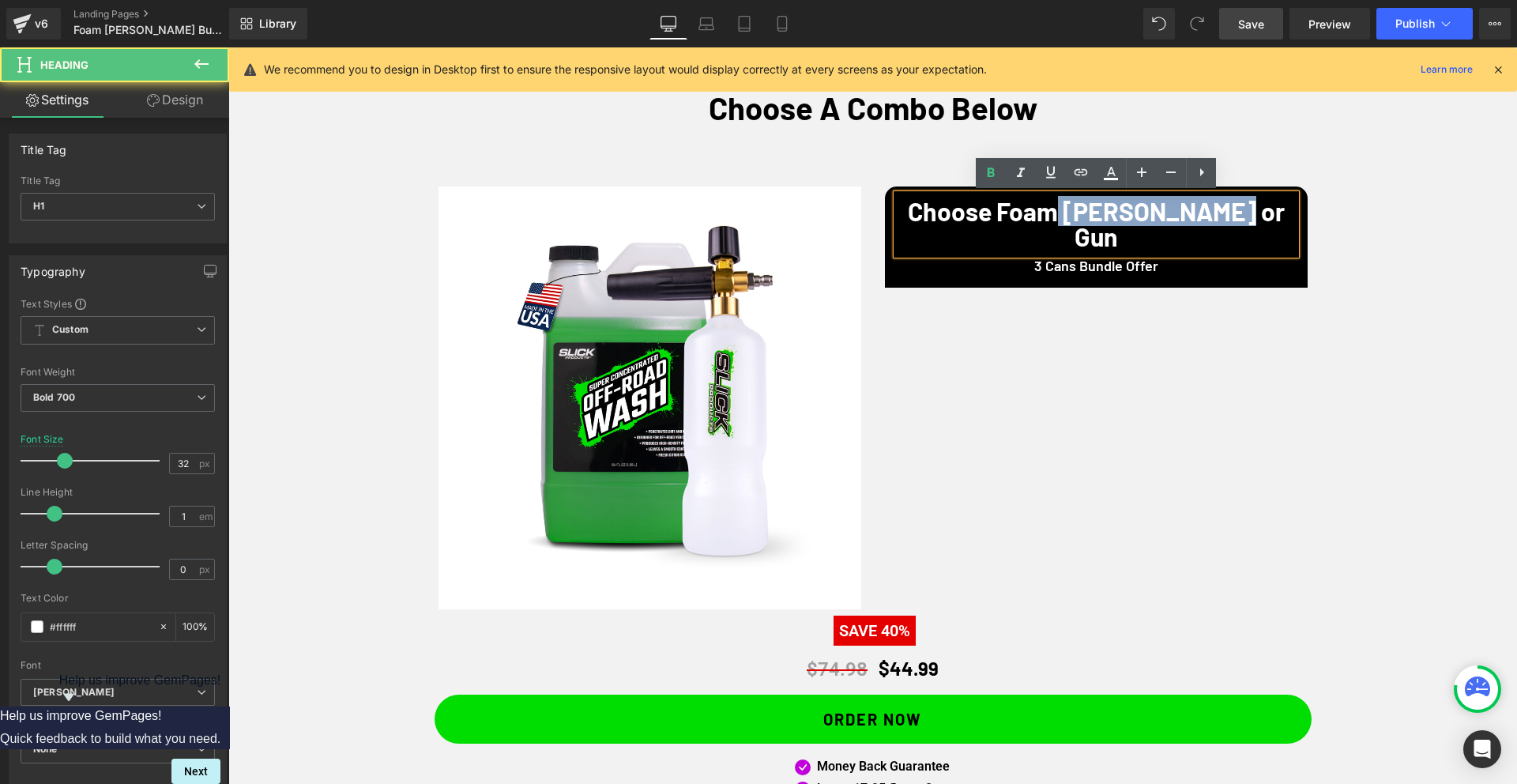
drag, startPoint x: 1085, startPoint y: 220, endPoint x: 1381, endPoint y: 248, distance: 297.3
click at [1381, 248] on div "Claim Your Exclusive Offer Choose A Combo Below Heading Sale Off (P) Image Choo…" at bounding box center [872, 464] width 1288 height 838
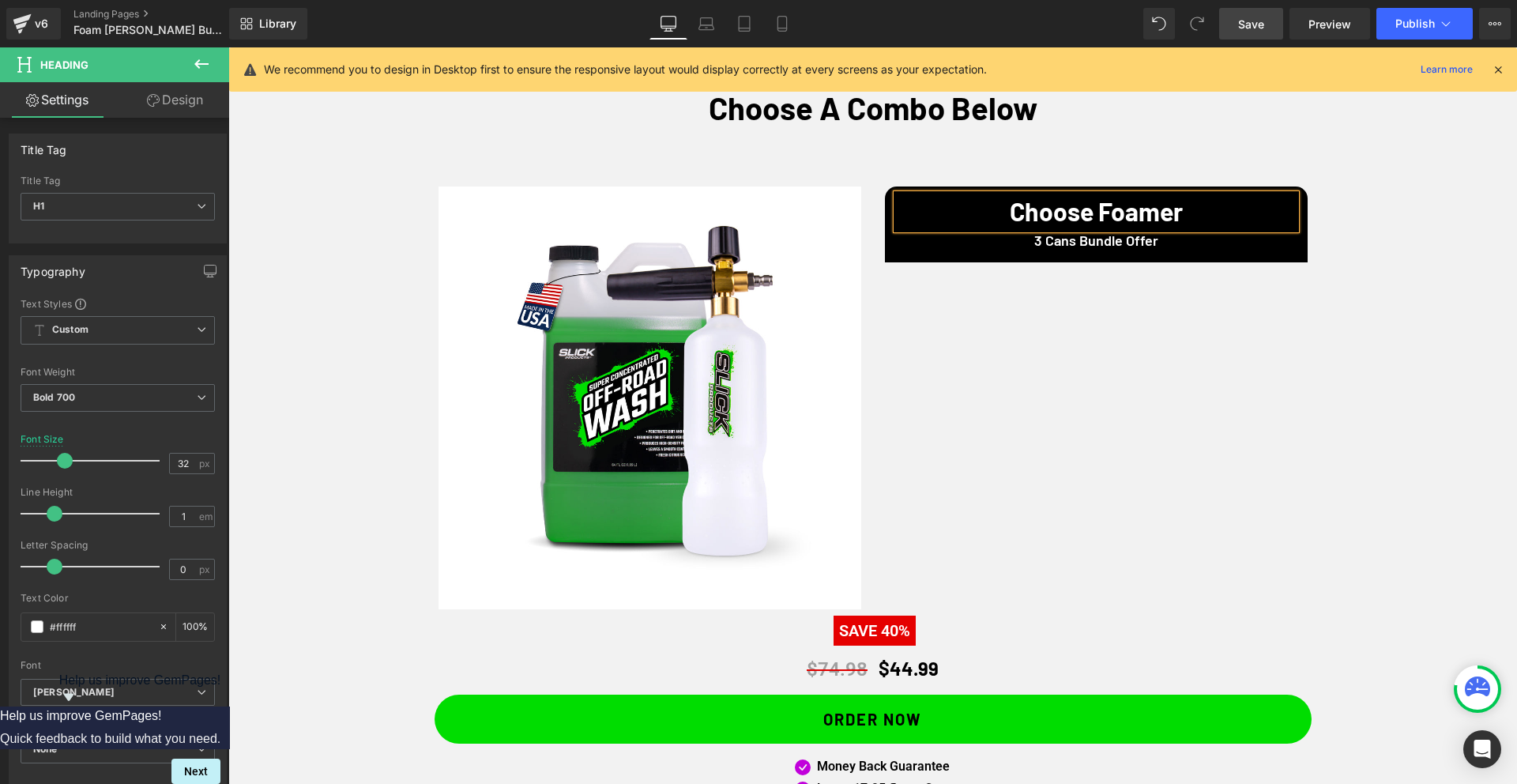
click at [1479, 257] on div "Claim Your Exclusive Offer Choose A Combo Below Heading Sale Off (P) Image Choo…" at bounding box center [872, 464] width 1288 height 838
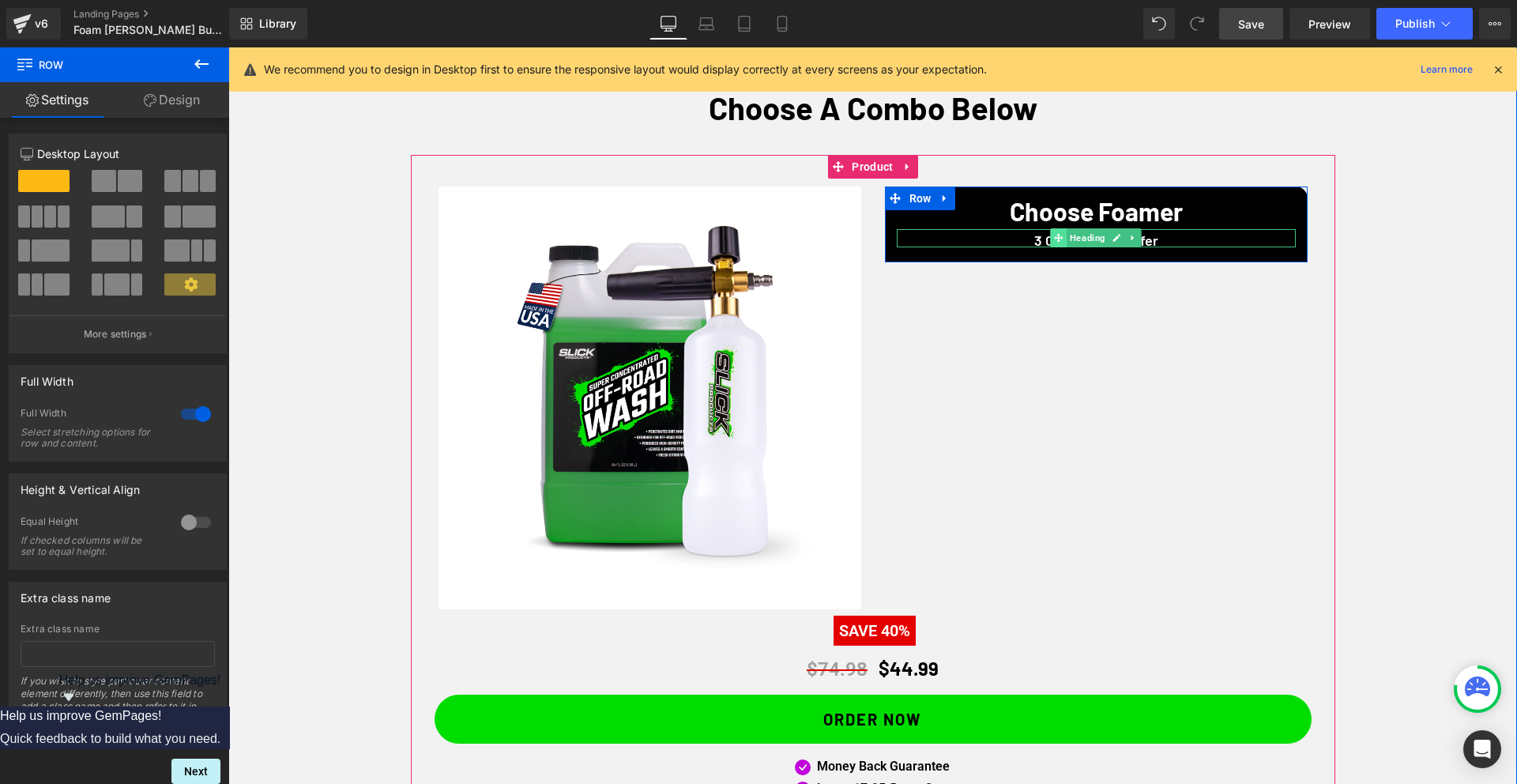
click at [1051, 244] on span at bounding box center [1058, 237] width 17 height 19
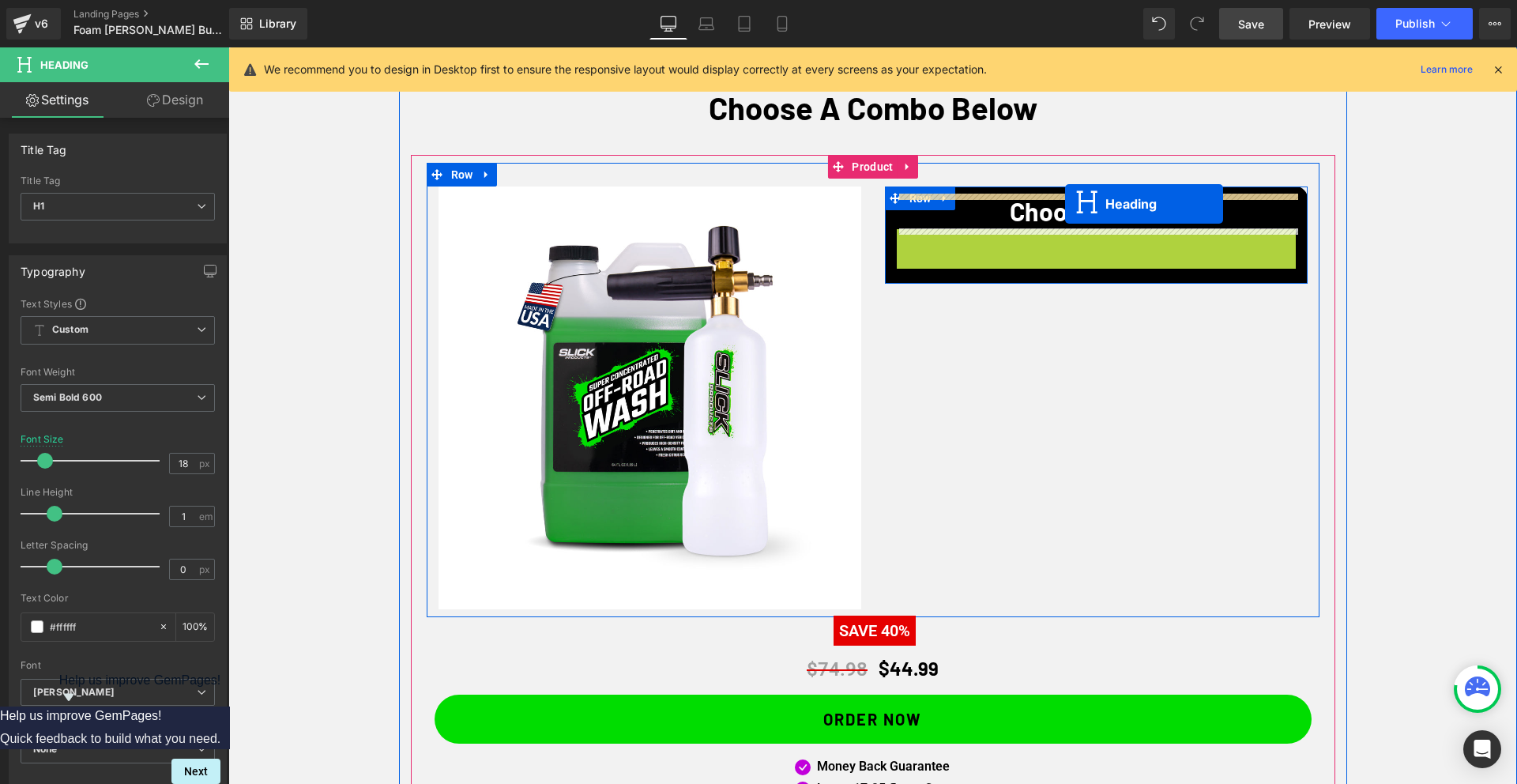
drag, startPoint x: 1060, startPoint y: 238, endPoint x: 1065, endPoint y: 204, distance: 34.4
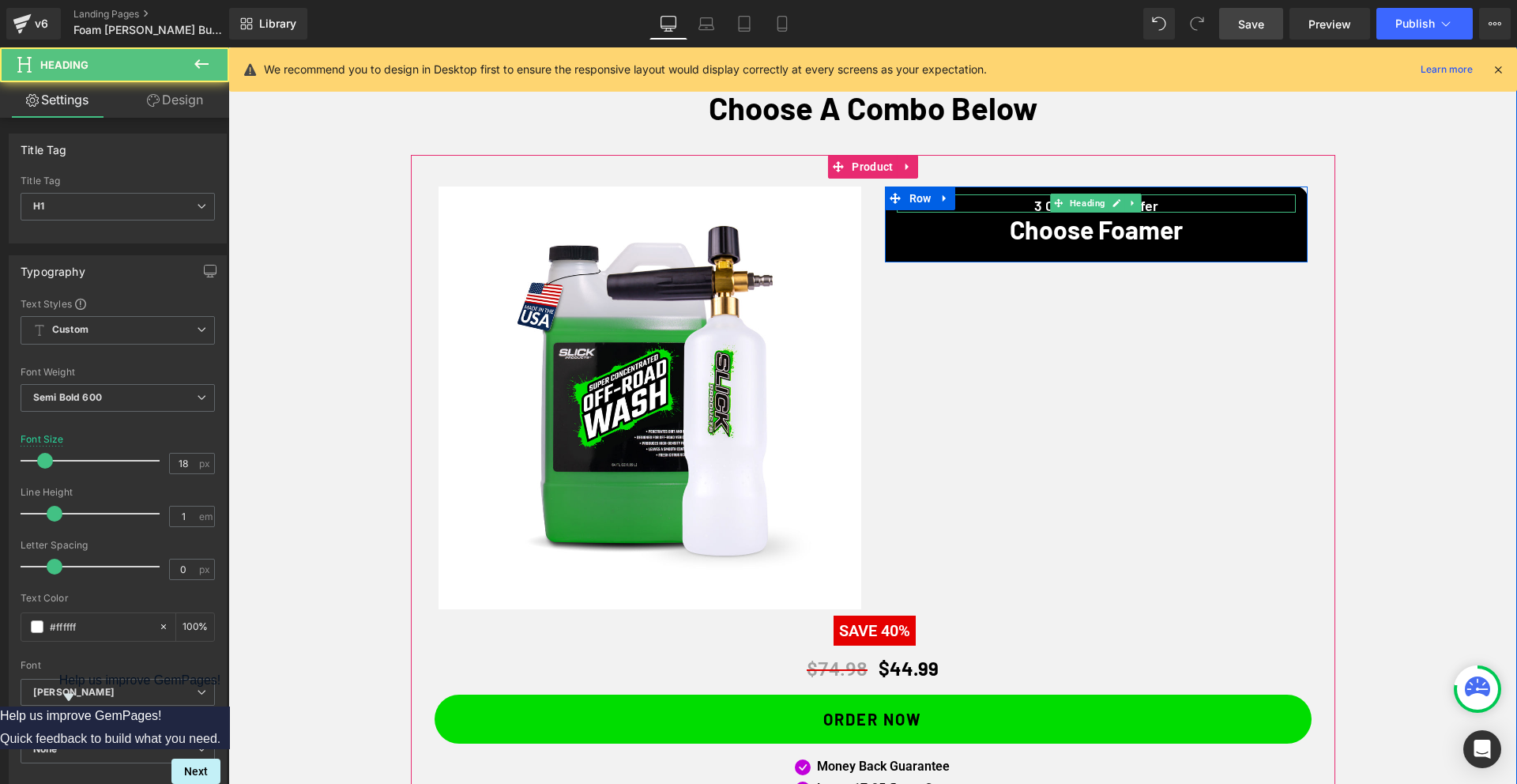
click at [1040, 205] on h1 "3 Cans Bundle Offer" at bounding box center [1096, 206] width 399 height 14
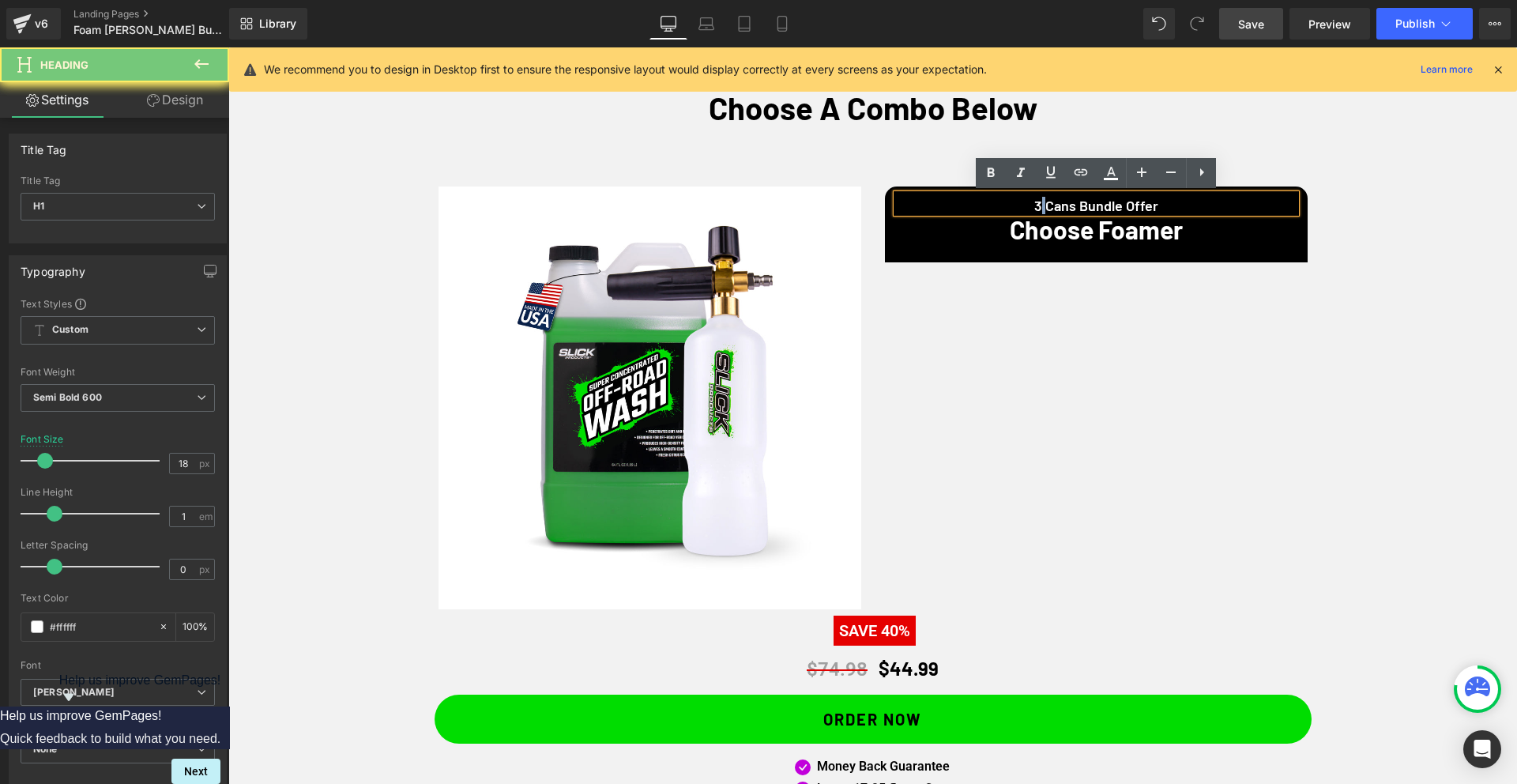
click at [1040, 205] on h1 "3 Cans Bundle Offer" at bounding box center [1096, 206] width 399 height 14
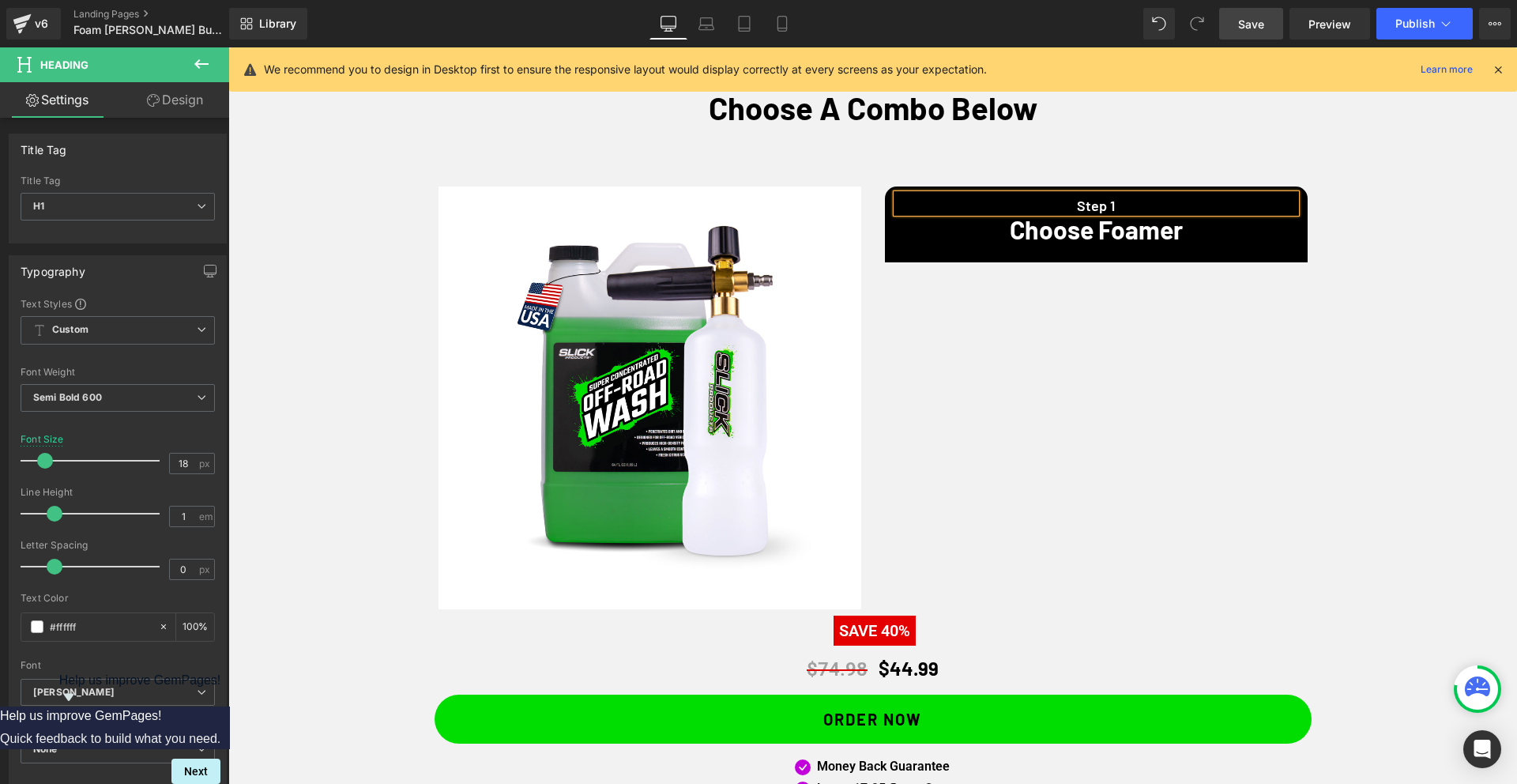
click at [1412, 253] on div "Claim Your Exclusive Offer Choose A Combo Below Heading Sale Off (P) Image Step…" at bounding box center [872, 464] width 1288 height 838
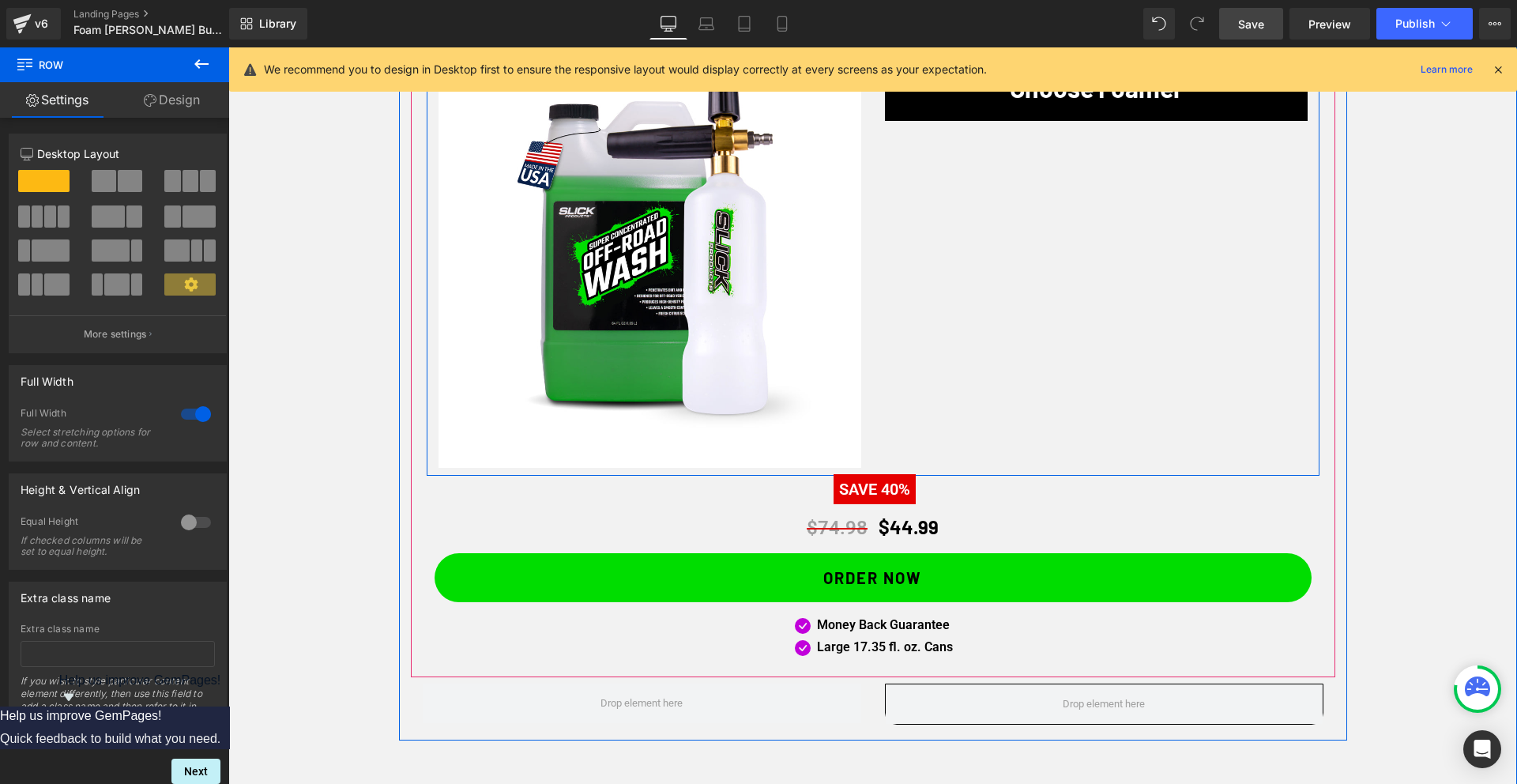
scroll to position [1177, 0]
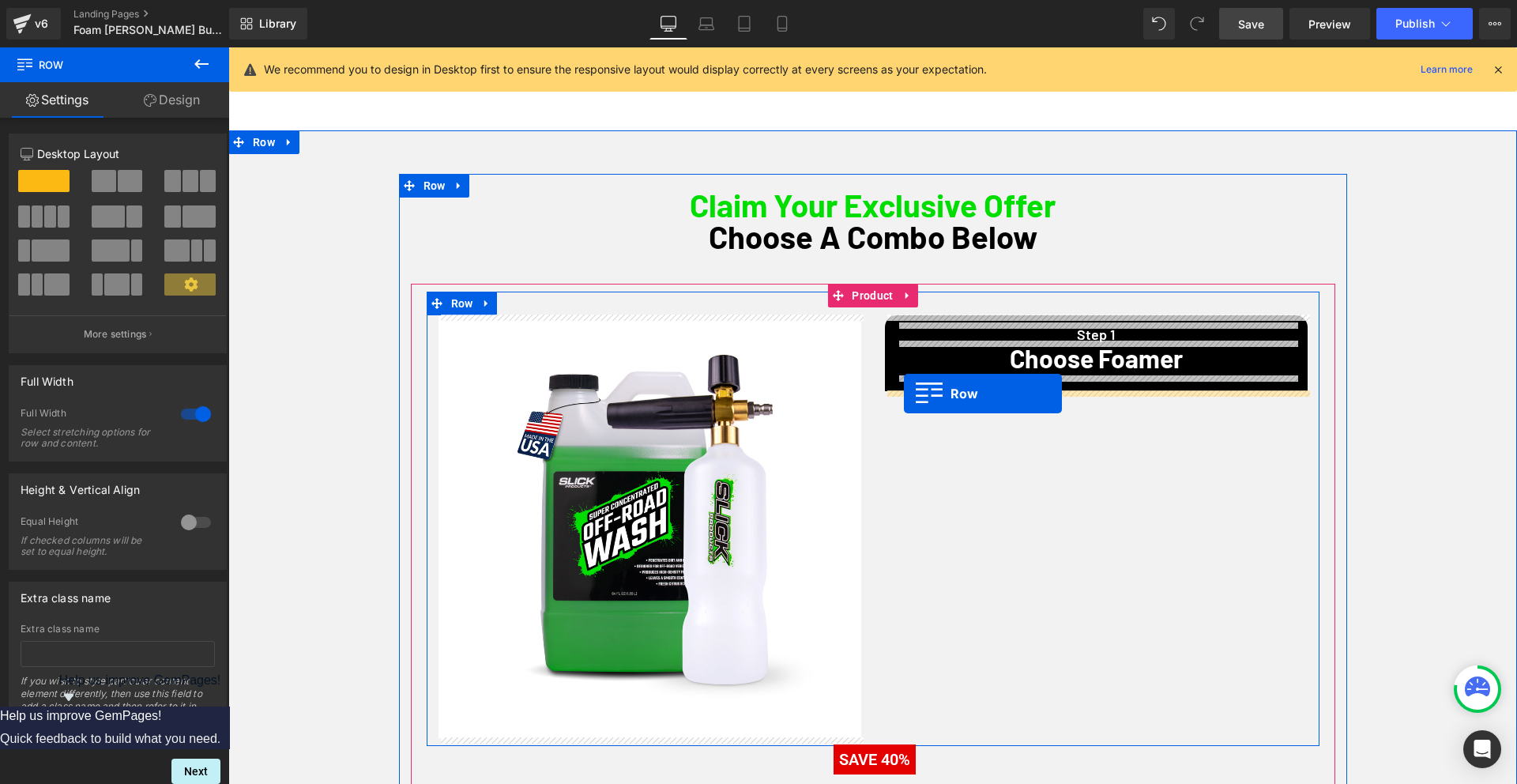
drag, startPoint x: 896, startPoint y: 638, endPoint x: 904, endPoint y: 390, distance: 248.1
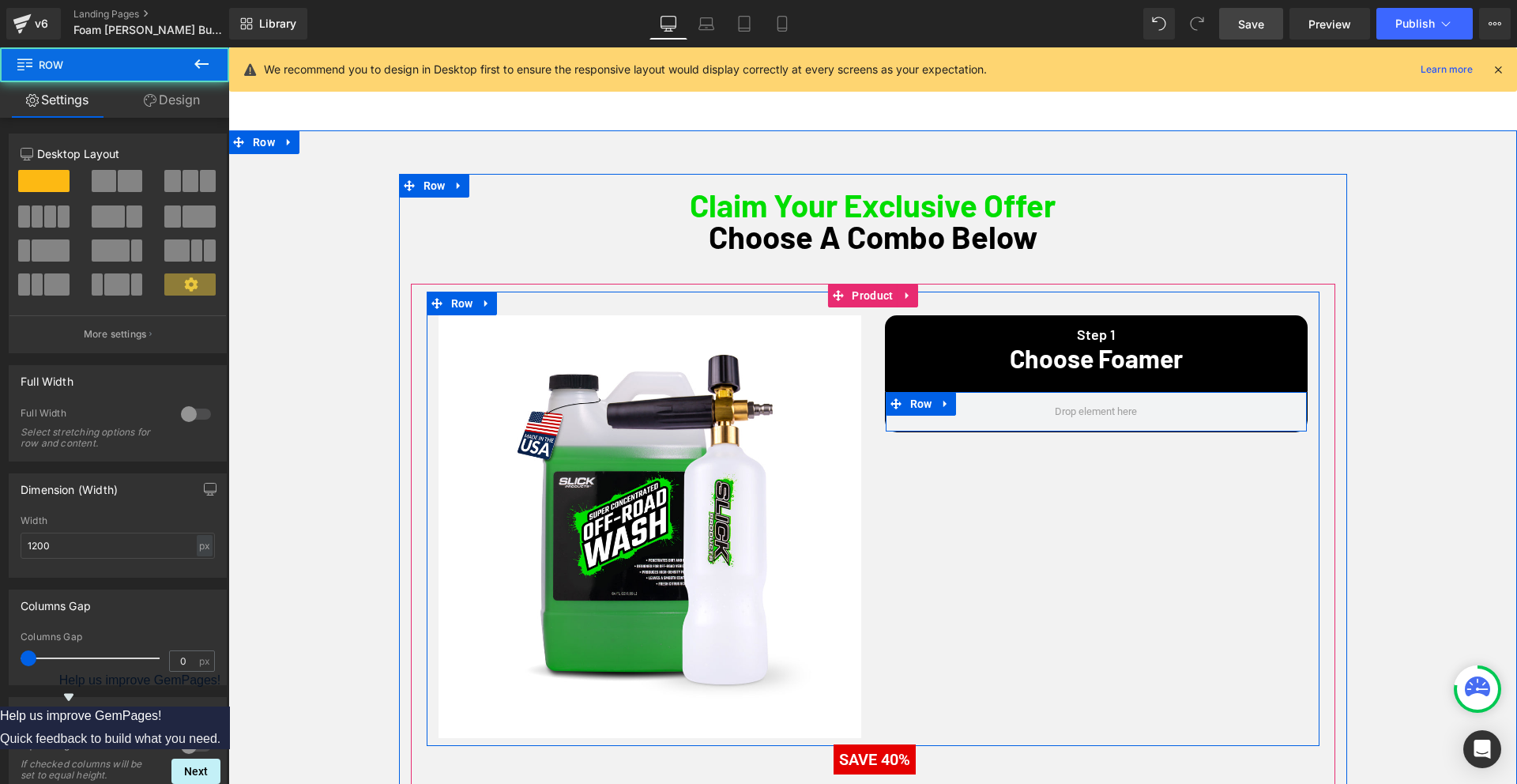
scroll to position [856, 0]
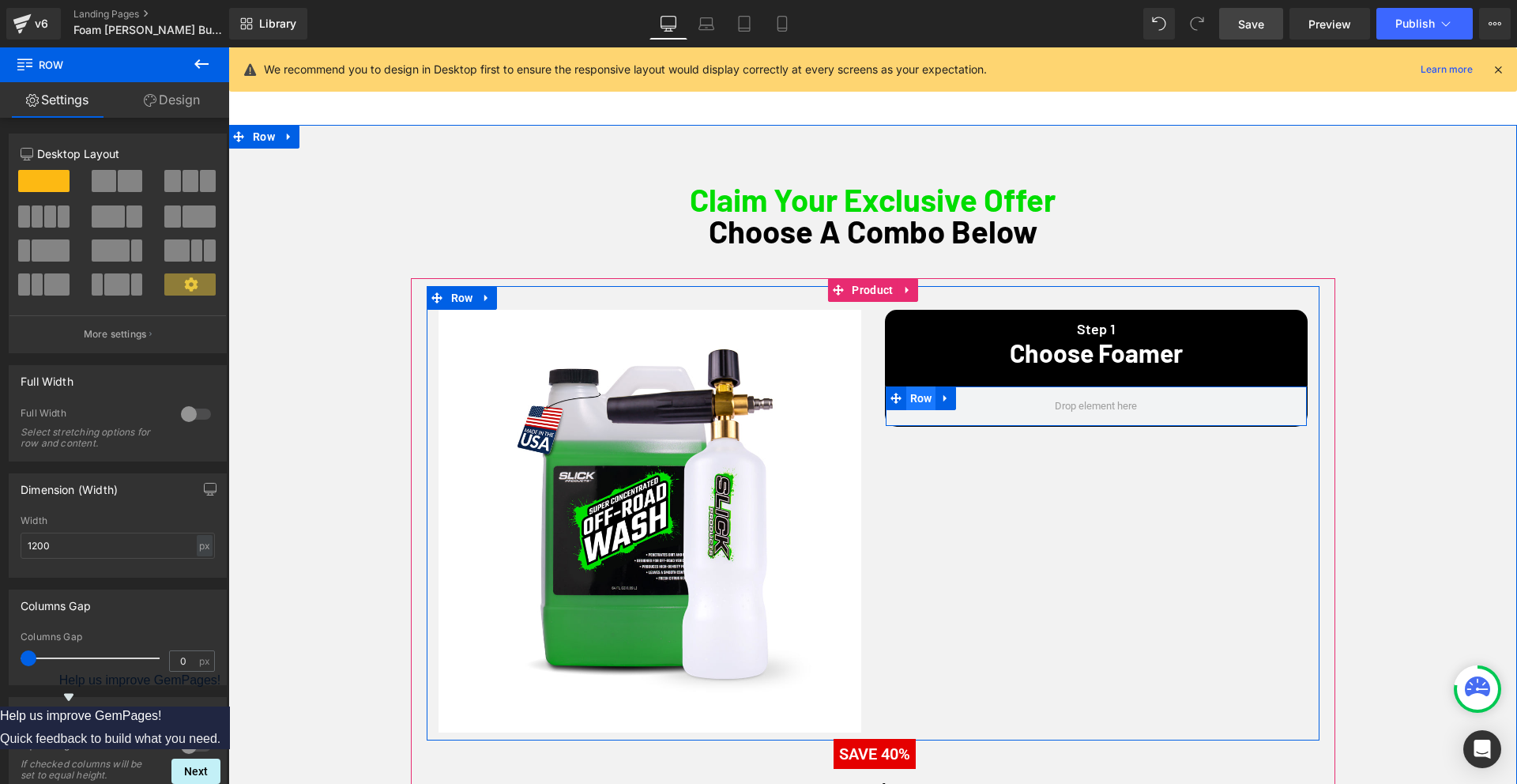
click at [918, 398] on span "Row" at bounding box center [921, 398] width 30 height 23
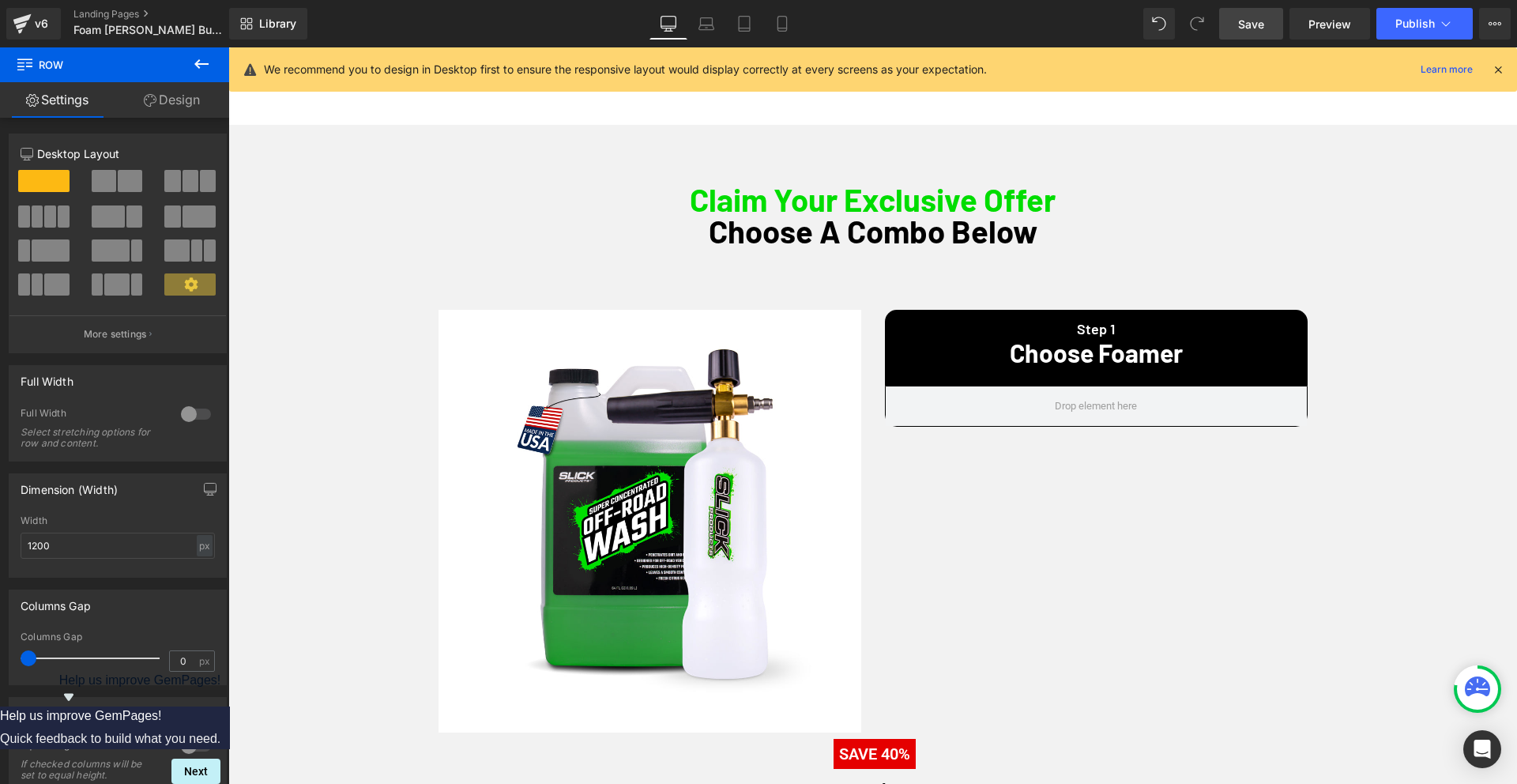
click at [201, 59] on icon at bounding box center [200, 64] width 19 height 19
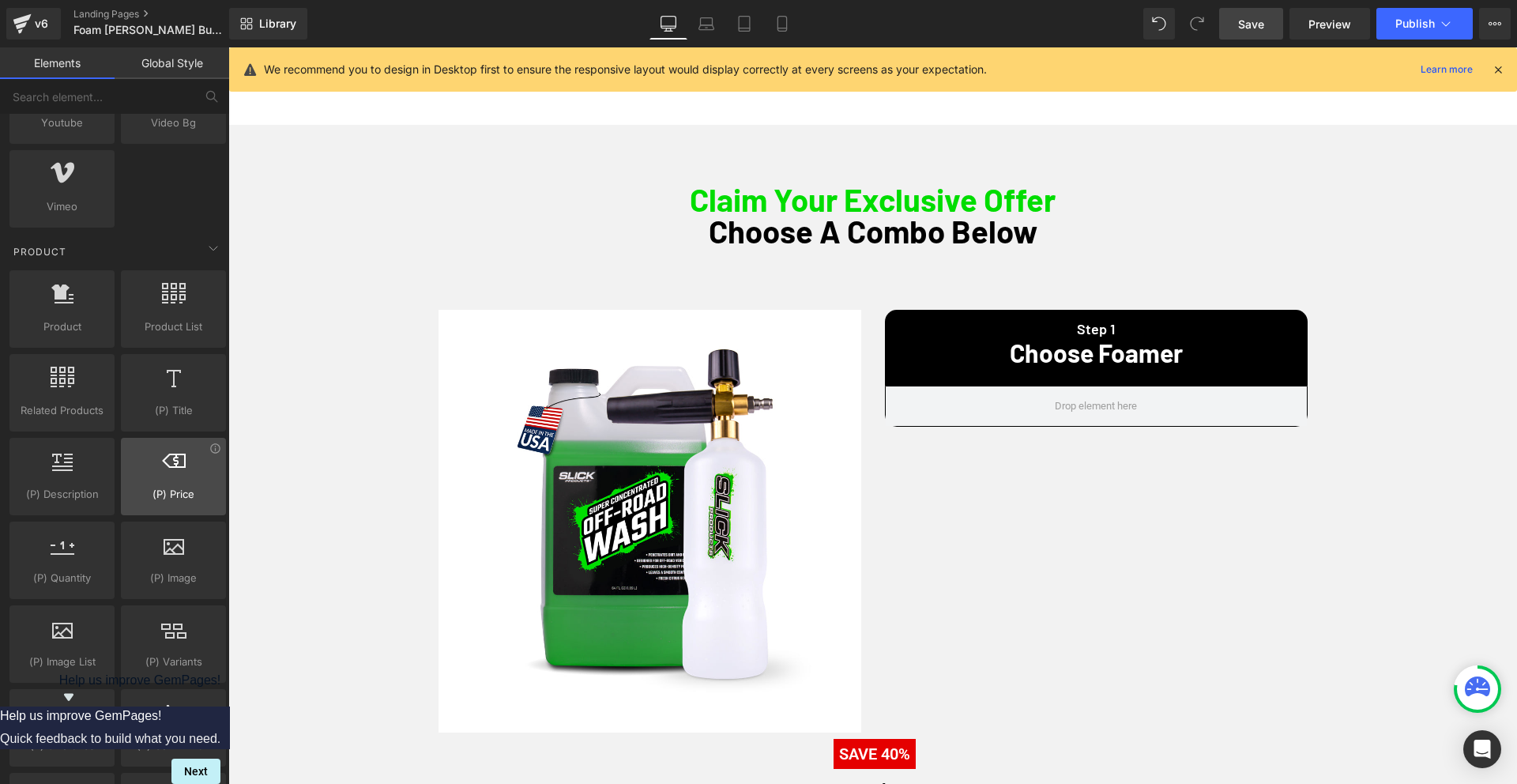
scroll to position [1148, 0]
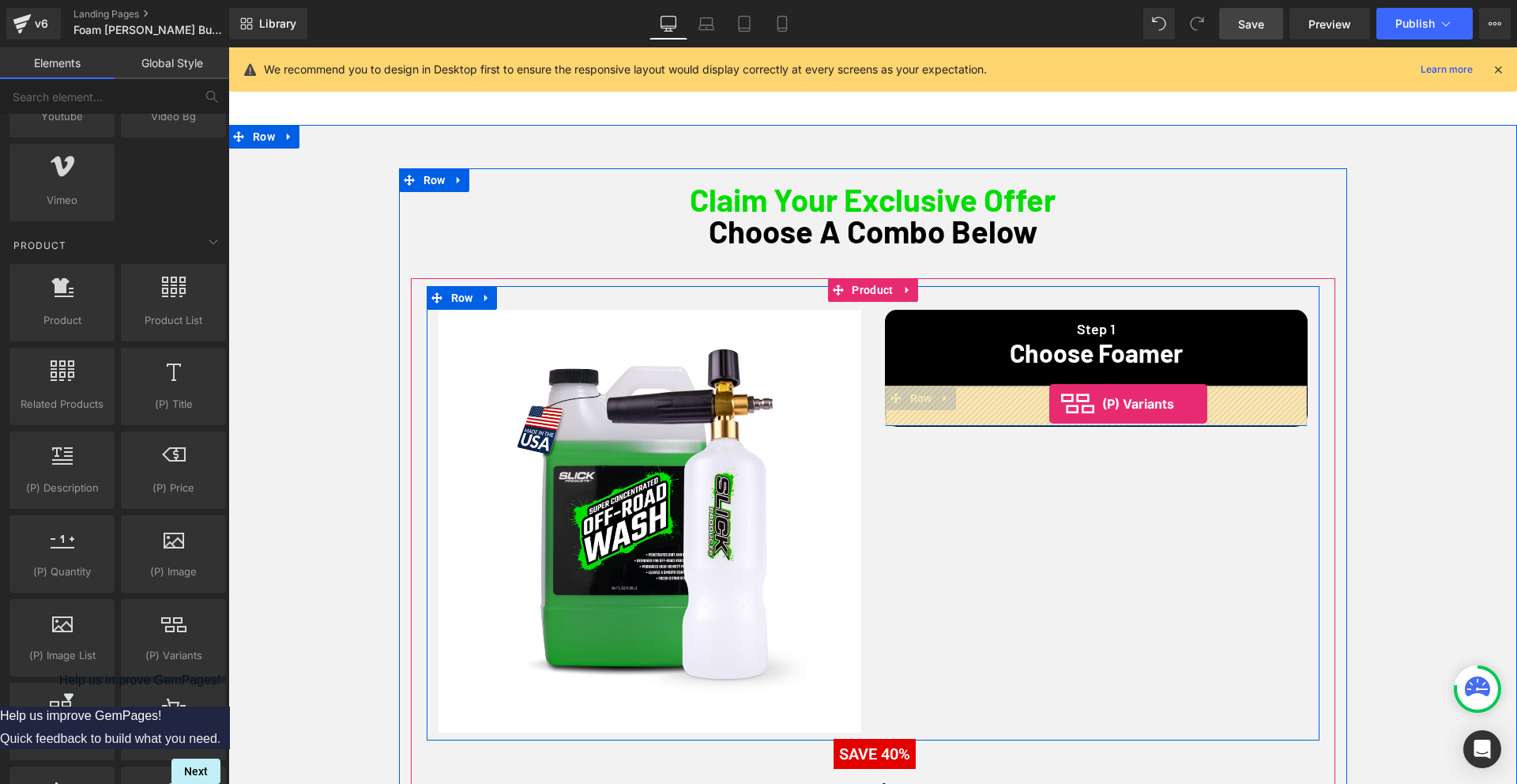
drag, startPoint x: 389, startPoint y: 683, endPoint x: 1049, endPoint y: 404, distance: 716.5
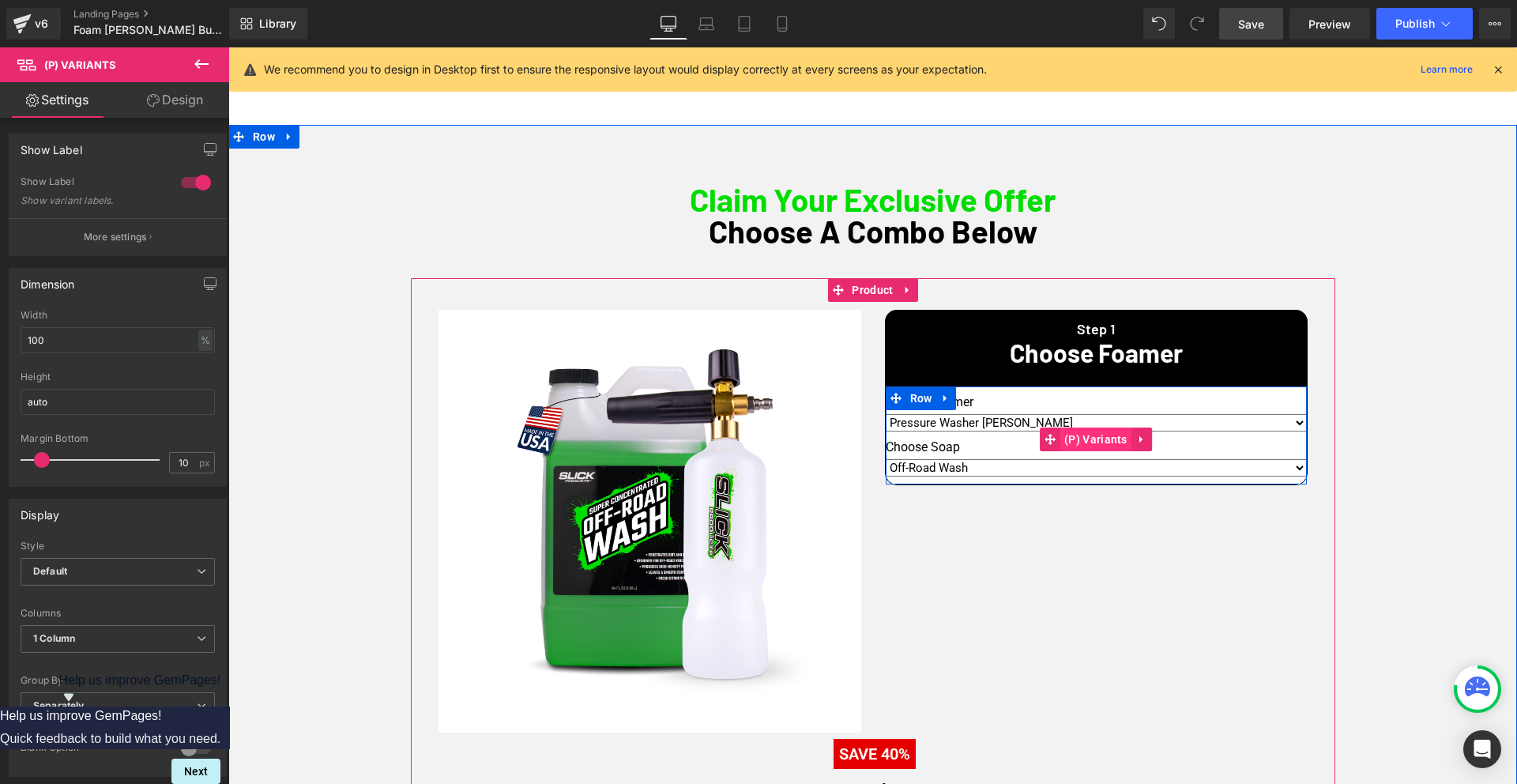
click at [1101, 443] on span "(P) Variants" at bounding box center [1095, 439] width 71 height 23
click at [1098, 436] on span "(P) Variants" at bounding box center [1095, 439] width 71 height 23
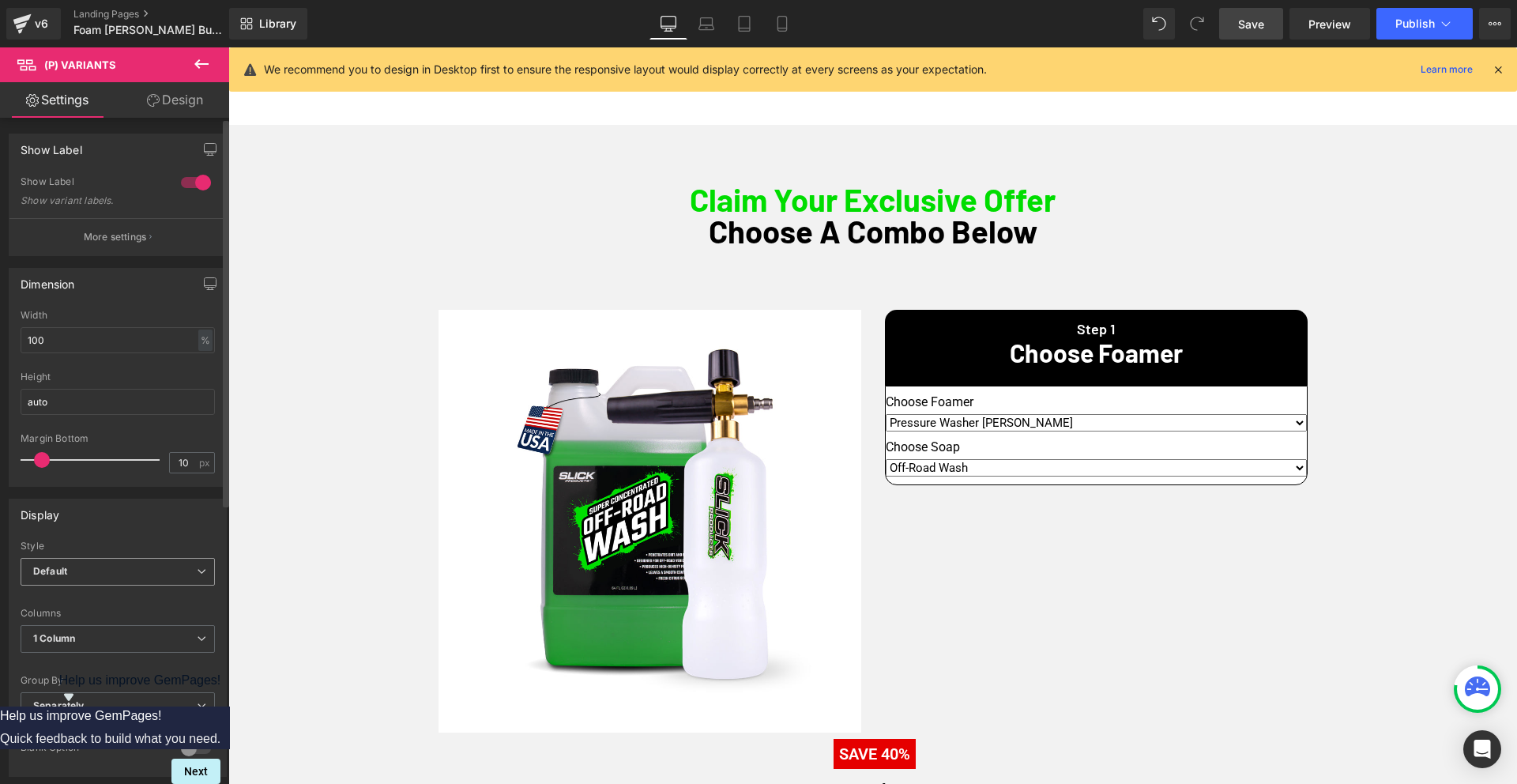
click at [94, 568] on span "Default" at bounding box center [117, 571] width 194 height 28
click at [82, 622] on li "Inline" at bounding box center [115, 623] width 188 height 23
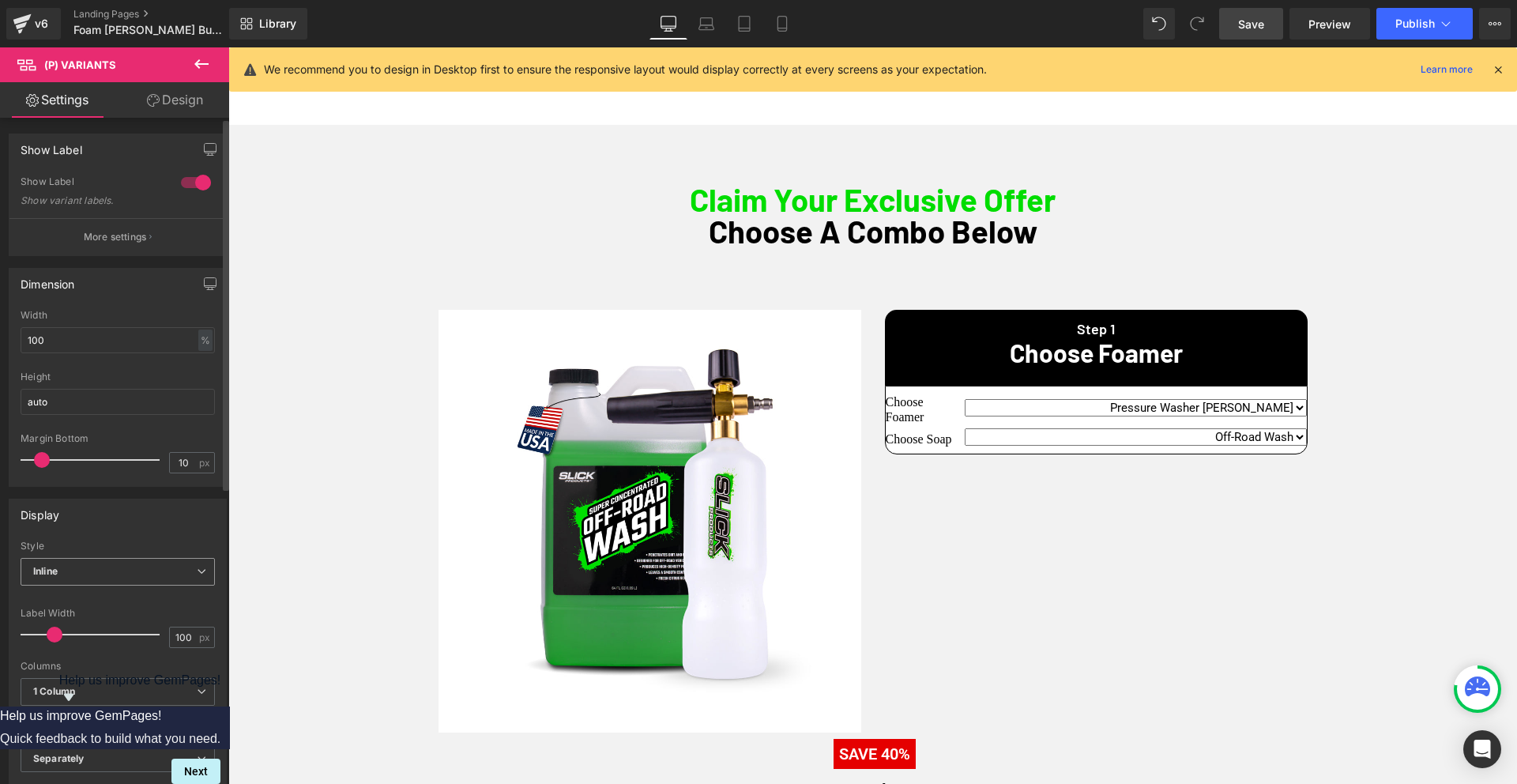
click at [71, 568] on span "Inline" at bounding box center [117, 571] width 194 height 28
click at [76, 595] on div "Default" at bounding box center [60, 600] width 33 height 11
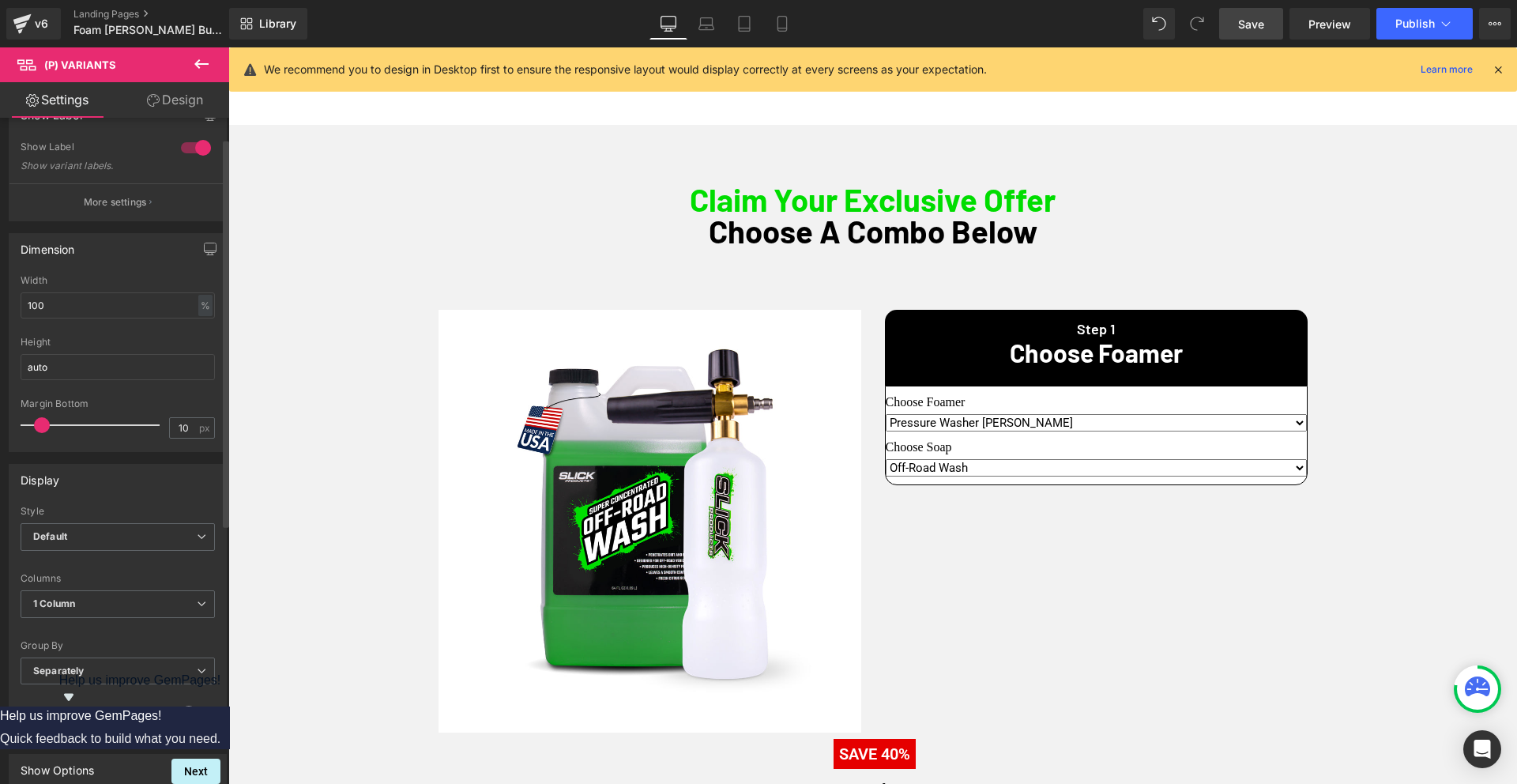
scroll to position [0, 0]
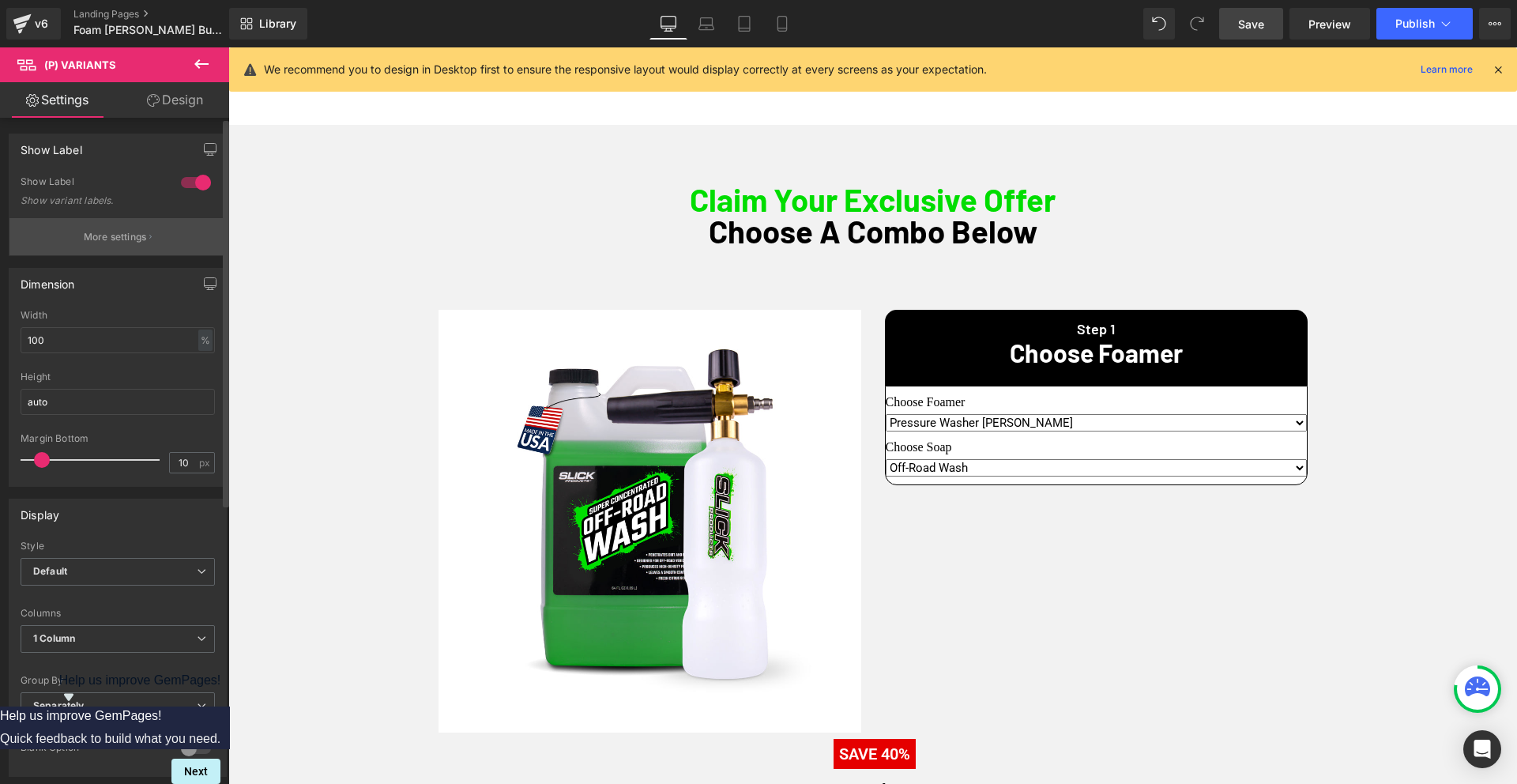
click at [135, 236] on p "More settings" at bounding box center [115, 237] width 64 height 14
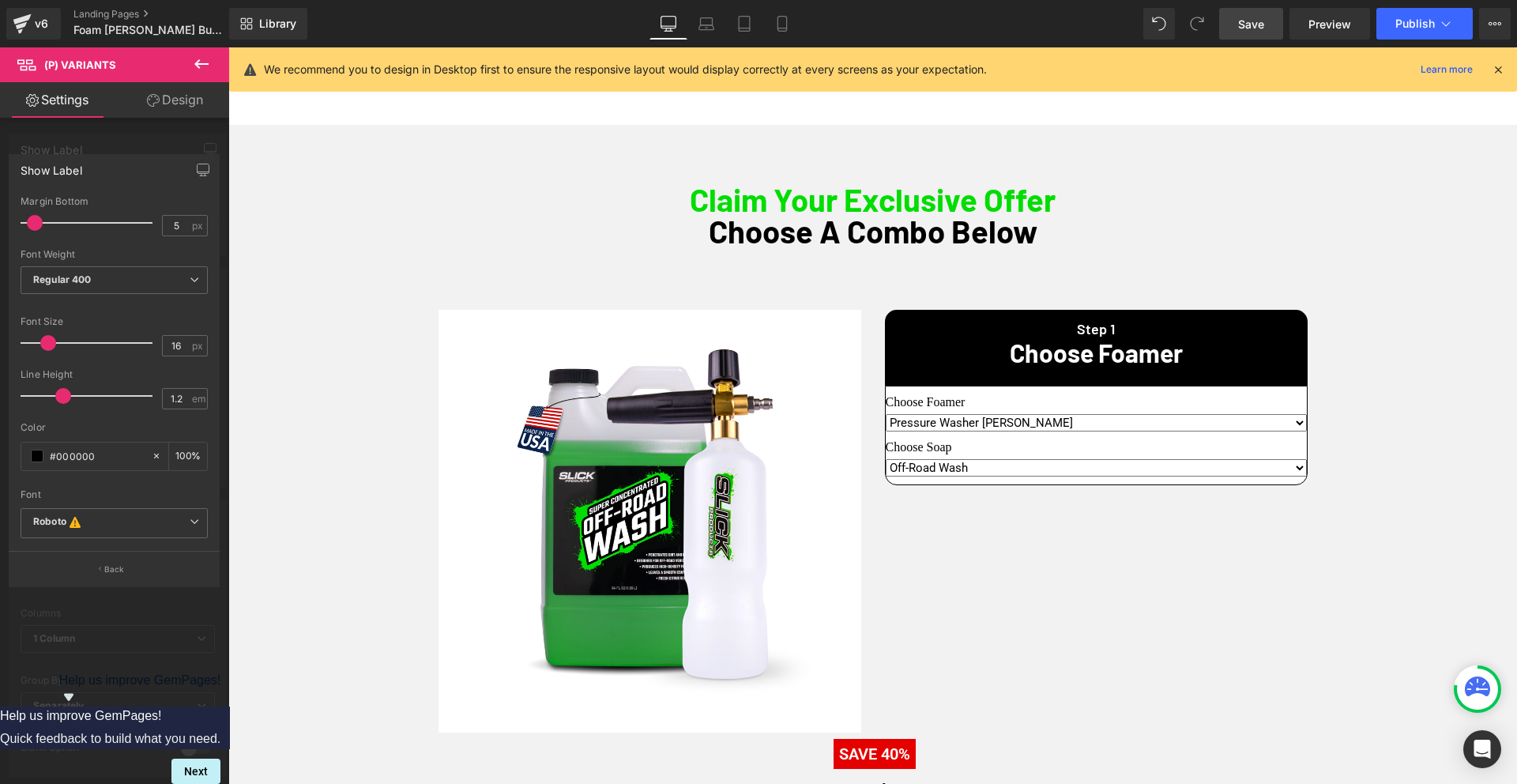
click at [121, 167] on div "Show Label" at bounding box center [115, 170] width 209 height 30
click at [131, 130] on div at bounding box center [115, 419] width 229 height 744
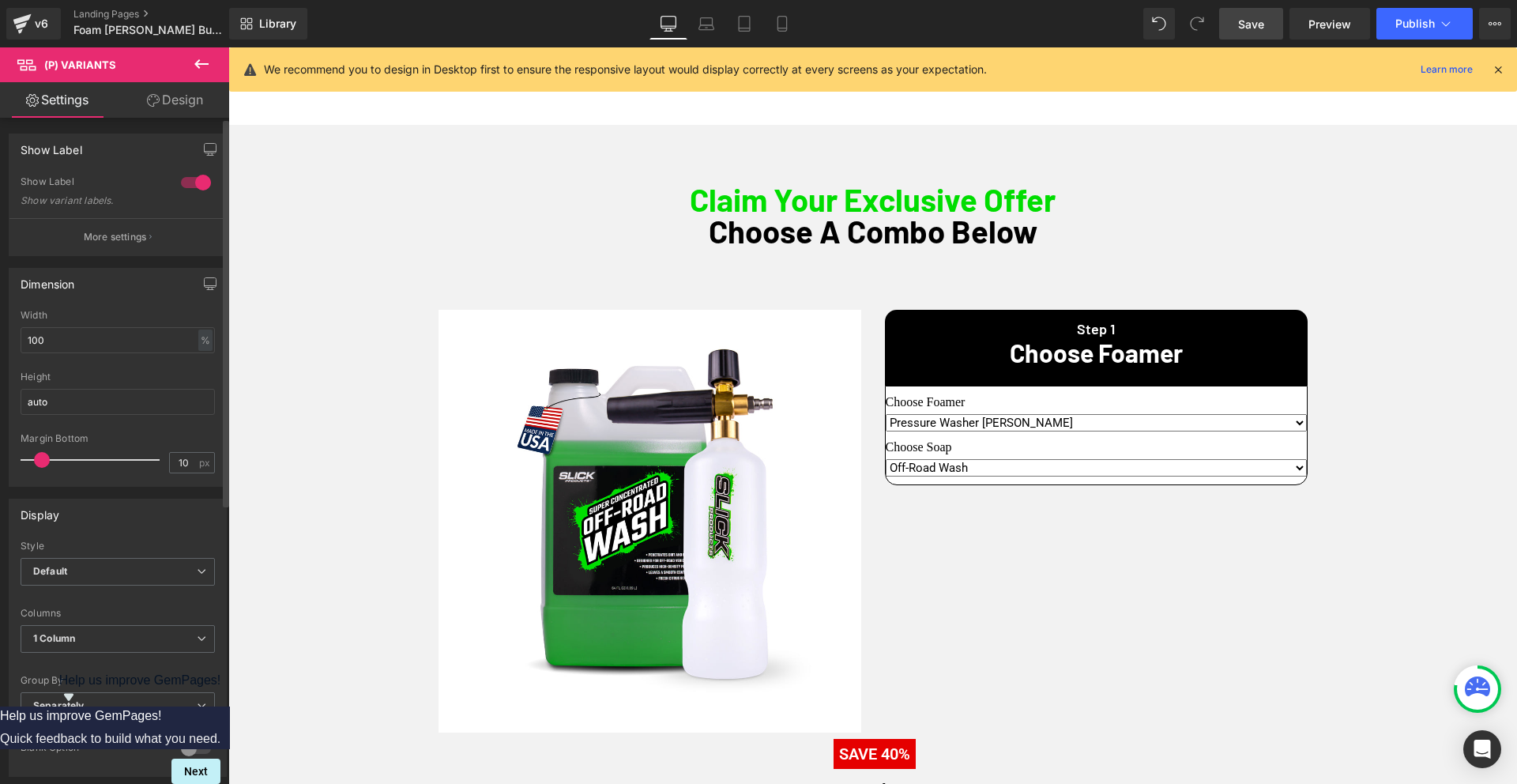
click at [192, 184] on div at bounding box center [196, 183] width 38 height 25
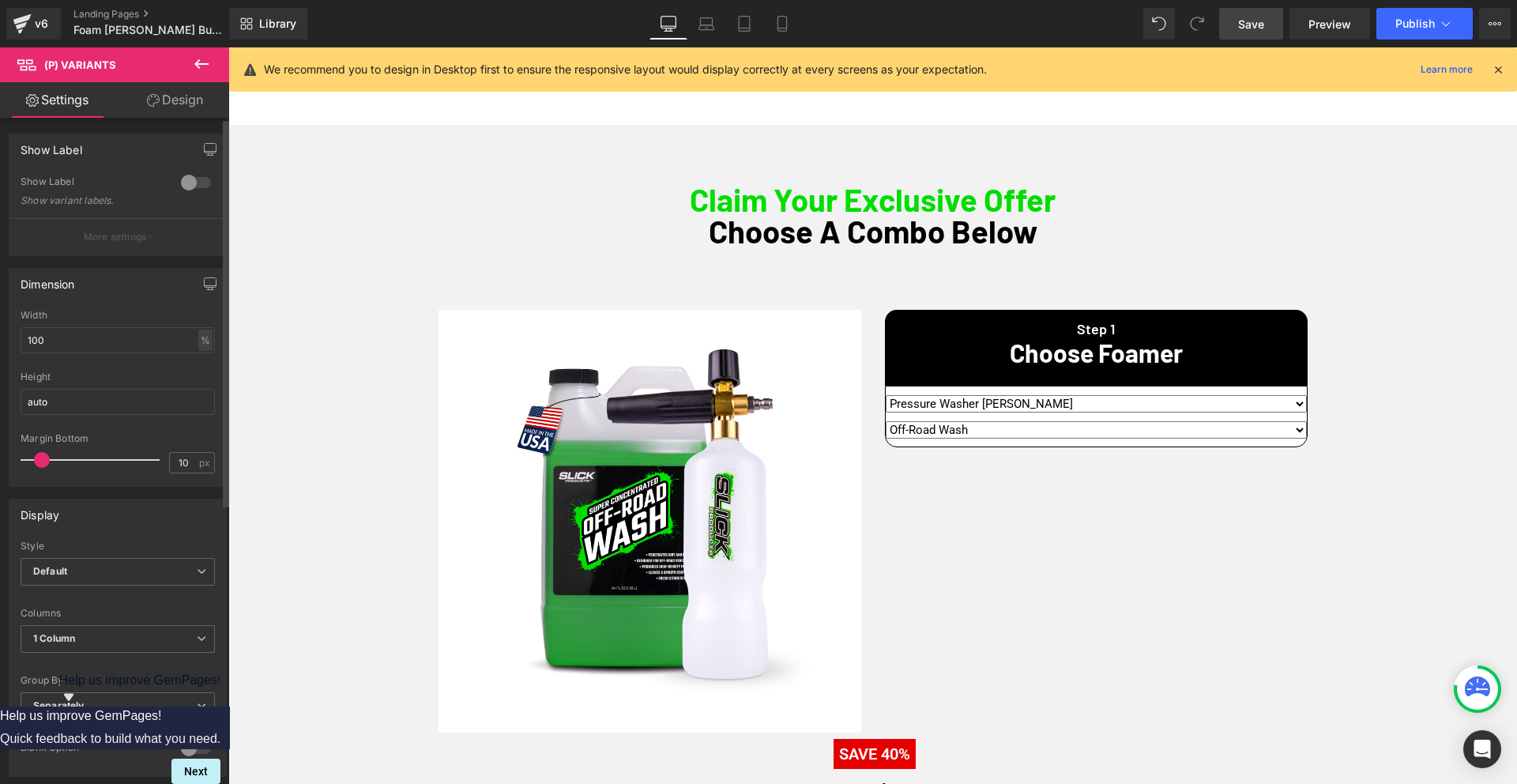
click at [192, 184] on div at bounding box center [196, 183] width 38 height 25
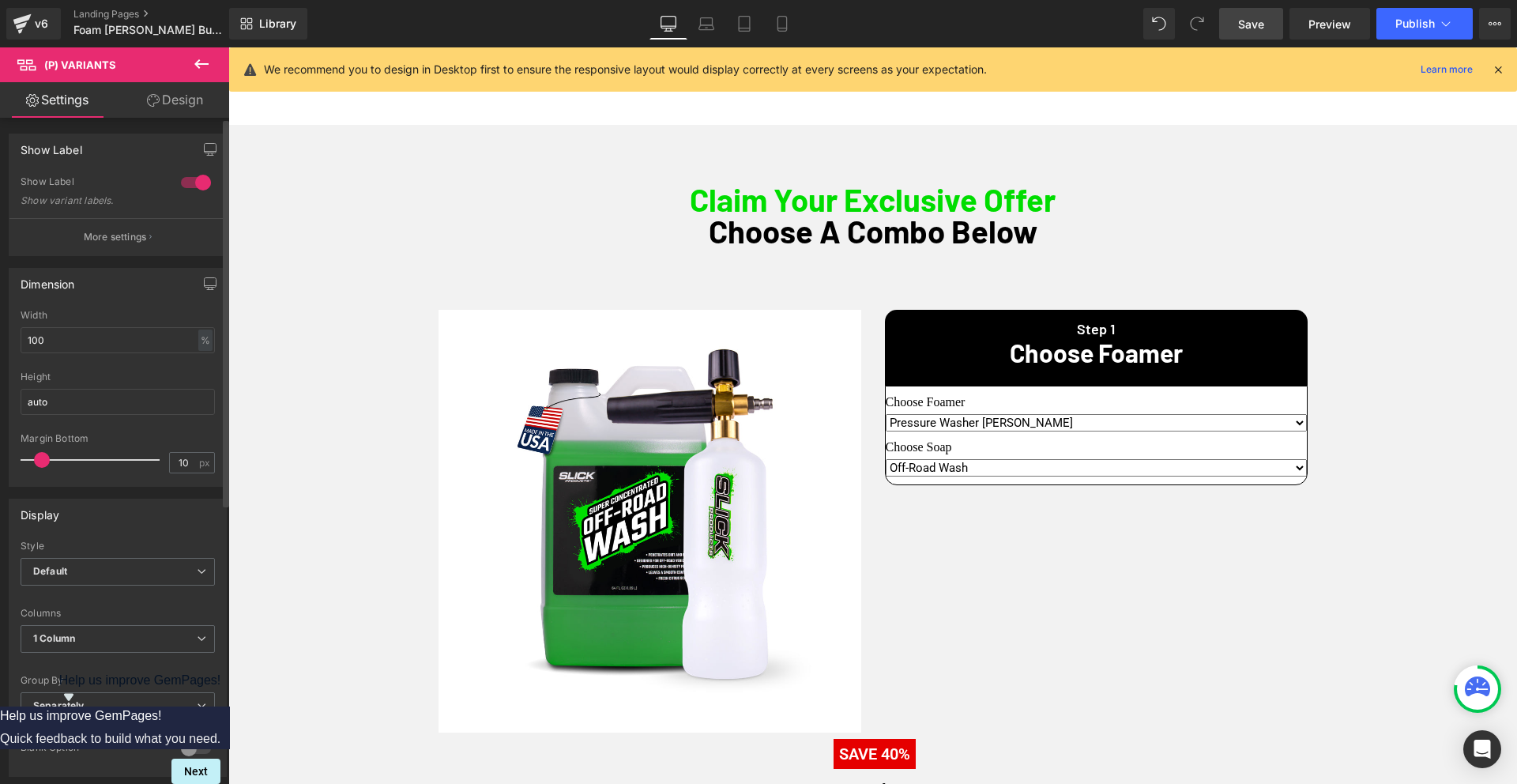
click at [192, 184] on div at bounding box center [196, 183] width 38 height 25
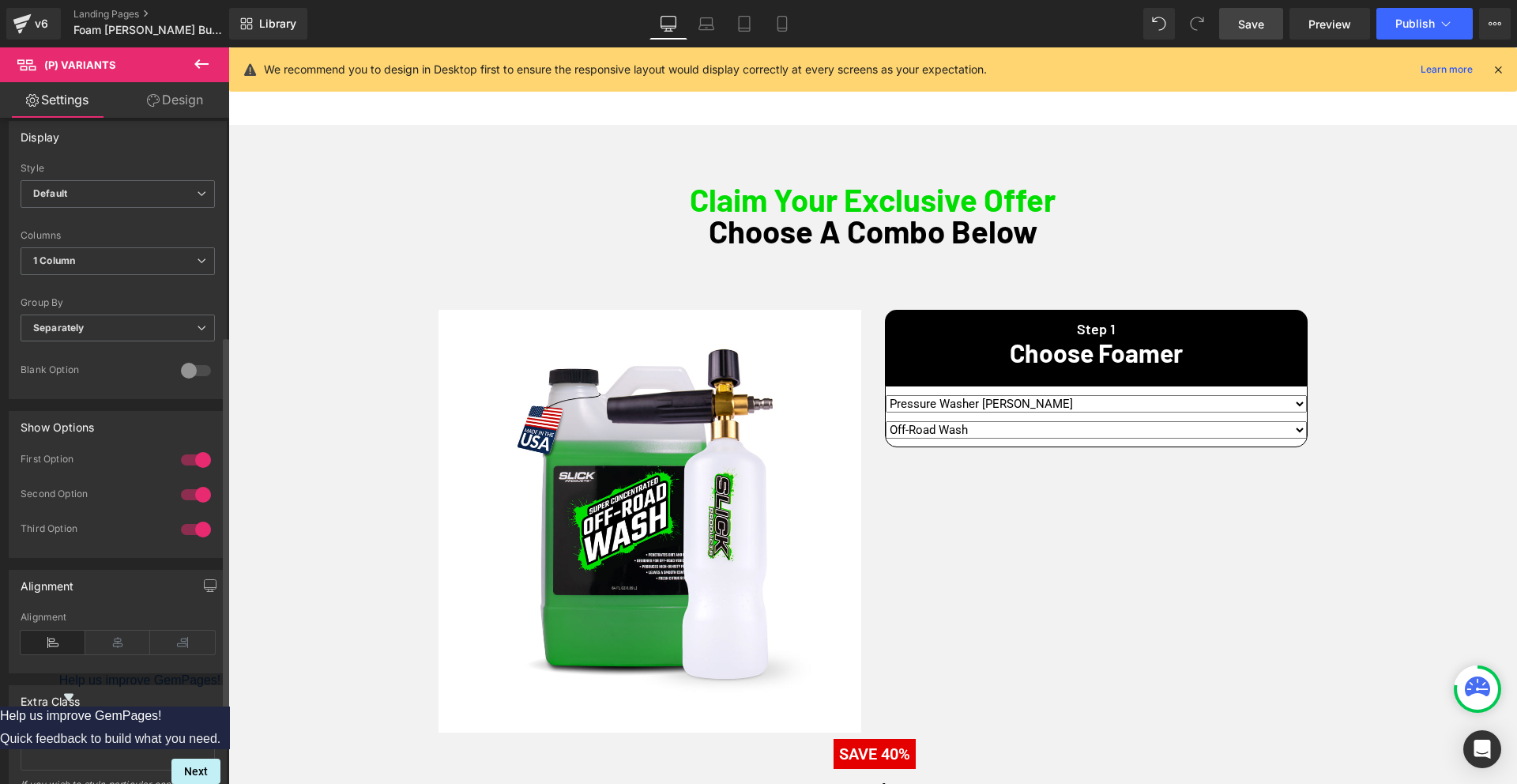
scroll to position [384, 0]
click at [196, 488] on div at bounding box center [196, 488] width 38 height 25
click at [193, 520] on div at bounding box center [196, 523] width 38 height 25
click at [113, 521] on div "Third Option" at bounding box center [93, 524] width 145 height 17
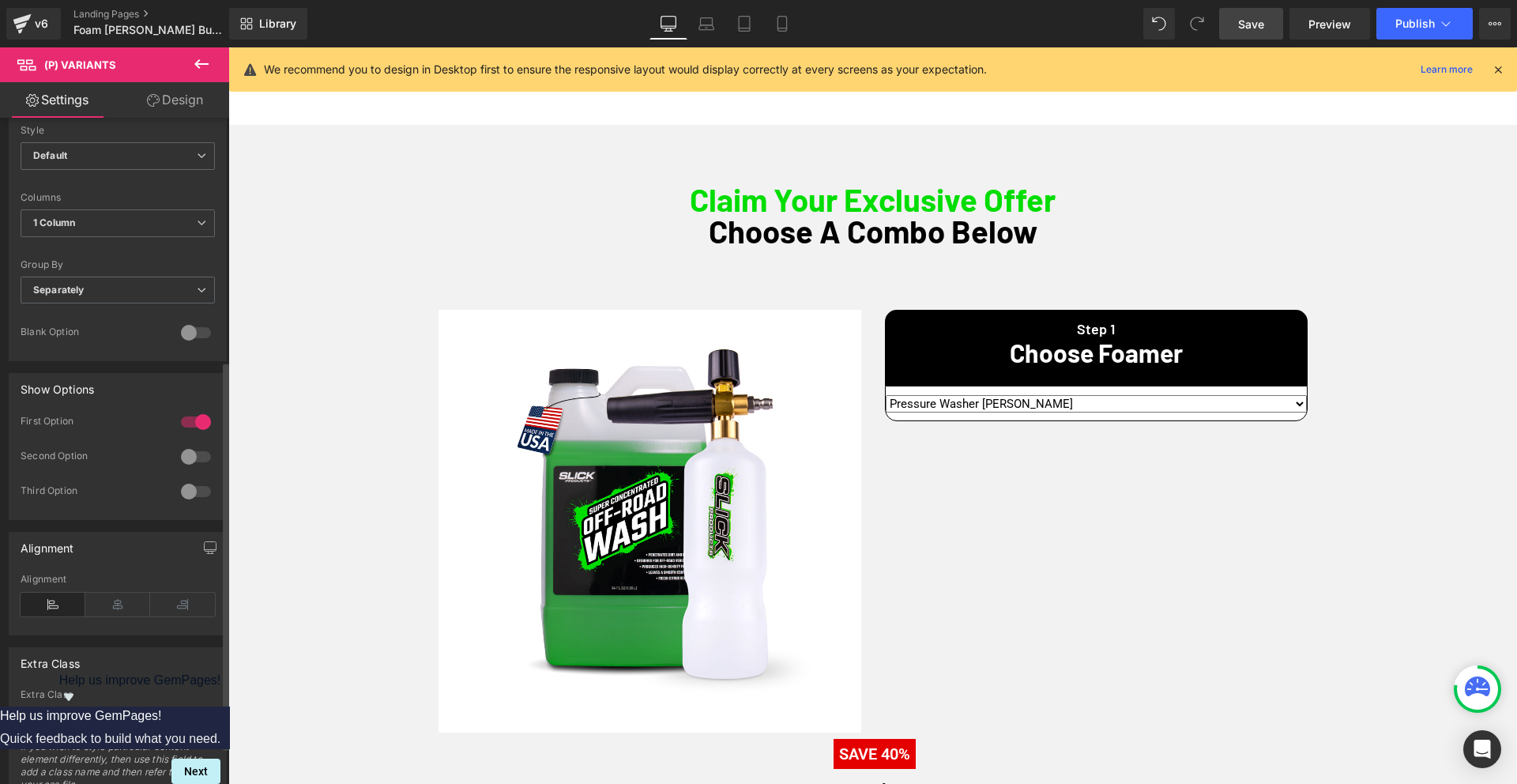
scroll to position [414, 0]
click at [101, 293] on span "Separately" at bounding box center [117, 291] width 194 height 28
click at [71, 319] on div "Default" at bounding box center [60, 318] width 33 height 11
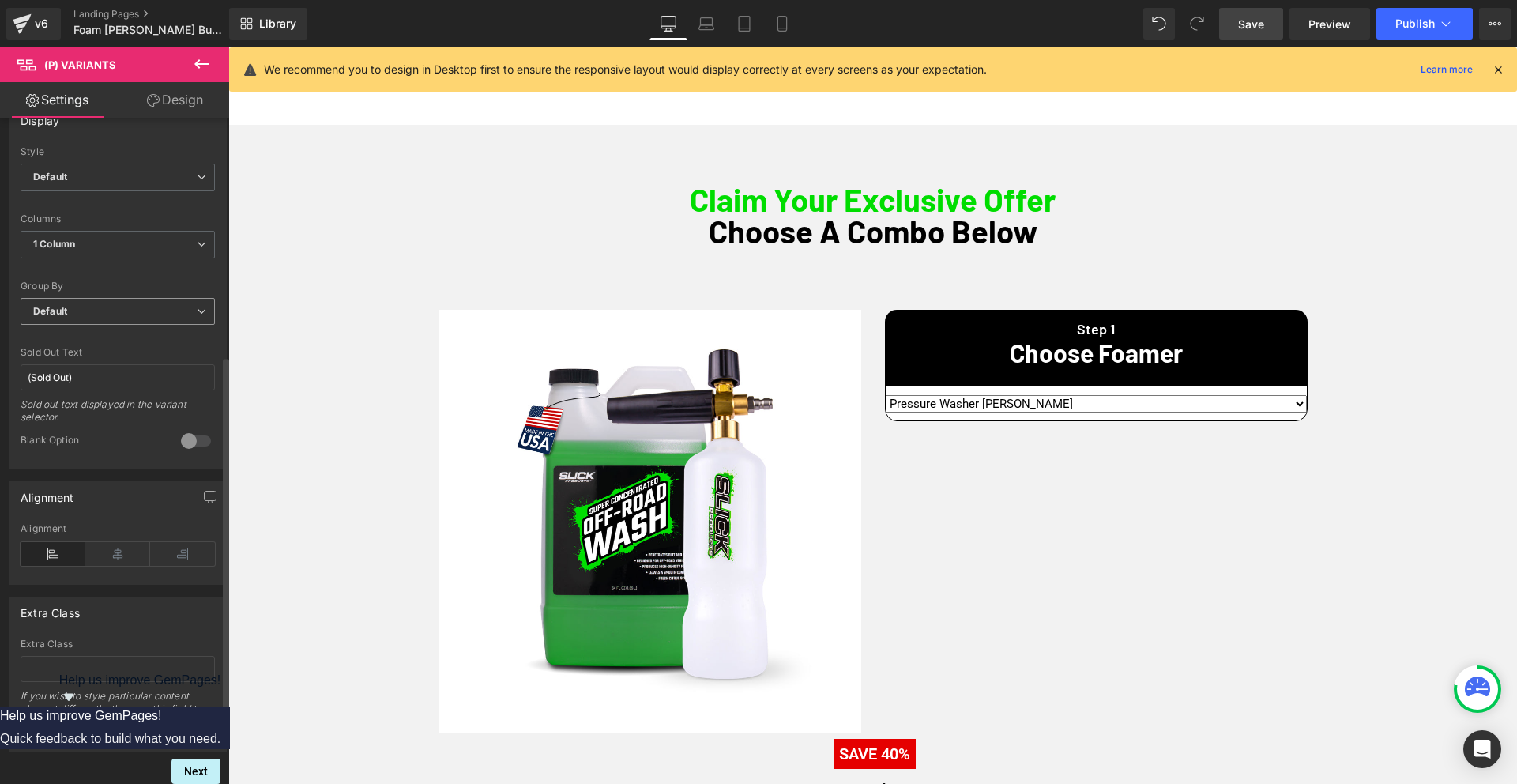
scroll to position [407, 0]
click at [98, 238] on span "1 Column" at bounding box center [117, 244] width 194 height 28
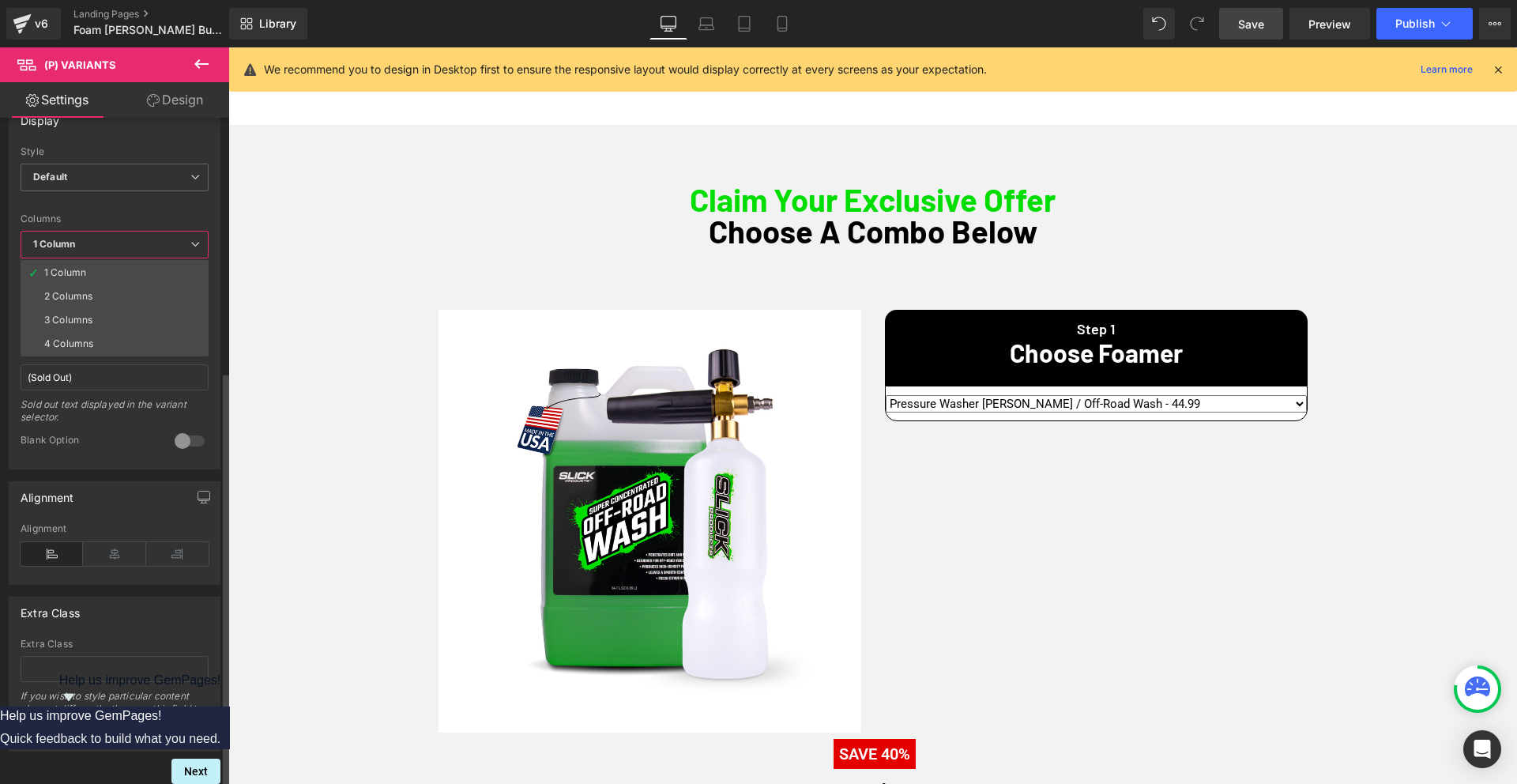
click at [71, 293] on li "2 Columns" at bounding box center [115, 296] width 188 height 23
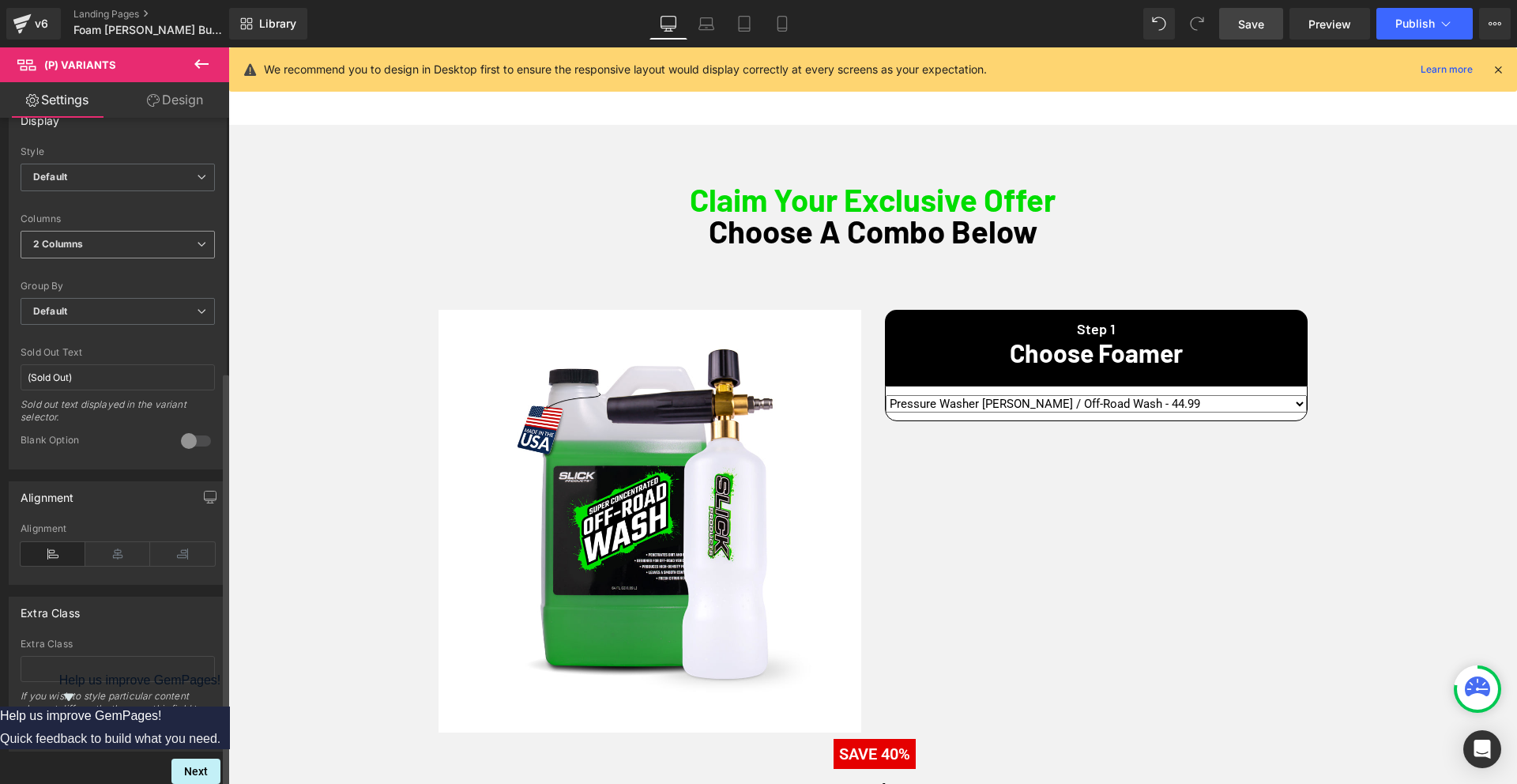
click at [85, 231] on span "2 Columns" at bounding box center [117, 244] width 194 height 28
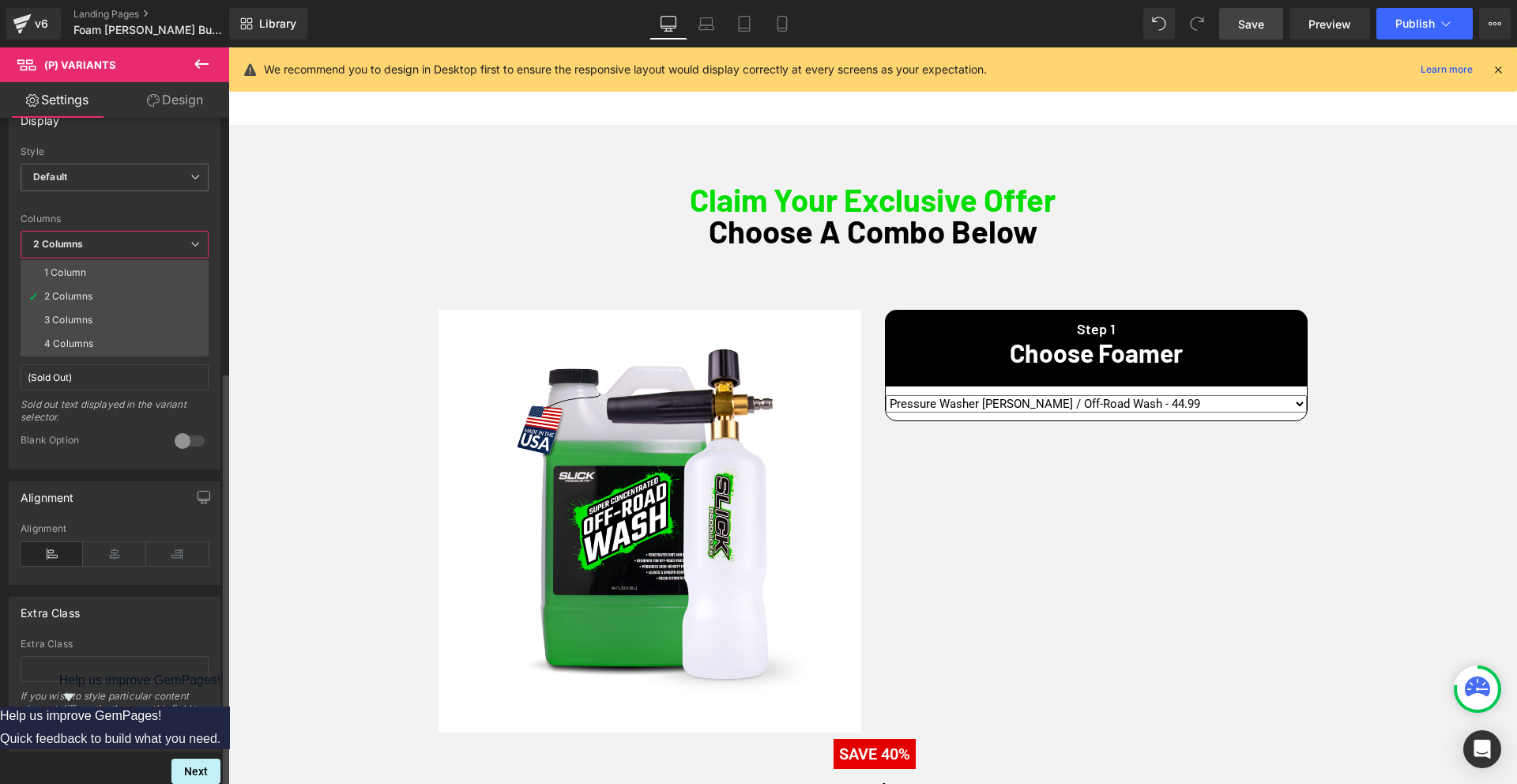
drag, startPoint x: 77, startPoint y: 266, endPoint x: 81, endPoint y: 222, distance: 44.2
click at [77, 266] on li "1 Column" at bounding box center [115, 272] width 188 height 23
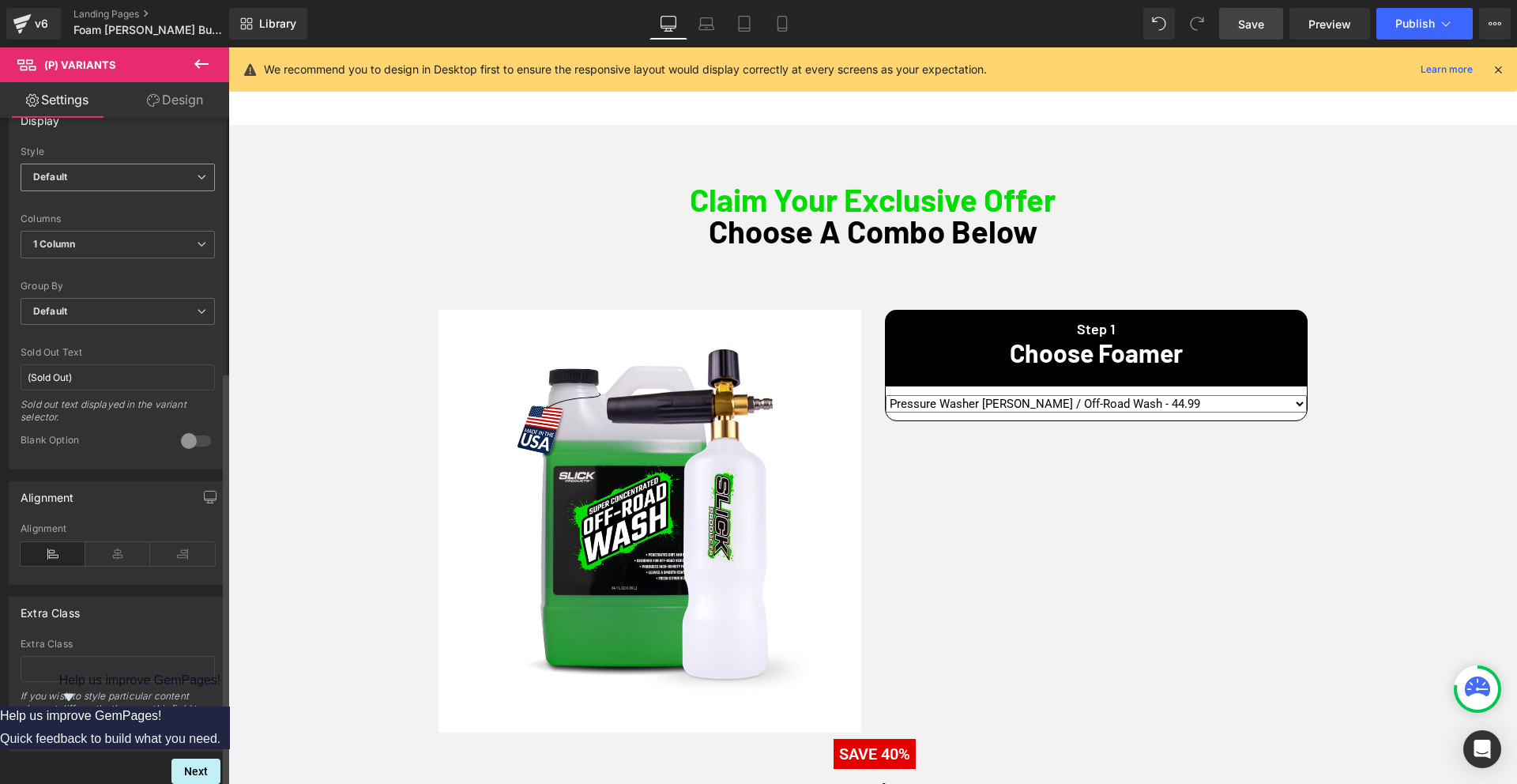
click at [77, 164] on span "Default" at bounding box center [117, 177] width 194 height 28
click at [63, 224] on div "Inline" at bounding box center [55, 229] width 24 height 11
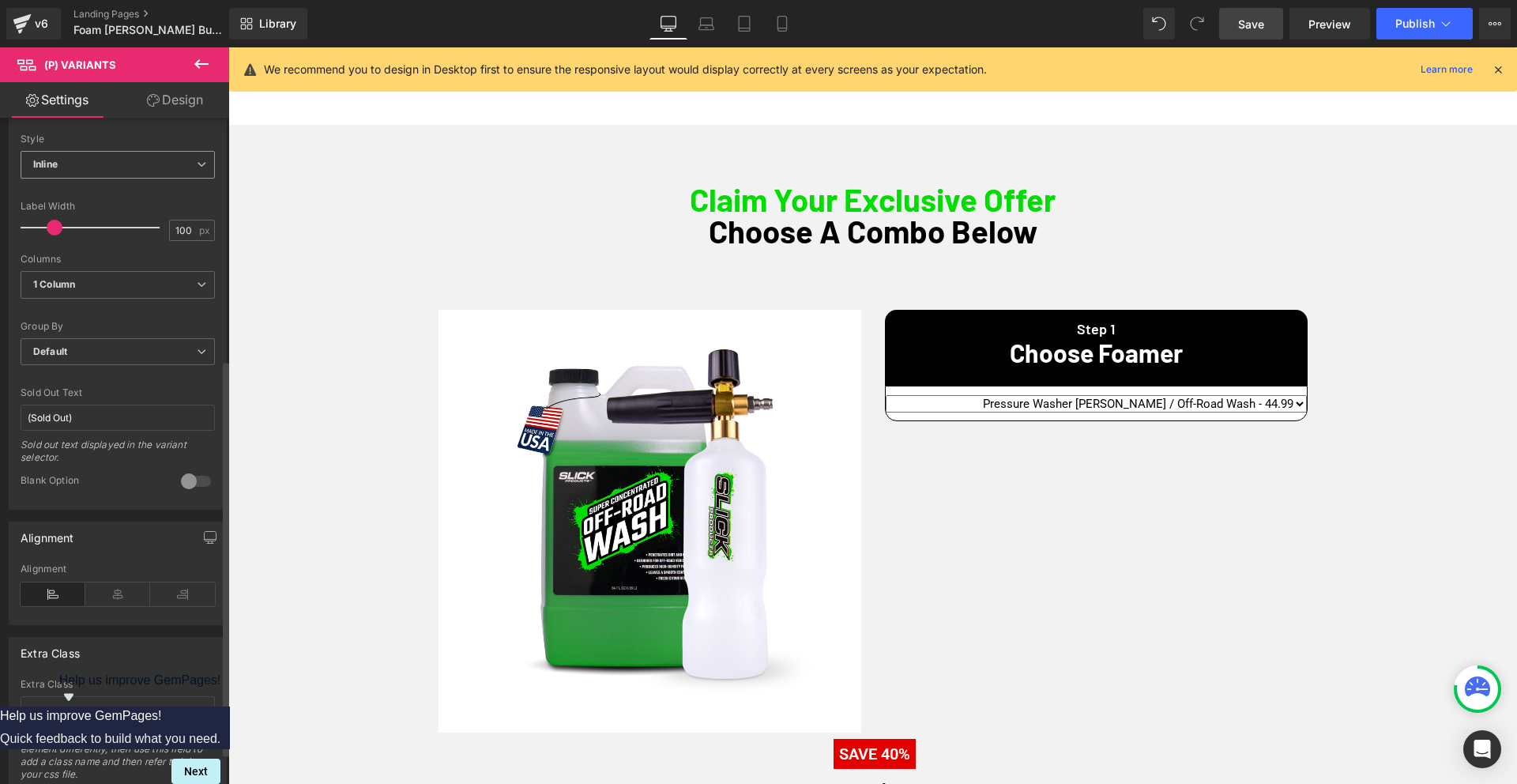
click at [77, 163] on span "Inline" at bounding box center [117, 165] width 194 height 28
click at [72, 197] on div "Default" at bounding box center [60, 192] width 33 height 11
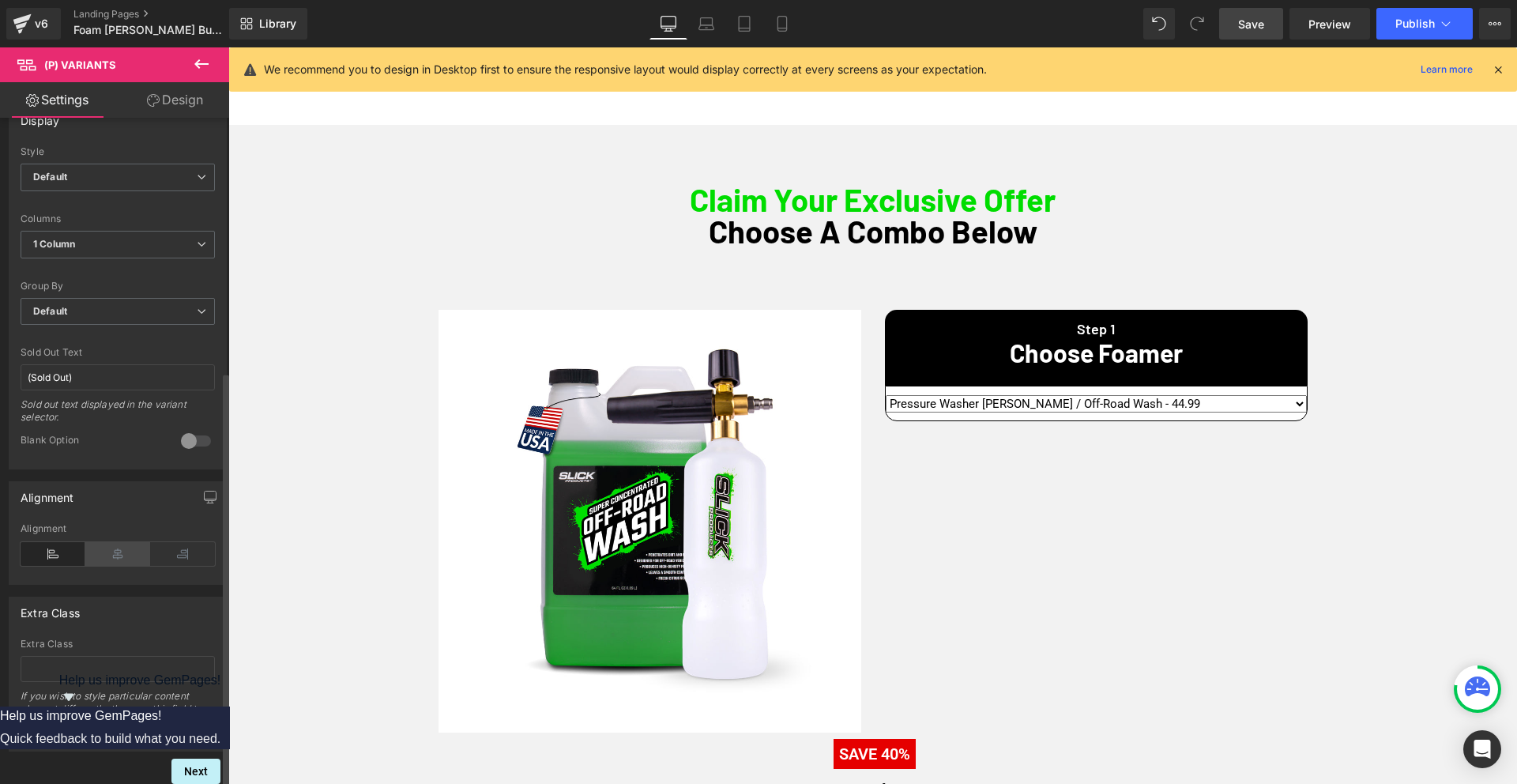
click at [124, 545] on icon at bounding box center [117, 553] width 64 height 23
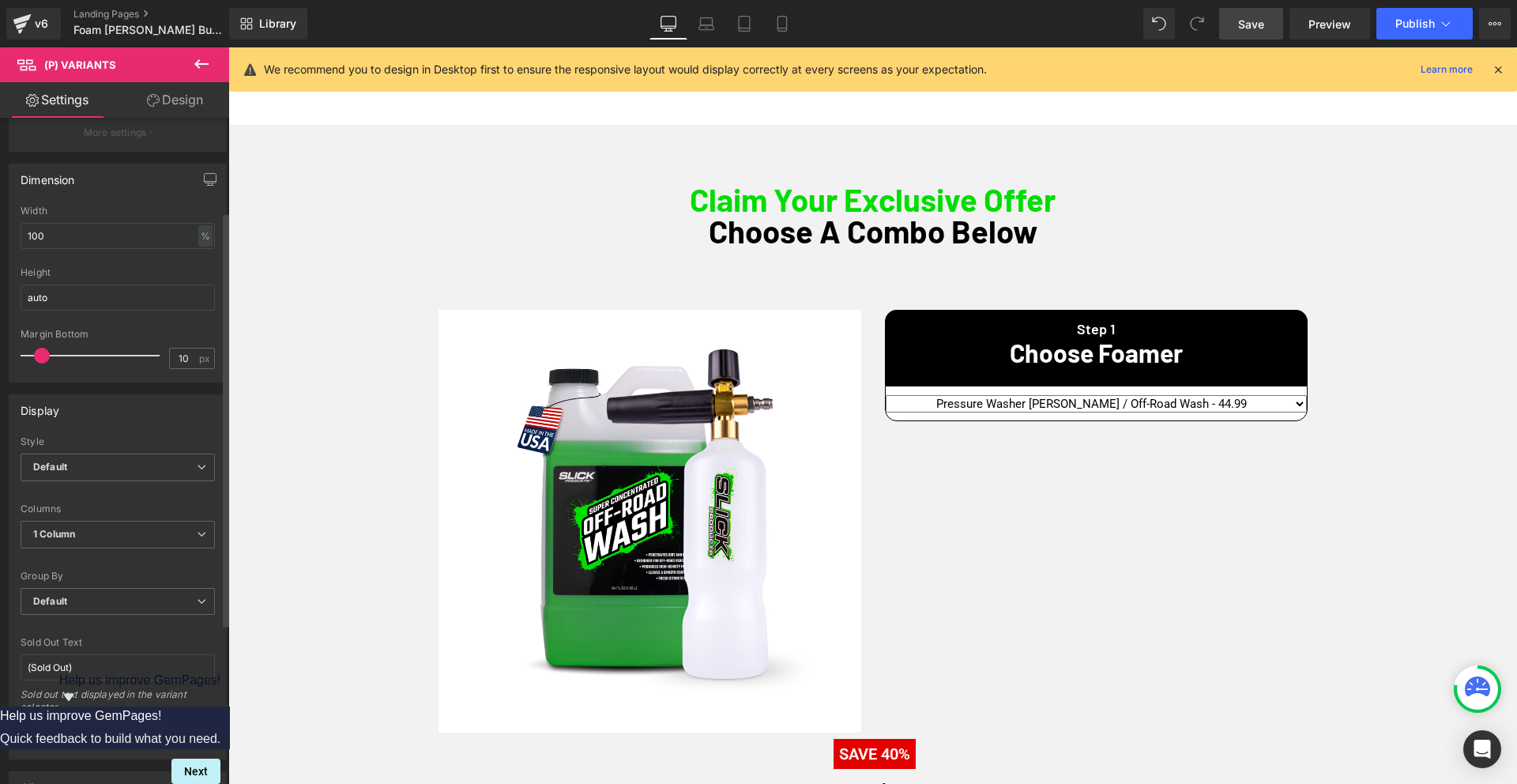
scroll to position [0, 0]
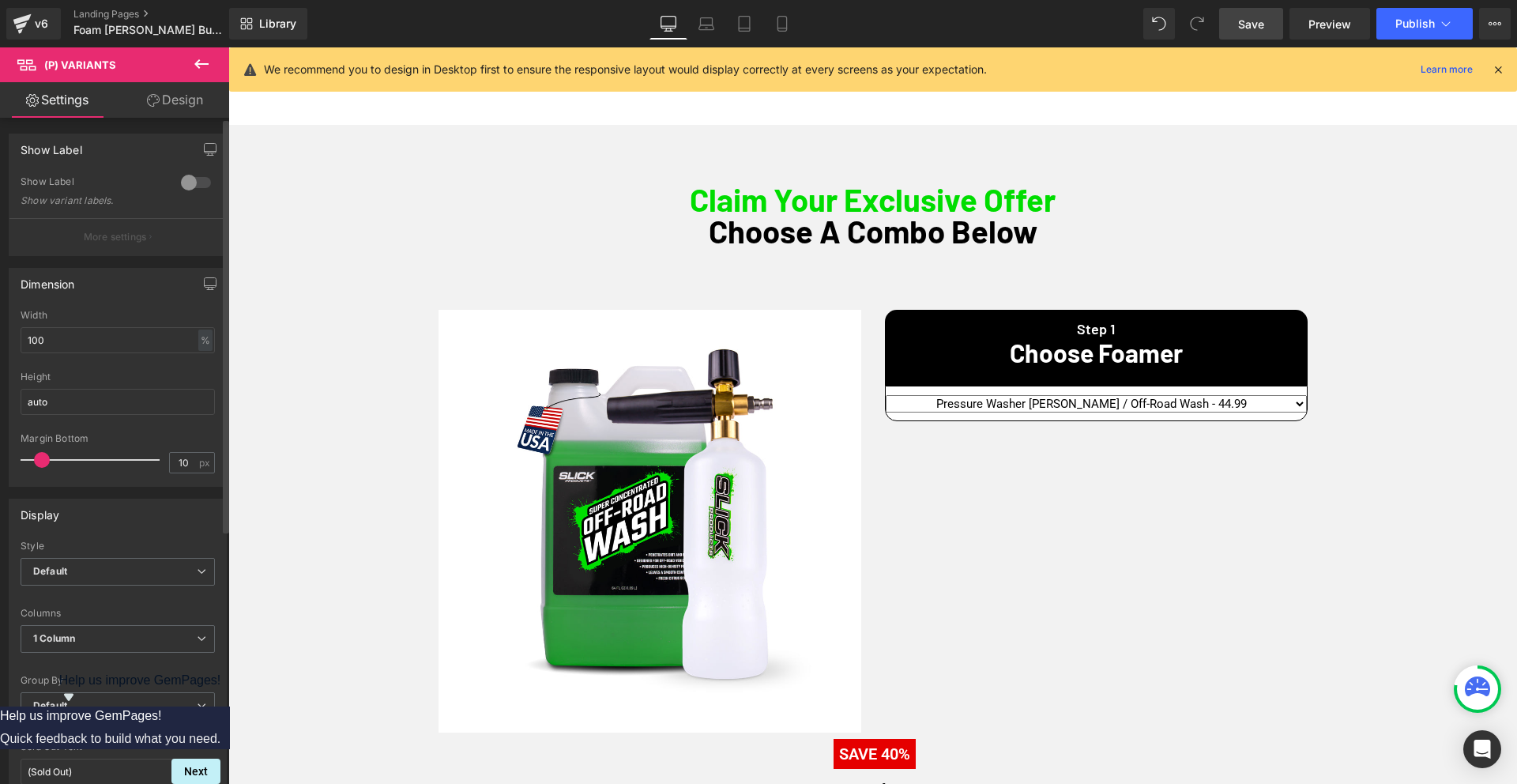
click at [115, 234] on p "More settings" at bounding box center [115, 237] width 64 height 14
click at [185, 183] on div at bounding box center [196, 183] width 38 height 25
click at [111, 235] on p "More settings" at bounding box center [115, 237] width 64 height 14
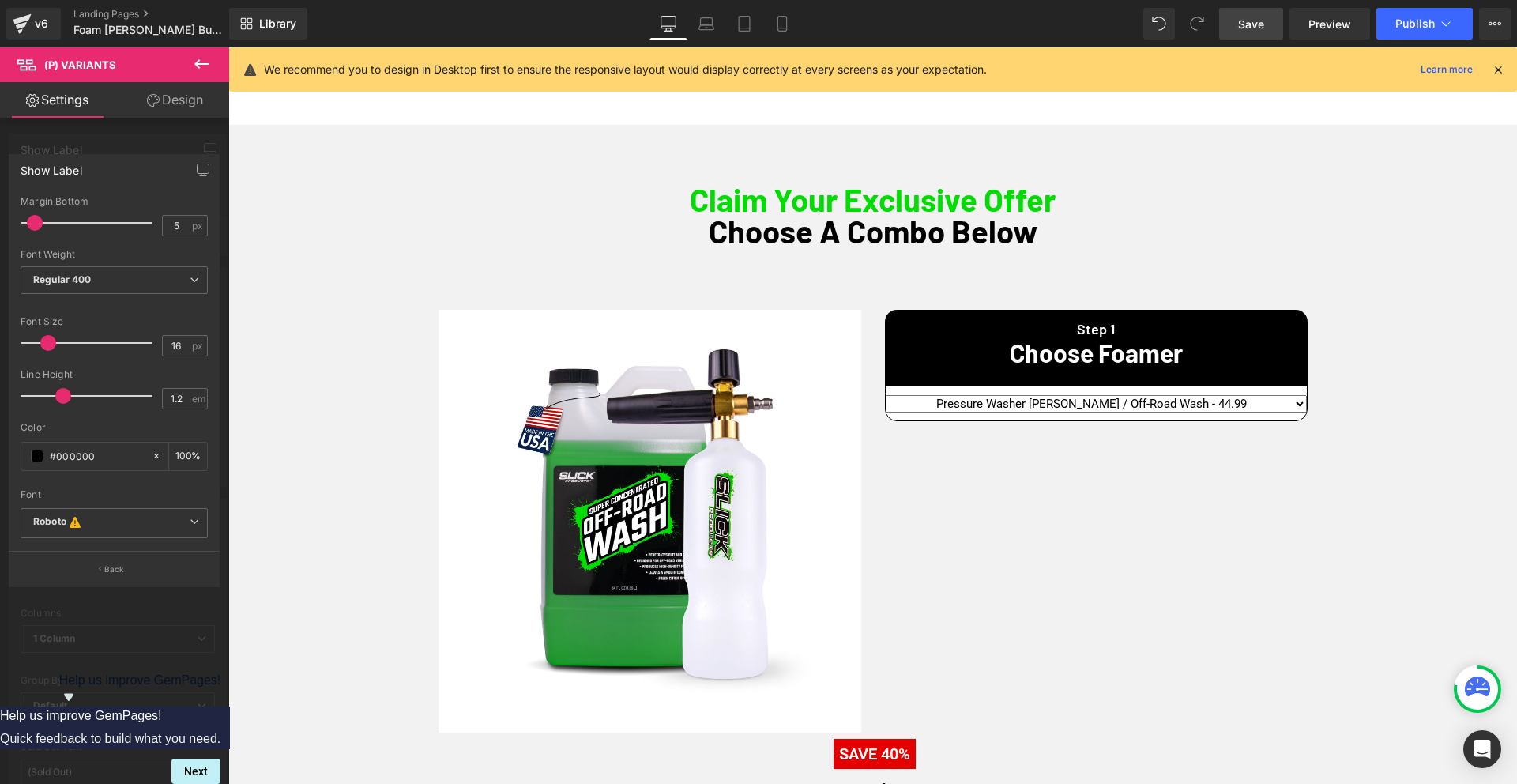
click at [138, 124] on div at bounding box center [115, 419] width 229 height 744
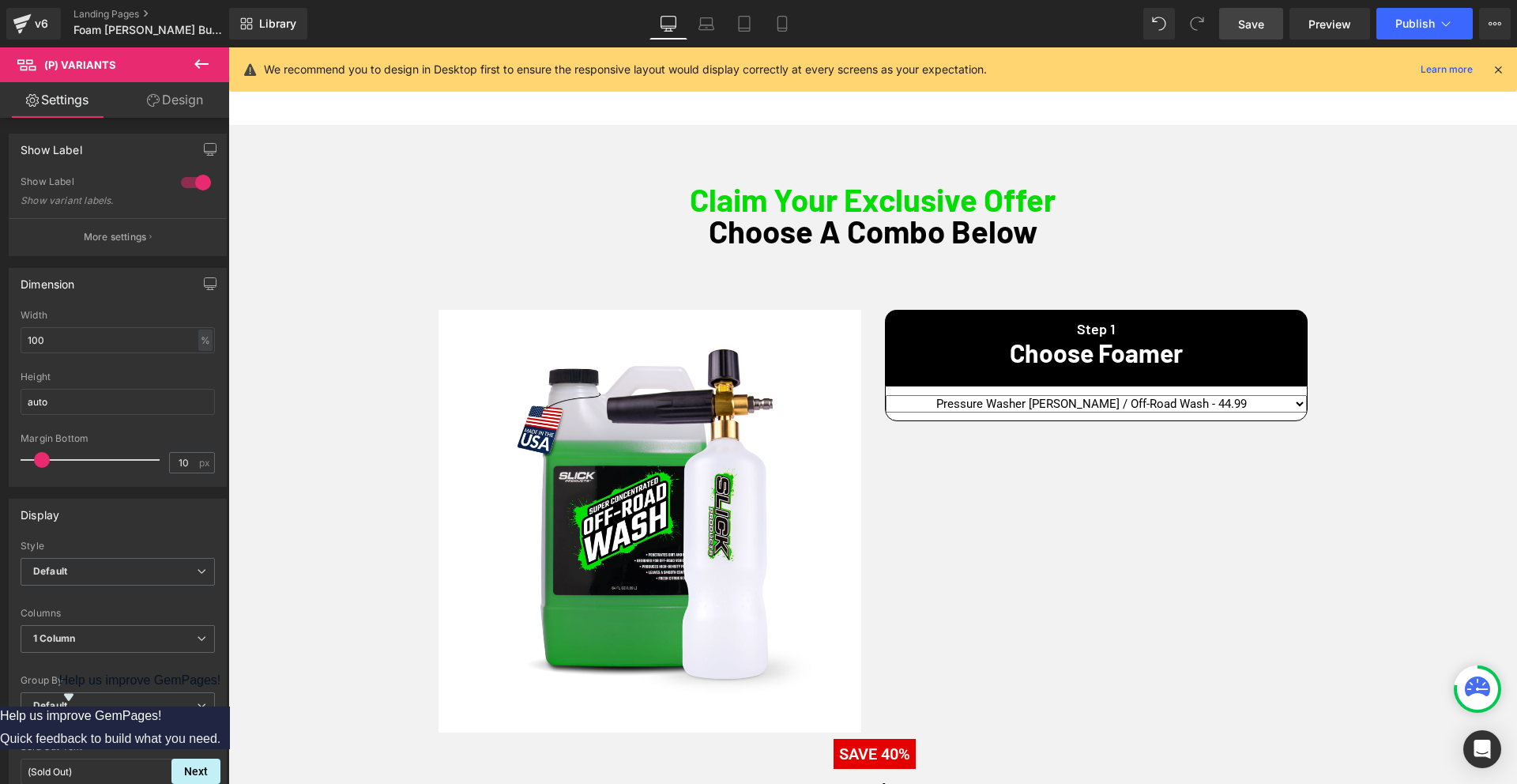
click at [184, 97] on link "Design" at bounding box center [175, 100] width 115 height 36
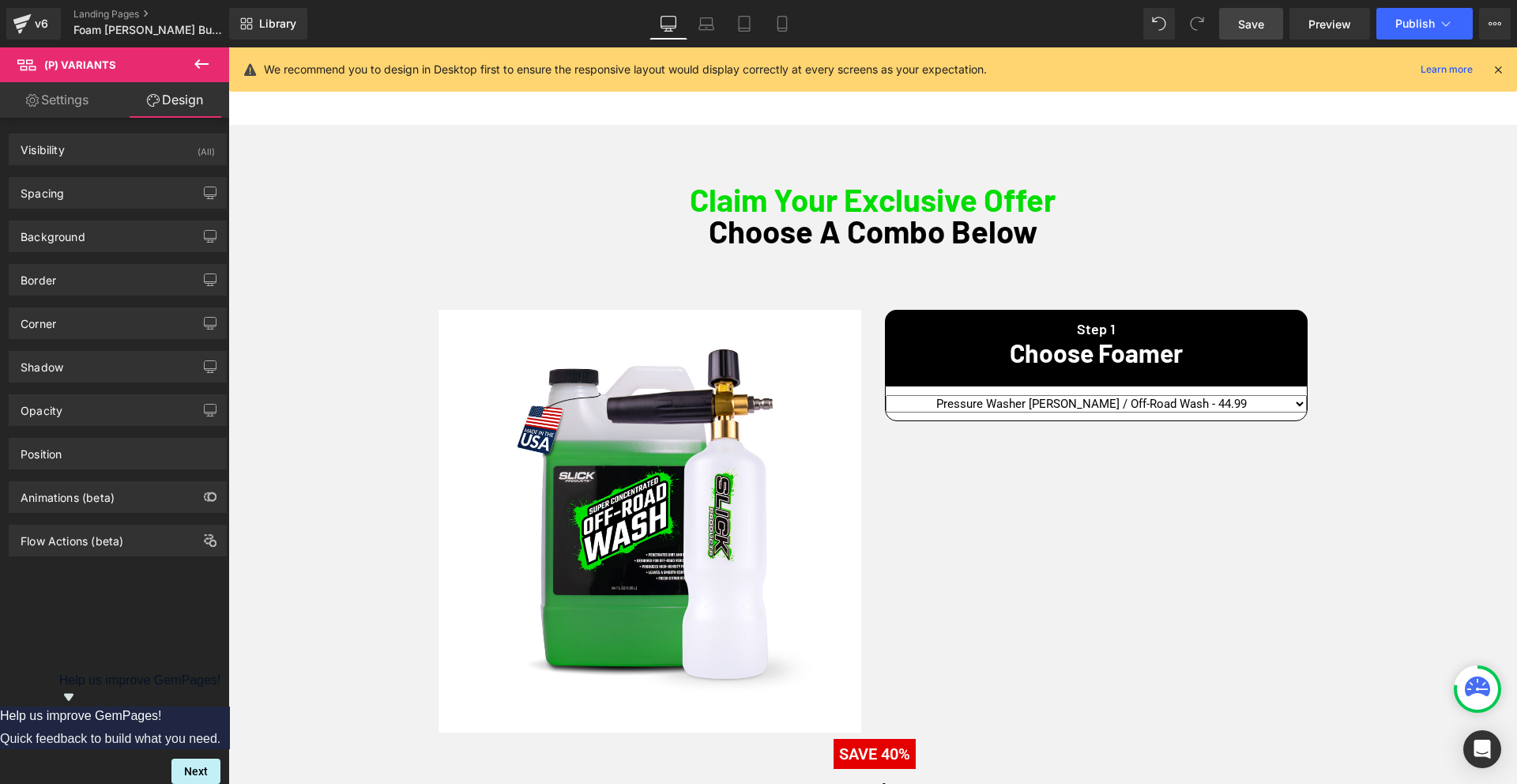
click at [63, 676] on div "Visibility (All) 0|0|0|0 1 Show on Desktop 1 Show on Laptop 1 Show on Tablet 1 …" at bounding box center [118, 455] width 236 height 673
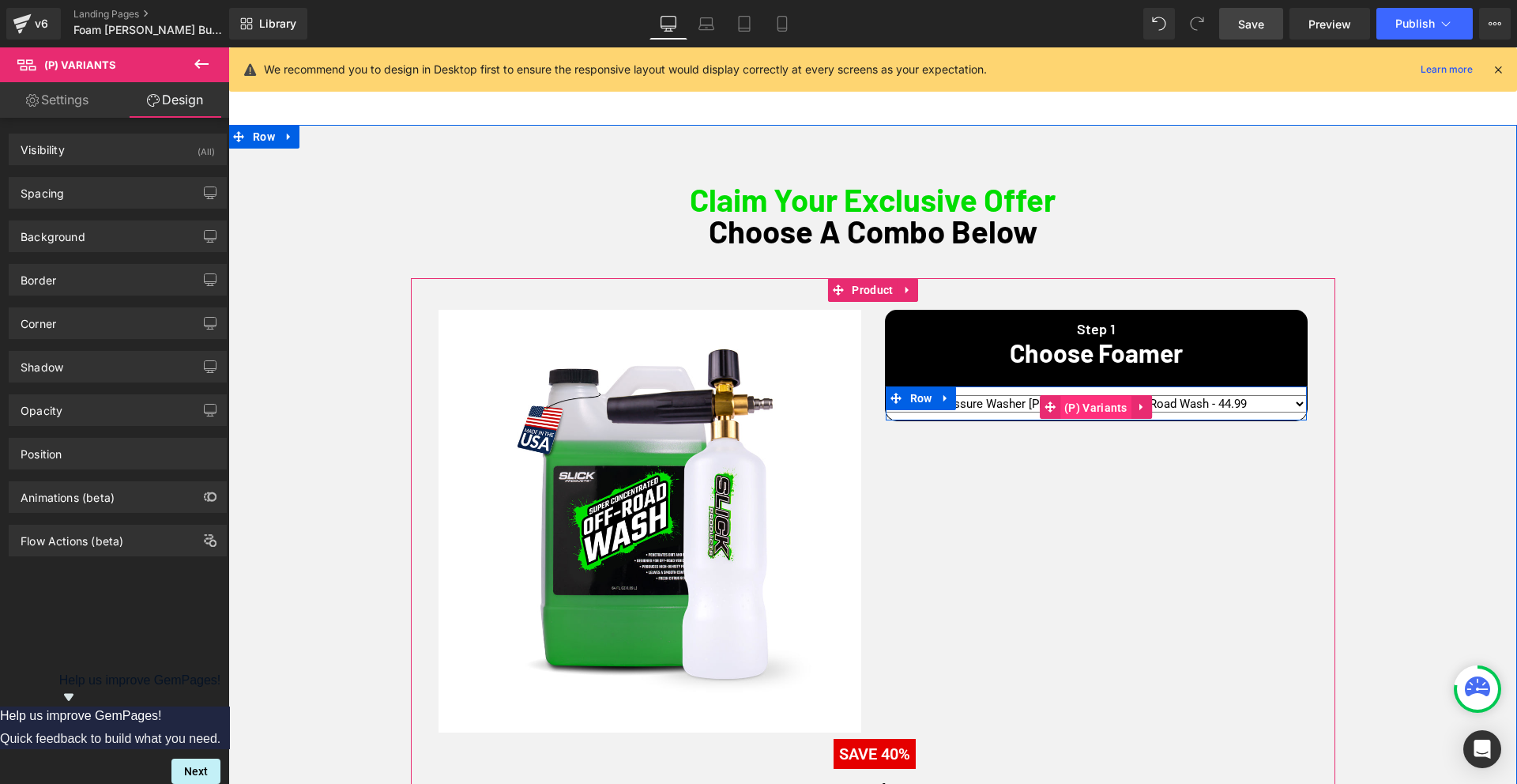
click at [1083, 403] on span "(P) Variants" at bounding box center [1095, 407] width 71 height 23
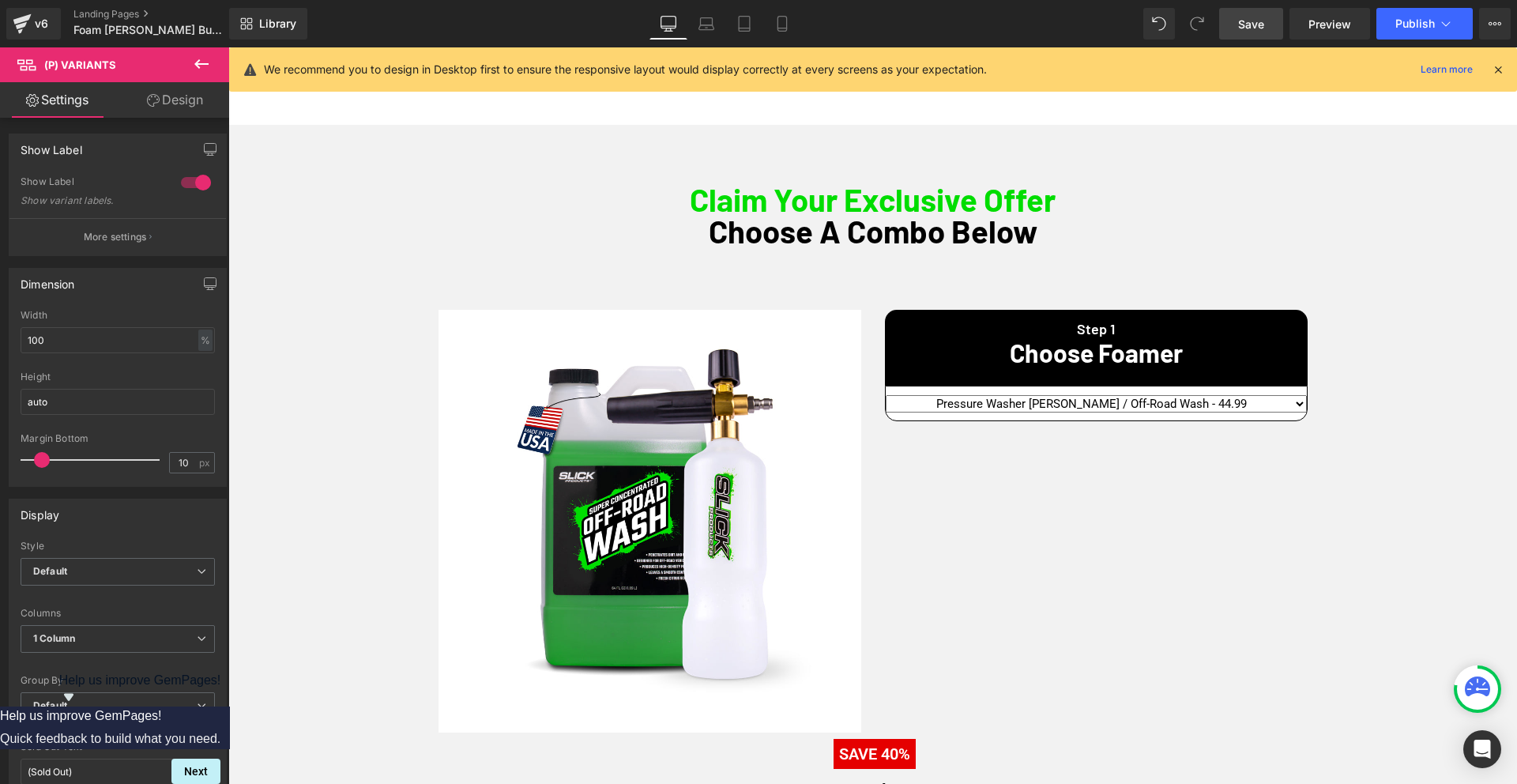
click at [205, 64] on icon at bounding box center [201, 64] width 14 height 10
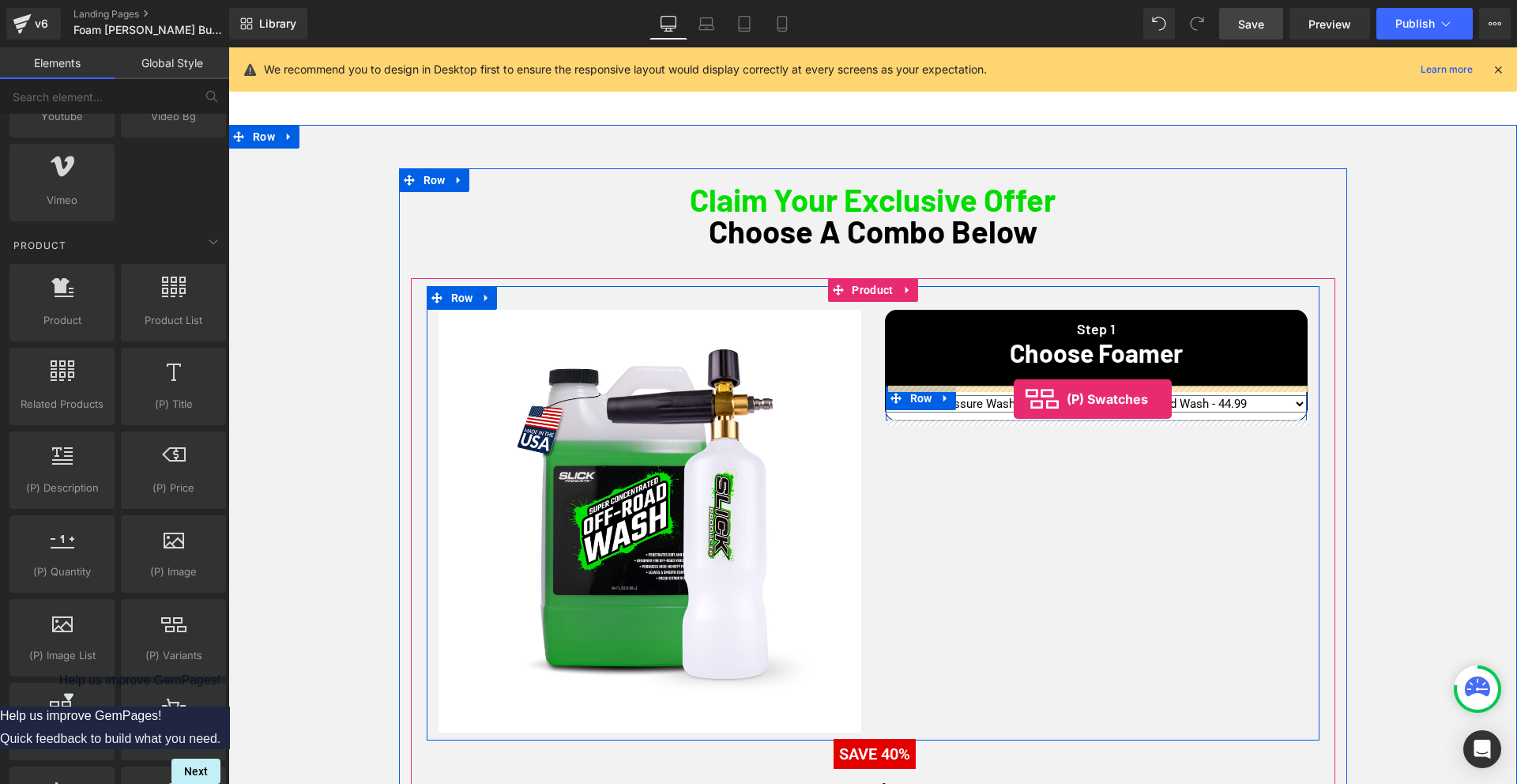
drag, startPoint x: 275, startPoint y: 771, endPoint x: 1013, endPoint y: 399, distance: 826.5
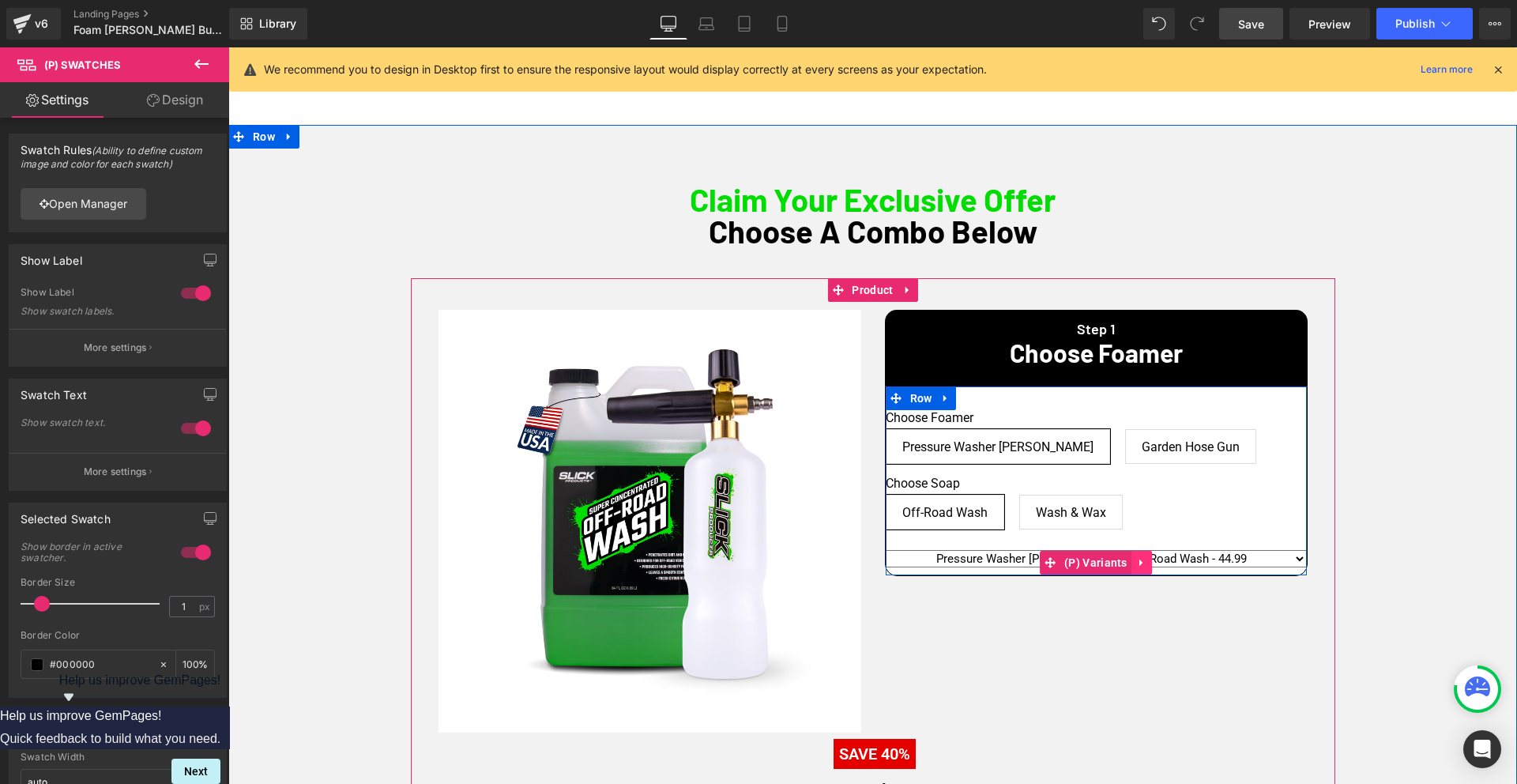
click at [1139, 562] on icon at bounding box center [1141, 561] width 11 height 12
click at [1152, 562] on icon at bounding box center [1152, 562] width 11 height 11
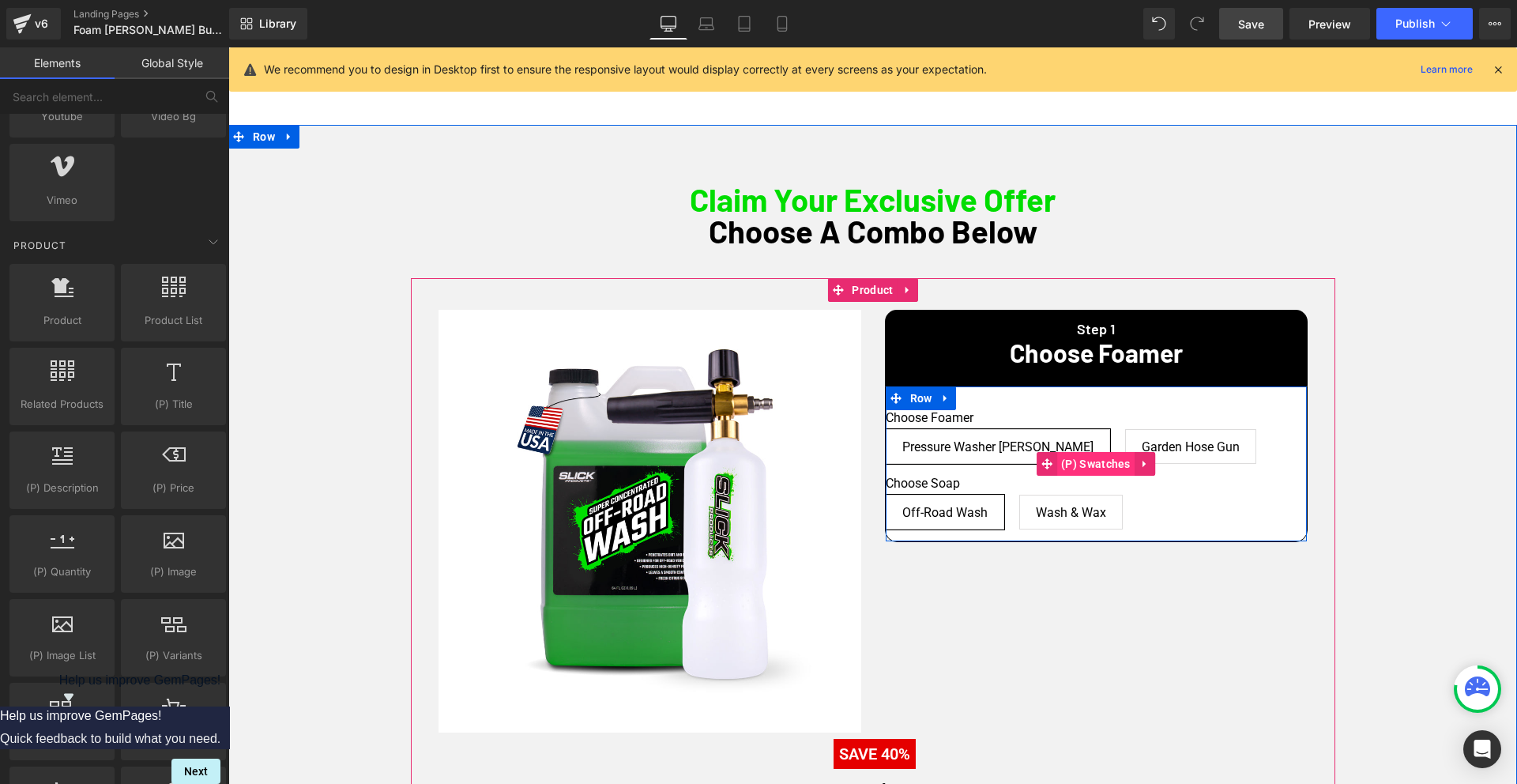
click at [1103, 461] on span "(P) Swatches" at bounding box center [1095, 464] width 77 height 23
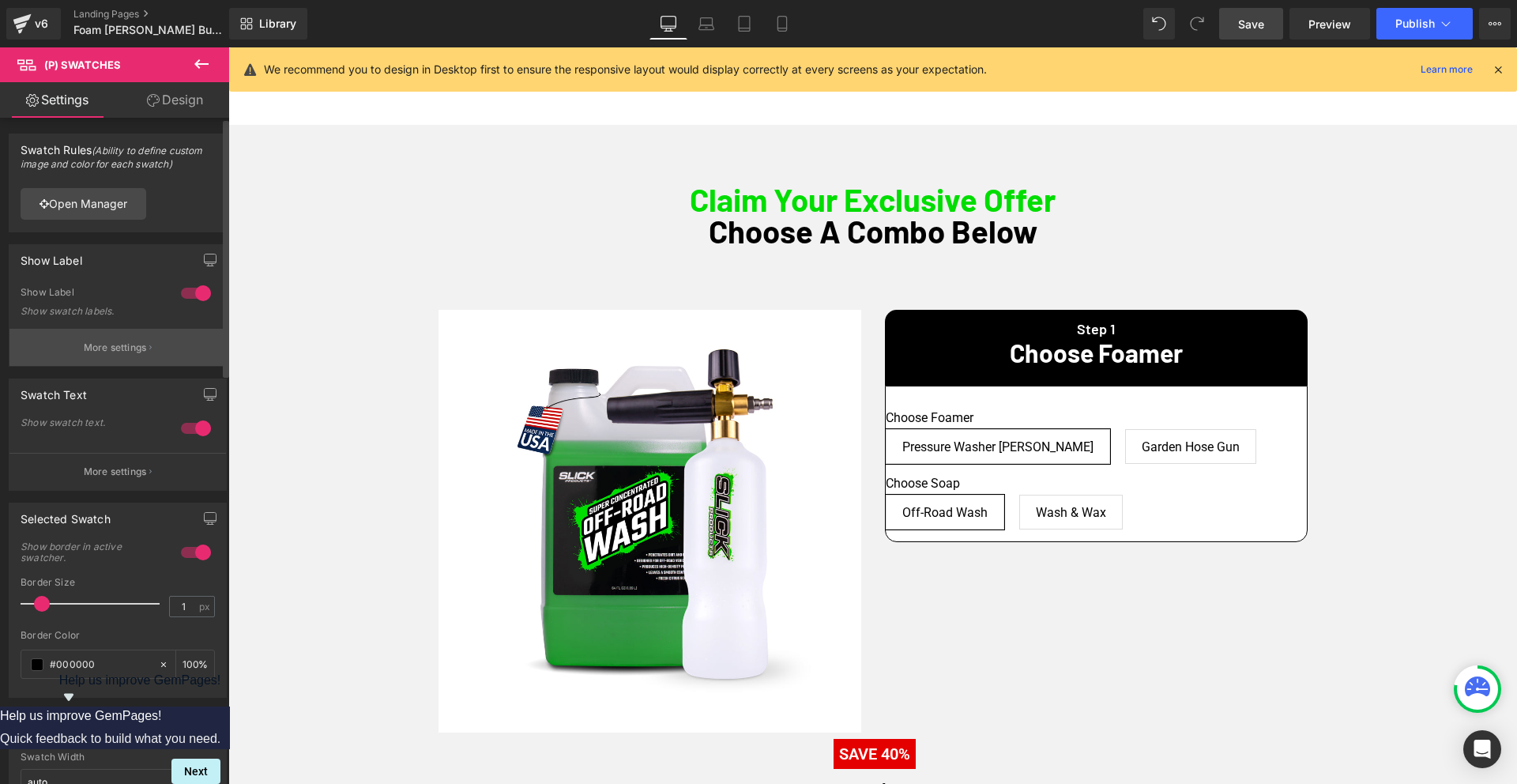
click at [115, 345] on p "More settings" at bounding box center [115, 347] width 64 height 14
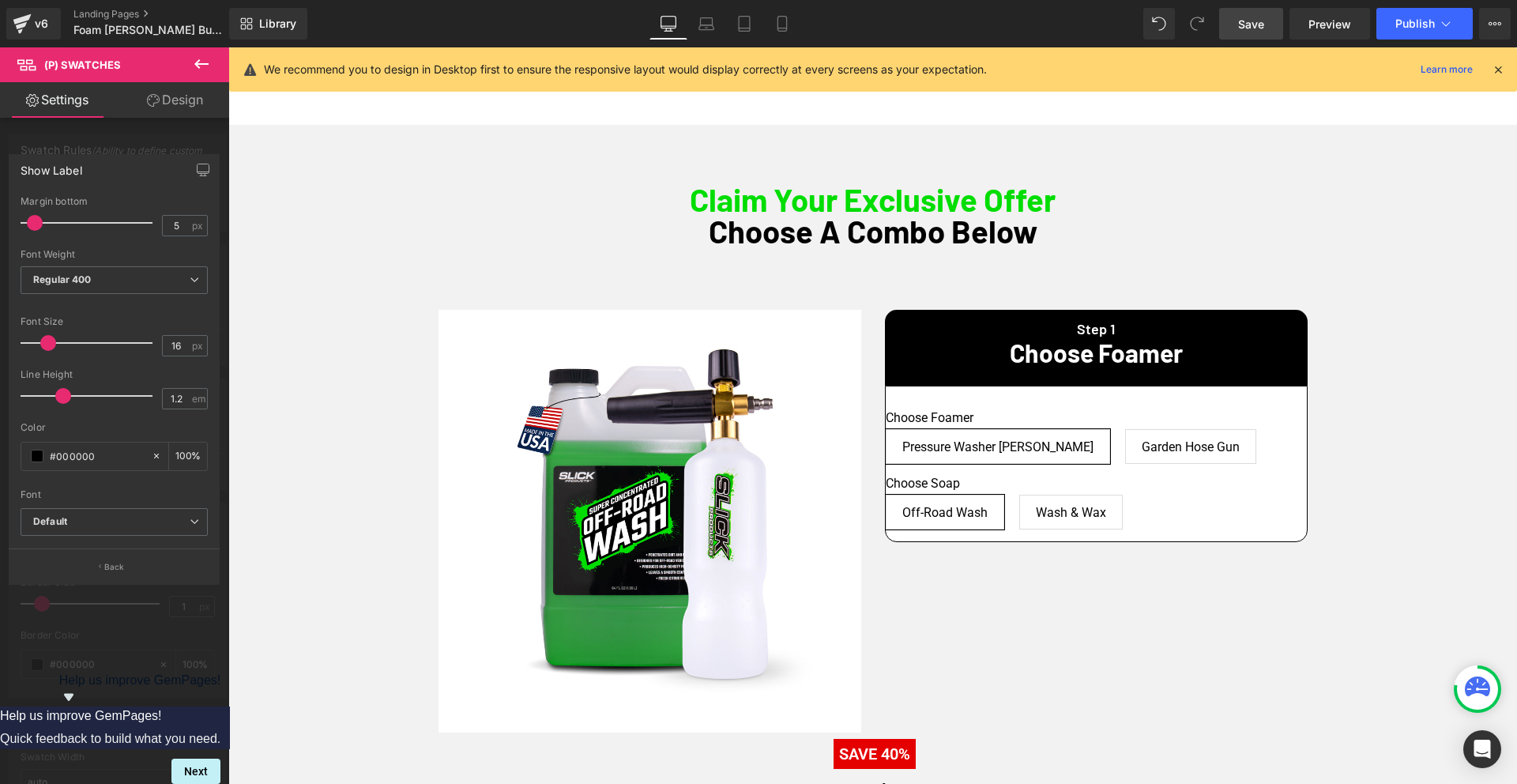
click at [98, 145] on div at bounding box center [115, 419] width 229 height 744
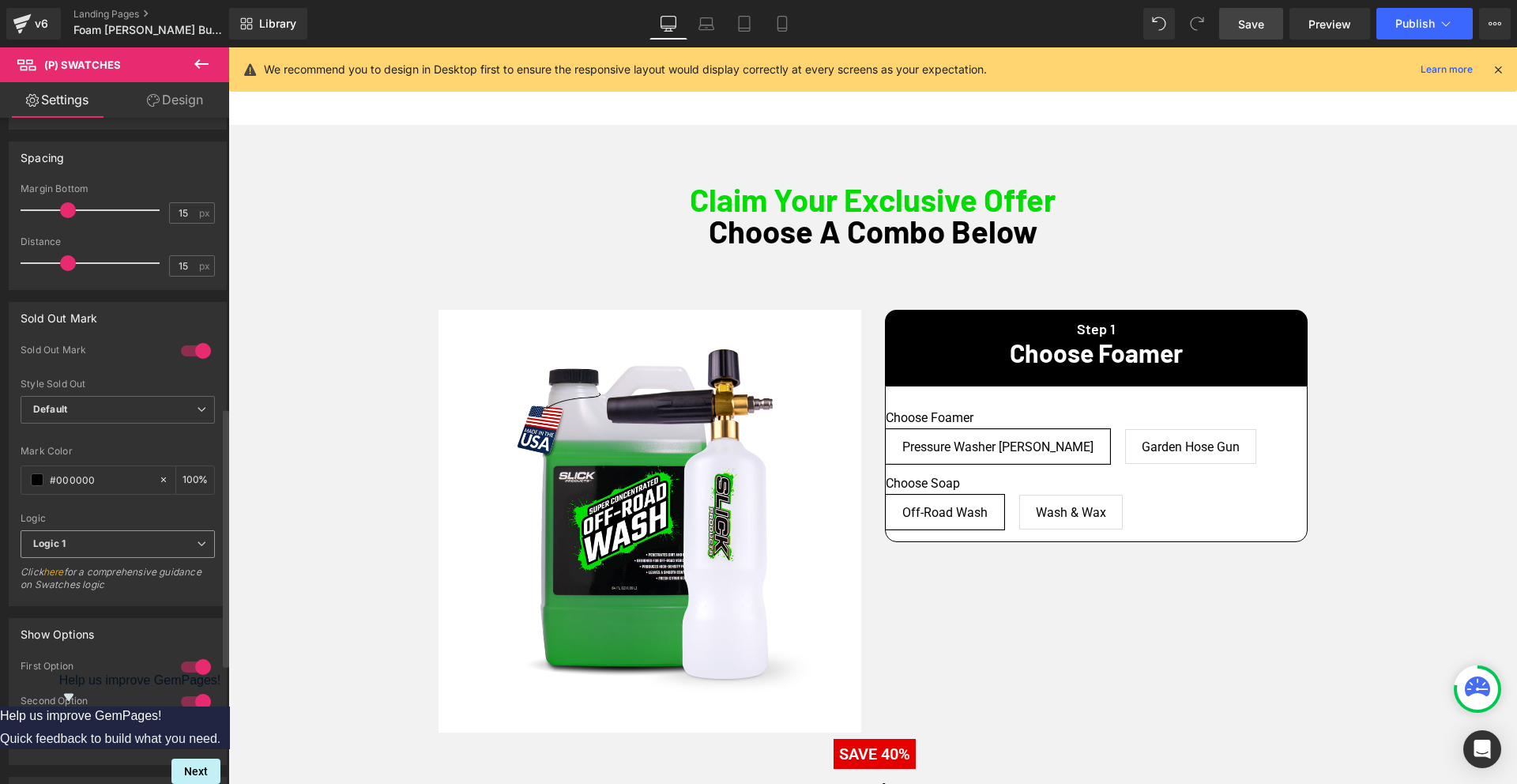
scroll to position [745, 0]
click at [127, 547] on span "Logic 1" at bounding box center [117, 544] width 194 height 28
click at [127, 547] on span "Logic 1" at bounding box center [115, 544] width 188 height 28
click at [127, 547] on span "Logic 1" at bounding box center [117, 544] width 194 height 28
click at [84, 584] on li "Logic 1" at bounding box center [115, 573] width 188 height 23
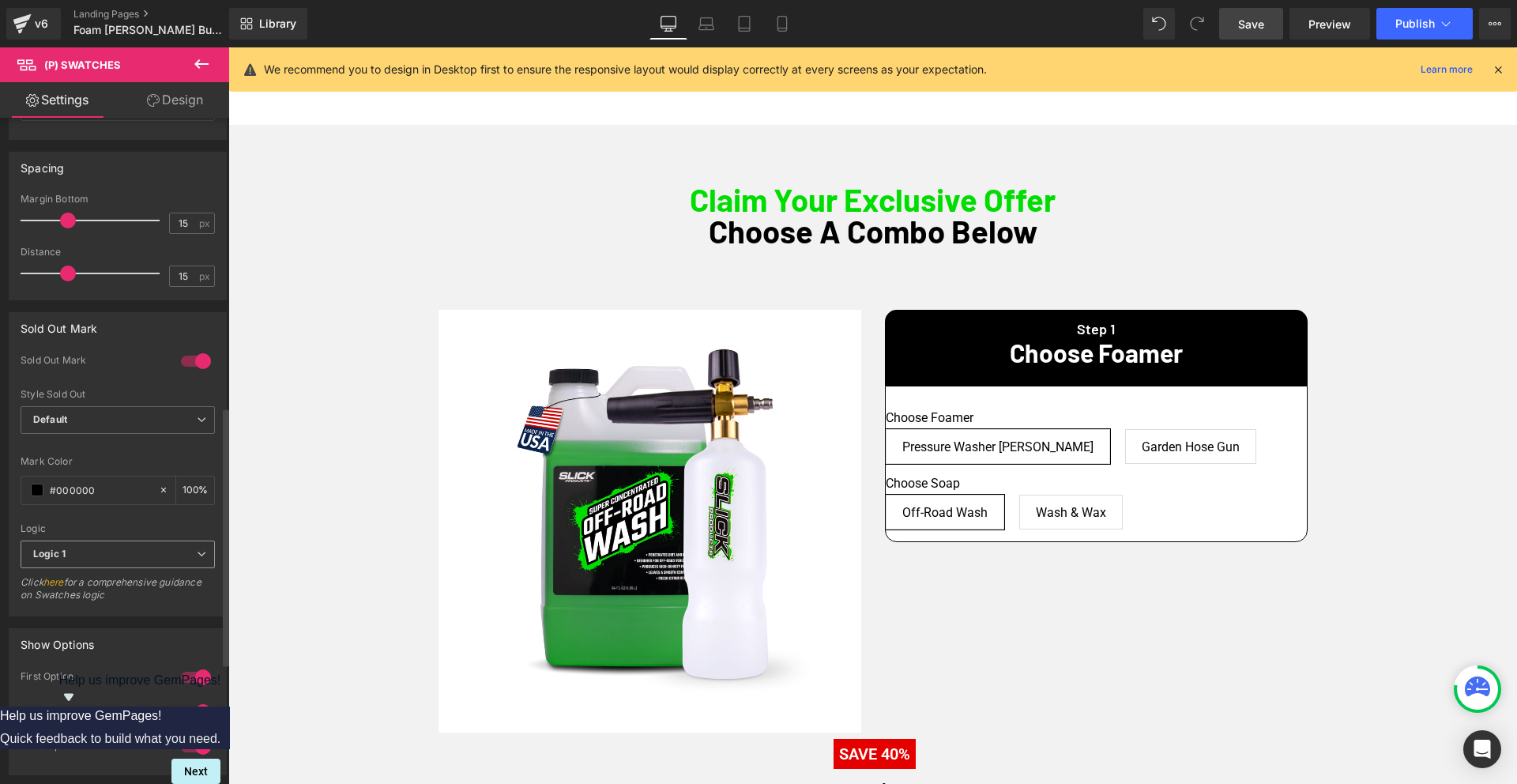
scroll to position [731, 0]
click at [88, 548] on span "Logic 1" at bounding box center [117, 558] width 194 height 28
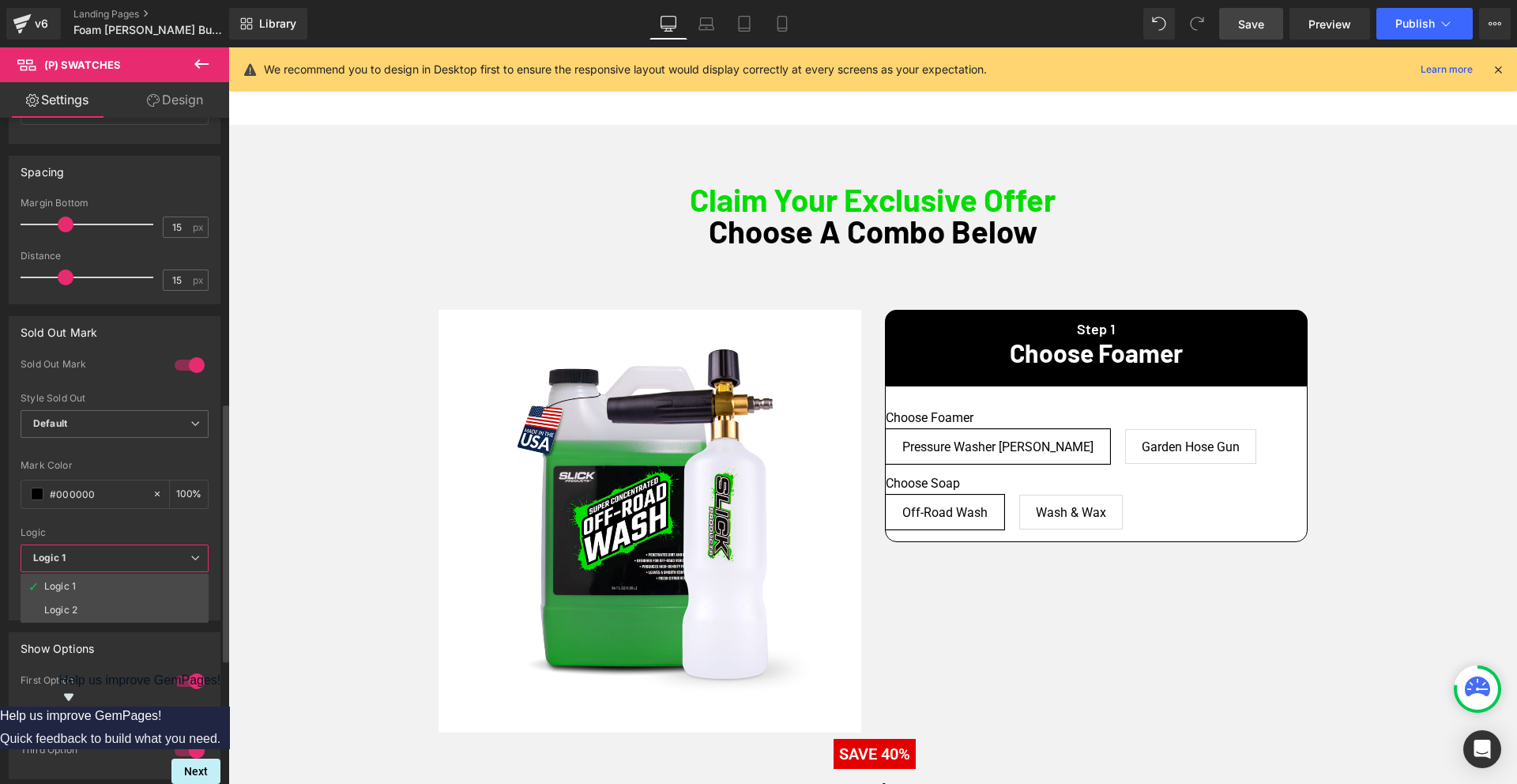
click at [55, 612] on div "Logic 2" at bounding box center [60, 609] width 33 height 11
click at [99, 555] on span "Logic 2" at bounding box center [117, 557] width 194 height 28
click at [73, 584] on div "Logic 1" at bounding box center [59, 585] width 31 height 11
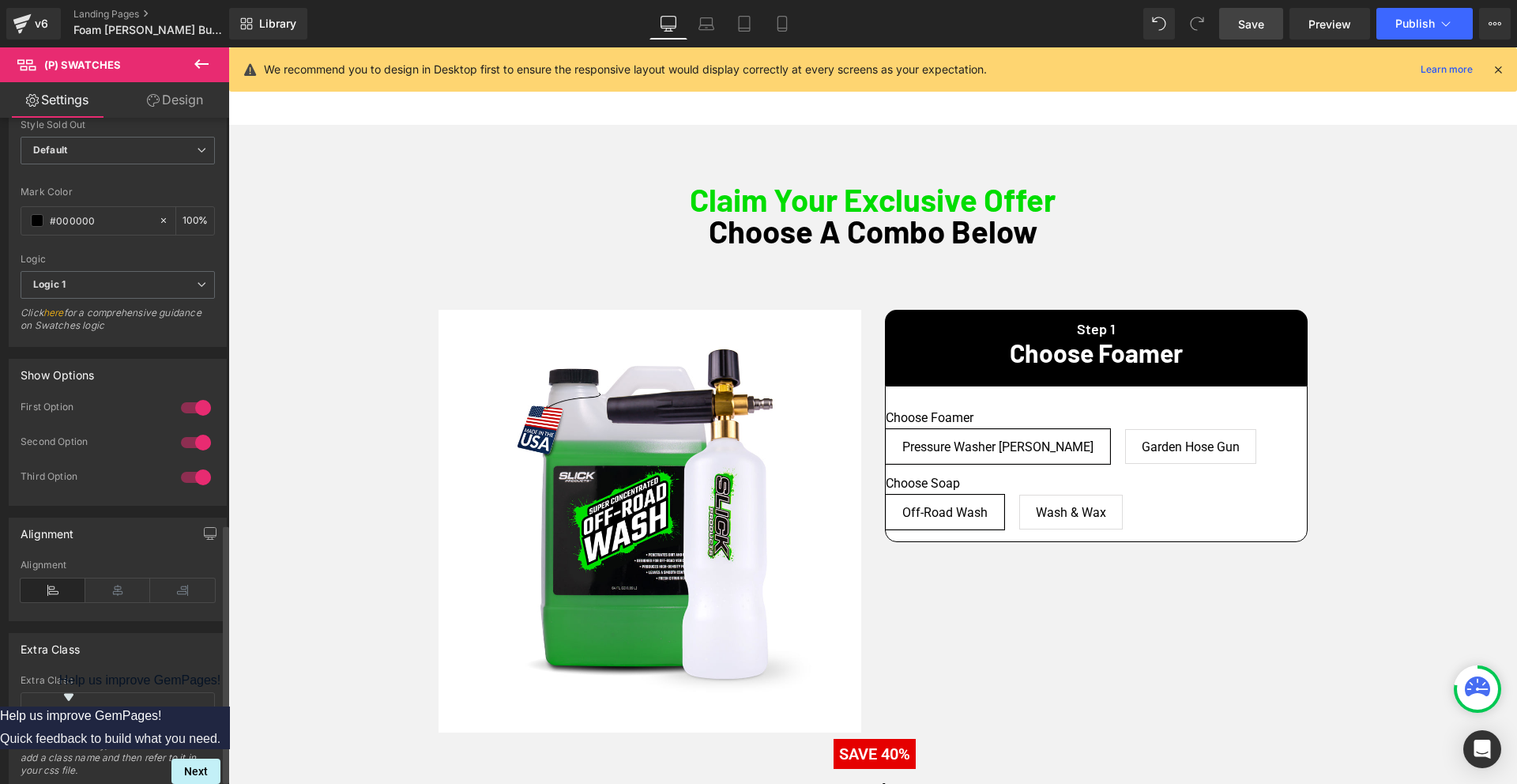
scroll to position [1053, 0]
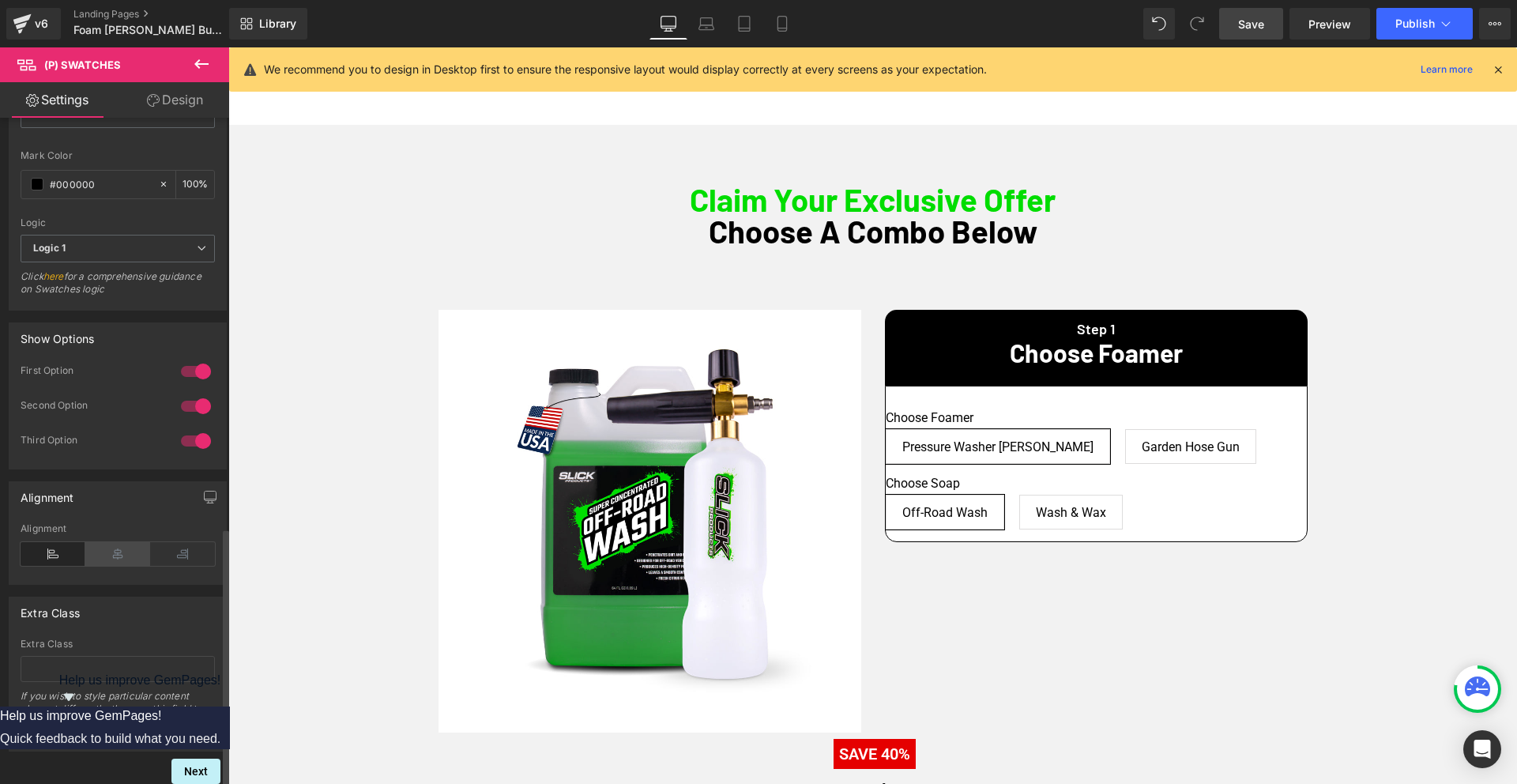
click at [107, 545] on icon at bounding box center [117, 553] width 64 height 23
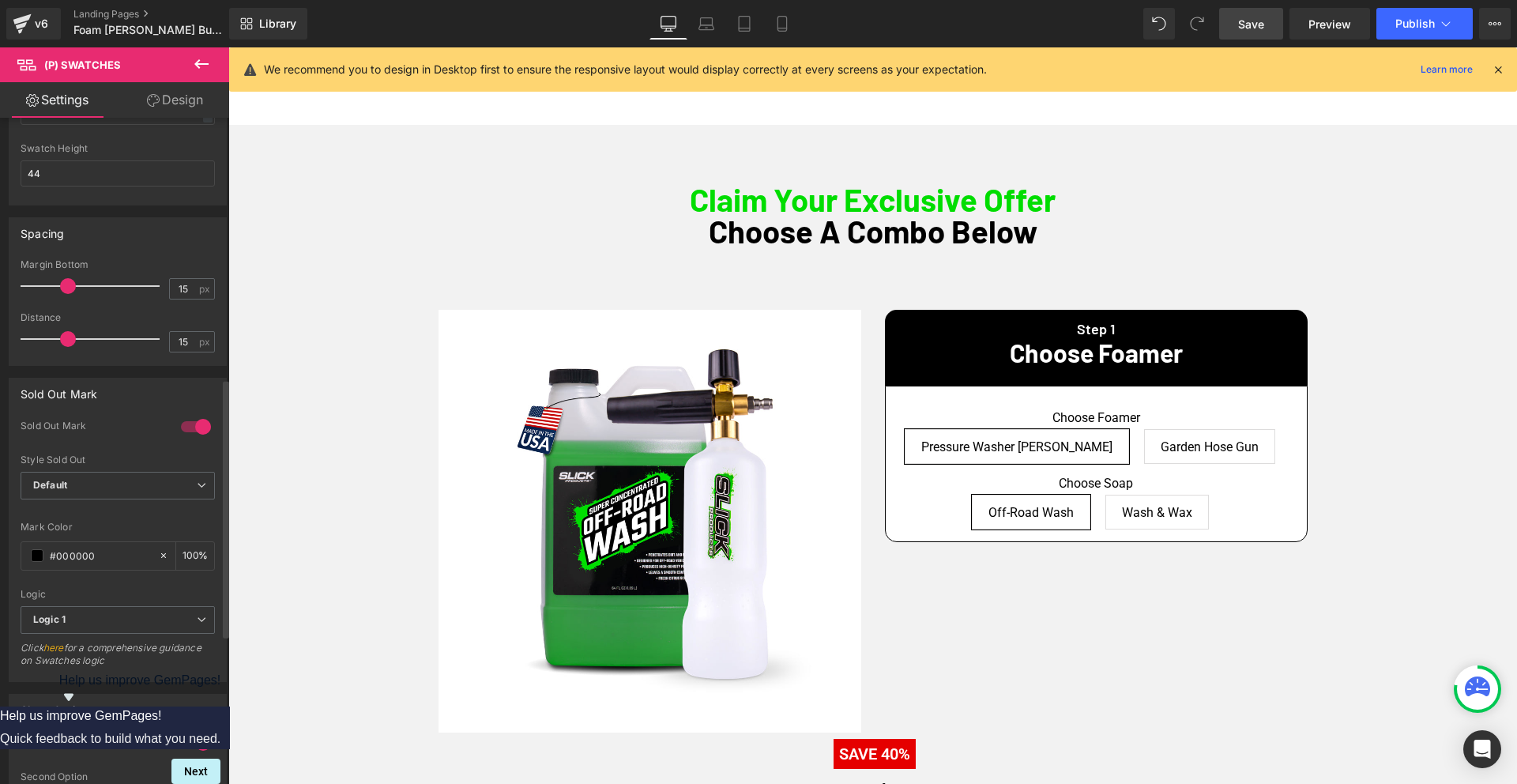
scroll to position [661, 0]
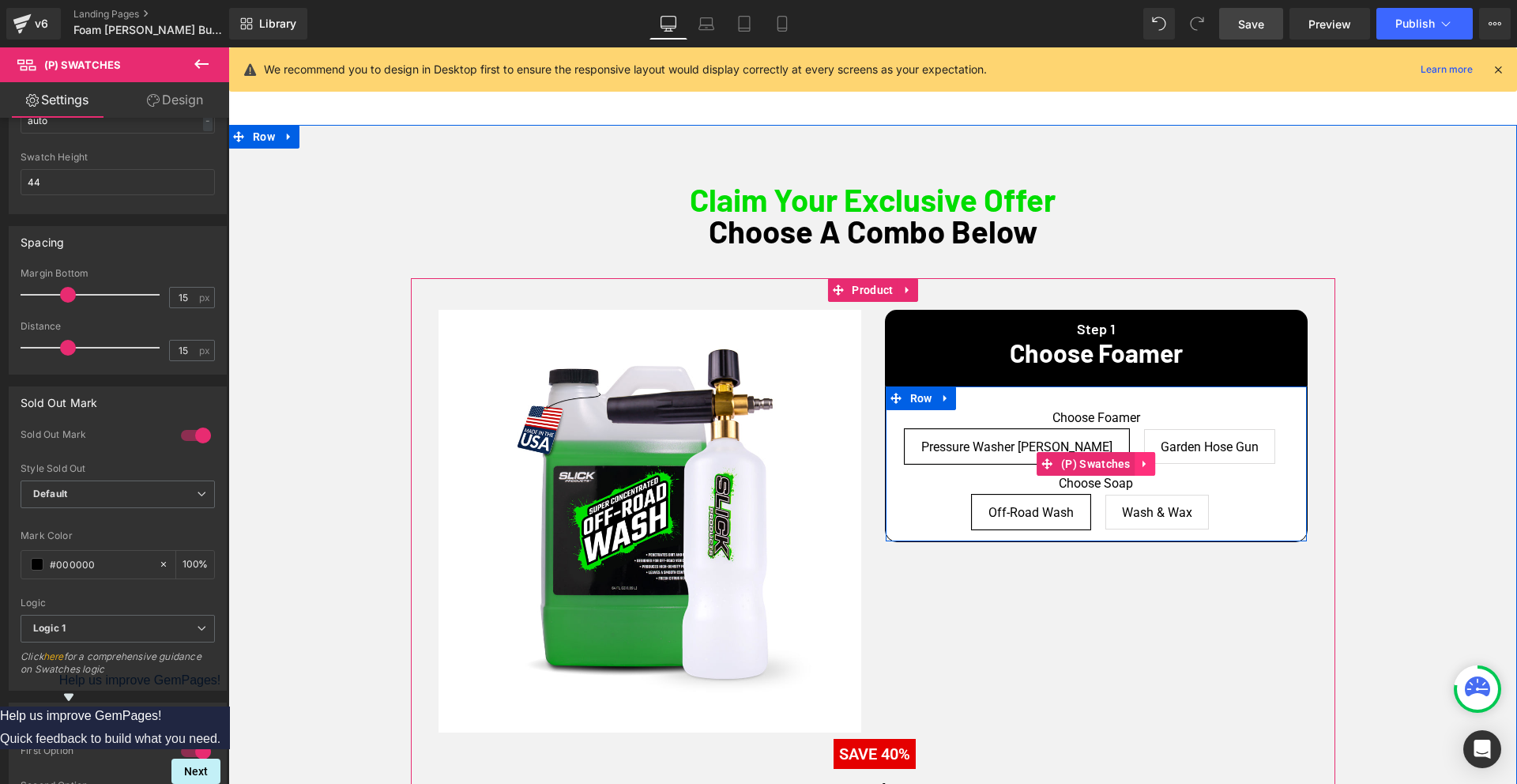
click at [1155, 453] on link at bounding box center [1144, 464] width 21 height 23
click at [1180, 441] on span "Garden Hose Gun" at bounding box center [1208, 446] width 98 height 33
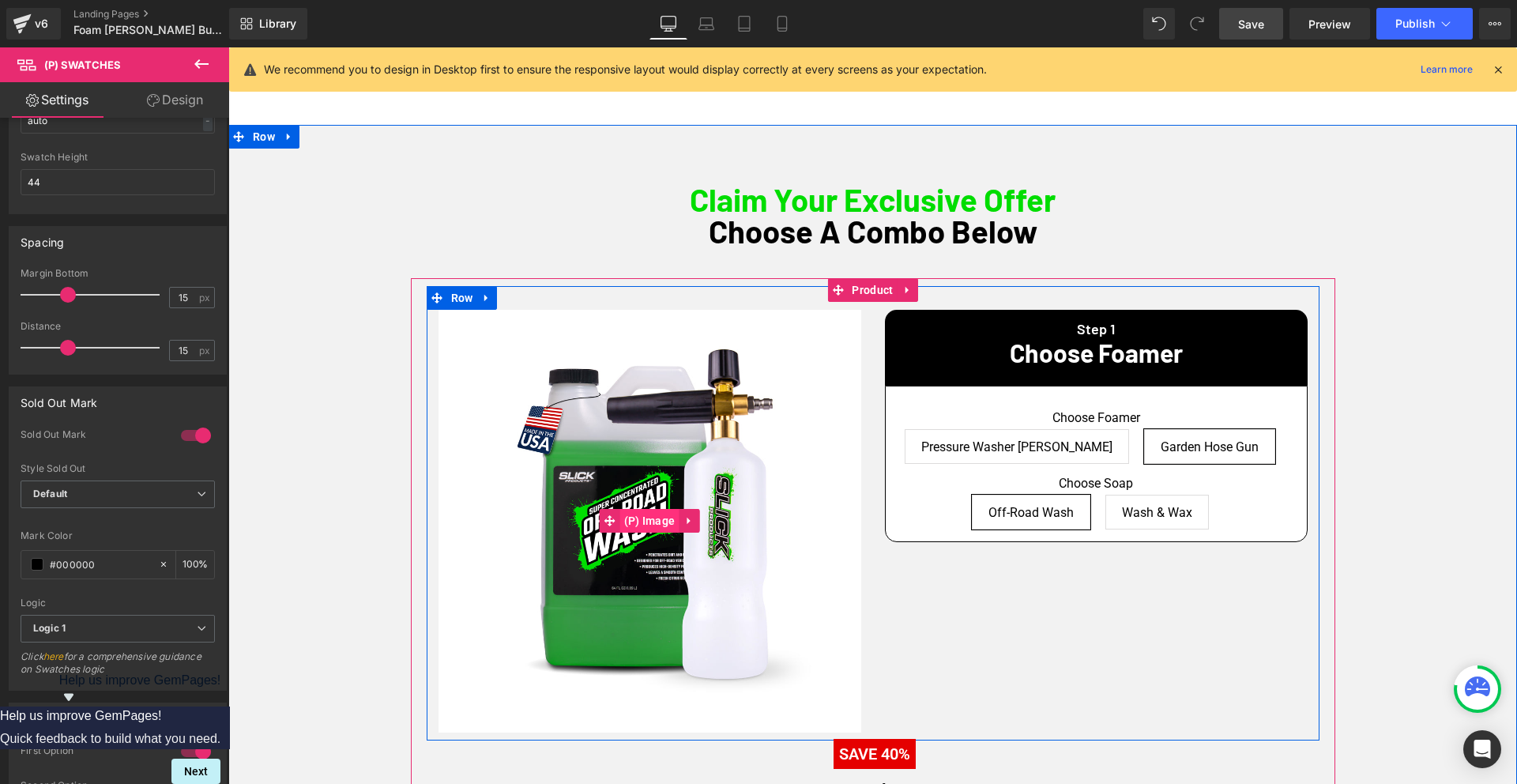
click at [656, 516] on span "(P) Image" at bounding box center [650, 520] width 59 height 23
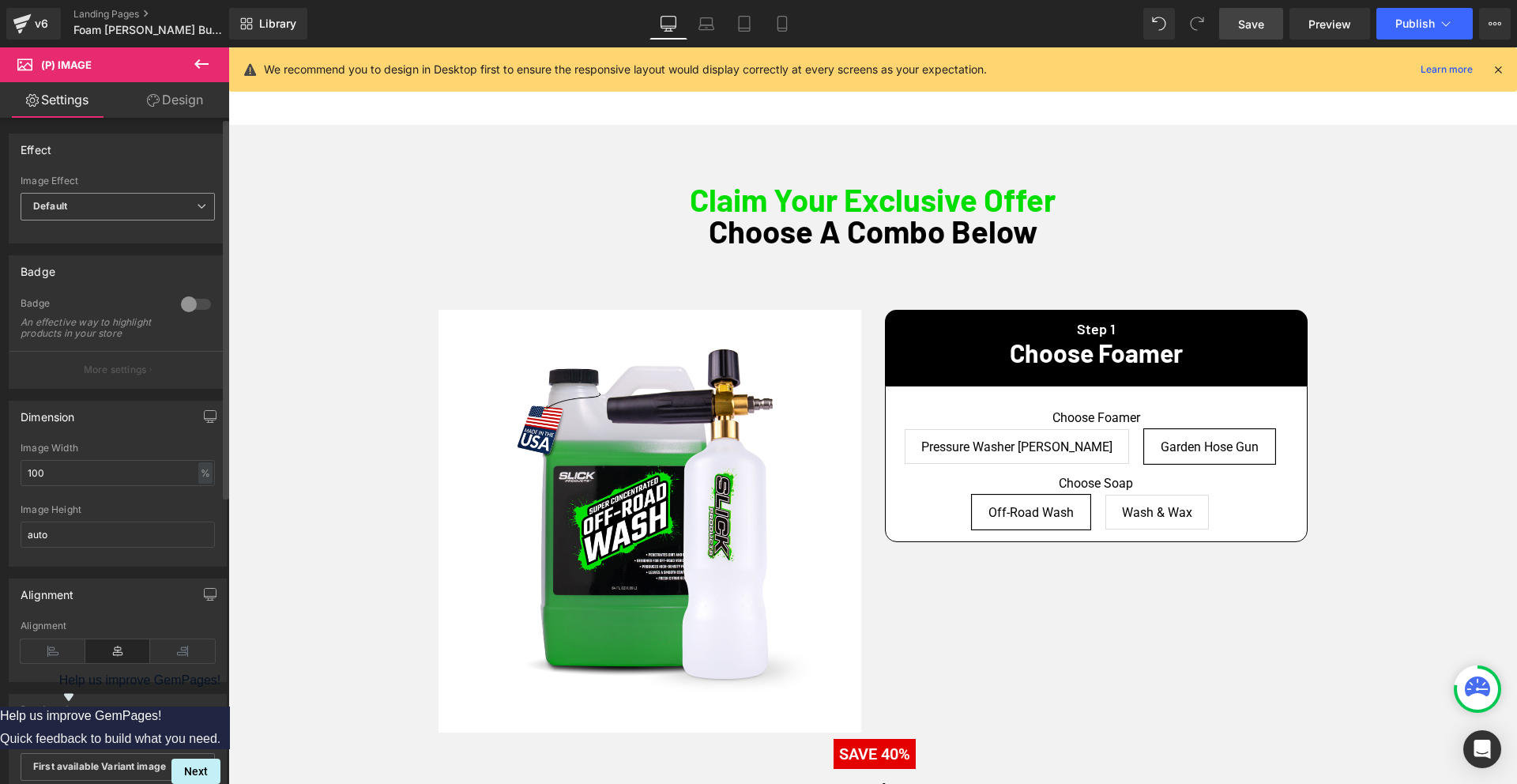
click at [88, 212] on span "Default" at bounding box center [117, 206] width 194 height 28
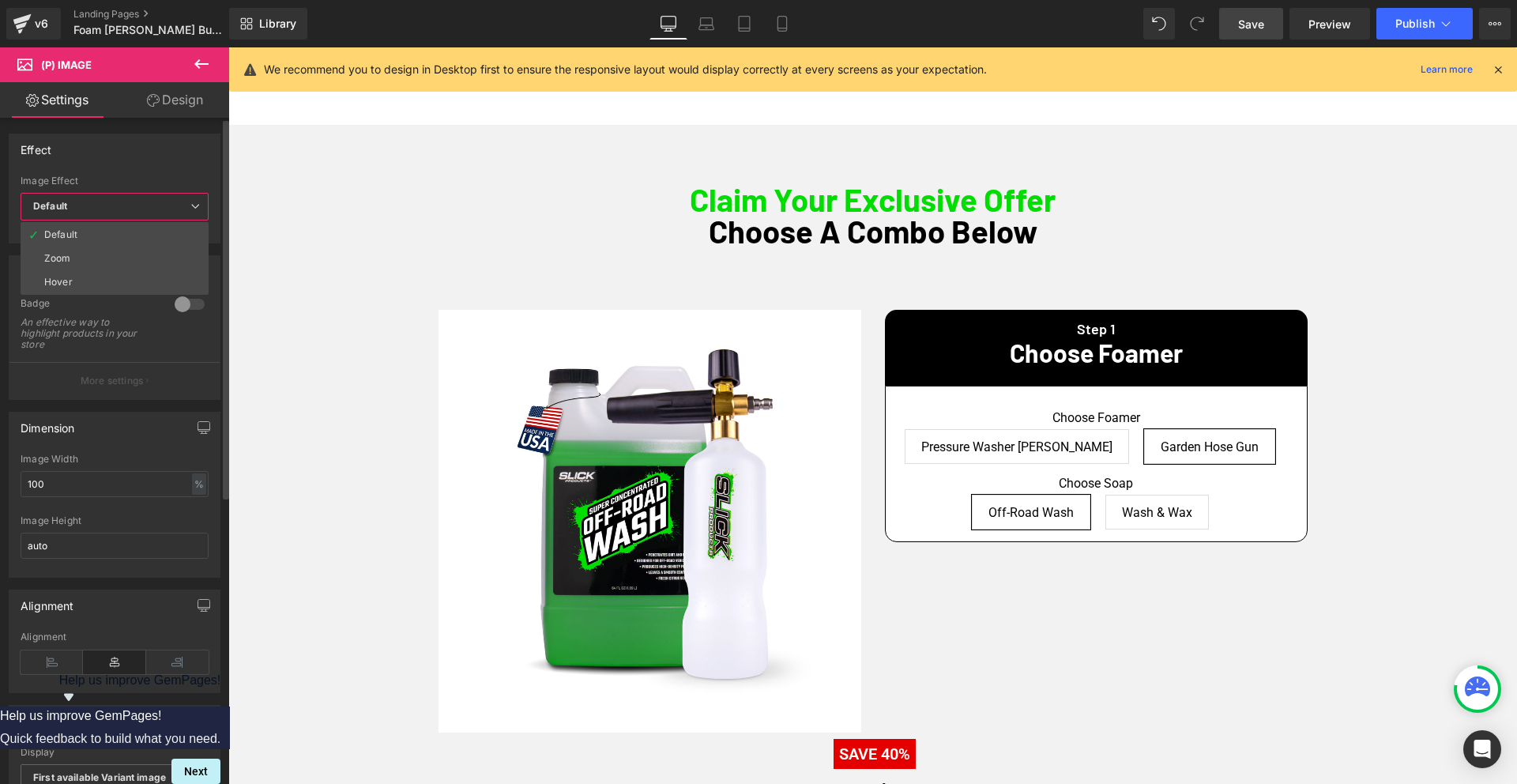
click at [88, 212] on span "Default" at bounding box center [115, 206] width 188 height 28
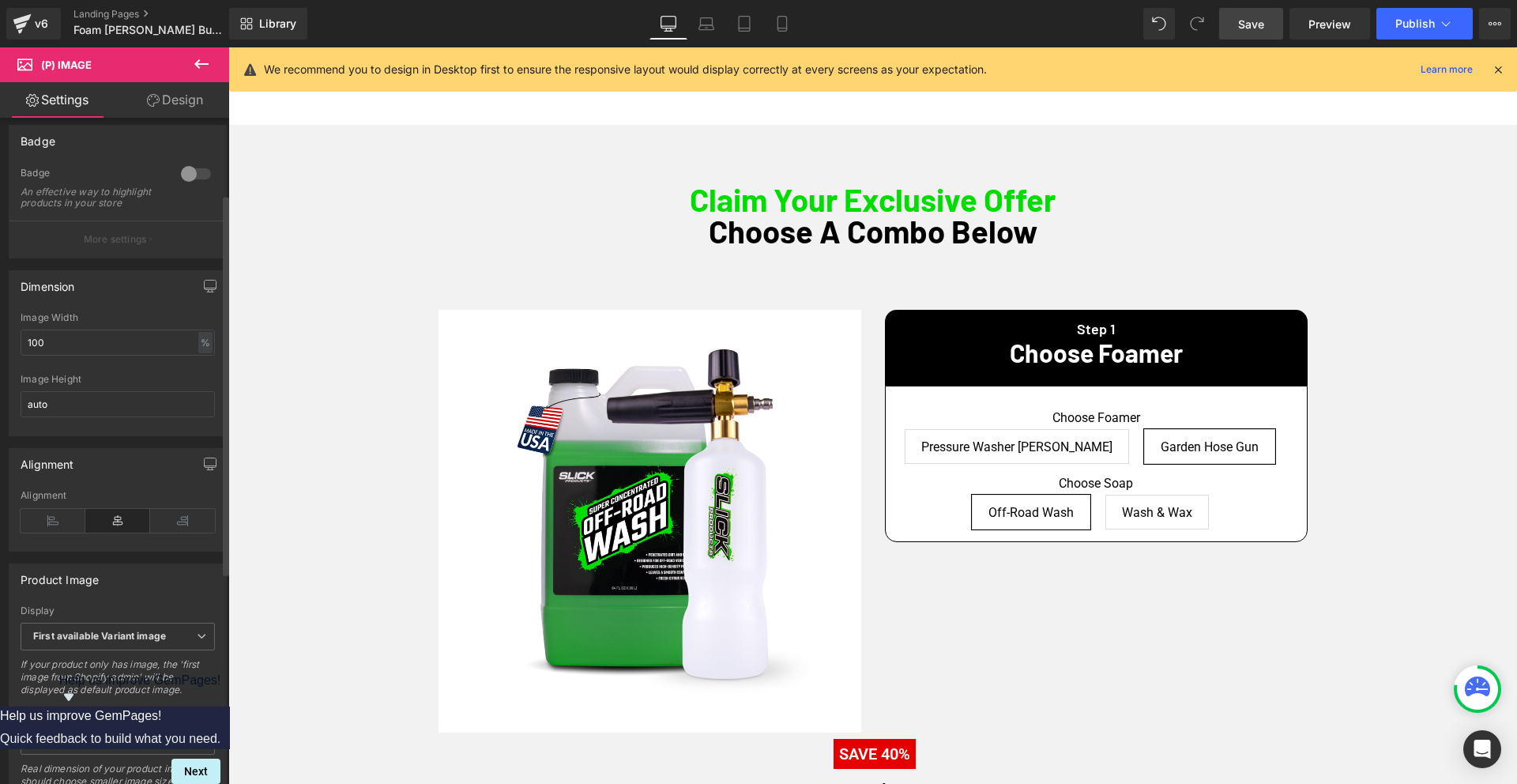
scroll to position [140, 0]
click at [118, 632] on b "First available Variant image" at bounding box center [99, 626] width 132 height 12
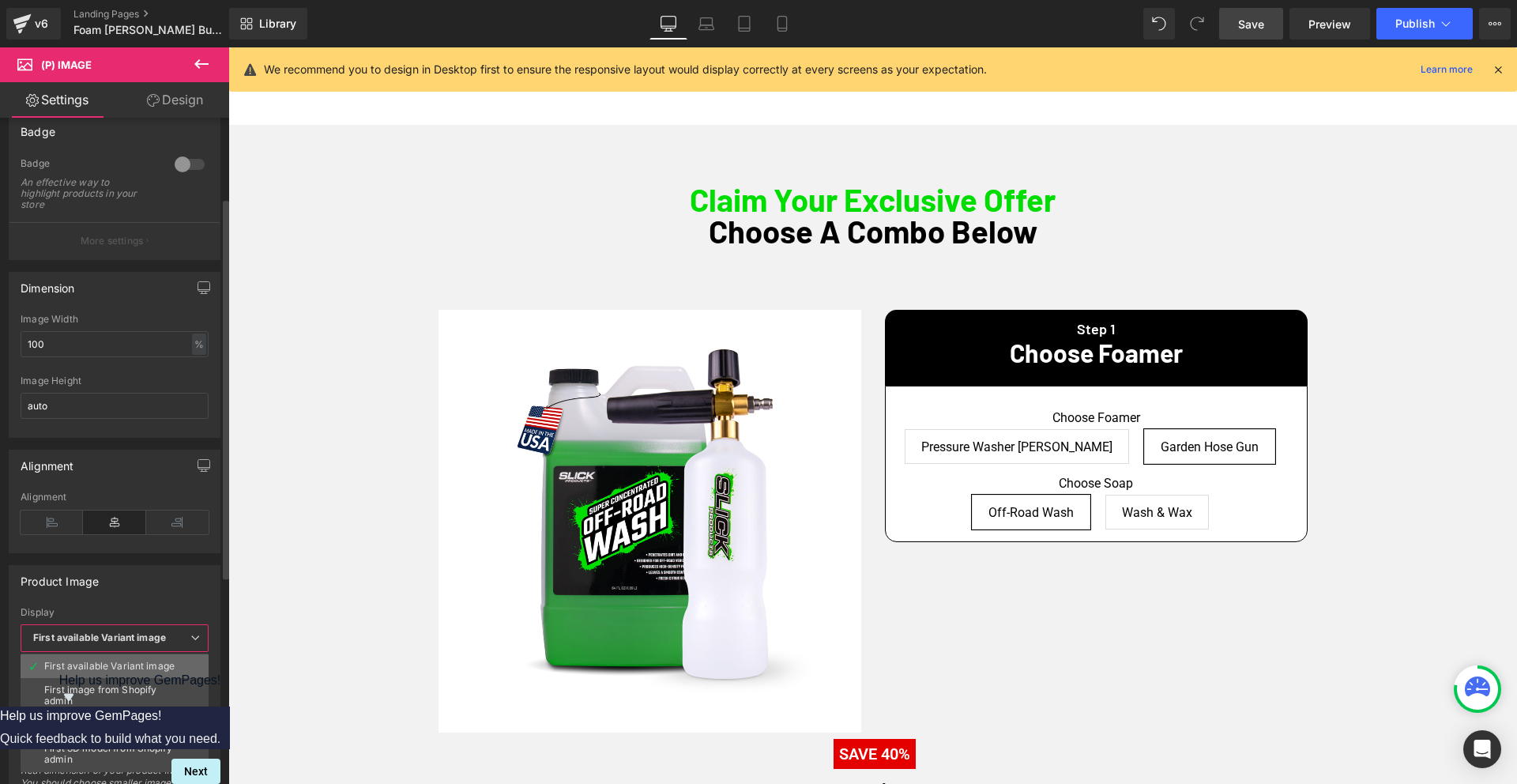
click at [158, 660] on div "First available Variant image" at bounding box center [109, 666] width 131 height 11
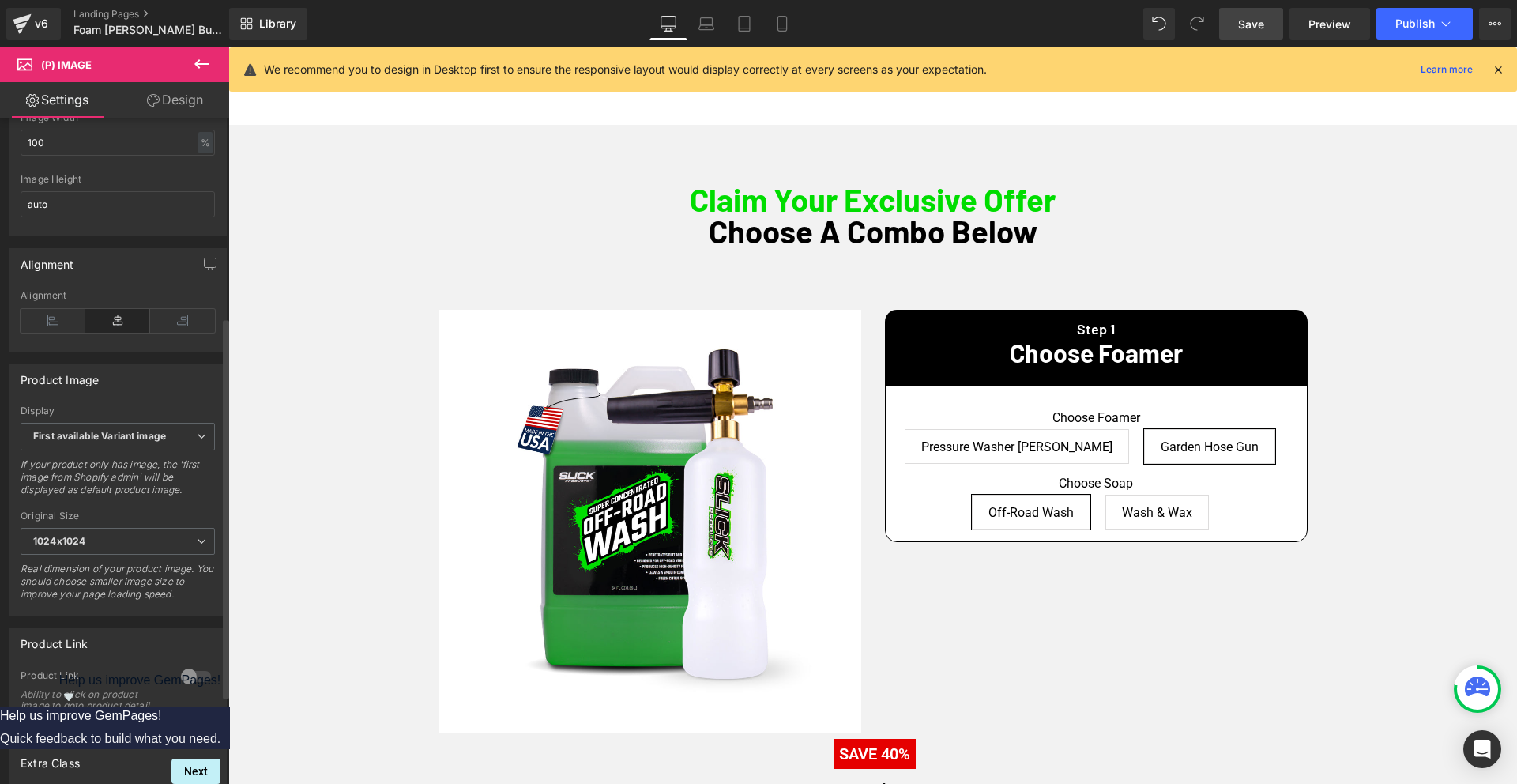
scroll to position [367, 0]
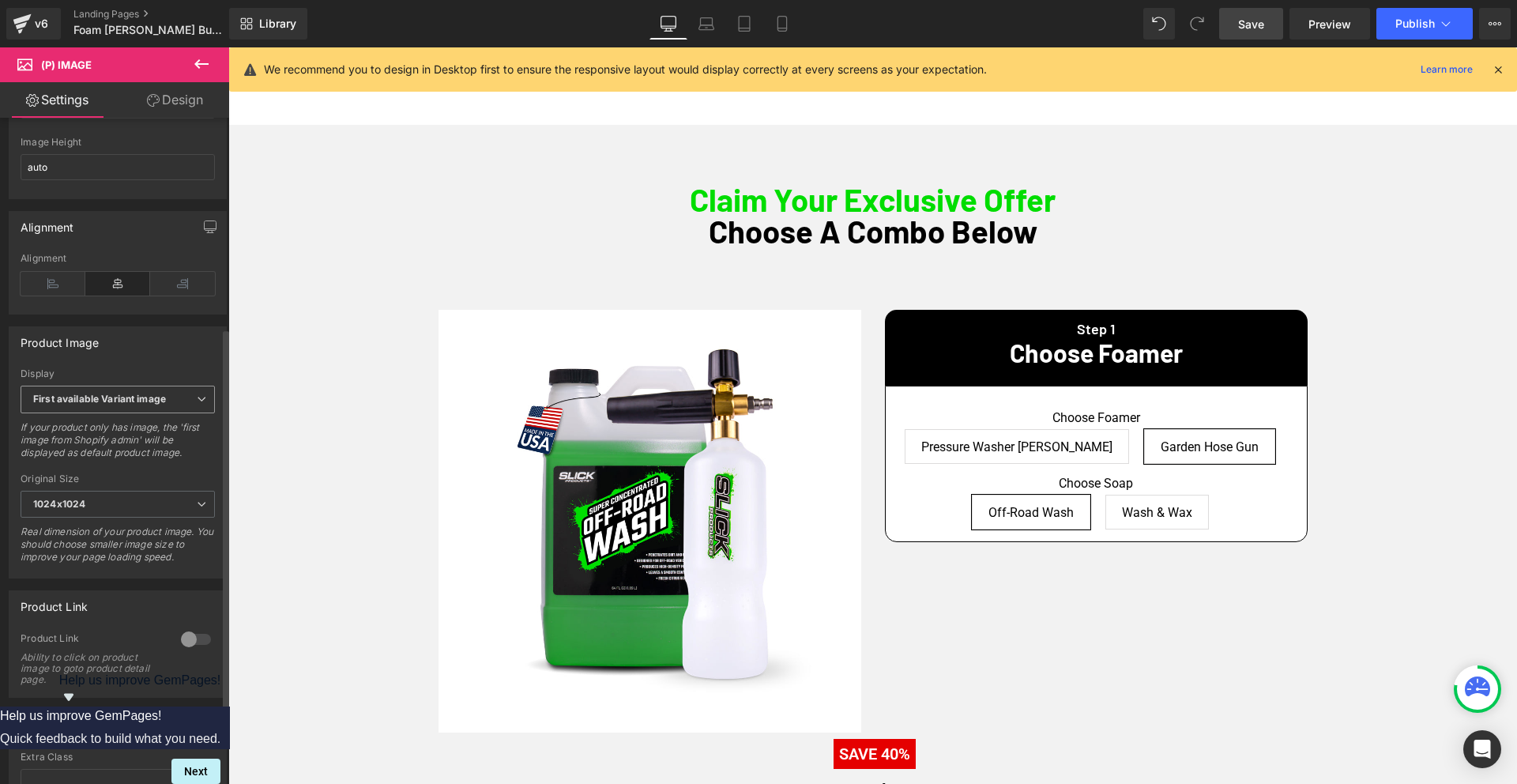
click at [170, 406] on span "First available Variant image" at bounding box center [117, 399] width 194 height 28
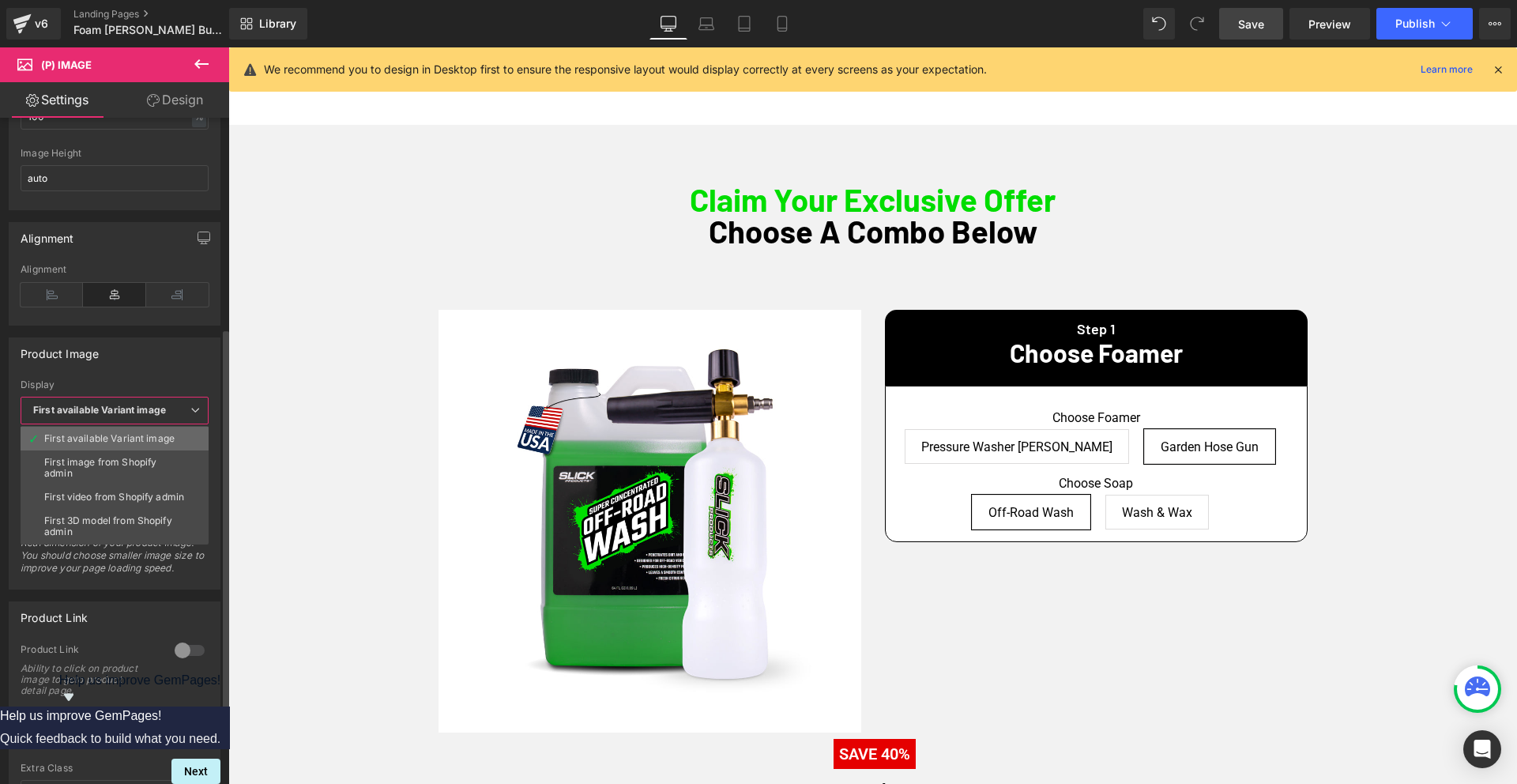
click at [125, 442] on div "First available Variant image" at bounding box center [109, 439] width 131 height 11
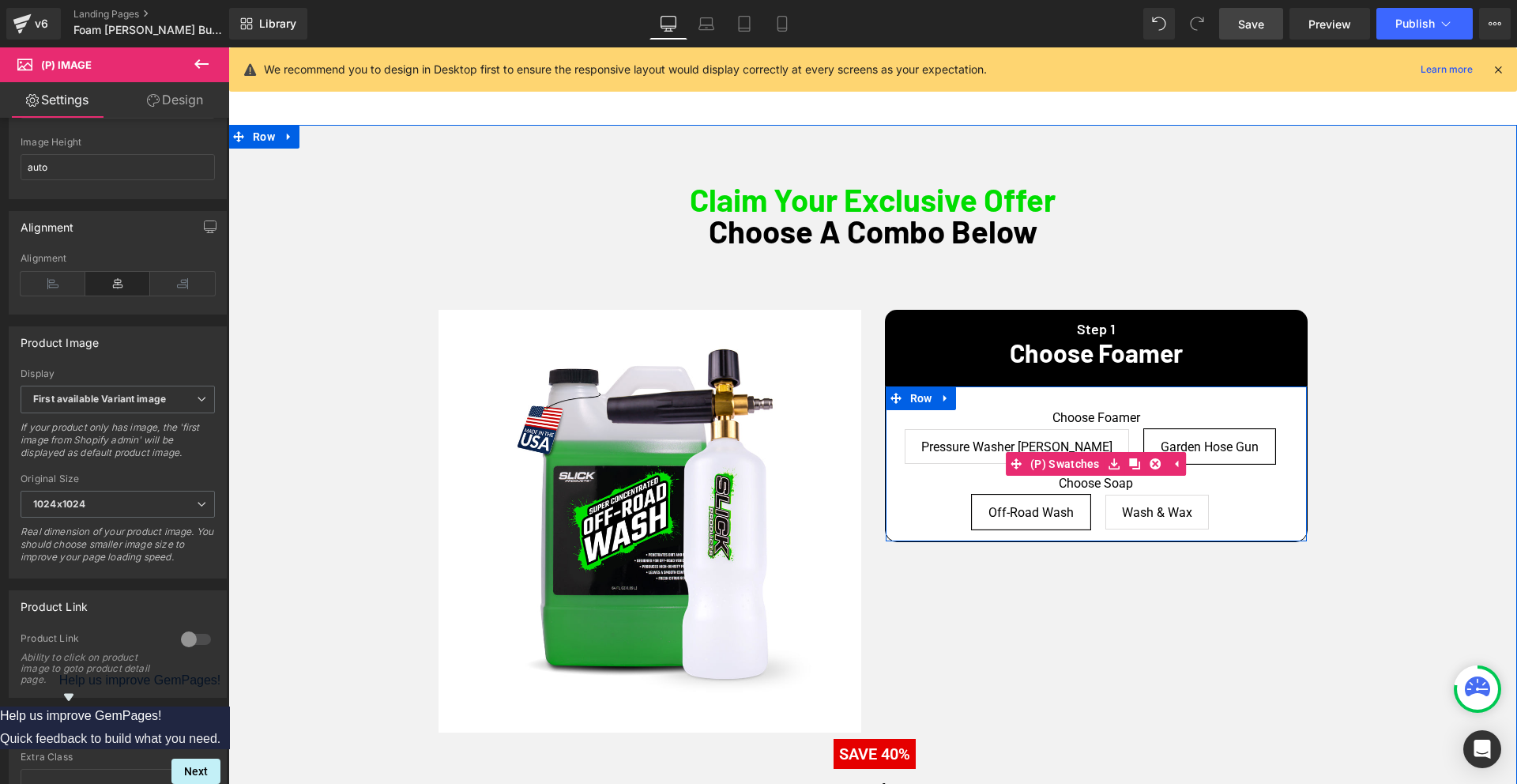
click at [1194, 440] on span "Garden Hose Gun" at bounding box center [1208, 446] width 98 height 33
click at [1012, 443] on span "Pressure Washer [PERSON_NAME]" at bounding box center [1017, 446] width 192 height 33
click at [1185, 444] on span "Garden Hose Gun" at bounding box center [1208, 446] width 98 height 33
click at [1140, 515] on span "Wash & Wax" at bounding box center [1156, 511] width 71 height 33
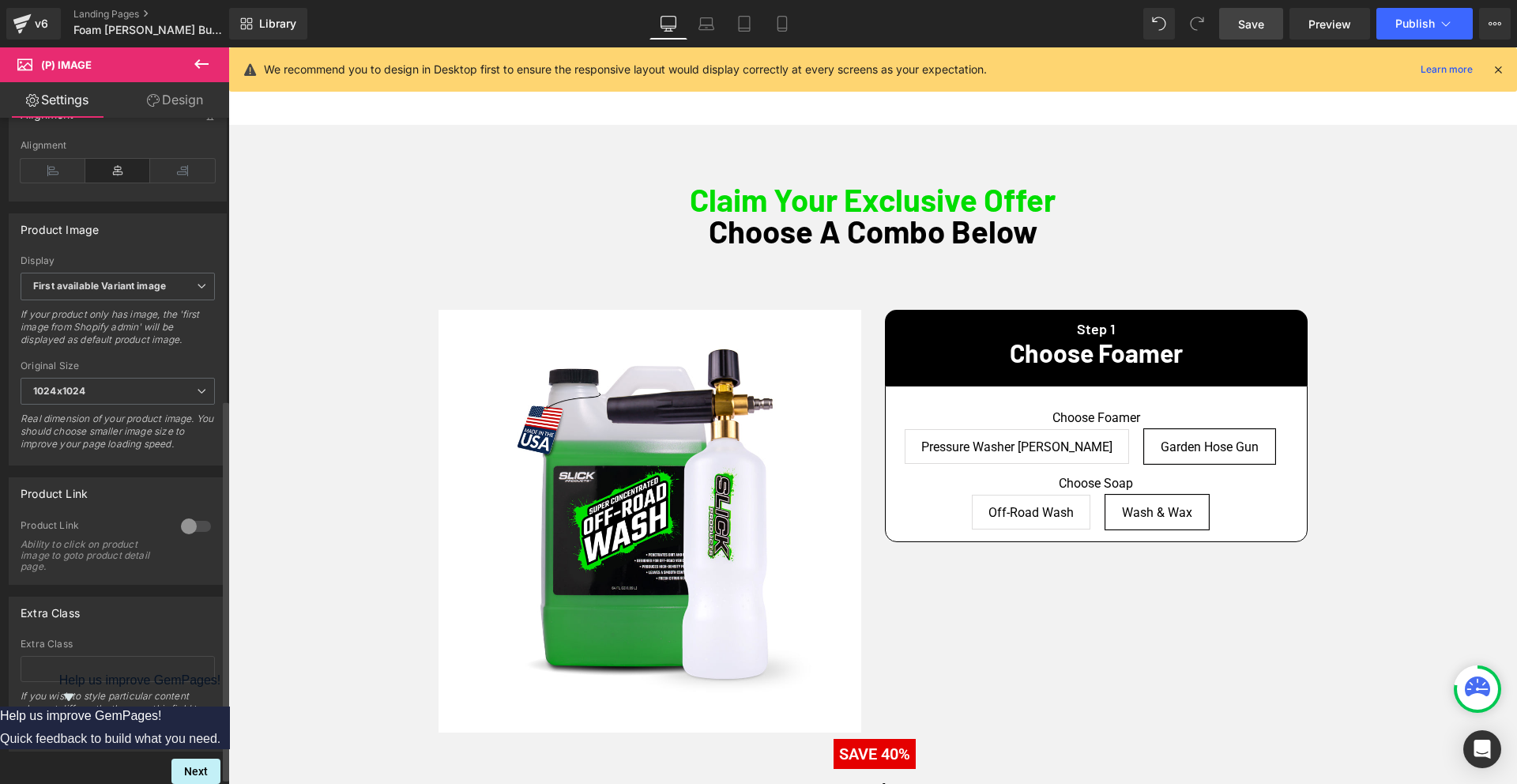
scroll to position [494, 0]
click at [189, 516] on div at bounding box center [196, 526] width 38 height 25
click at [195, 522] on div at bounding box center [196, 526] width 38 height 25
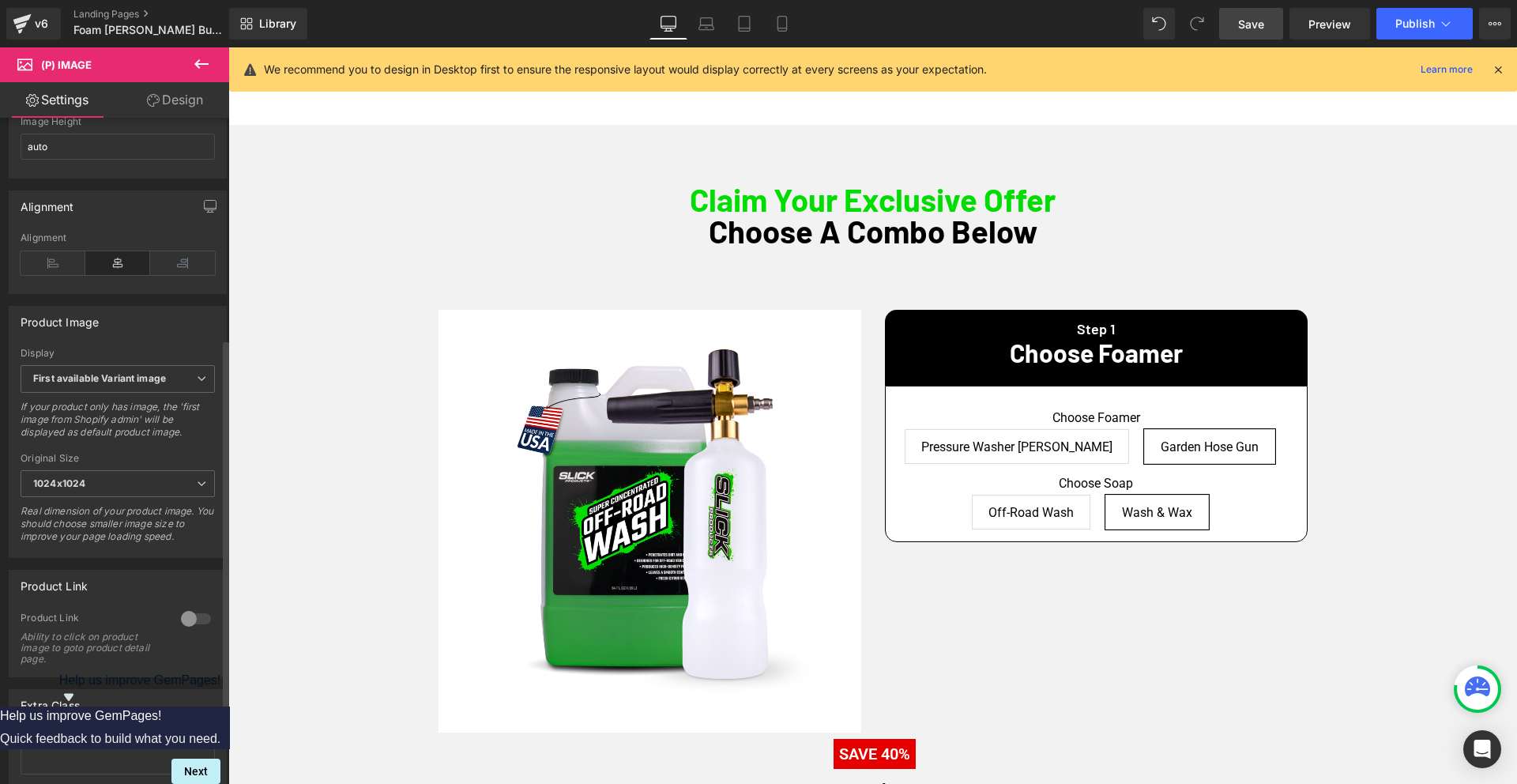
scroll to position [387, 0]
click at [131, 377] on span "First available Variant image" at bounding box center [117, 380] width 194 height 28
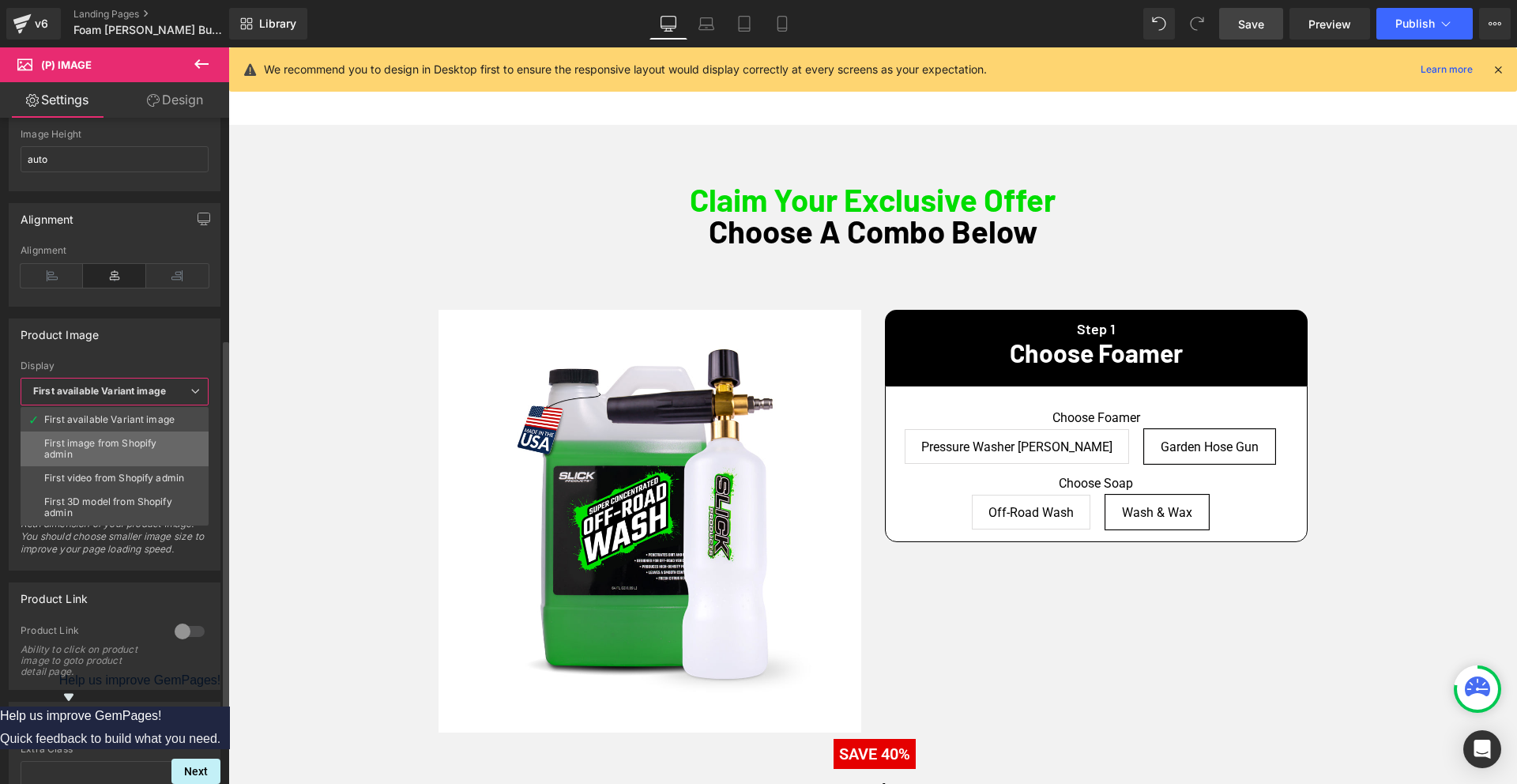
click at [103, 440] on div "First image from Shopify admin" at bounding box center [114, 448] width 141 height 22
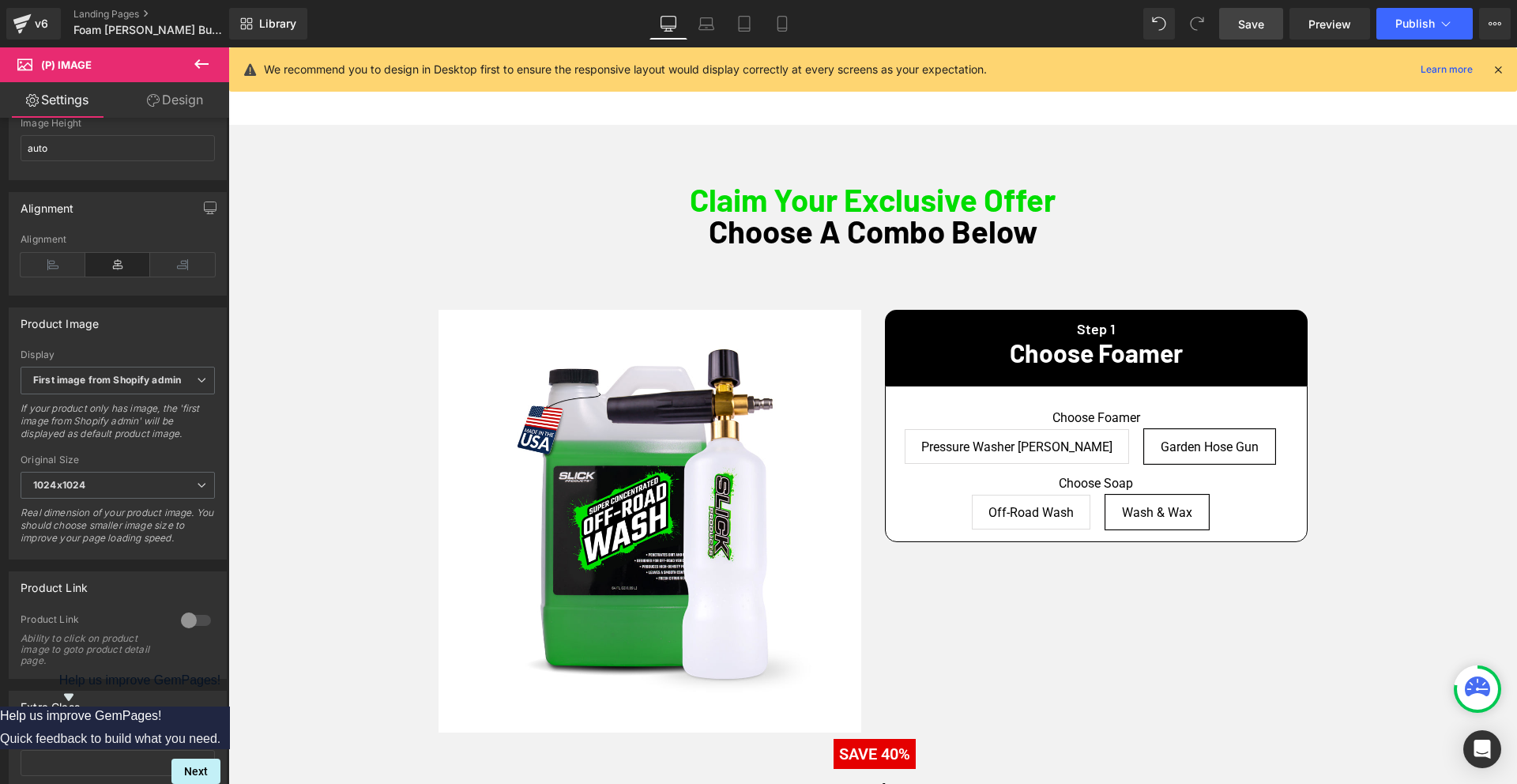
click at [1003, 454] on div "Choose Foamer Pressure Washer [PERSON_NAME] Garden Hose Gun Choose Soap Off-Roa…" at bounding box center [1095, 464] width 421 height 155
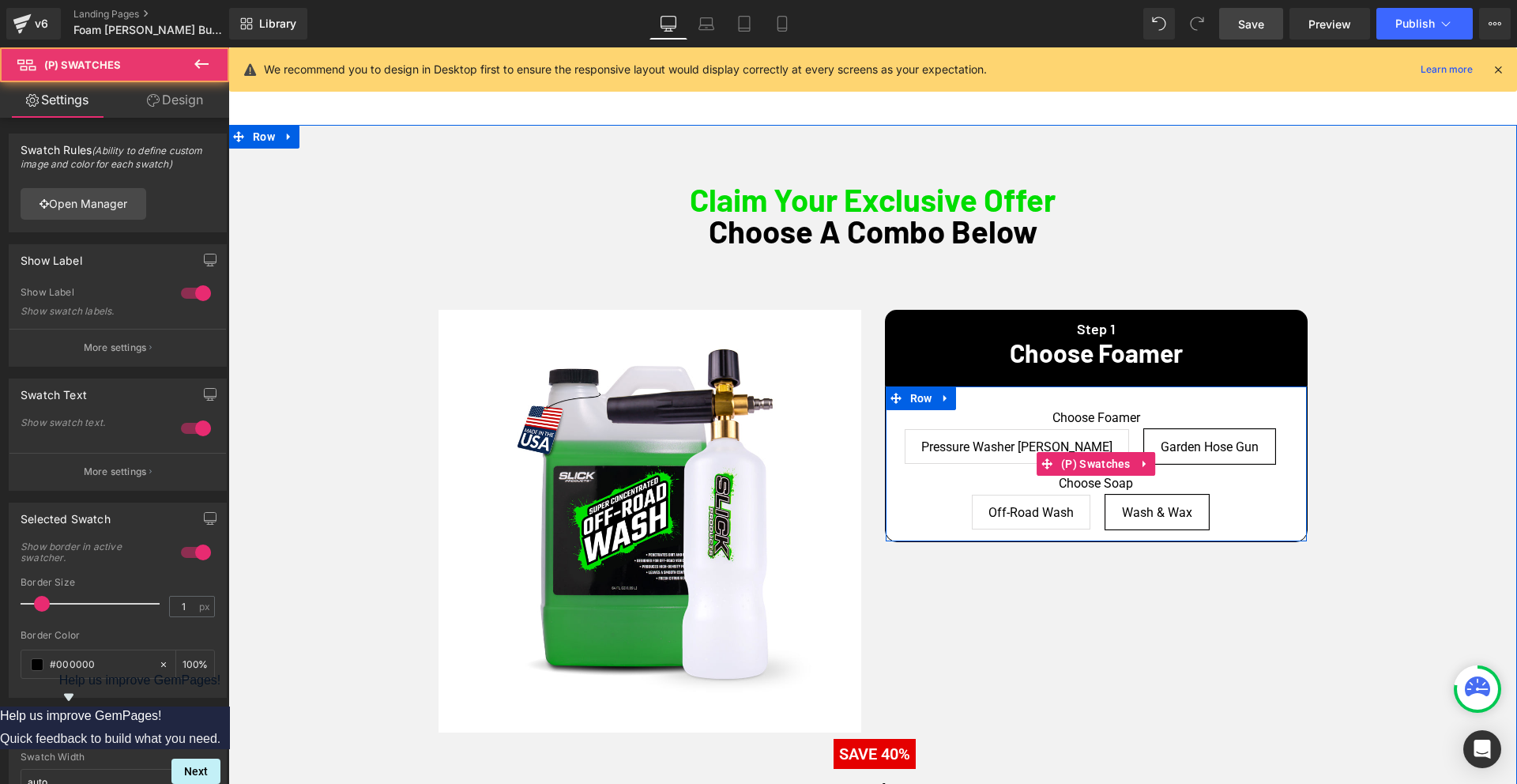
click at [986, 439] on span "Pressure Washer [PERSON_NAME]" at bounding box center [1017, 446] width 192 height 33
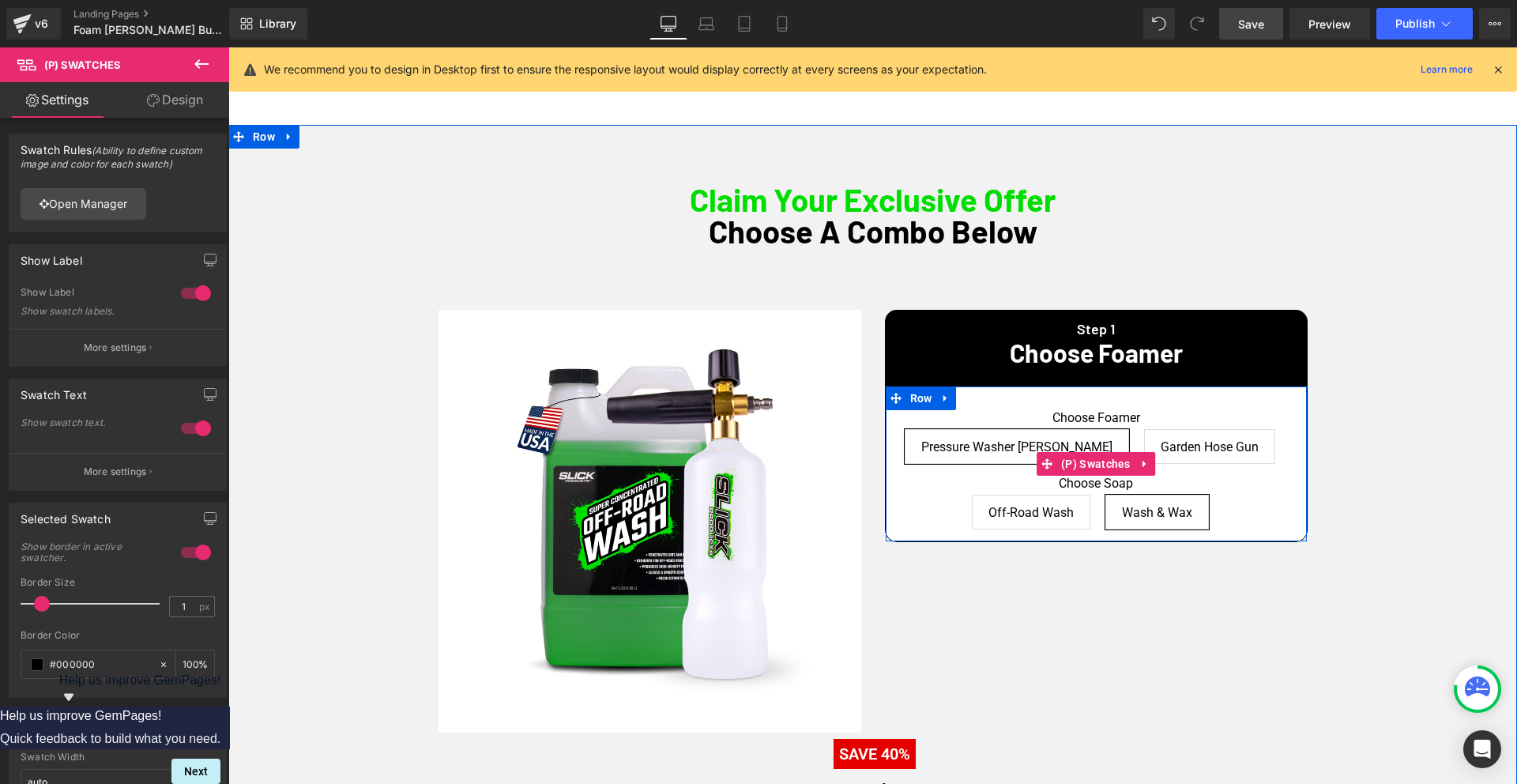
click at [1180, 440] on span "Garden Hose Gun" at bounding box center [1208, 446] width 98 height 33
click at [1142, 513] on span "Wash & Wax" at bounding box center [1156, 511] width 71 height 33
click at [1025, 516] on span "Off-Road Wash" at bounding box center [1030, 511] width 85 height 33
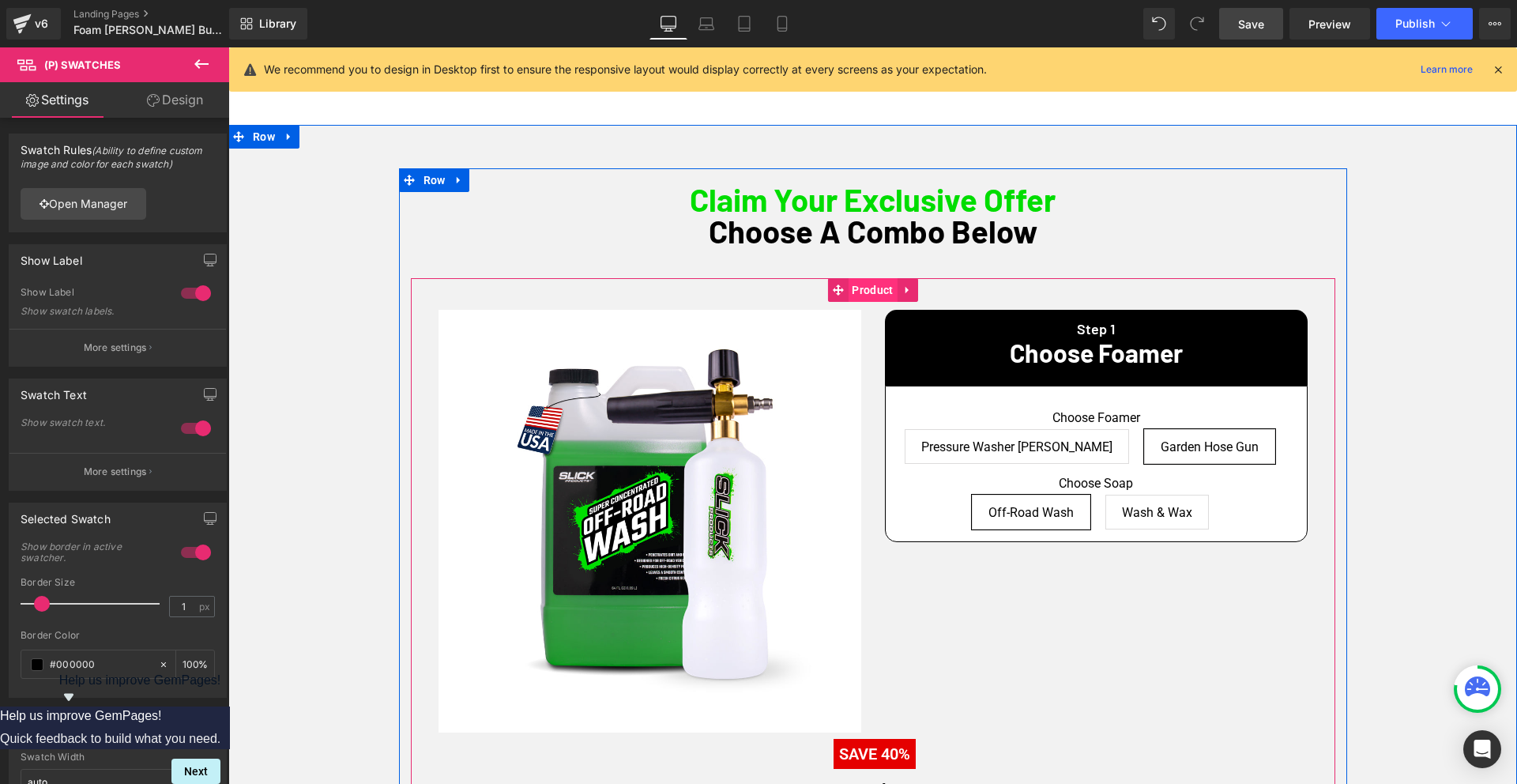
click at [872, 292] on span "Product" at bounding box center [872, 290] width 49 height 23
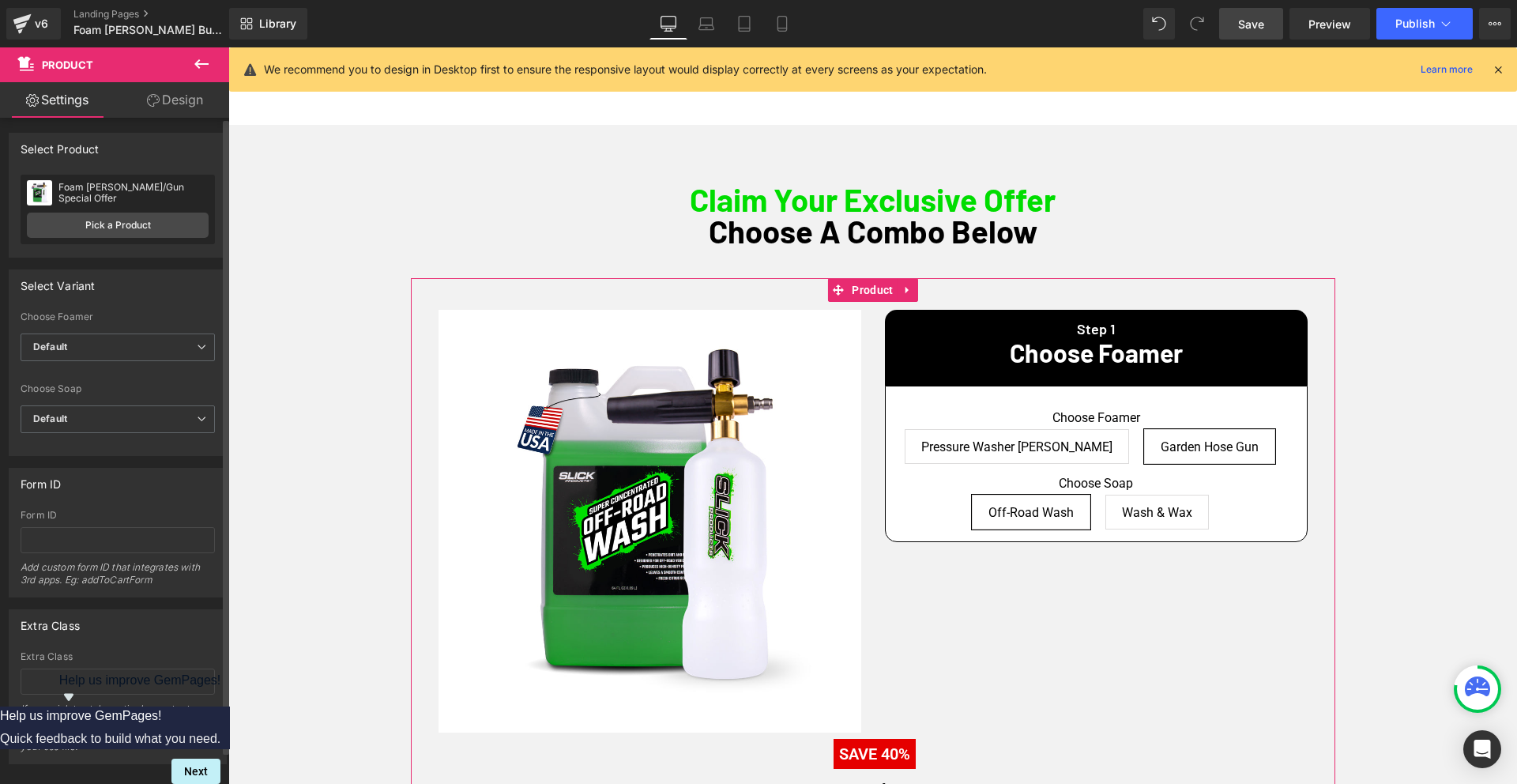
scroll to position [0, 0]
click at [134, 425] on span "Default" at bounding box center [117, 420] width 194 height 28
click at [135, 423] on span "Default" at bounding box center [115, 420] width 188 height 28
click at [121, 341] on span "Default" at bounding box center [117, 347] width 194 height 28
click at [121, 350] on span "Default" at bounding box center [115, 347] width 188 height 28
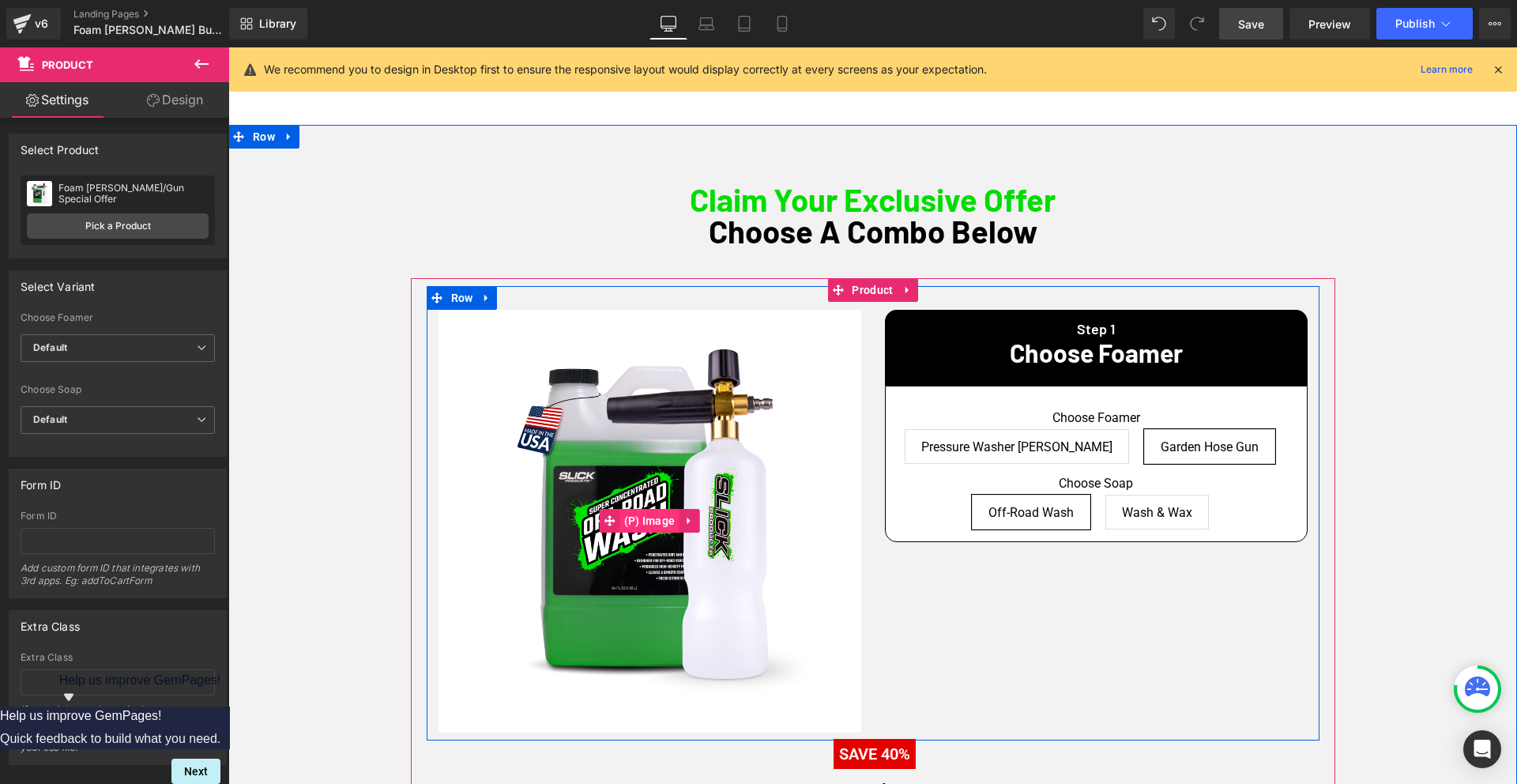
click at [639, 516] on span "(P) Image" at bounding box center [650, 520] width 59 height 23
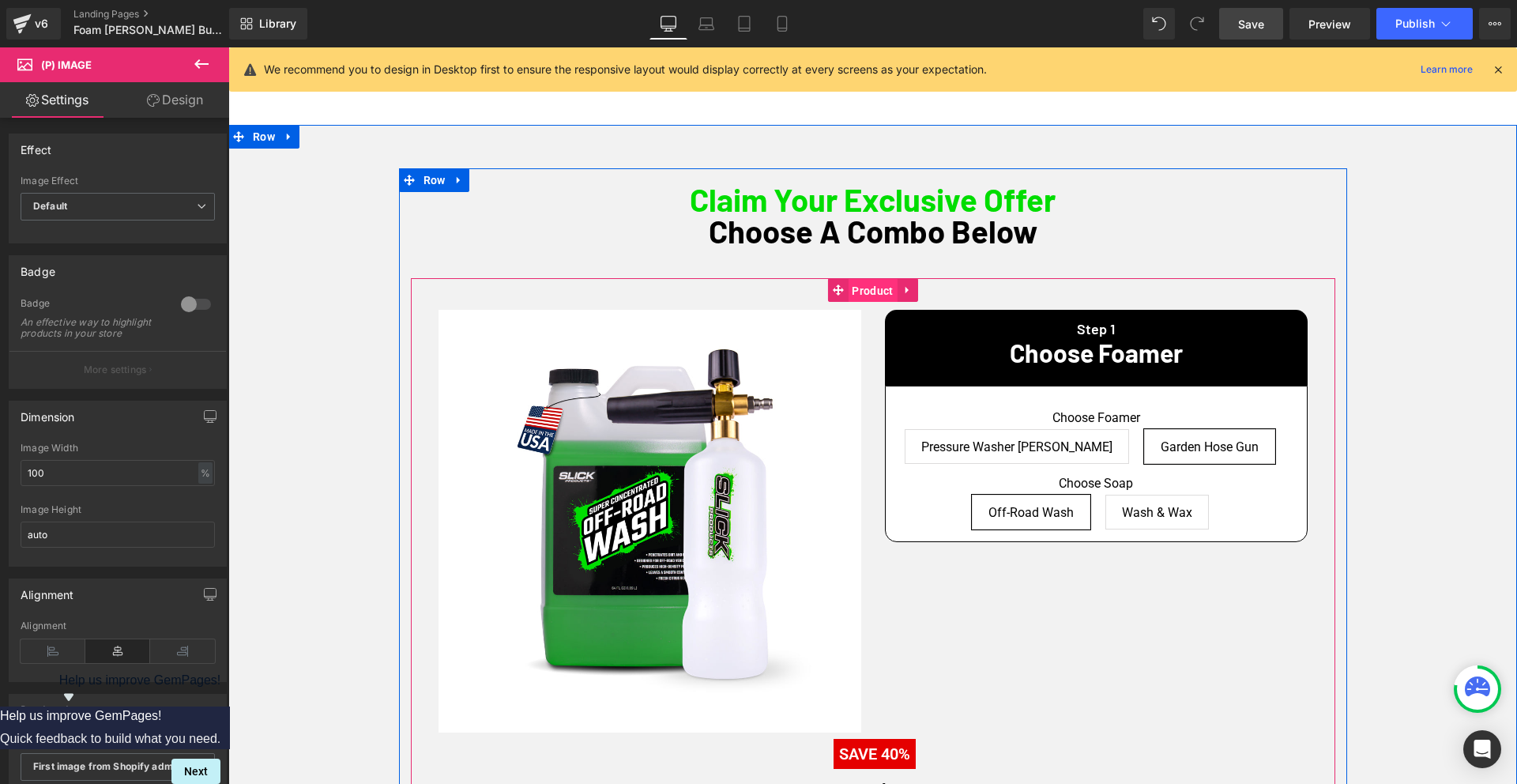
click at [868, 290] on span "Product" at bounding box center [872, 291] width 49 height 23
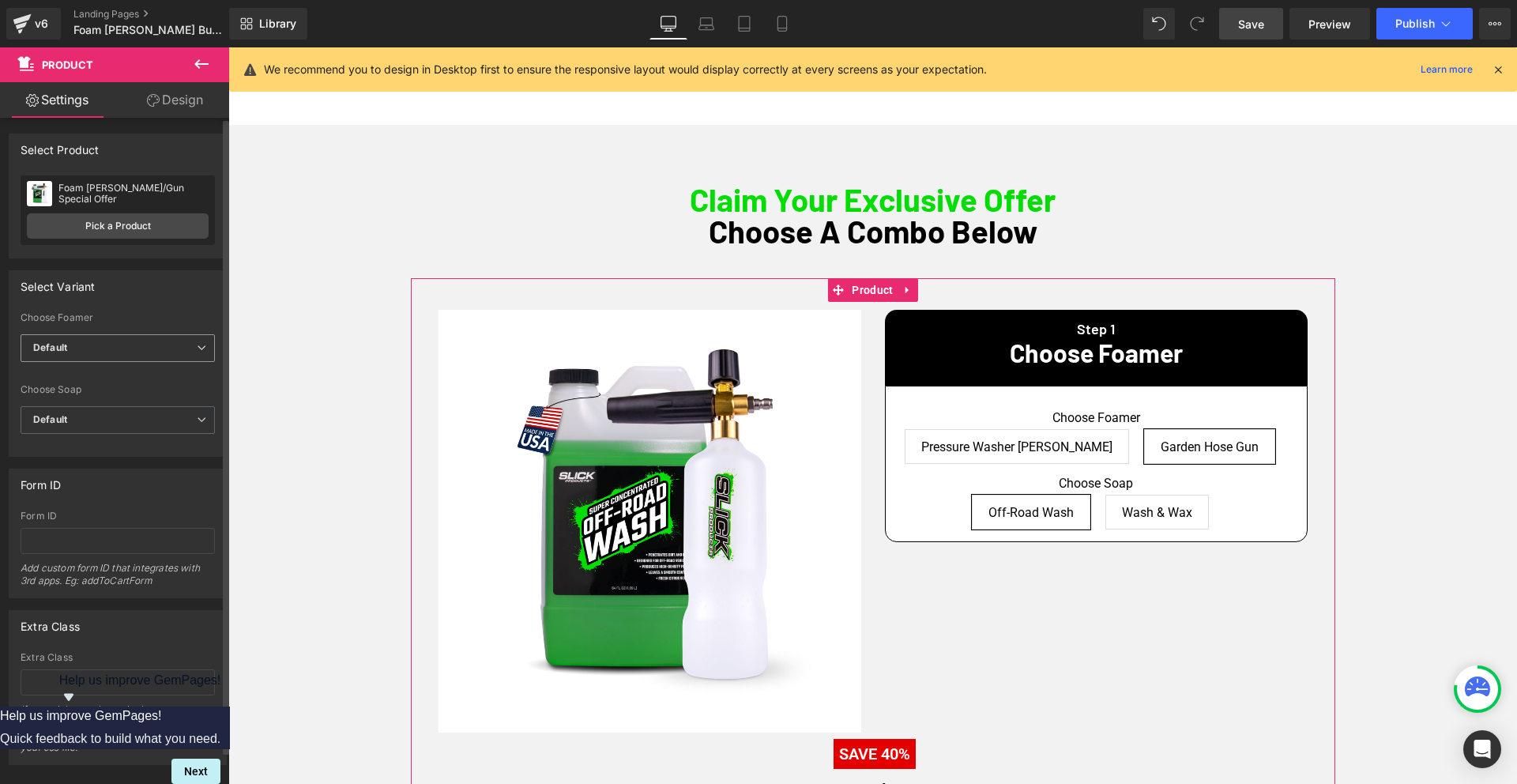
scroll to position [1, 0]
click at [130, 354] on span "Default" at bounding box center [117, 346] width 194 height 28
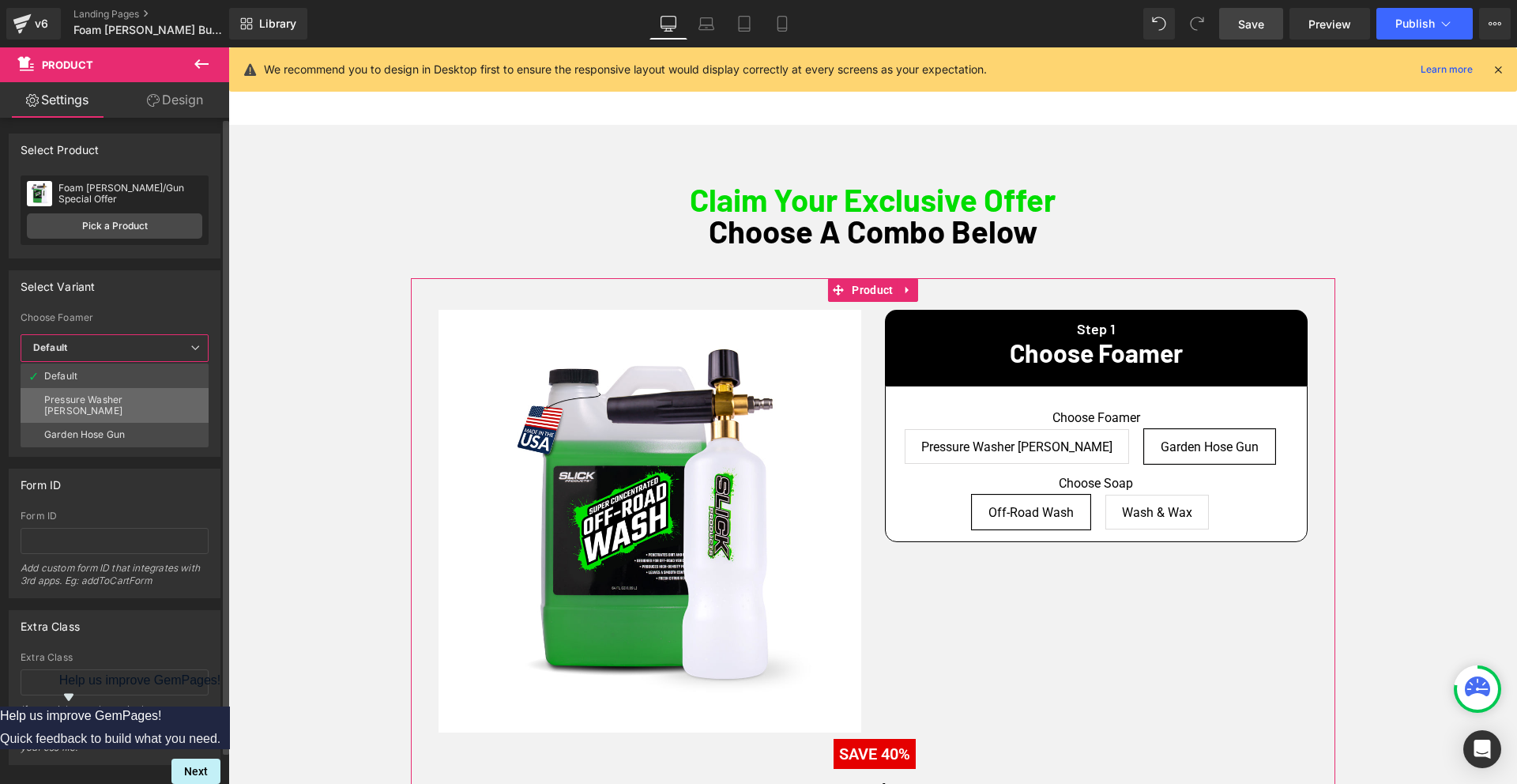
click at [124, 400] on div "Pressure Washer [PERSON_NAME]" at bounding box center [114, 405] width 141 height 22
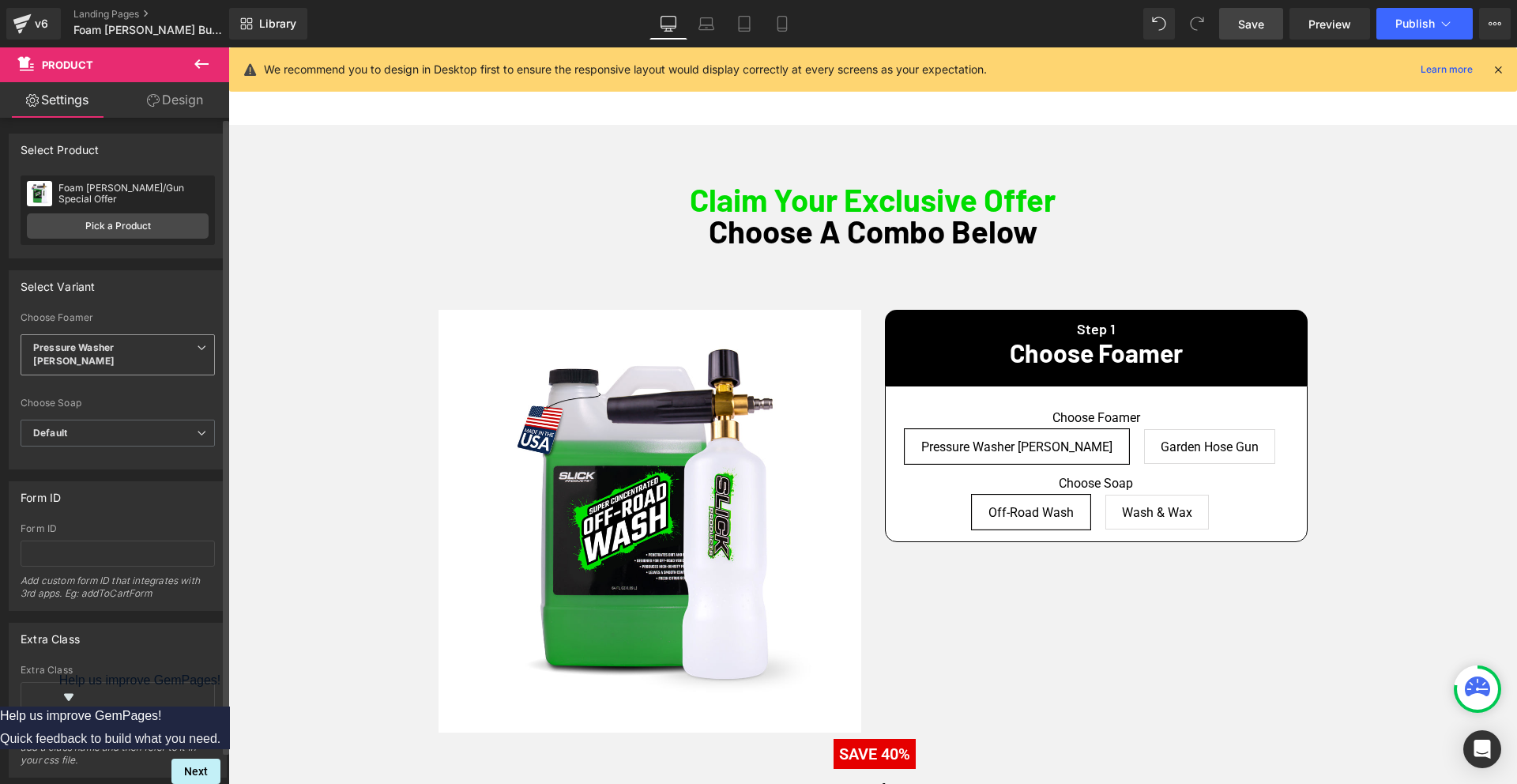
drag, startPoint x: 110, startPoint y: 343, endPoint x: 111, endPoint y: 360, distance: 17.0
click at [110, 343] on b "Pressure Washer [PERSON_NAME]" at bounding box center [73, 354] width 81 height 25
click at [109, 442] on div "Garden Hose Gun" at bounding box center [84, 447] width 81 height 11
click at [1249, 27] on span "Save" at bounding box center [1250, 24] width 26 height 17
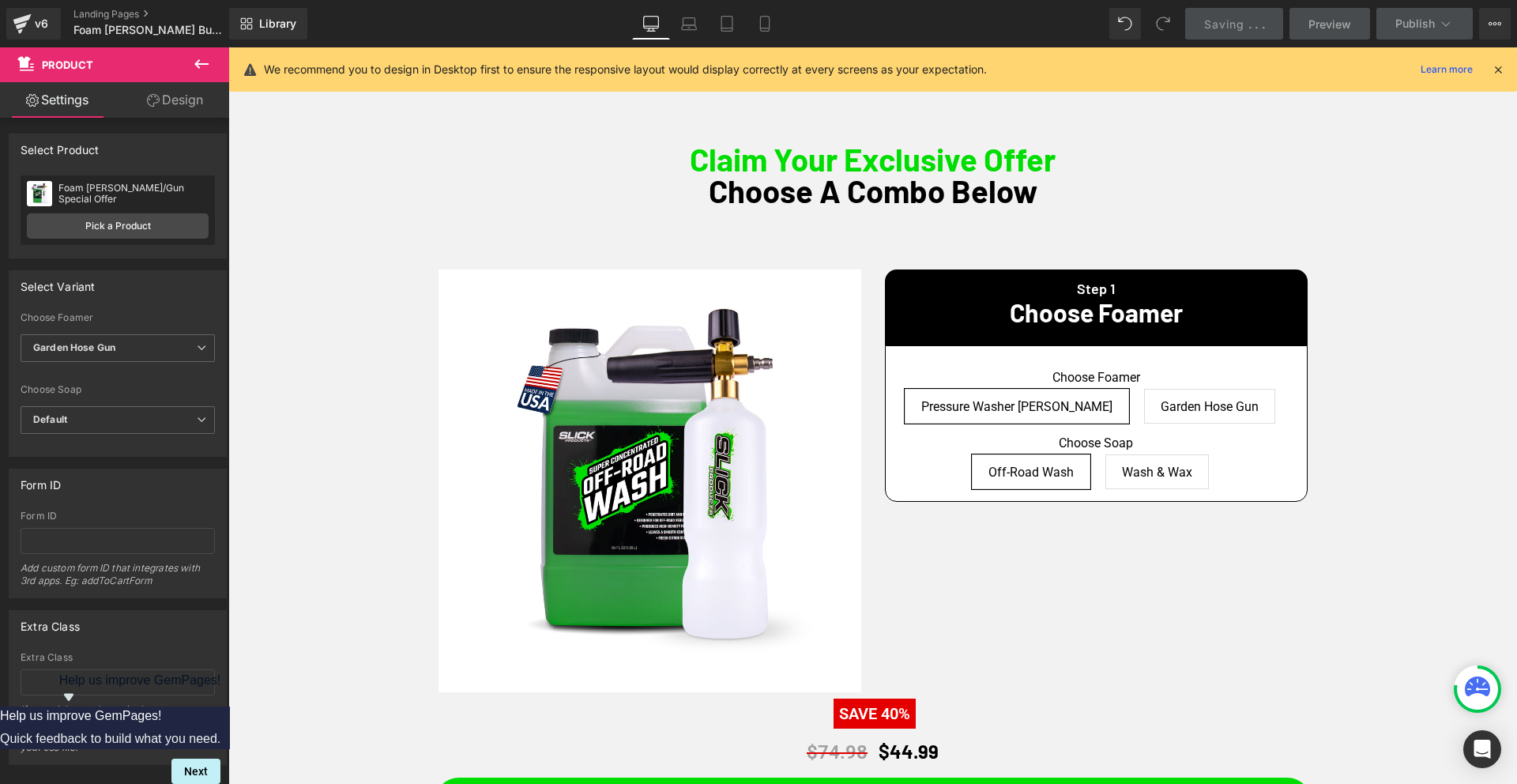
scroll to position [893, 0]
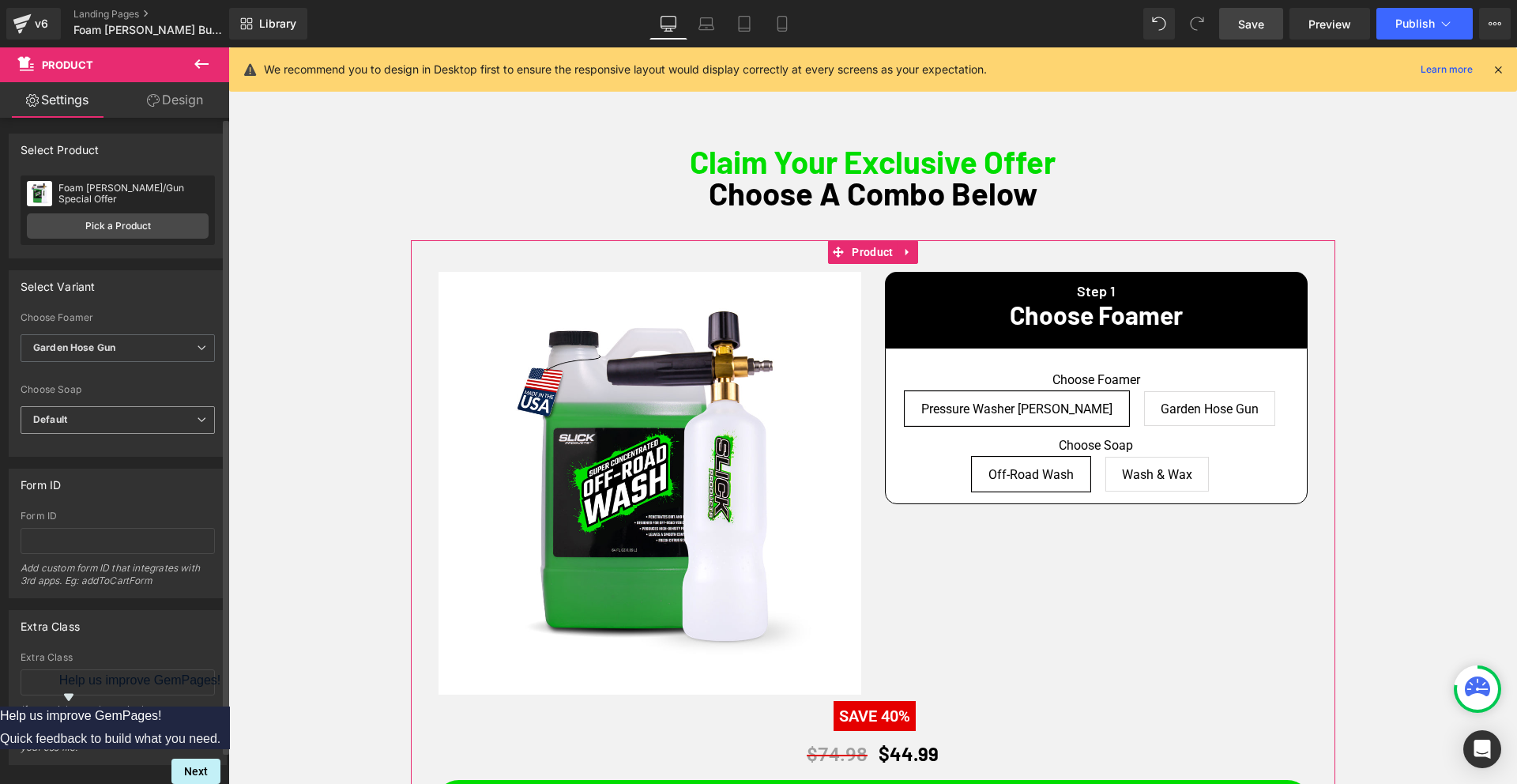
click at [114, 421] on span "Default" at bounding box center [117, 420] width 194 height 28
click at [114, 421] on span "Default" at bounding box center [115, 420] width 188 height 28
click at [114, 421] on span "Default" at bounding box center [117, 420] width 194 height 28
drag, startPoint x: 111, startPoint y: 499, endPoint x: 98, endPoint y: 449, distance: 51.7
click at [111, 499] on li "Wash & Wax" at bounding box center [115, 495] width 188 height 23
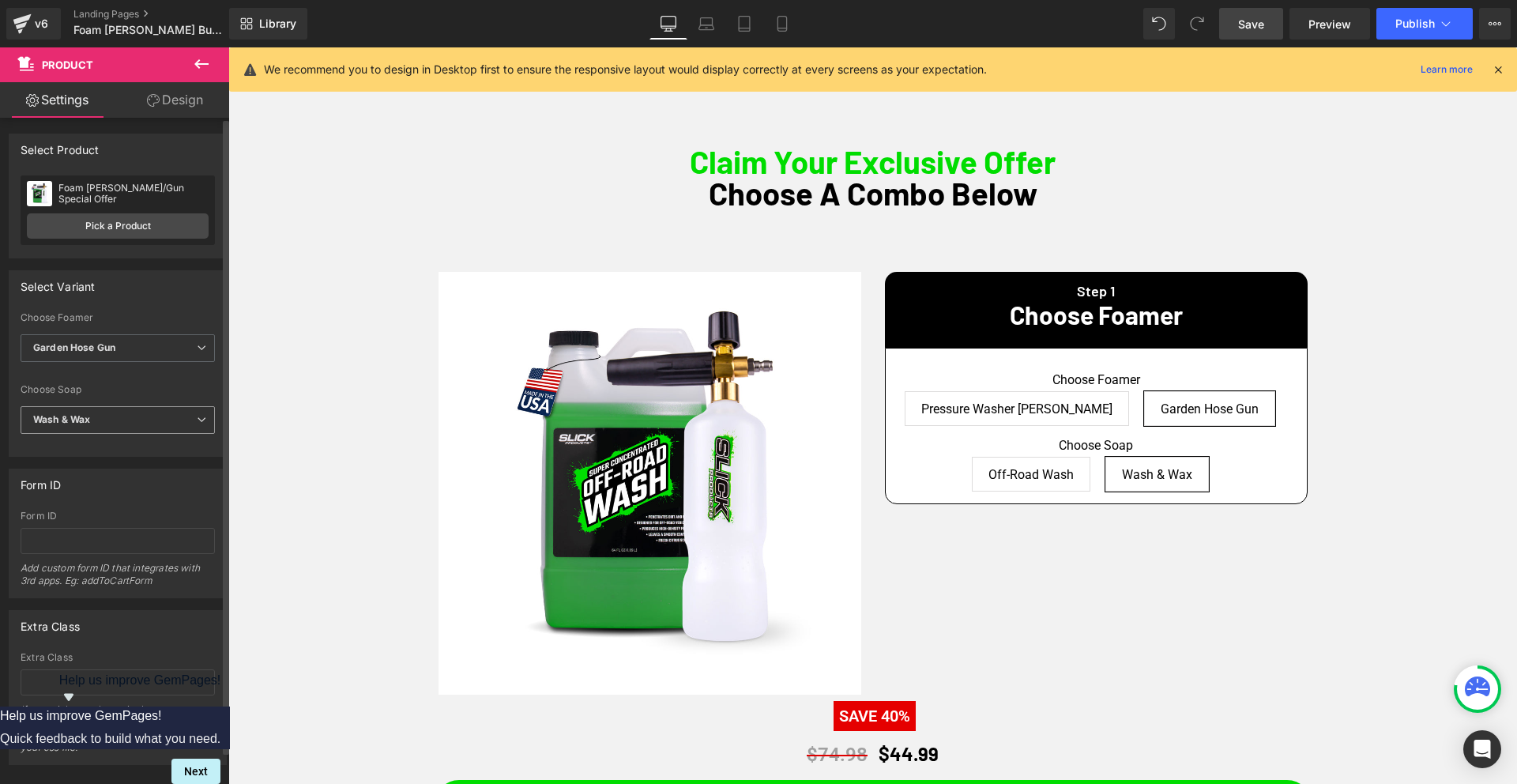
click at [101, 422] on span "Wash & Wax" at bounding box center [117, 420] width 194 height 28
click at [88, 454] on li "Default" at bounding box center [115, 447] width 188 height 23
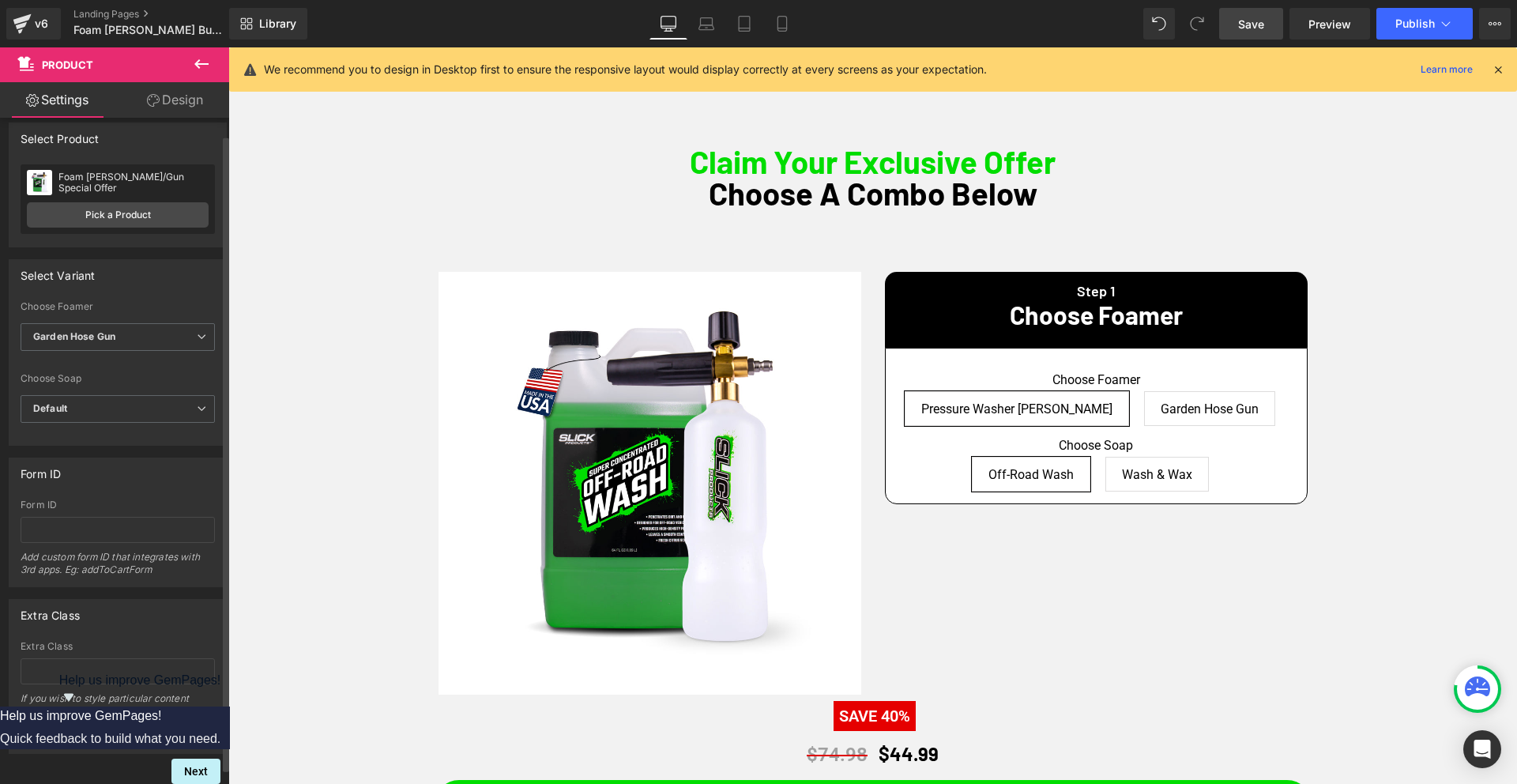
scroll to position [13, 0]
click at [117, 330] on span "Garden Hose Gun" at bounding box center [117, 334] width 194 height 28
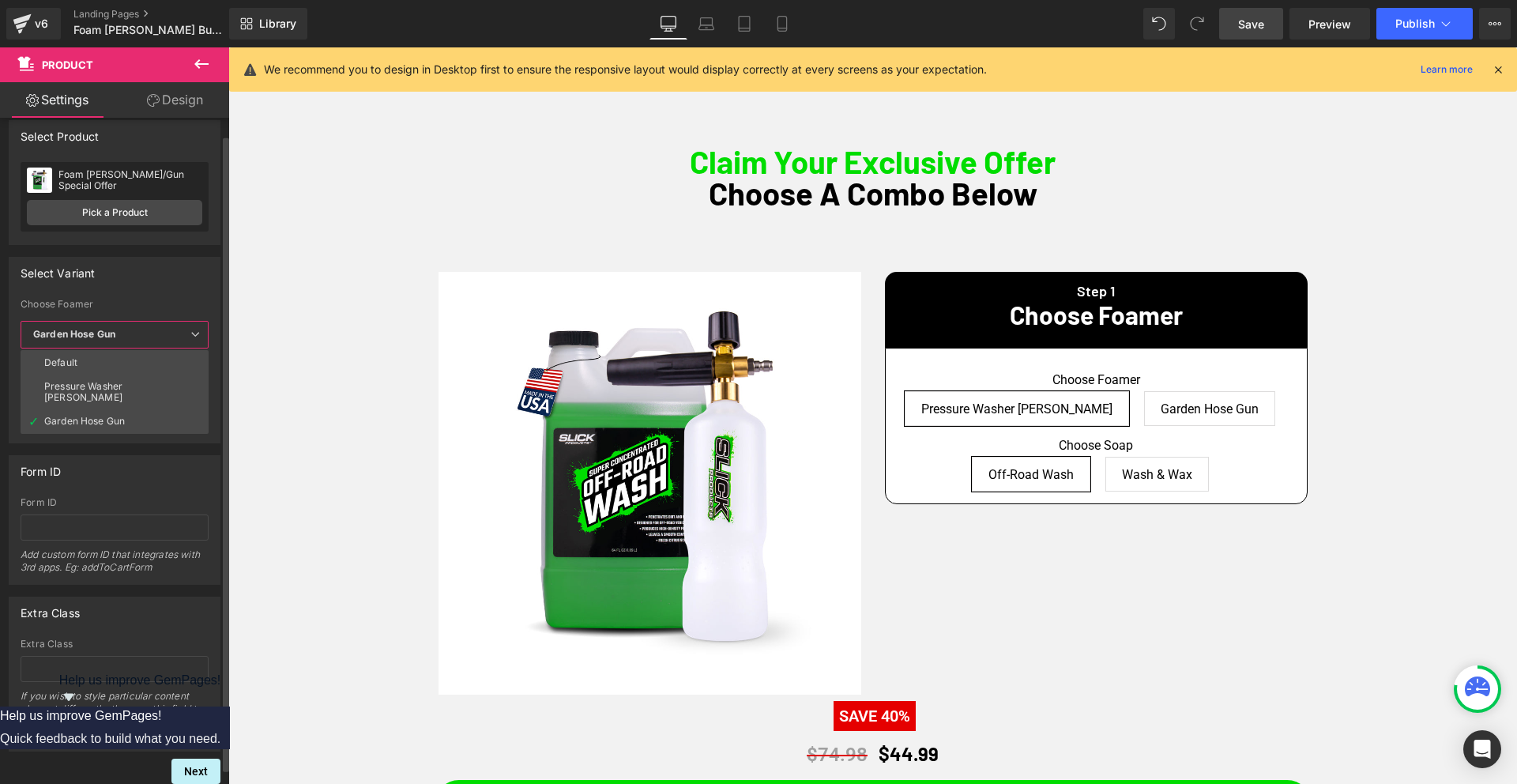
drag, startPoint x: 72, startPoint y: 367, endPoint x: 97, endPoint y: 367, distance: 25.0
click at [72, 367] on li "Default" at bounding box center [115, 362] width 188 height 23
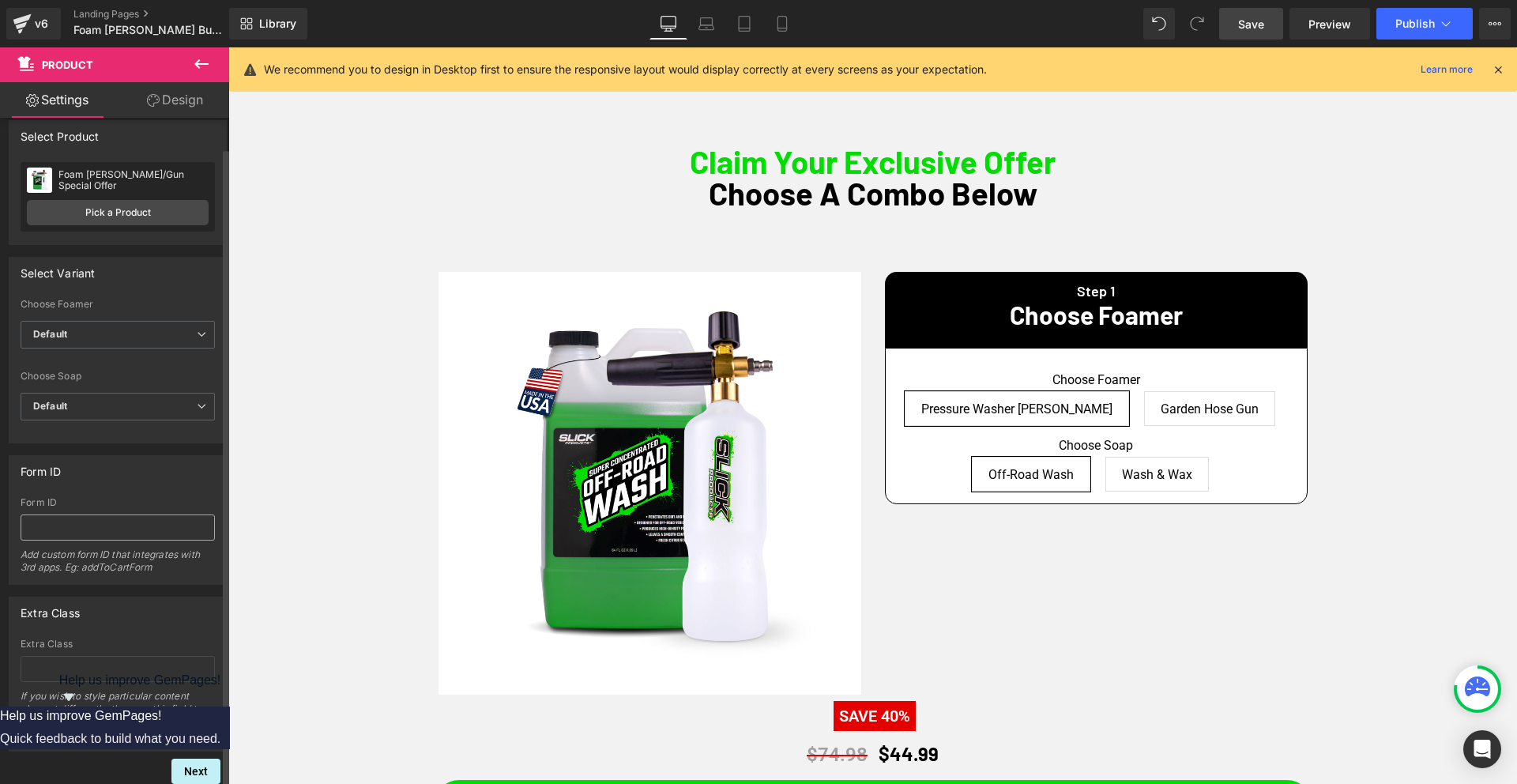
scroll to position [23, 0]
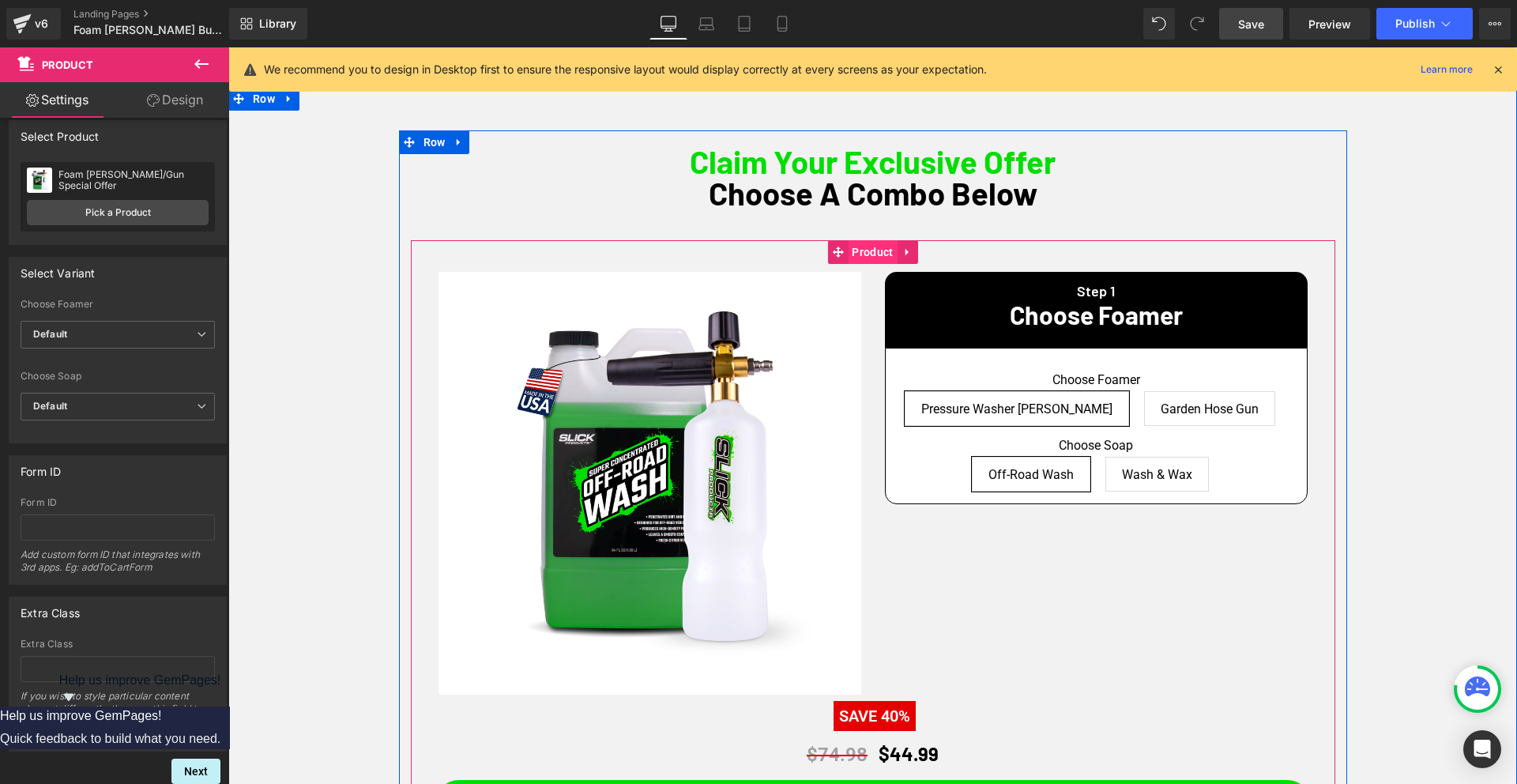
click at [857, 252] on span "Product" at bounding box center [872, 251] width 49 height 23
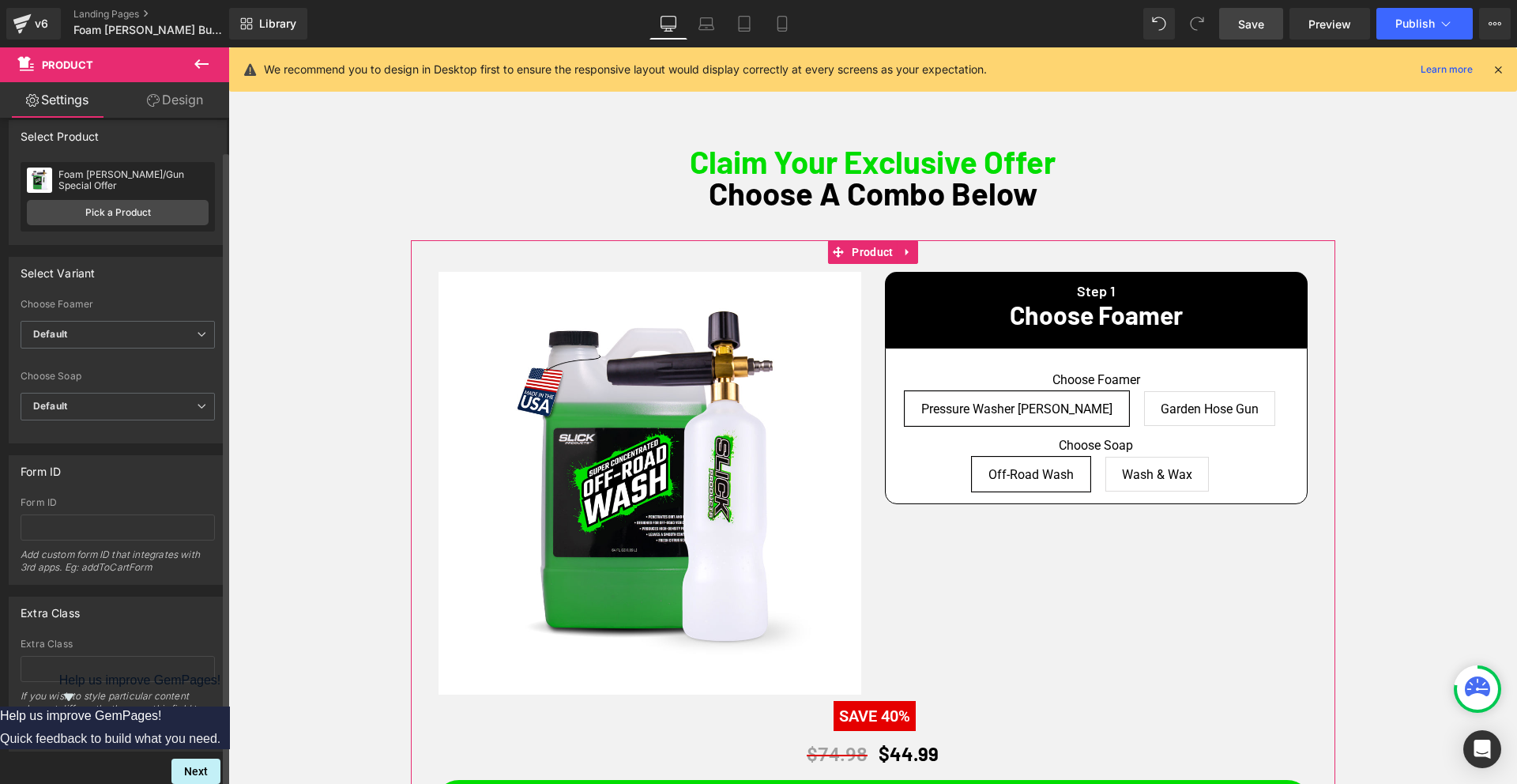
scroll to position [26, 0]
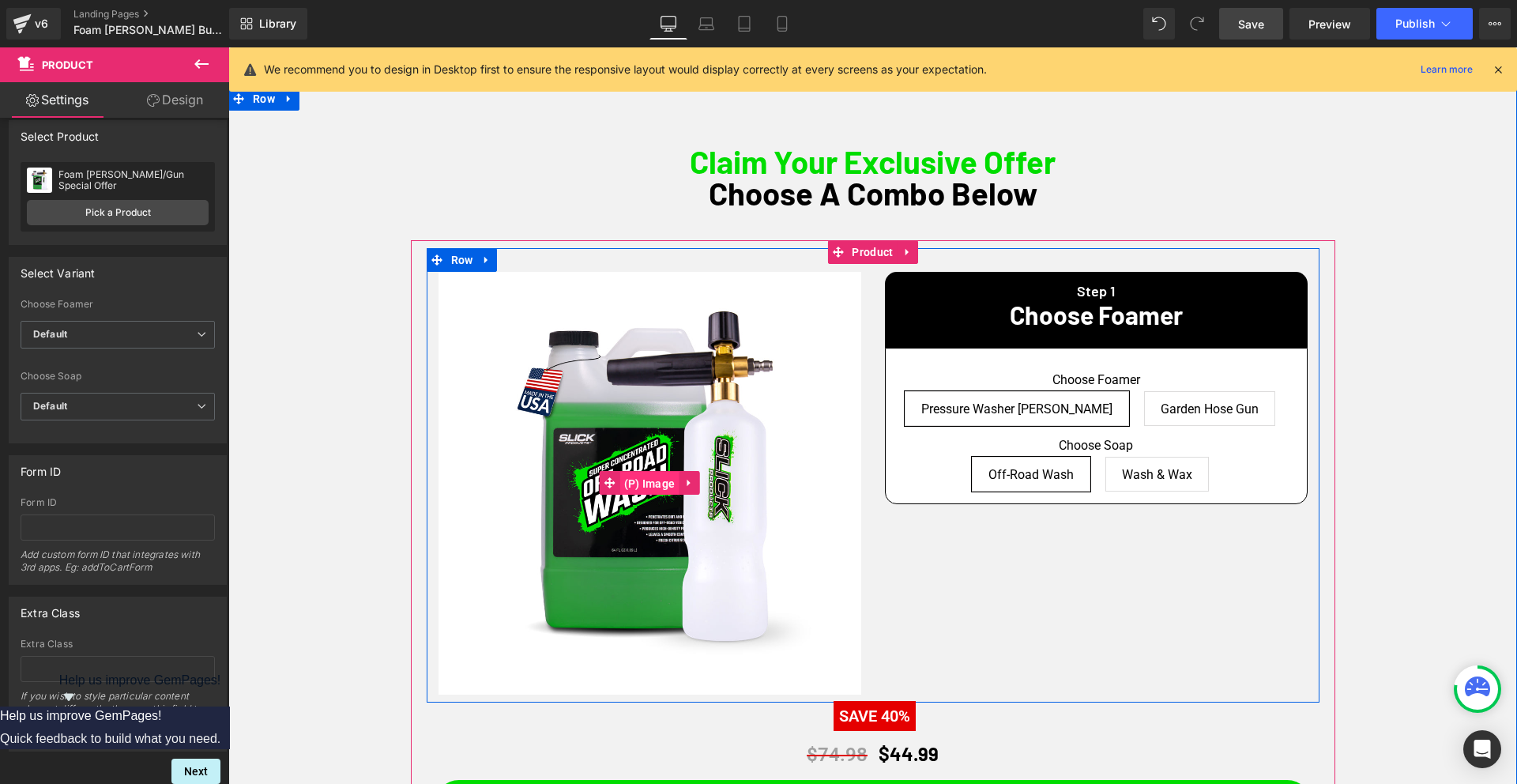
drag, startPoint x: 656, startPoint y: 483, endPoint x: 649, endPoint y: 484, distance: 7.1
click at [656, 483] on span "(P) Image" at bounding box center [650, 483] width 59 height 23
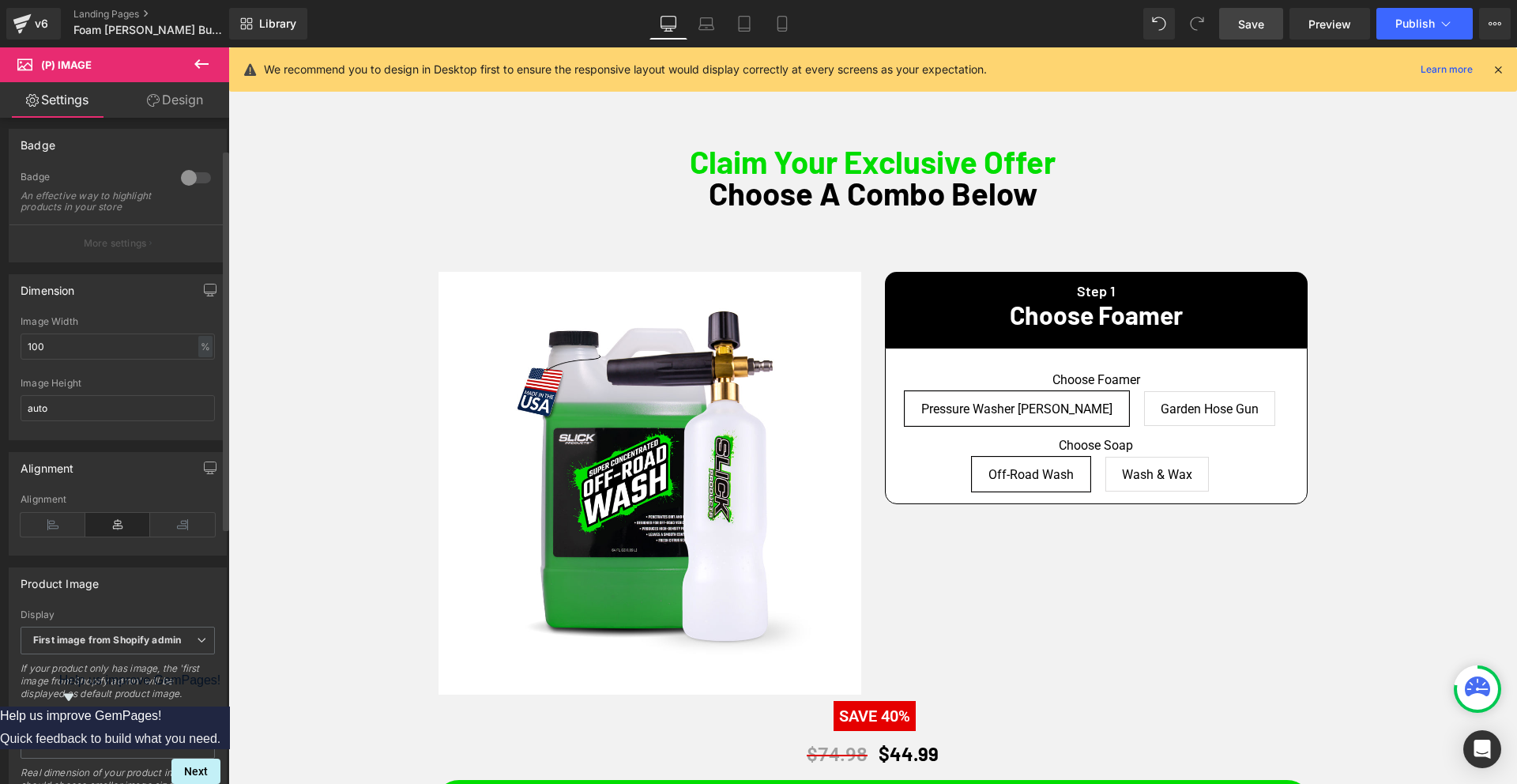
scroll to position [0, 0]
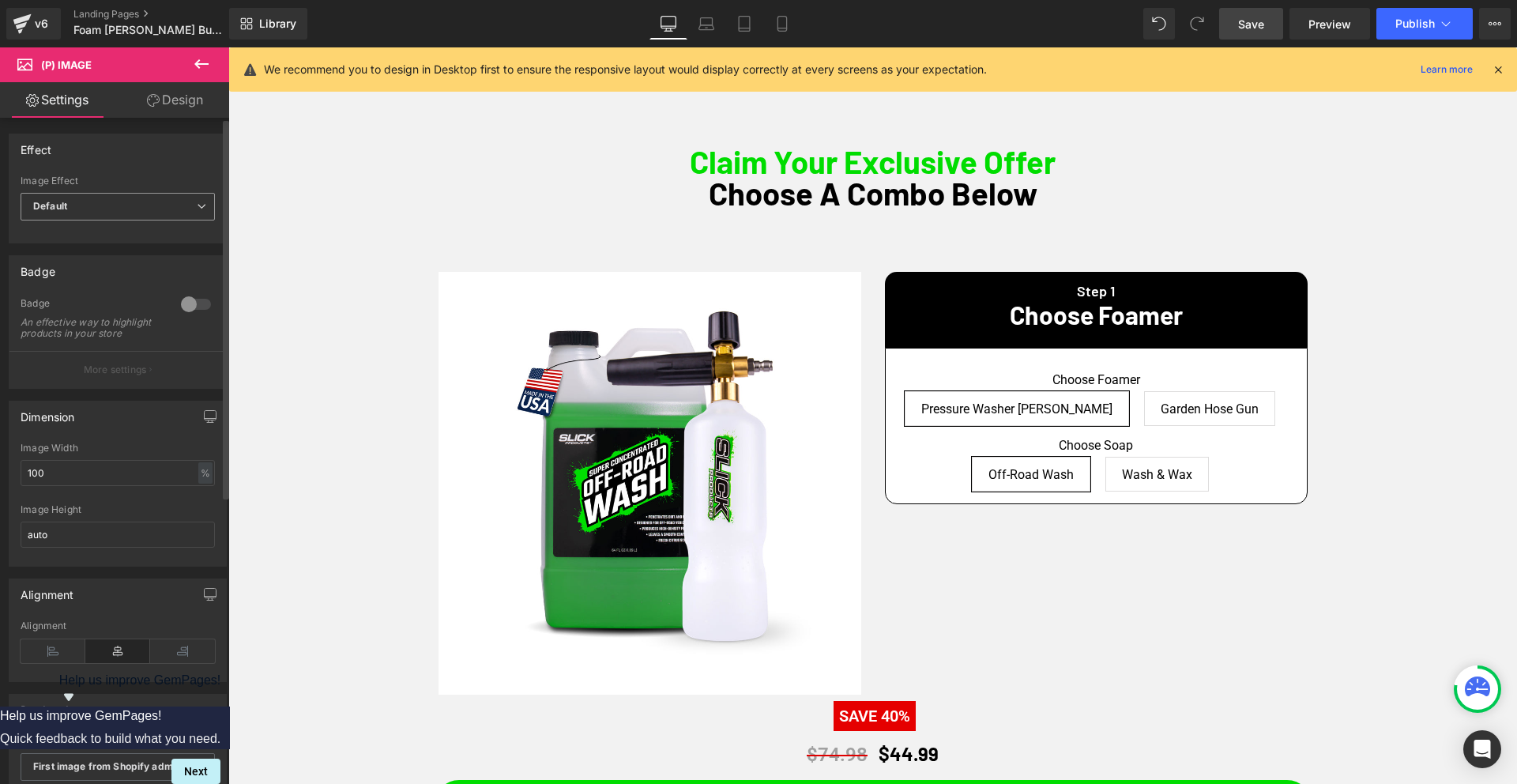
click at [112, 212] on span "Default" at bounding box center [117, 206] width 194 height 28
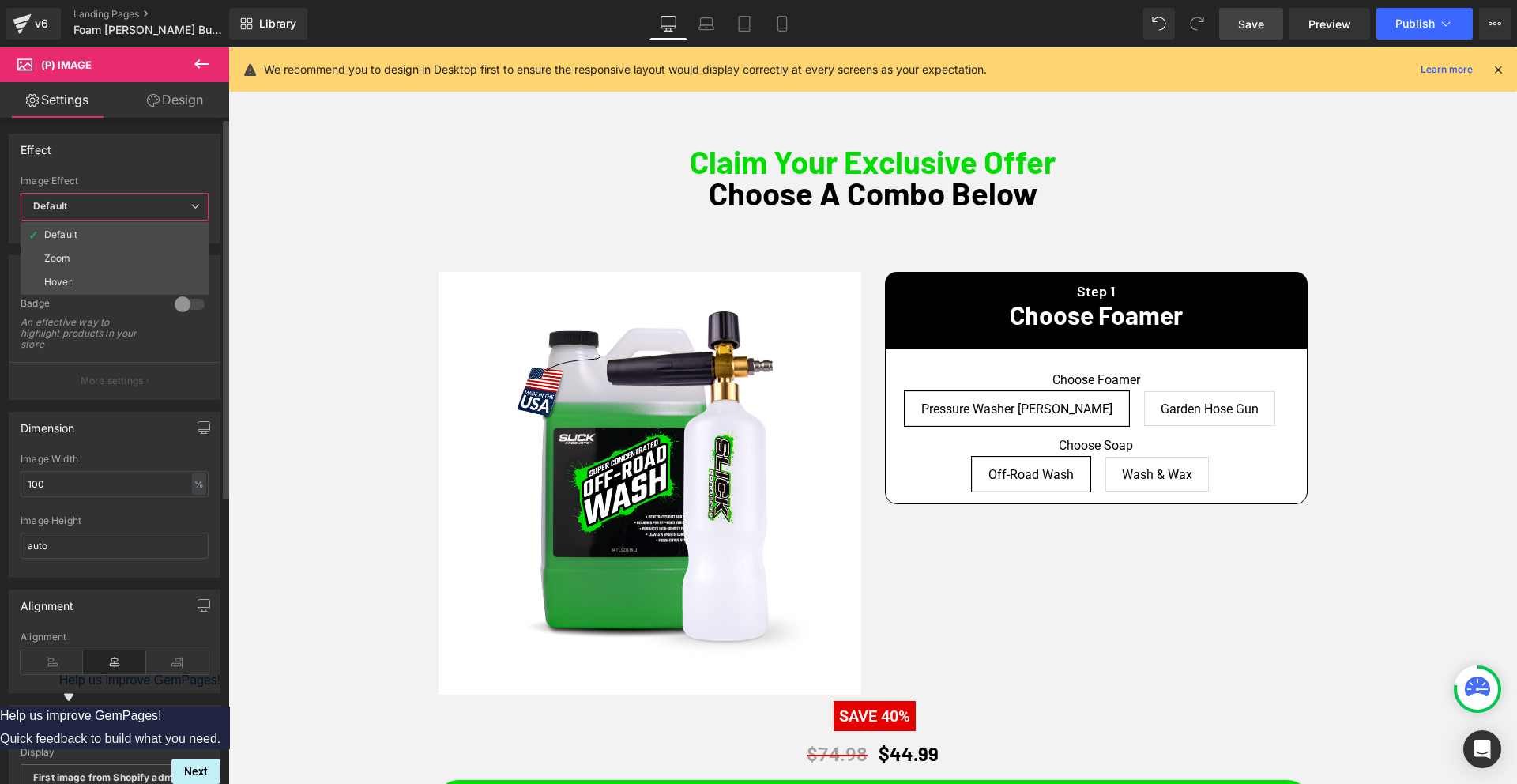
click at [112, 212] on span "Default" at bounding box center [115, 206] width 188 height 28
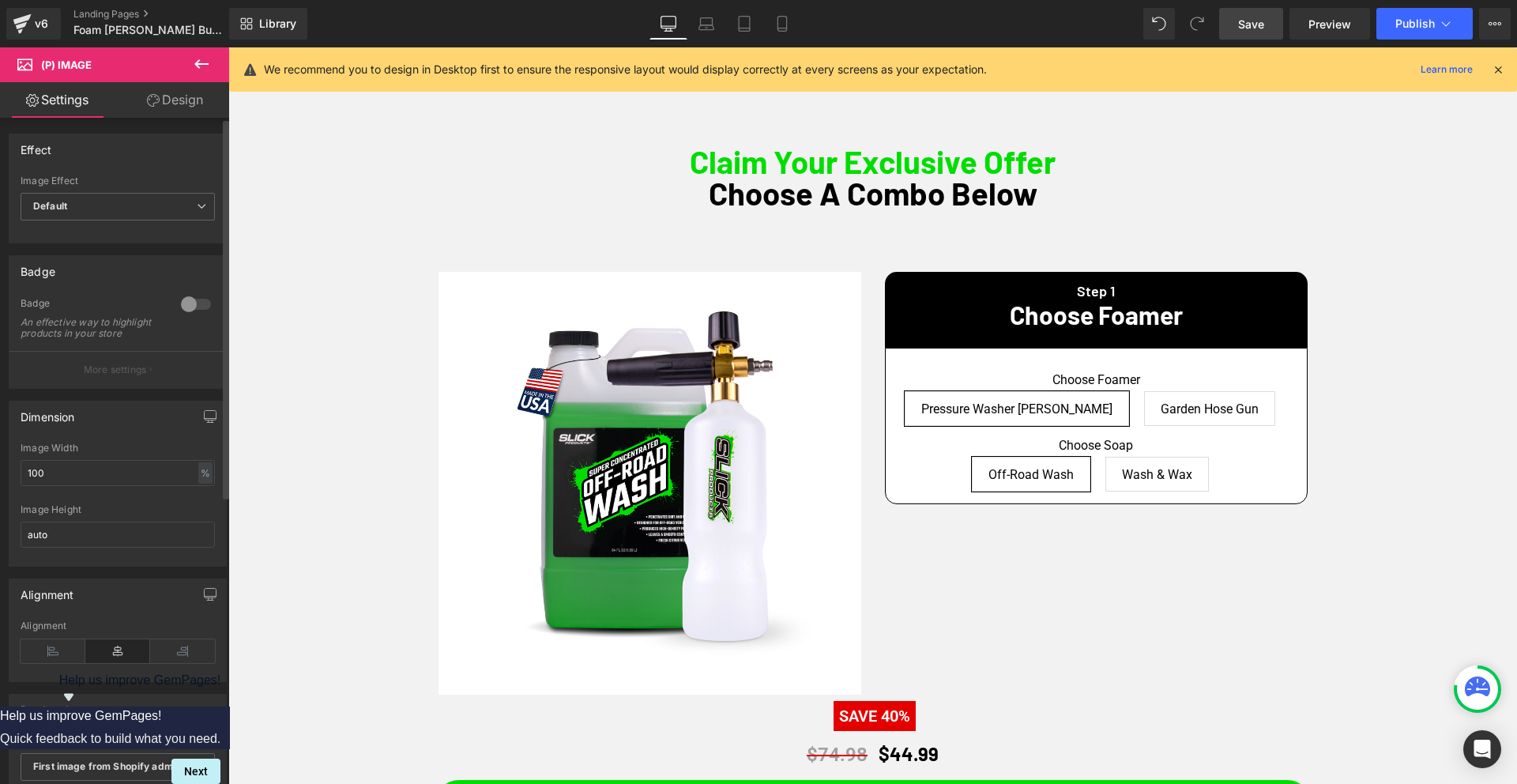
click at [187, 304] on div at bounding box center [196, 304] width 38 height 25
click at [187, 303] on div at bounding box center [196, 304] width 38 height 25
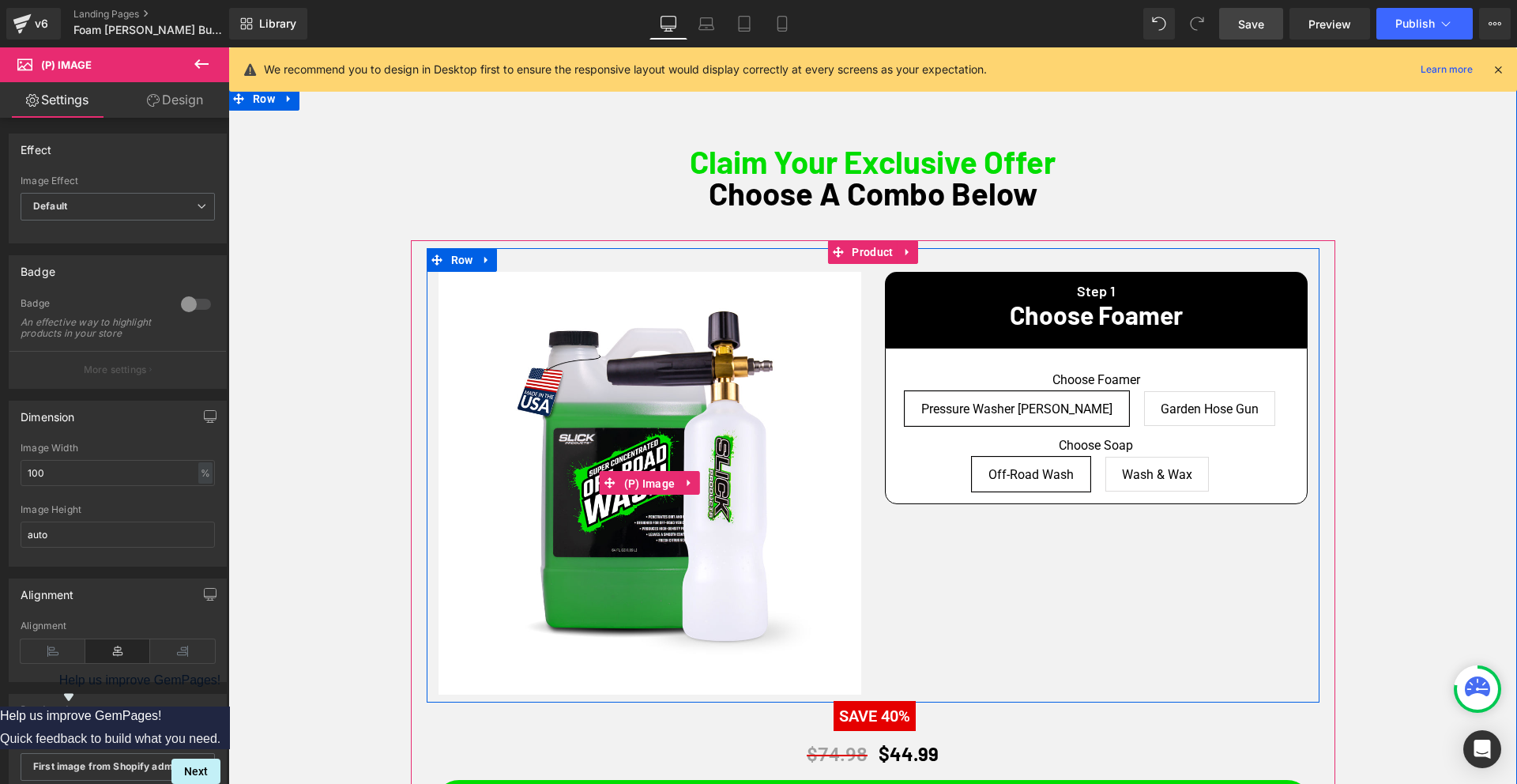
drag, startPoint x: 649, startPoint y: 485, endPoint x: 618, endPoint y: 459, distance: 40.5
click at [649, 485] on span "(P) Image" at bounding box center [650, 483] width 59 height 23
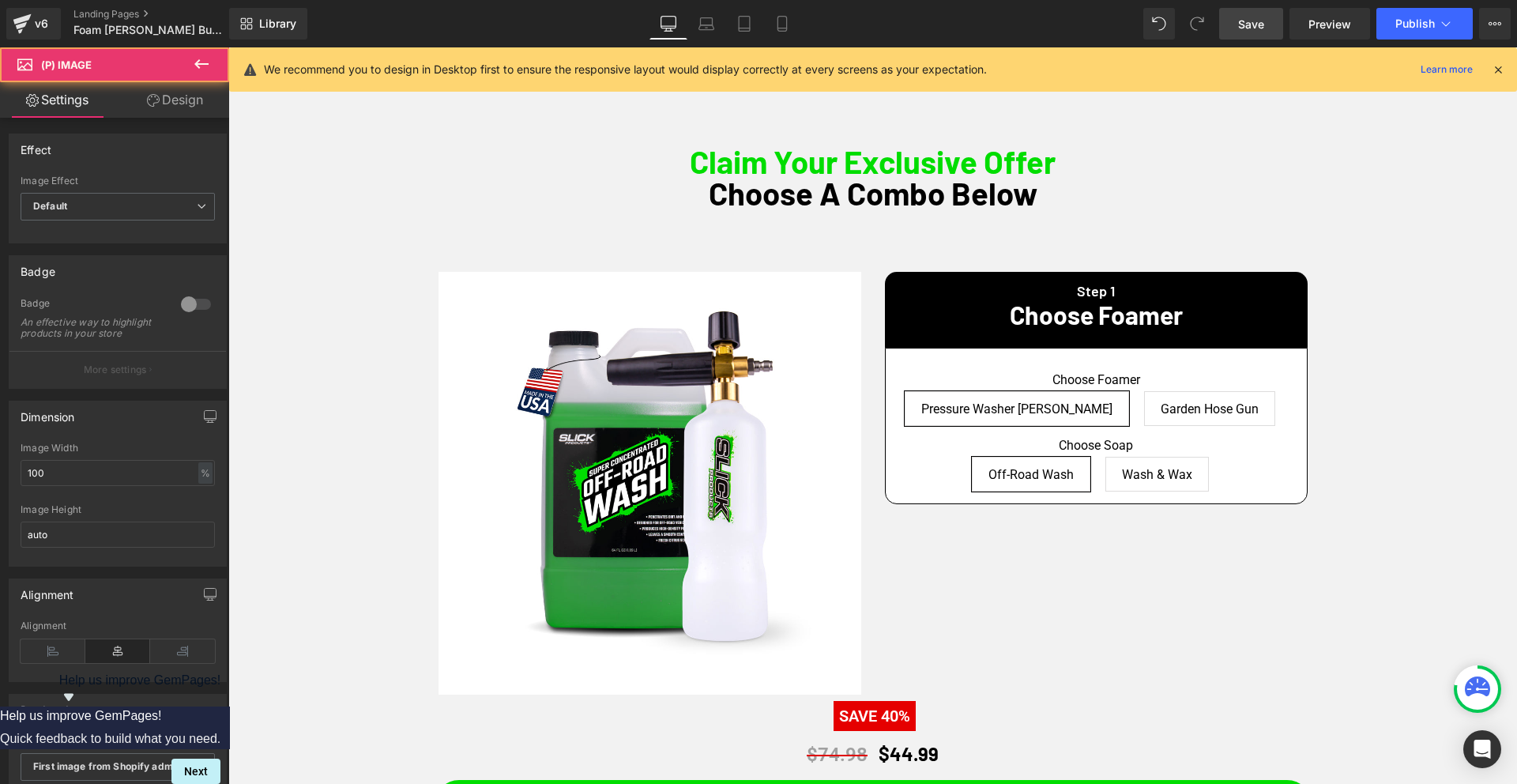
click at [176, 105] on link "Design" at bounding box center [175, 100] width 115 height 36
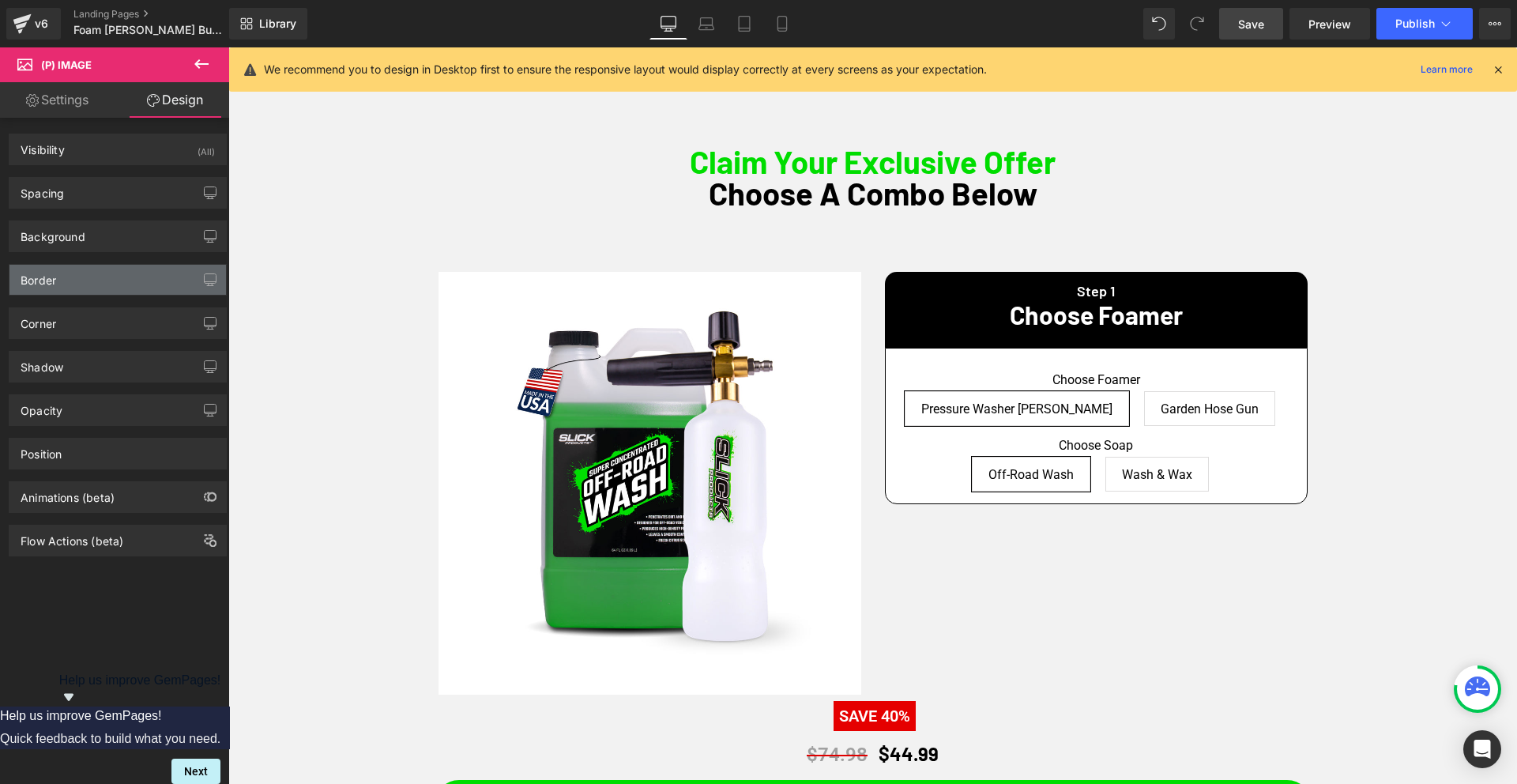
click at [84, 276] on div "Border" at bounding box center [118, 280] width 217 height 30
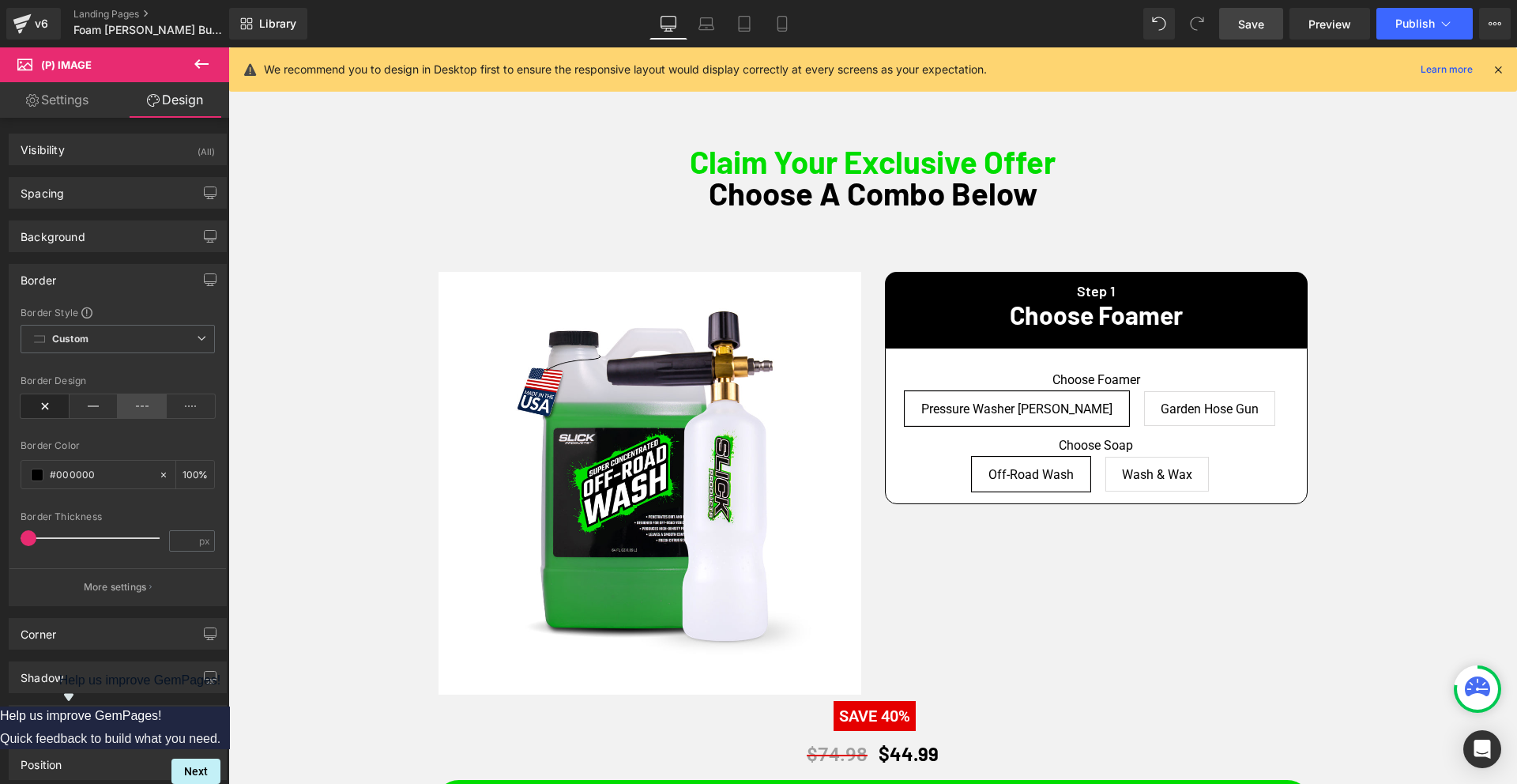
scroll to position [1, 0]
click at [106, 631] on div "Corner" at bounding box center [118, 633] width 217 height 30
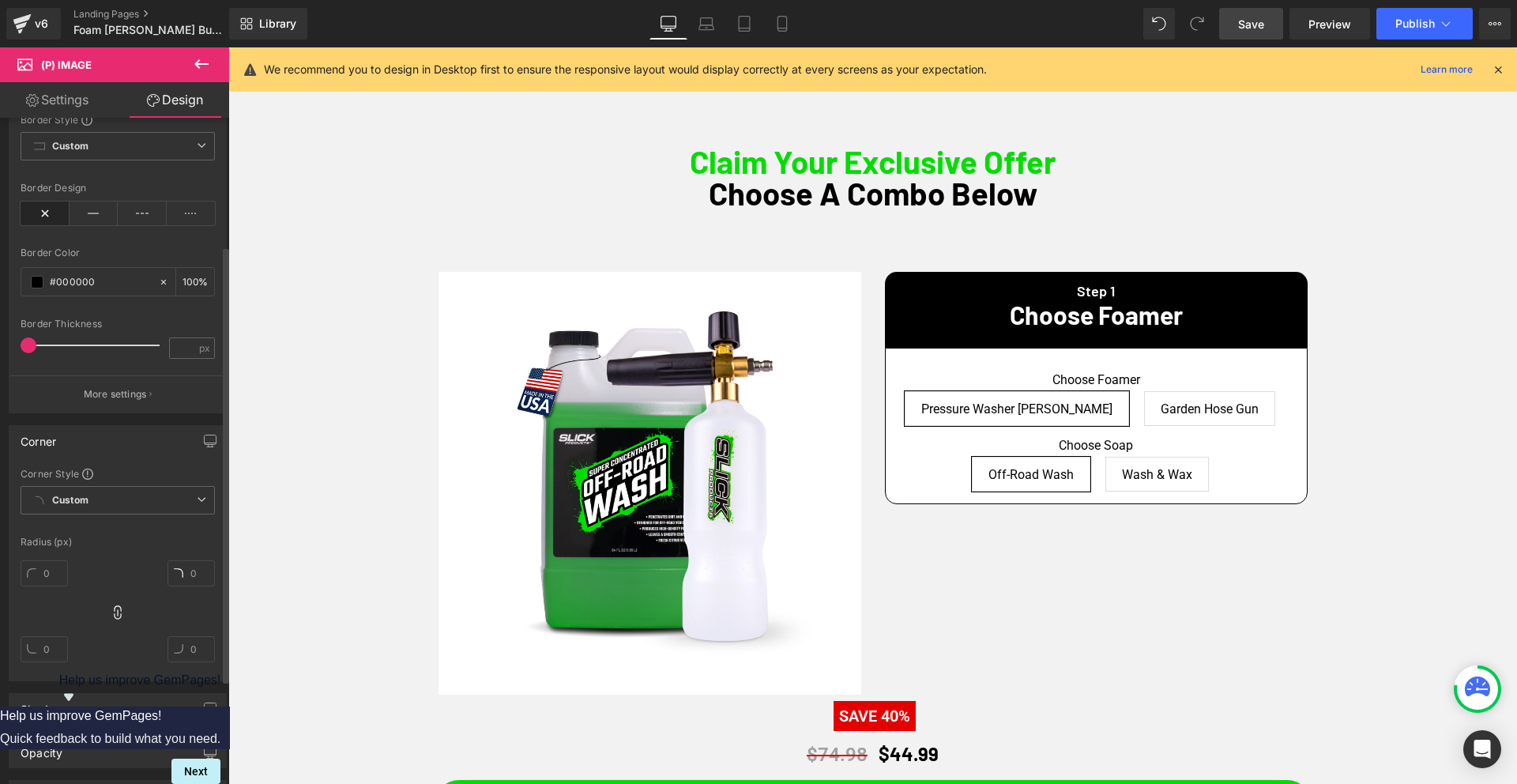
scroll to position [200, 0]
click at [39, 568] on input "text" at bounding box center [44, 565] width 47 height 26
type input "50"
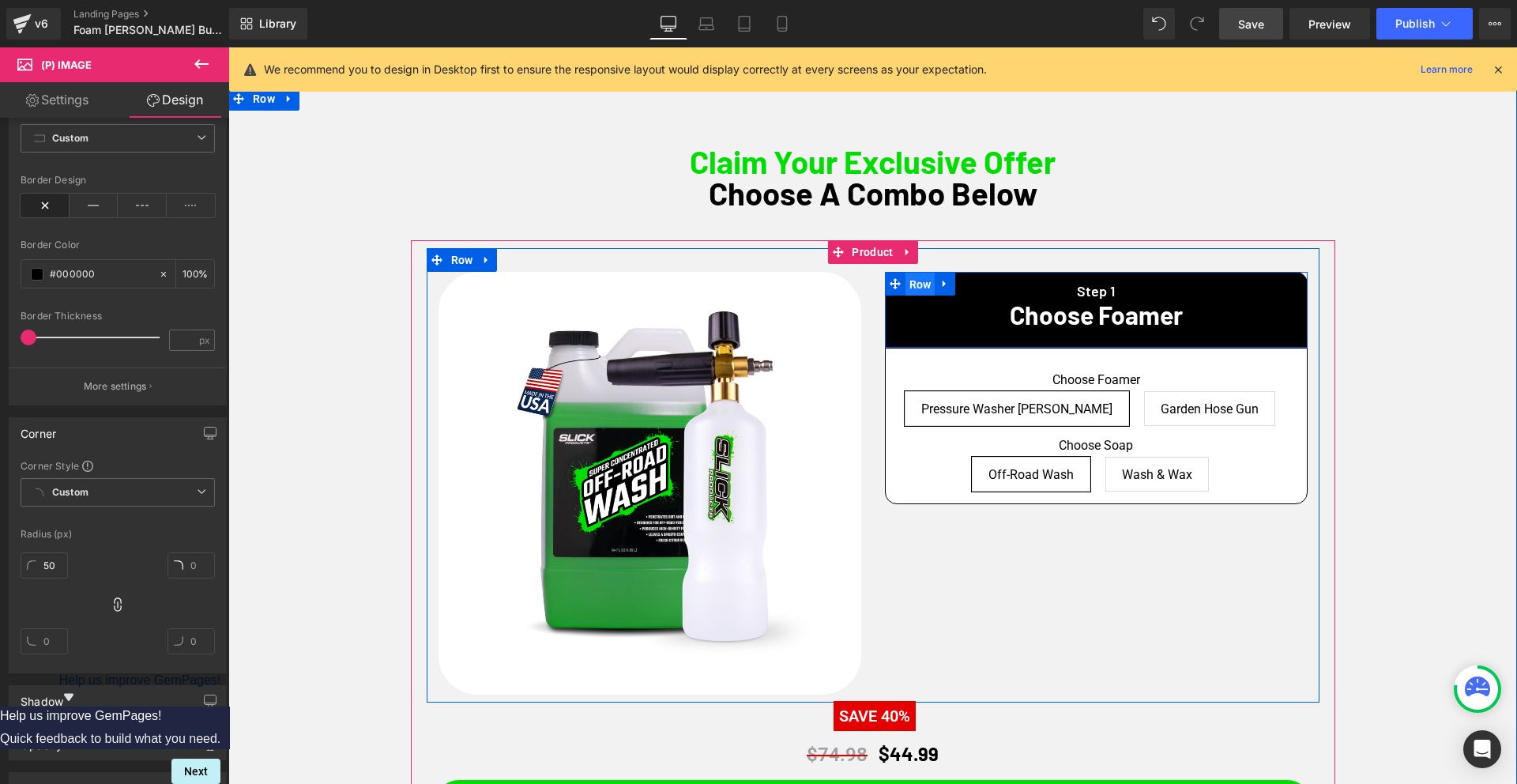
click at [922, 285] on span "Row" at bounding box center [920, 284] width 30 height 23
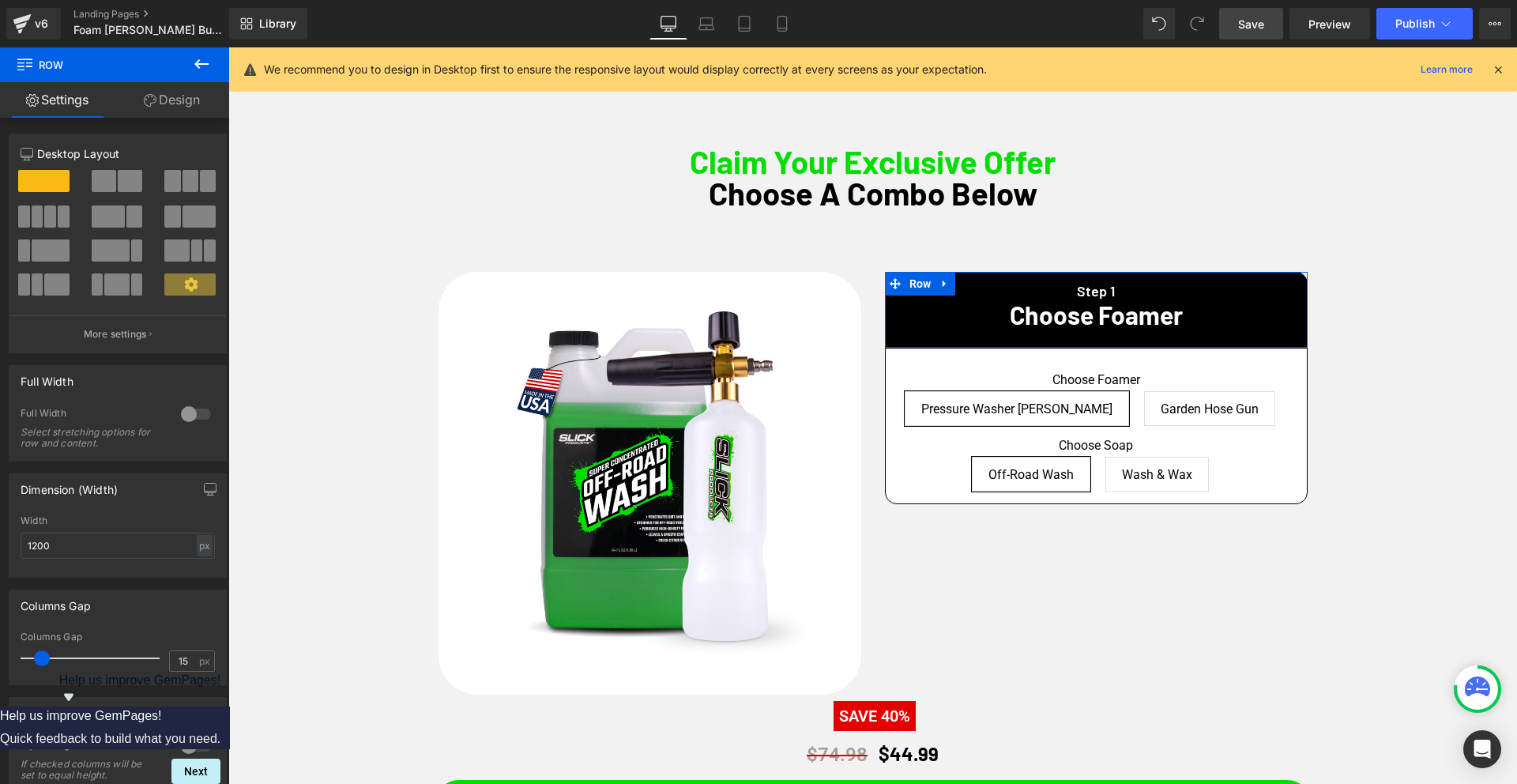
click at [174, 89] on link "Design" at bounding box center [172, 100] width 115 height 36
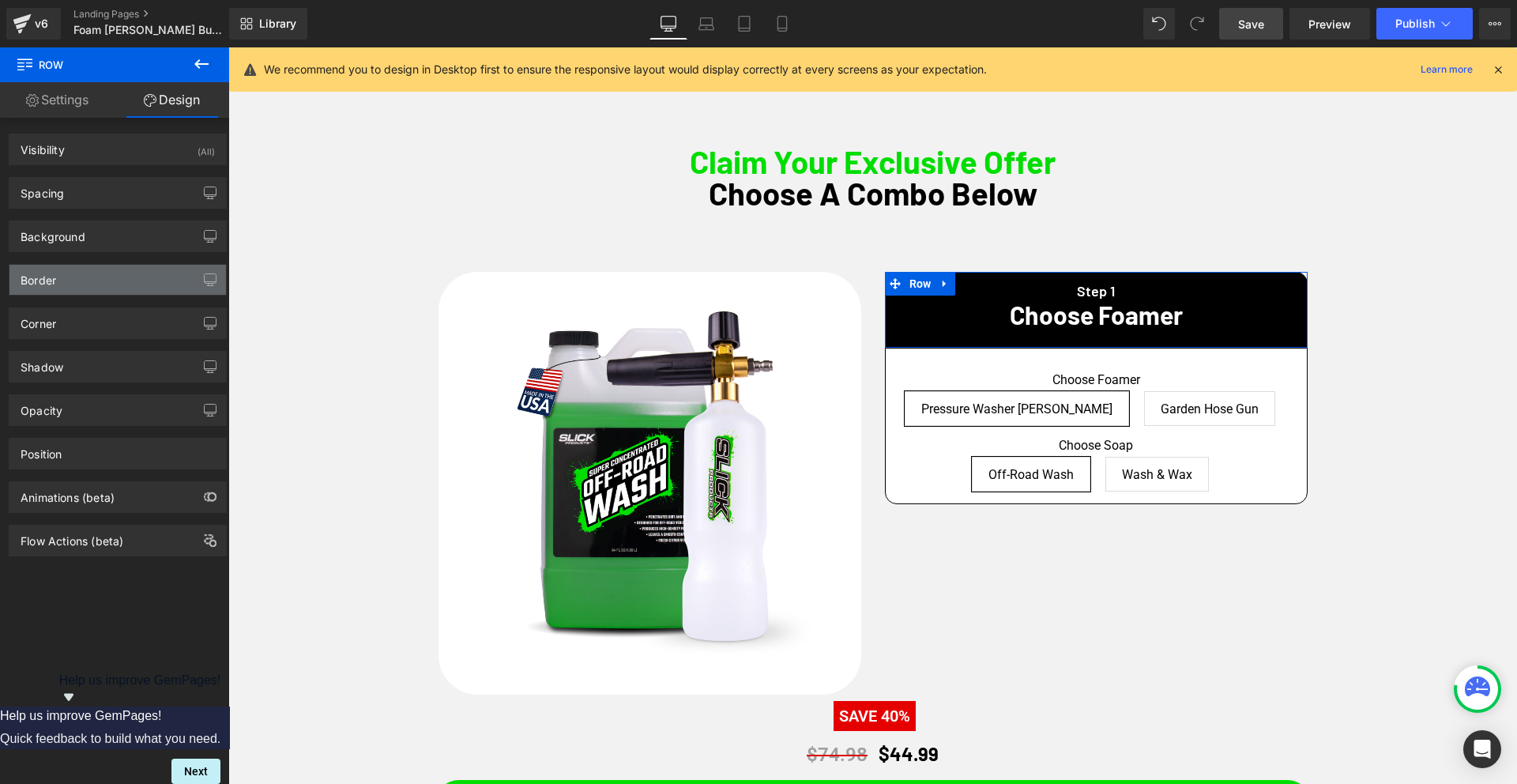
click at [67, 284] on div "Border" at bounding box center [118, 280] width 217 height 30
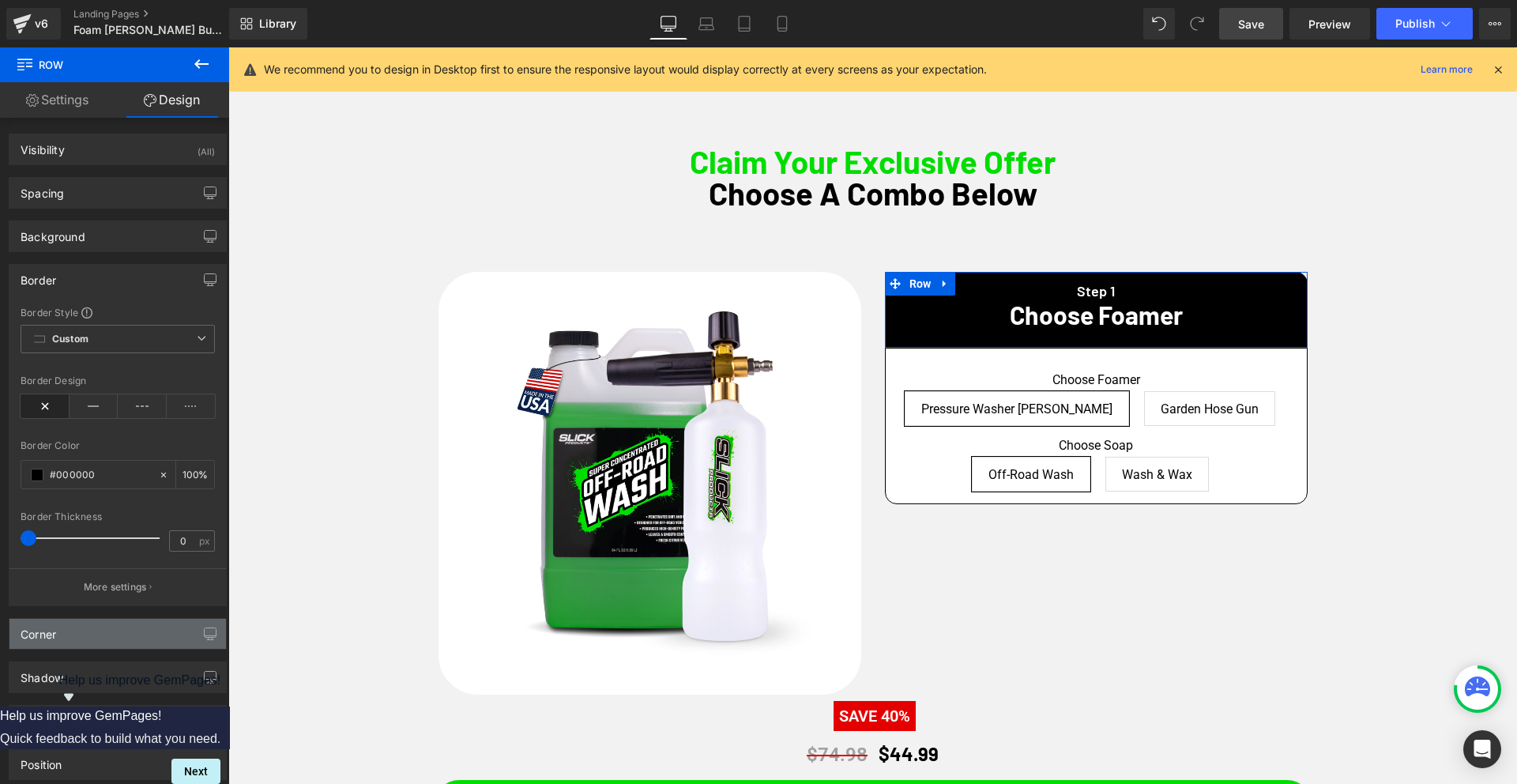
click at [73, 634] on div "Corner" at bounding box center [118, 634] width 217 height 30
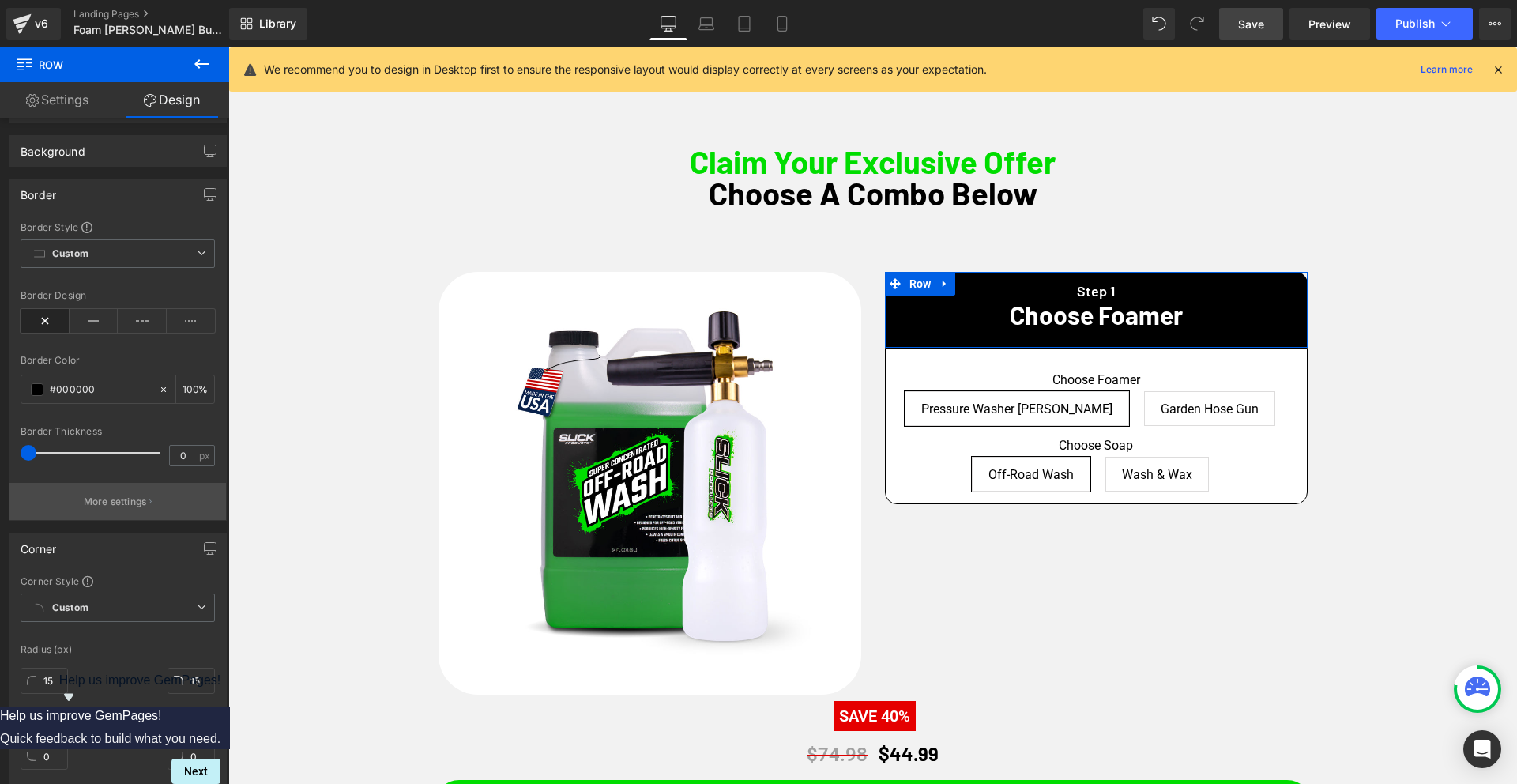
scroll to position [88, 0]
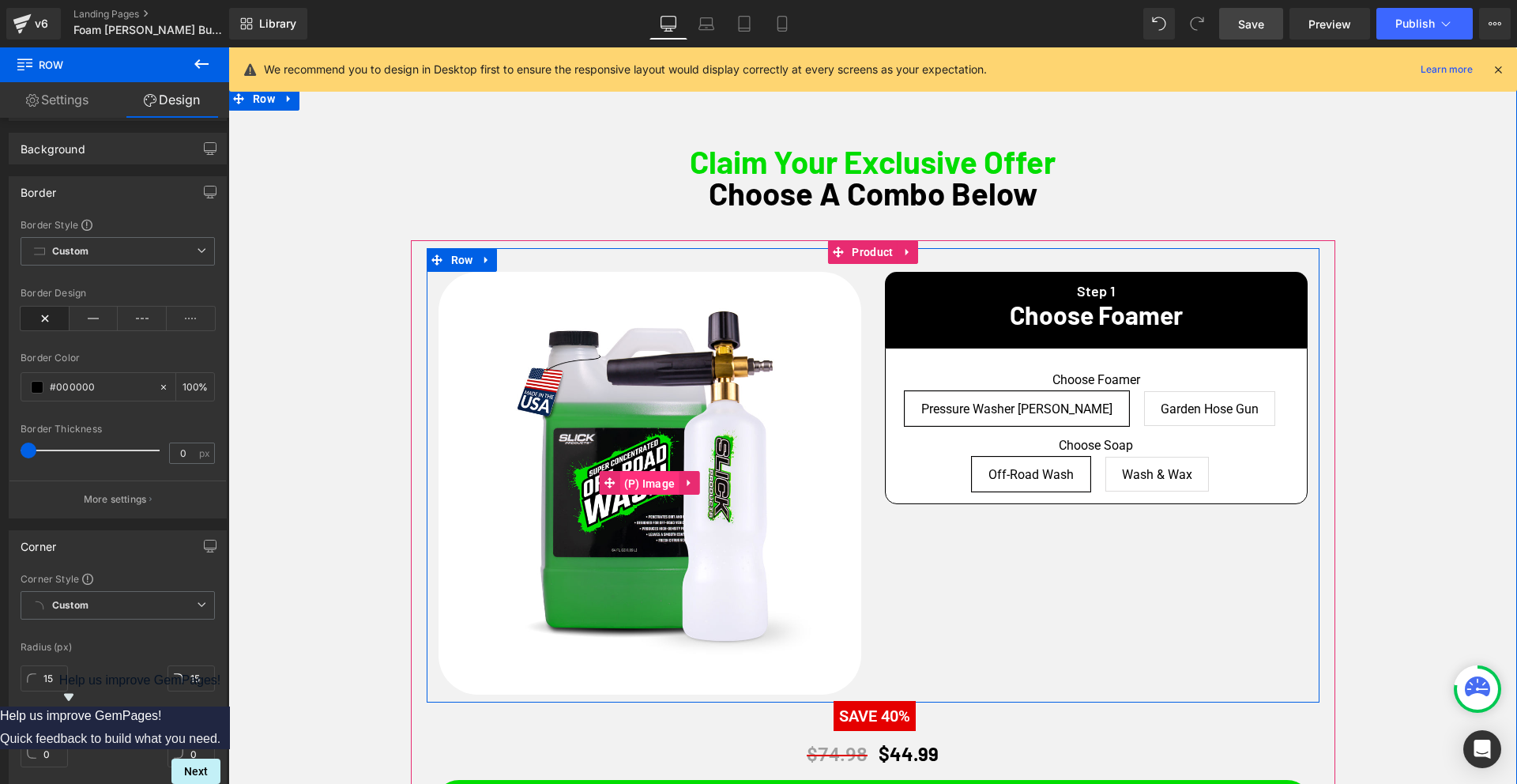
click at [644, 484] on span "(P) Image" at bounding box center [650, 483] width 59 height 23
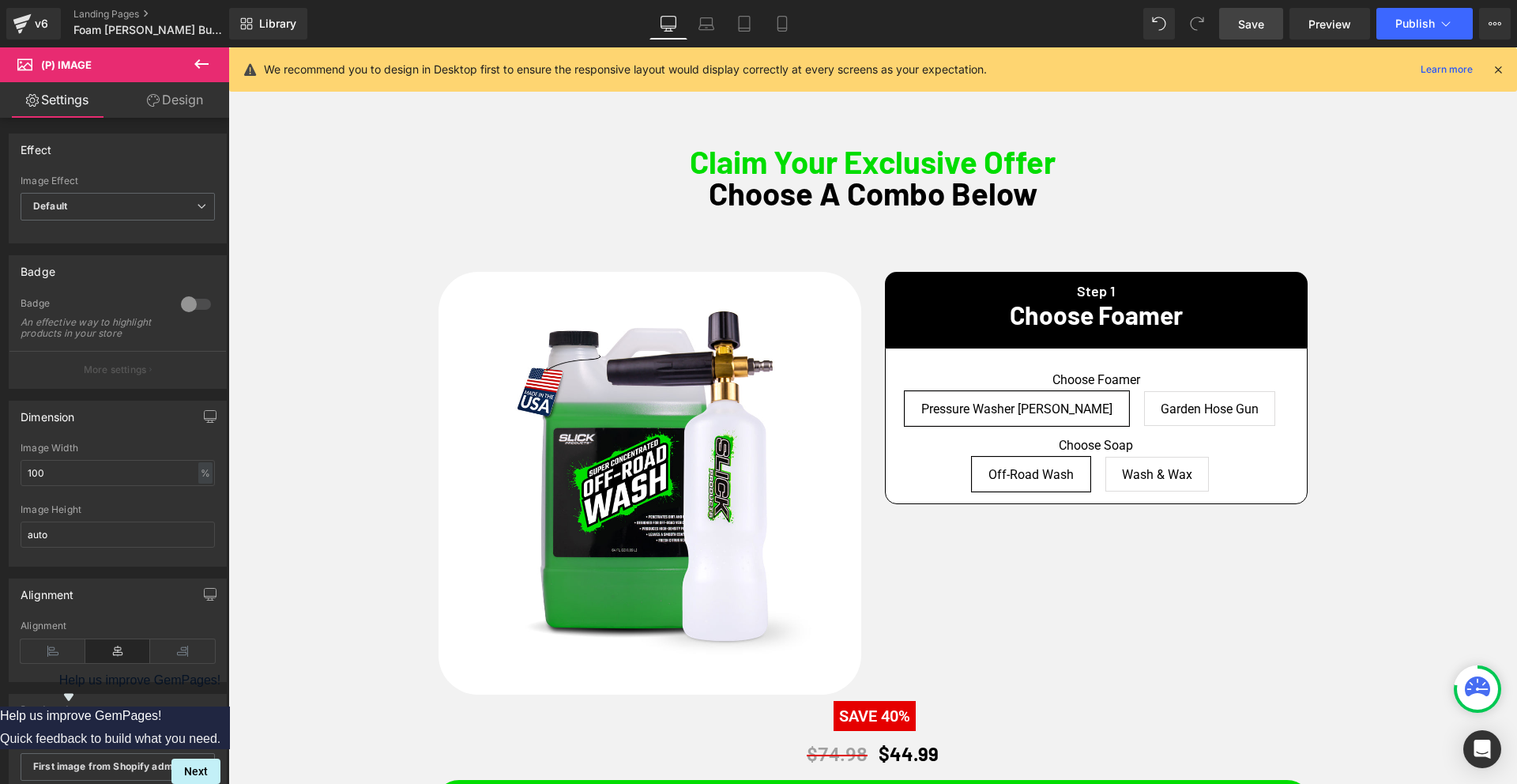
drag, startPoint x: 199, startPoint y: 100, endPoint x: 64, endPoint y: 251, distance: 202.5
click at [199, 100] on link "Design" at bounding box center [175, 100] width 115 height 36
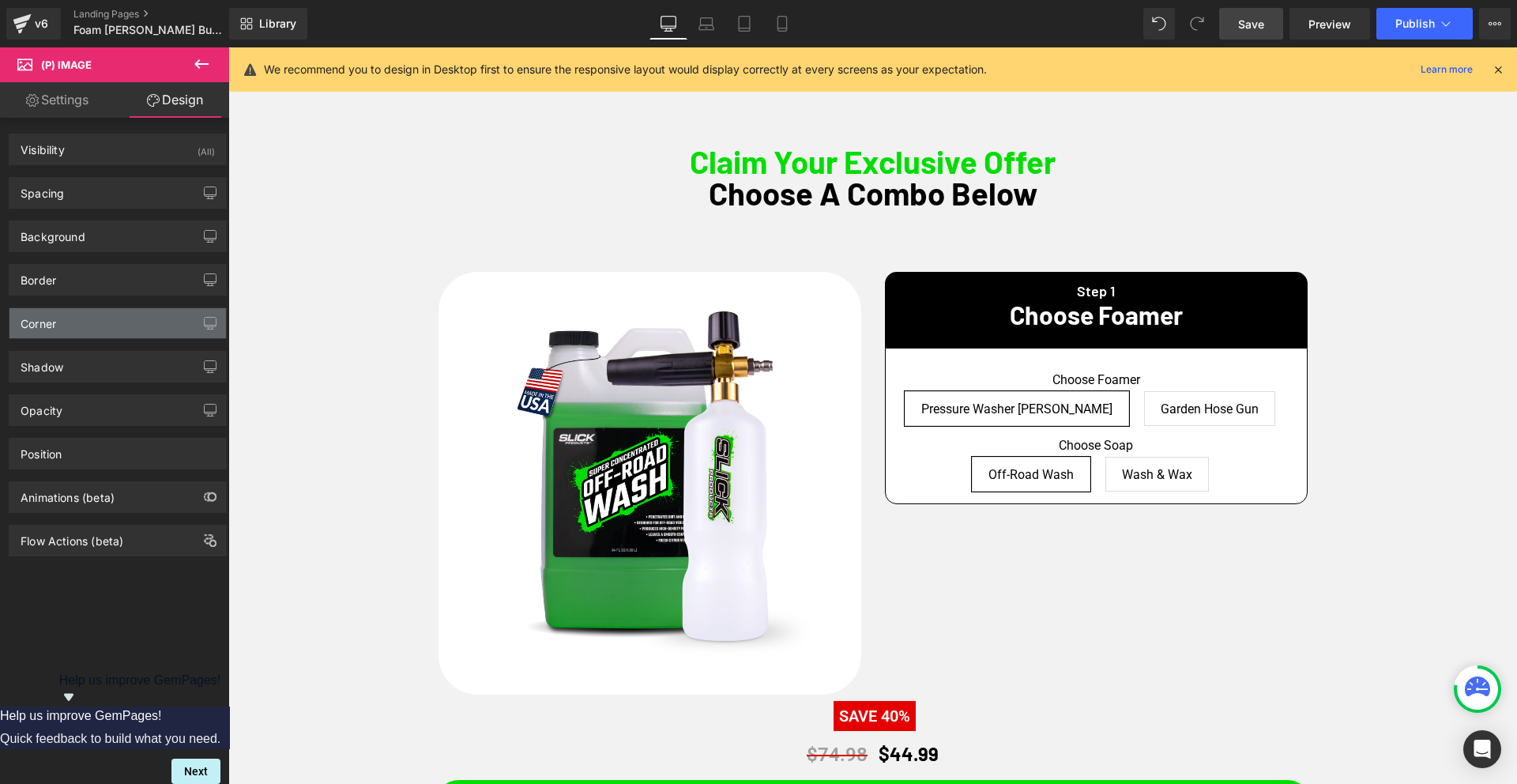
click at [56, 313] on div "Corner" at bounding box center [38, 319] width 36 height 22
click at [56, 320] on div "Corner" at bounding box center [38, 319] width 36 height 22
click at [49, 321] on div "Corner" at bounding box center [38, 319] width 36 height 22
click at [49, 326] on div "Corner" at bounding box center [38, 319] width 36 height 22
click at [48, 325] on div "Corner" at bounding box center [38, 319] width 36 height 22
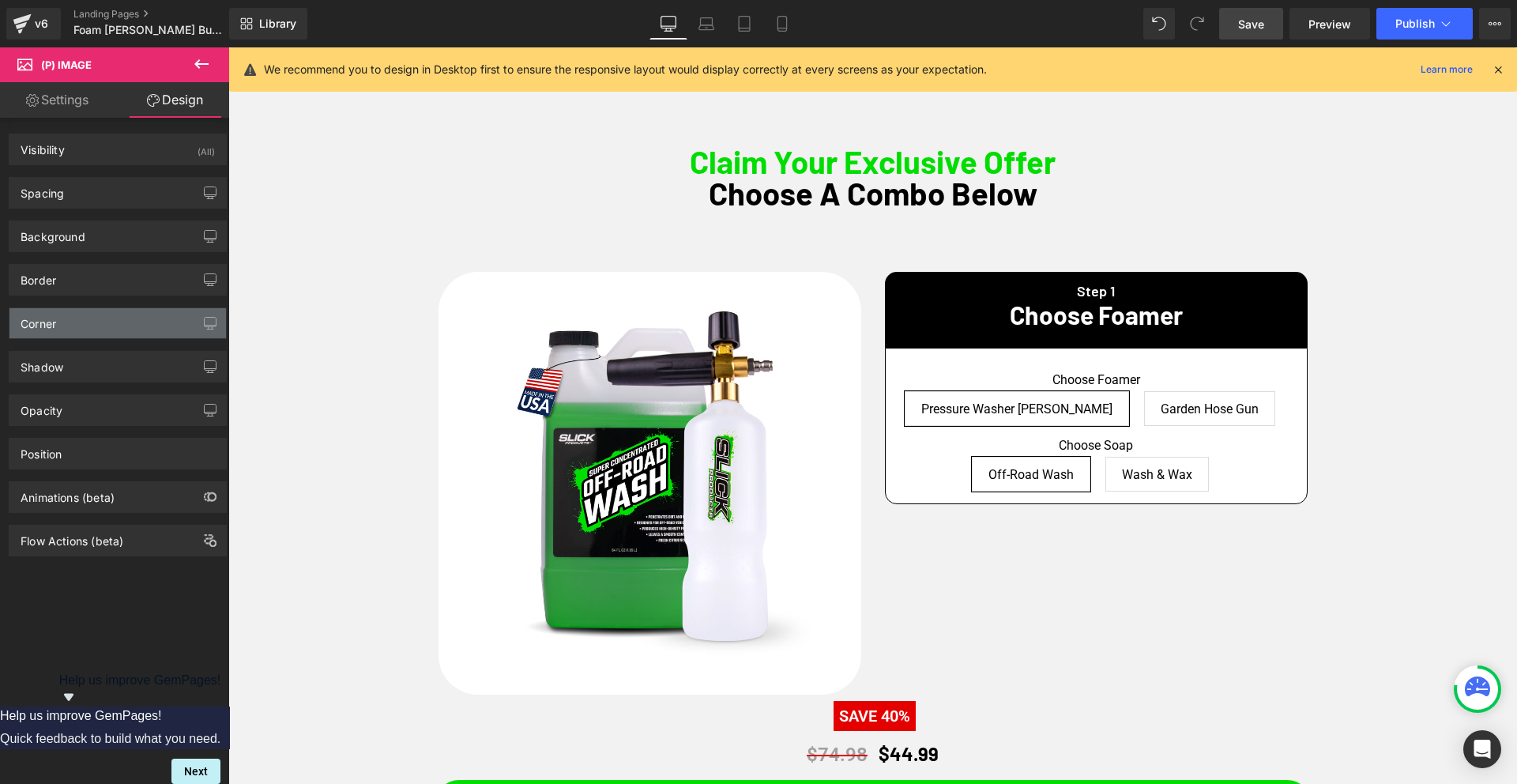
click at [48, 325] on div "Corner" at bounding box center [38, 319] width 36 height 22
click at [165, 318] on div "Corner" at bounding box center [118, 323] width 217 height 30
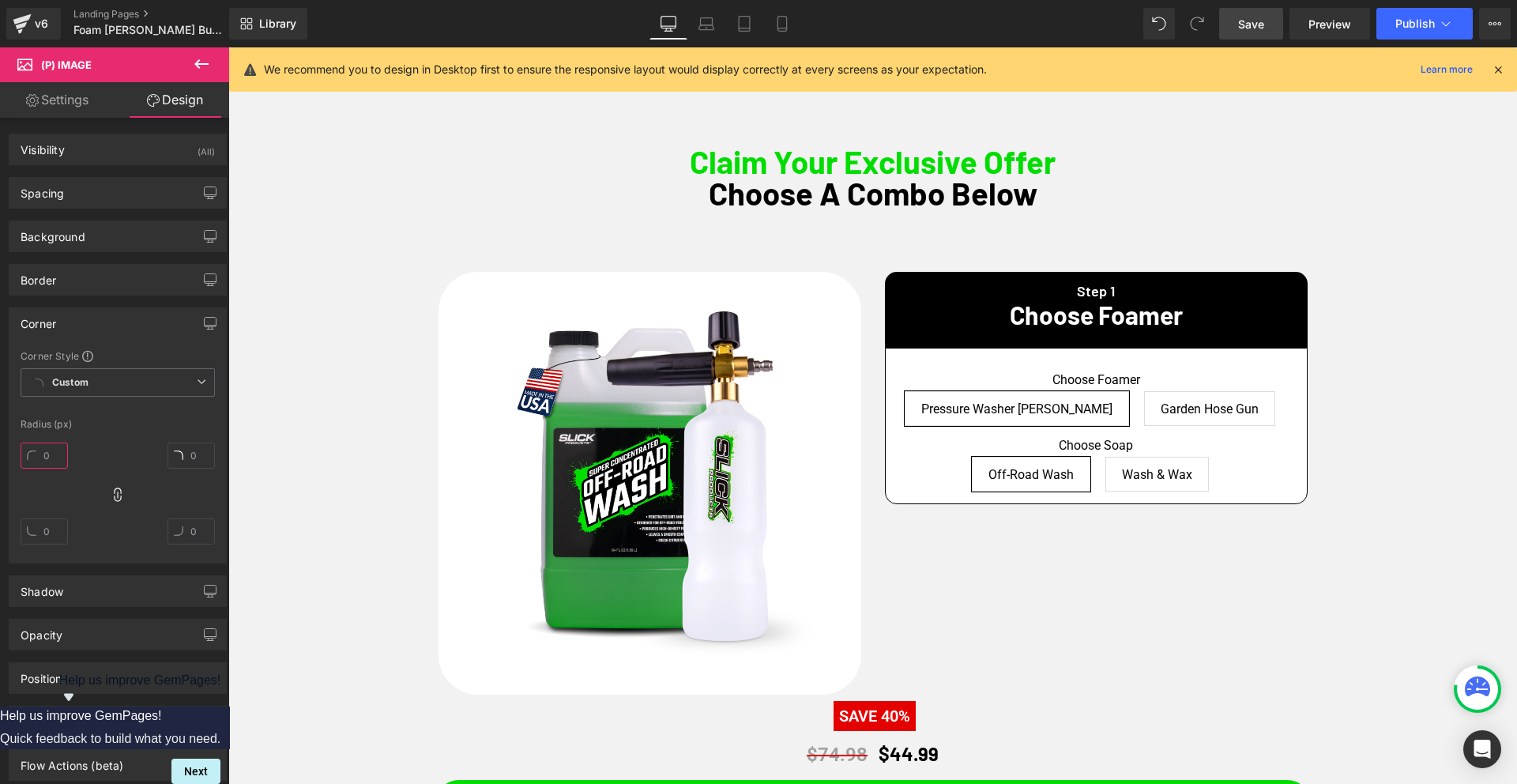
click at [50, 461] on input "text" at bounding box center [44, 455] width 47 height 26
type input "15"
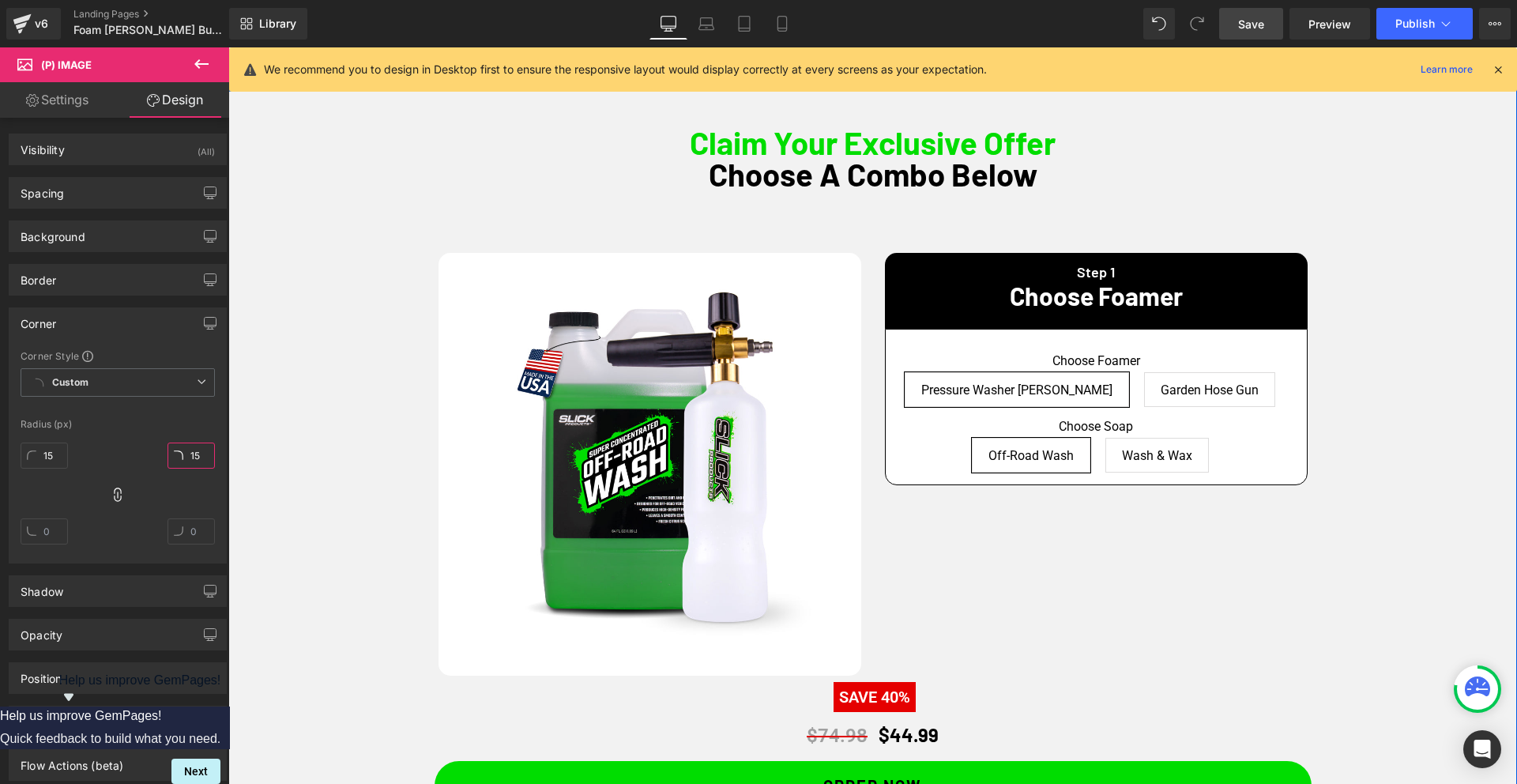
scroll to position [925, 0]
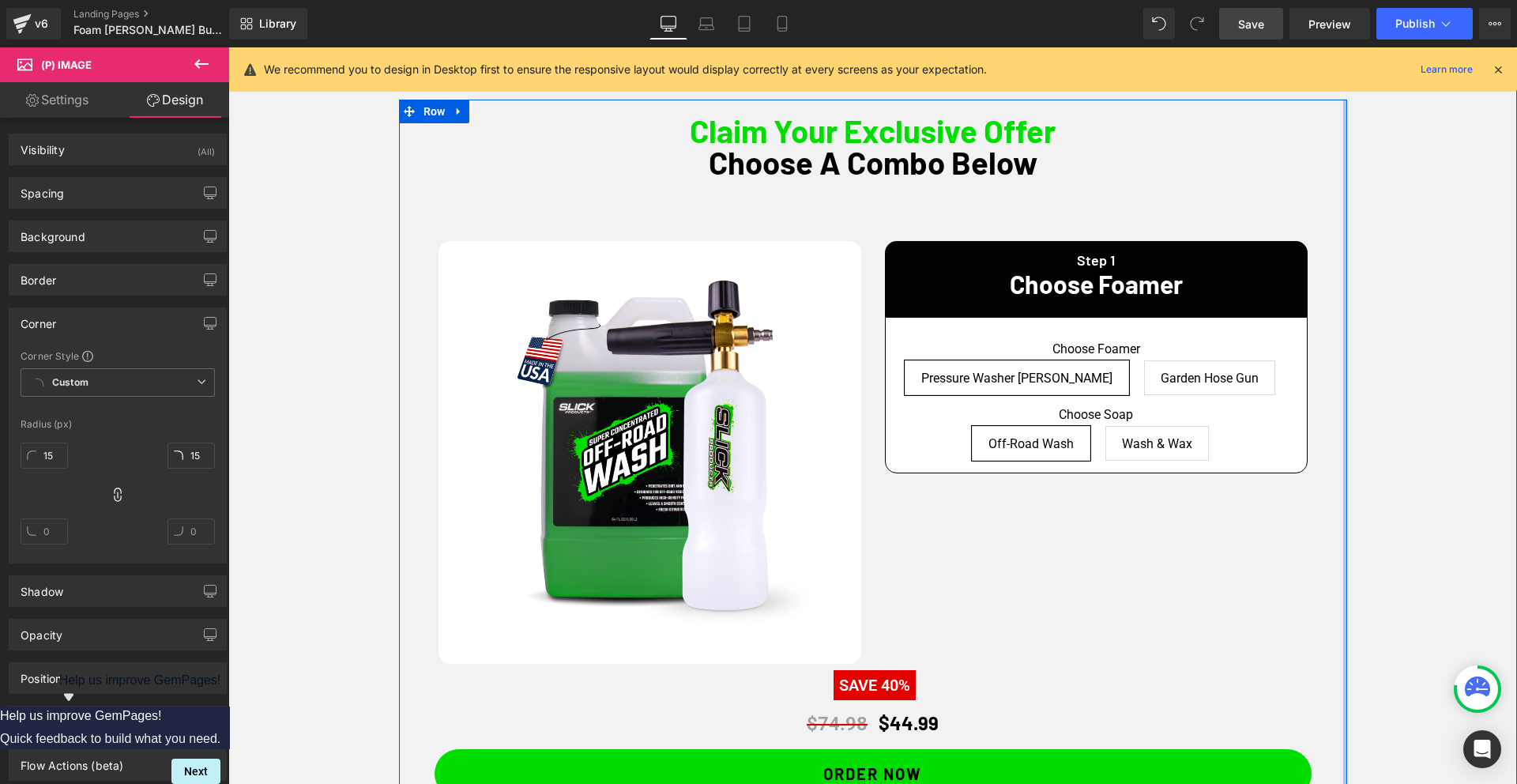
click at [1343, 212] on div at bounding box center [1344, 517] width 4 height 836
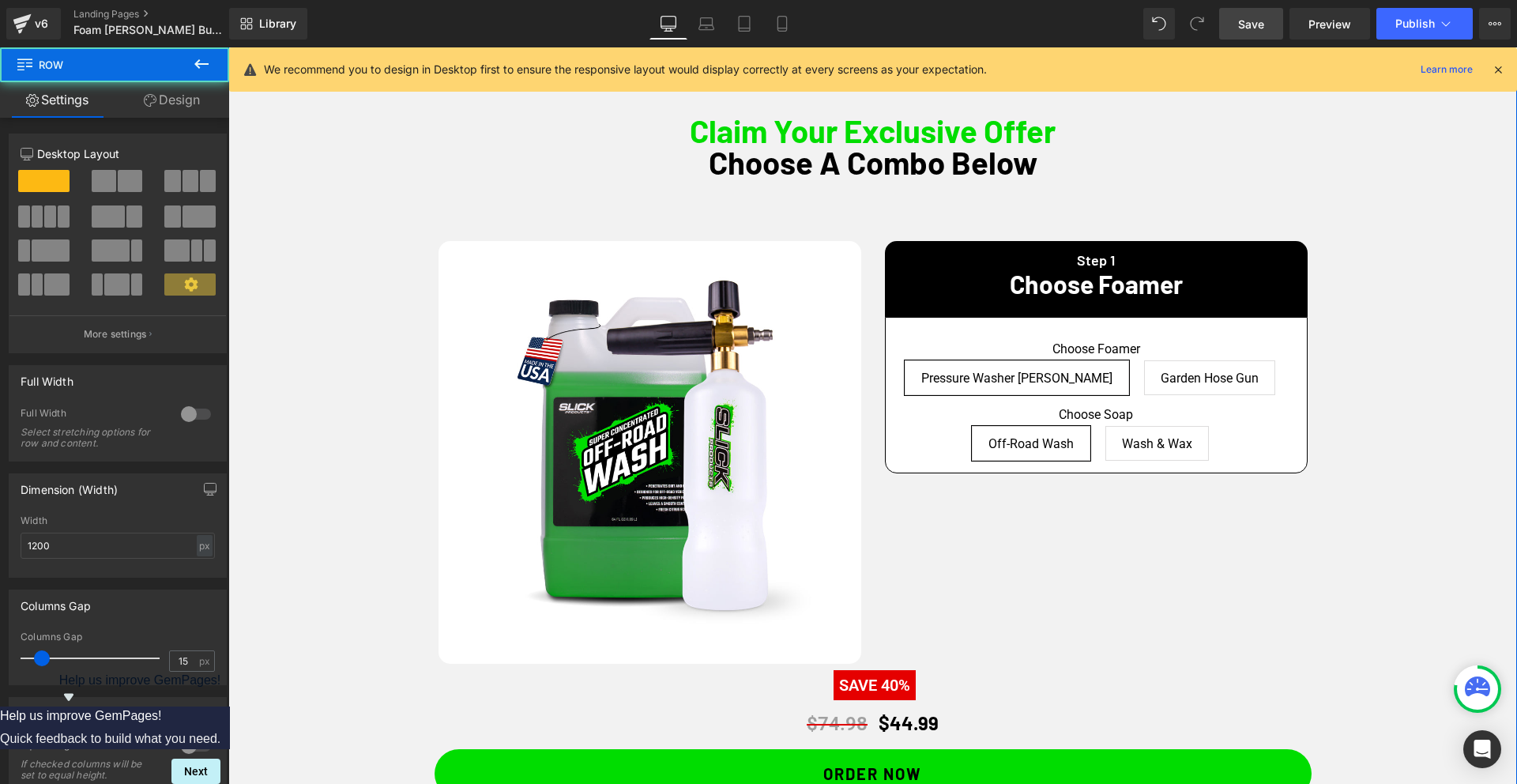
click at [1409, 215] on div "Claim Your Exclusive Offer Choose A Combo Below Heading Sale Off (P) Image Step…" at bounding box center [872, 517] width 1288 height 836
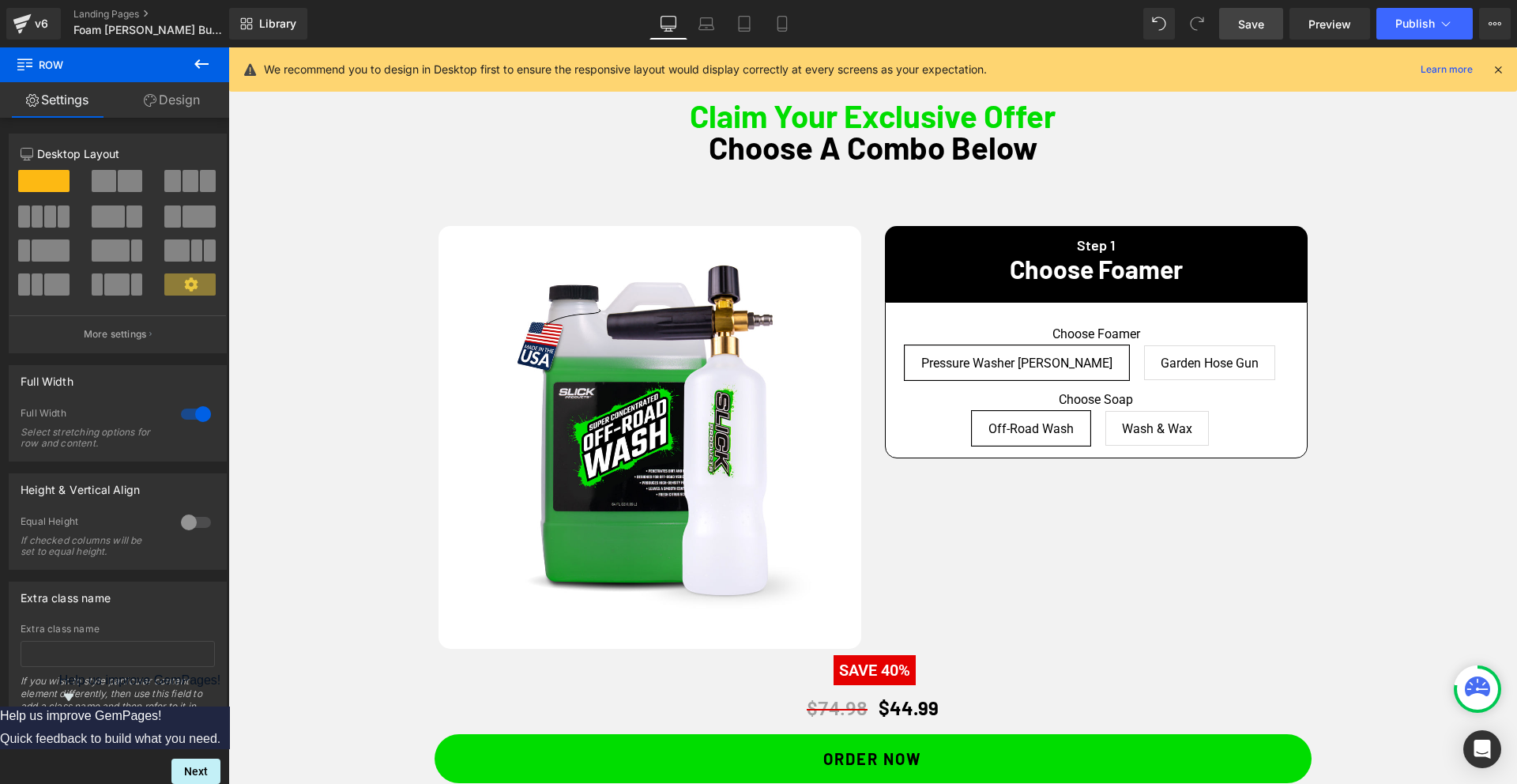
scroll to position [938, 0]
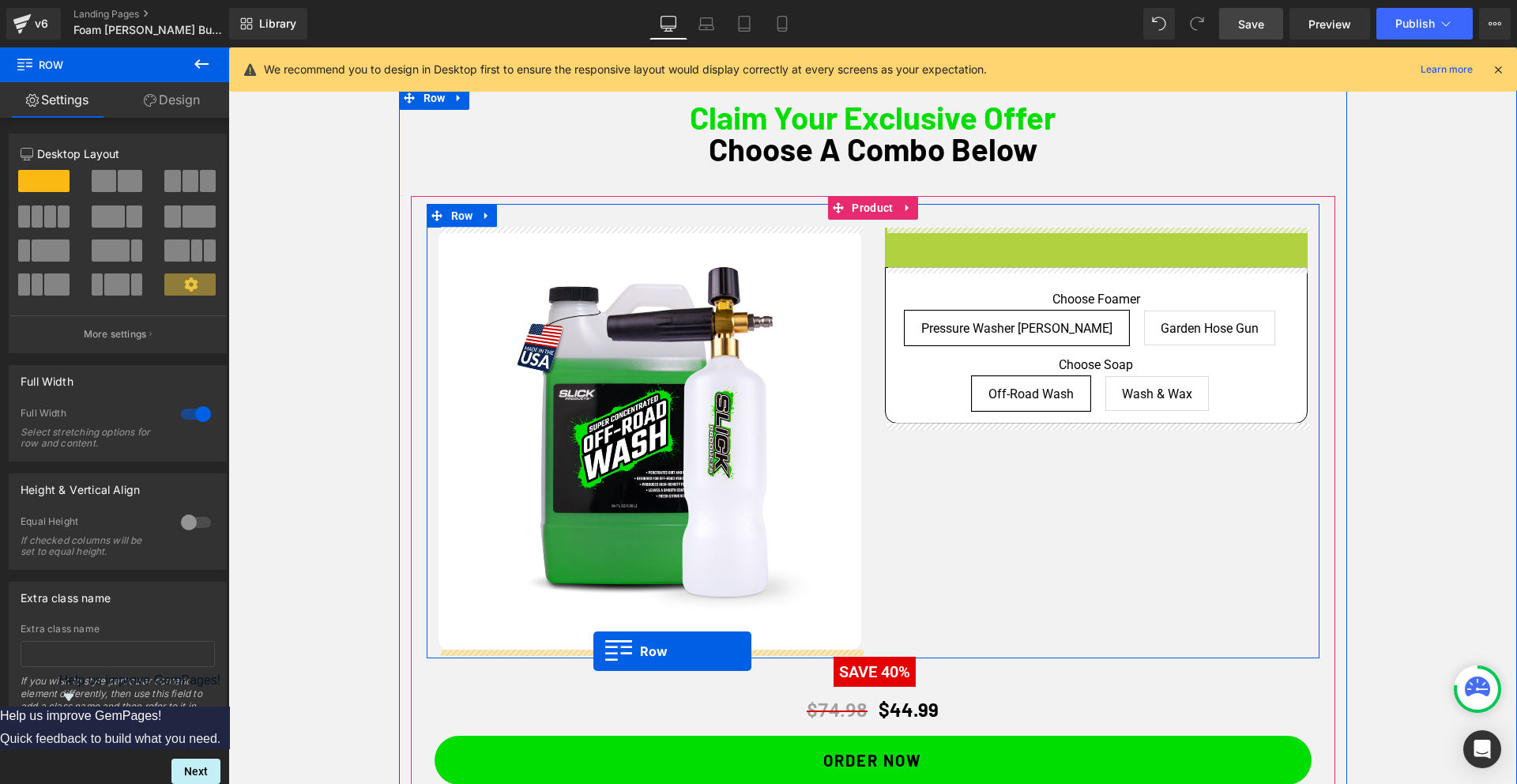
drag, startPoint x: 891, startPoint y: 234, endPoint x: 592, endPoint y: 651, distance: 513.1
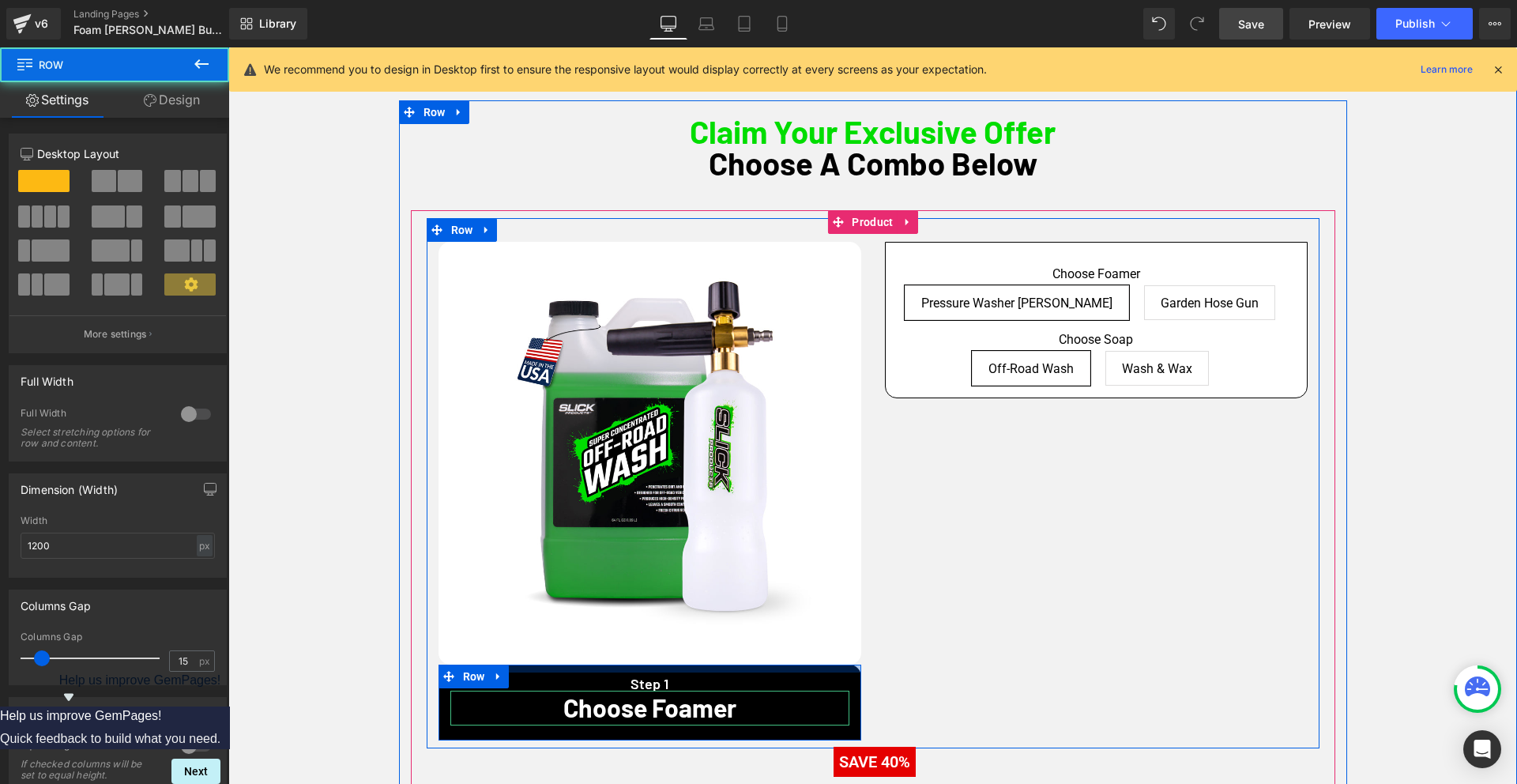
scroll to position [921, 0]
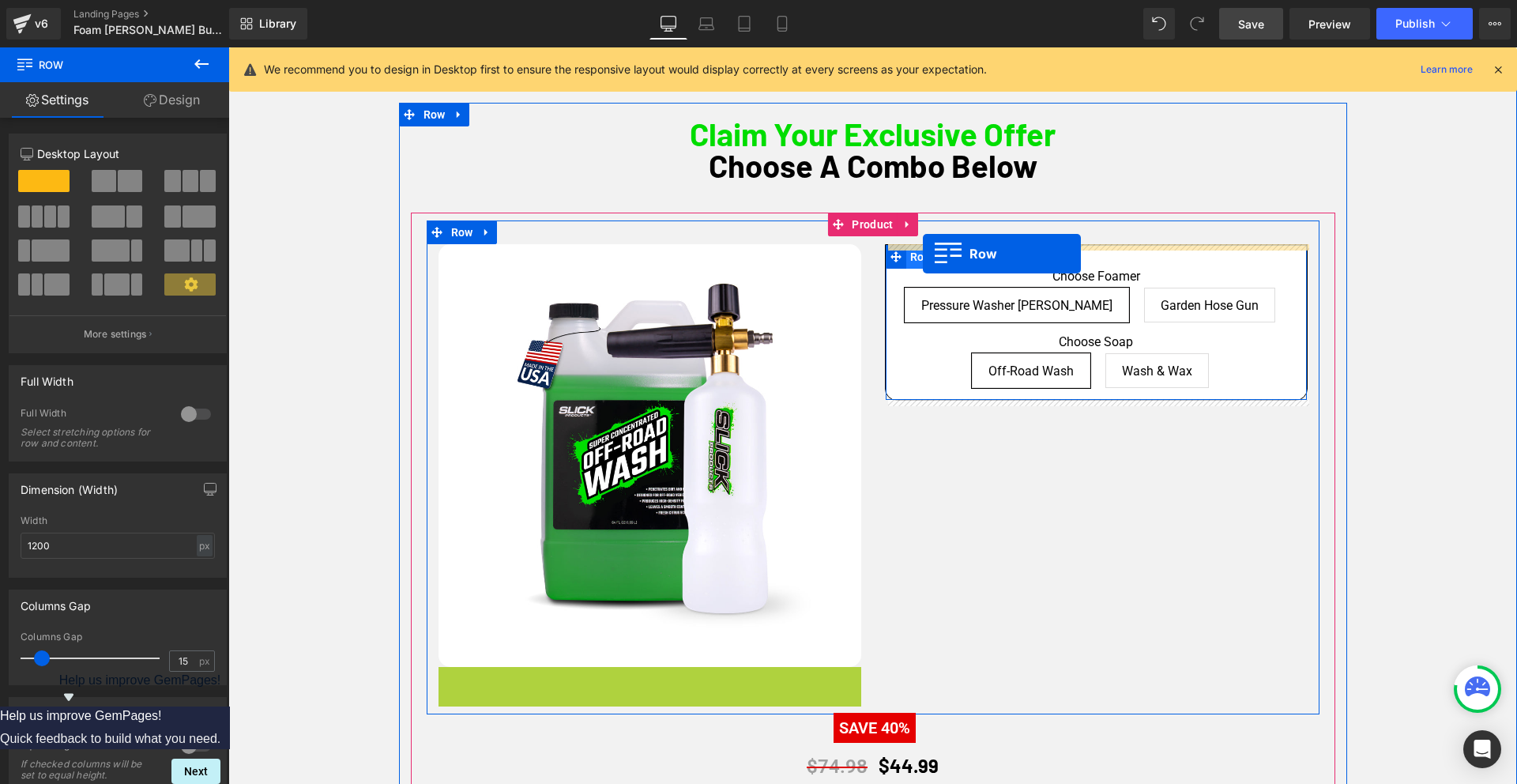
drag, startPoint x: 488, startPoint y: 677, endPoint x: 923, endPoint y: 253, distance: 607.5
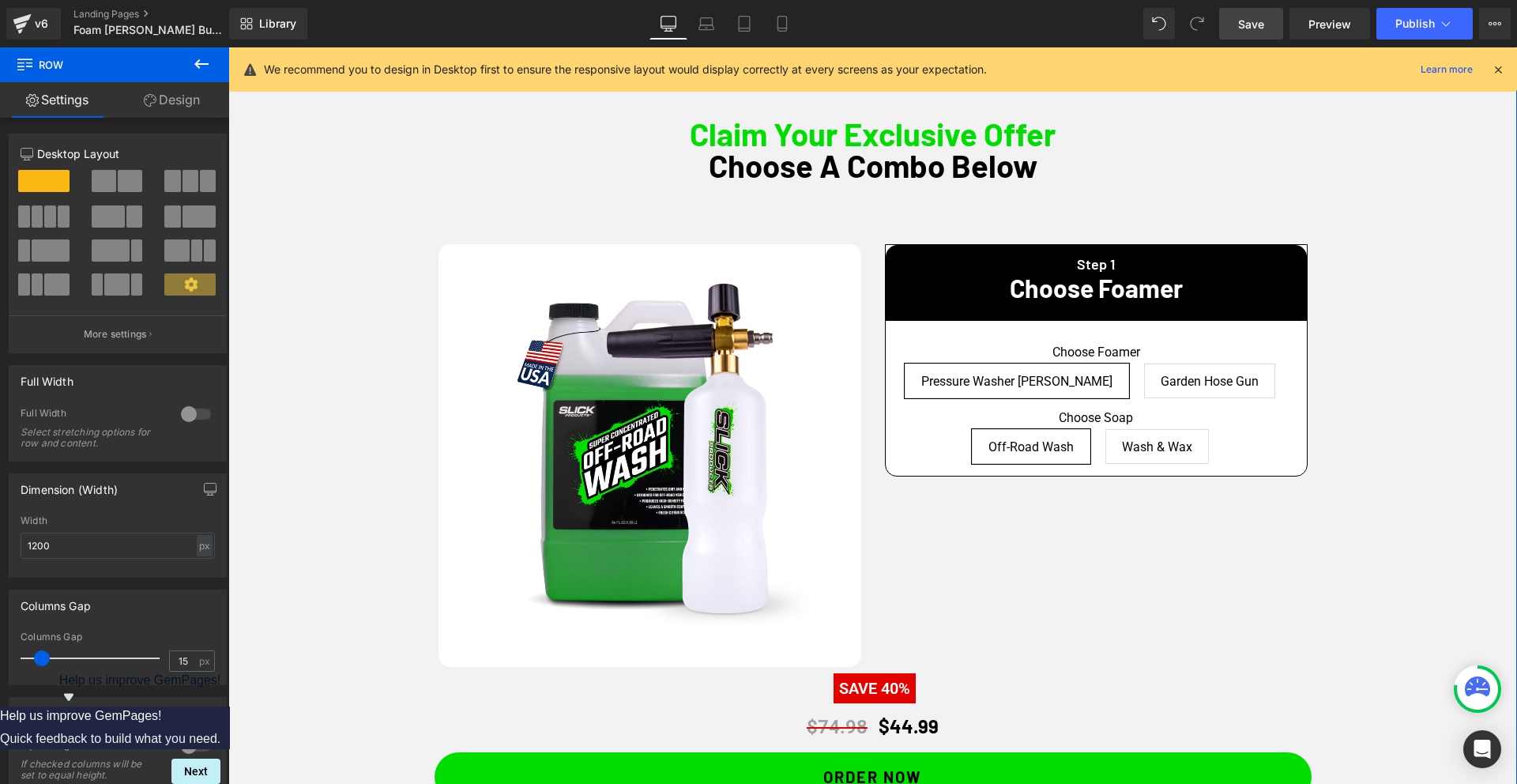
click at [1423, 290] on div "Claim Your Exclusive Offer Choose A Combo Below Heading Sale Off (P) Image Step…" at bounding box center [872, 521] width 1288 height 836
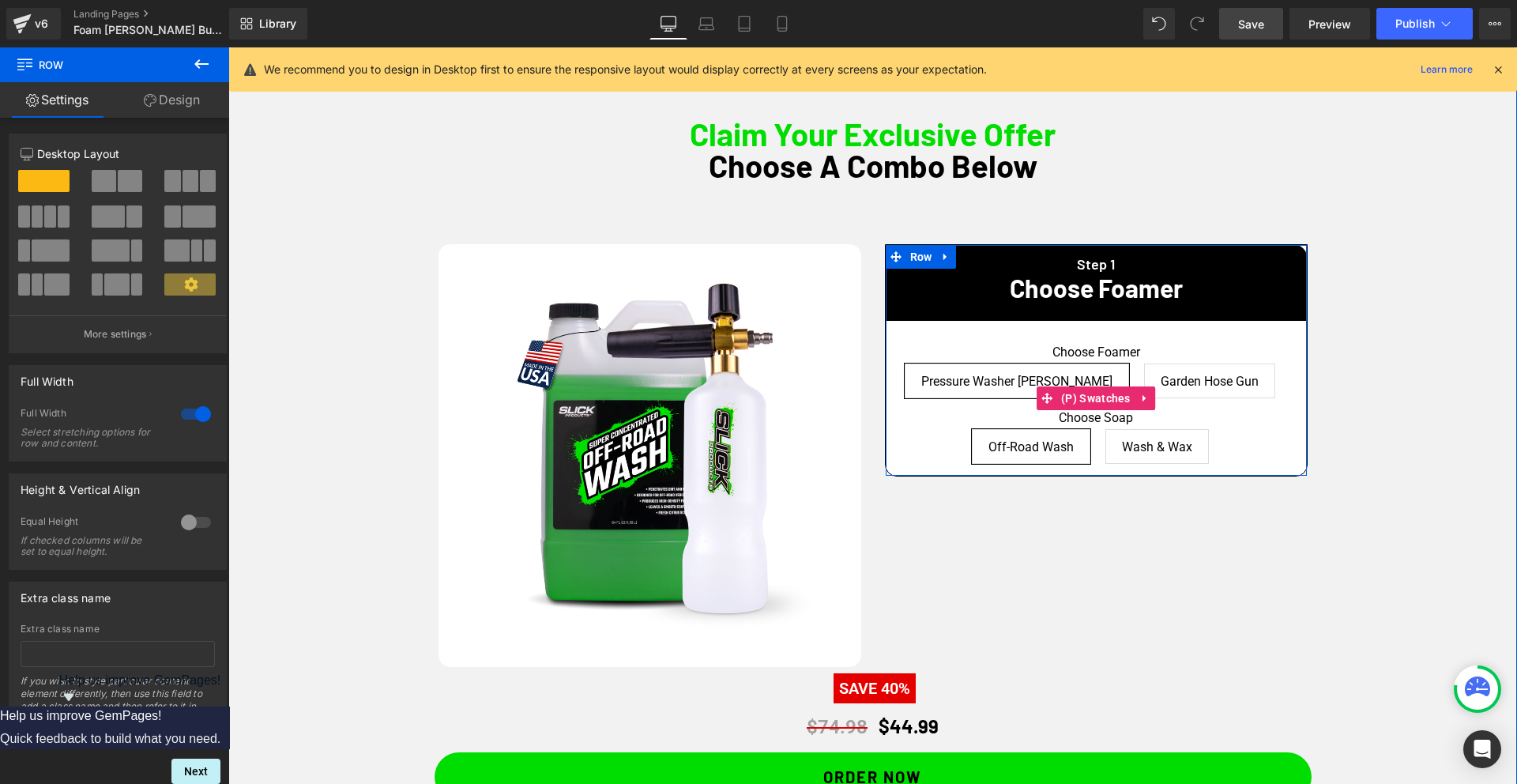
click at [1286, 397] on div "Choose Foamer Pressure Washer [PERSON_NAME] Garden Hose Gun" at bounding box center [1095, 377] width 421 height 65
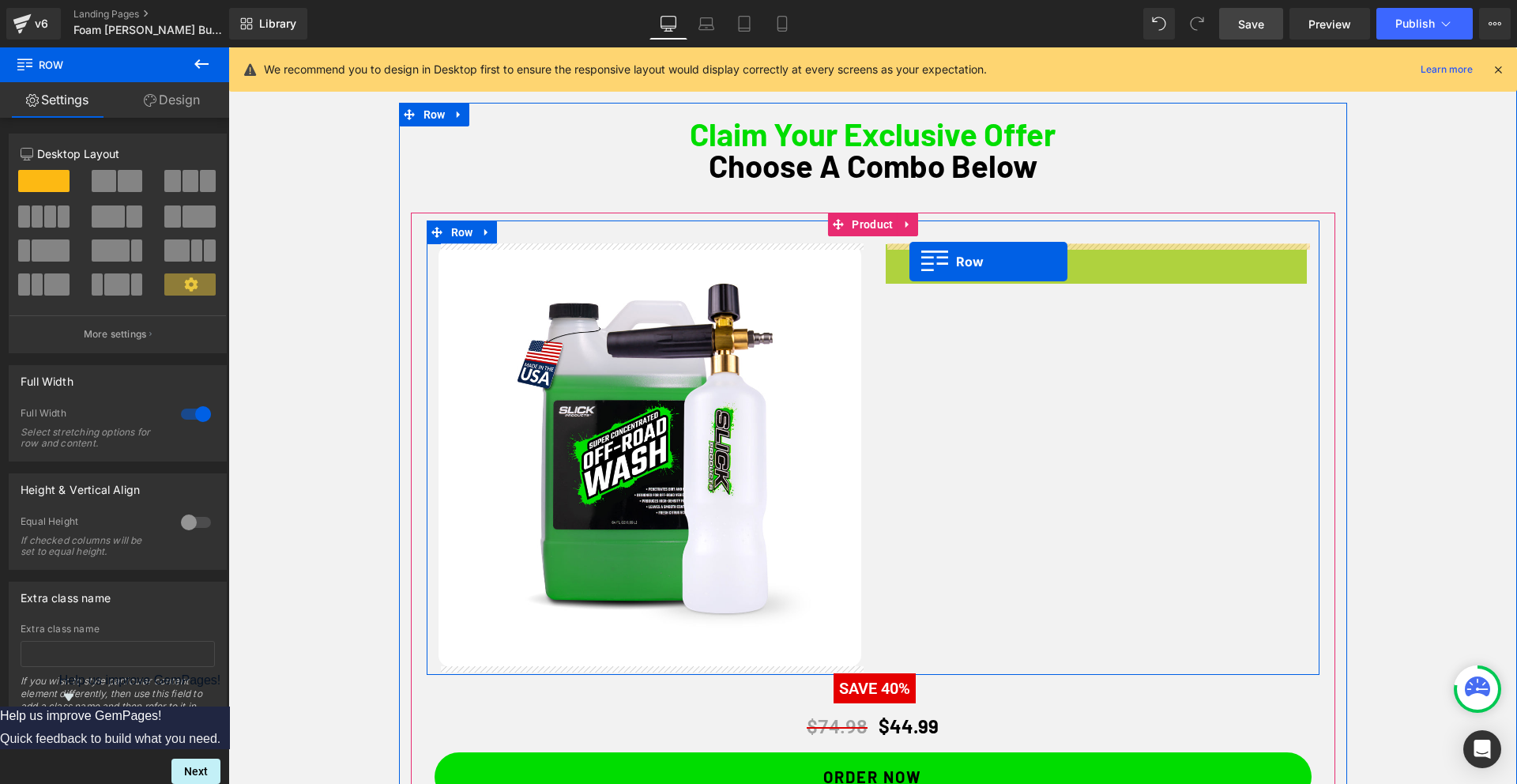
drag, startPoint x: 893, startPoint y: 259, endPoint x: 909, endPoint y: 261, distance: 16.1
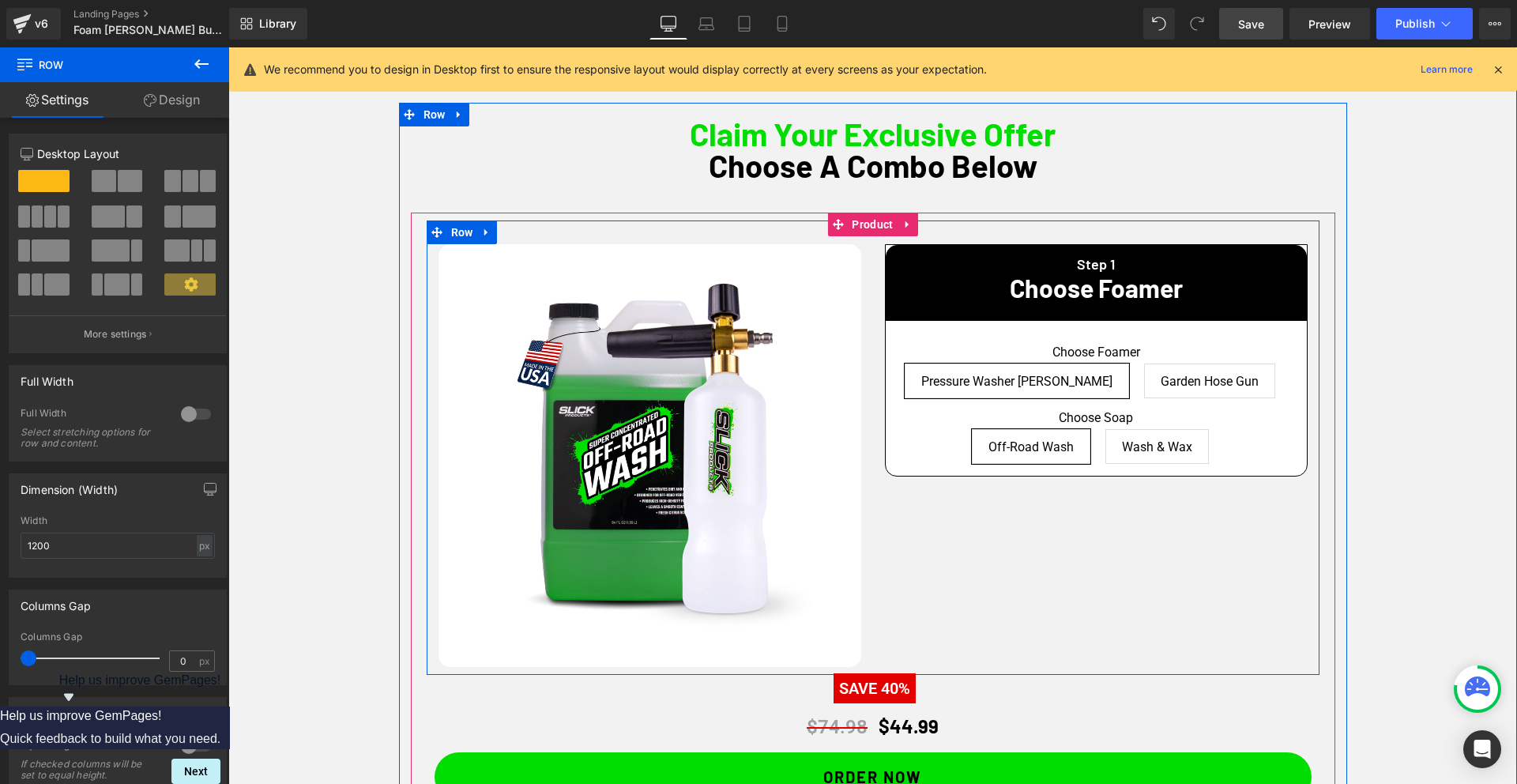
click at [1122, 530] on div "Sale Off (P) Image Step 1 Heading Choose Foamer Heading Row Choose Foamer Press…" at bounding box center [873, 447] width 892 height 454
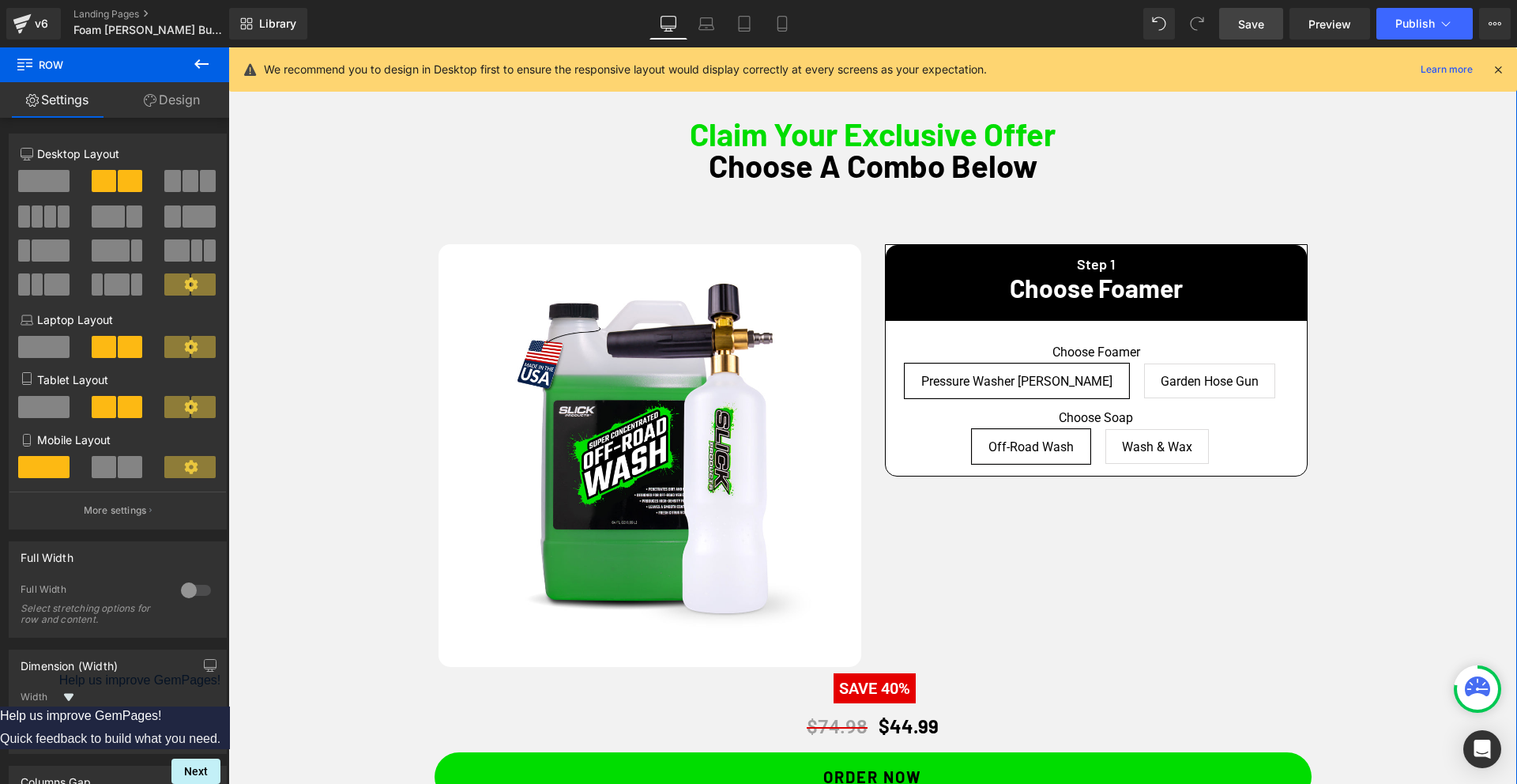
click at [308, 277] on div "Claim Your Exclusive Offer Choose A Combo Below Heading Sale Off (P) Image Step…" at bounding box center [872, 521] width 1288 height 836
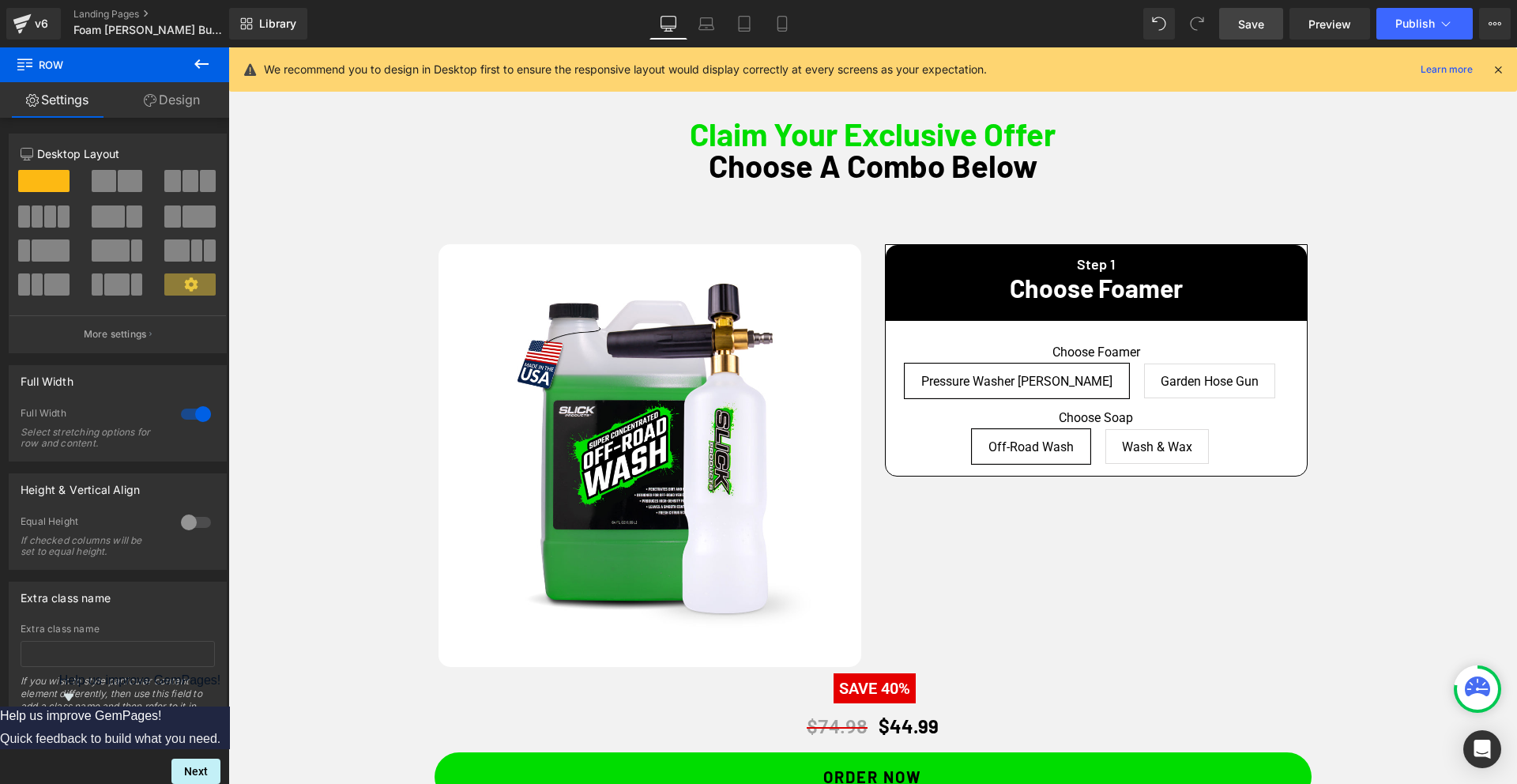
scroll to position [923, 0]
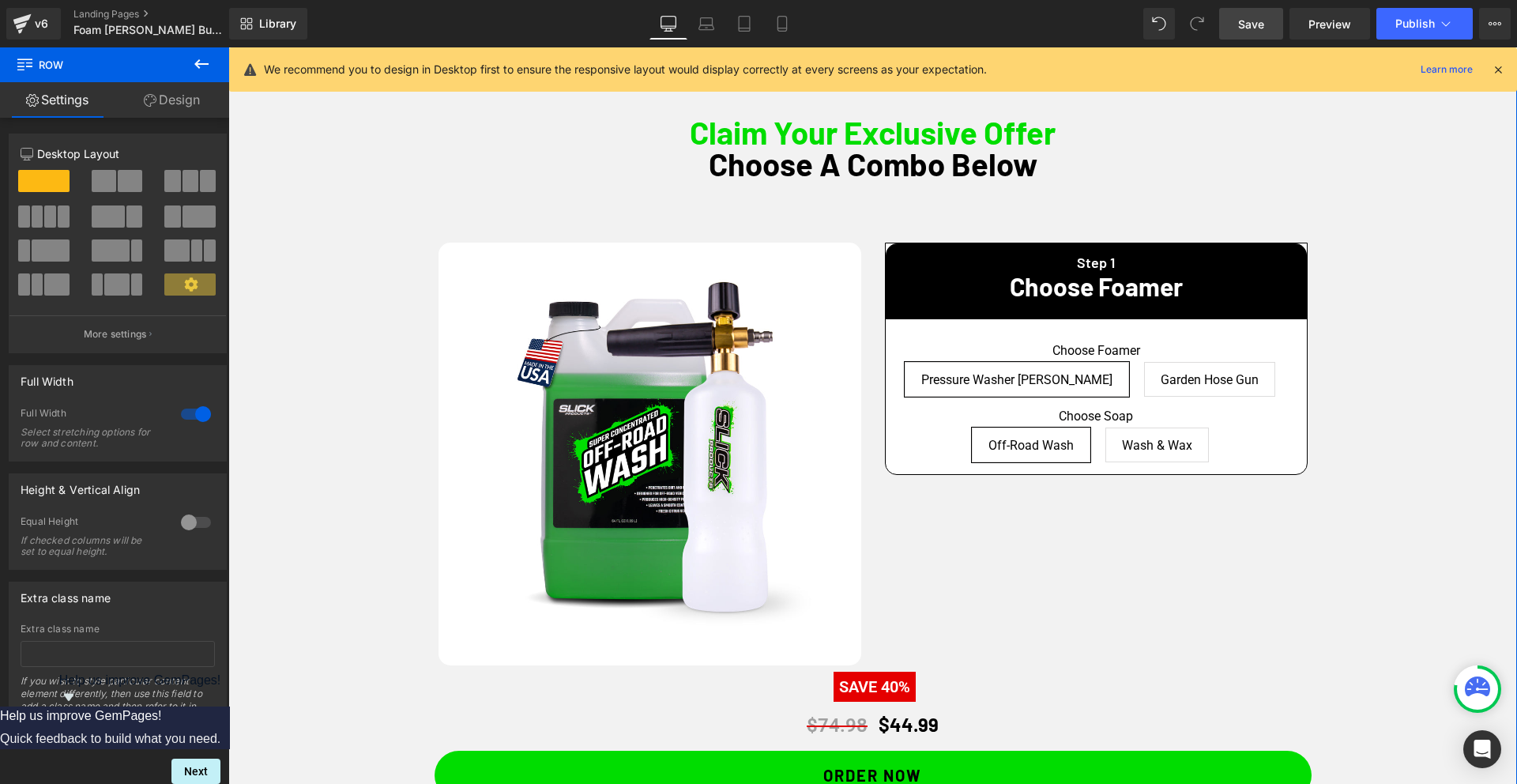
click at [1471, 268] on div "Claim Your Exclusive Offer Choose A Combo Below Heading Sale Off (P) Image Step…" at bounding box center [872, 519] width 1288 height 836
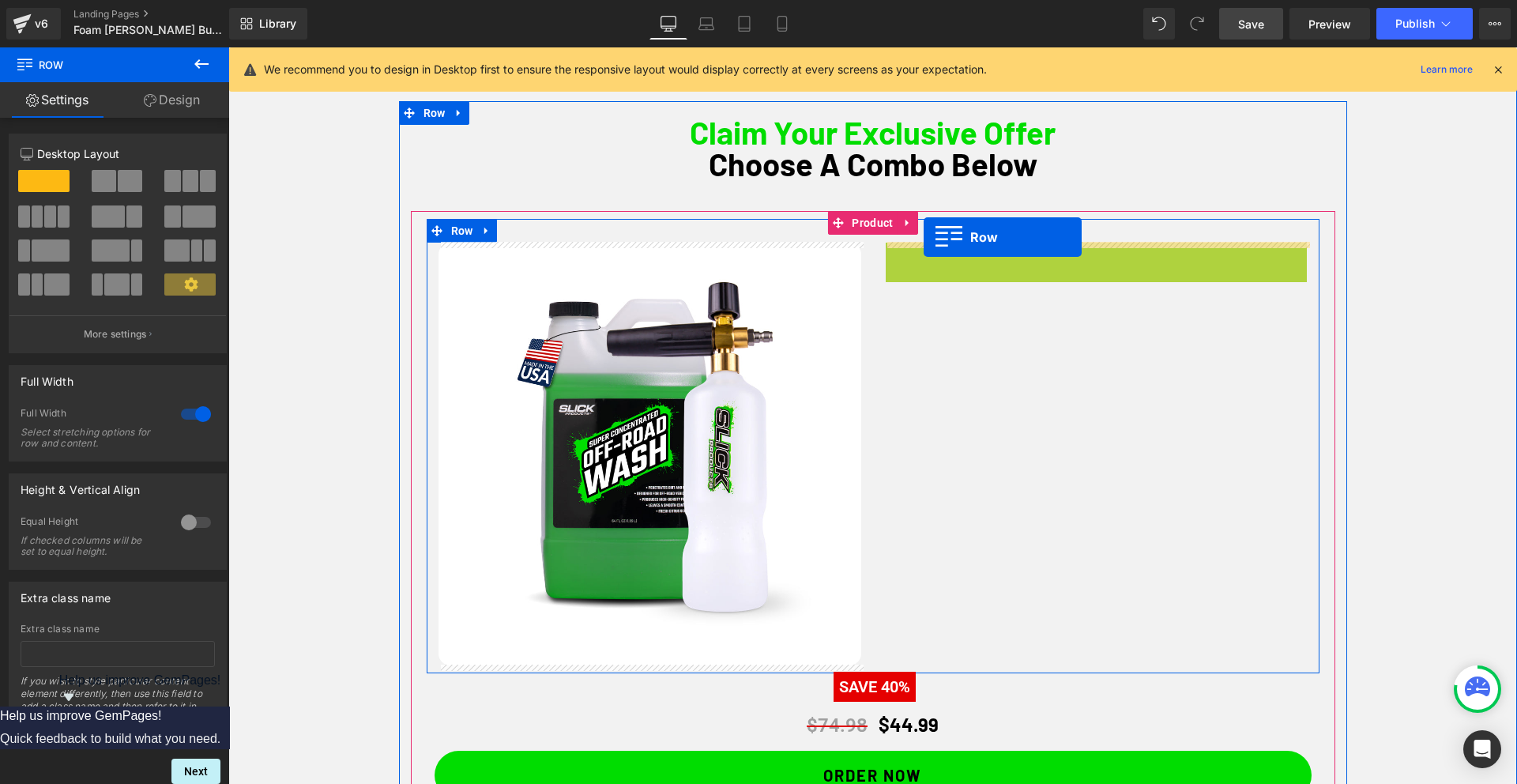
drag, startPoint x: 920, startPoint y: 257, endPoint x: 923, endPoint y: 239, distance: 18.2
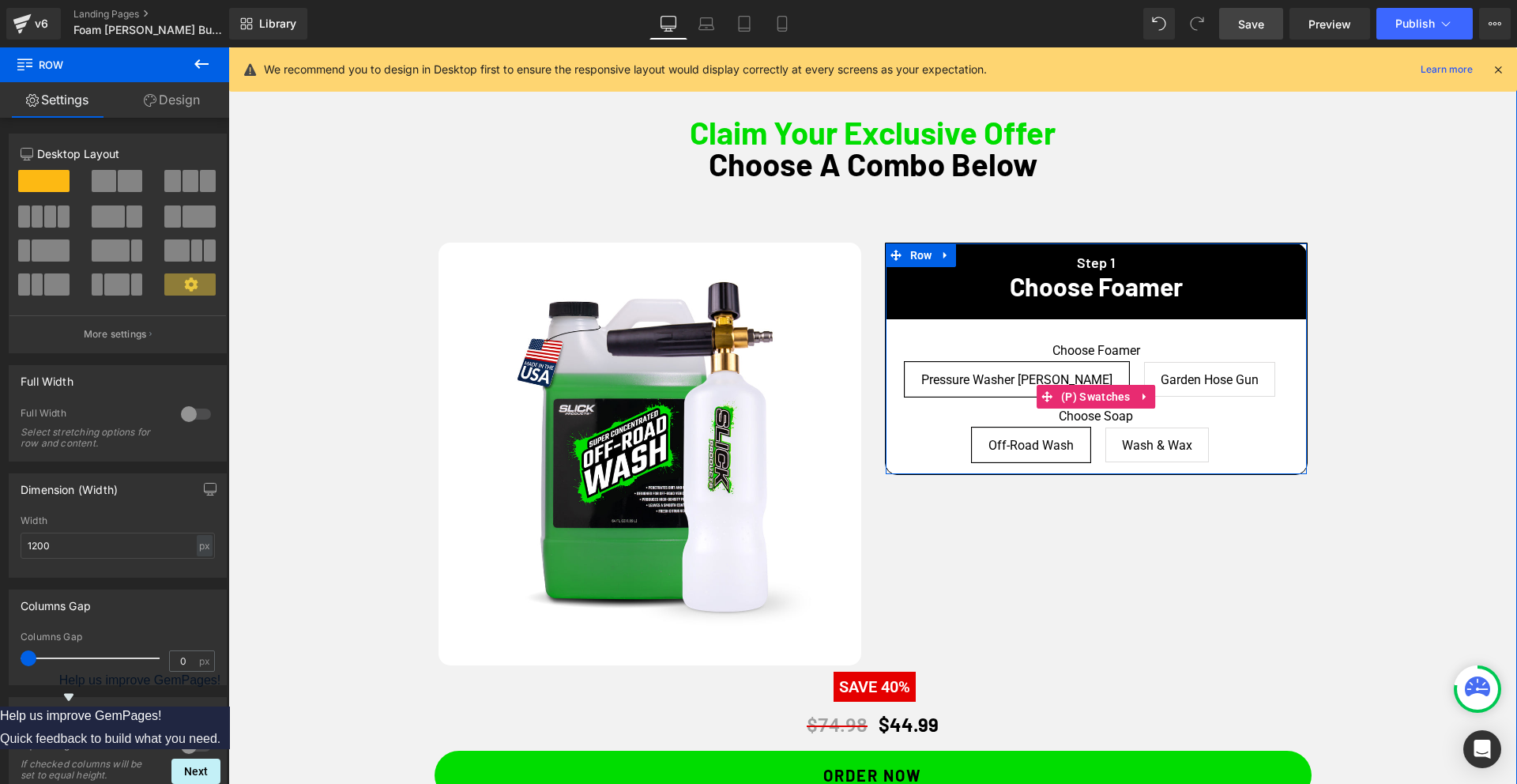
click at [903, 327] on div "Choose Foamer Pressure Washer [PERSON_NAME] Garden Hose Gun Choose Soap Off-Roa…" at bounding box center [1095, 396] width 421 height 155
drag, startPoint x: 911, startPoint y: 340, endPoint x: 898, endPoint y: 346, distance: 14.3
click at [896, 364] on div "Choose Foamer Pressure Washer [PERSON_NAME] Garden Hose Gun Choose Soap Off-Roa…" at bounding box center [1095, 396] width 421 height 155
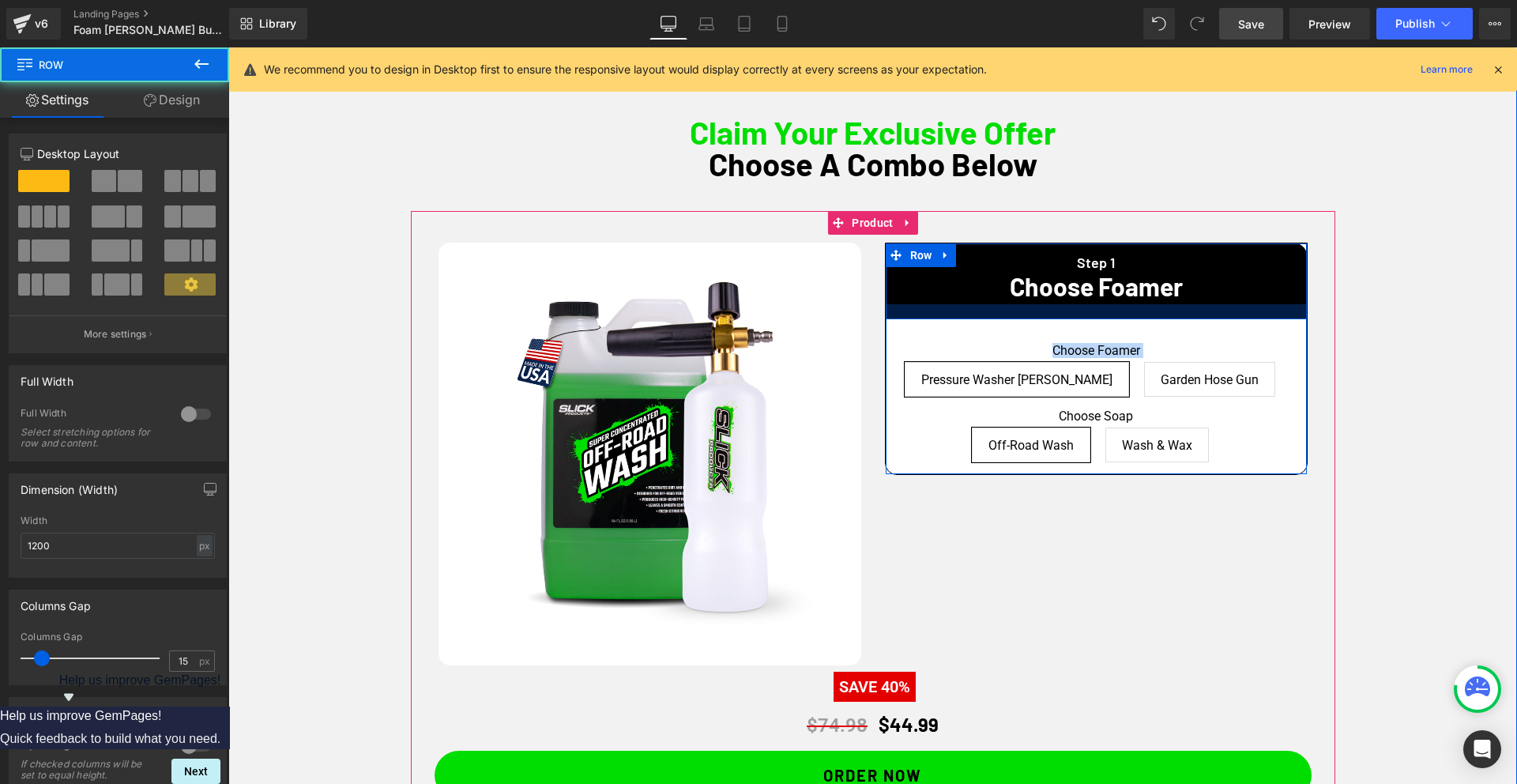
click at [925, 312] on div at bounding box center [1095, 311] width 421 height 15
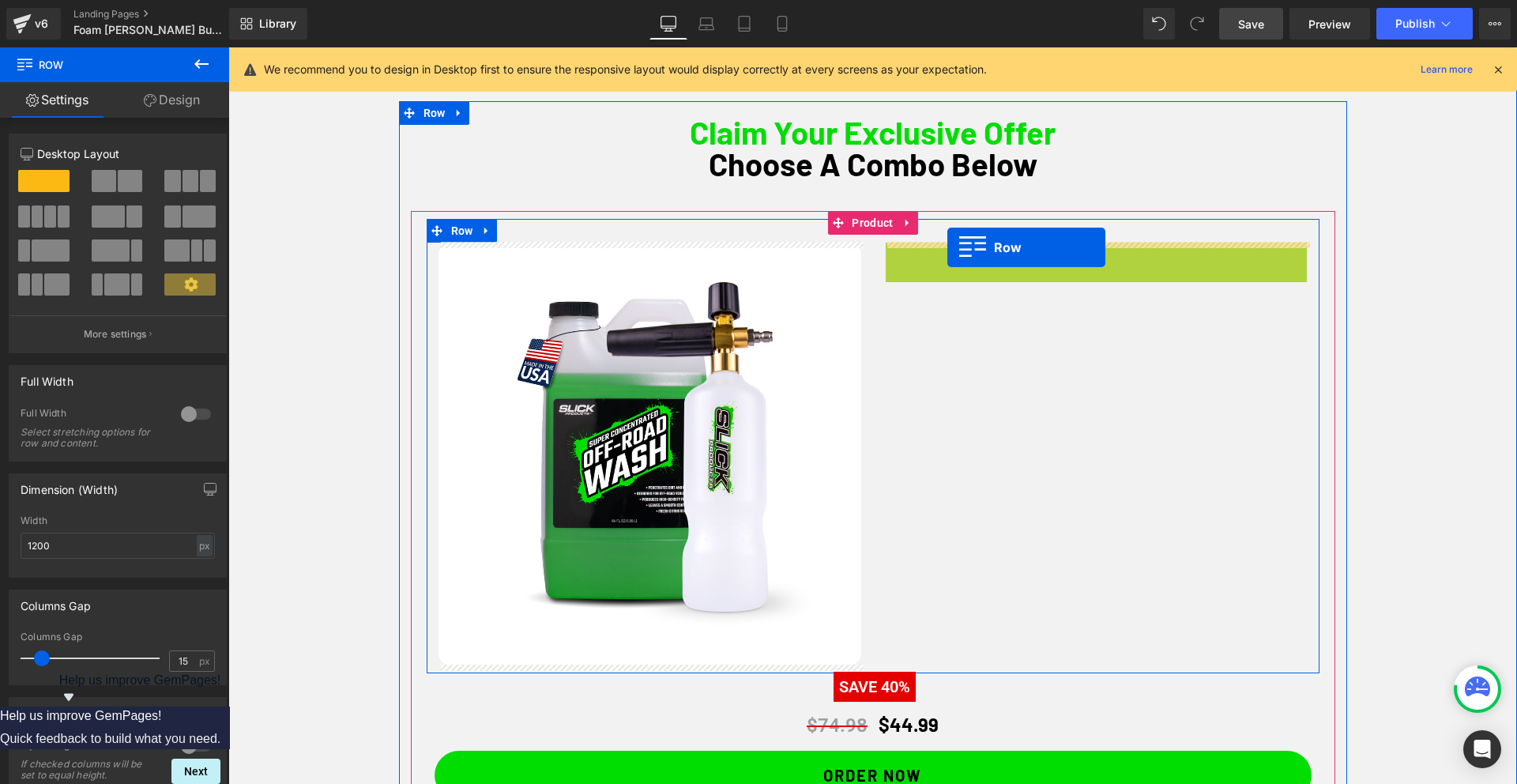
drag, startPoint x: 916, startPoint y: 261, endPoint x: 947, endPoint y: 247, distance: 34.0
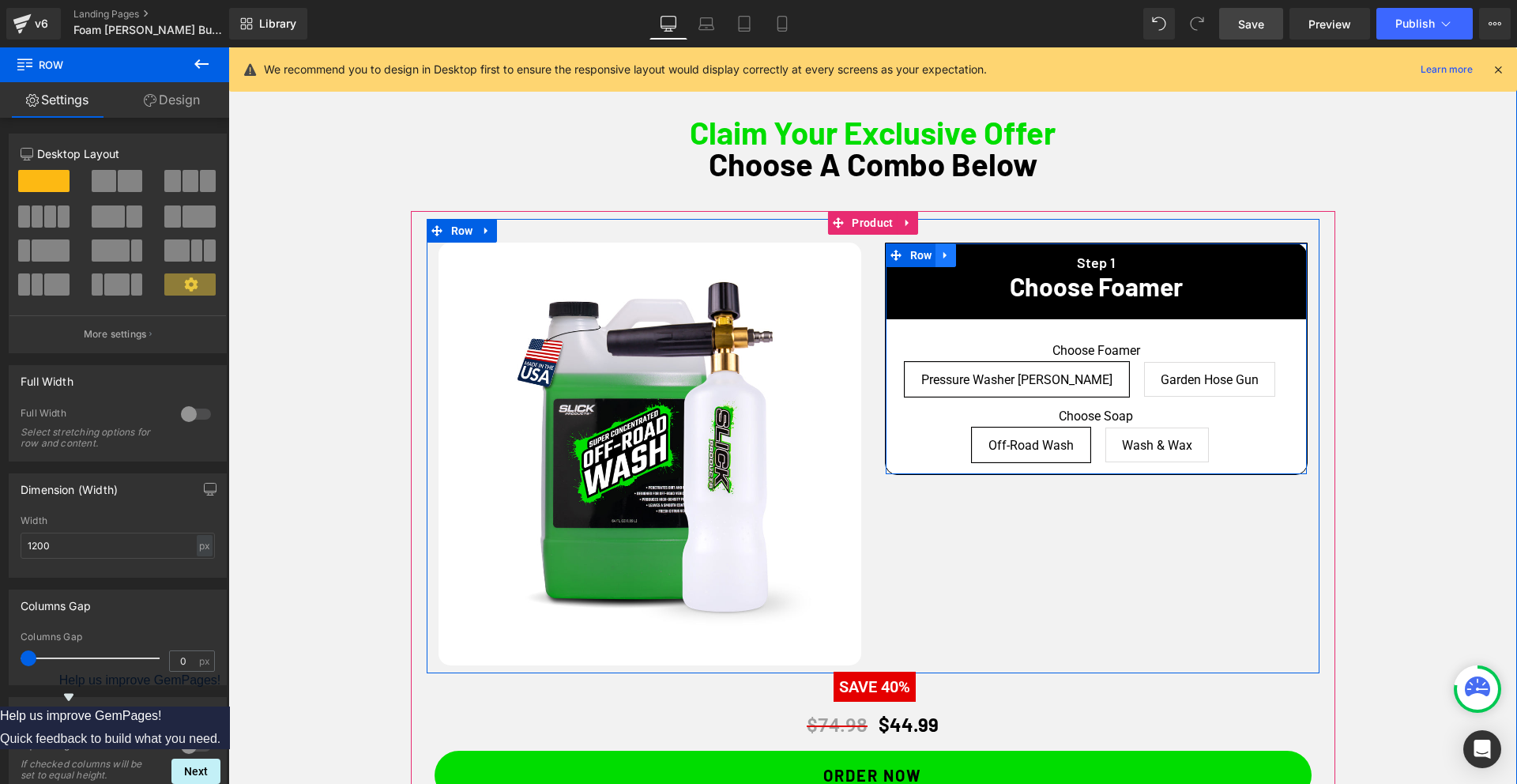
click at [951, 256] on icon at bounding box center [945, 254] width 11 height 12
click at [984, 254] on icon at bounding box center [986, 255] width 11 height 11
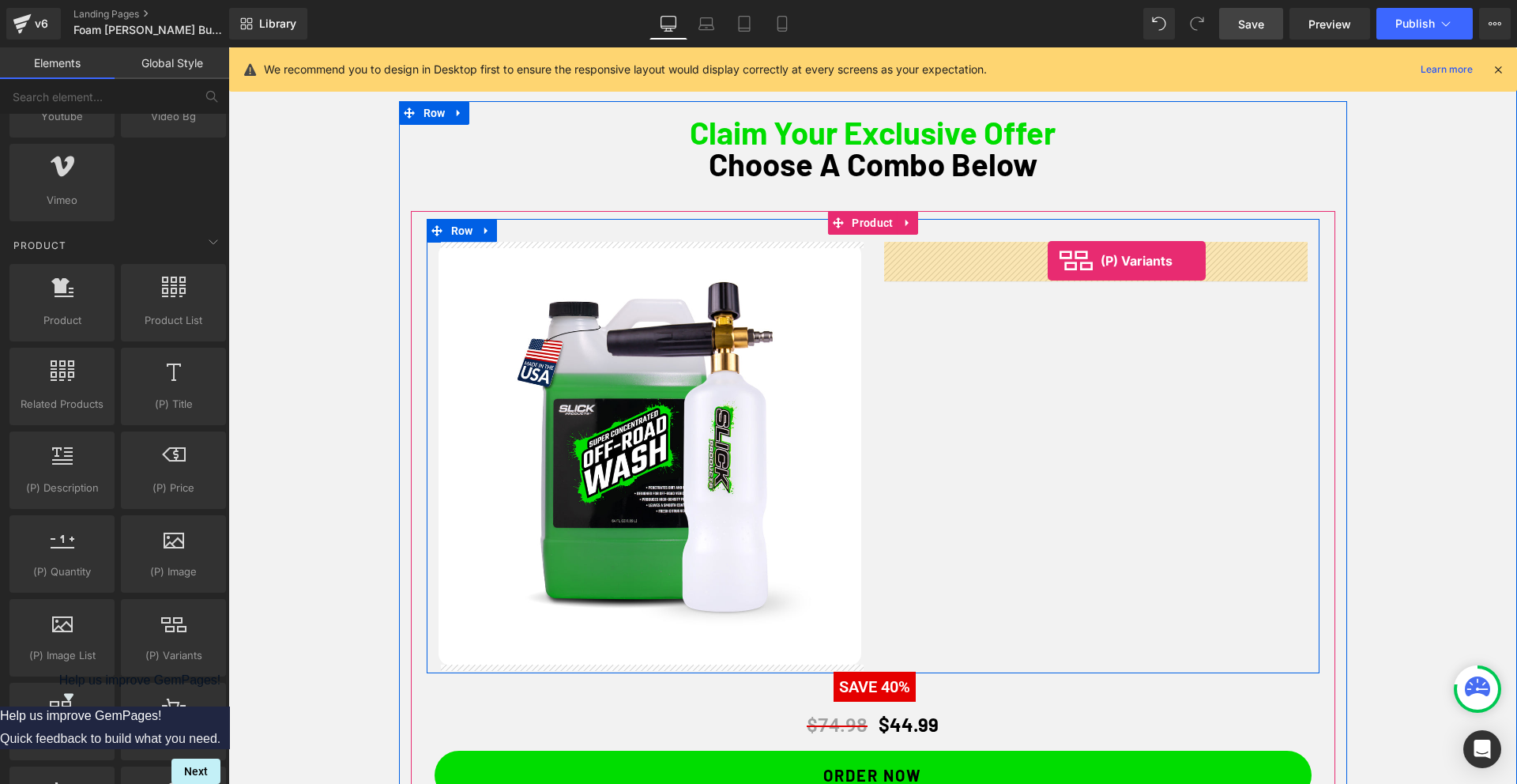
drag, startPoint x: 382, startPoint y: 681, endPoint x: 1047, endPoint y: 260, distance: 787.1
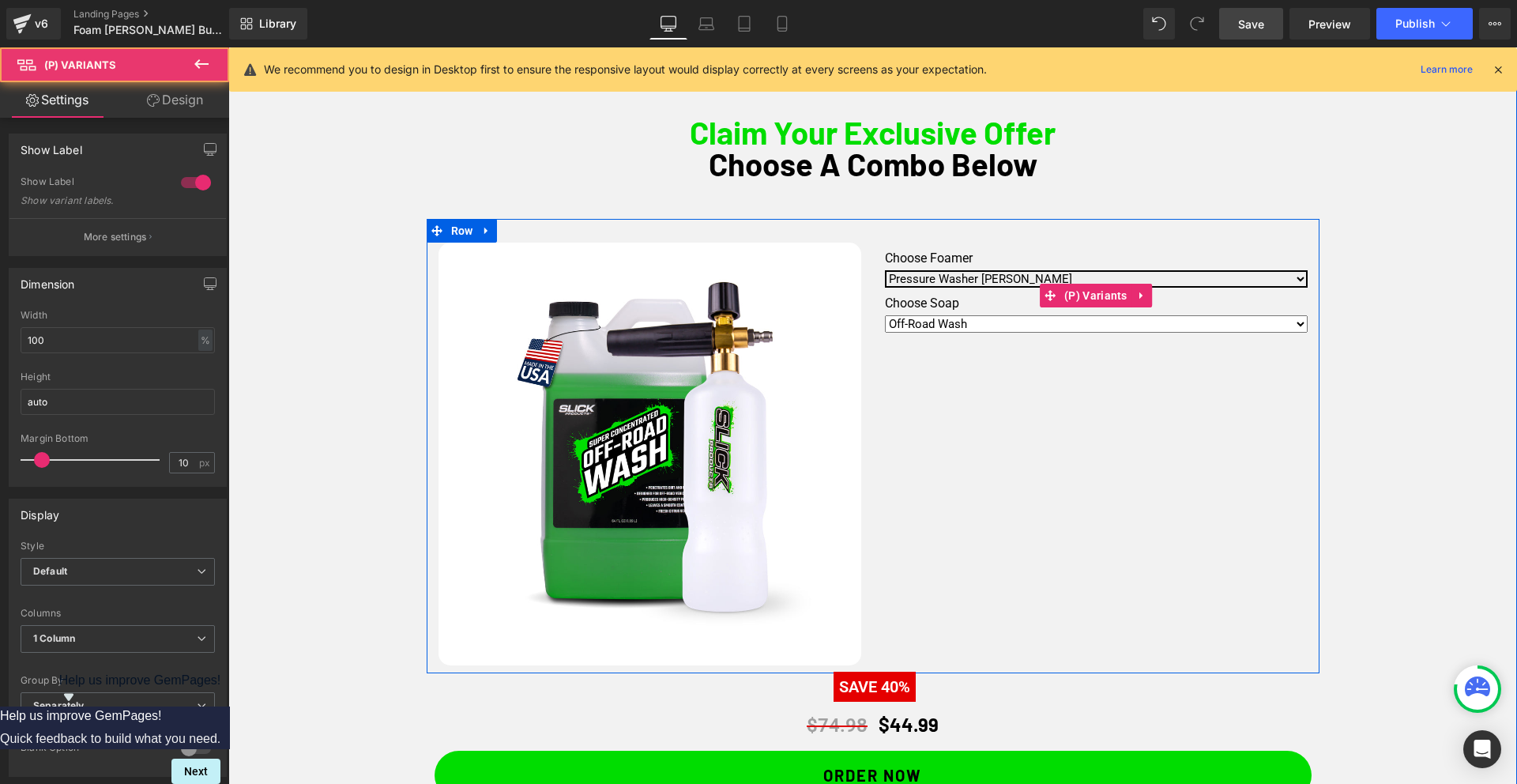
click at [982, 277] on select "Pressure Washer [PERSON_NAME] Garden Hose Gun" at bounding box center [1095, 278] width 422 height 17
select select "Garden Hose Gun"
click at [884, 270] on select "Pressure Washer [PERSON_NAME] Garden Hose Gun" at bounding box center [1095, 278] width 422 height 17
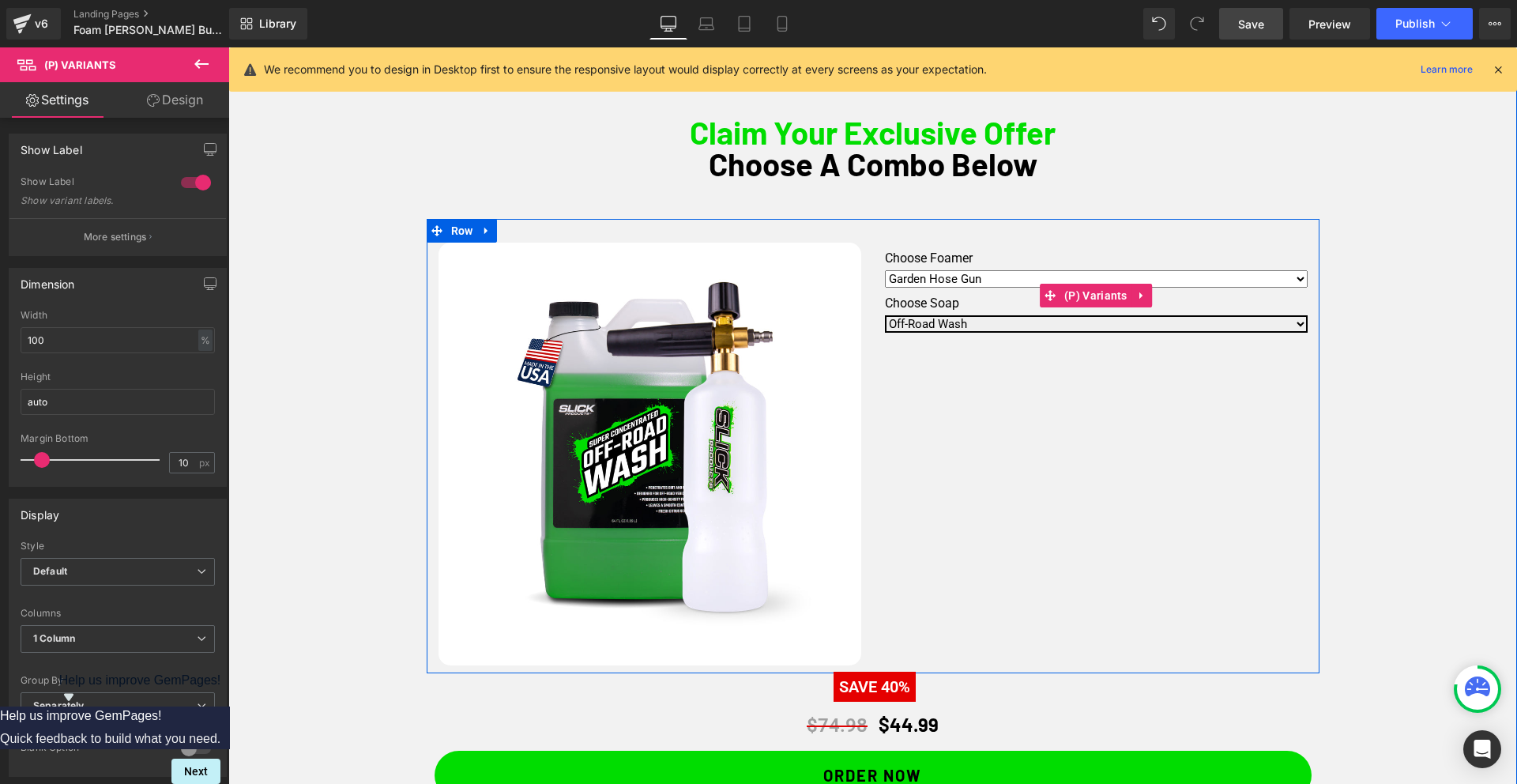
click at [960, 322] on select "Off-Road Wash Wash & Wax" at bounding box center [1095, 323] width 422 height 17
click at [884, 315] on select "Off-Road Wash Wash & Wax" at bounding box center [1095, 323] width 422 height 17
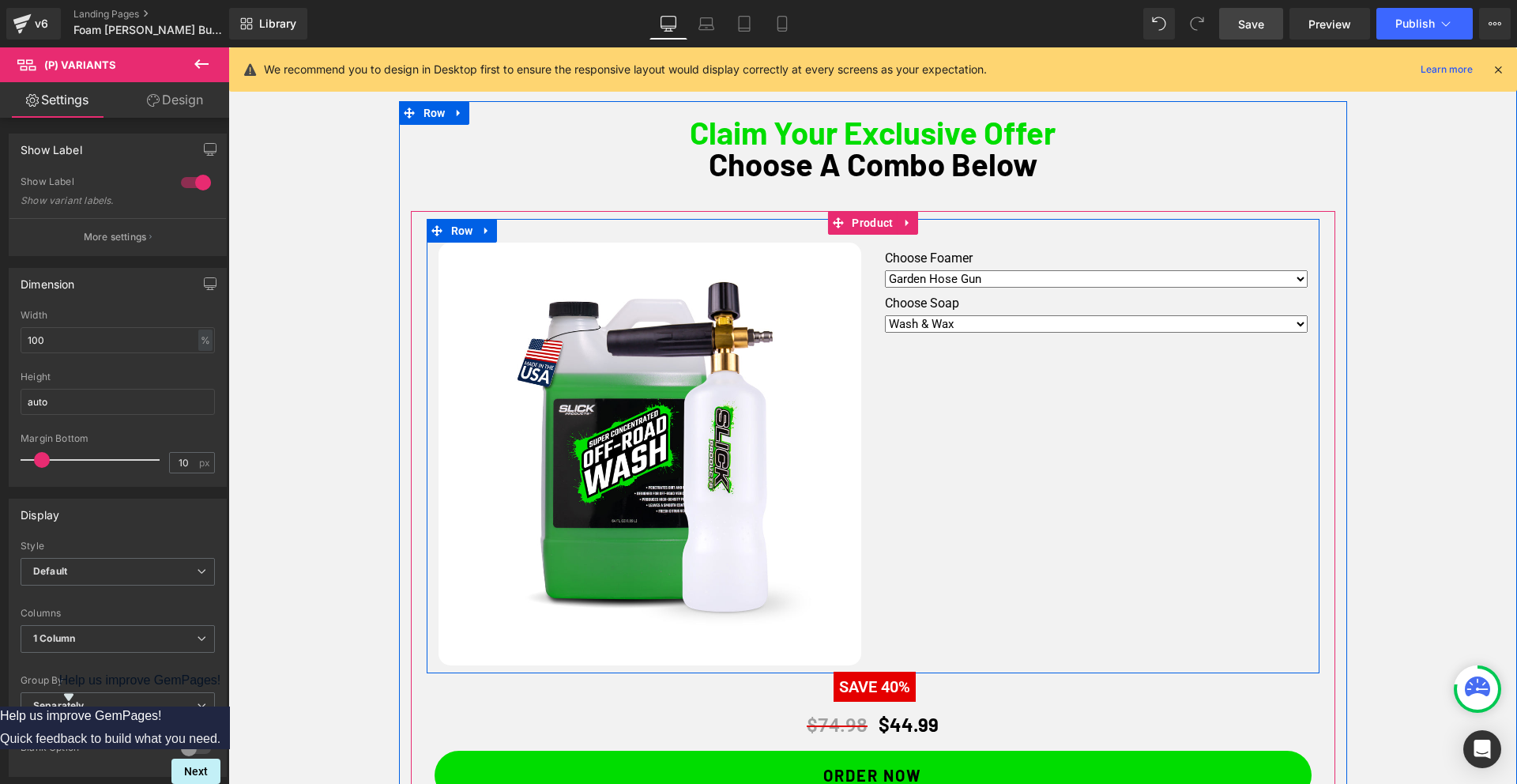
click at [925, 427] on div "Sale Off (P) Image Choose Foamer Pressure Washer [PERSON_NAME] Garden Hose Gun …" at bounding box center [873, 445] width 892 height 454
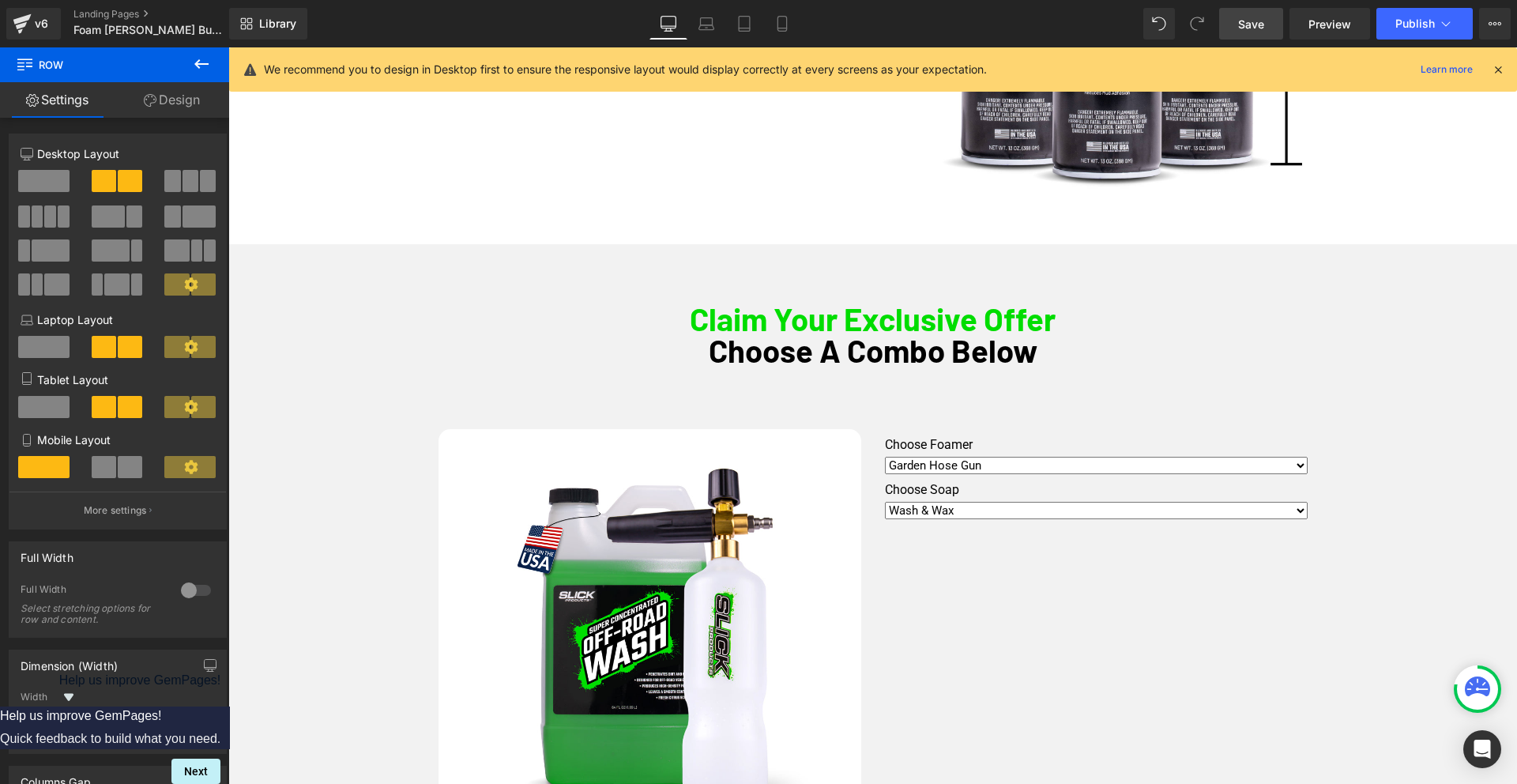
scroll to position [763, 0]
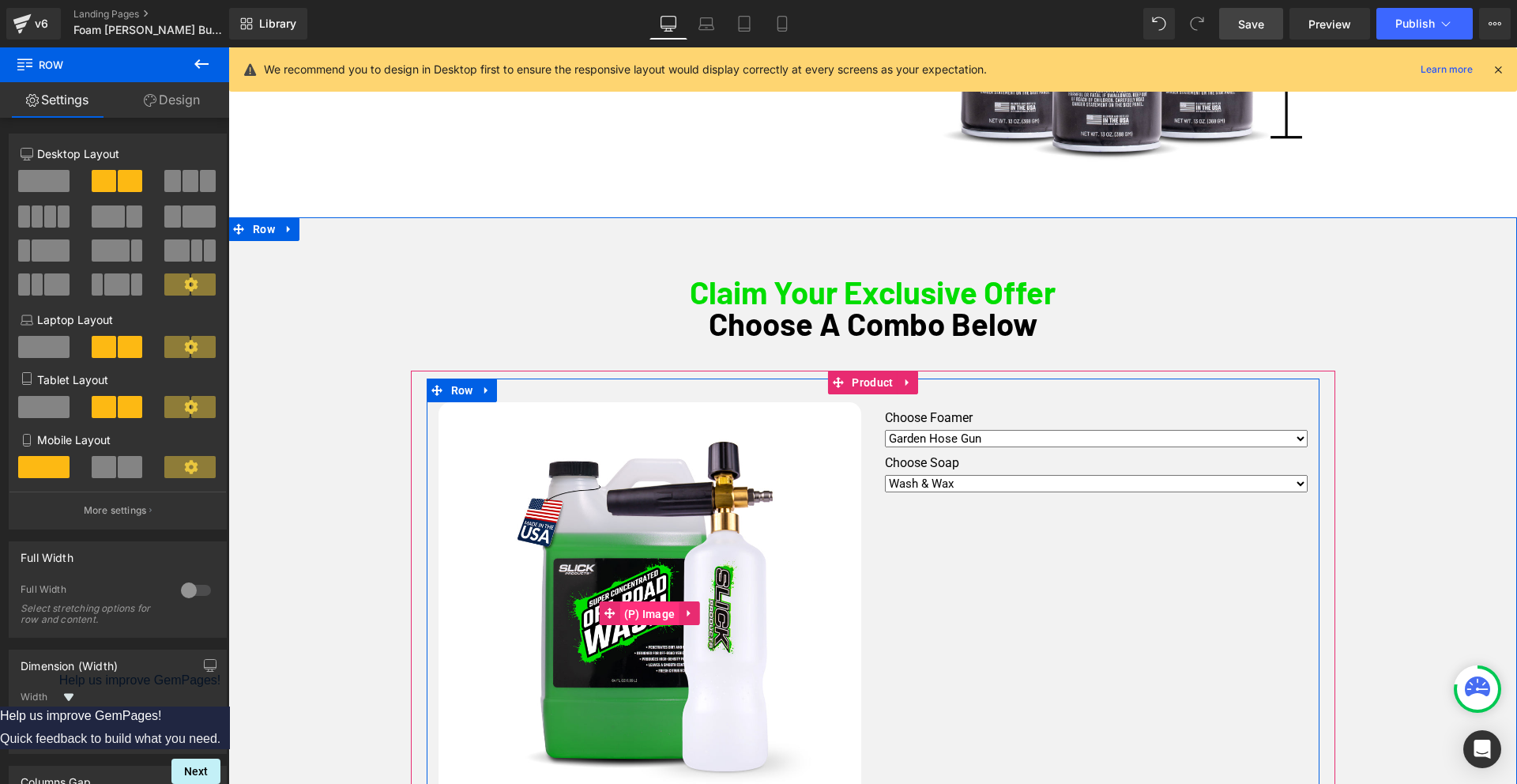
click at [653, 611] on span "(P) Image" at bounding box center [650, 614] width 59 height 23
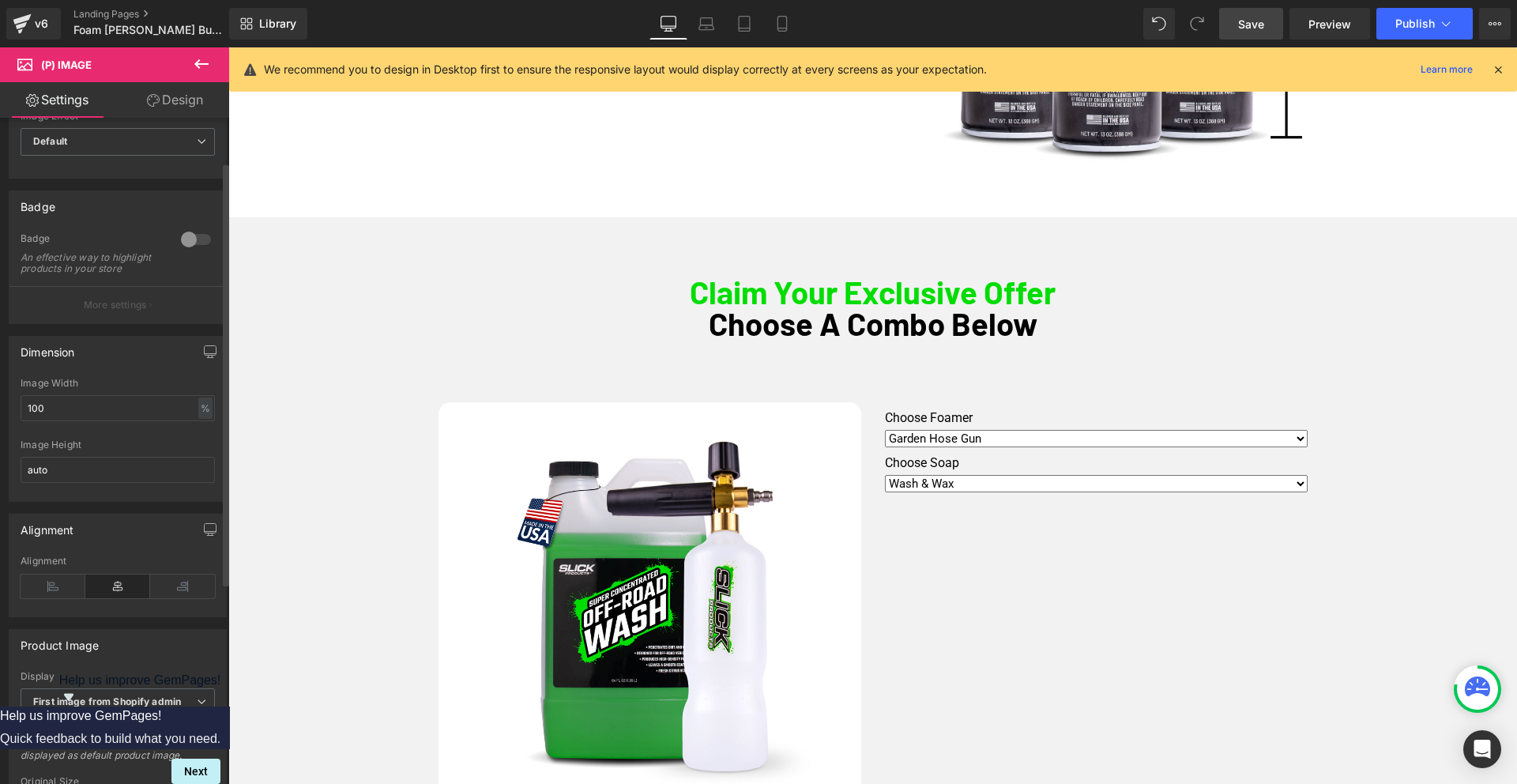
scroll to position [84, 0]
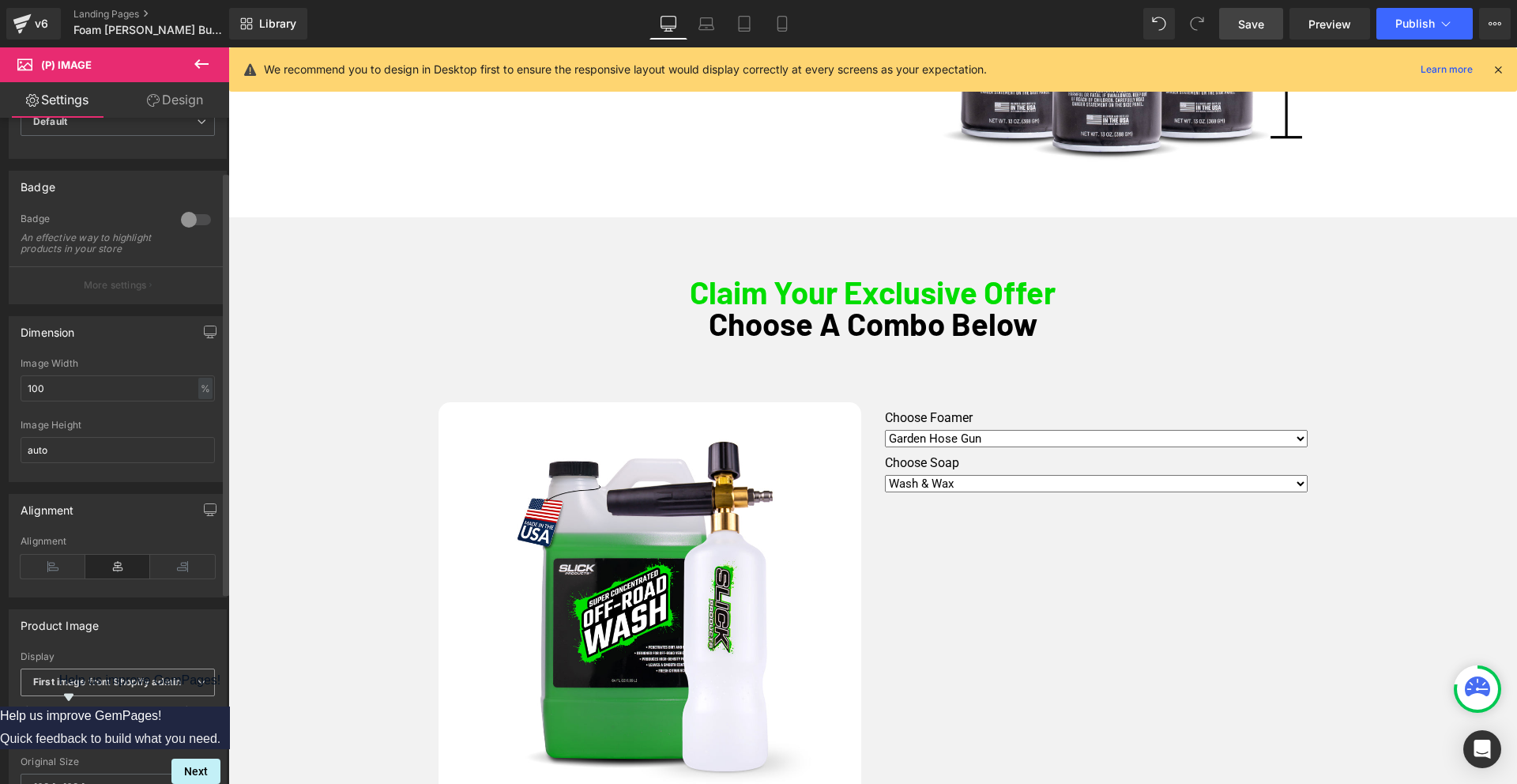
click at [154, 687] on b "First image from Shopify admin" at bounding box center [107, 681] width 148 height 12
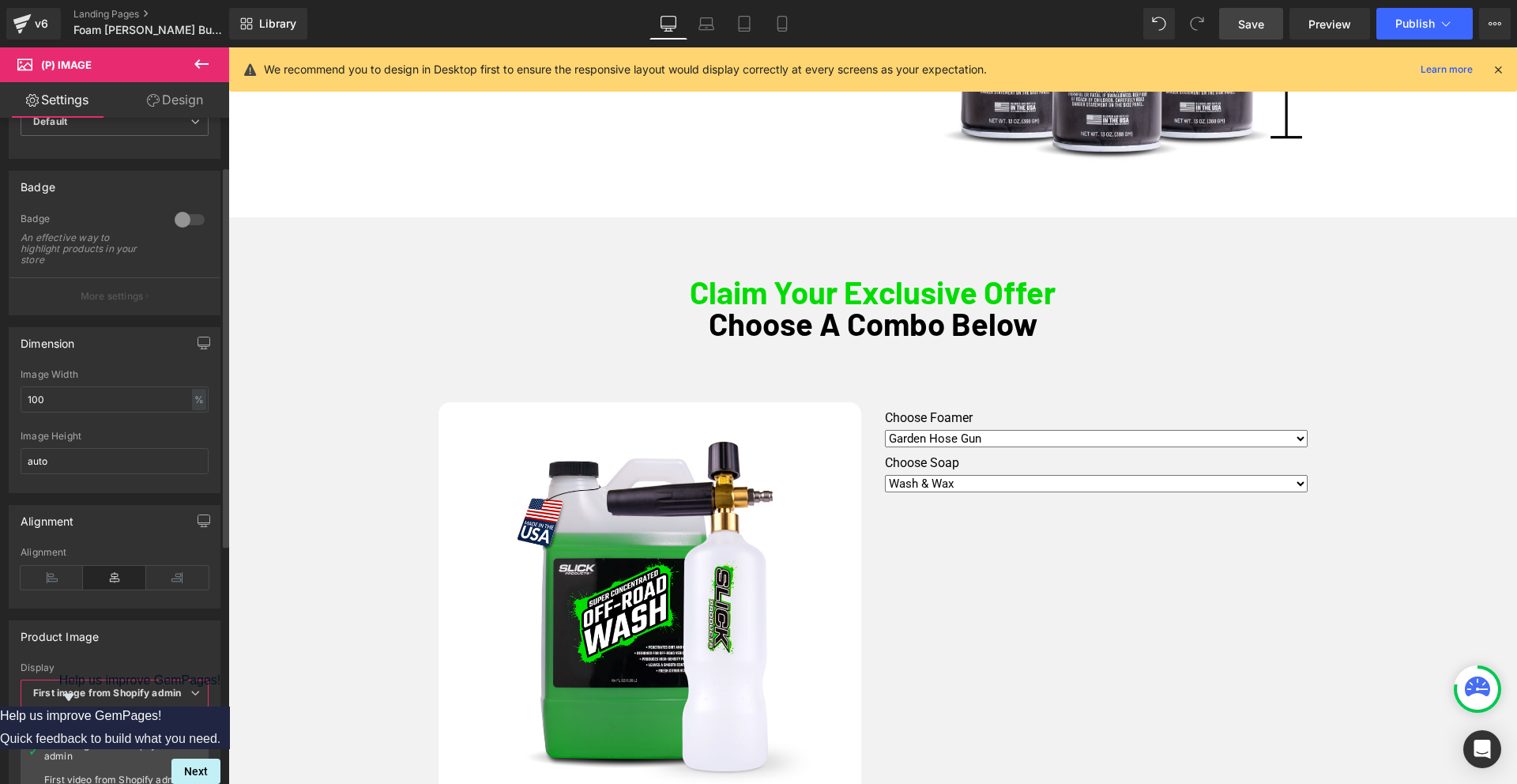
click at [143, 720] on div "First available Variant image" at bounding box center [109, 721] width 131 height 11
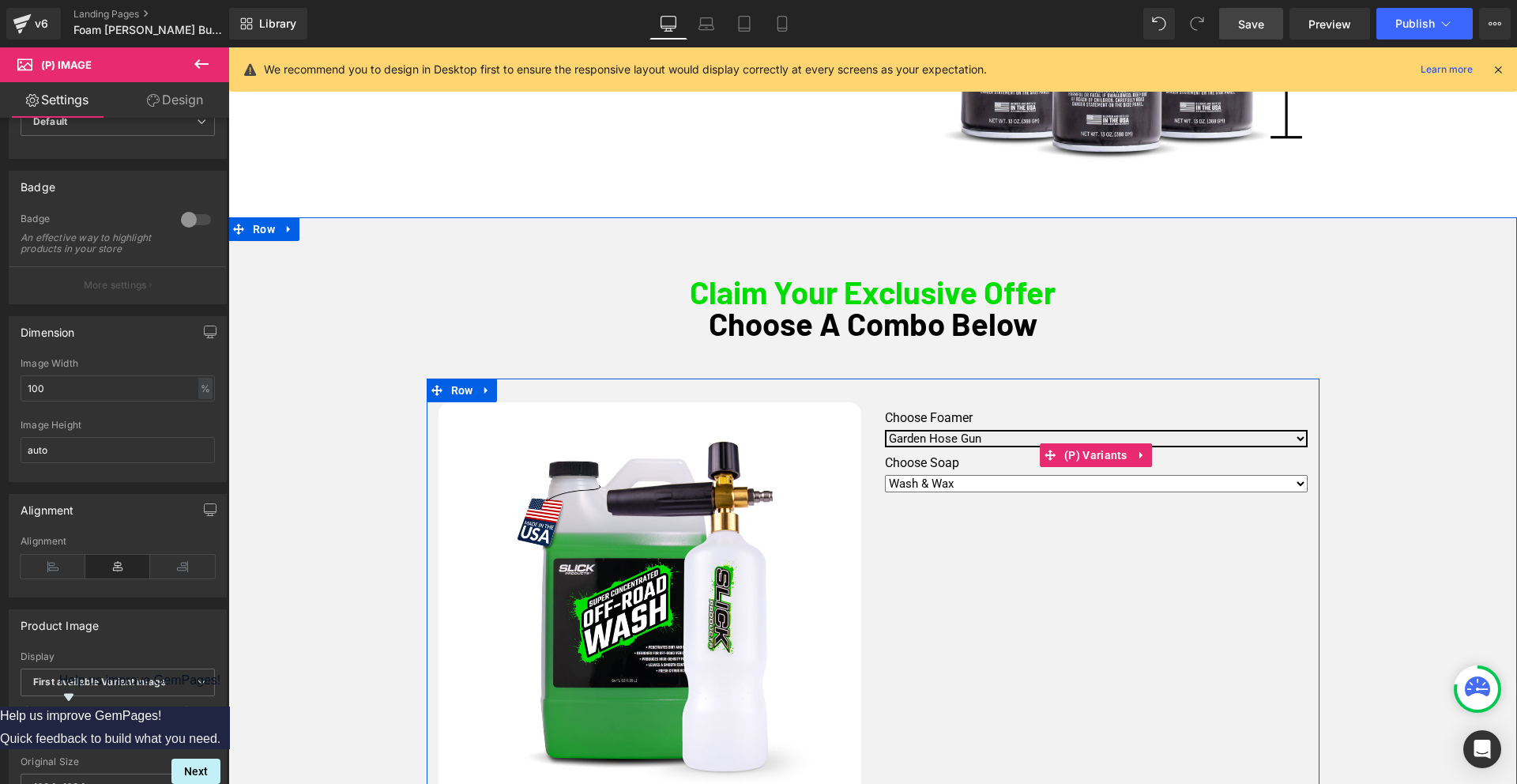
click at [977, 437] on select "Pressure Washer [PERSON_NAME] Garden Hose Gun" at bounding box center [1095, 438] width 422 height 17
click at [884, 430] on select "Pressure Washer [PERSON_NAME] Garden Hose Gun" at bounding box center [1095, 438] width 422 height 17
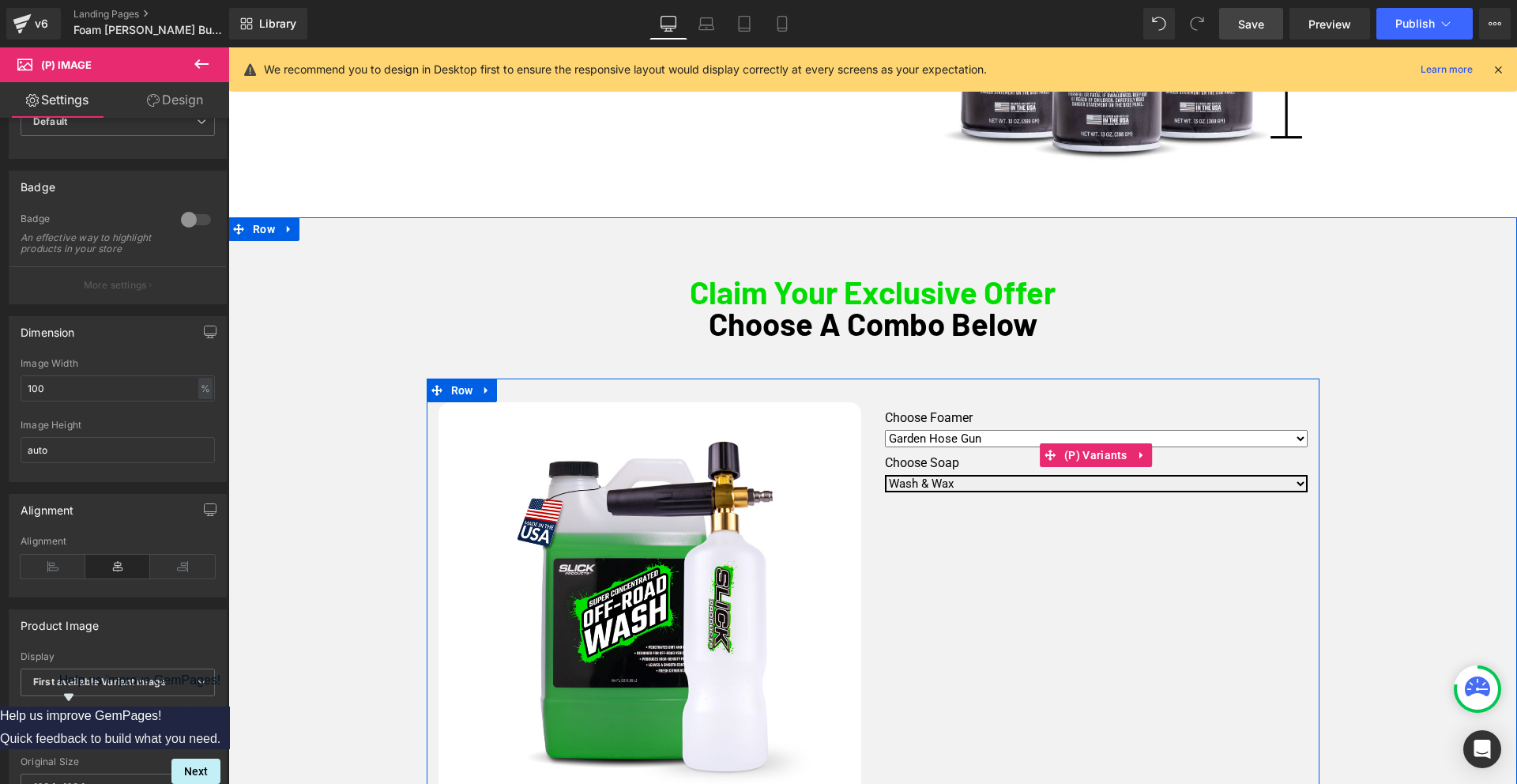
click at [947, 483] on select "Off-Road Wash Wash & Wax" at bounding box center [1095, 482] width 422 height 17
select select "Off-Road Wash"
click at [884, 474] on select "Off-Road Wash Wash & Wax" at bounding box center [1095, 482] width 422 height 17
click at [987, 538] on div "Sale Off (P) Image Choose Foamer Pressure Washer [PERSON_NAME] Garden Hose Gun …" at bounding box center [873, 605] width 892 height 454
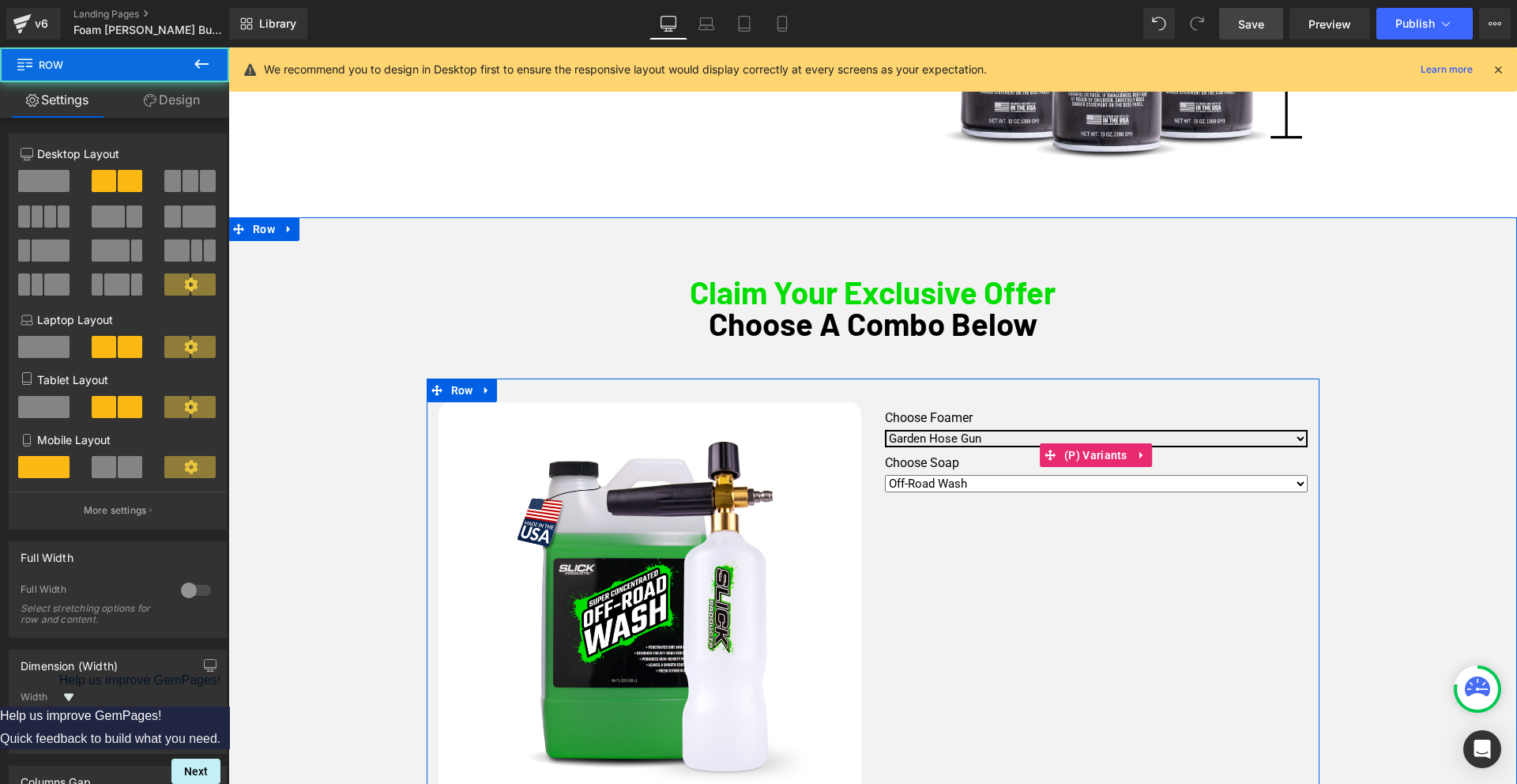
click at [949, 432] on select "Pressure Washer [PERSON_NAME] Garden Hose Gun" at bounding box center [1095, 438] width 422 height 17
select select "Pressure Washer [PERSON_NAME]"
click at [884, 430] on select "Pressure Washer [PERSON_NAME] Garden Hose Gun" at bounding box center [1095, 438] width 422 height 17
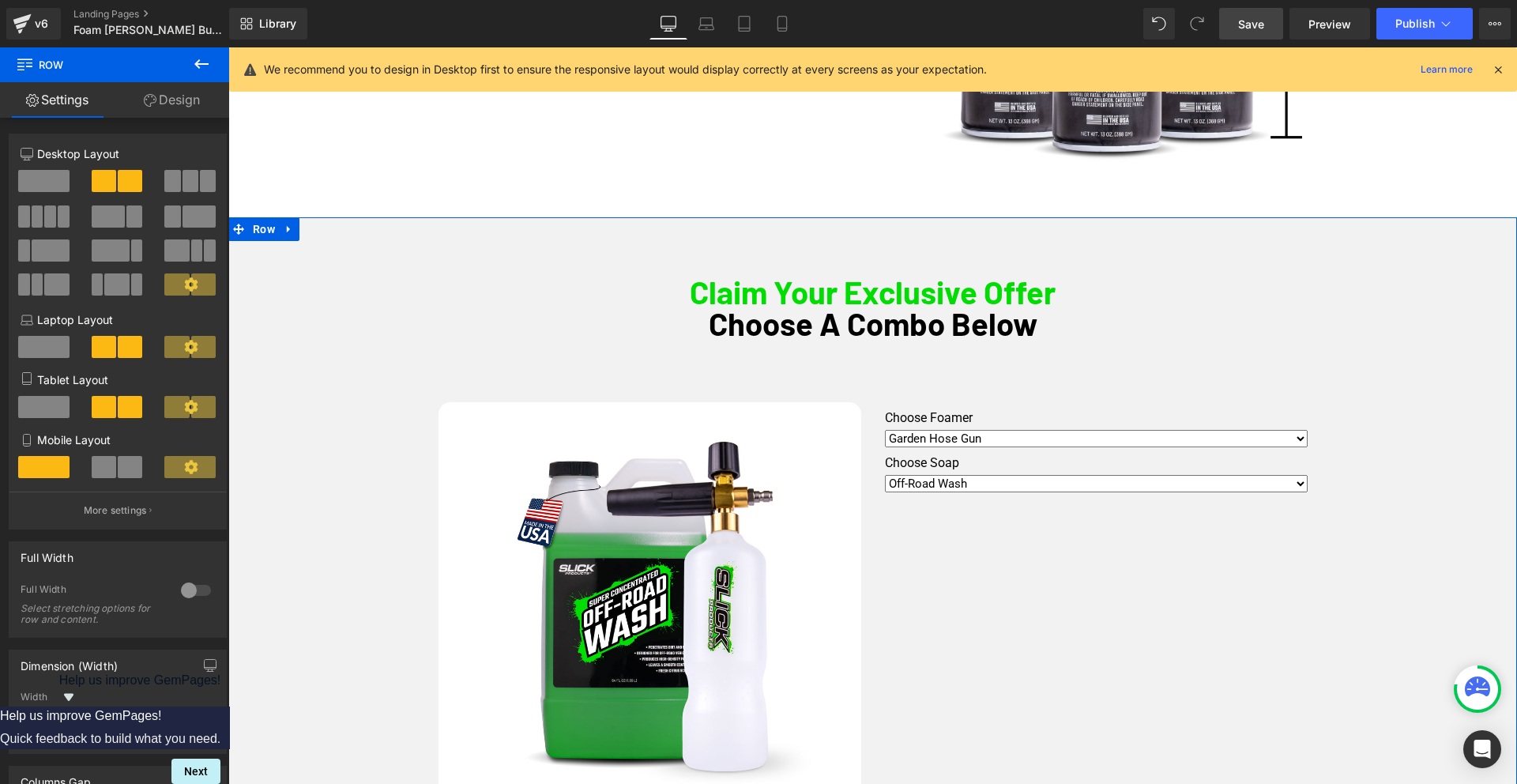
click at [1388, 452] on div "Claim Your Exclusive Offer Choose A Combo Below Heading Sale Off (P) Image Choo…" at bounding box center [872, 678] width 1288 height 836
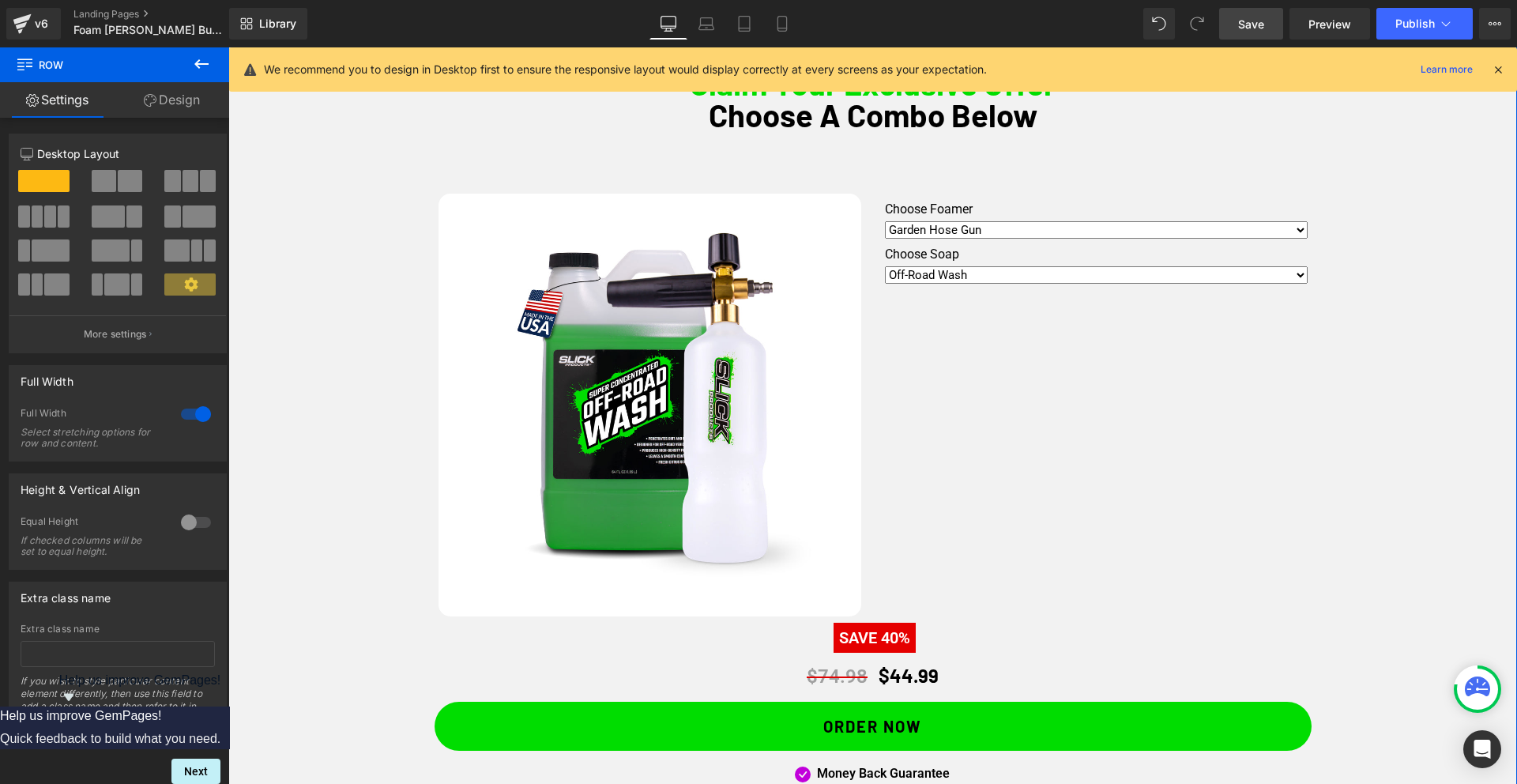
scroll to position [969, 0]
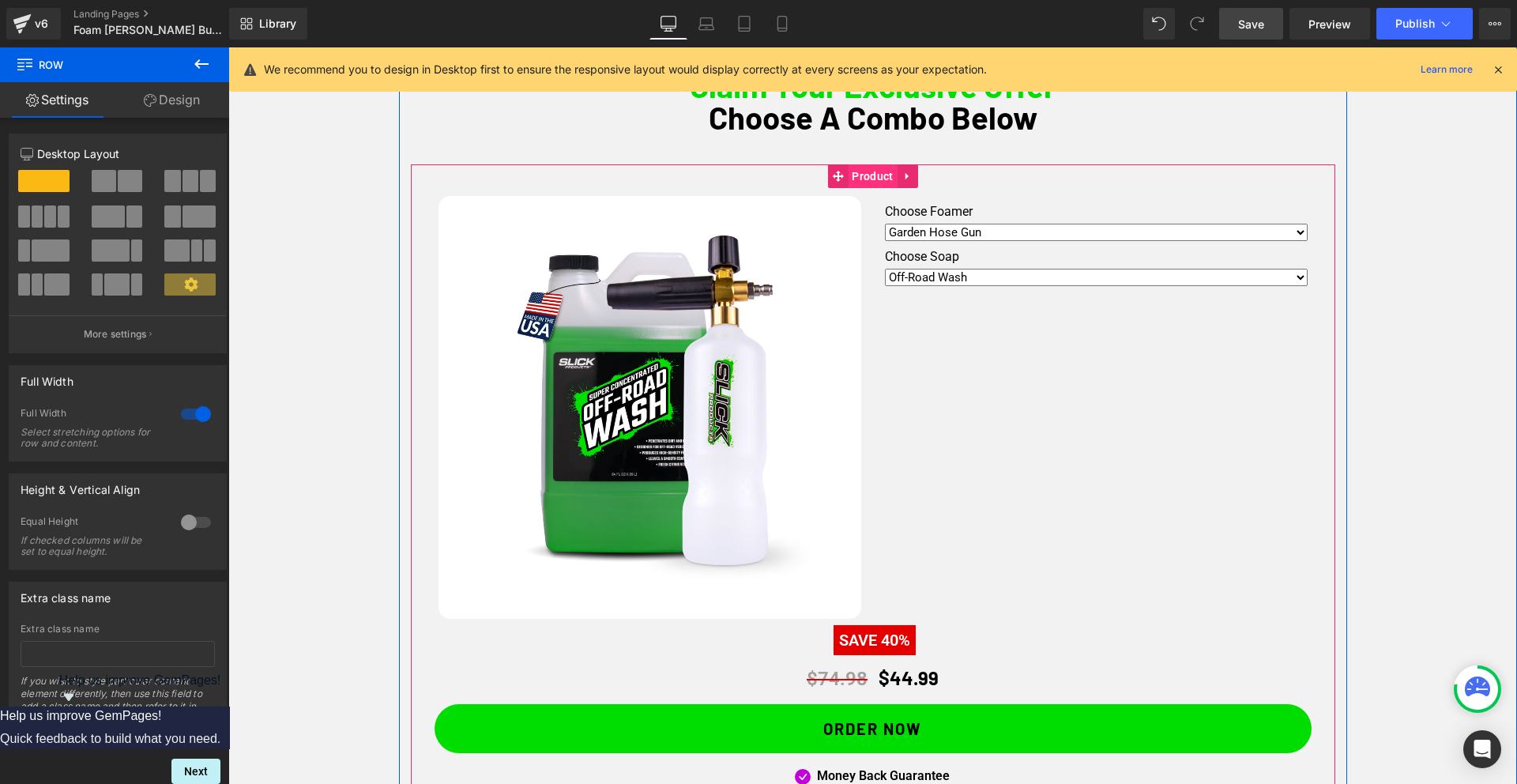
click at [867, 170] on span "Product" at bounding box center [872, 176] width 49 height 23
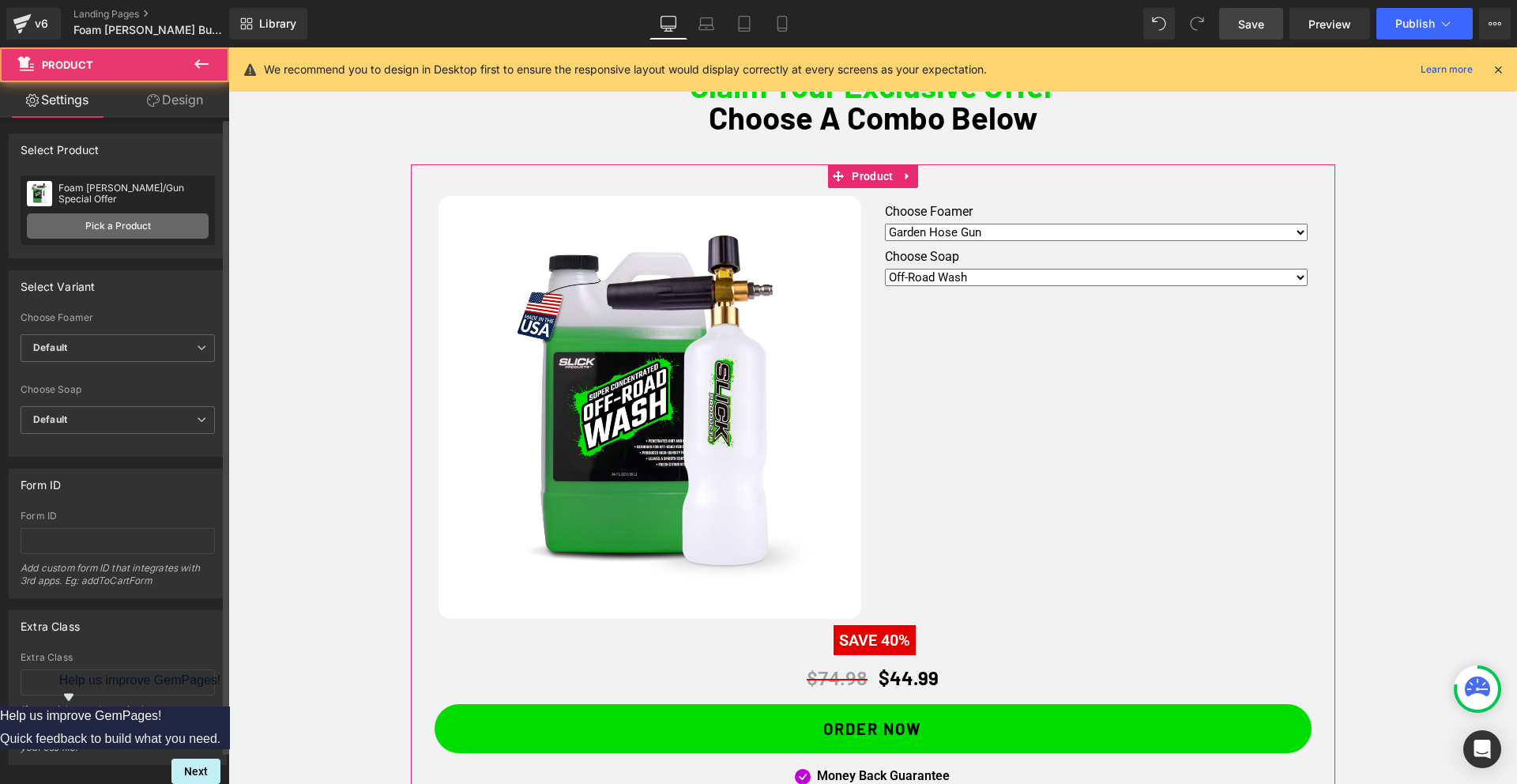
click at [105, 224] on link "Pick a Product" at bounding box center [117, 226] width 182 height 25
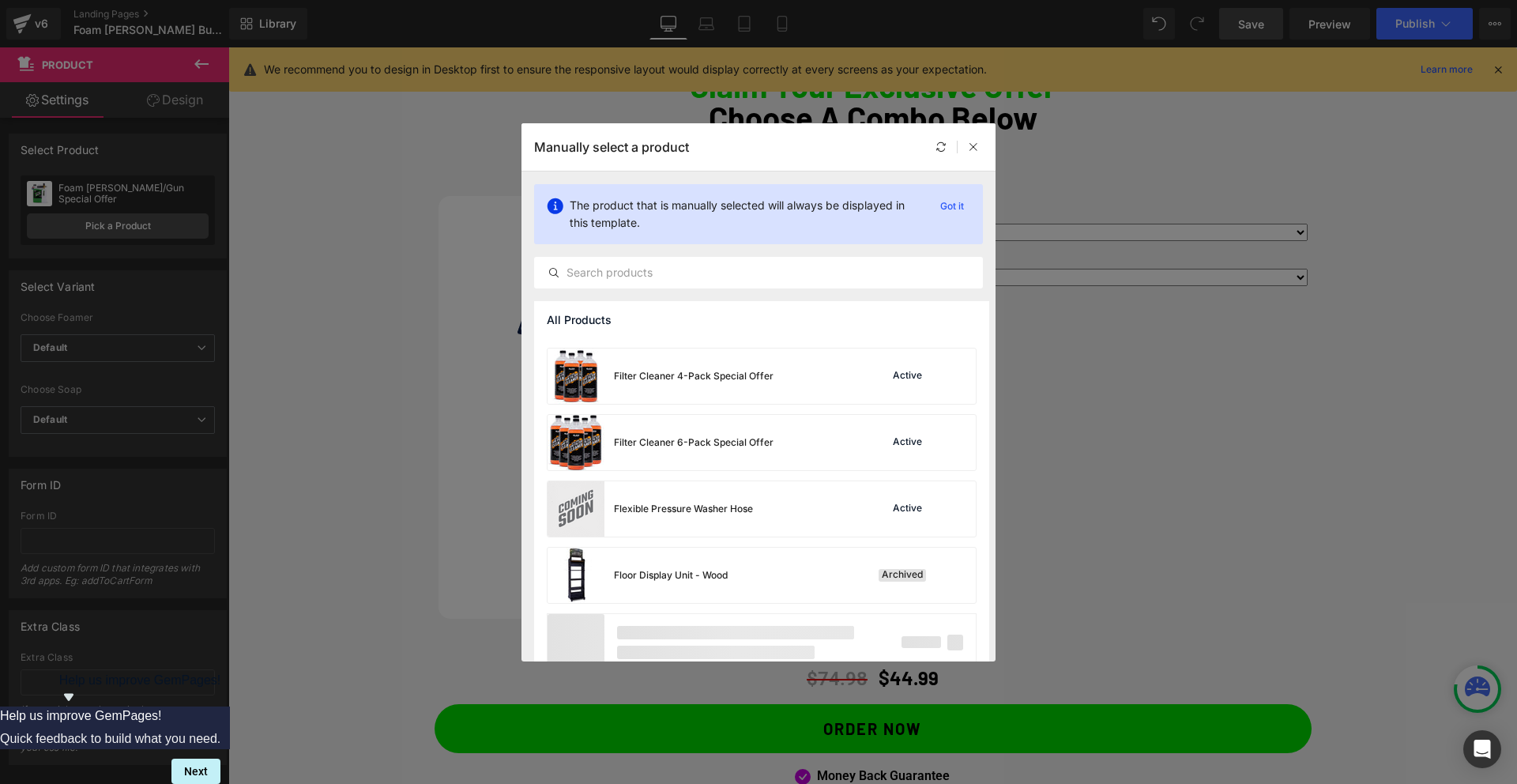
scroll to position [1142, 0]
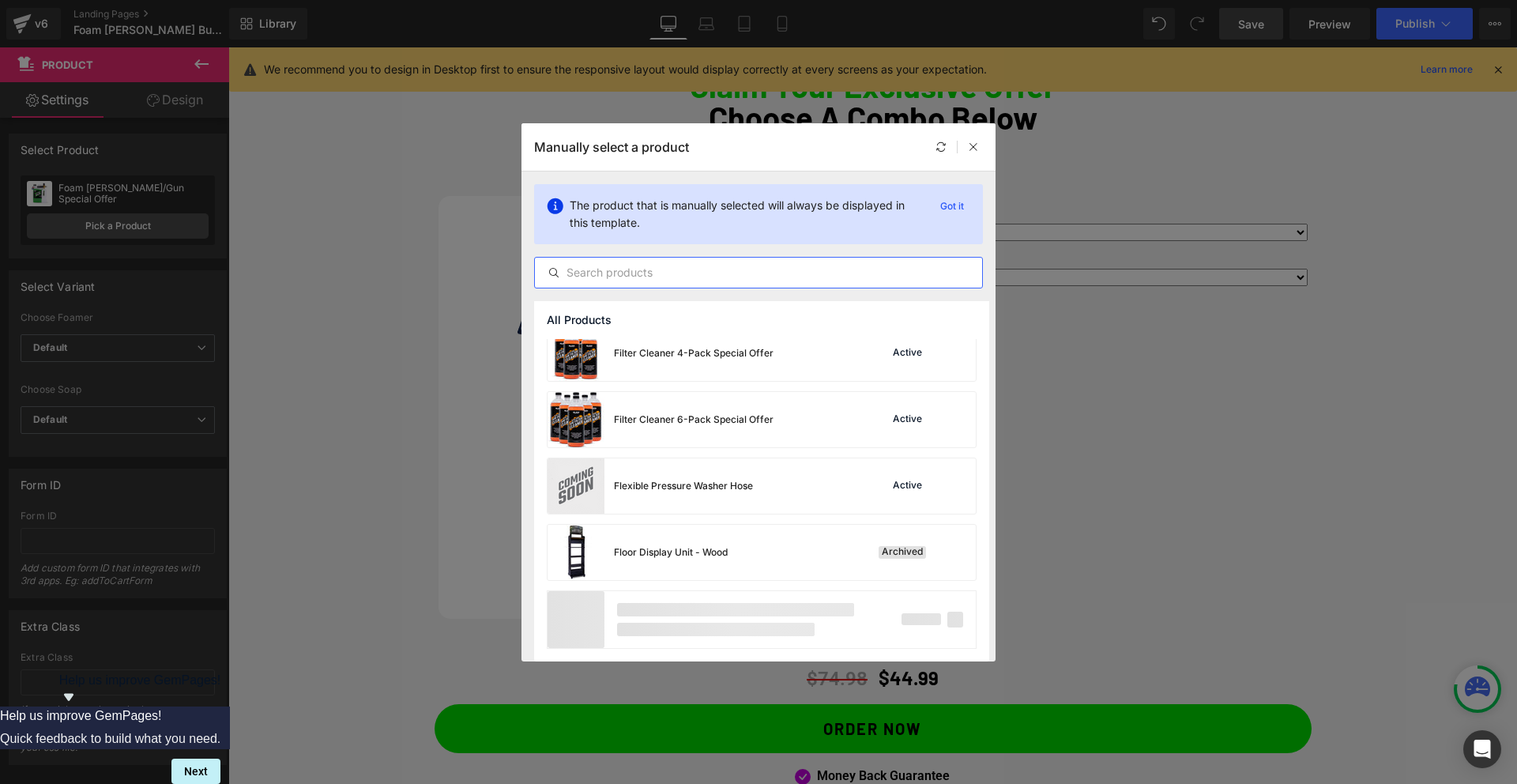
click at [624, 278] on input "text" at bounding box center [759, 272] width 447 height 19
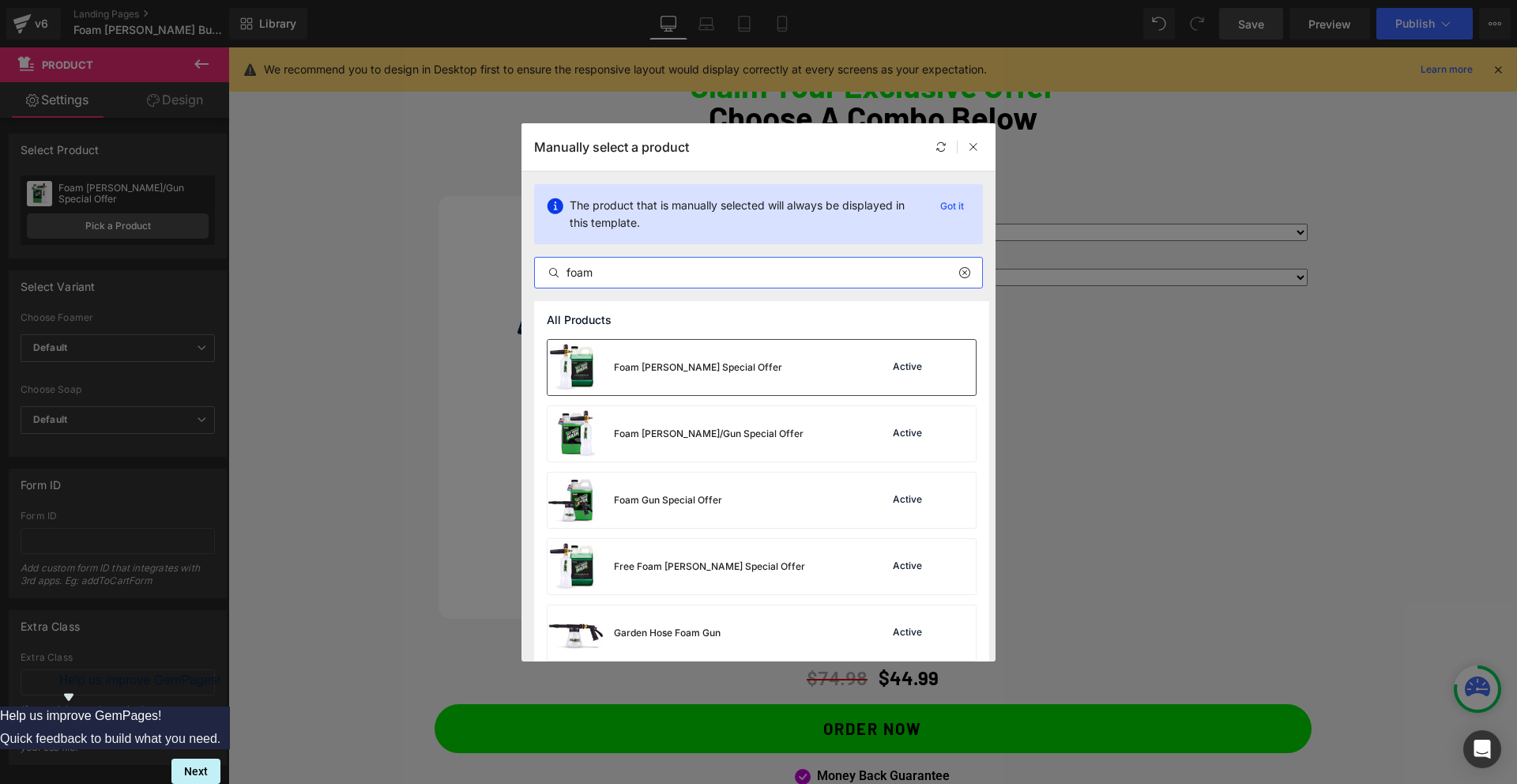
type input "foam"
click at [676, 371] on div "Foam [PERSON_NAME] Special Offer" at bounding box center [698, 367] width 168 height 14
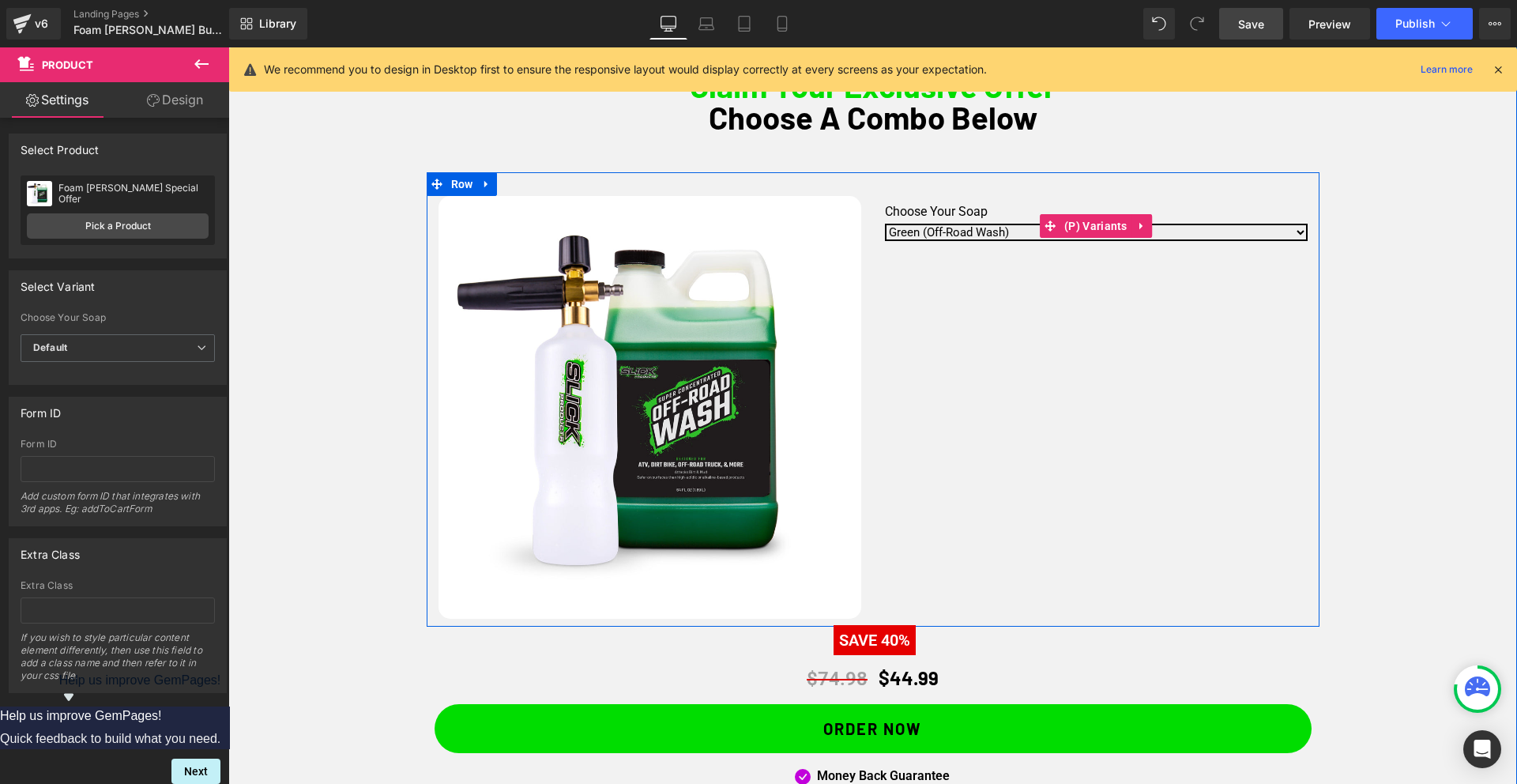
click at [1005, 232] on select "Green (Off-Road Wash) Blue (Wash & Wax)" at bounding box center [1095, 232] width 422 height 17
select select "Blue (Wash & Wax)"
click at [884, 224] on select "Green (Off-Road Wash) Blue (Wash & Wax)" at bounding box center [1095, 232] width 422 height 17
click at [967, 233] on select "Green (Off-Road Wash) Blue (Wash & Wax)" at bounding box center [1095, 232] width 422 height 17
click at [884, 224] on select "Green (Off-Road Wash) Blue (Wash & Wax)" at bounding box center [1095, 232] width 422 height 17
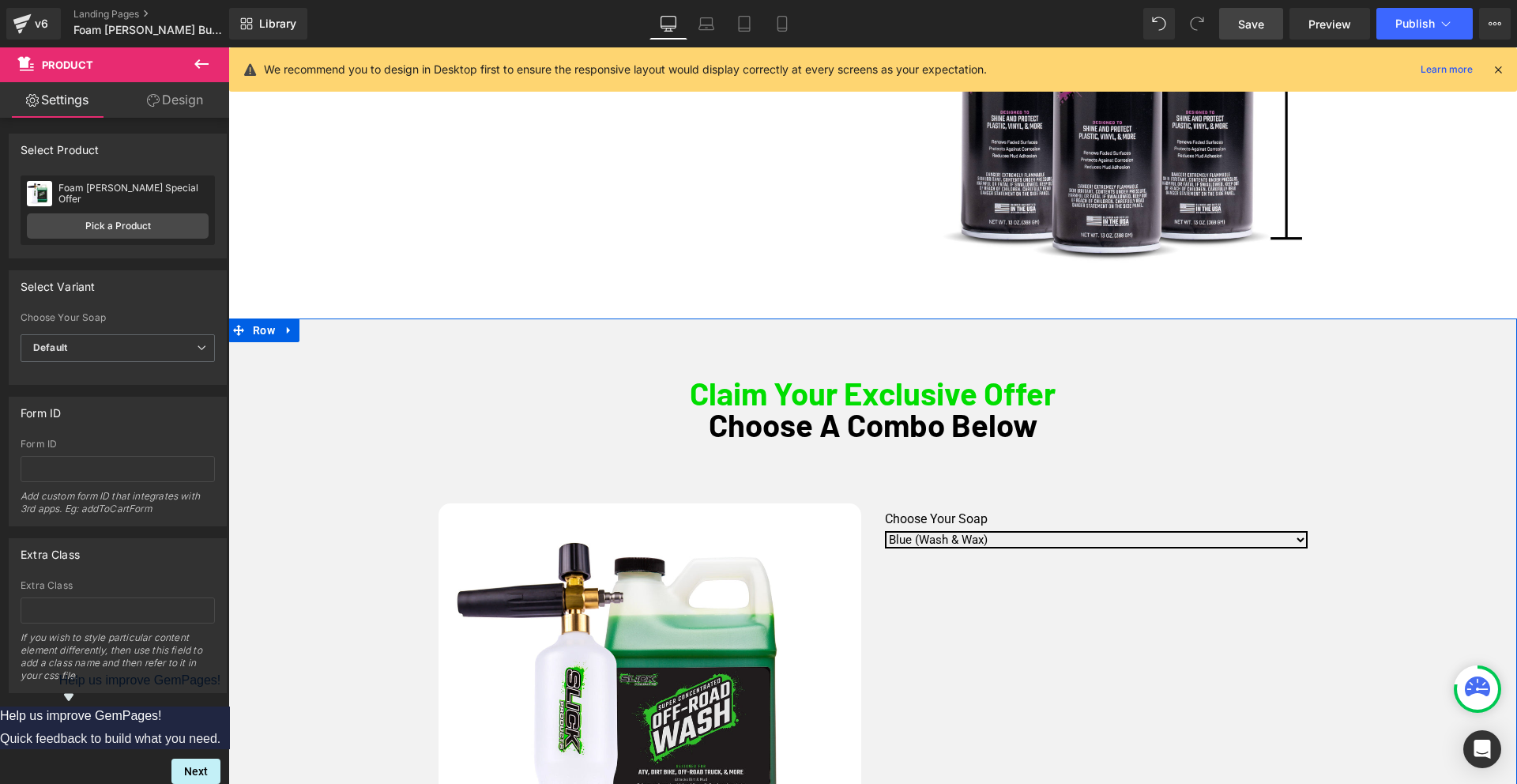
scroll to position [657, 0]
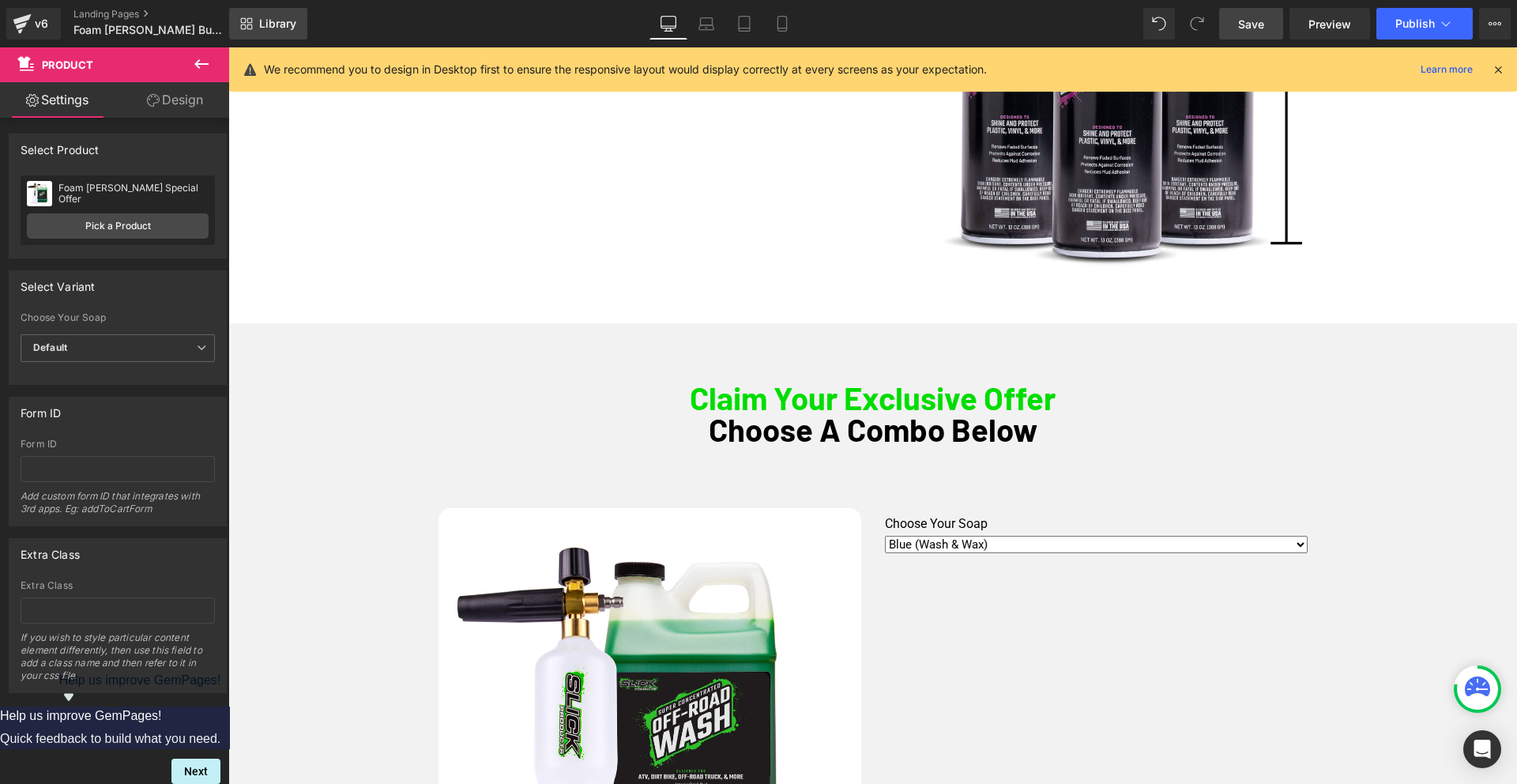
click at [268, 21] on span "Library" at bounding box center [277, 24] width 37 height 14
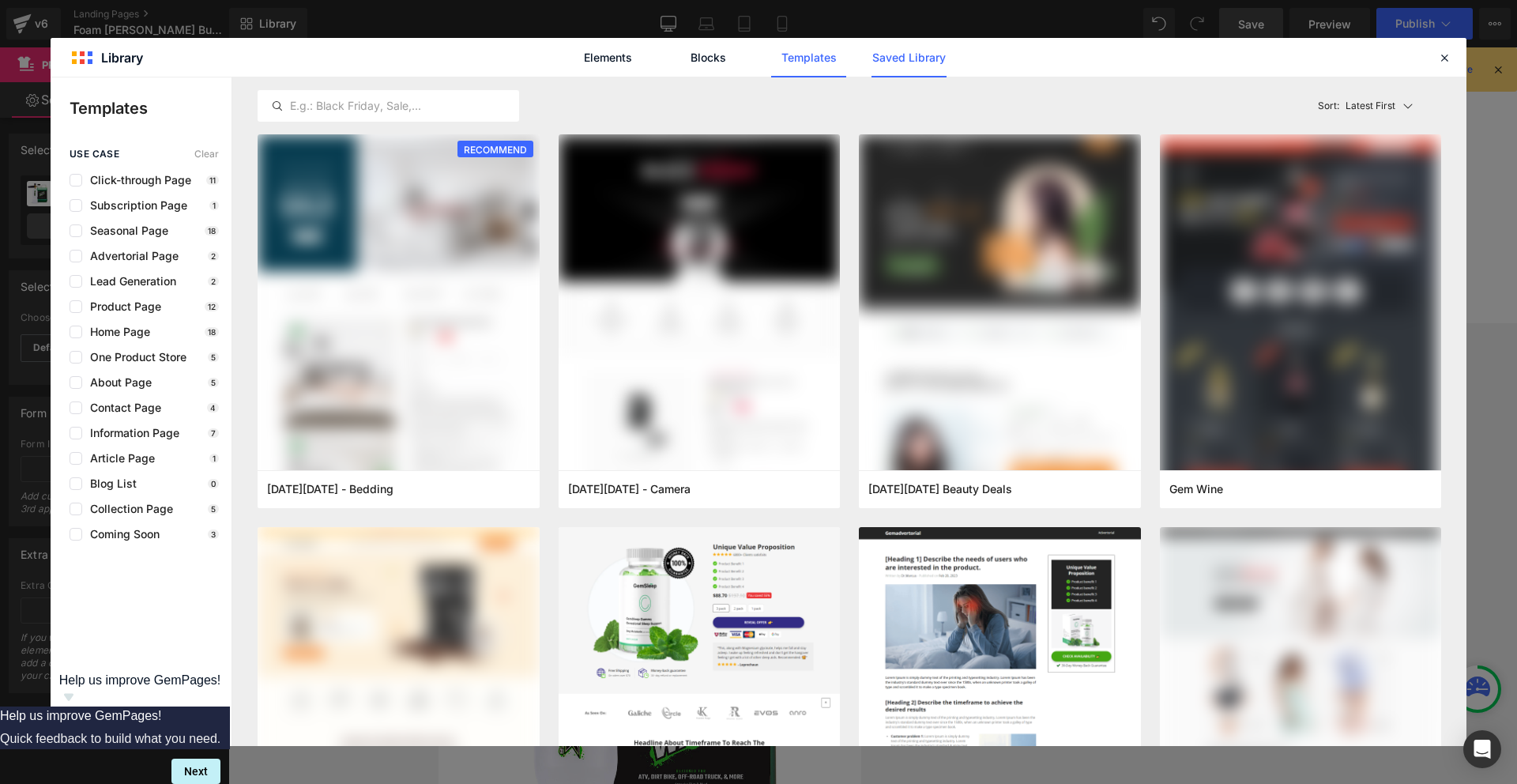
click at [884, 63] on link "Saved Library" at bounding box center [908, 57] width 75 height 39
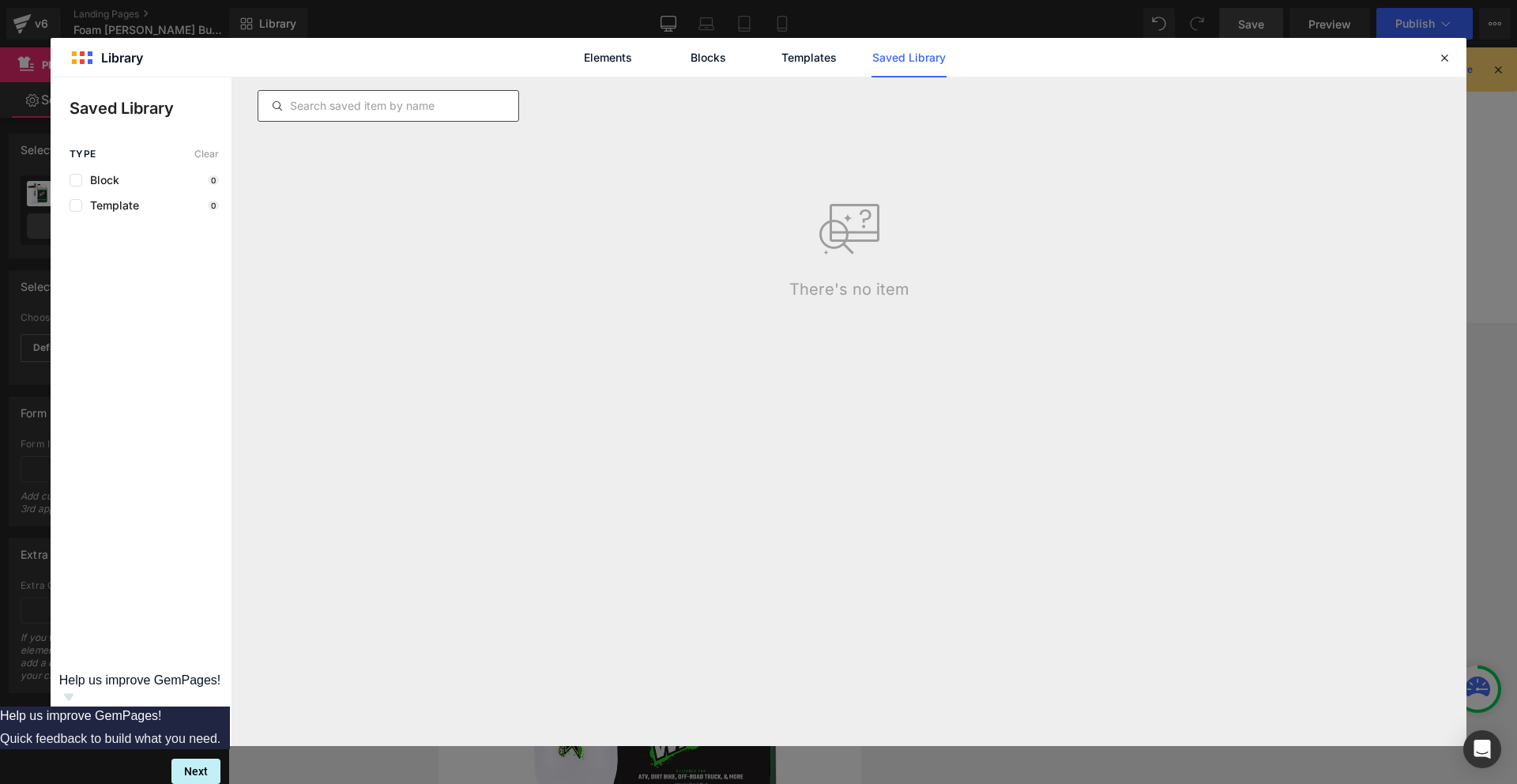
click at [412, 98] on input "text" at bounding box center [388, 106] width 260 height 19
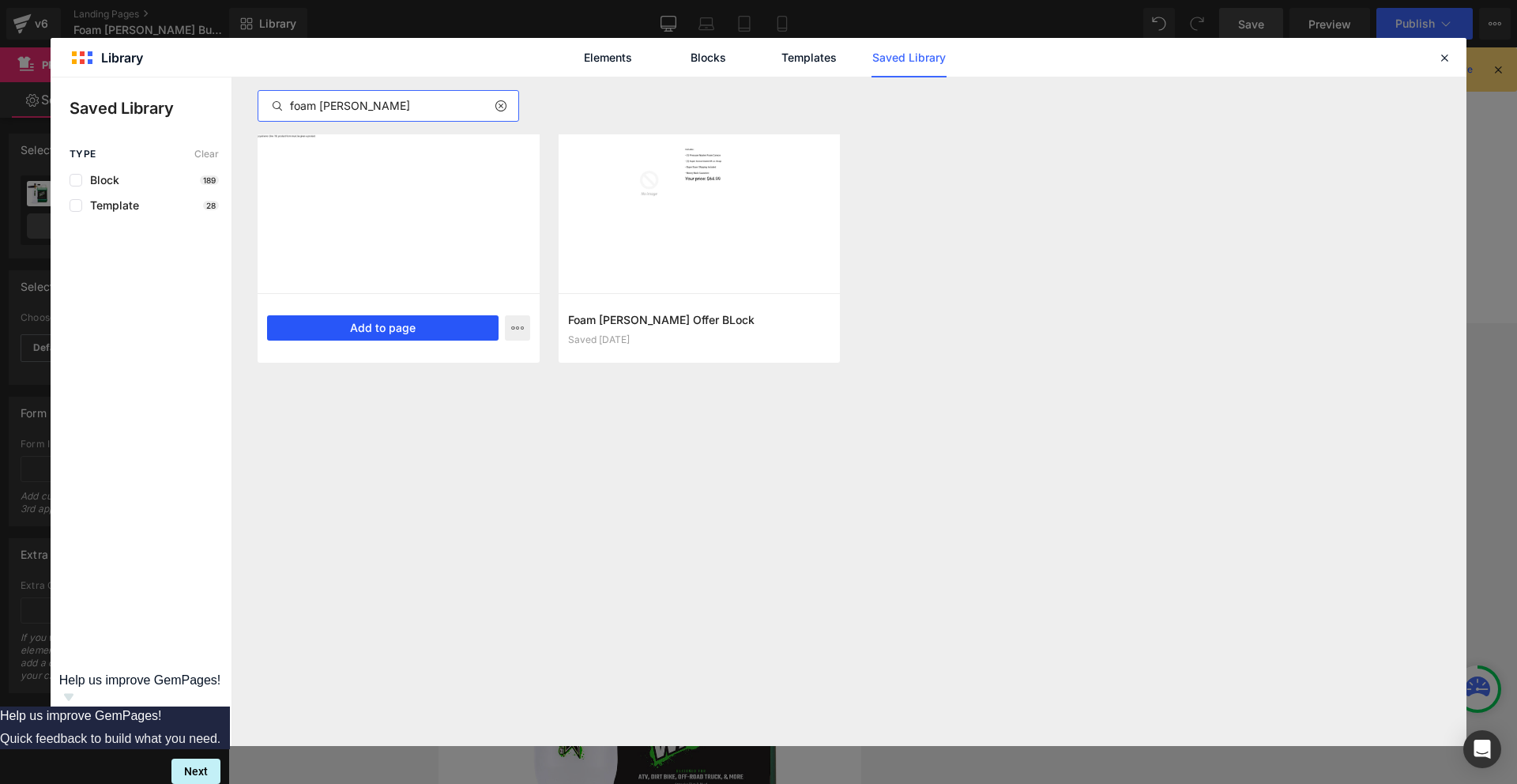
type input "foam [PERSON_NAME]"
click at [371, 328] on button "Add to page" at bounding box center [382, 328] width 232 height 25
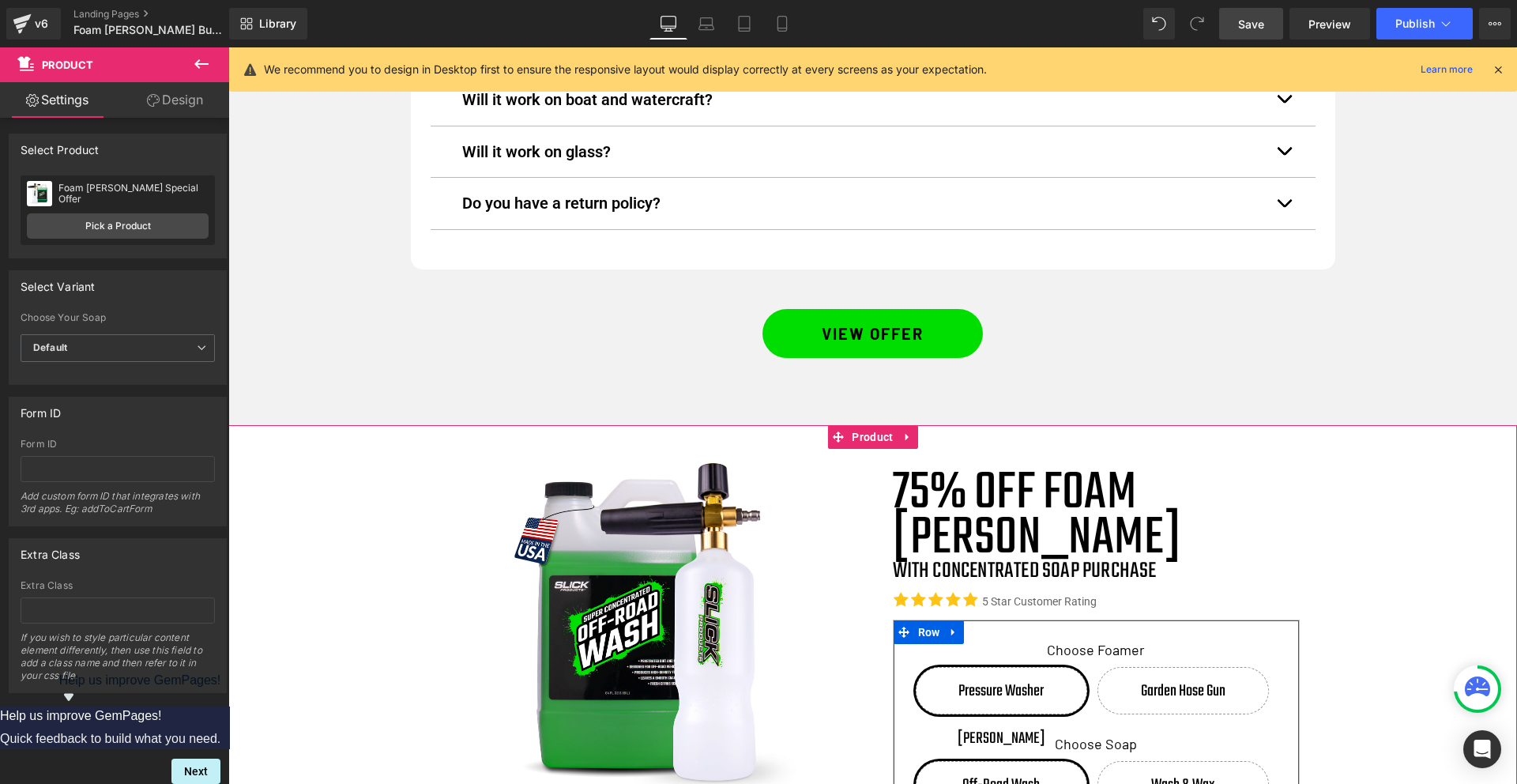
scroll to position [6037, 0]
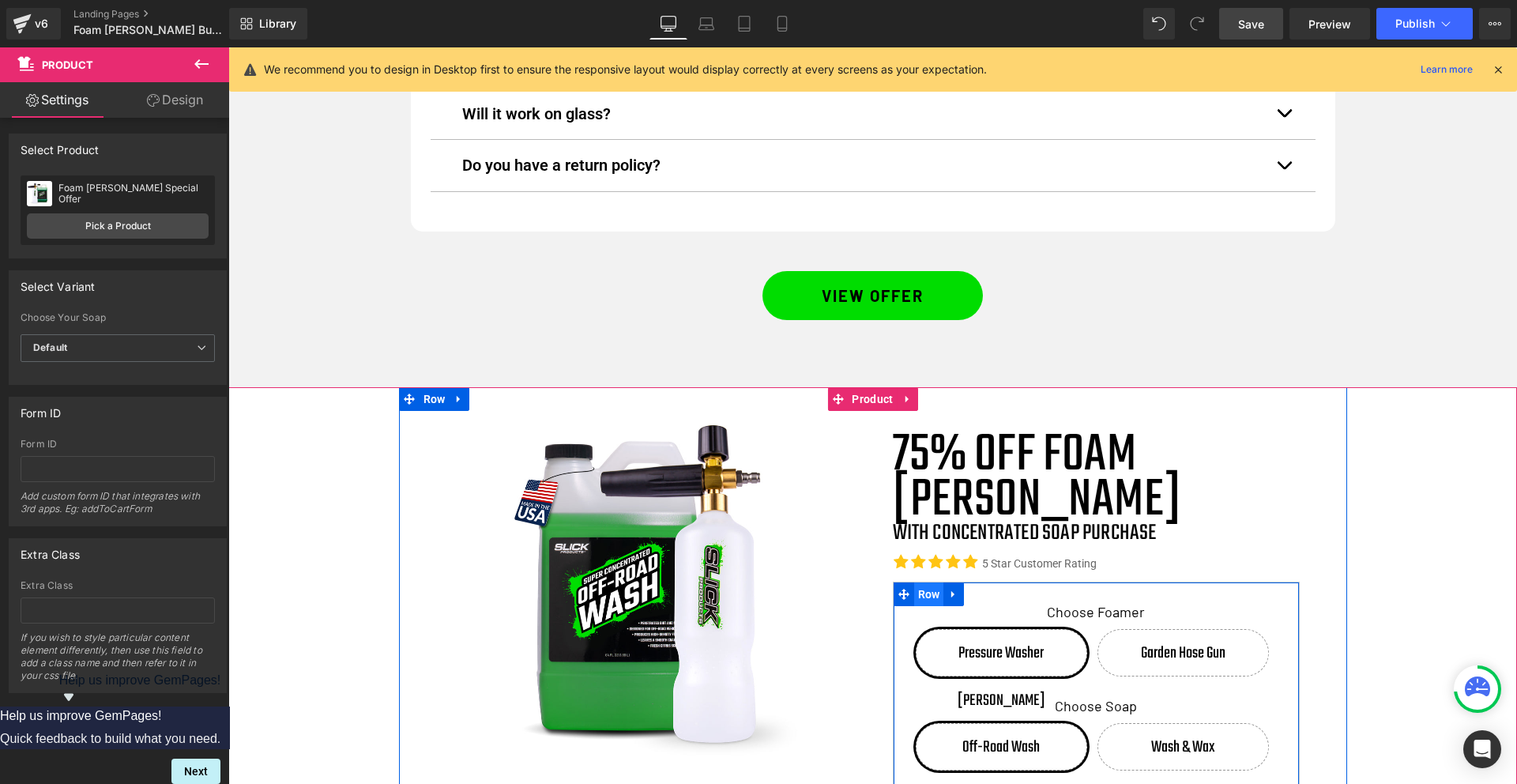
click at [932, 582] on span "Row" at bounding box center [929, 593] width 30 height 23
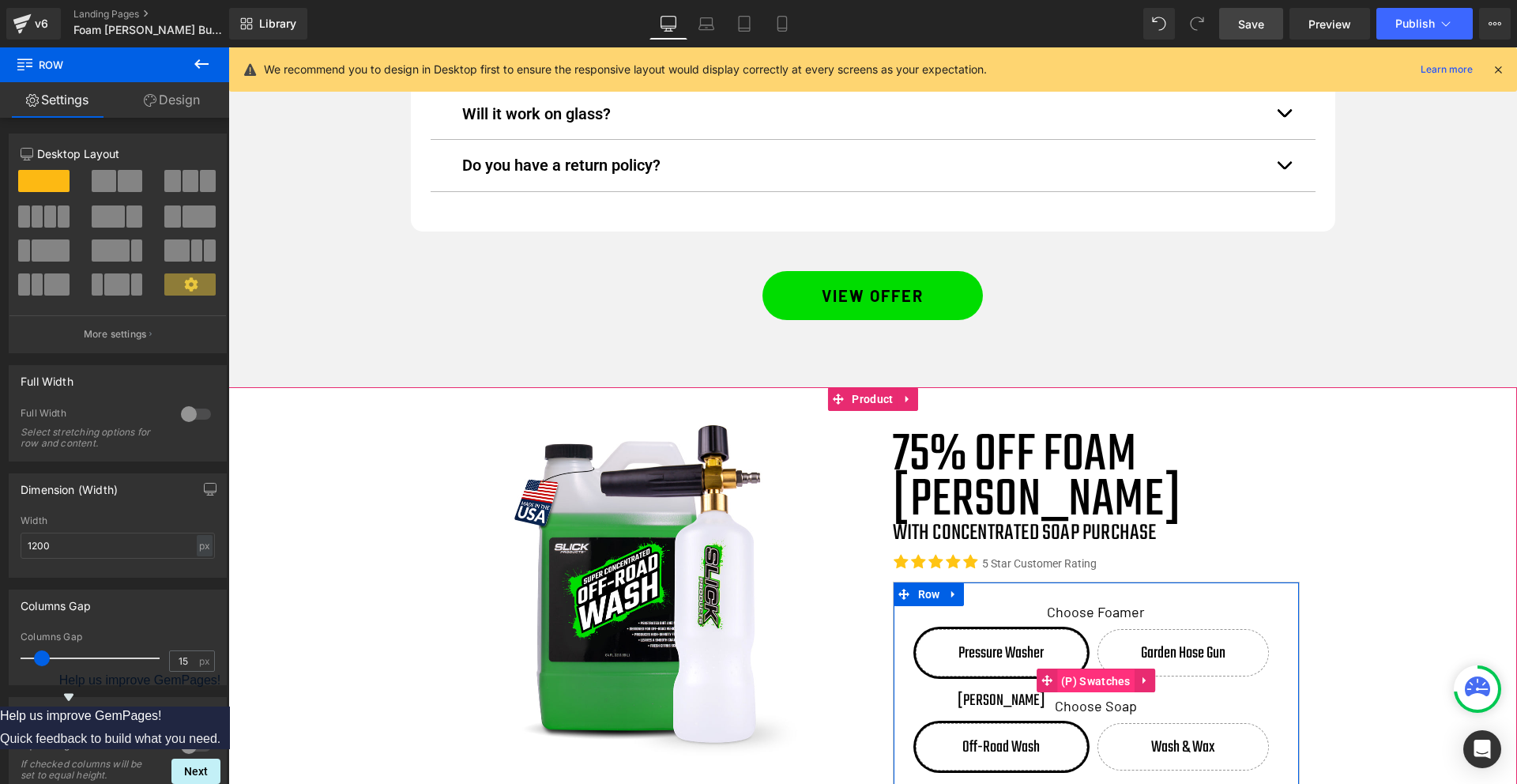
click at [1104, 669] on span "(P) Swatches" at bounding box center [1095, 681] width 77 height 23
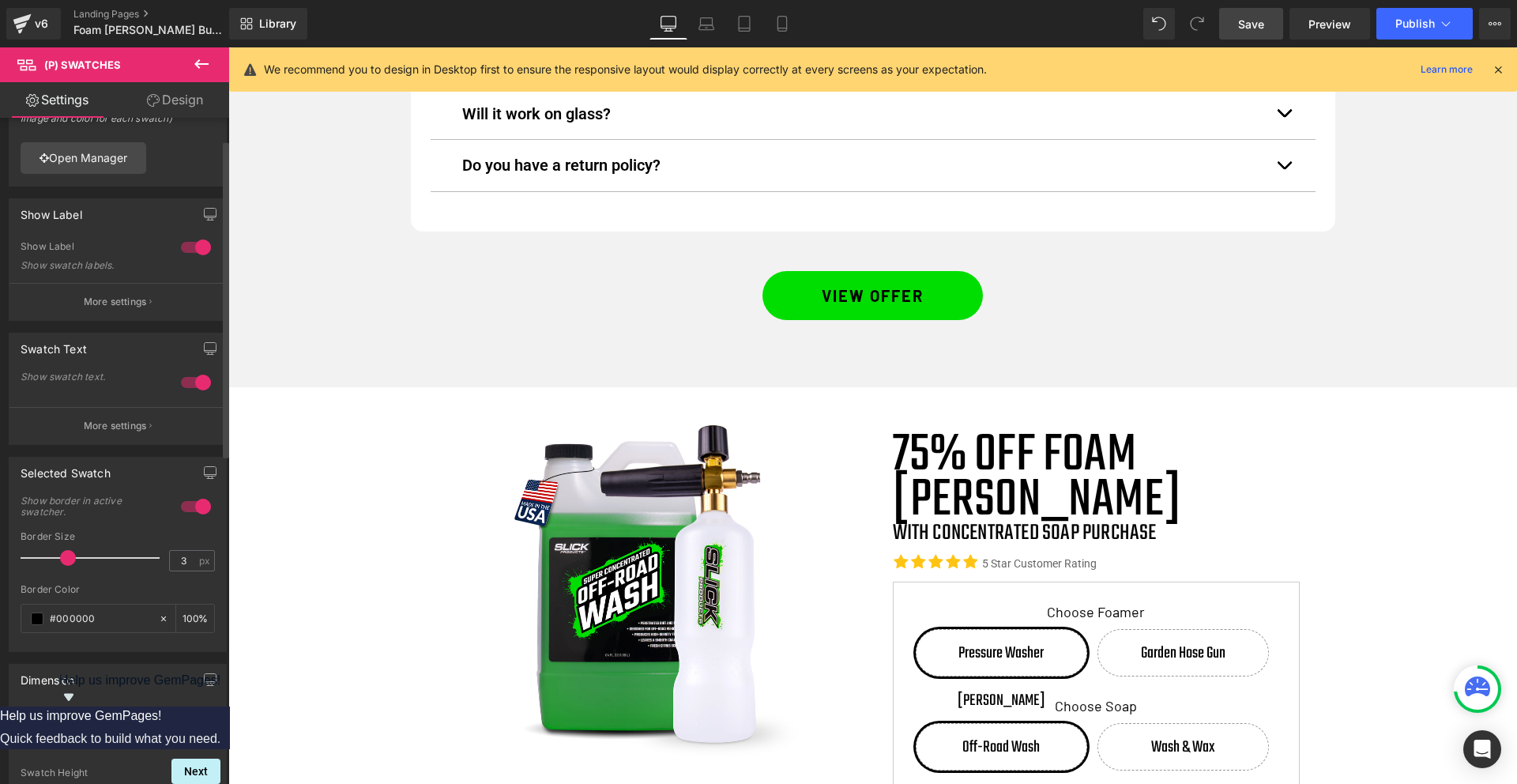
scroll to position [0, 0]
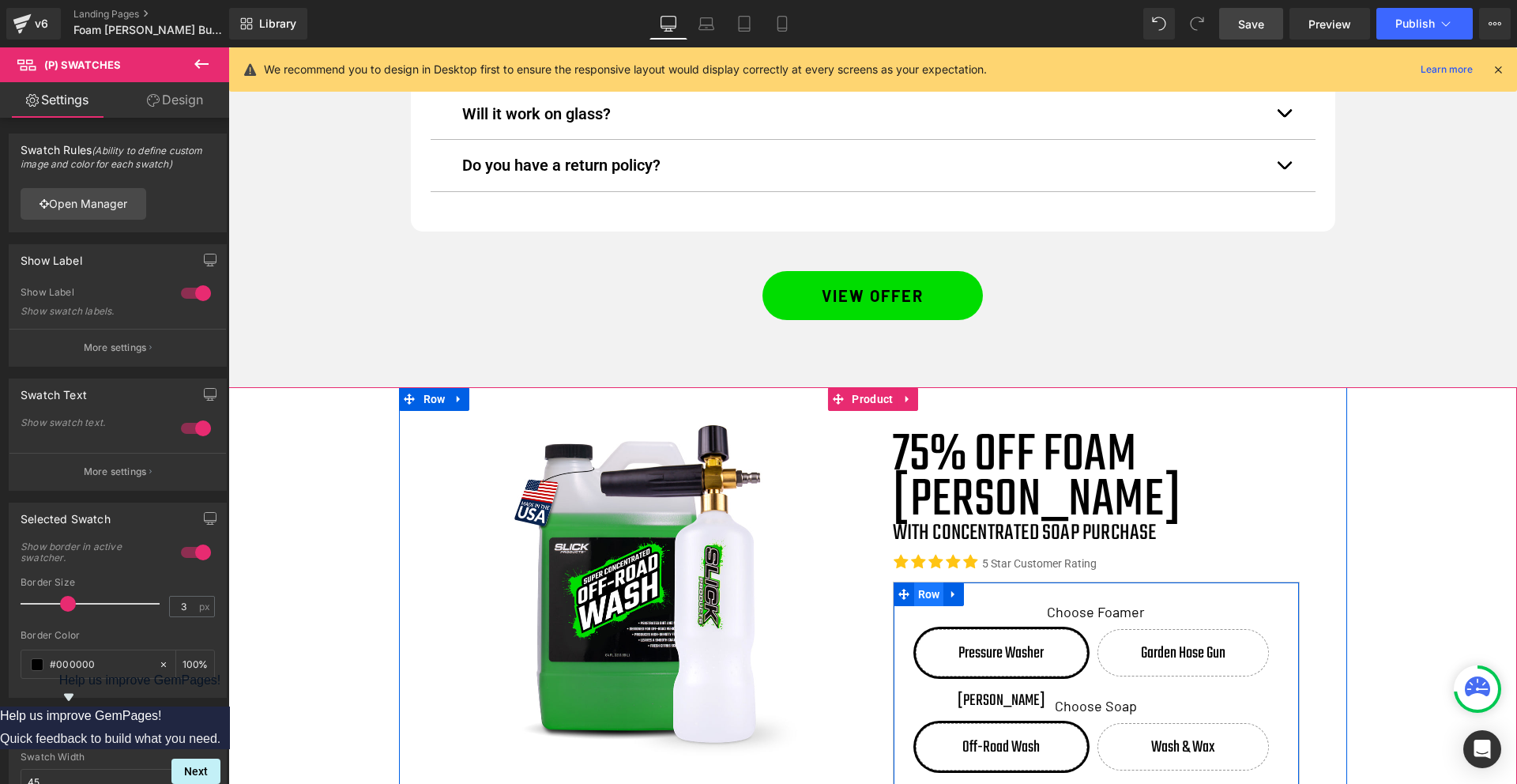
click at [934, 582] on span "Row" at bounding box center [929, 593] width 30 height 23
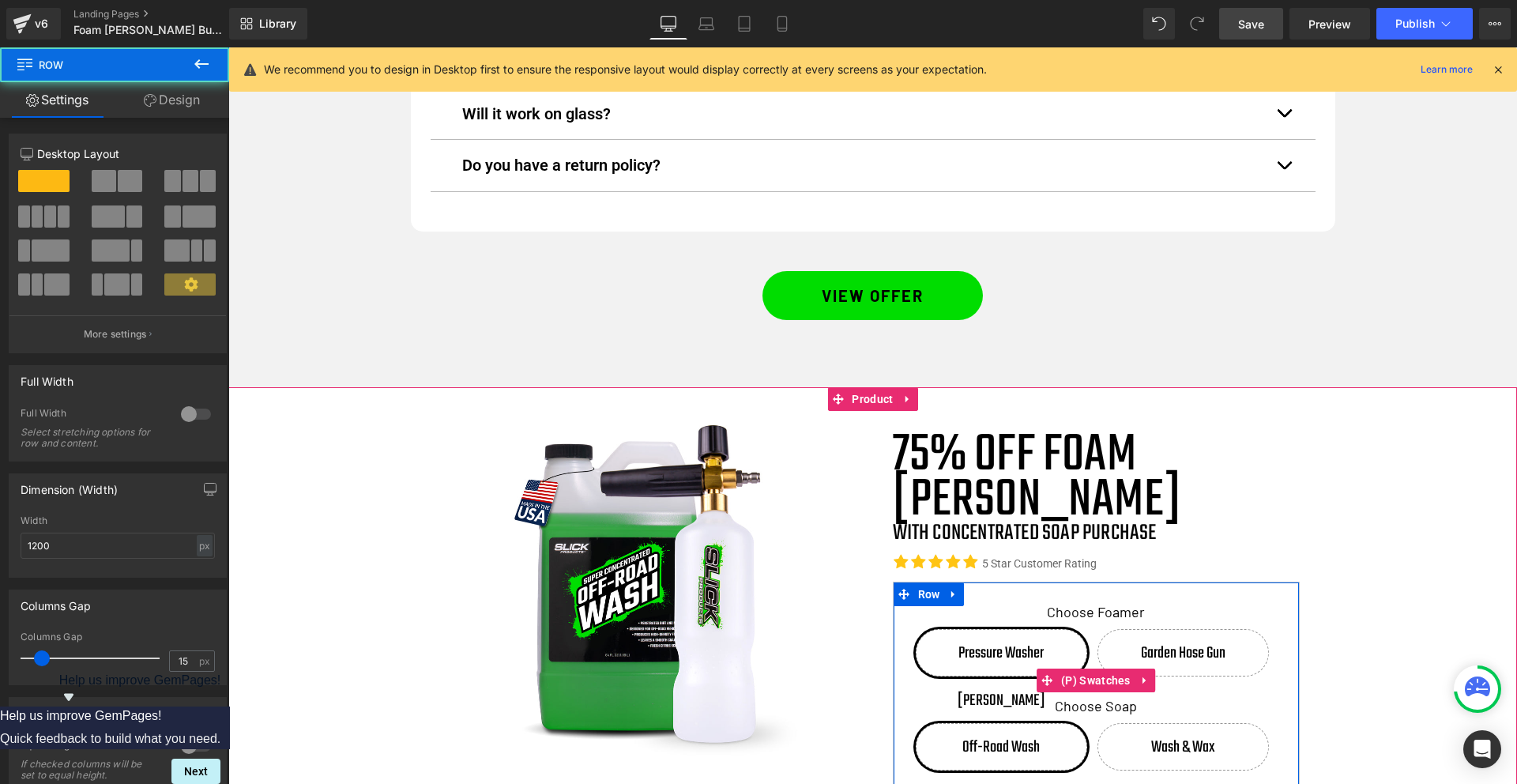
click at [1191, 629] on span "Garden Hose Gun" at bounding box center [1182, 652] width 84 height 46
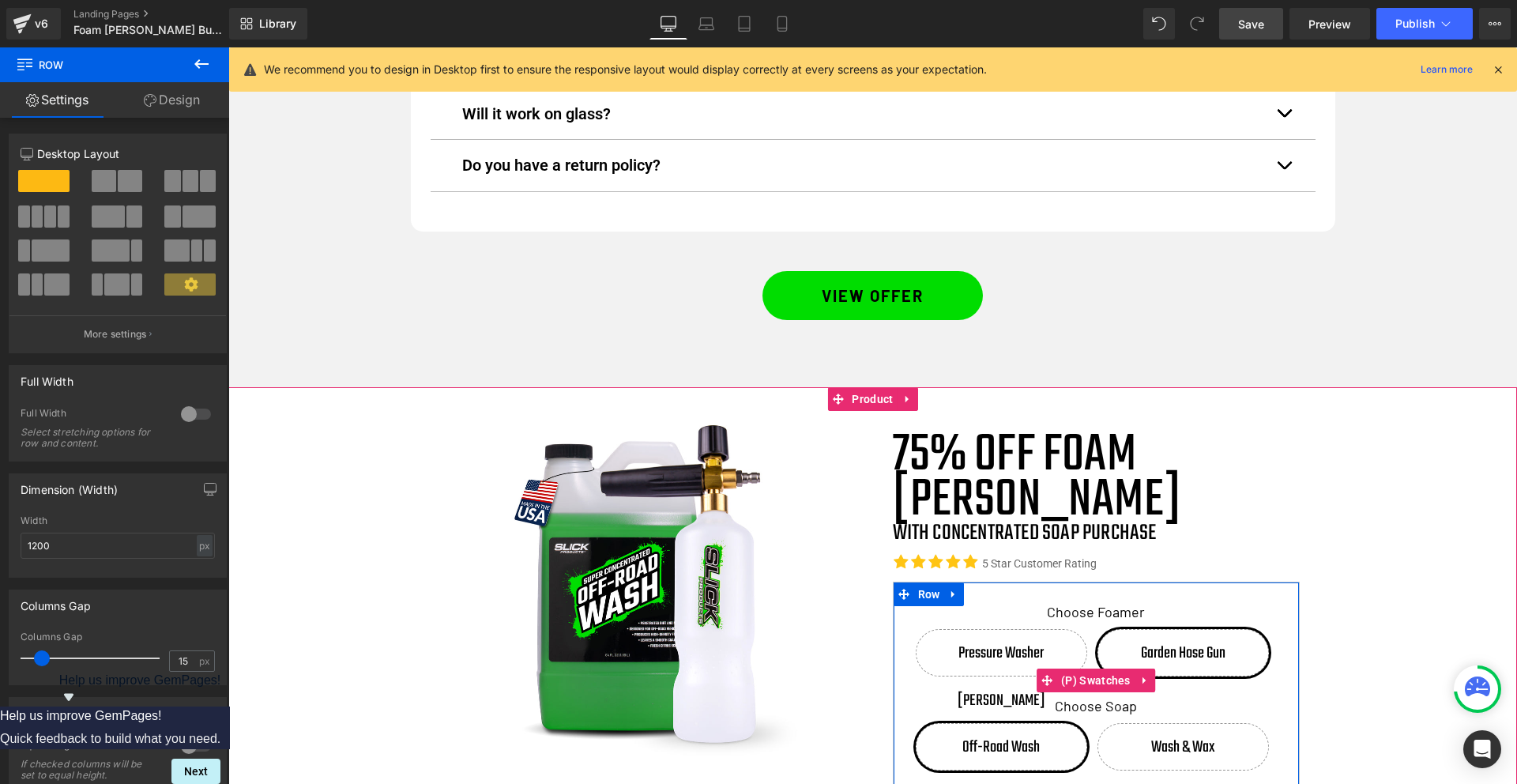
click at [993, 629] on span "Pressure Washer [PERSON_NAME]" at bounding box center [1001, 652] width 170 height 46
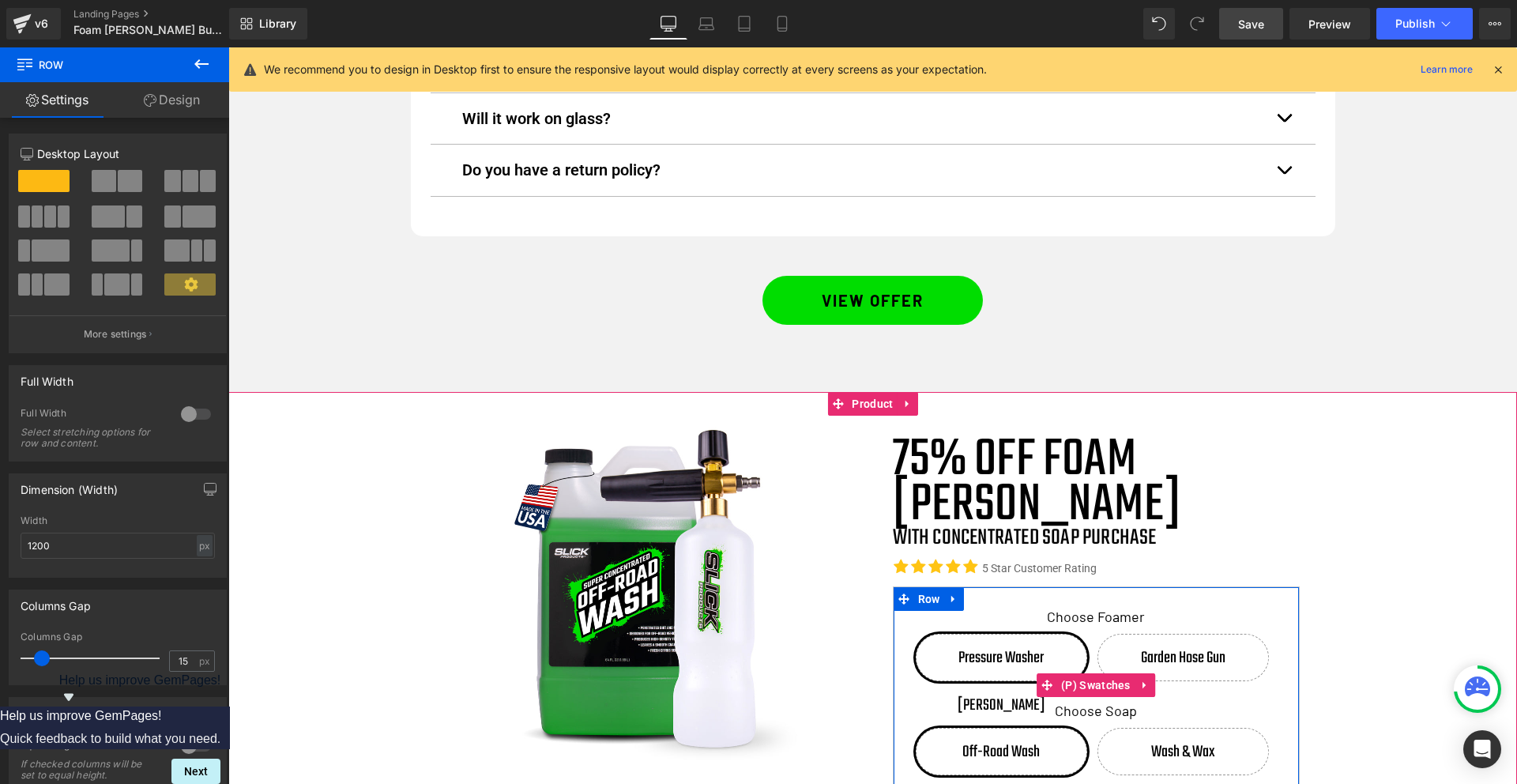
scroll to position [6030, 0]
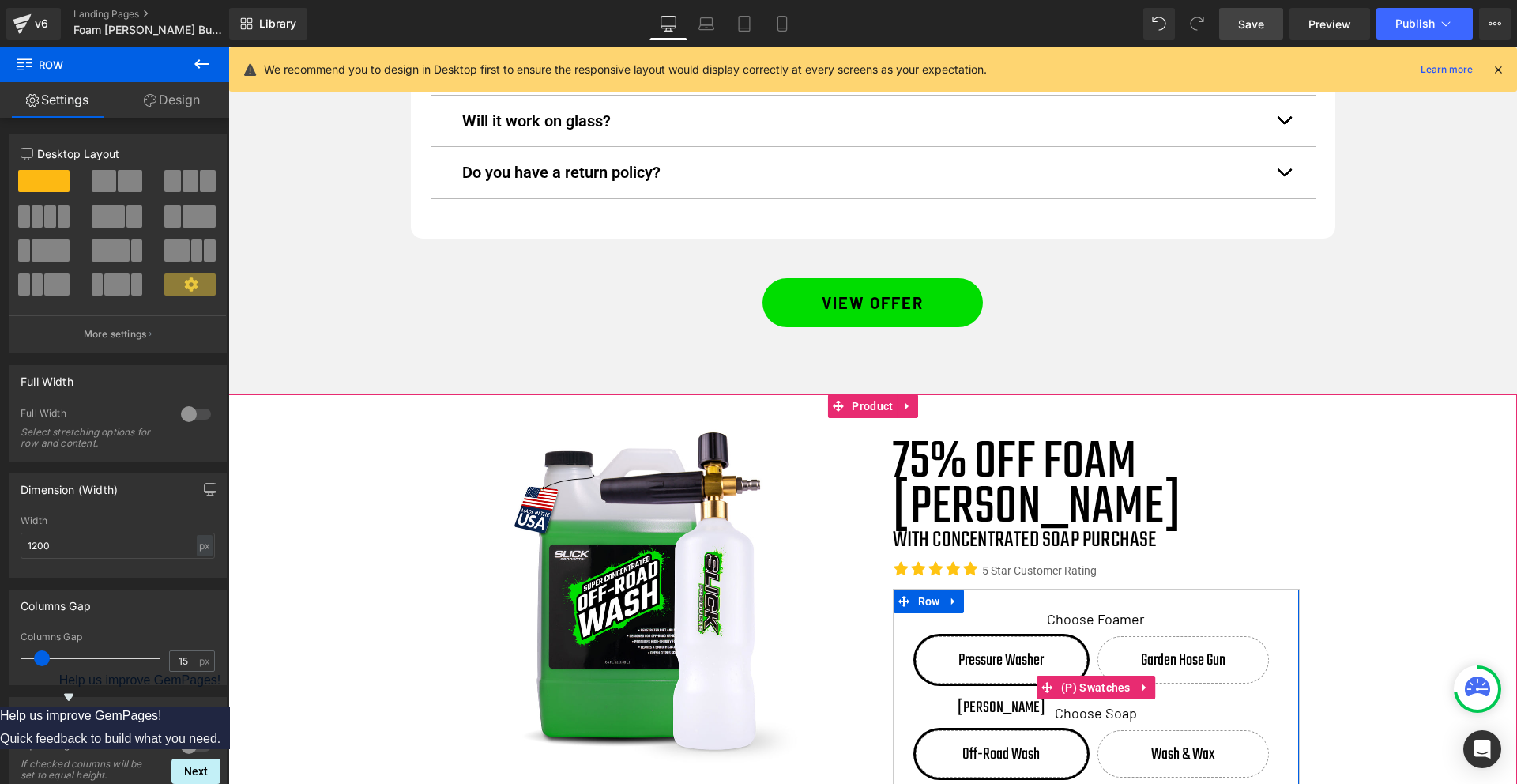
click at [1041, 729] on span "Off-Road Wash" at bounding box center [1001, 753] width 172 height 47
drag, startPoint x: 1178, startPoint y: 611, endPoint x: 1186, endPoint y: 575, distance: 36.9
click at [1178, 730] on span "Wash & Wax" at bounding box center [1182, 753] width 64 height 46
click at [1193, 636] on span "Garden Hose Gun" at bounding box center [1182, 659] width 84 height 46
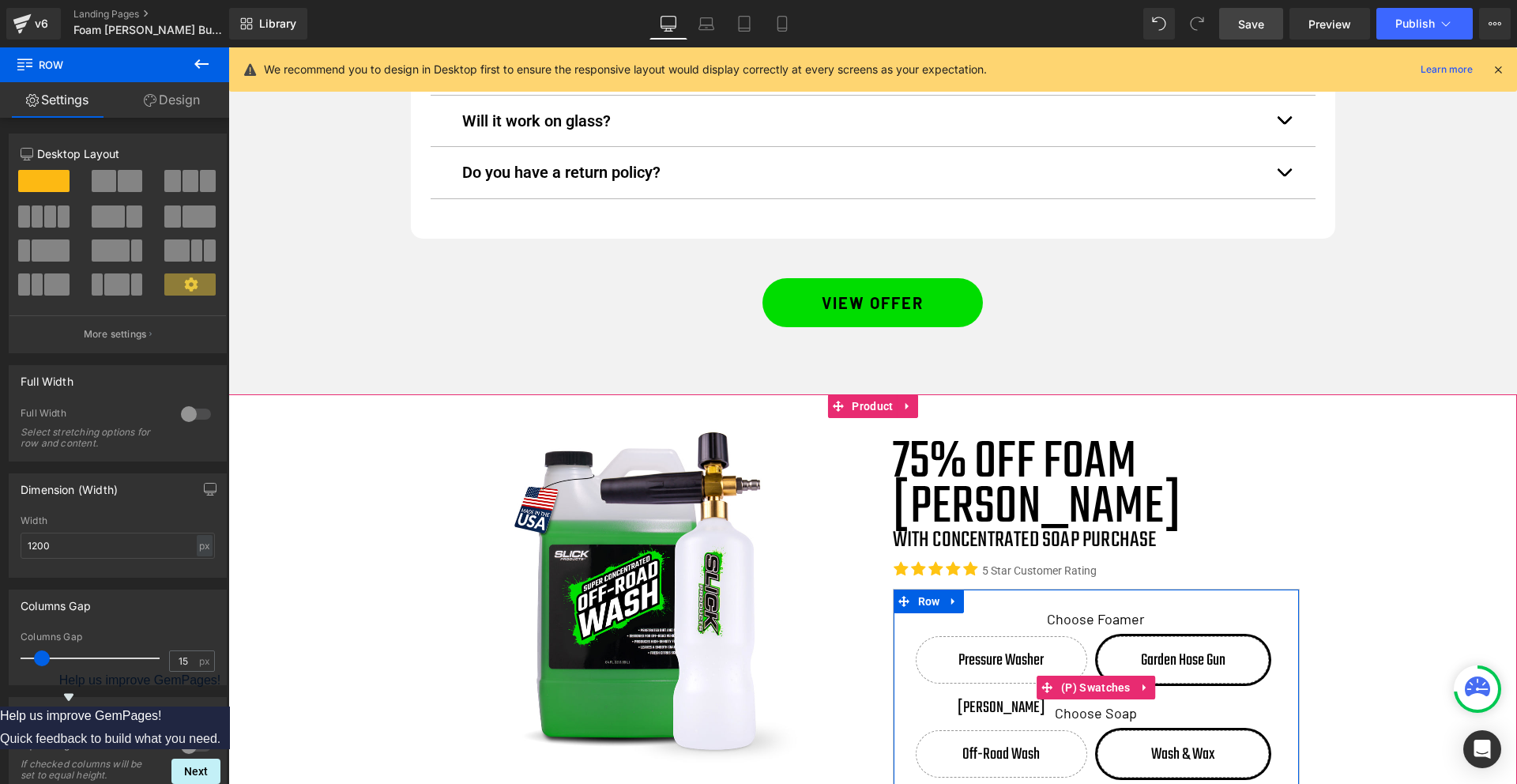
click at [1011, 730] on span "Off-Road Wash" at bounding box center [1001, 753] width 77 height 46
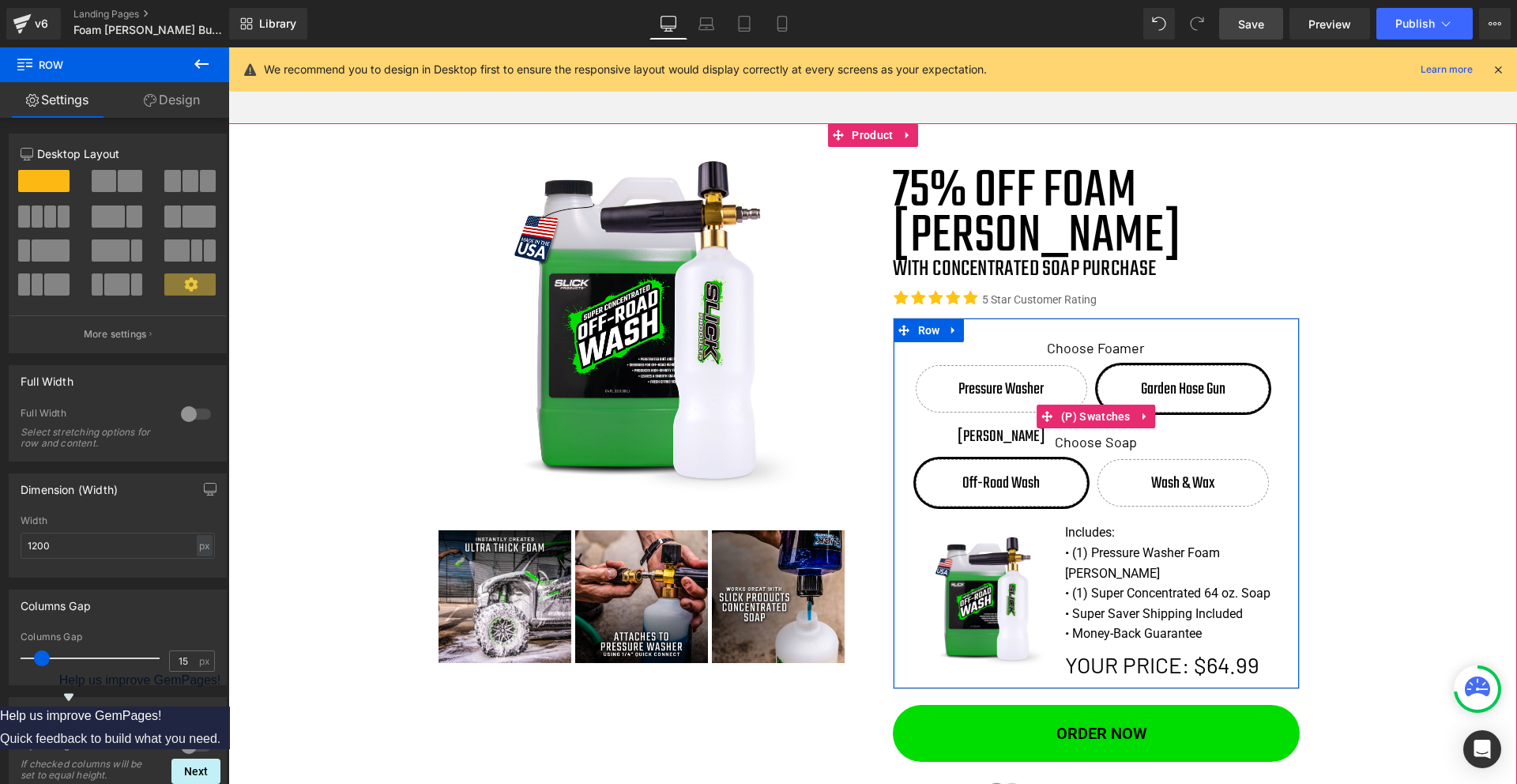
scroll to position [6305, 0]
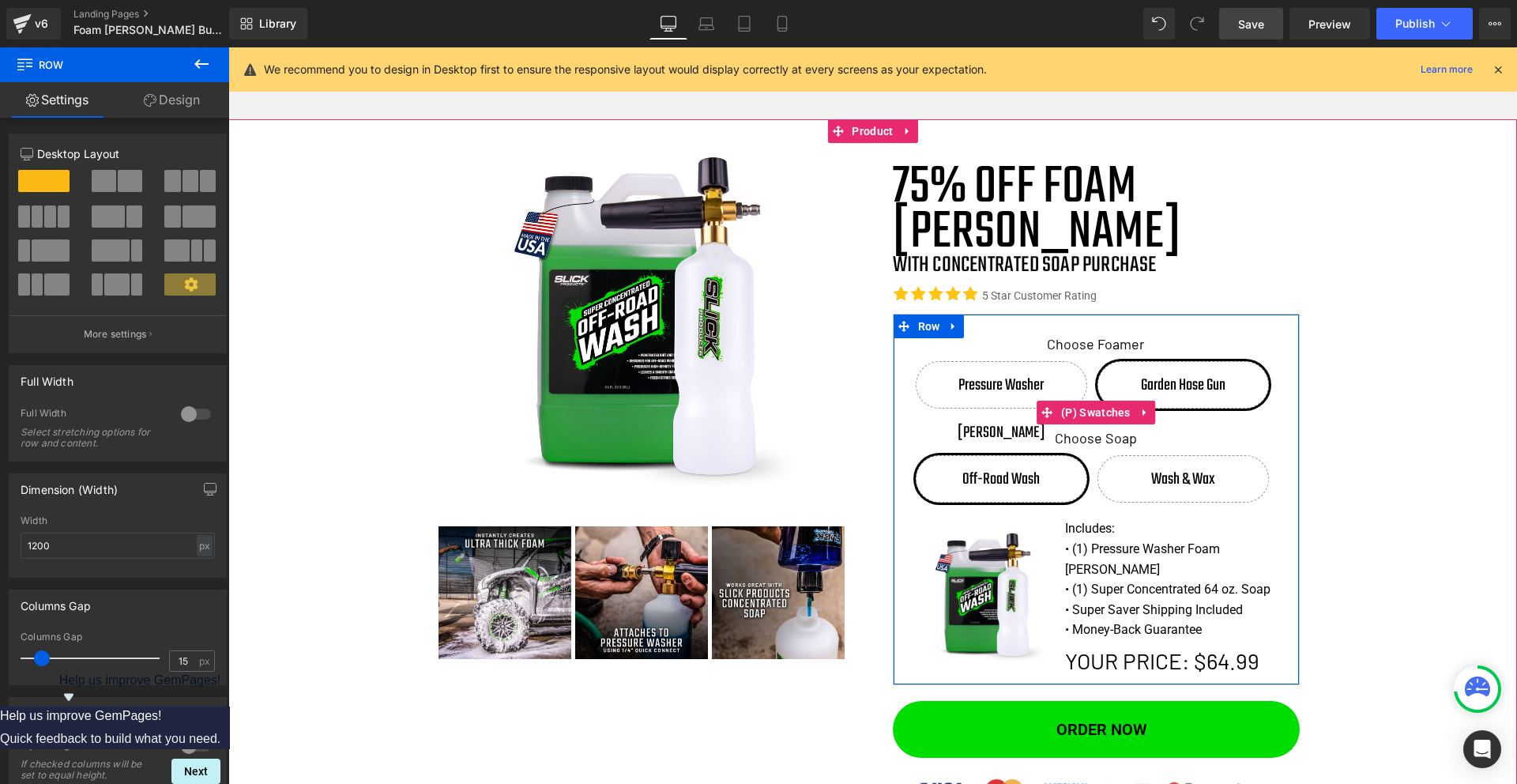
click at [1006, 362] on span "Pressure Washer [PERSON_NAME]" at bounding box center [1001, 384] width 170 height 46
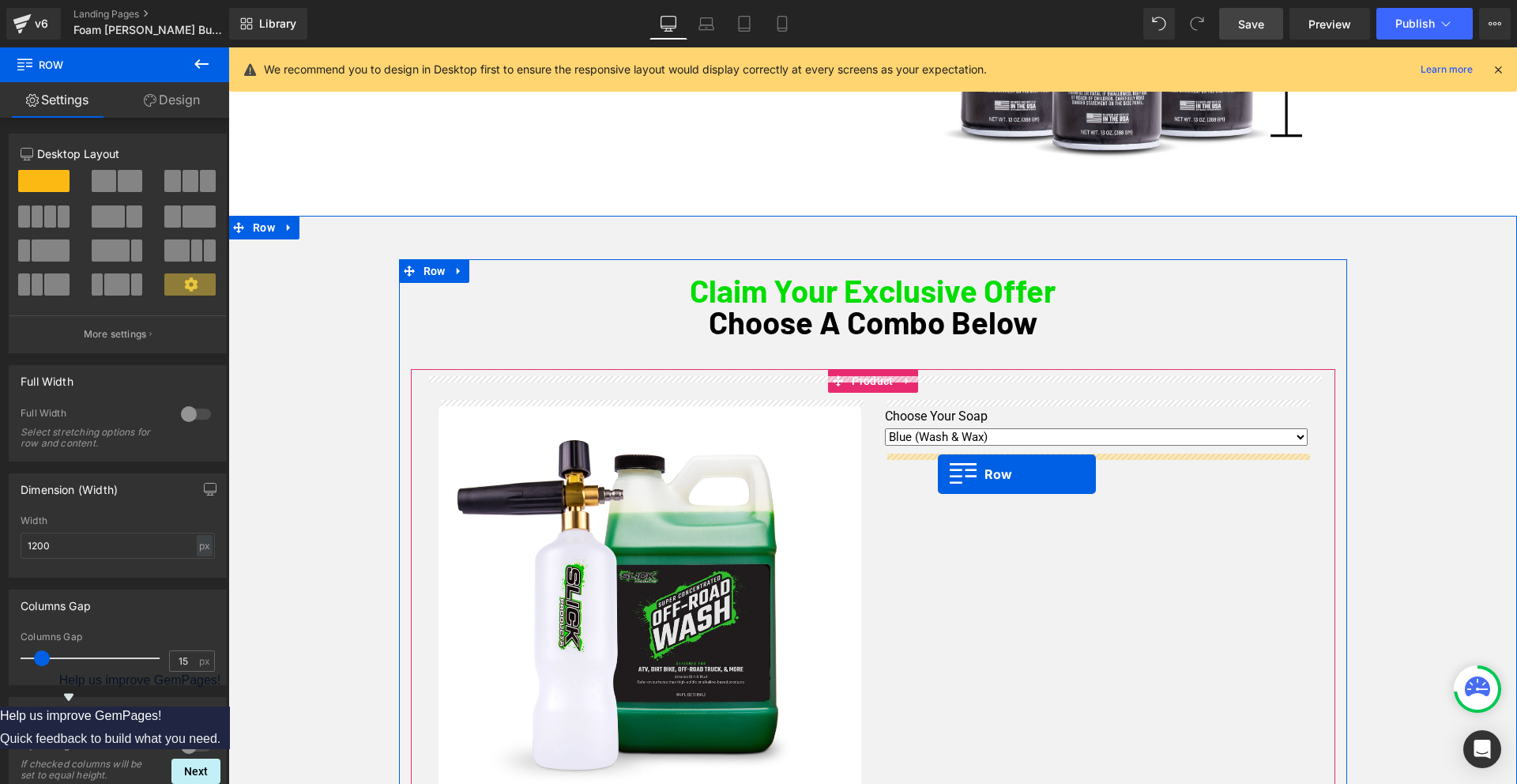
scroll to position [763, 0]
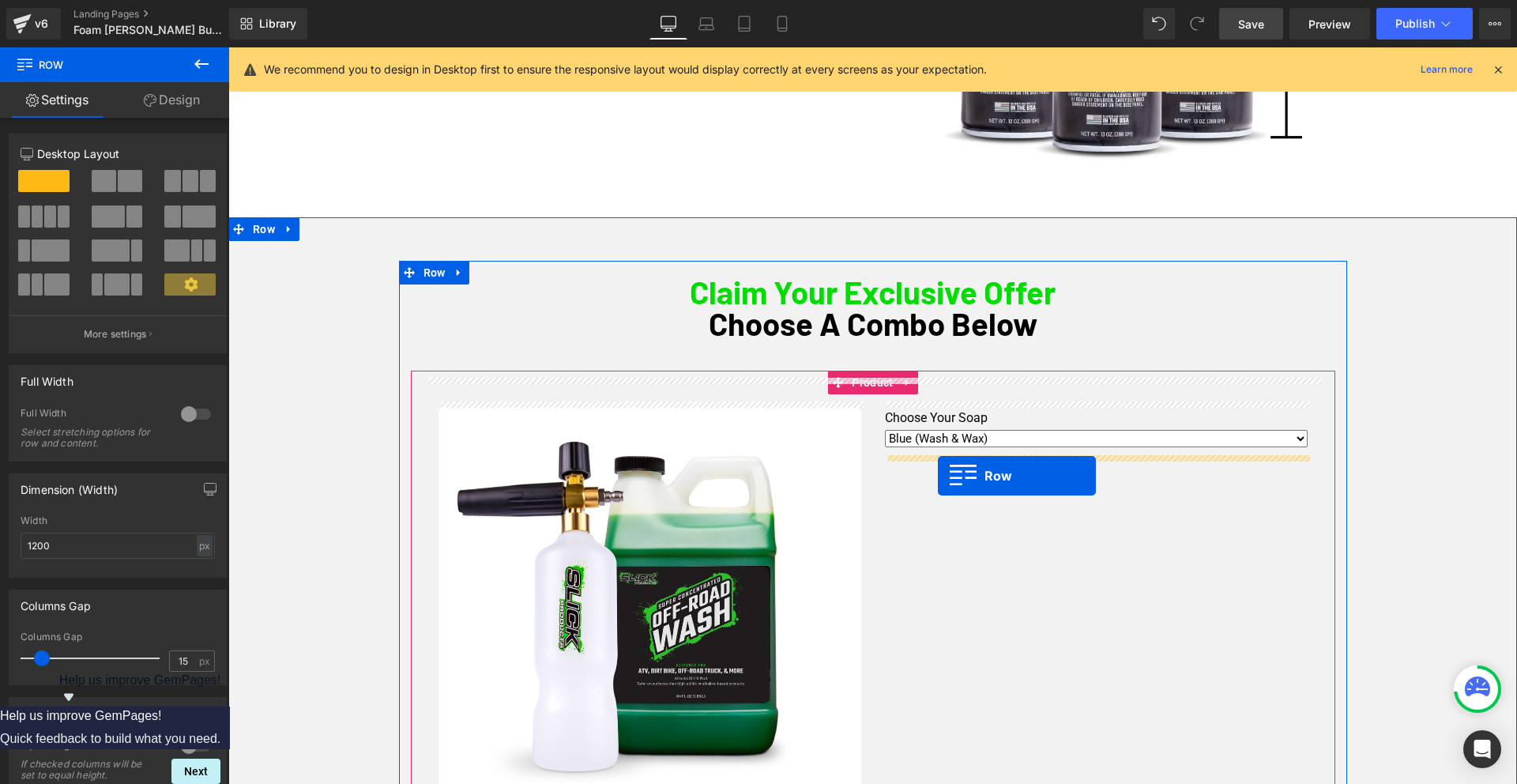
drag, startPoint x: 905, startPoint y: 560, endPoint x: 938, endPoint y: 473, distance: 93.0
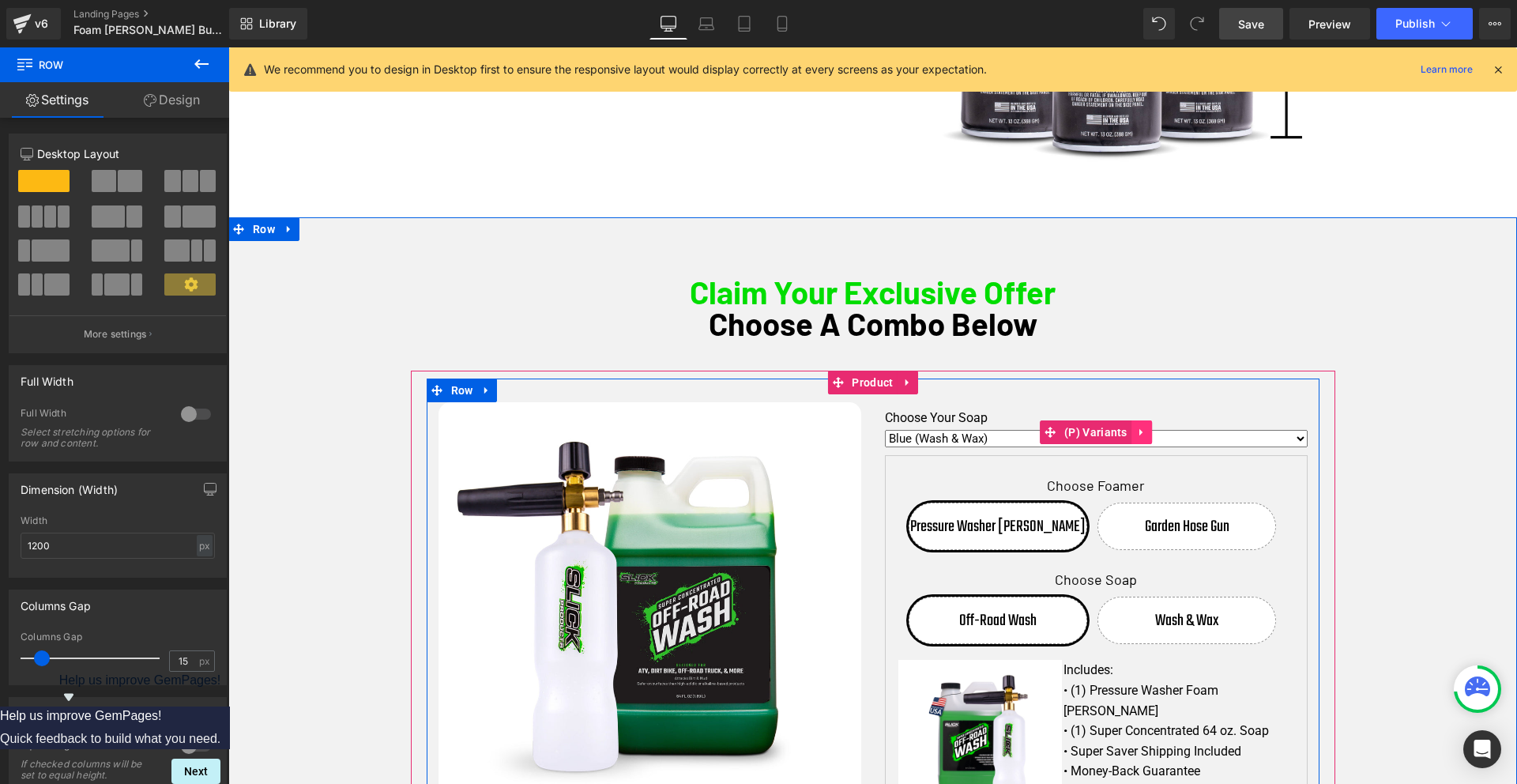
click at [1140, 431] on icon at bounding box center [1141, 432] width 4 height 7
click at [1154, 432] on icon at bounding box center [1152, 432] width 11 height 12
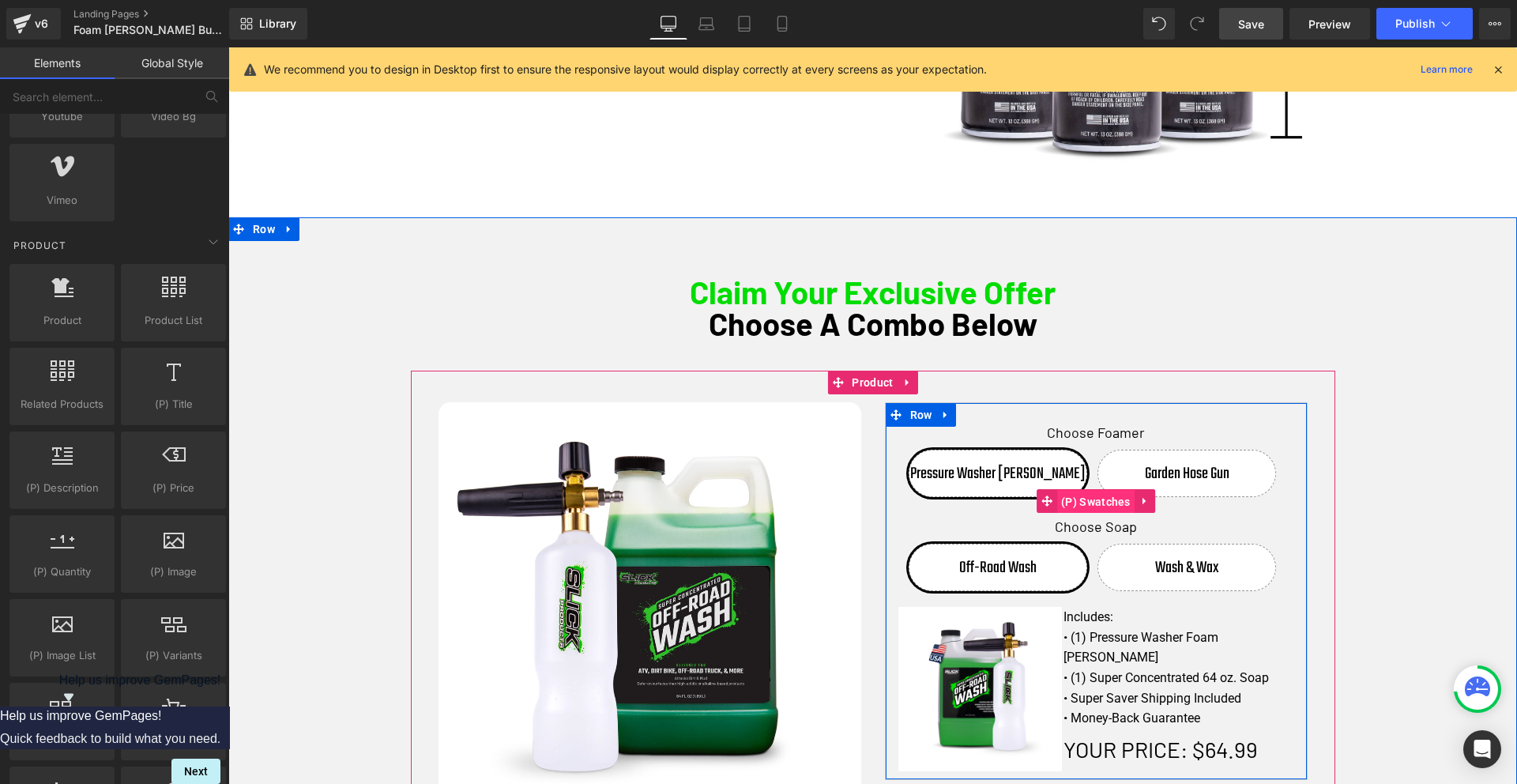
click at [1093, 503] on span "(P) Swatches" at bounding box center [1095, 501] width 77 height 23
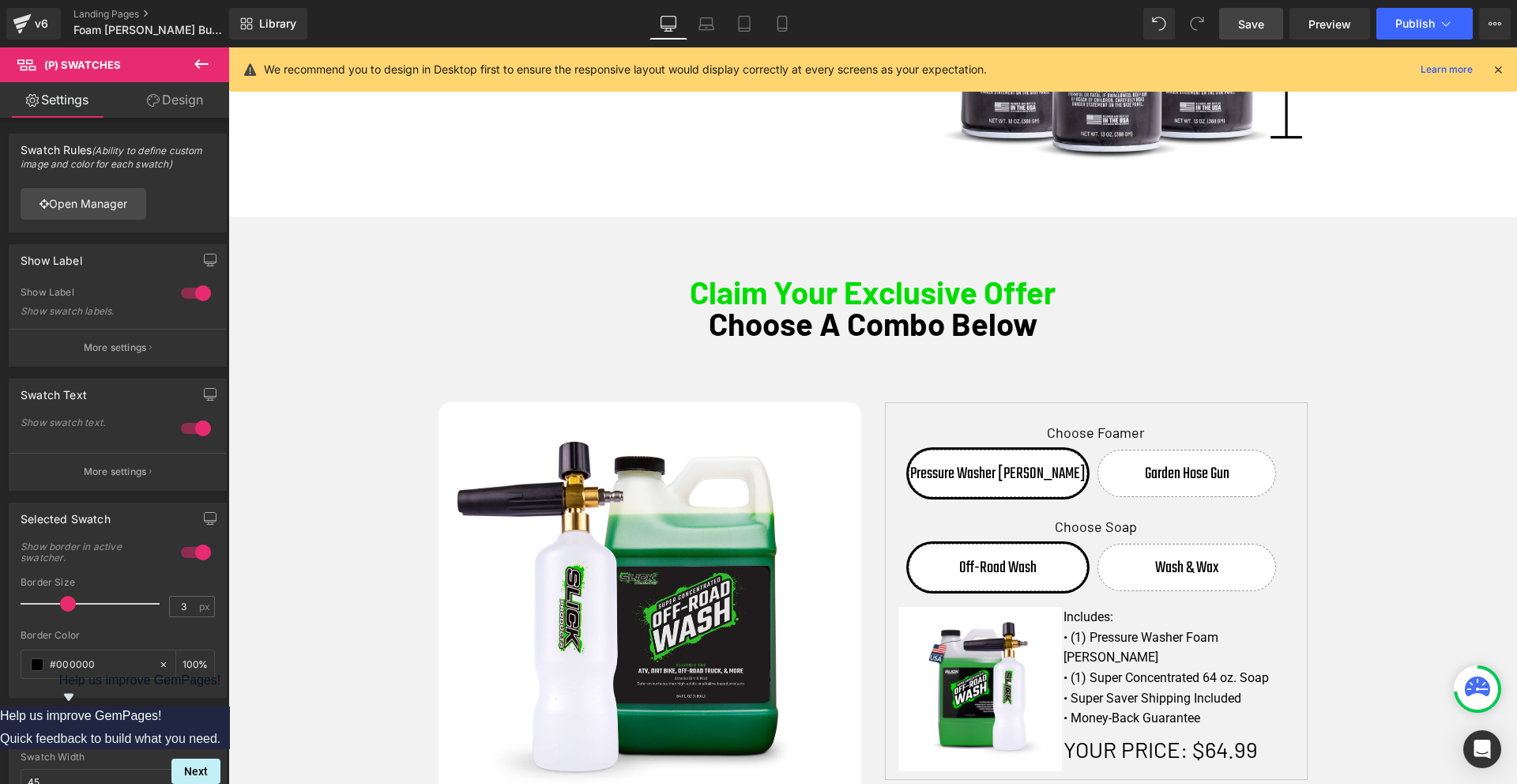
click at [201, 64] on icon at bounding box center [201, 64] width 14 height 10
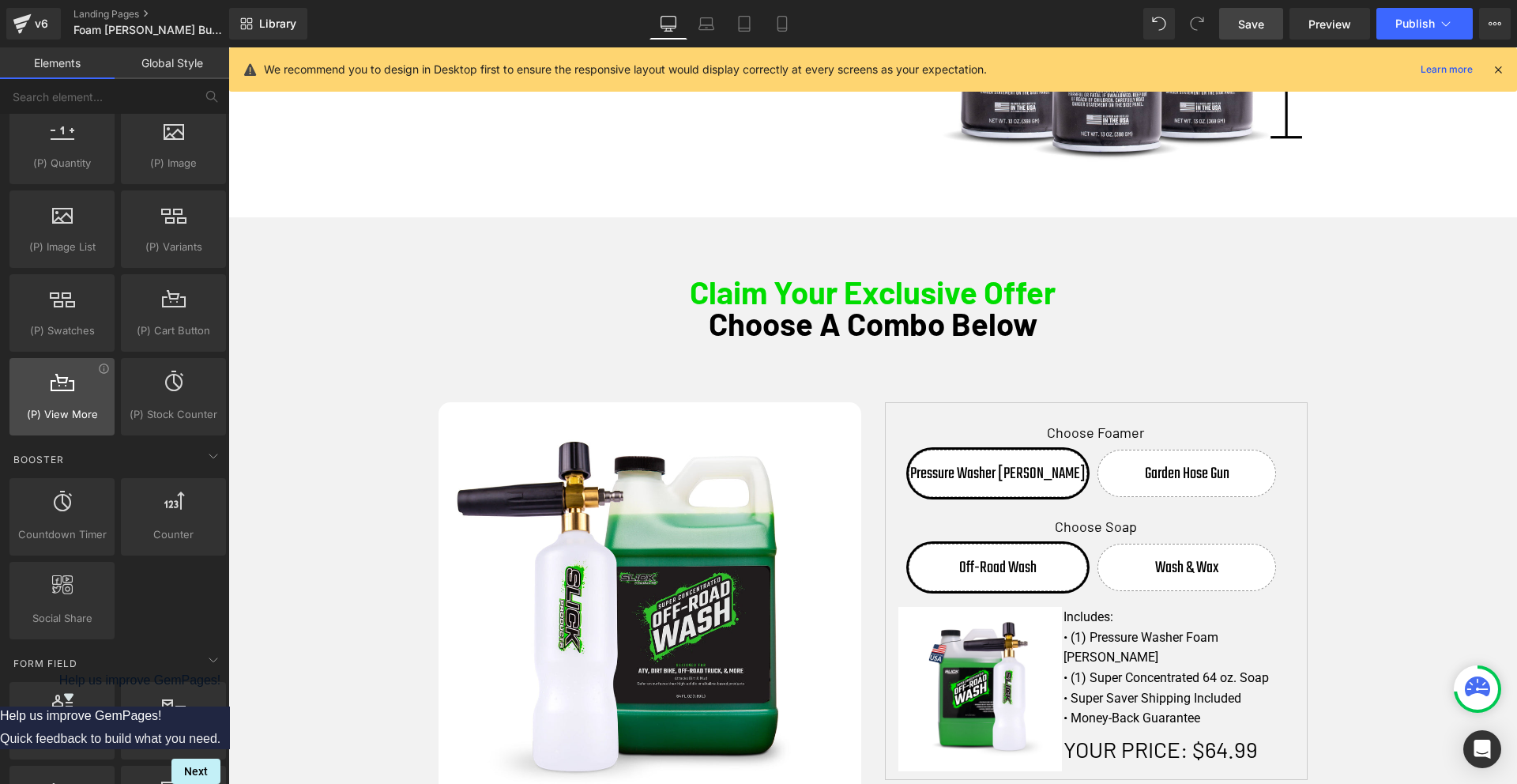
scroll to position [1555, 0]
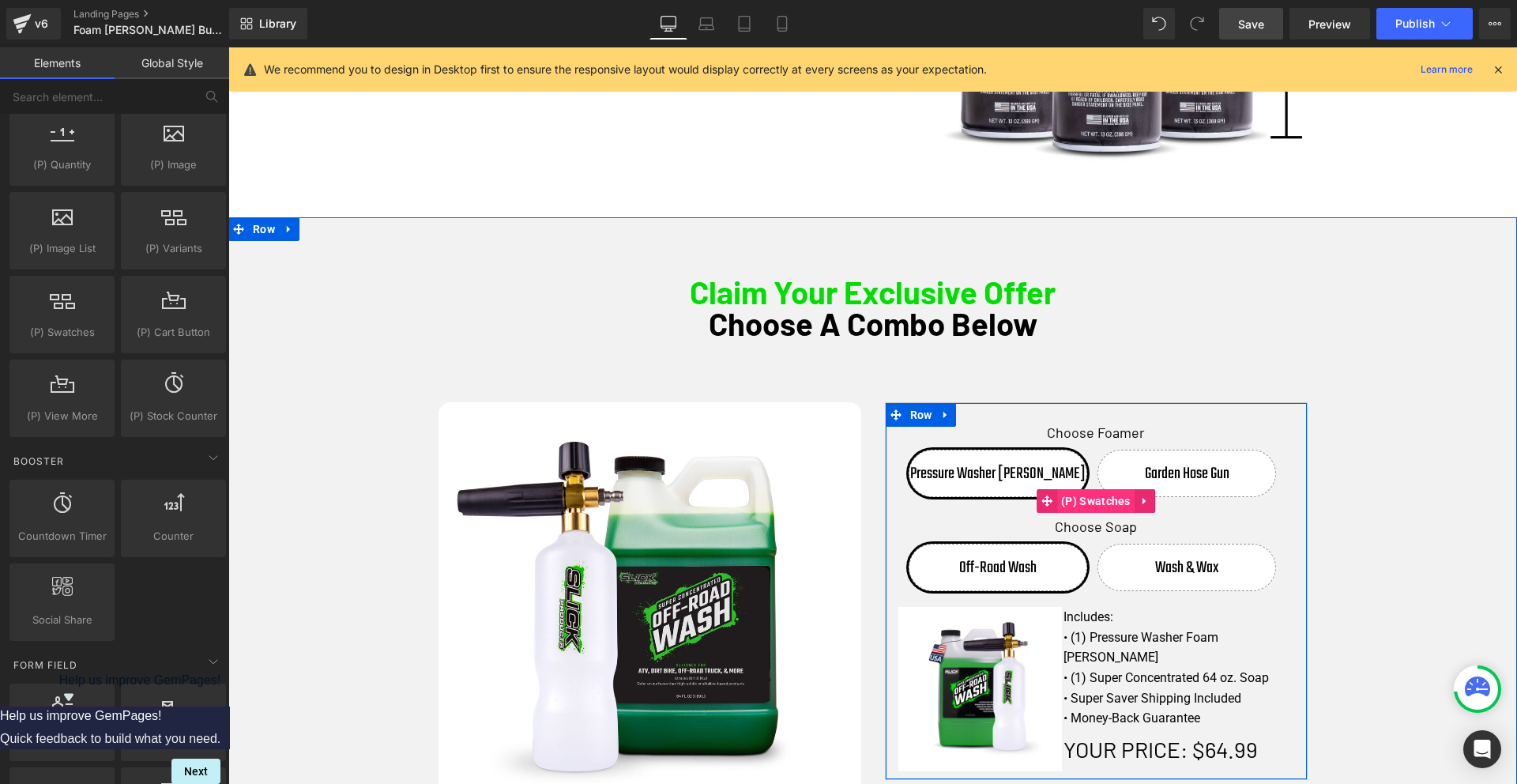
click at [1091, 497] on span "(P) Swatches" at bounding box center [1095, 500] width 77 height 23
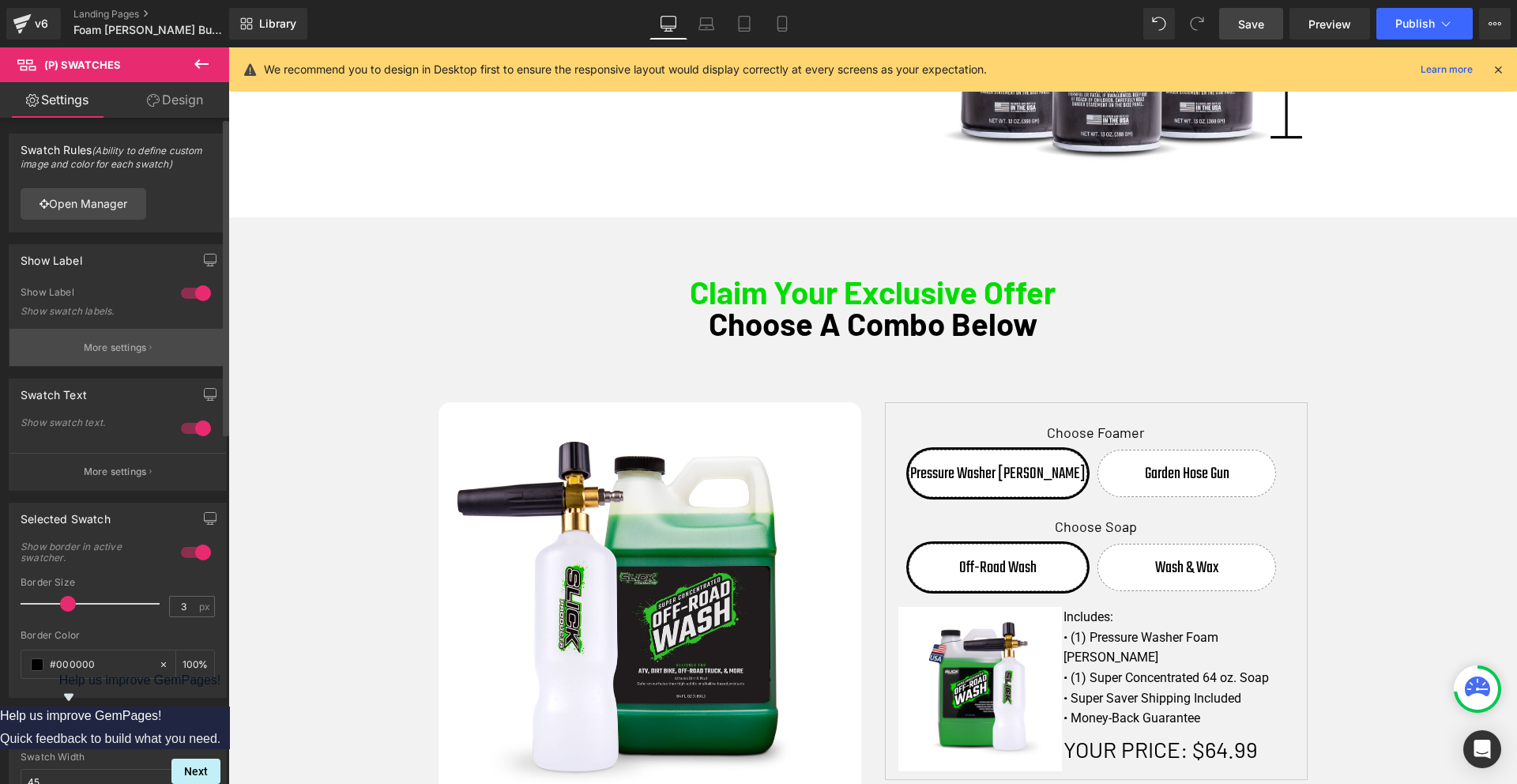
click at [130, 344] on p "More settings" at bounding box center [115, 347] width 64 height 14
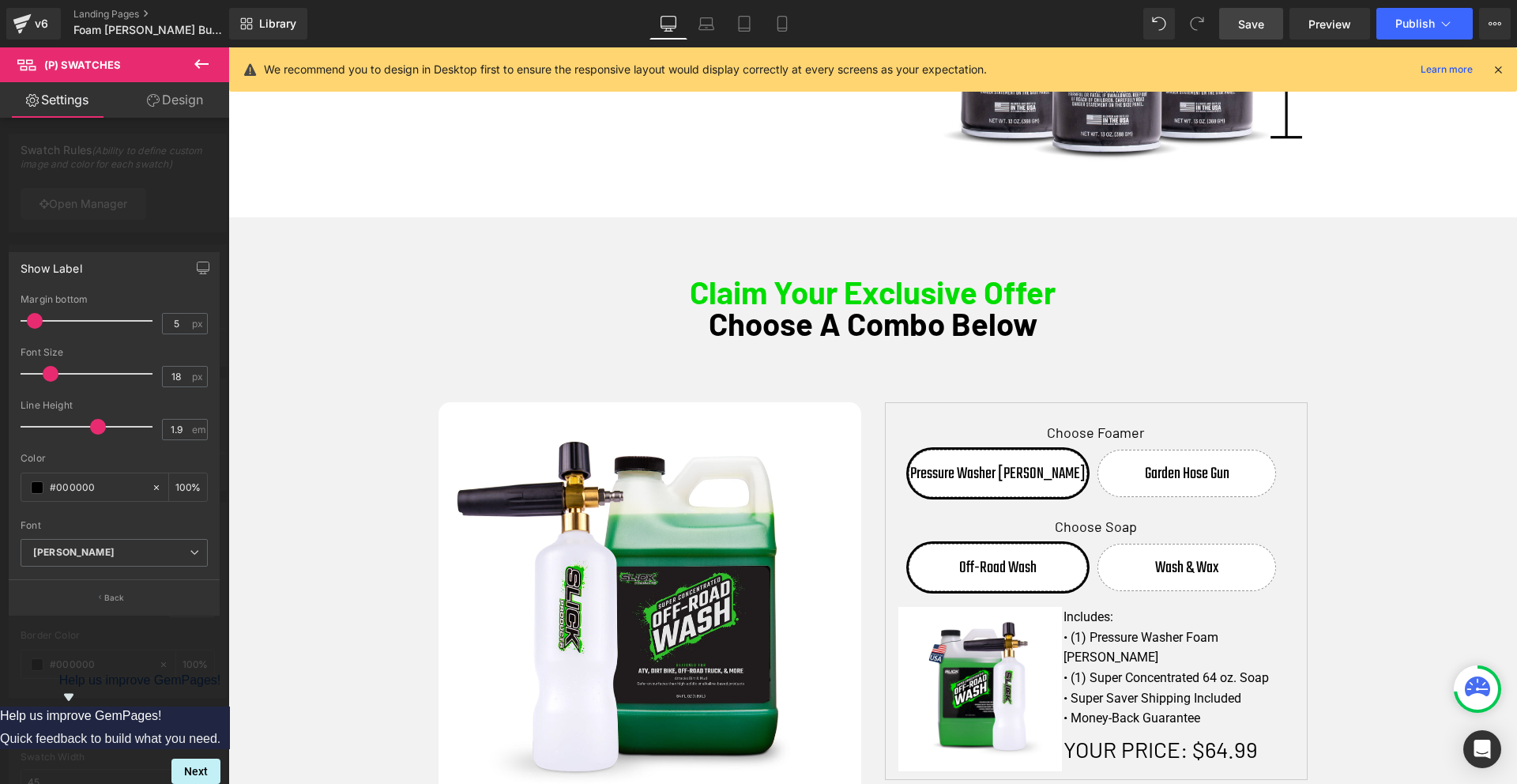
click at [173, 180] on div at bounding box center [115, 419] width 229 height 744
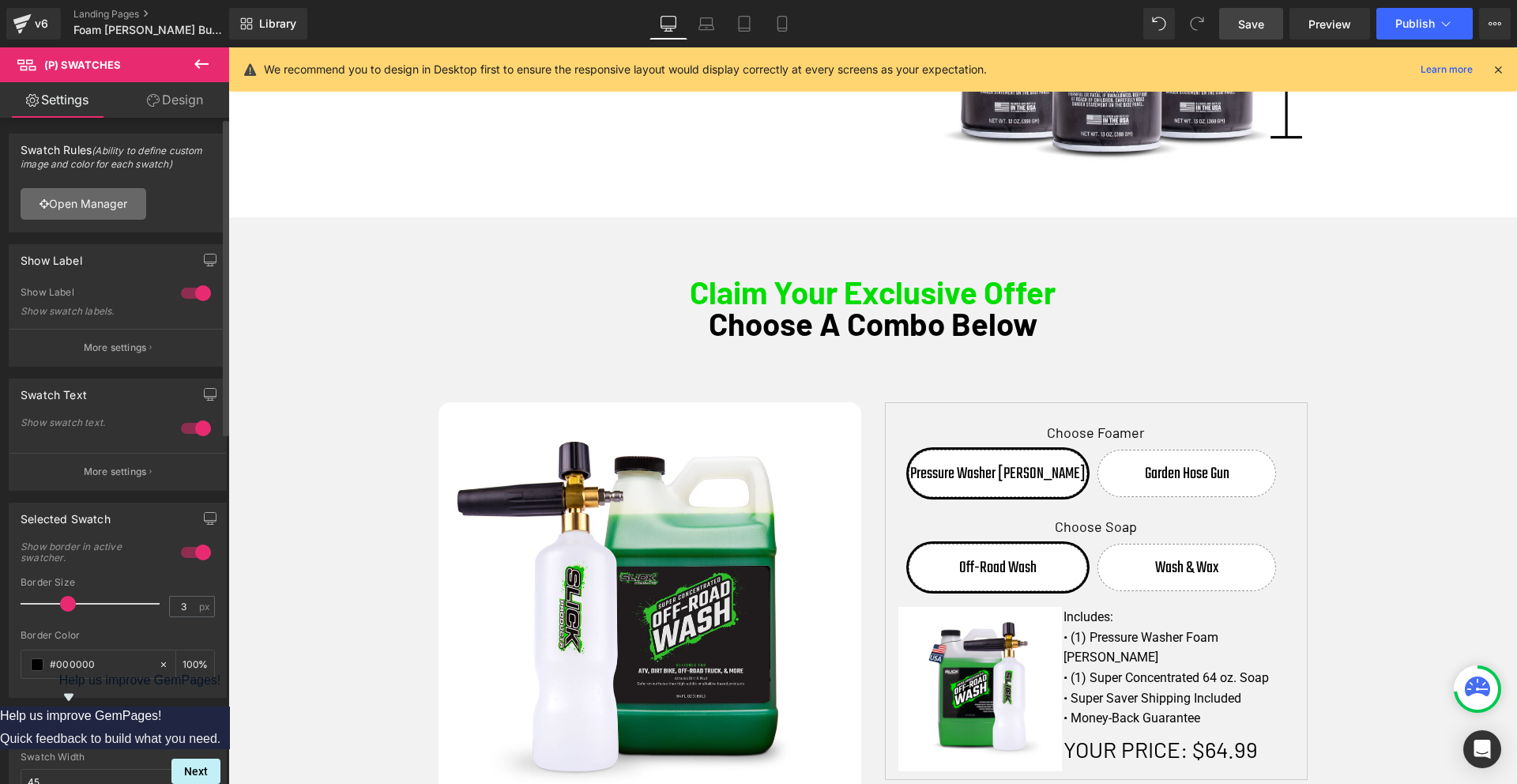
click at [85, 202] on link "Open Manager" at bounding box center [83, 203] width 125 height 31
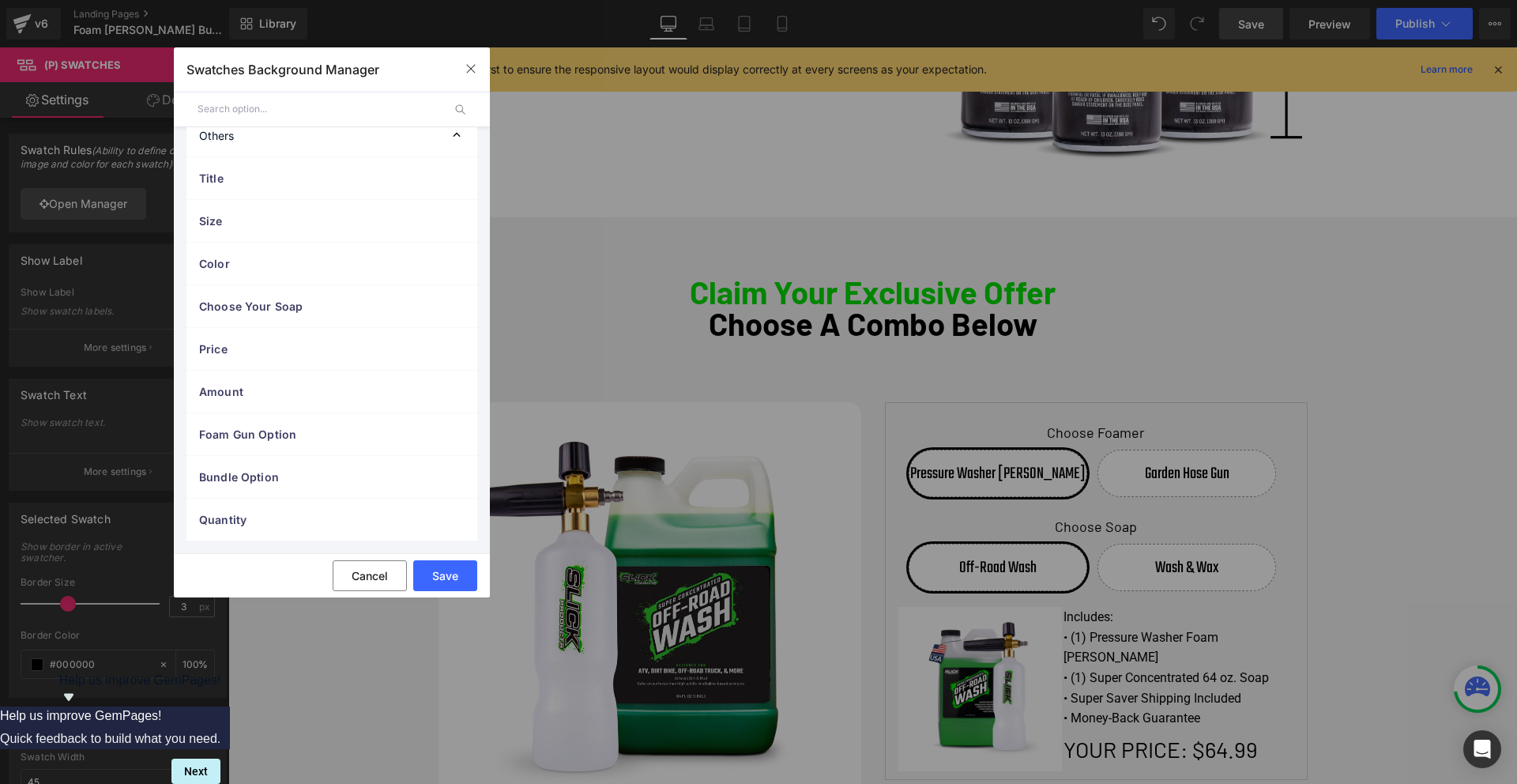
scroll to position [0, 0]
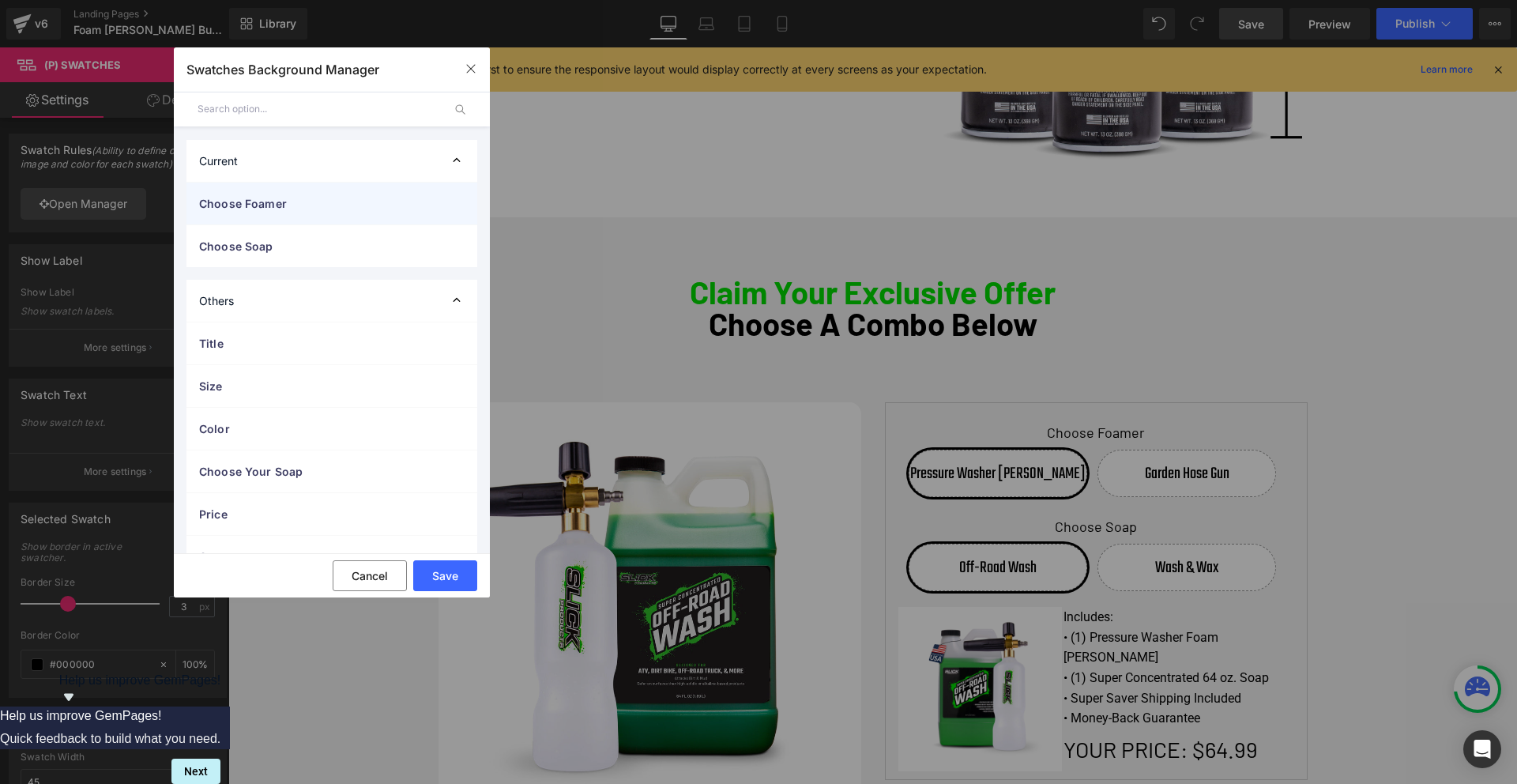
click at [335, 204] on span "Choose Foamer" at bounding box center [315, 203] width 234 height 17
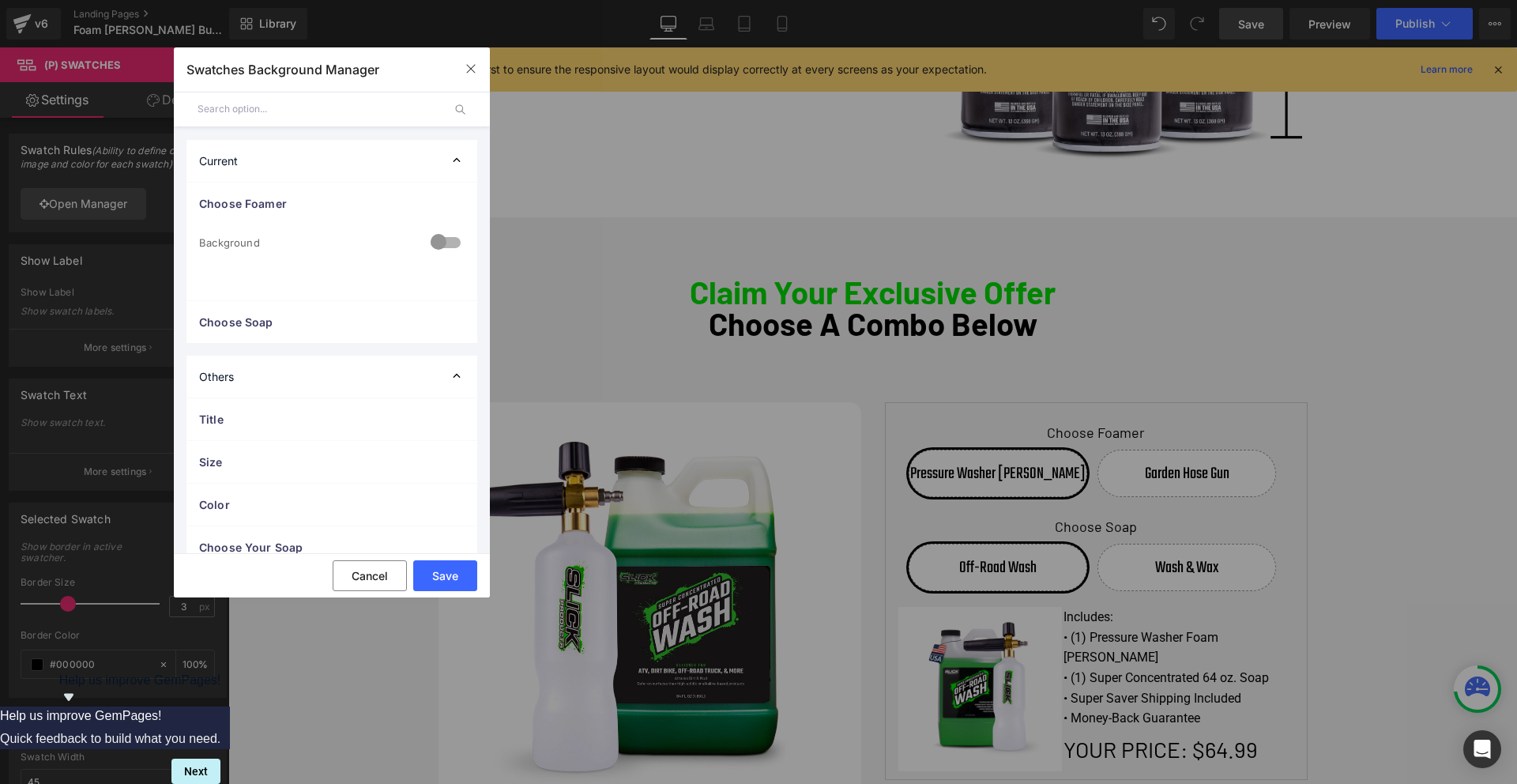
click at [435, 240] on div at bounding box center [446, 243] width 38 height 30
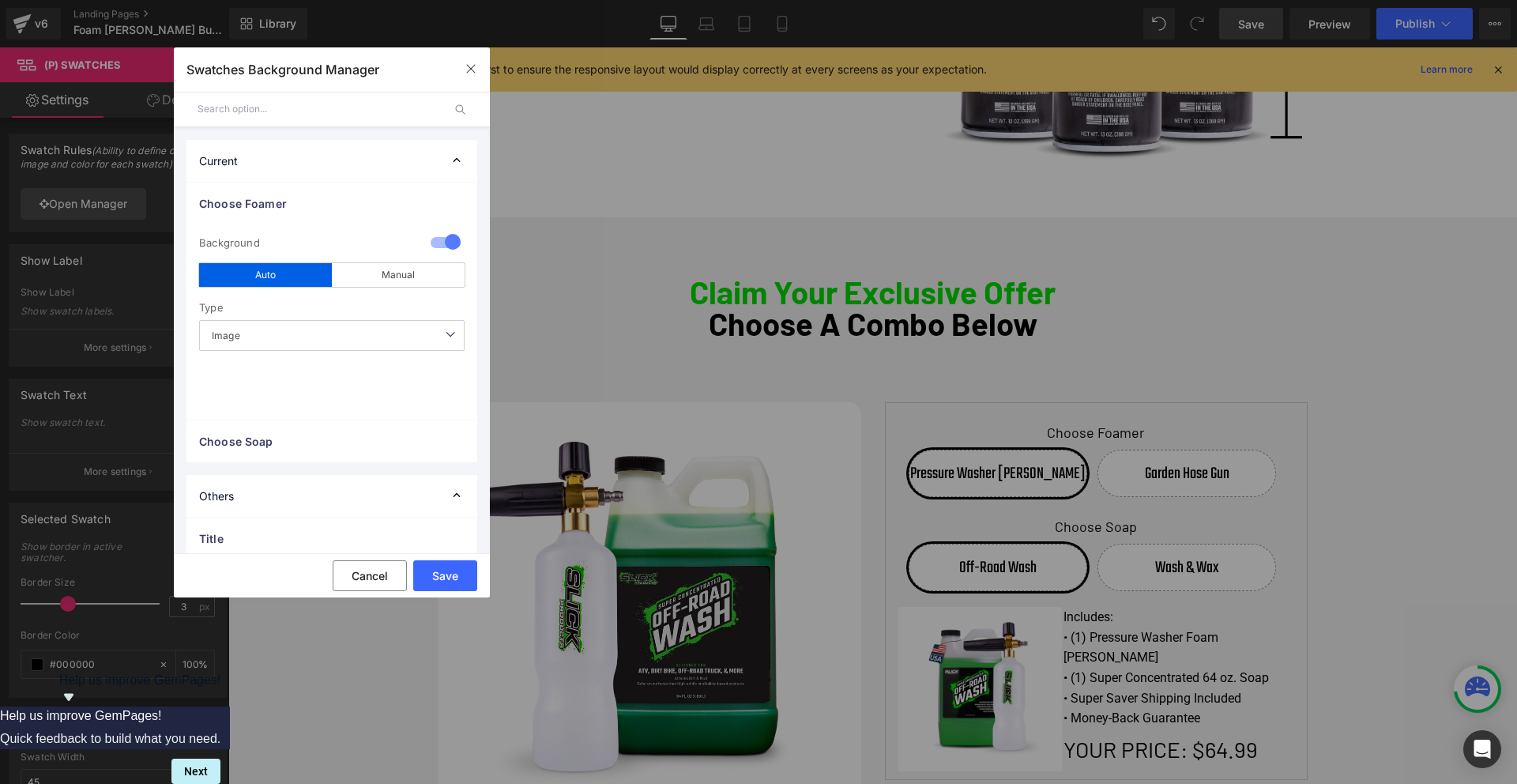
click at [345, 328] on span "Image" at bounding box center [331, 335] width 266 height 30
click at [389, 277] on div "Manual" at bounding box center [398, 275] width 132 height 23
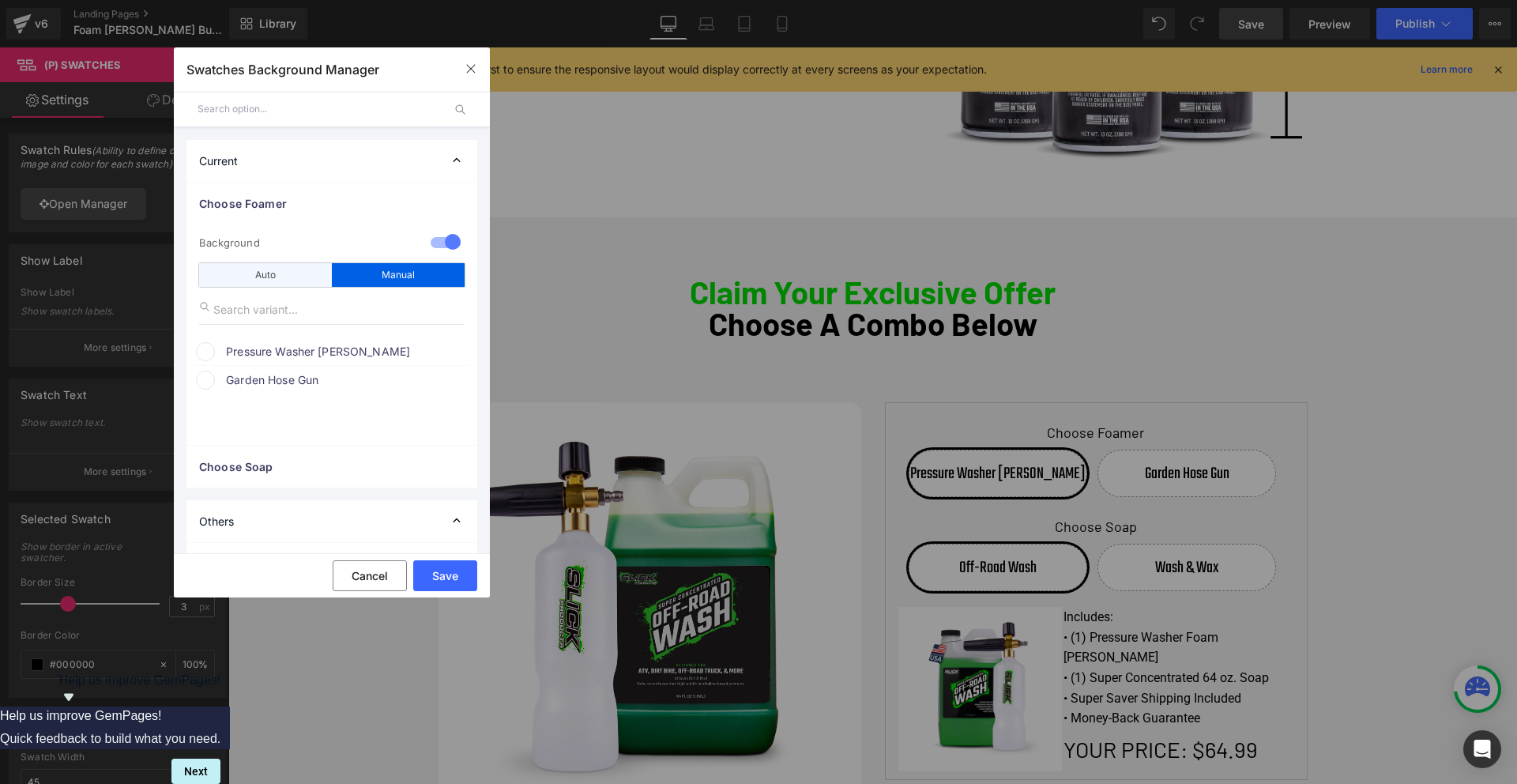
click at [270, 272] on div "Auto" at bounding box center [265, 275] width 132 height 23
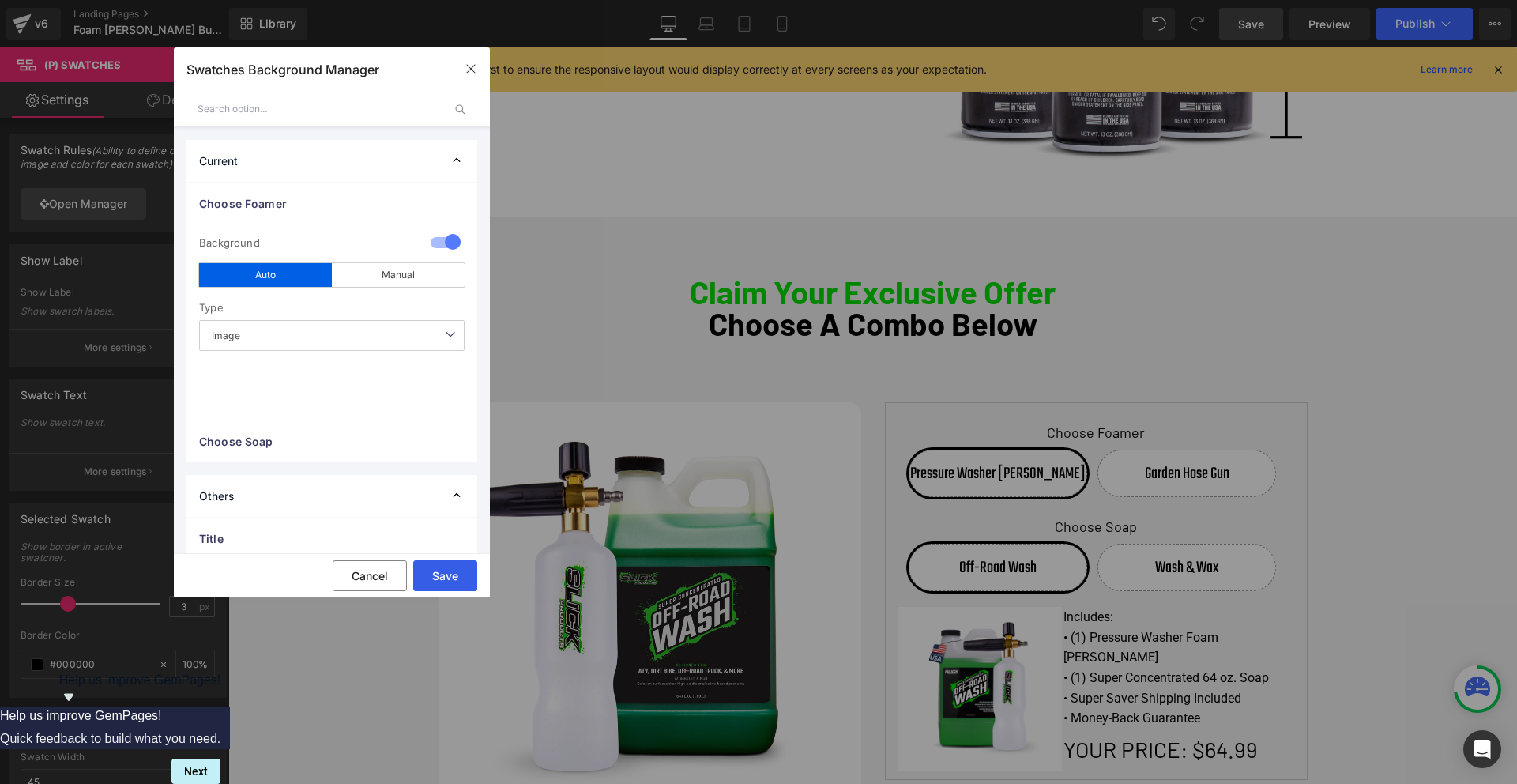
click at [447, 577] on button "Save" at bounding box center [445, 575] width 64 height 30
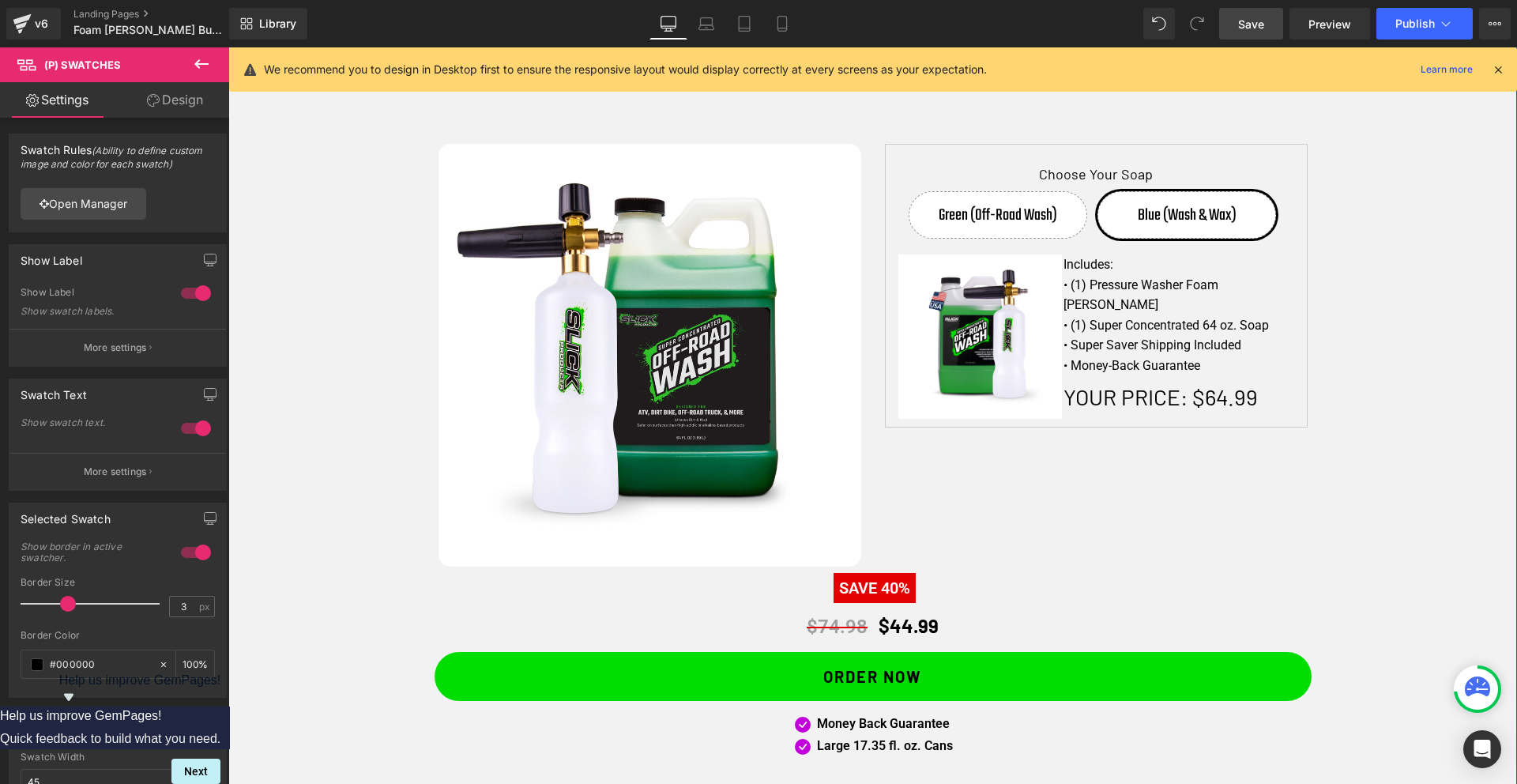
scroll to position [986, 0]
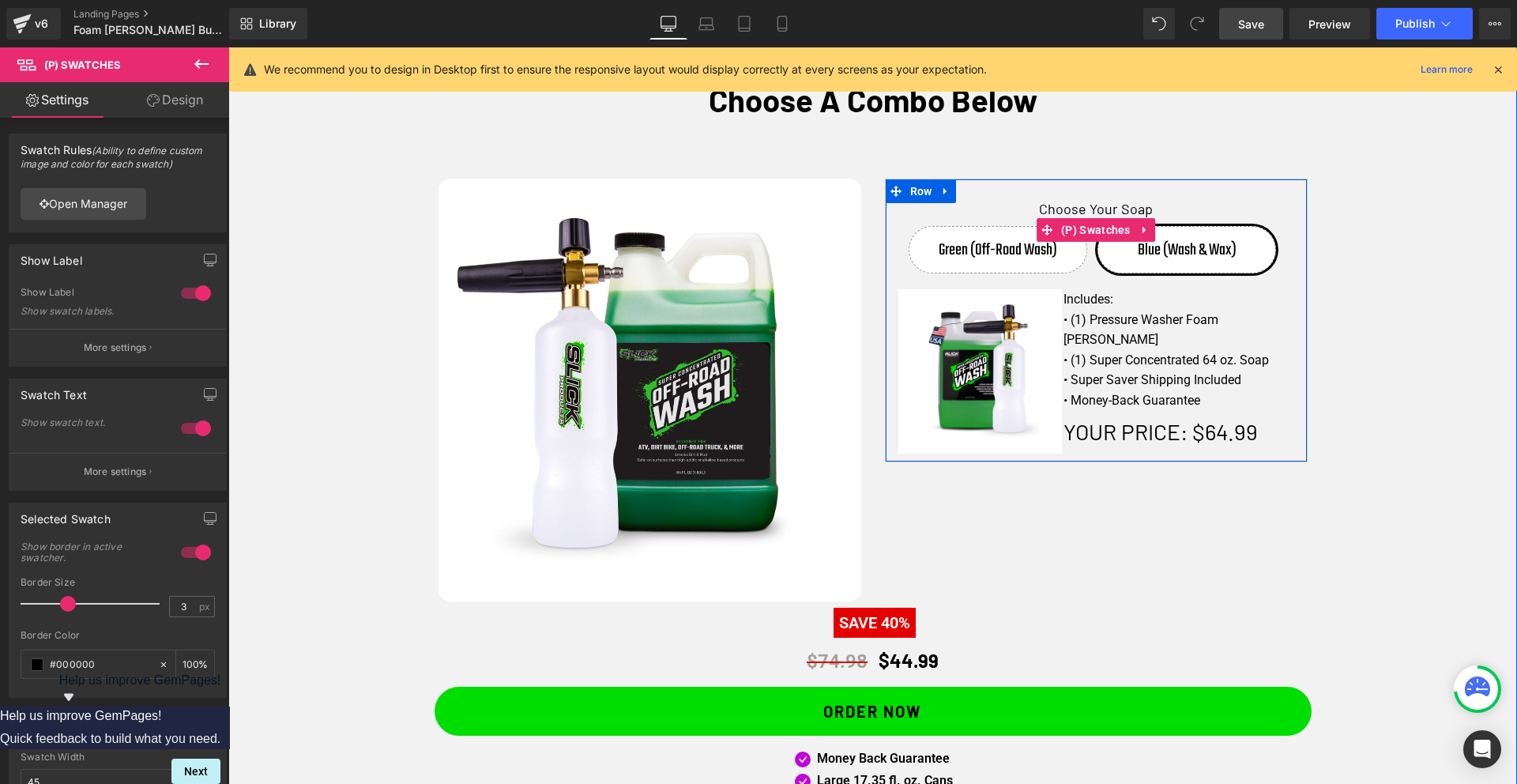
click at [1001, 249] on span "Green (Off-Road Wash)" at bounding box center [997, 249] width 118 height 46
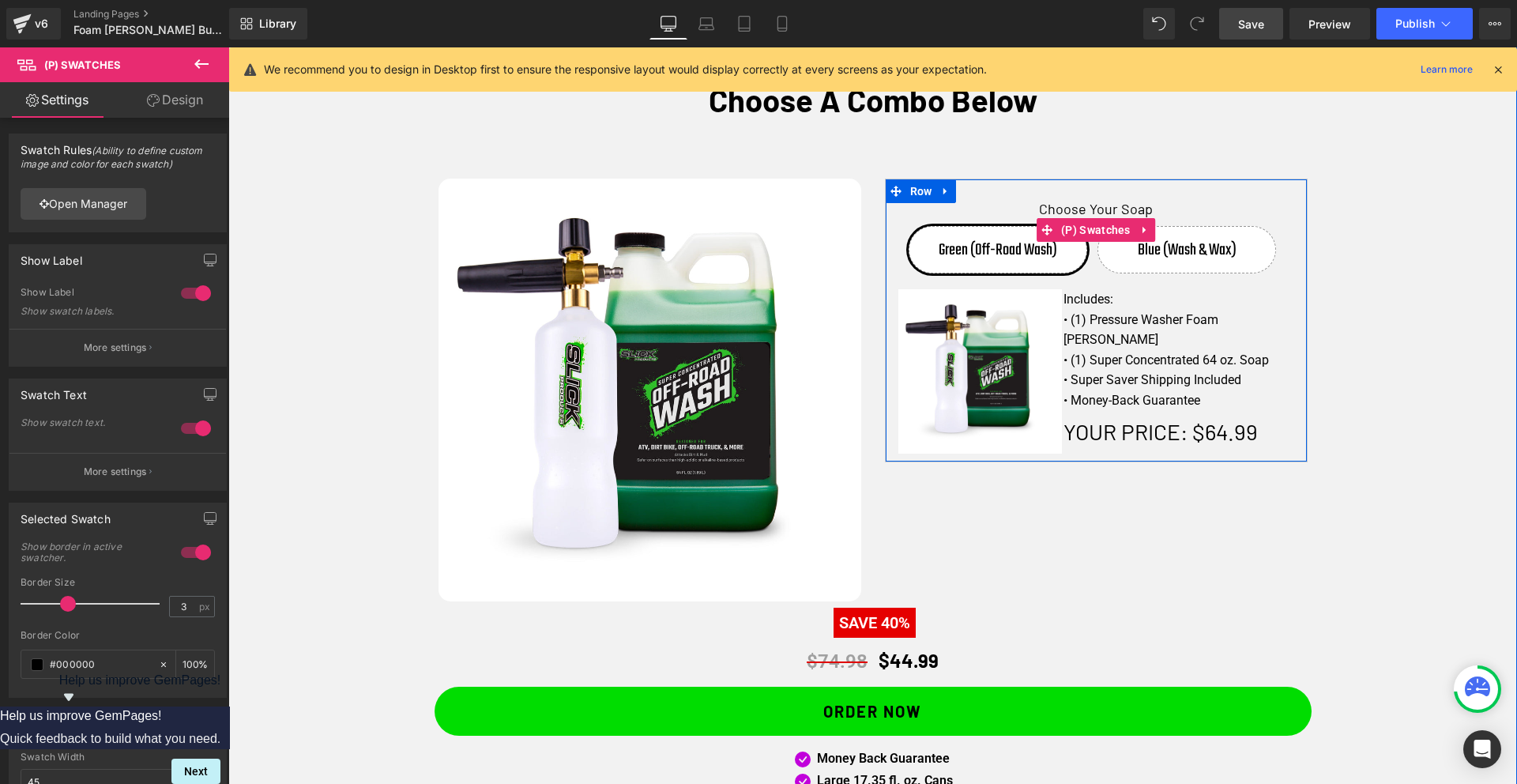
click at [1180, 266] on span "Blue (Wash & Wax)" at bounding box center [1187, 249] width 98 height 46
click at [979, 253] on span "Green (Off-Road Wash)" at bounding box center [997, 249] width 118 height 46
click at [1156, 275] on div "Choose Your Soap Green (Off-Road Wash) Blue (Wash & Wax)" at bounding box center [1096, 242] width 397 height 94
click at [1163, 252] on span "Blue (Wash & Wax)" at bounding box center [1187, 249] width 98 height 46
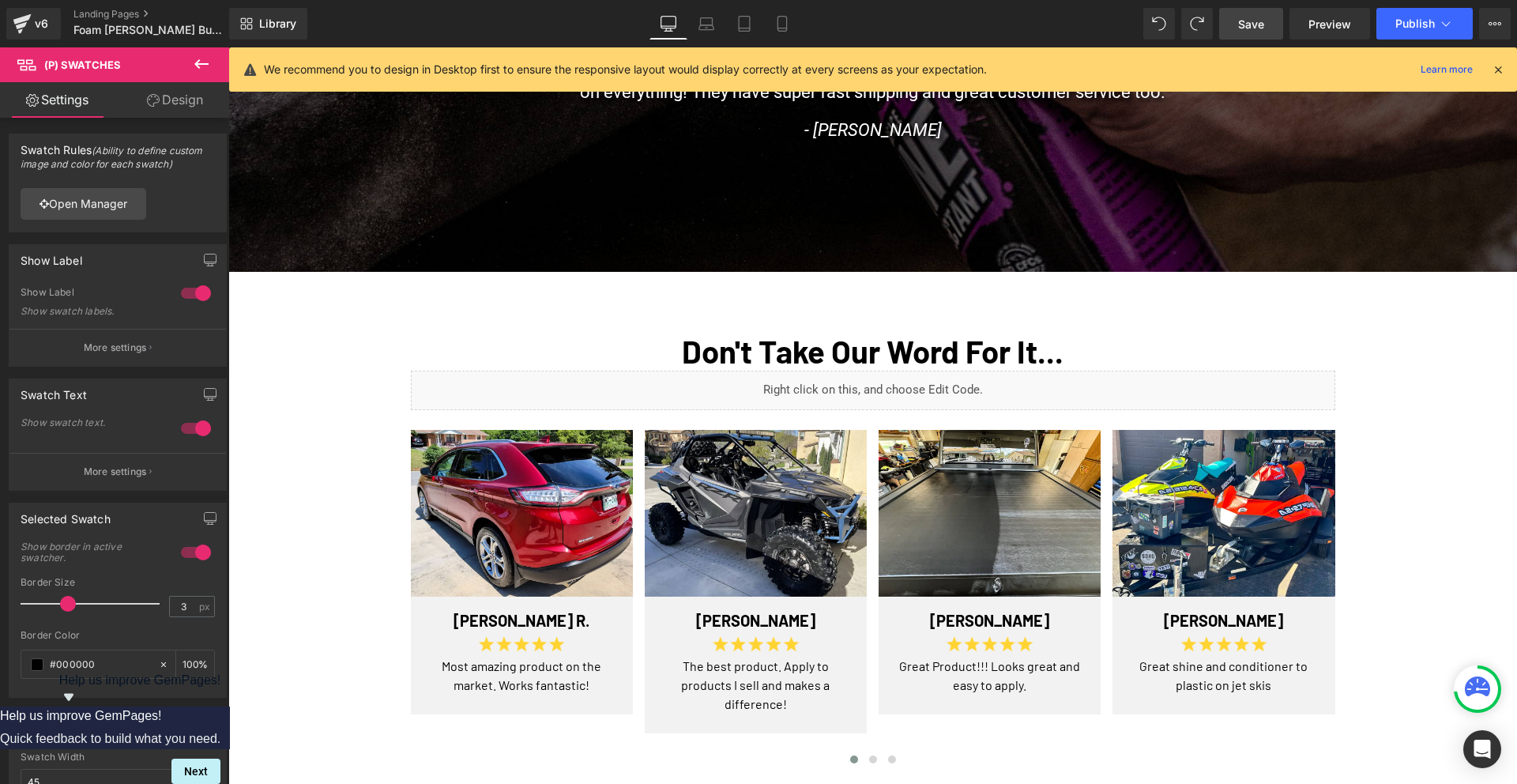
scroll to position [923, 0]
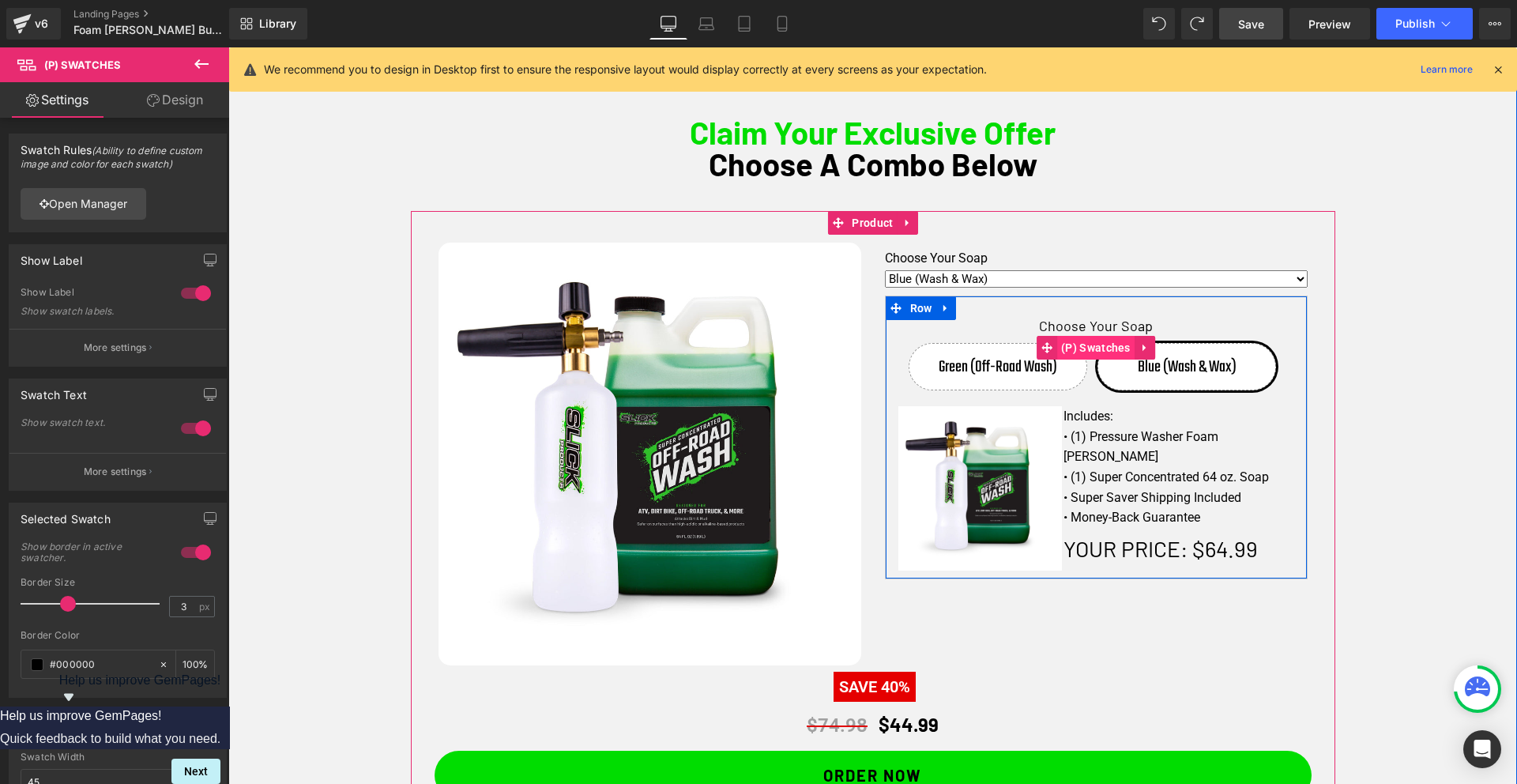
click at [1076, 344] on span "(P) Swatches" at bounding box center [1095, 347] width 77 height 23
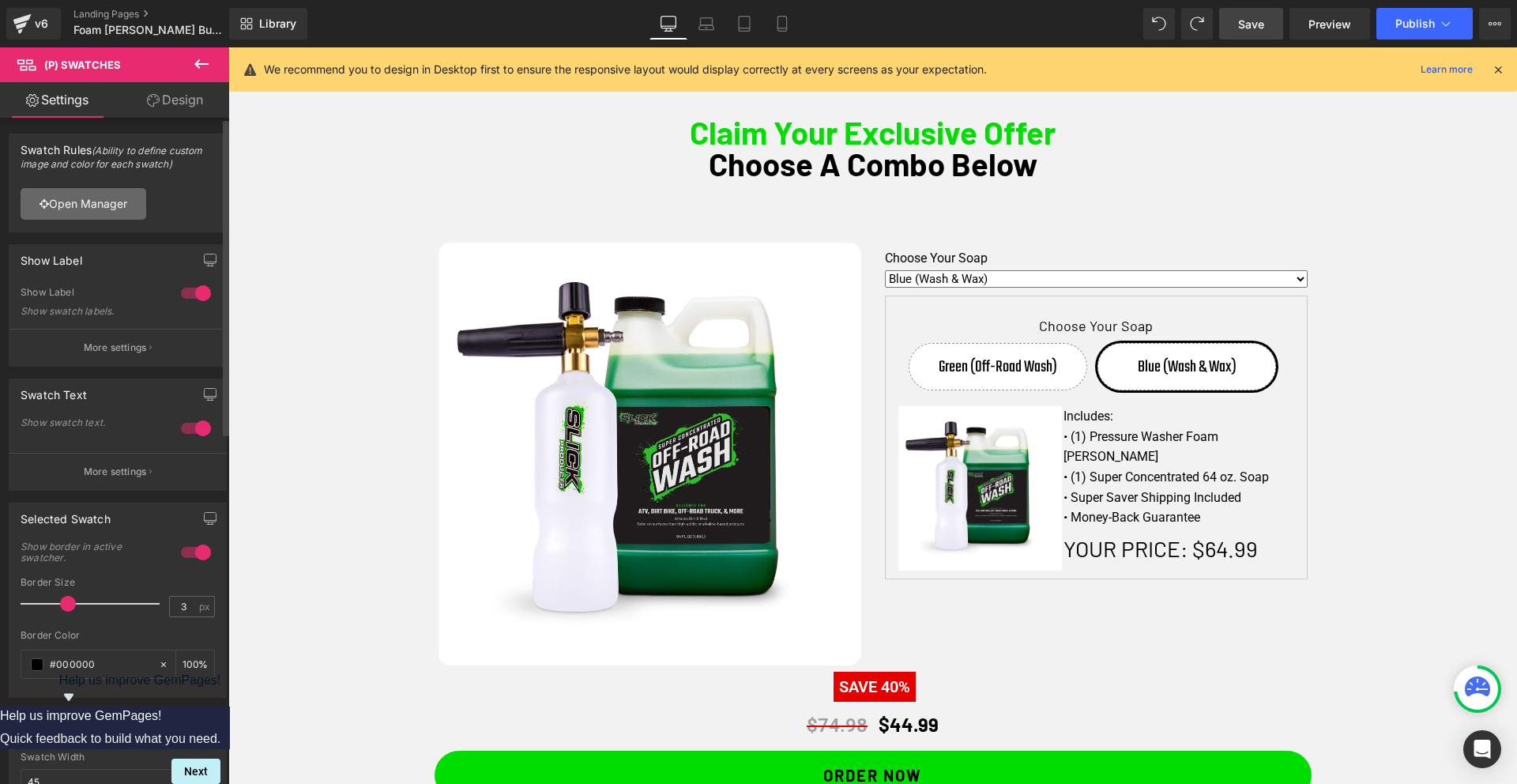
click at [72, 209] on link "Open Manager" at bounding box center [83, 203] width 125 height 31
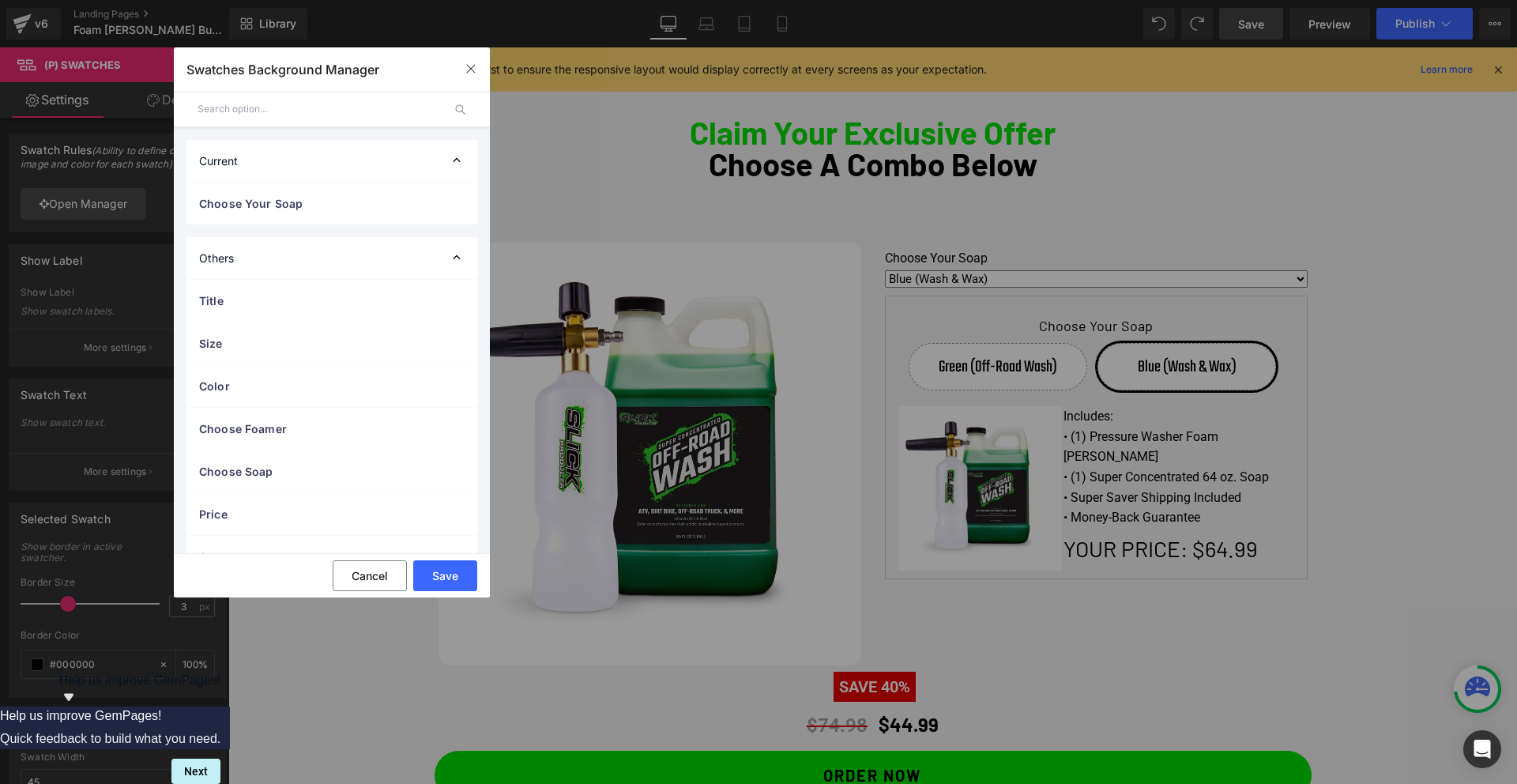
click at [340, 164] on div "Current" at bounding box center [331, 160] width 291 height 42
click at [291, 210] on span "Choose Your Soap" at bounding box center [315, 203] width 234 height 17
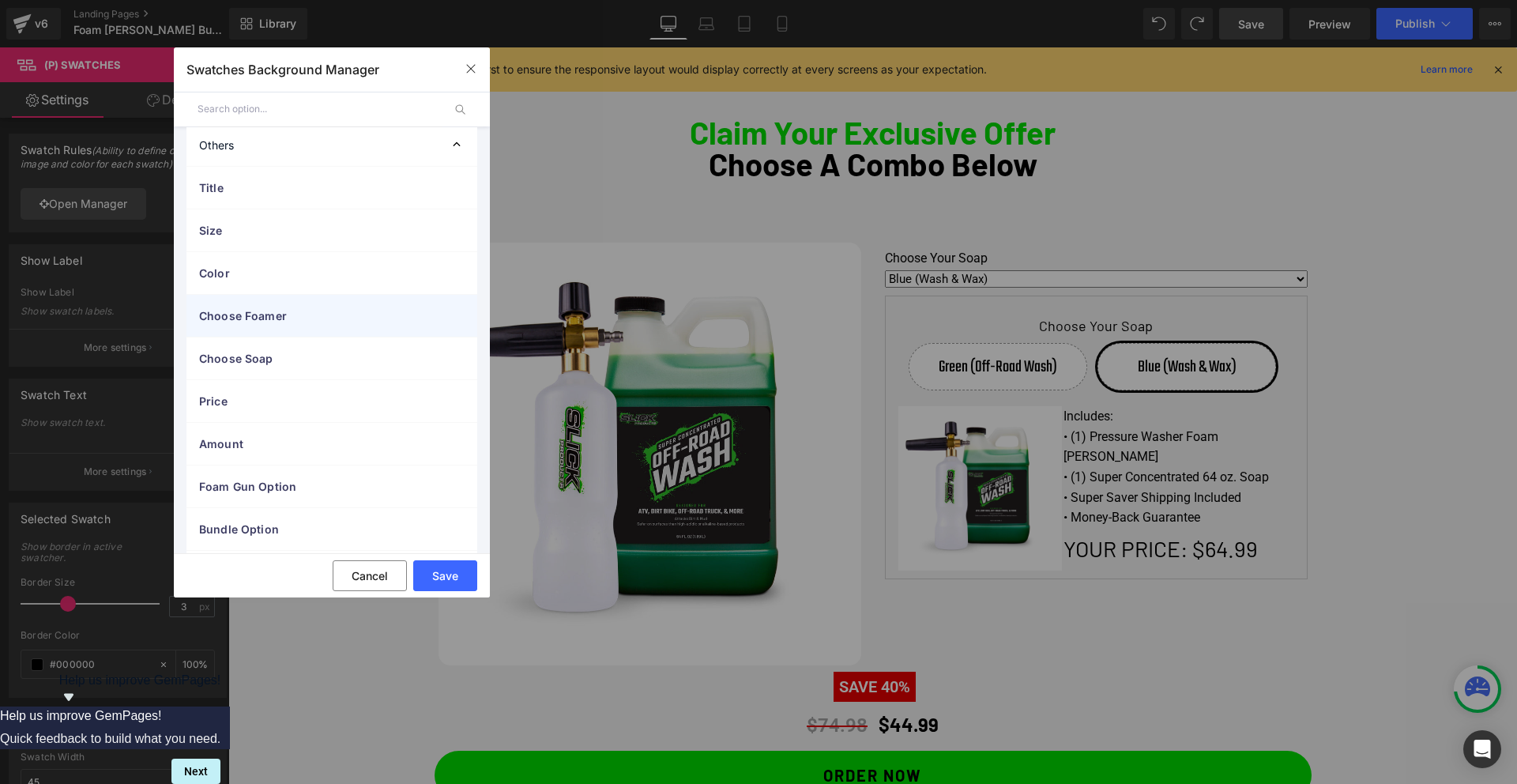
click at [305, 317] on span "Choose Foamer" at bounding box center [315, 315] width 234 height 17
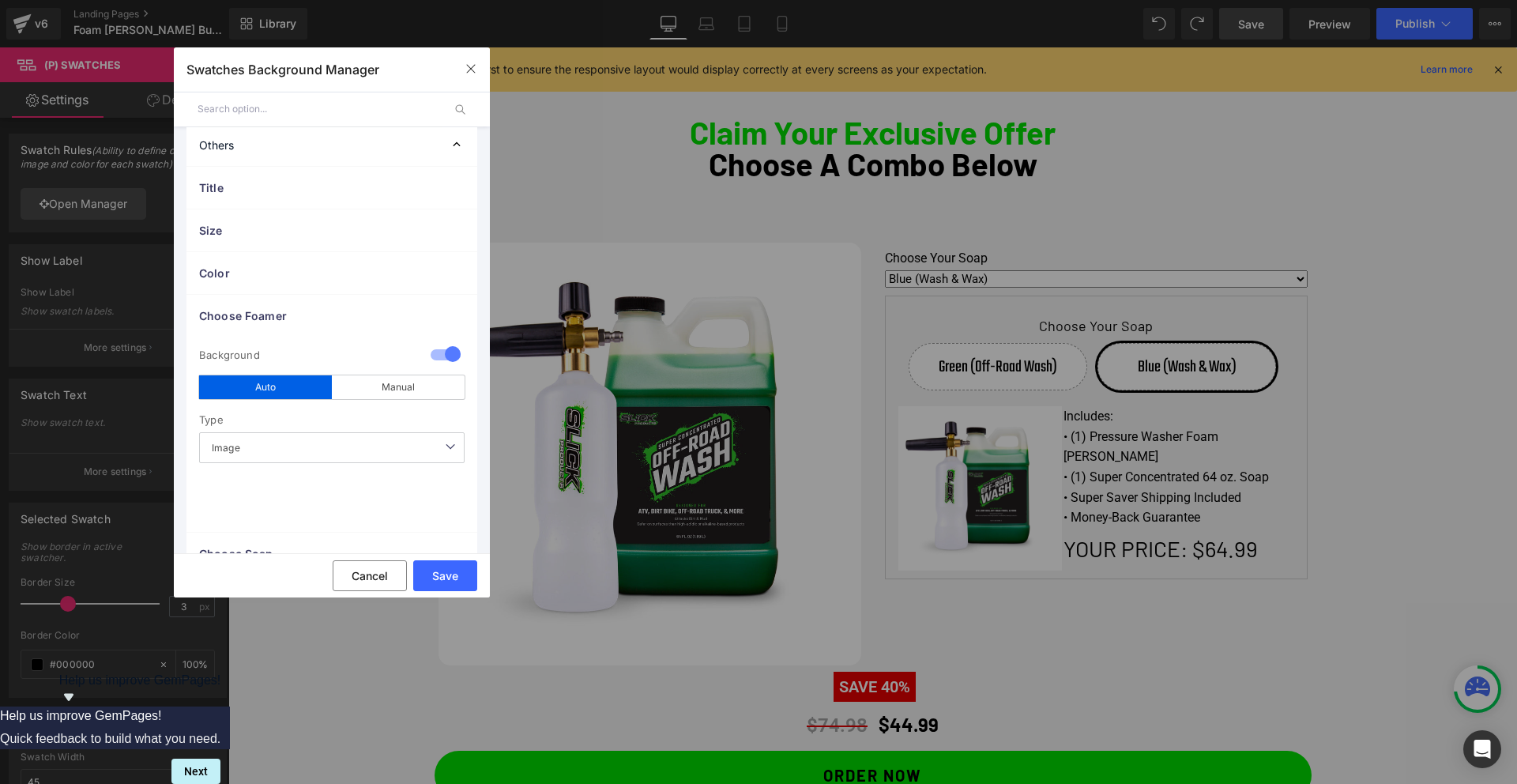
click at [440, 351] on div at bounding box center [446, 355] width 38 height 30
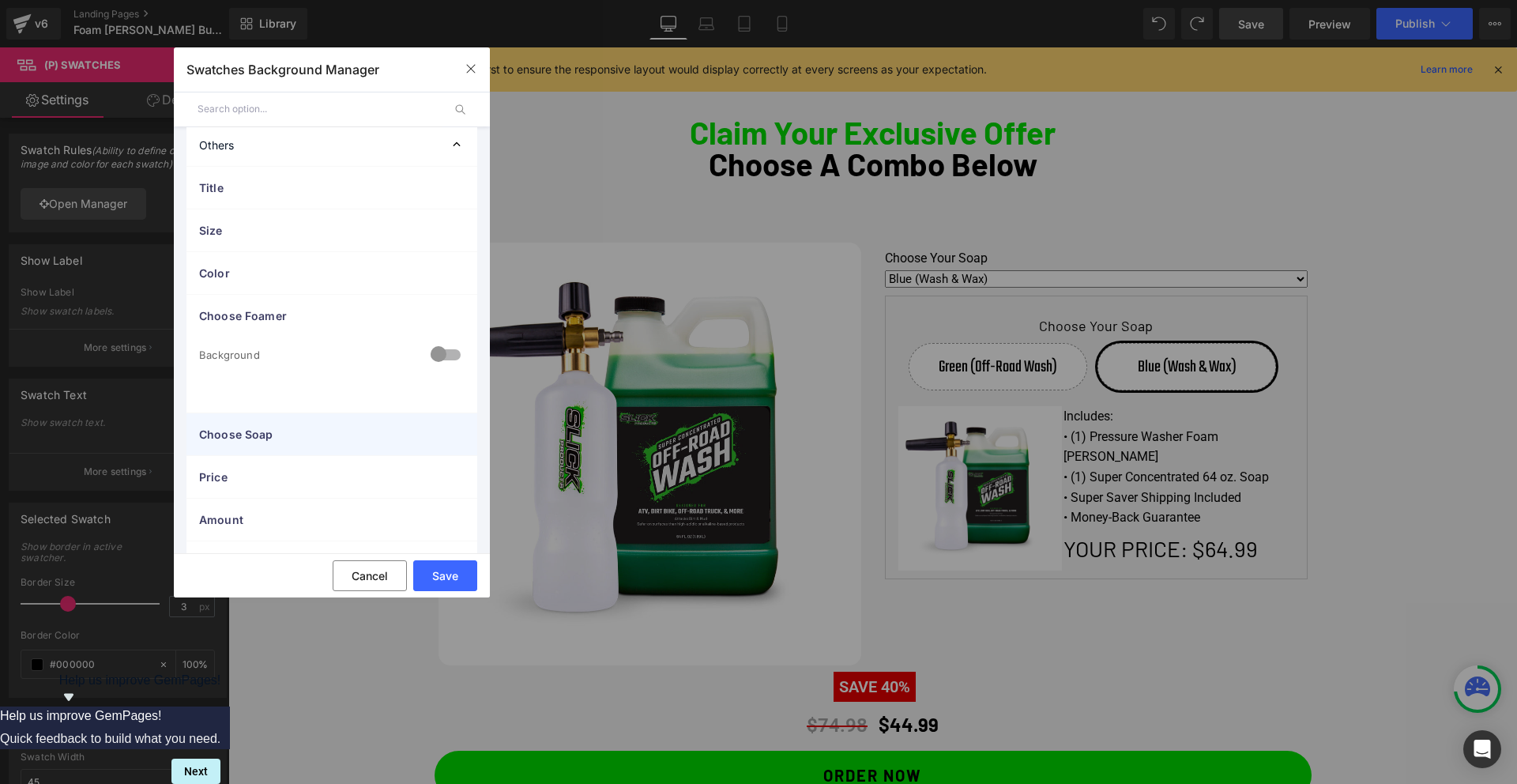
click at [295, 448] on div "Choose Soap" at bounding box center [331, 434] width 291 height 42
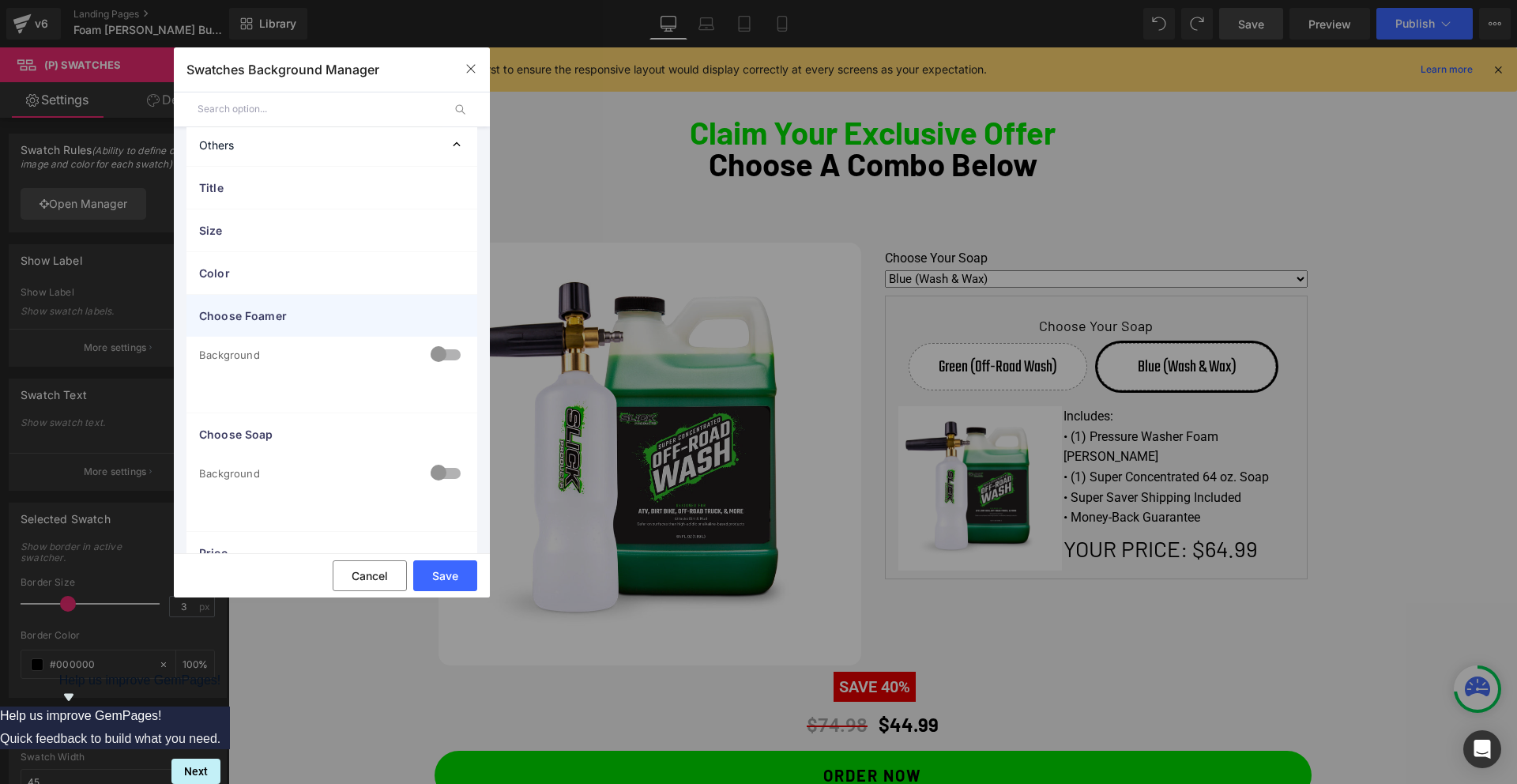
click at [294, 316] on span "Choose Foamer" at bounding box center [315, 315] width 234 height 17
click at [440, 582] on button "Save" at bounding box center [445, 575] width 64 height 30
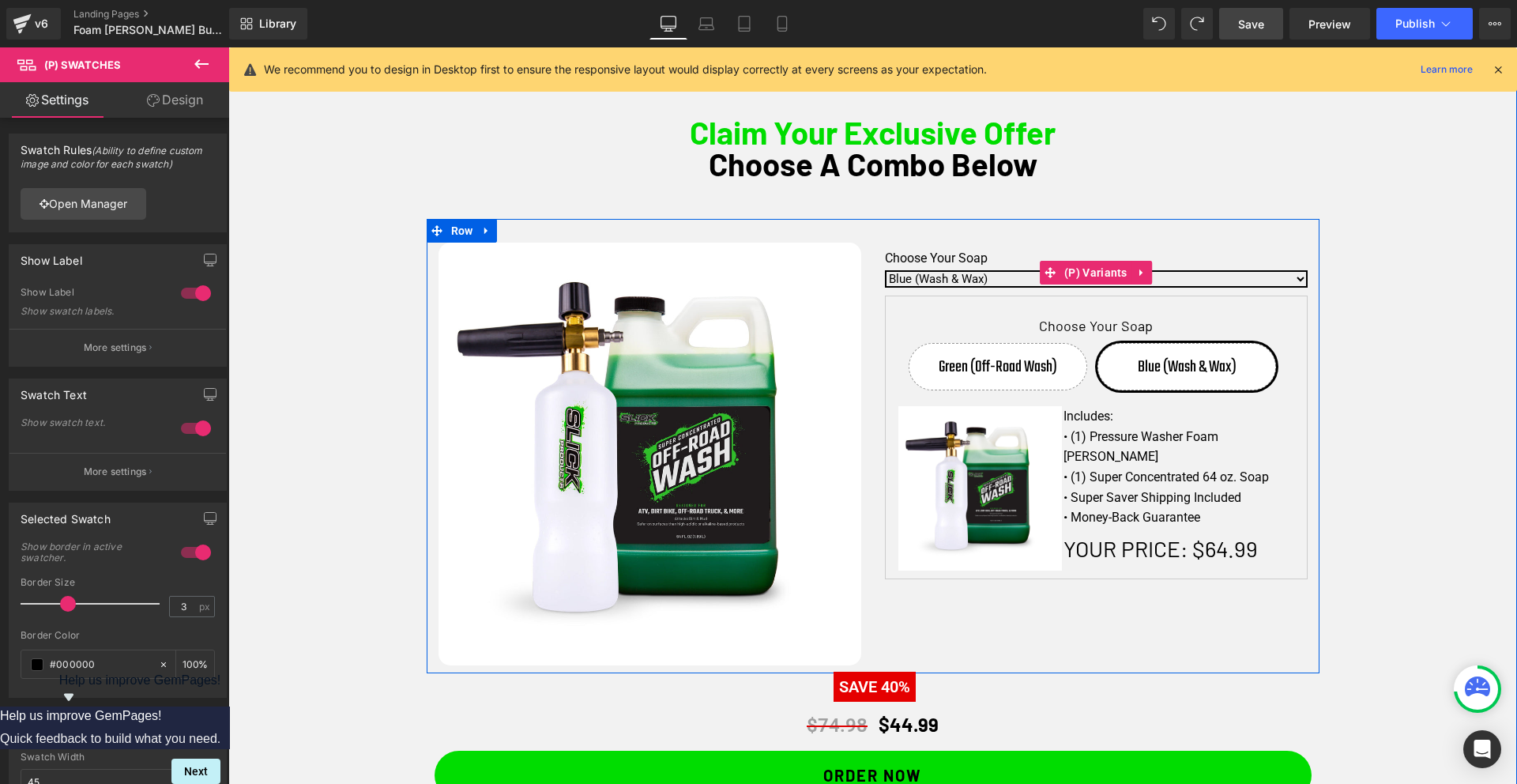
click at [976, 281] on select "Green (Off-Road Wash) Blue (Wash & Wax)" at bounding box center [1095, 278] width 422 height 17
click at [884, 270] on select "Green (Off-Road Wash) Blue (Wash & Wax)" at bounding box center [1095, 278] width 422 height 17
click at [976, 281] on select "Green (Off-Road Wash) Blue (Wash & Wax)" at bounding box center [1095, 278] width 422 height 17
click at [884, 270] on select "Green (Off-Road Wash) Blue (Wash & Wax)" at bounding box center [1095, 278] width 422 height 17
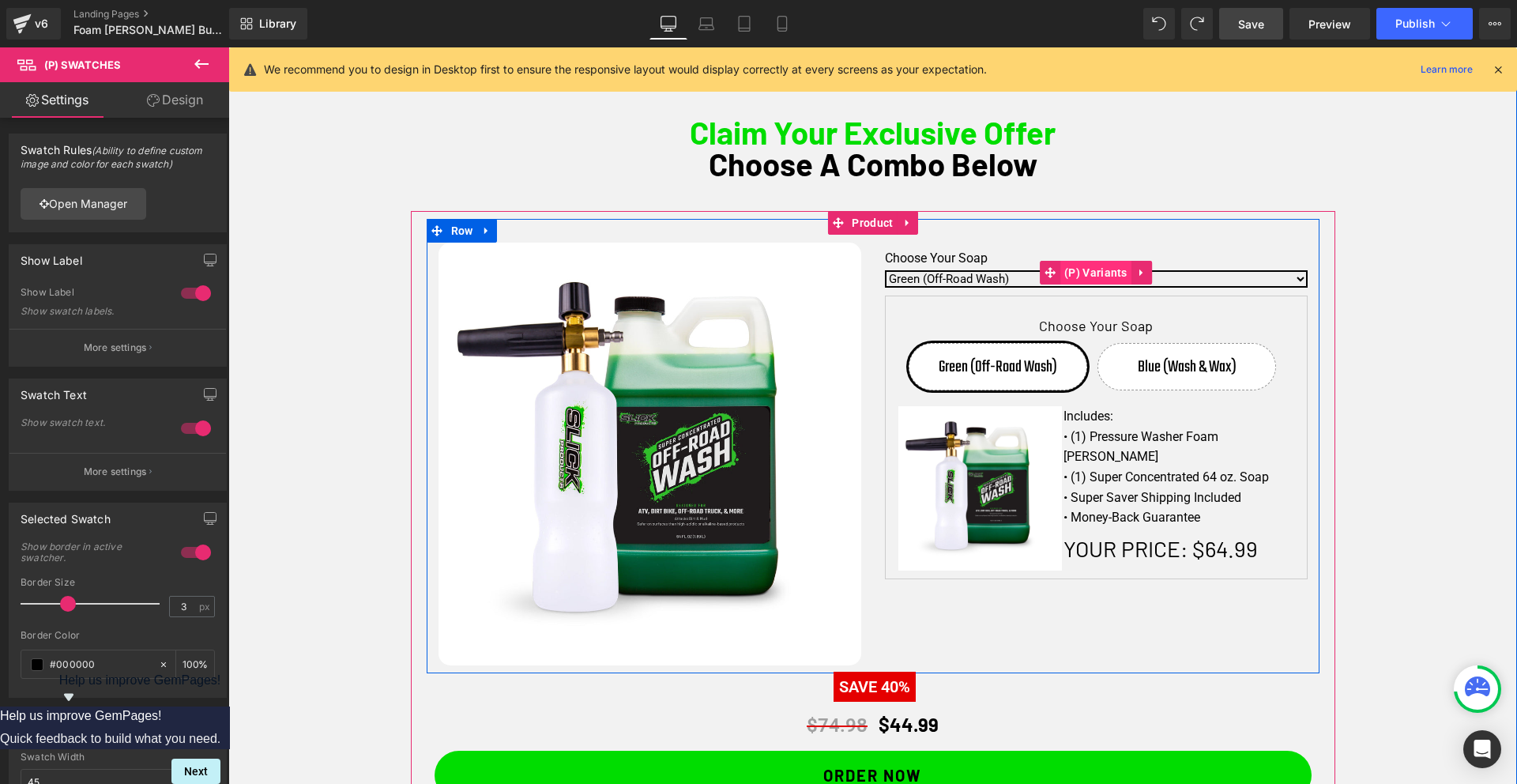
click at [1087, 276] on span "(P) Variants" at bounding box center [1095, 272] width 71 height 23
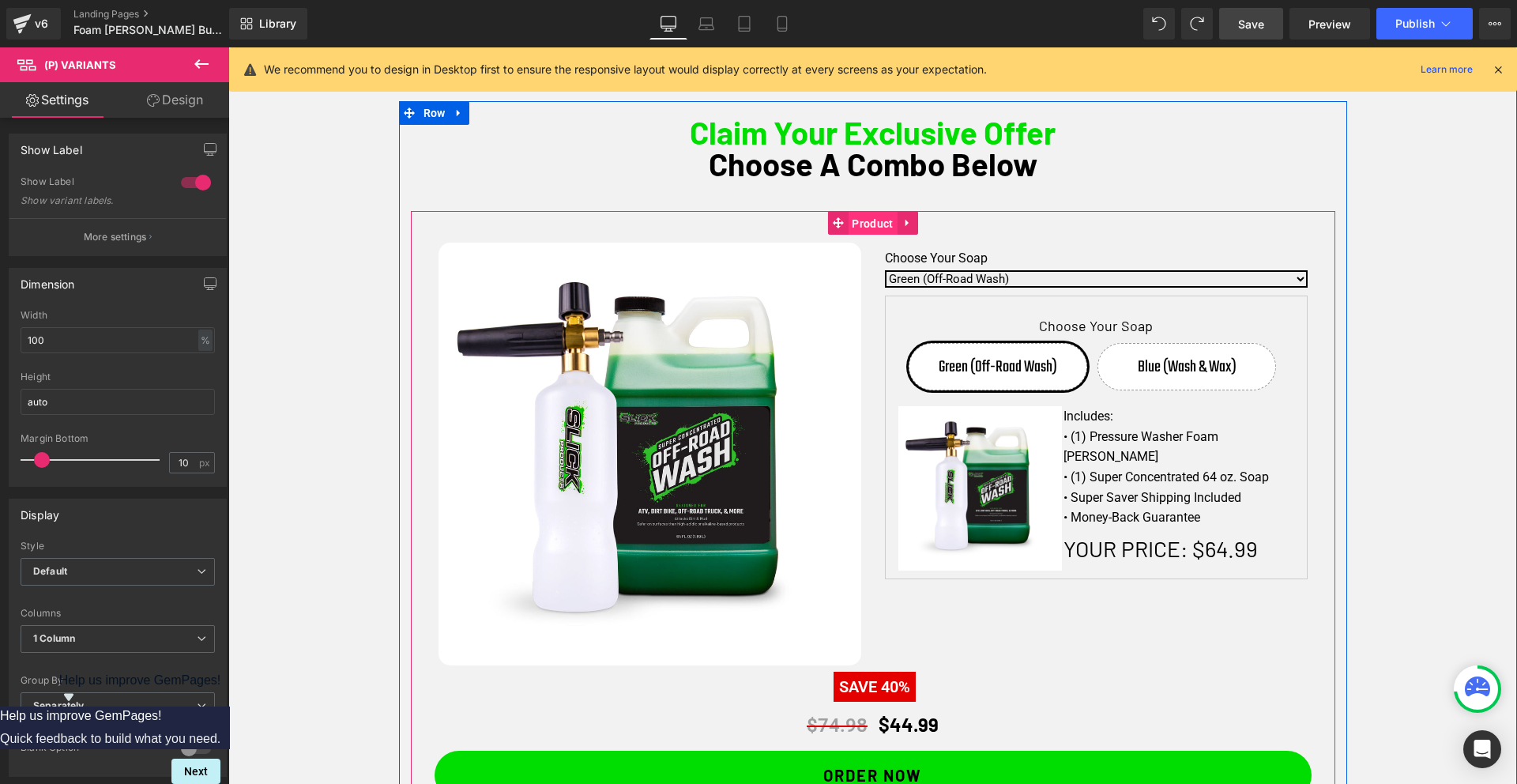
click at [871, 224] on span "Product" at bounding box center [872, 224] width 49 height 23
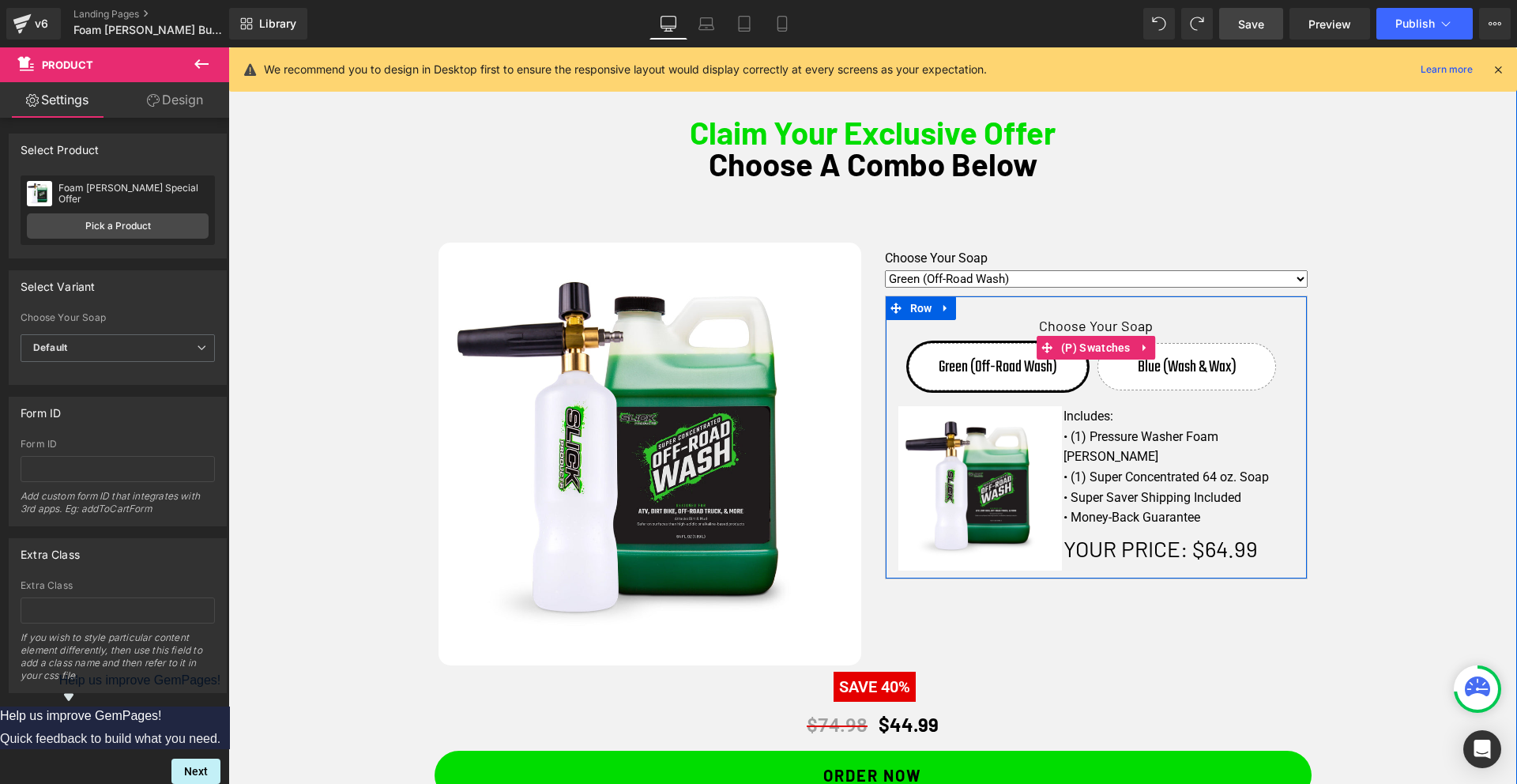
click at [1188, 371] on span "Blue (Wash & Wax)" at bounding box center [1187, 366] width 98 height 46
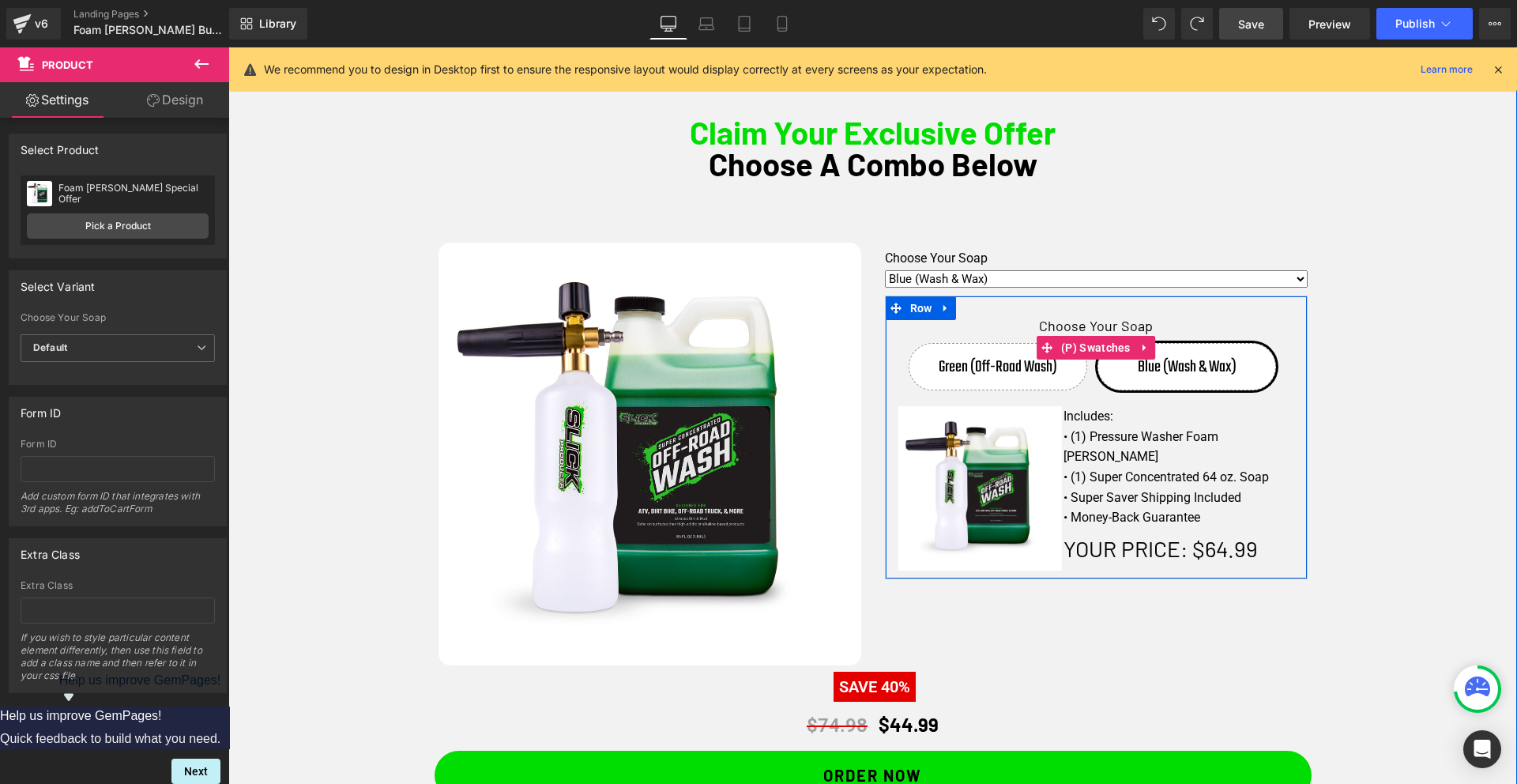
click at [942, 383] on span "Green (Off-Road Wash)" at bounding box center [997, 366] width 118 height 46
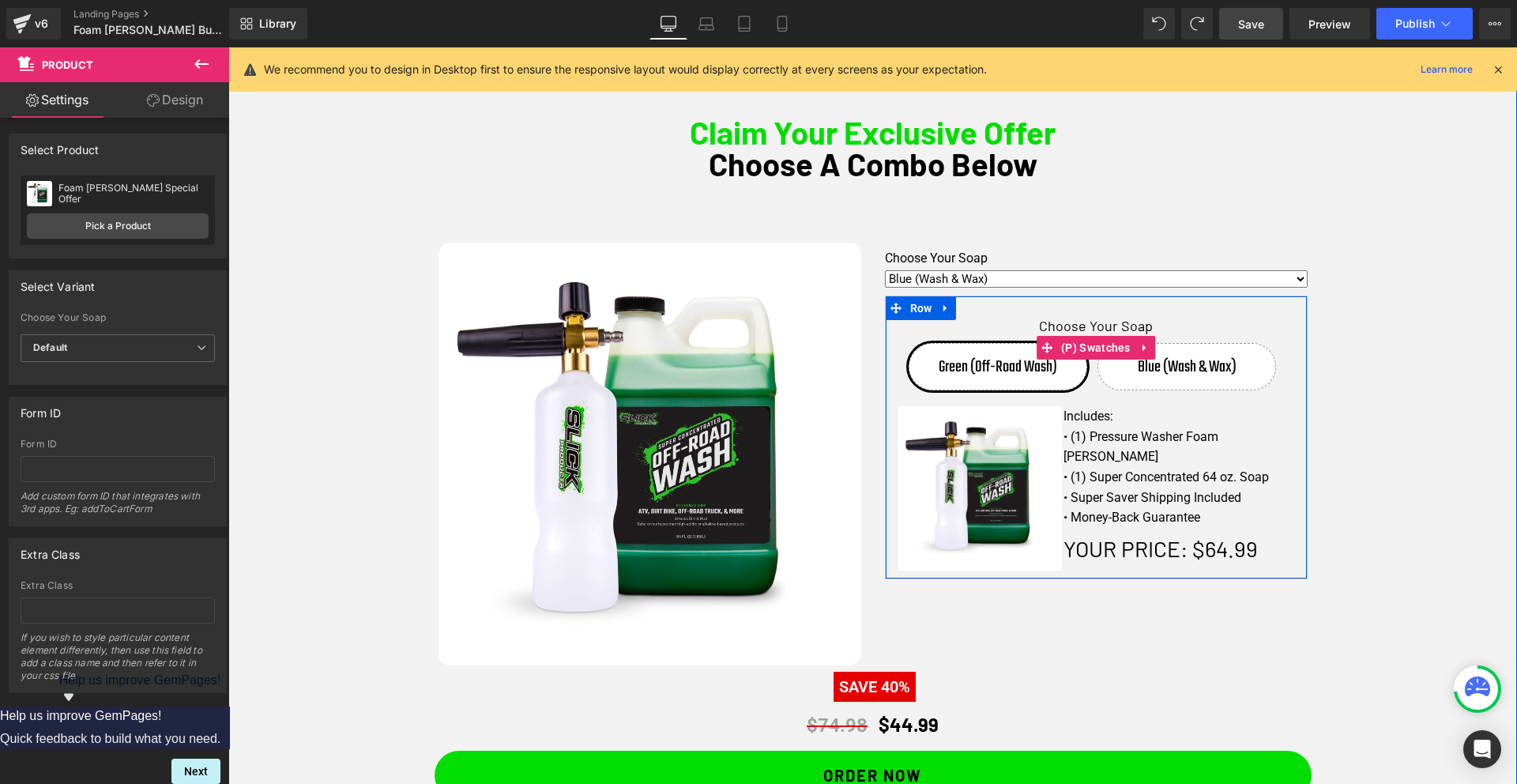
select select "Green (Off-Road Wash)"
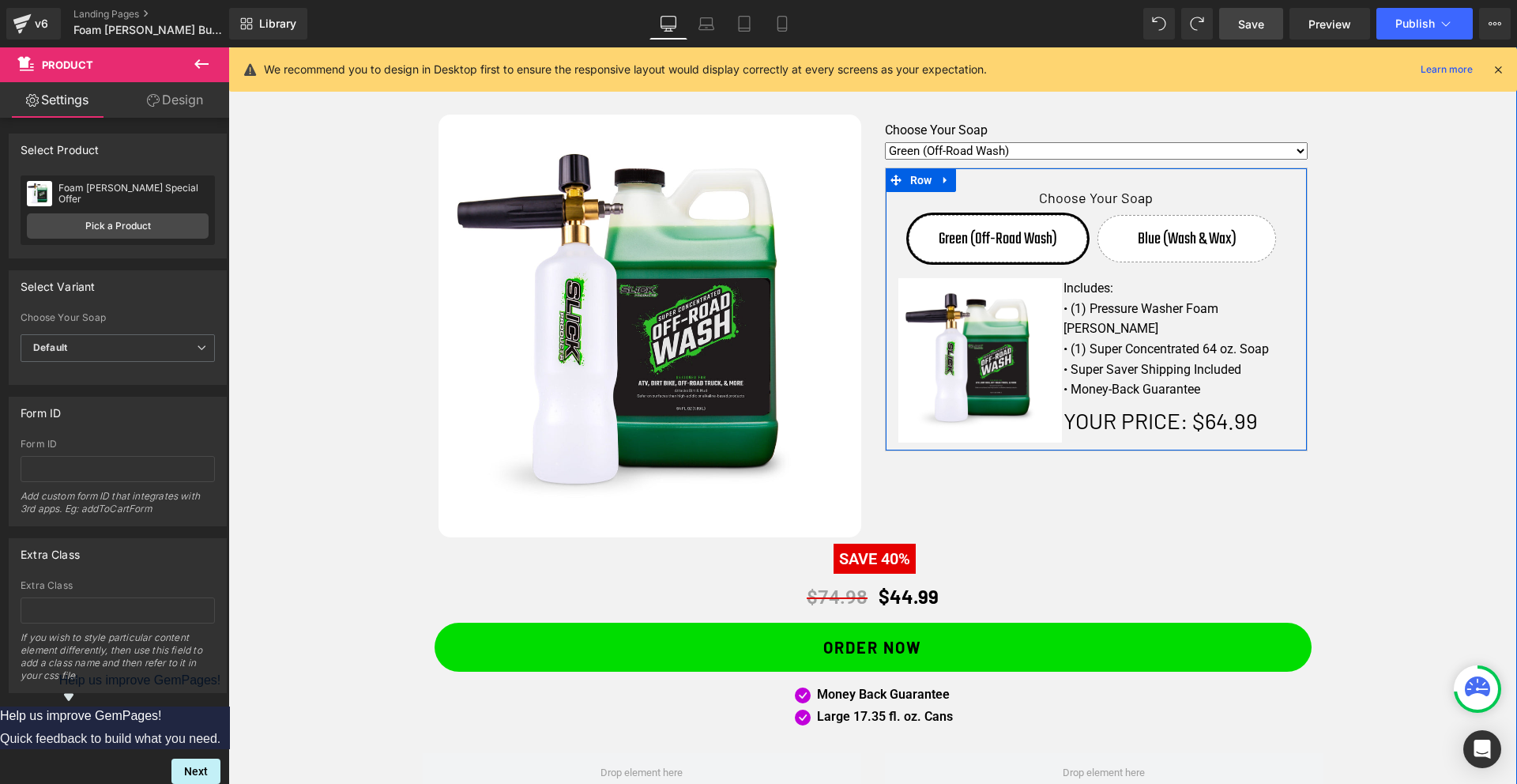
scroll to position [972, 0]
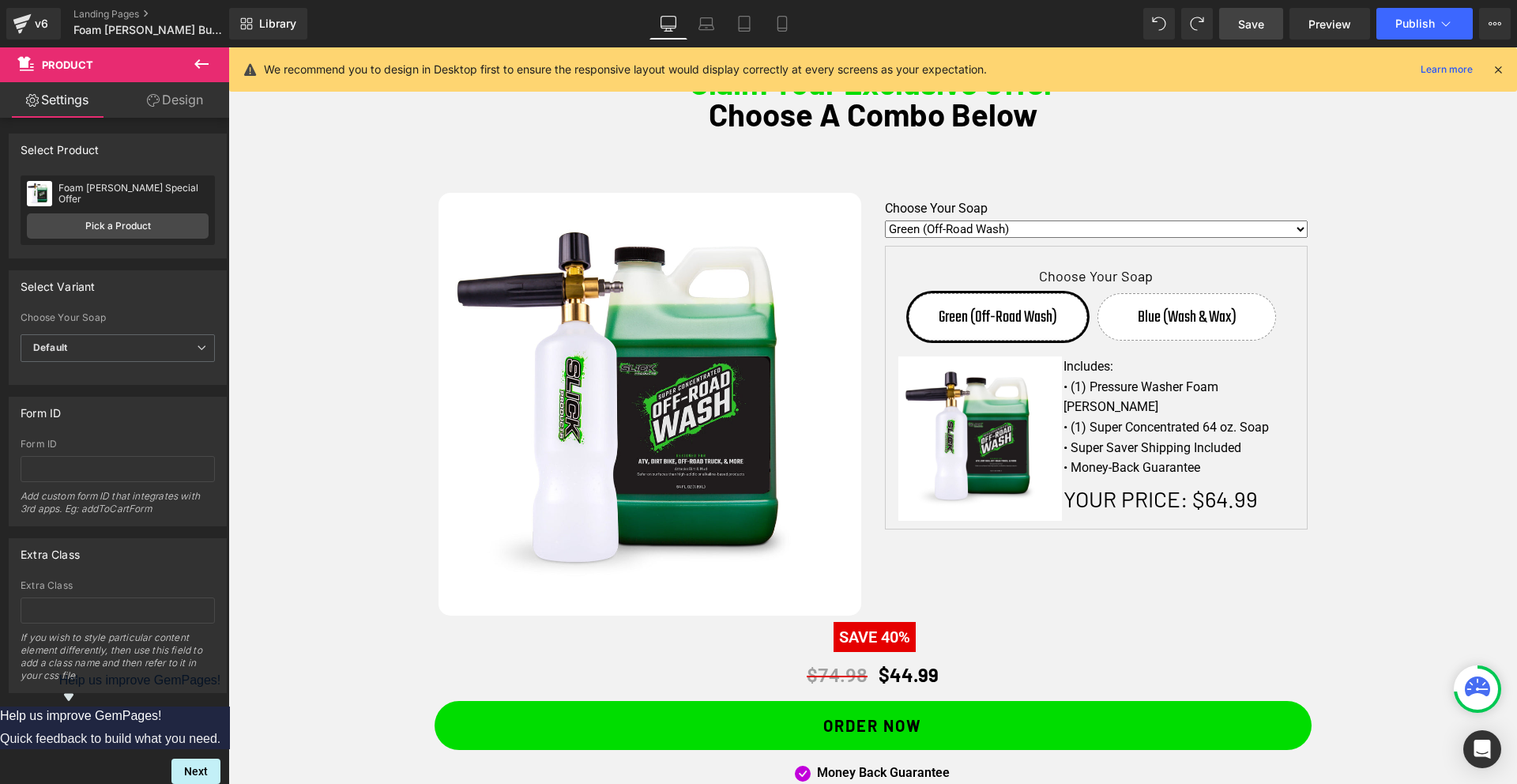
drag, startPoint x: 1245, startPoint y: 27, endPoint x: 1168, endPoint y: 272, distance: 256.8
click at [1245, 27] on span "Save" at bounding box center [1250, 24] width 26 height 17
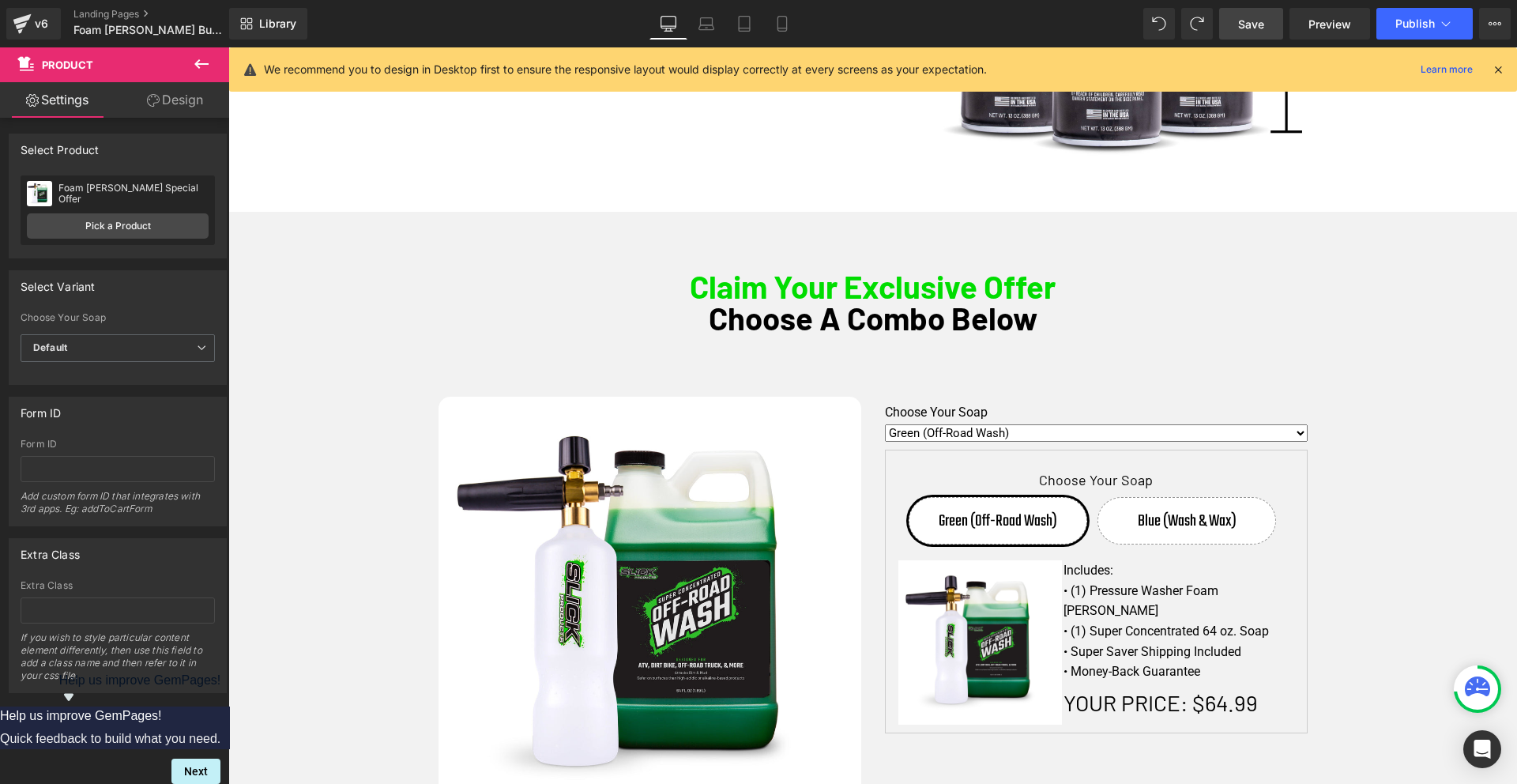
scroll to position [0, 0]
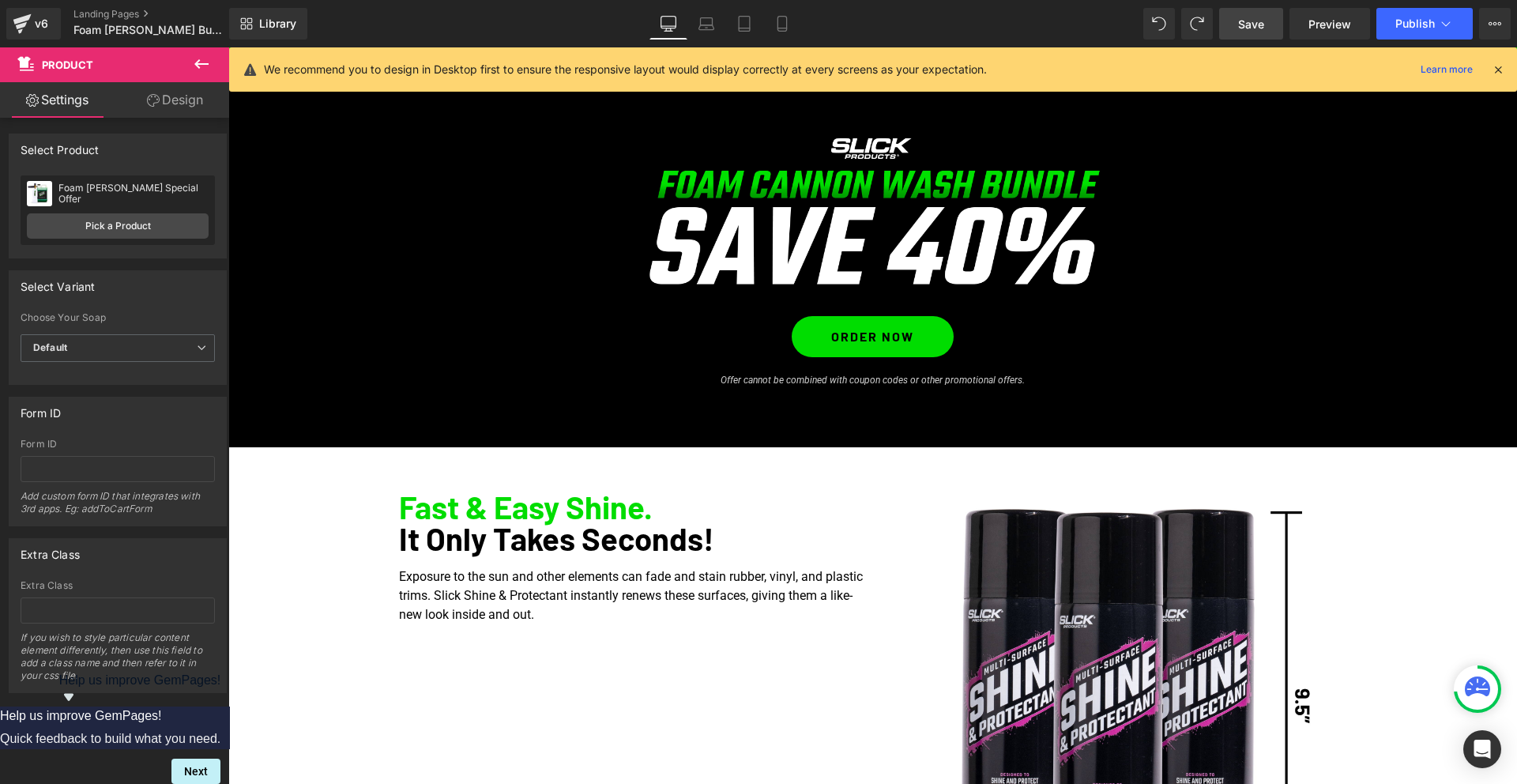
click at [1252, 29] on span "Save" at bounding box center [1250, 24] width 26 height 17
